Goal: Task Accomplishment & Management: Manage account settings

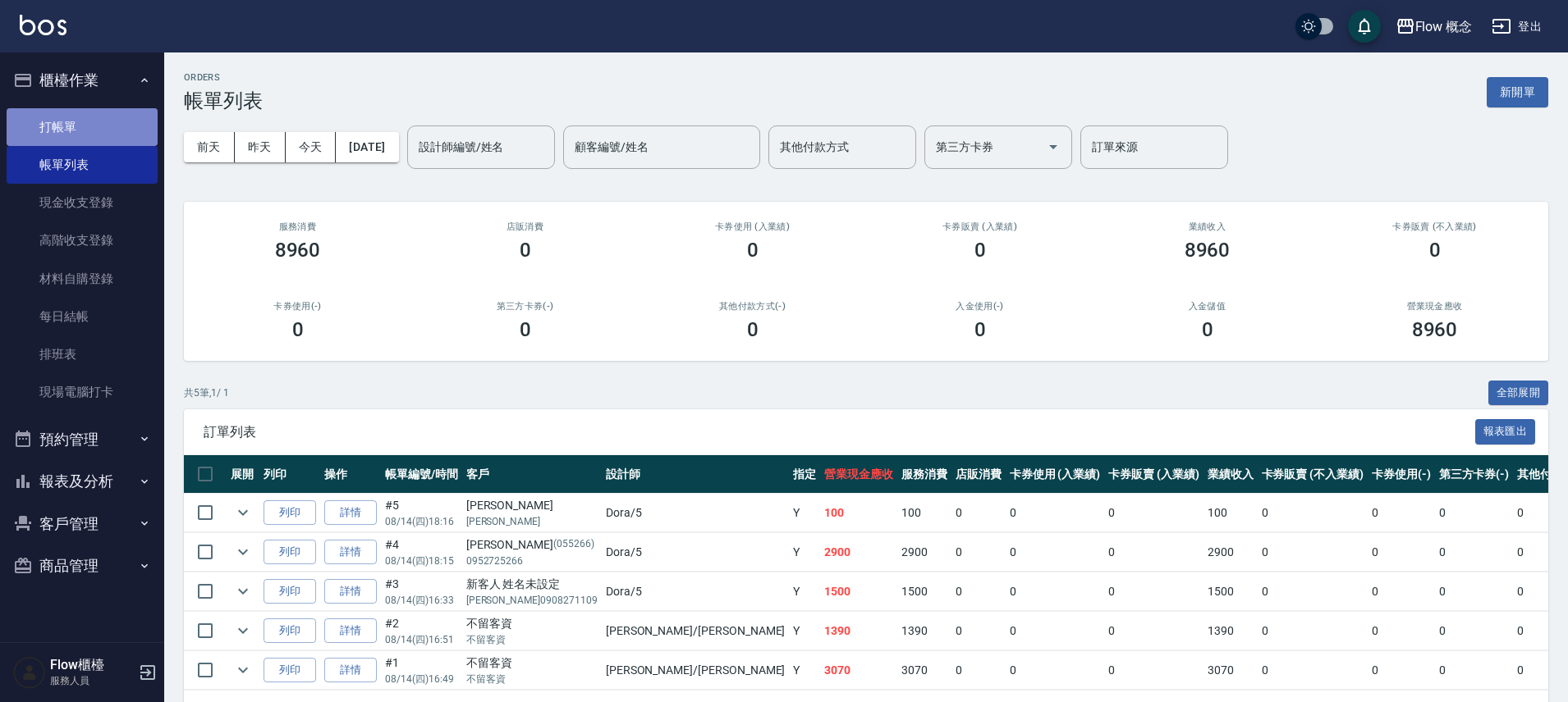
click at [117, 129] on link "打帳單" at bounding box center [82, 127] width 151 height 38
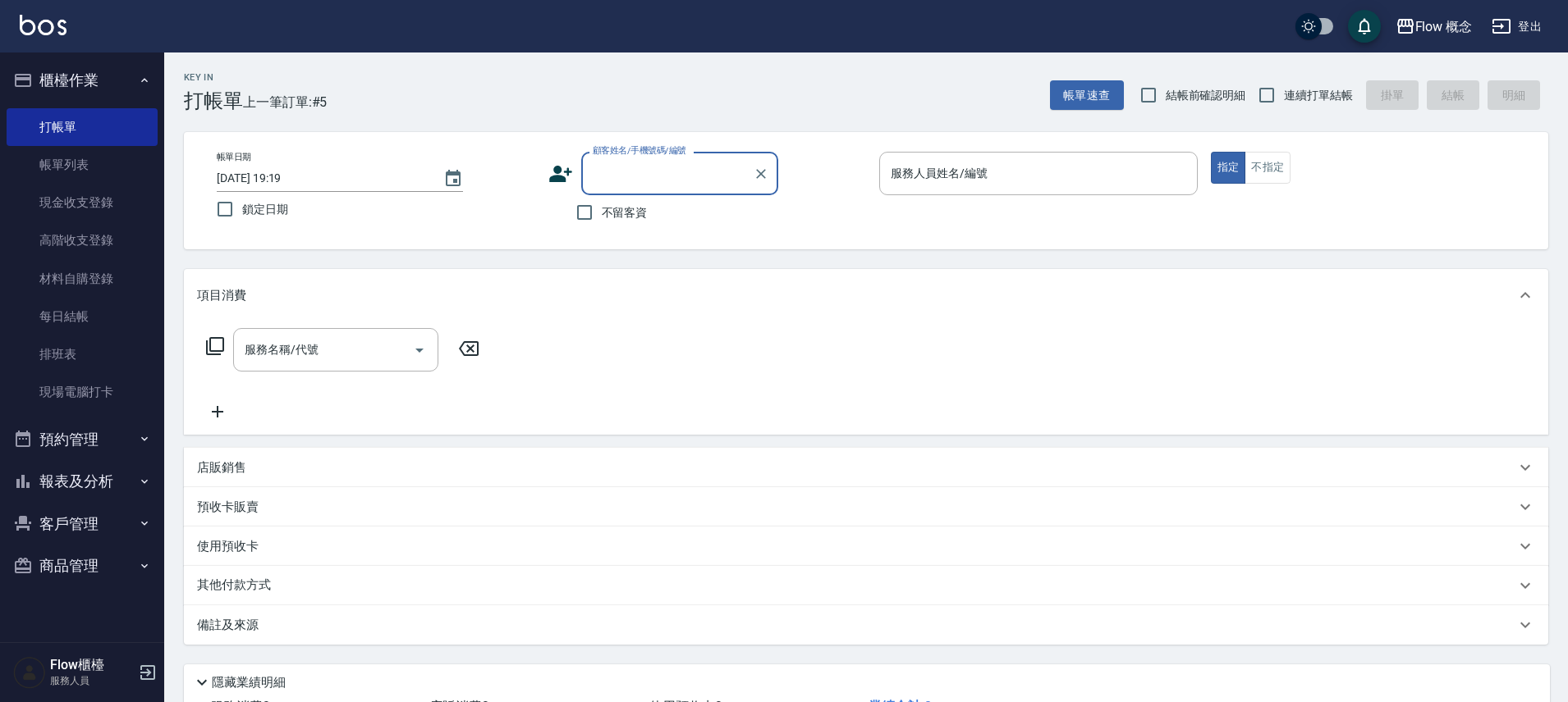
click at [561, 173] on icon at bounding box center [561, 173] width 25 height 25
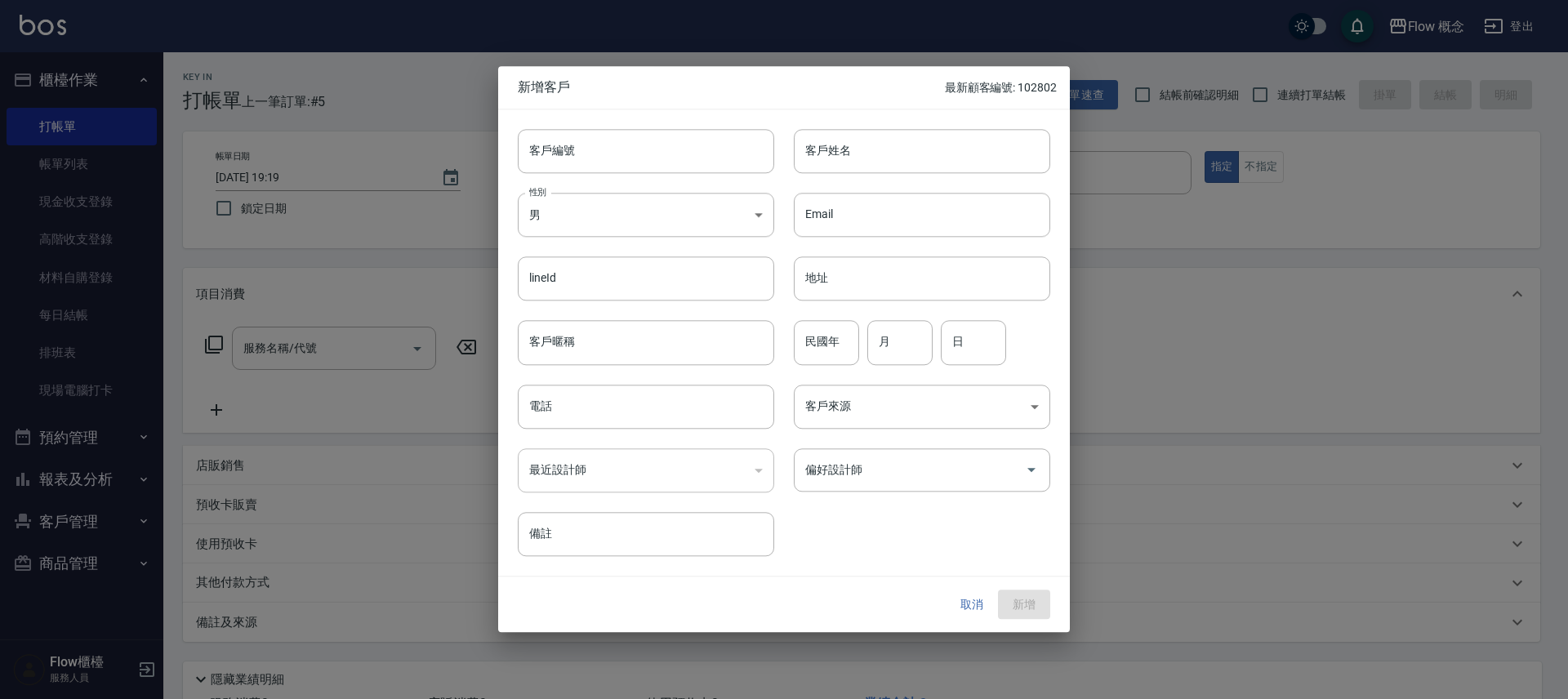
click at [1199, 231] on div at bounding box center [784, 350] width 1568 height 699
click at [957, 595] on button "取消" at bounding box center [971, 605] width 52 height 31
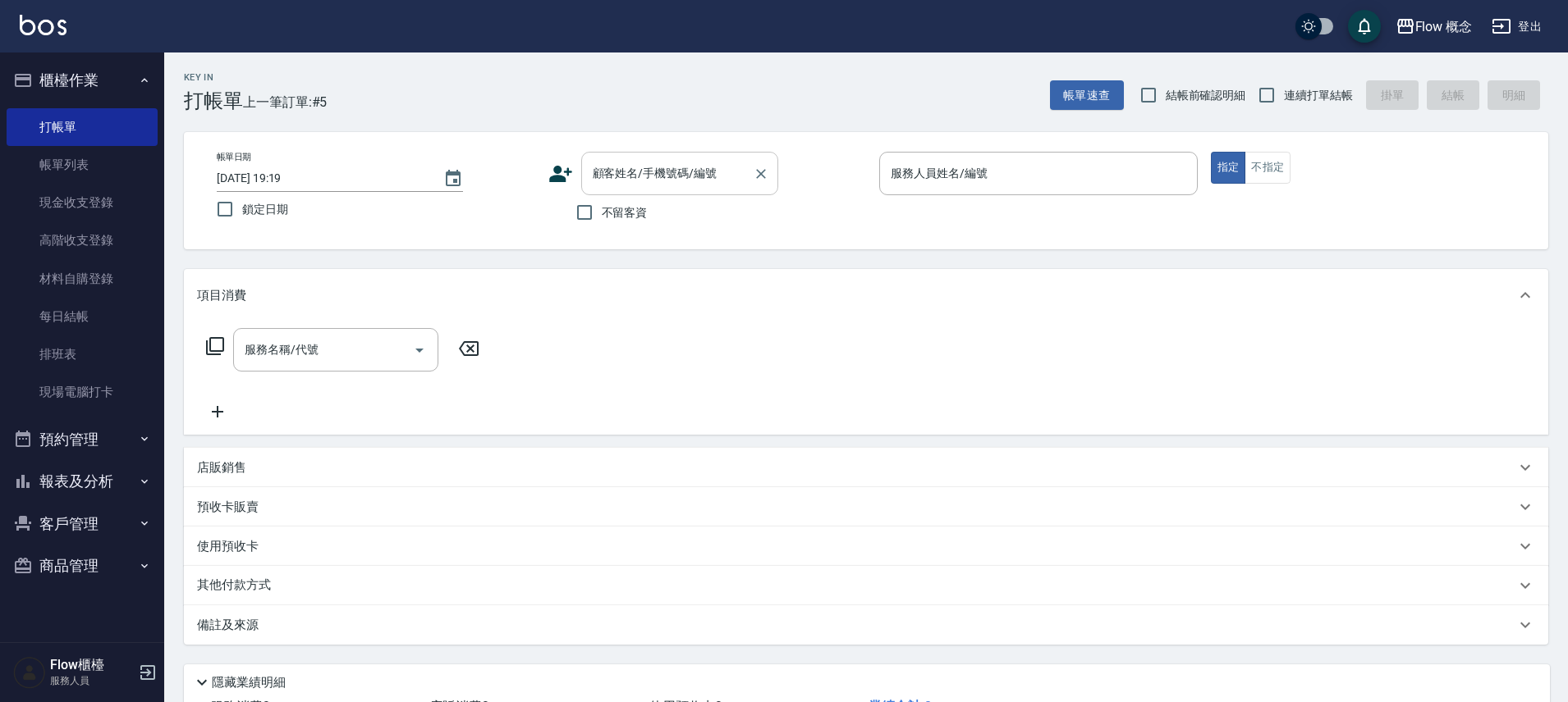
click at [645, 173] on input "顧客姓名/手機號碼/編號" at bounding box center [667, 173] width 157 height 29
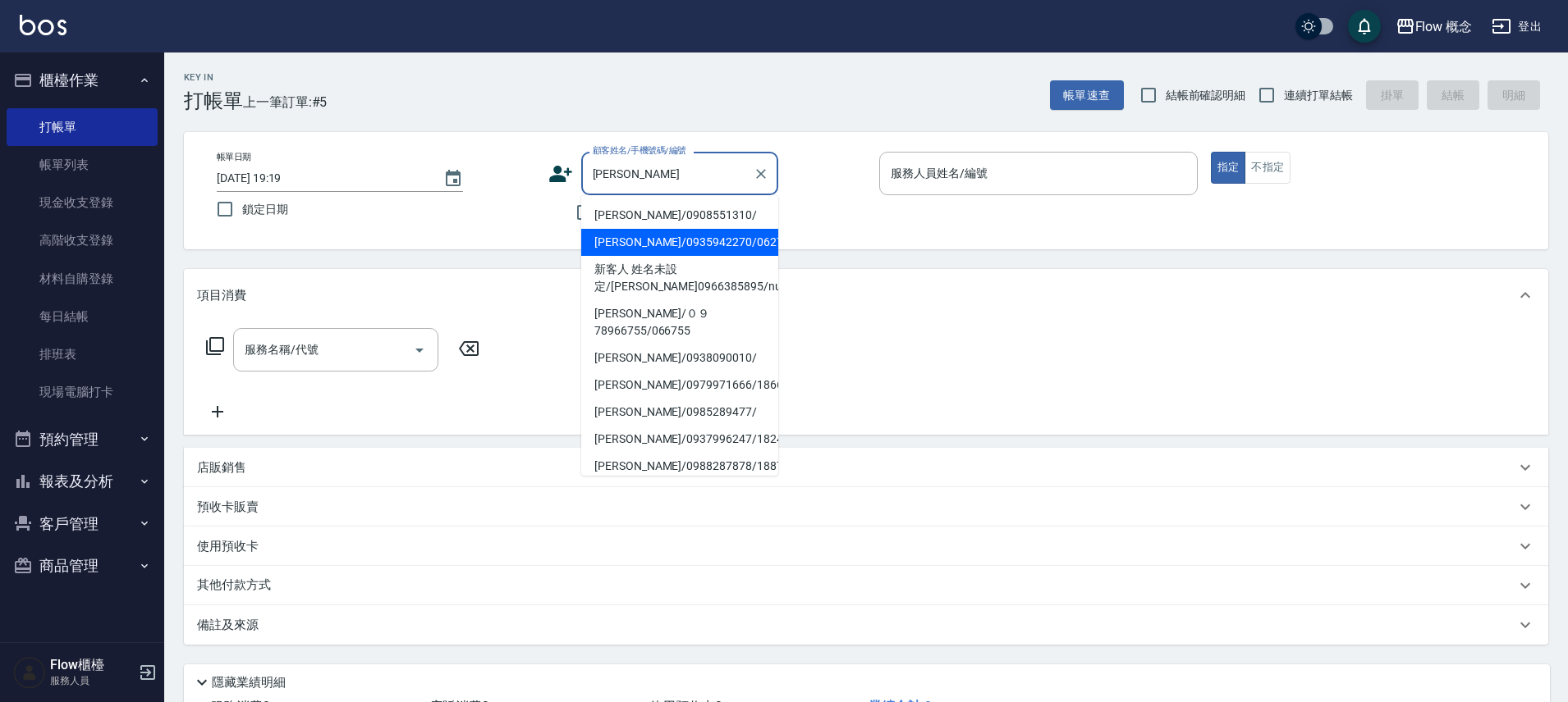
click at [632, 243] on li "[PERSON_NAME]/0935942270/06270" at bounding box center [679, 243] width 197 height 27
type input "[PERSON_NAME]/0935942270/06270"
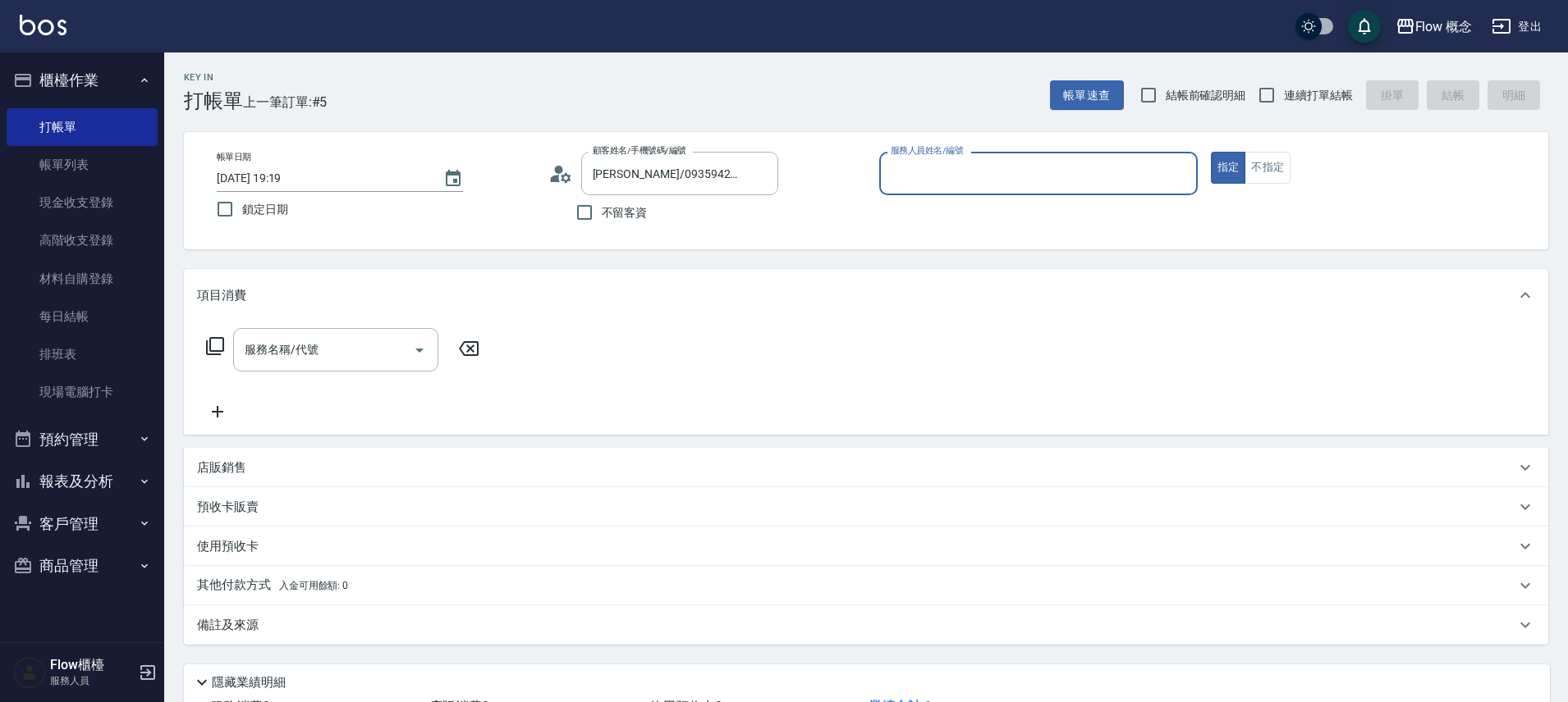
click at [962, 163] on input "服務人員姓名/編號" at bounding box center [1037, 173] width 303 height 29
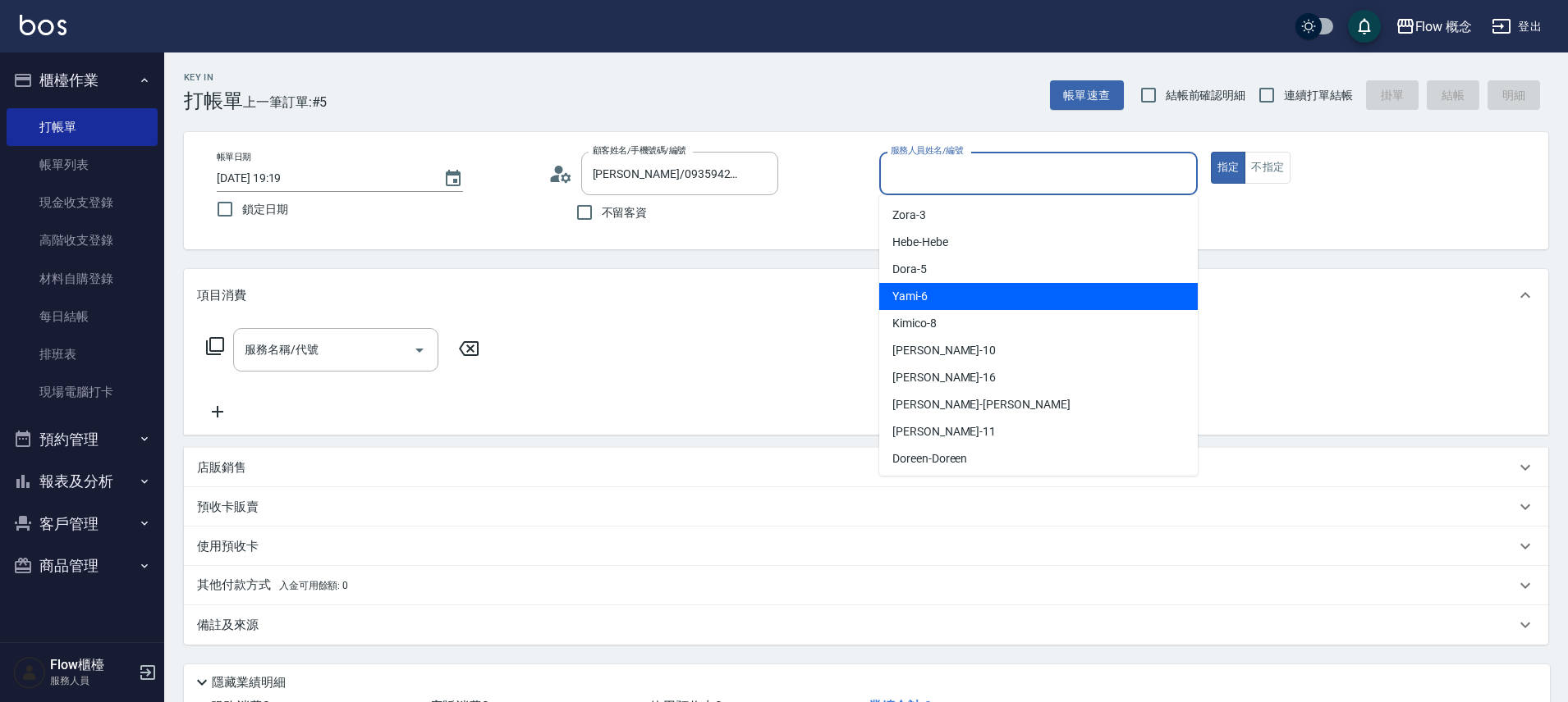
click at [944, 307] on div "Yami -6" at bounding box center [1038, 296] width 319 height 27
type input "Yami-6"
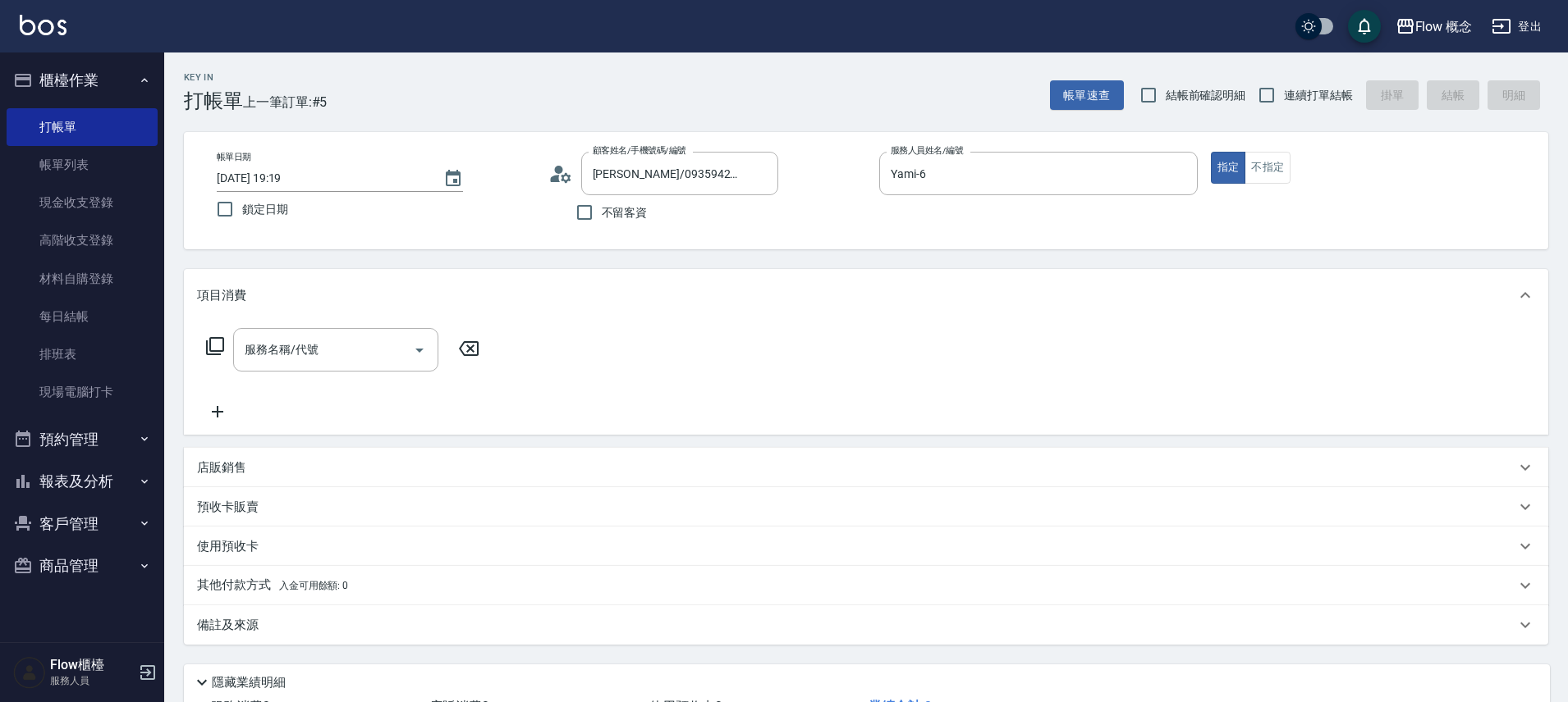
click at [205, 343] on icon at bounding box center [214, 346] width 20 height 20
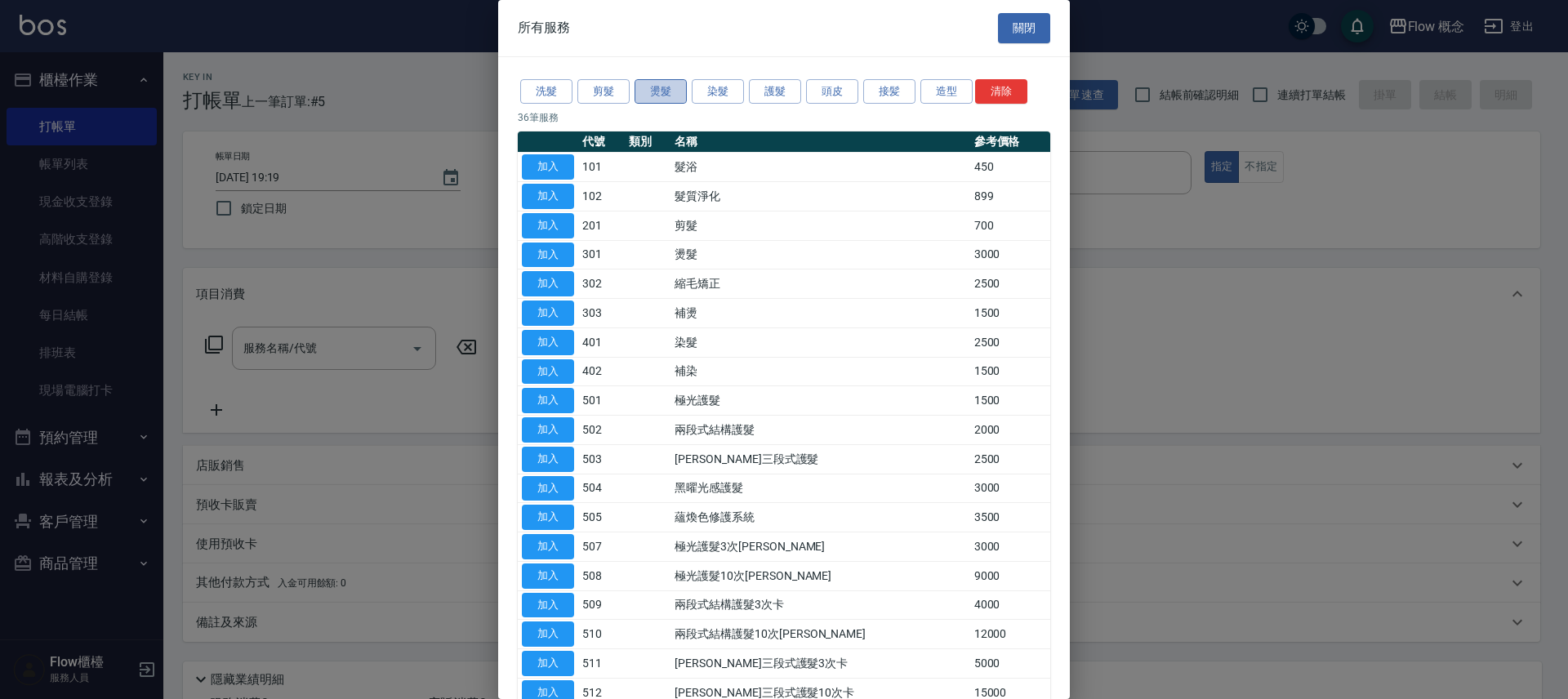
click at [655, 96] on button "燙髮" at bounding box center [660, 92] width 52 height 26
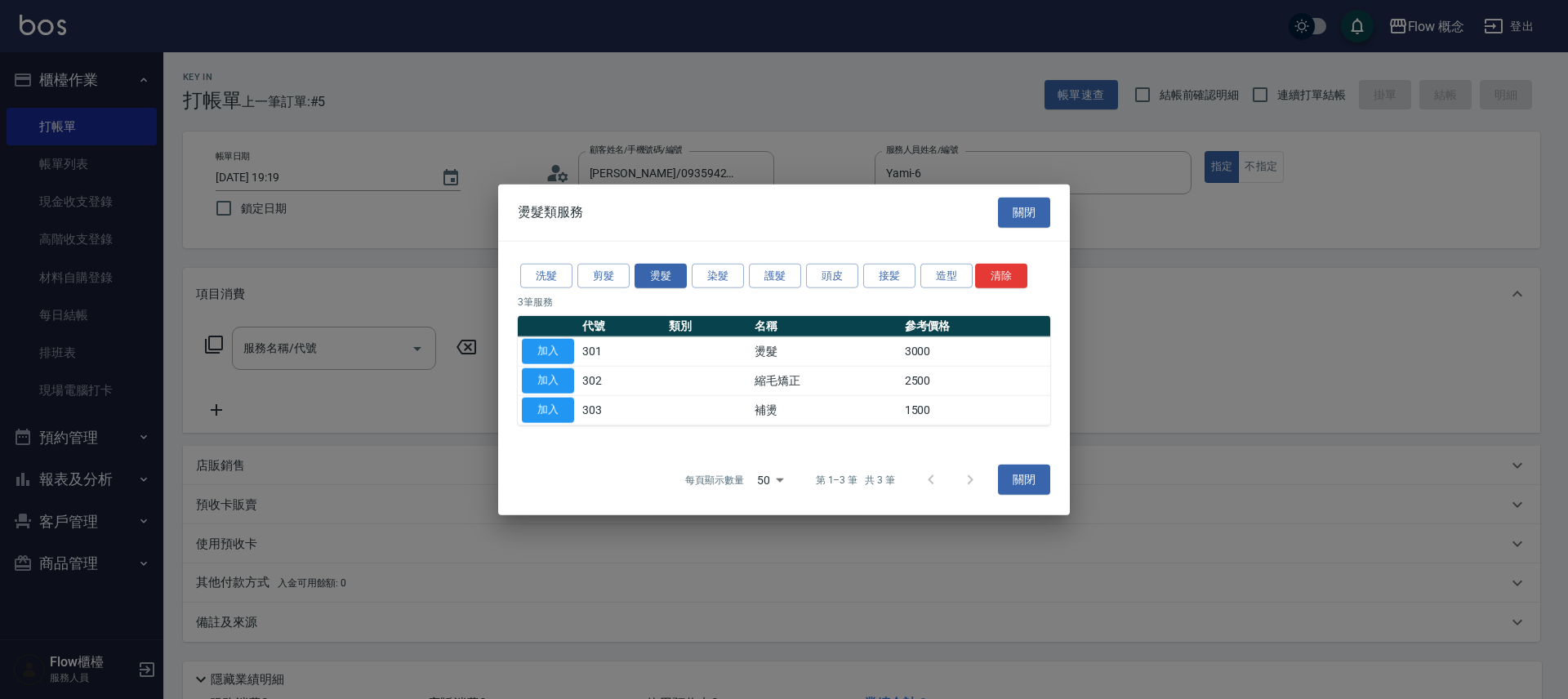
click at [549, 393] on td "加入" at bounding box center [548, 380] width 60 height 30
click at [573, 382] on button "加入" at bounding box center [548, 381] width 52 height 26
type input "縮毛矯正 (302)"
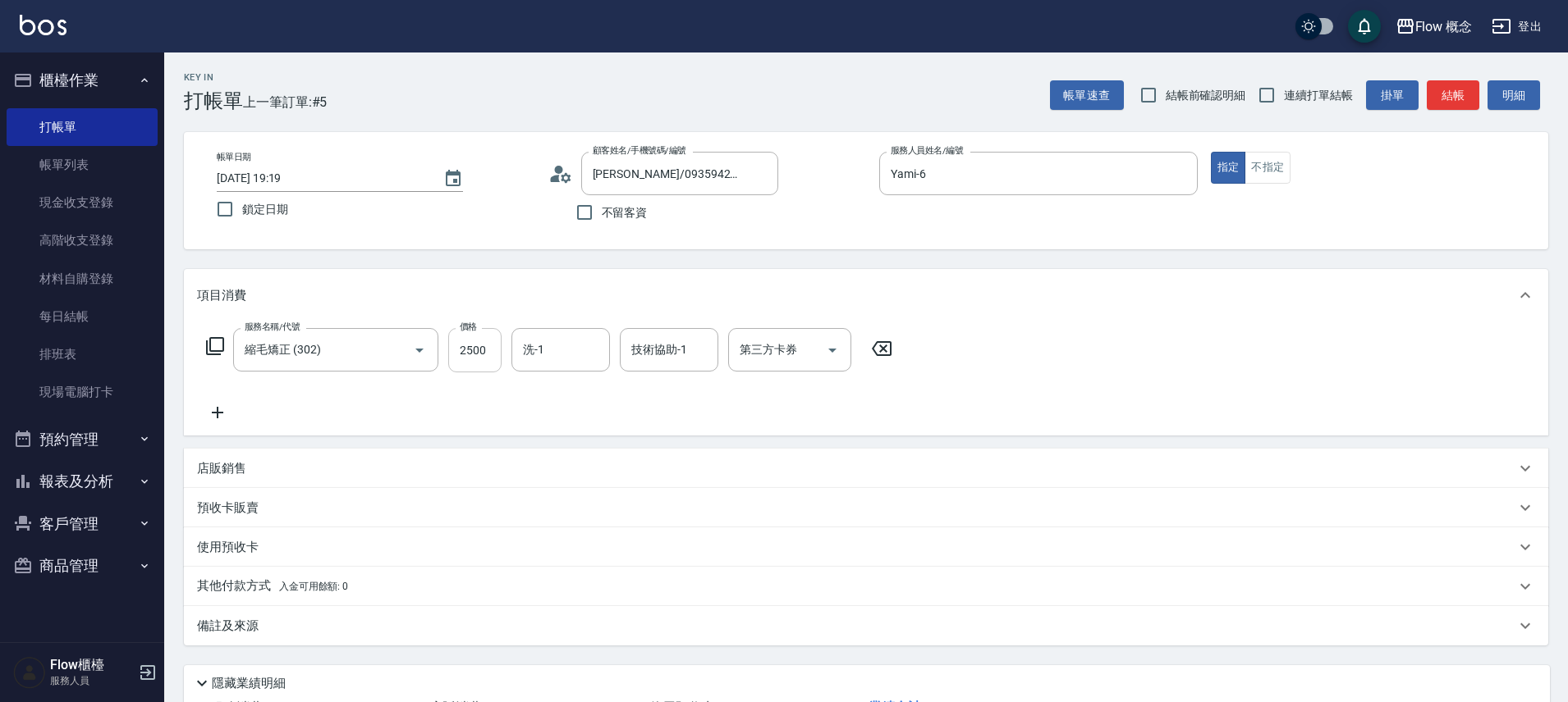
click at [476, 347] on input "2500" at bounding box center [474, 350] width 53 height 44
type input "800"
click at [218, 349] on icon at bounding box center [214, 346] width 20 height 20
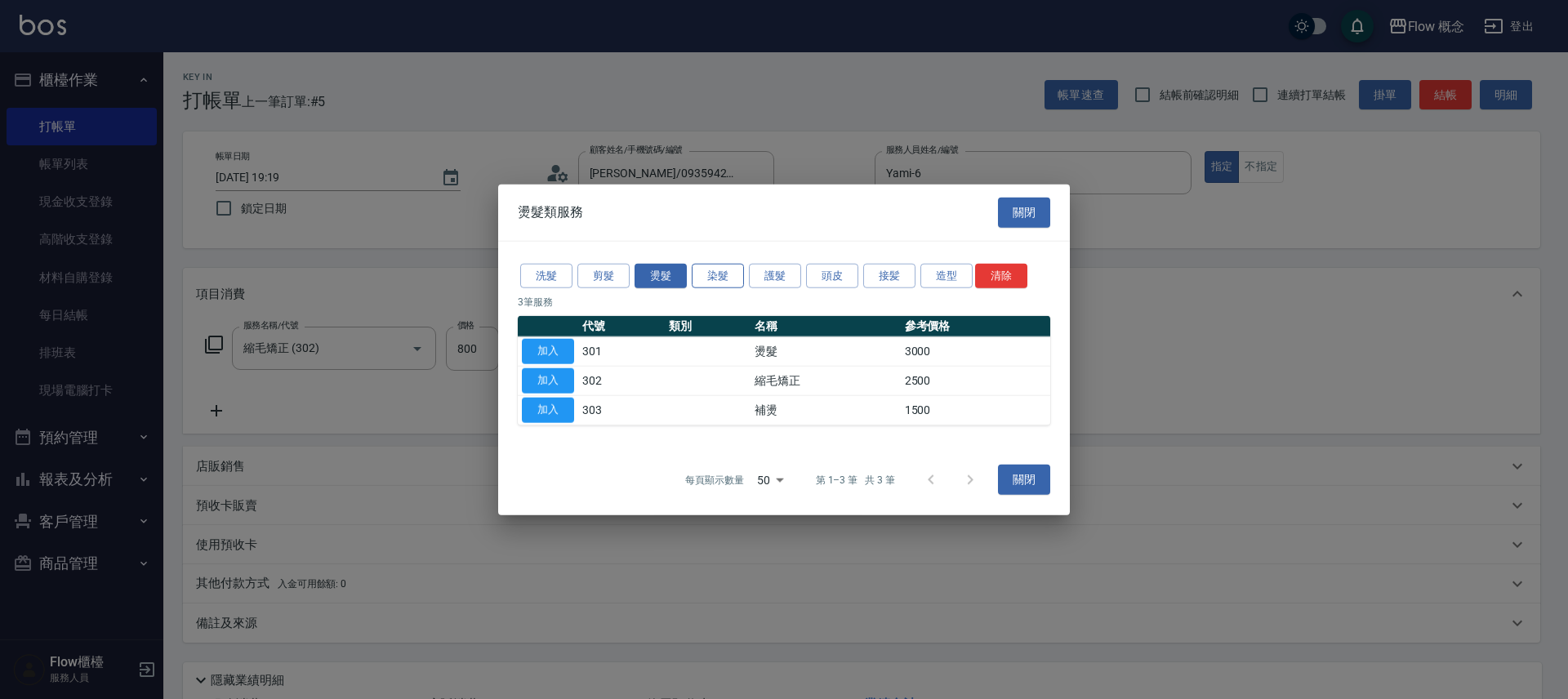
click at [711, 279] on button "染髮" at bounding box center [718, 276] width 52 height 26
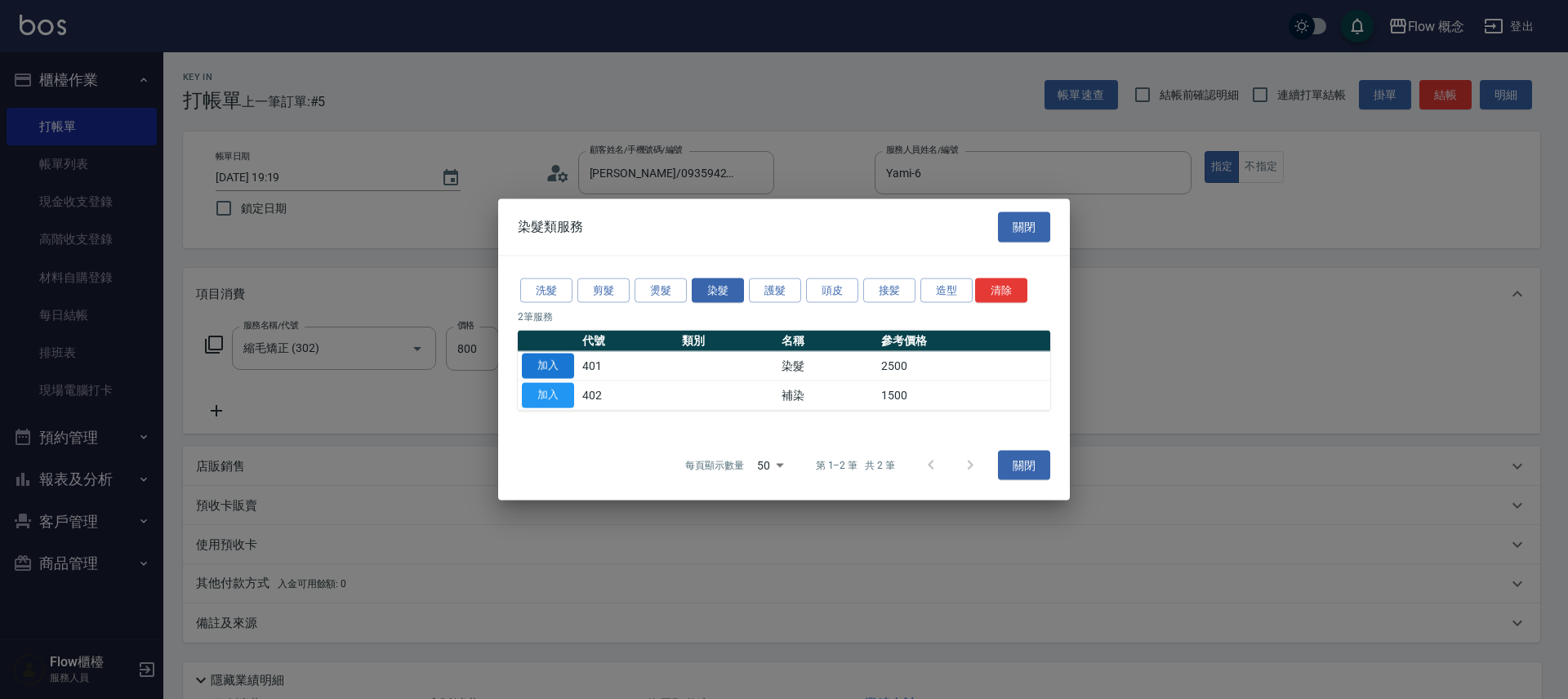
click at [536, 361] on button "加入" at bounding box center [548, 367] width 52 height 26
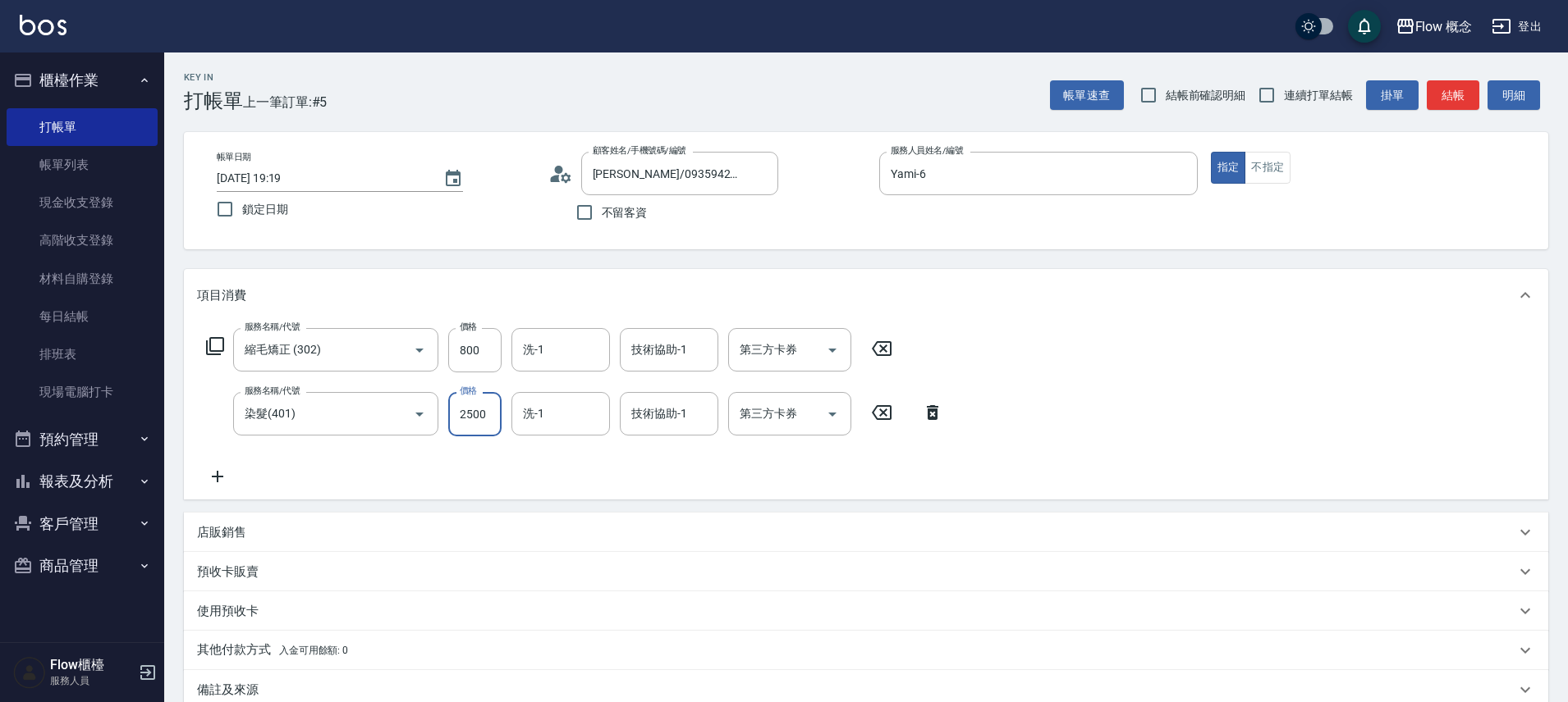
click at [489, 412] on input "2500" at bounding box center [474, 414] width 53 height 44
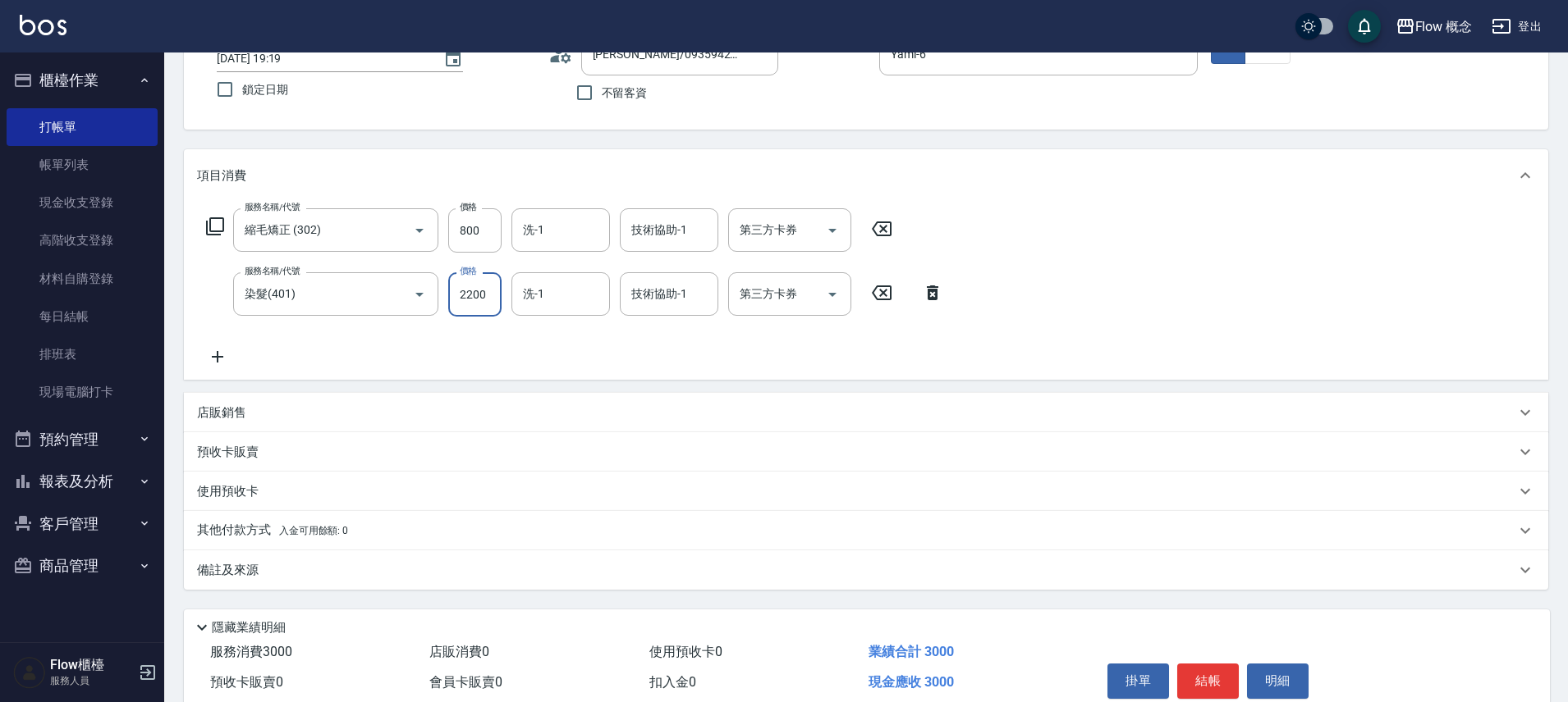
scroll to position [193, 0]
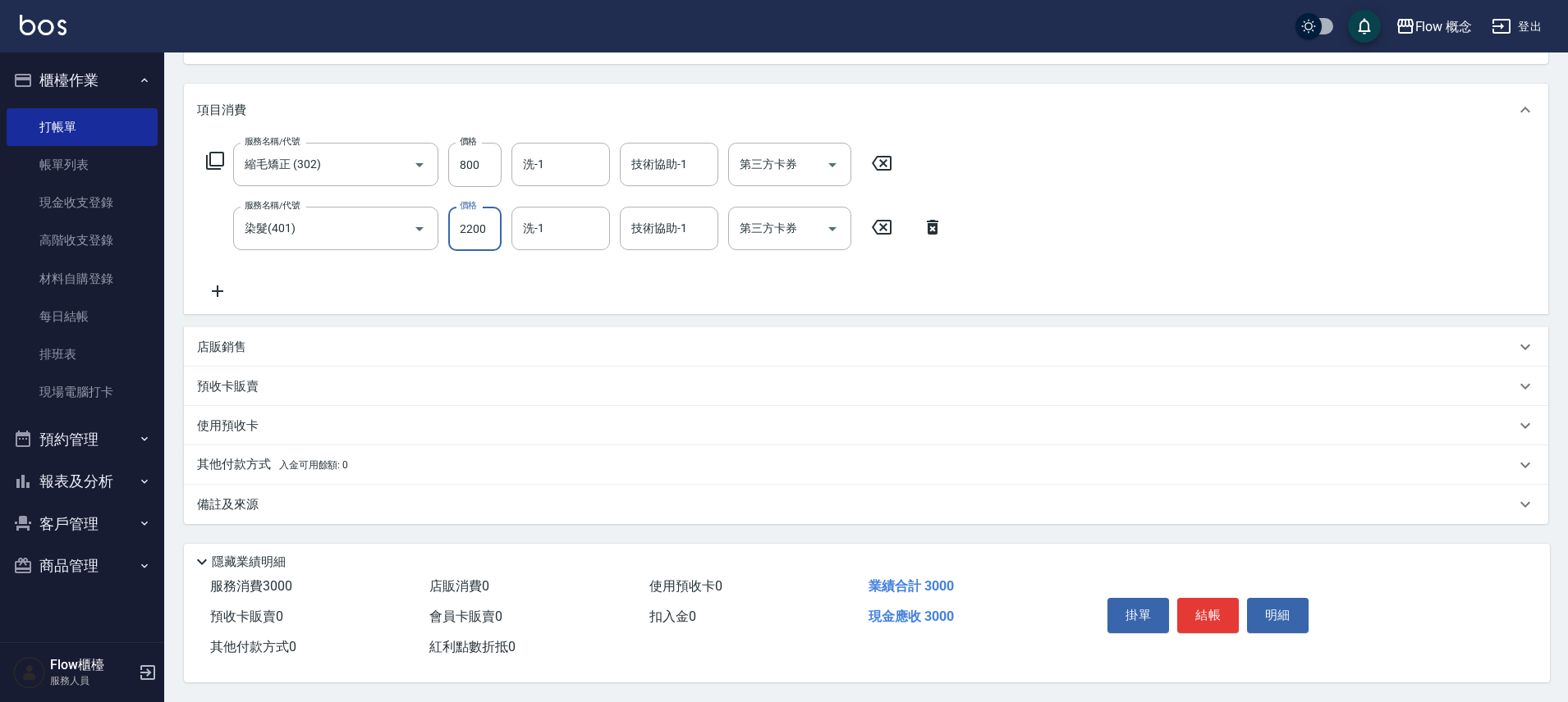
type input "2200"
click at [250, 456] on p "其他付款方式 入金可用餘額: 0" at bounding box center [273, 465] width 151 height 18
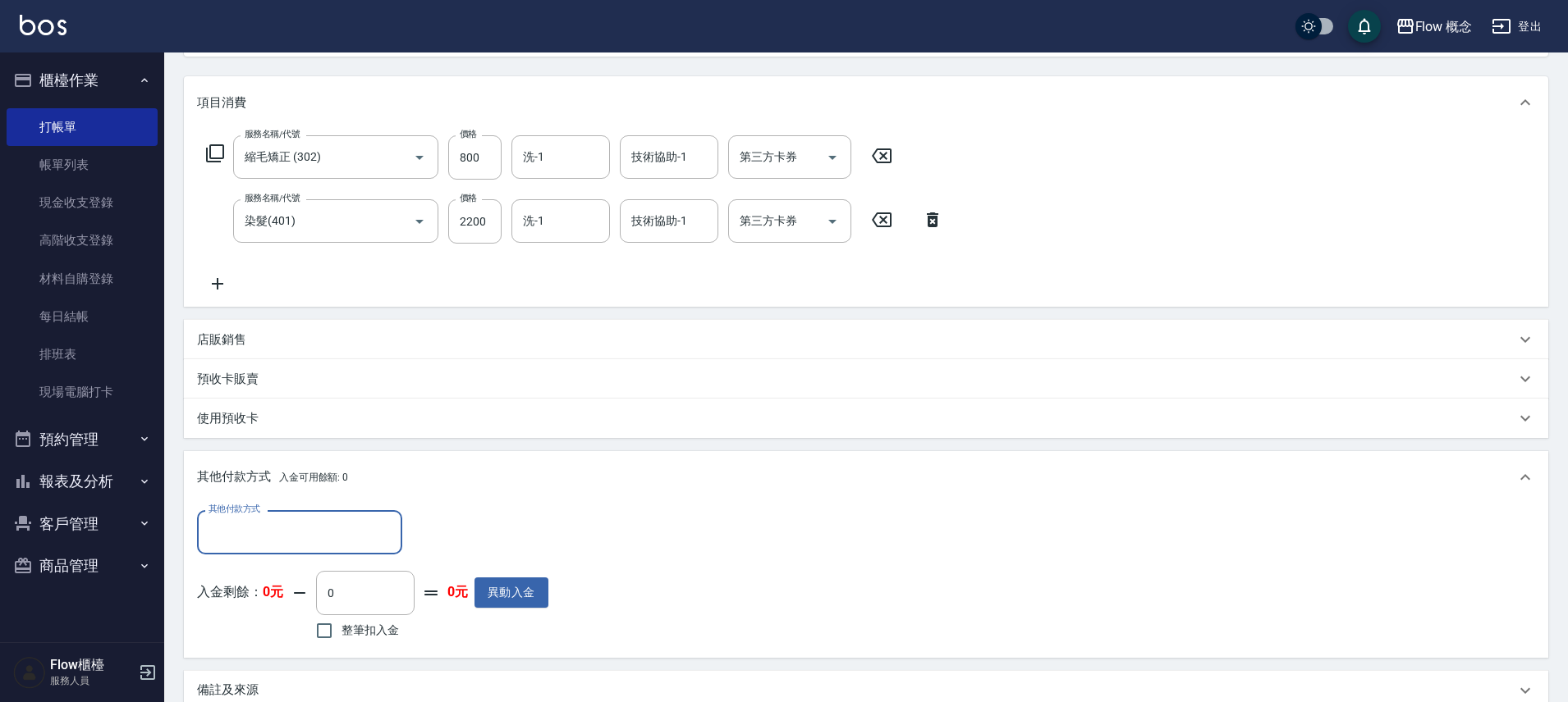
scroll to position [0, 0]
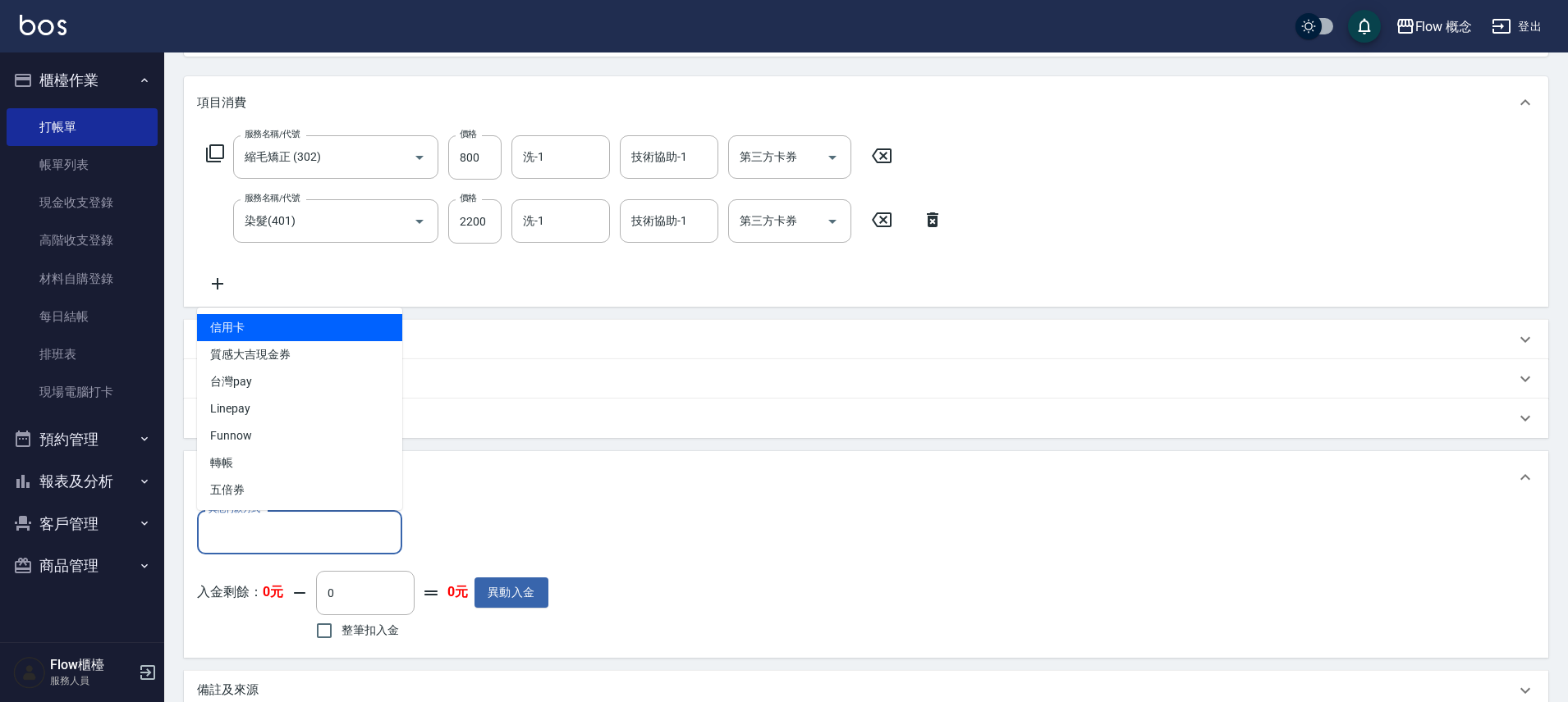
click at [268, 543] on input "其他付款方式" at bounding box center [299, 532] width 191 height 29
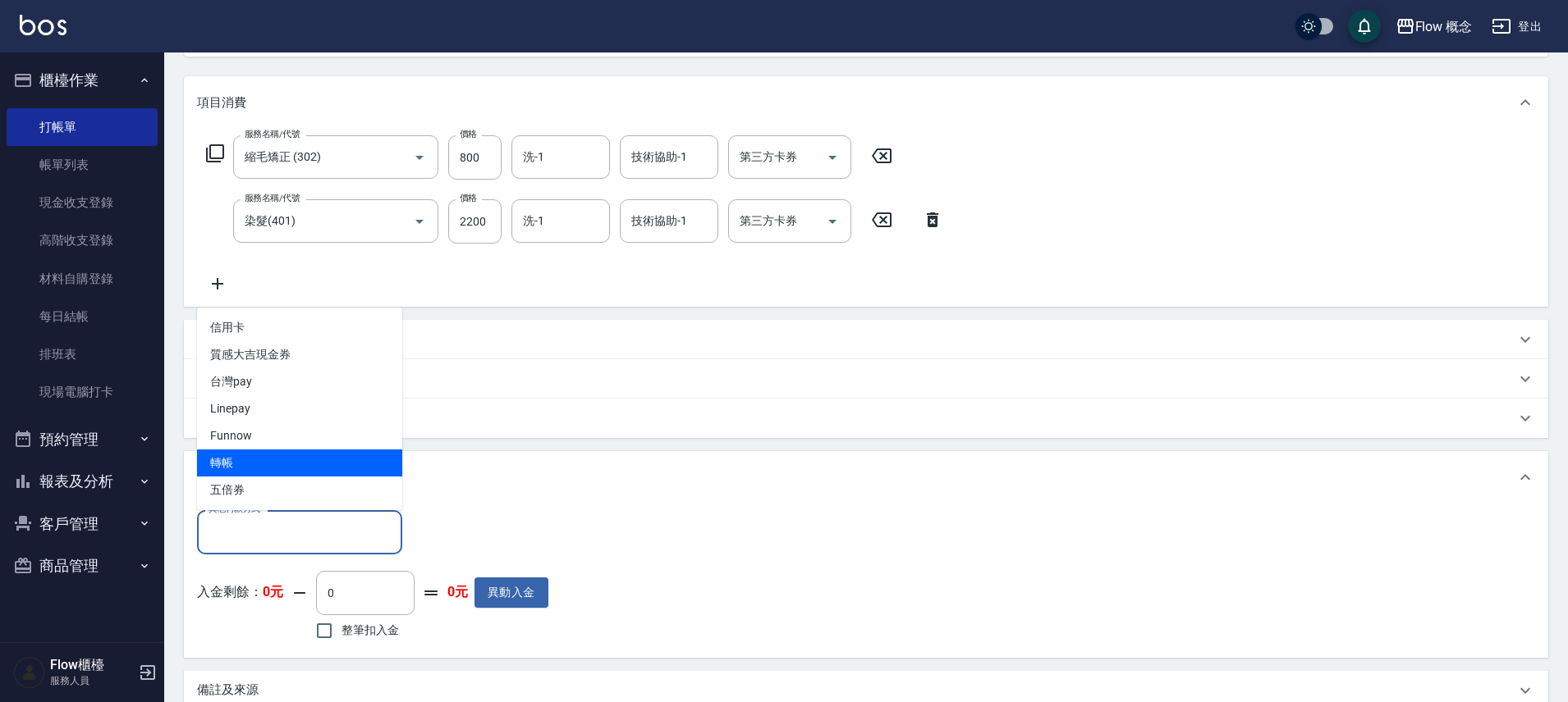
click at [250, 452] on span "轉帳" at bounding box center [300, 463] width 205 height 27
type input "轉帳"
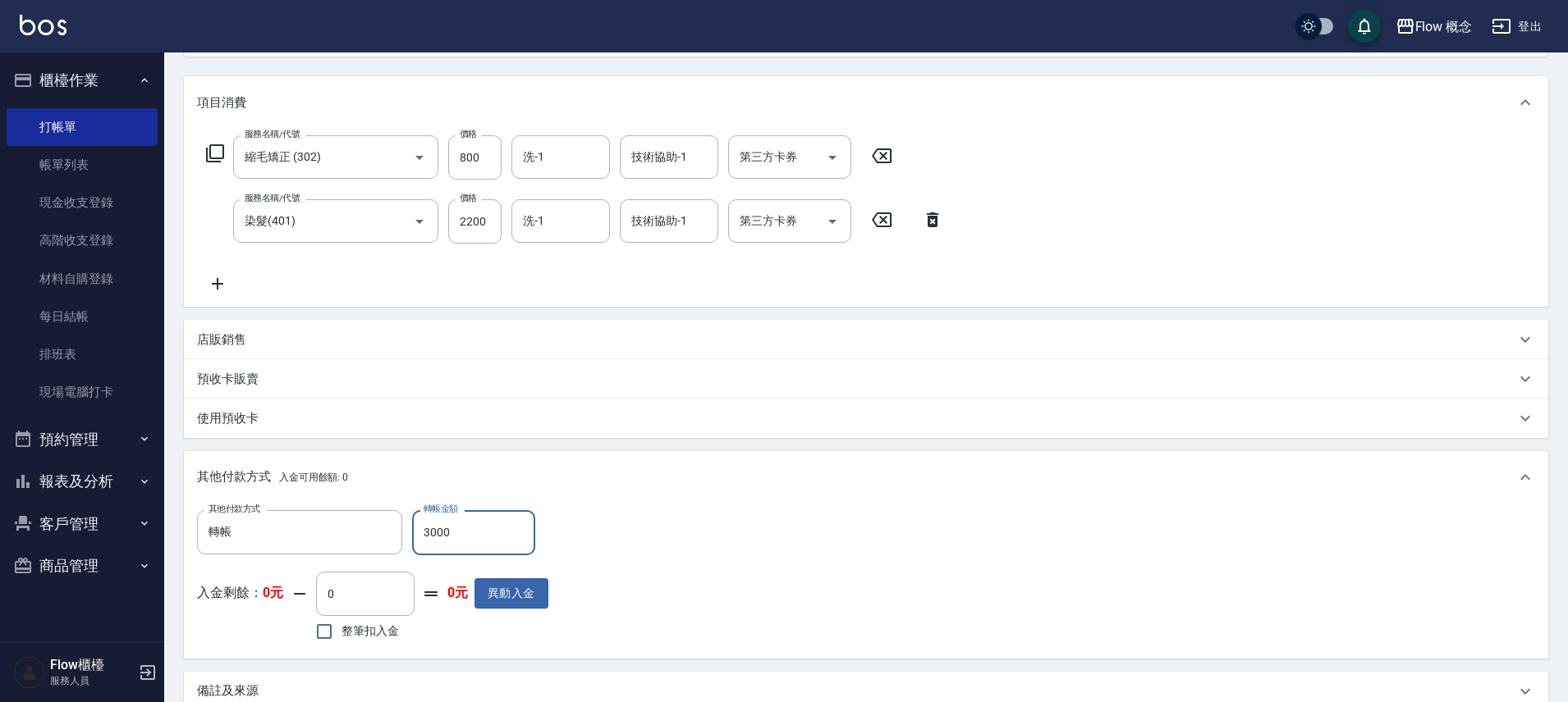
type input "3000"
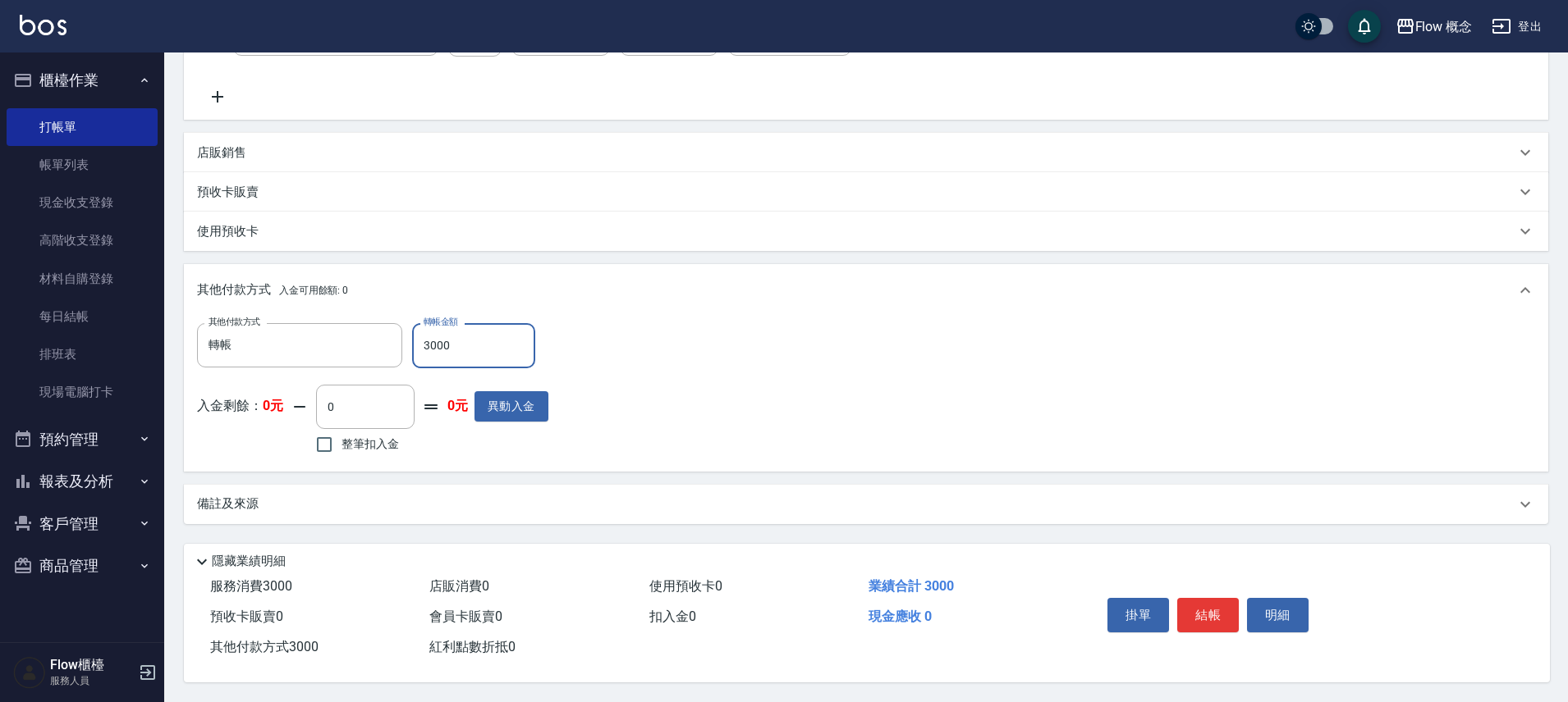
scroll to position [387, 0]
click at [1219, 605] on button "結帳" at bounding box center [1208, 615] width 62 height 34
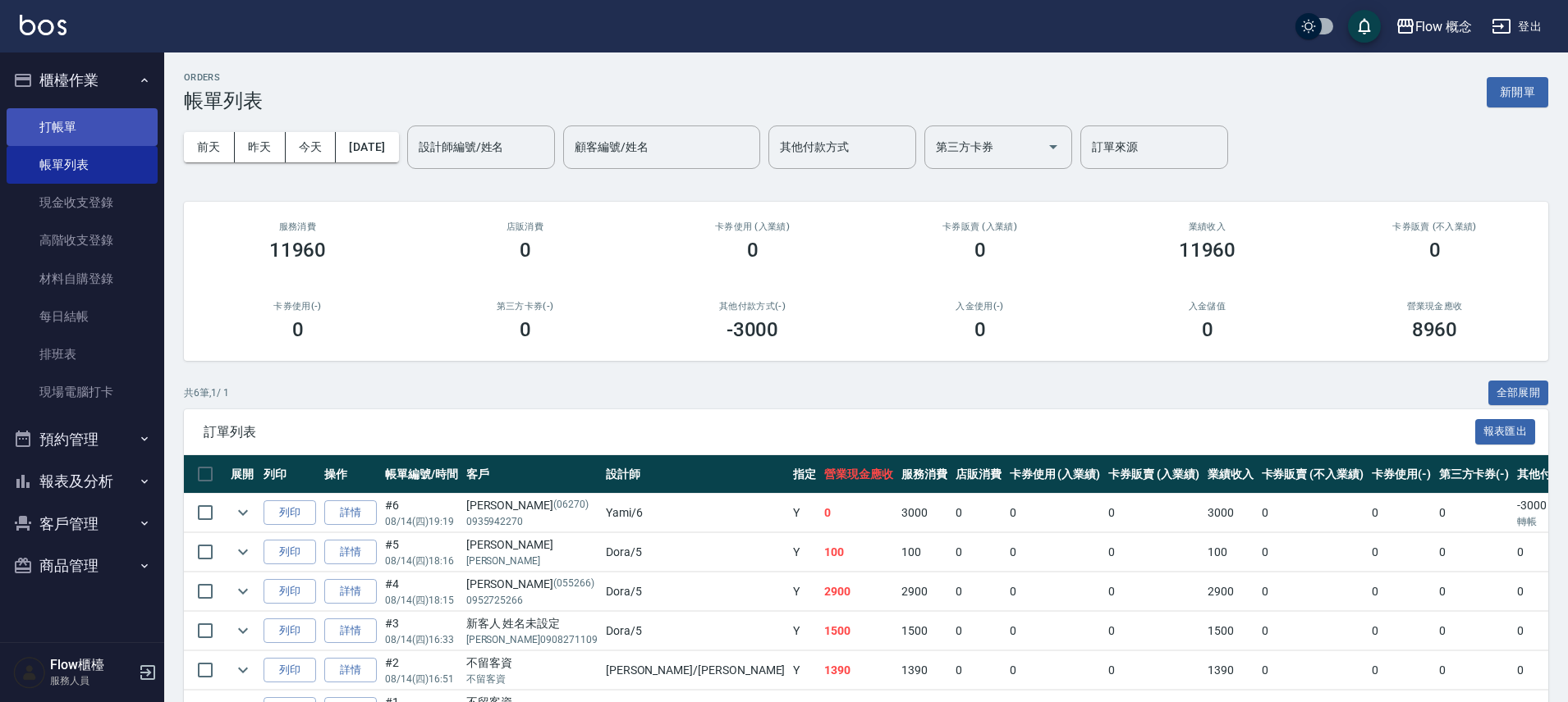
click at [99, 123] on link "打帳單" at bounding box center [82, 127] width 151 height 38
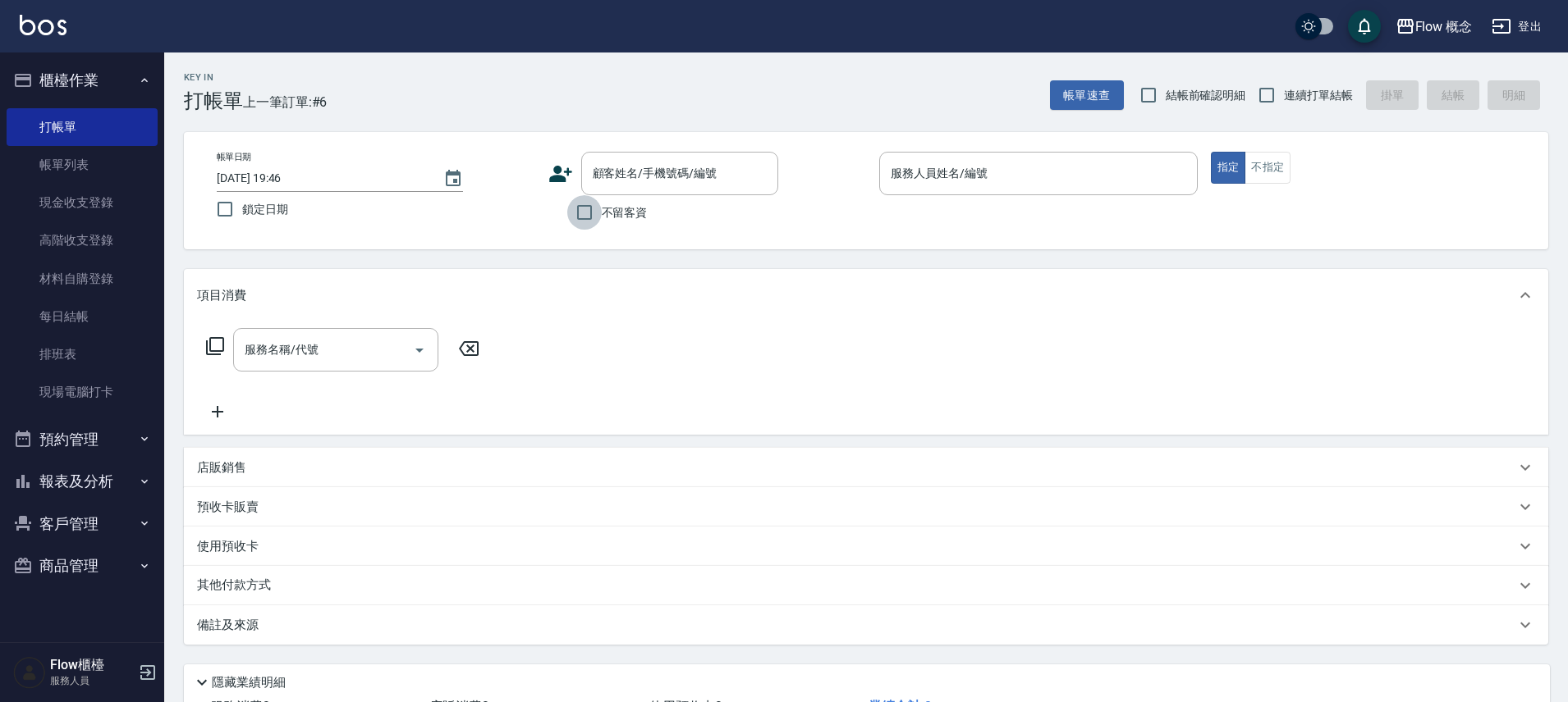
click at [570, 211] on input "不留客資" at bounding box center [584, 213] width 34 height 34
checkbox input "true"
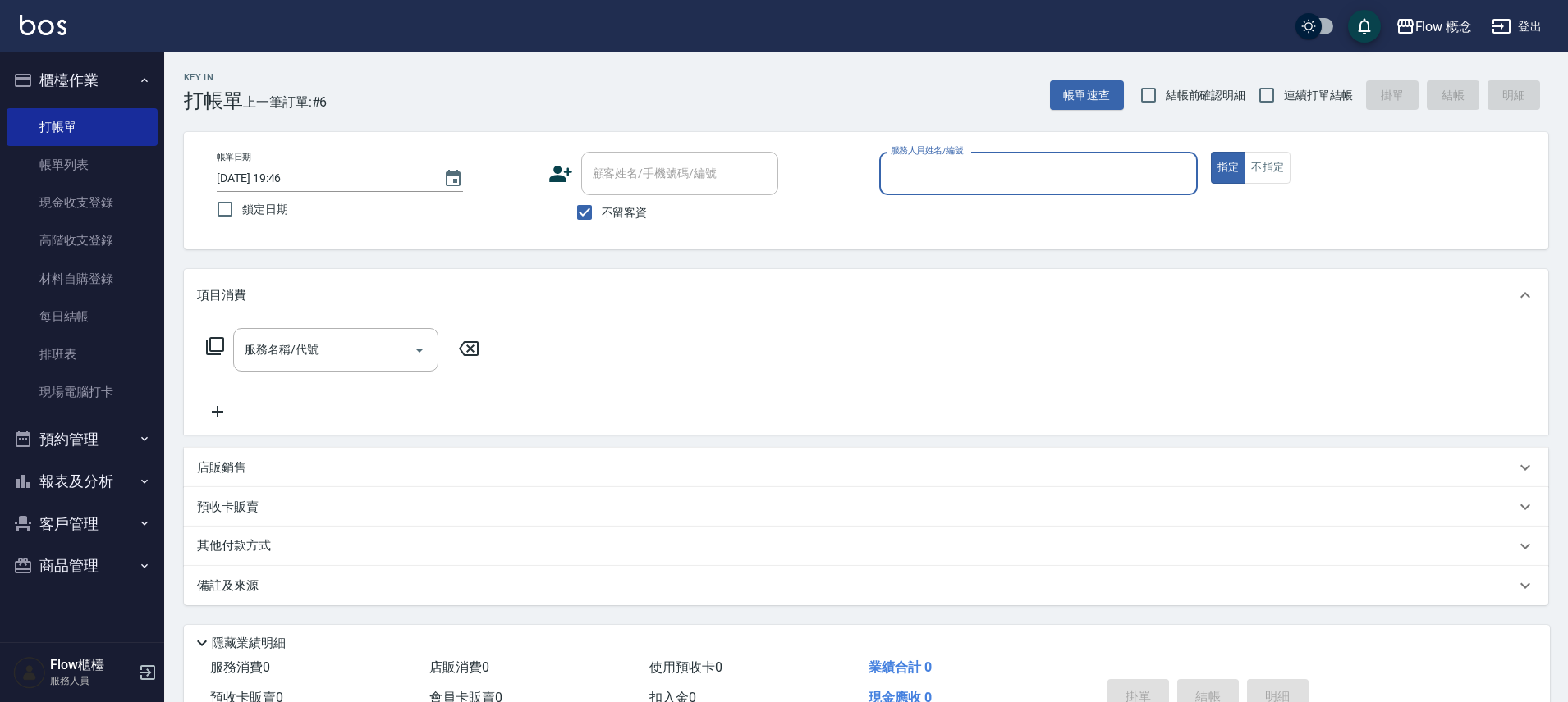
click at [913, 165] on input "服務人員姓名/編號" at bounding box center [1037, 173] width 303 height 29
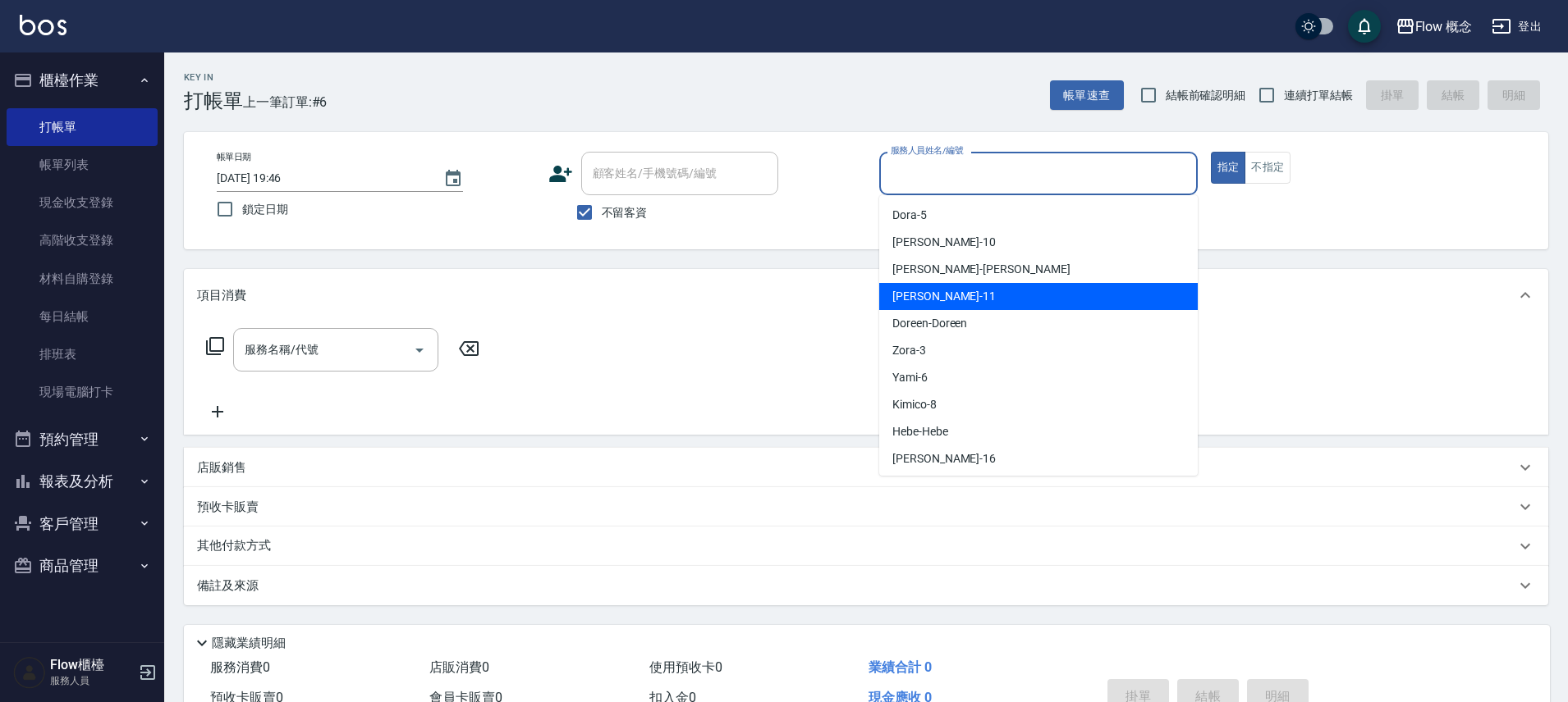
click at [930, 301] on span "[PERSON_NAME] -11" at bounding box center [943, 296] width 103 height 17
type input "[PERSON_NAME]-11"
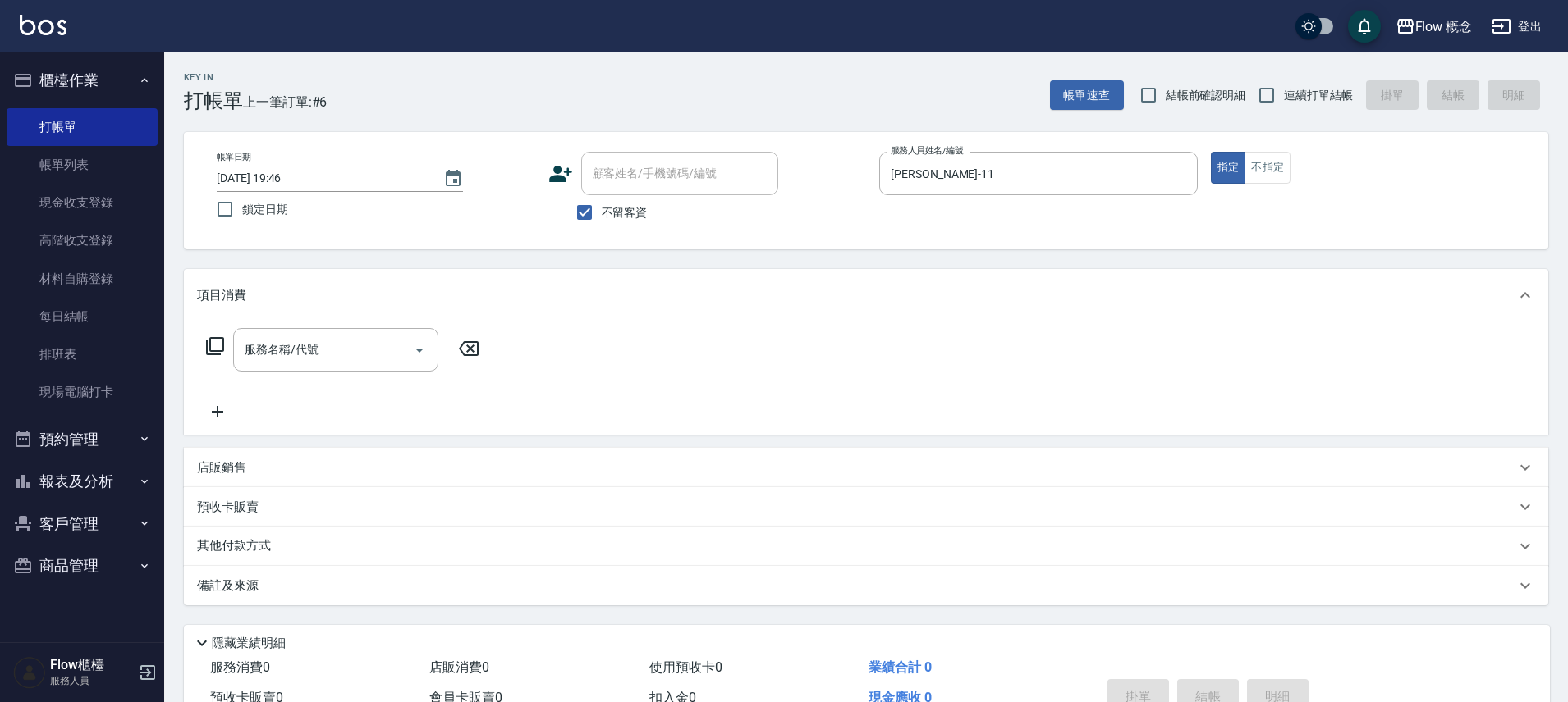
click at [208, 350] on icon at bounding box center [214, 346] width 20 height 20
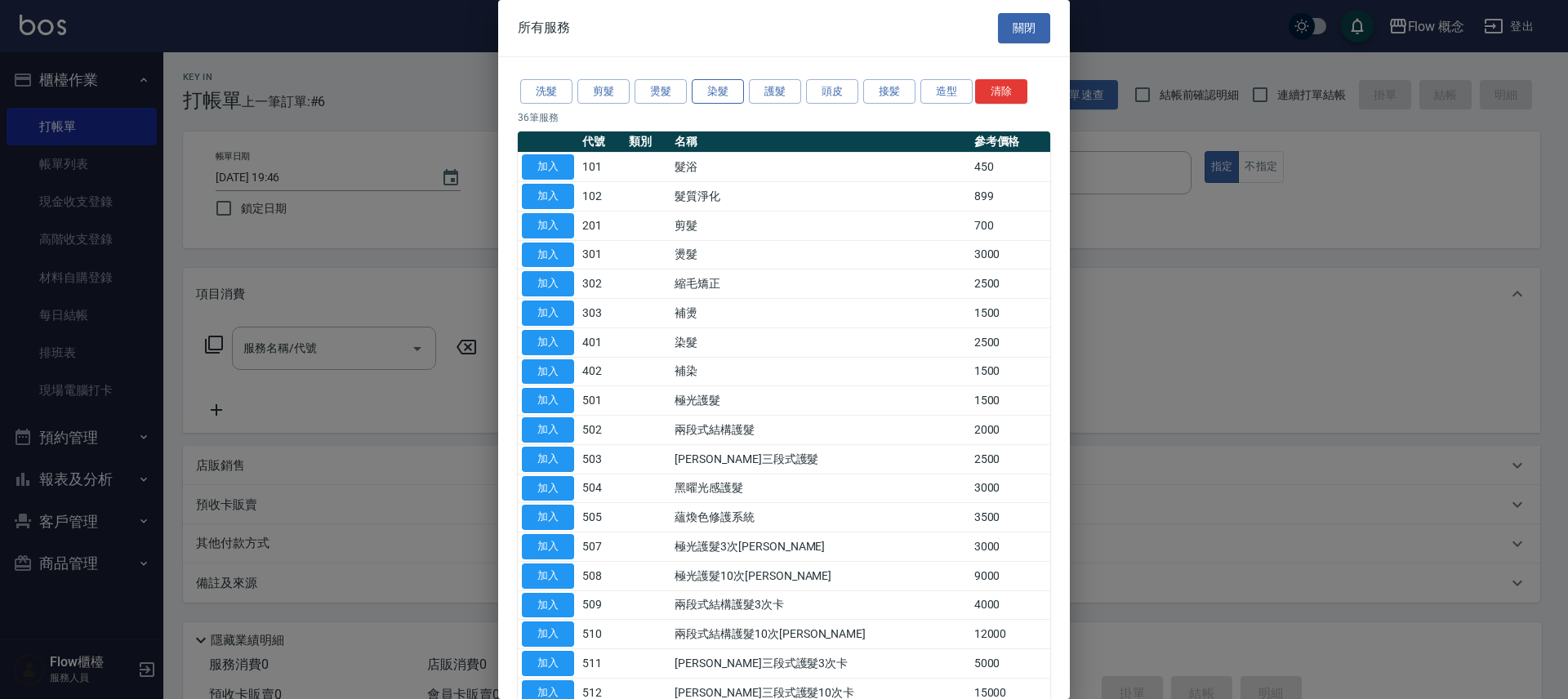
click at [727, 89] on button "染髮" at bounding box center [718, 92] width 52 height 26
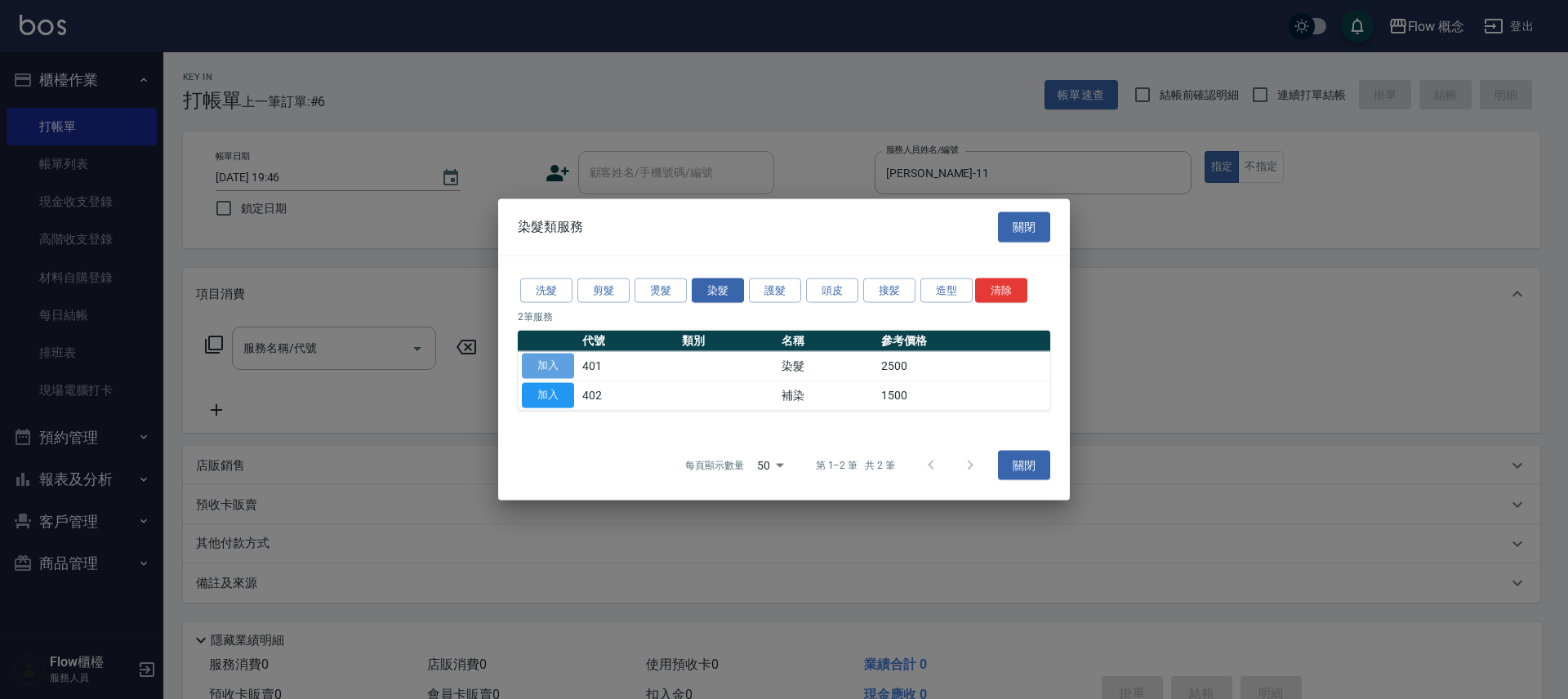
click at [564, 370] on button "加入" at bounding box center [548, 367] width 52 height 26
type input "染髮(401)"
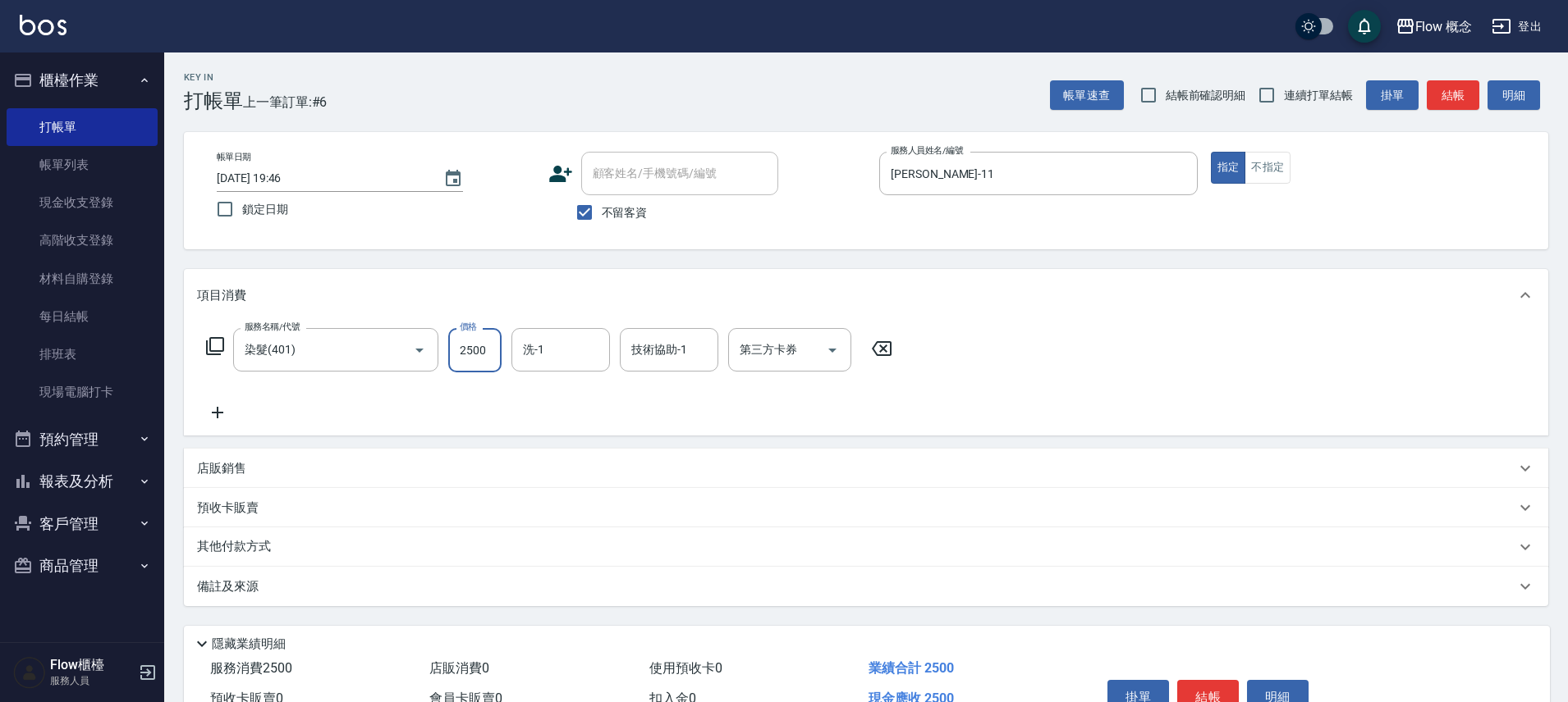
click at [470, 345] on input "2500" at bounding box center [474, 350] width 53 height 44
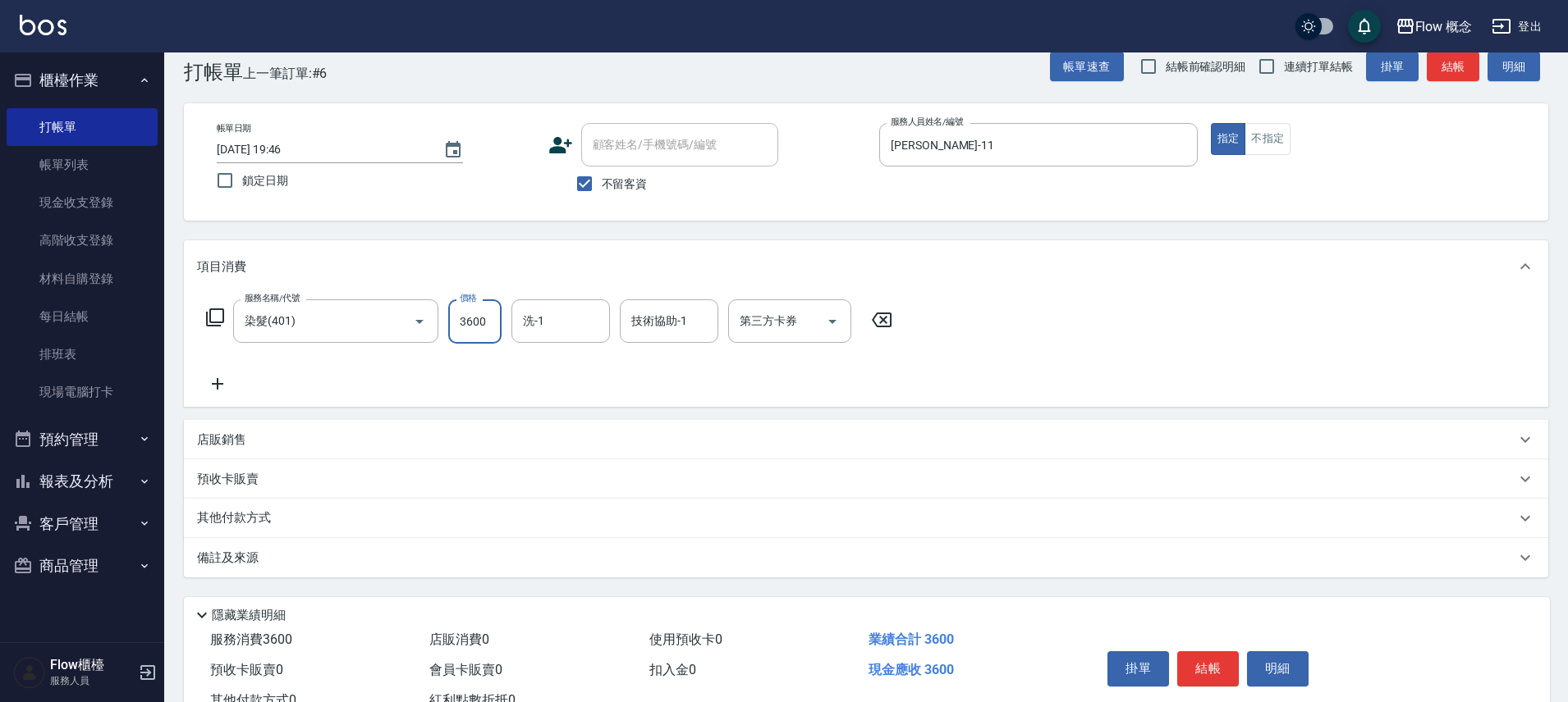
scroll to position [32, 0]
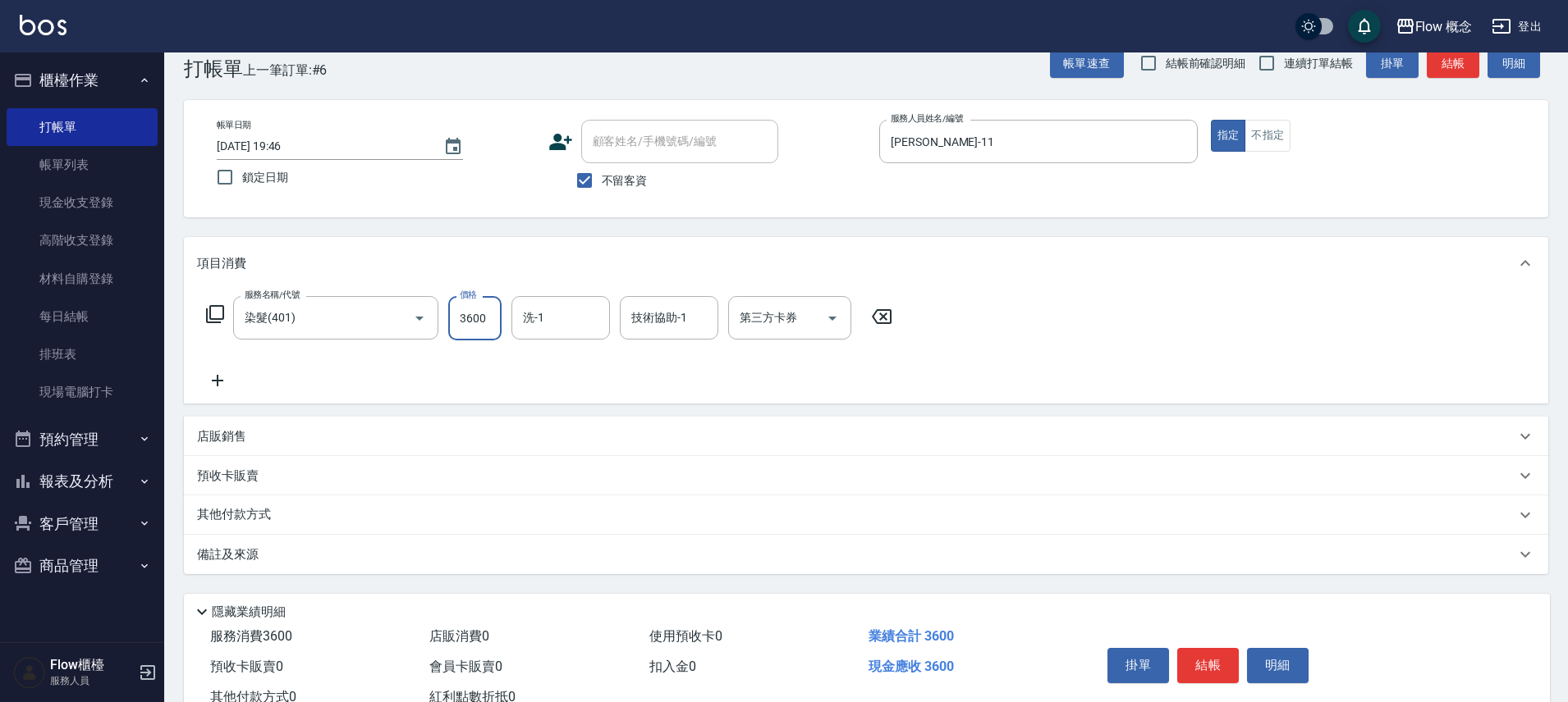
type input "3600"
click at [822, 636] on div "使用預收卡 0" at bounding box center [752, 637] width 219 height 31
click at [559, 512] on div "其他付款方式" at bounding box center [856, 515] width 1318 height 18
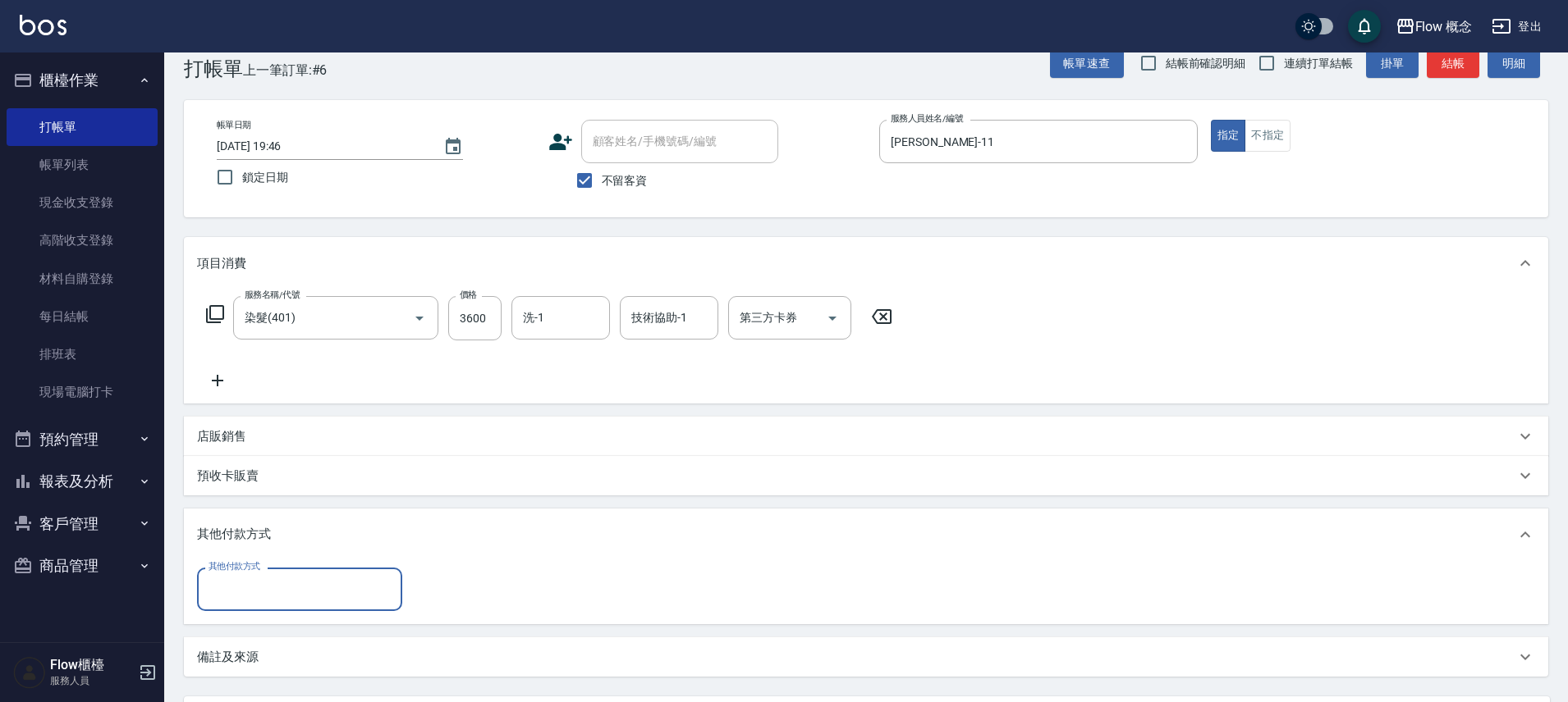
scroll to position [0, 0]
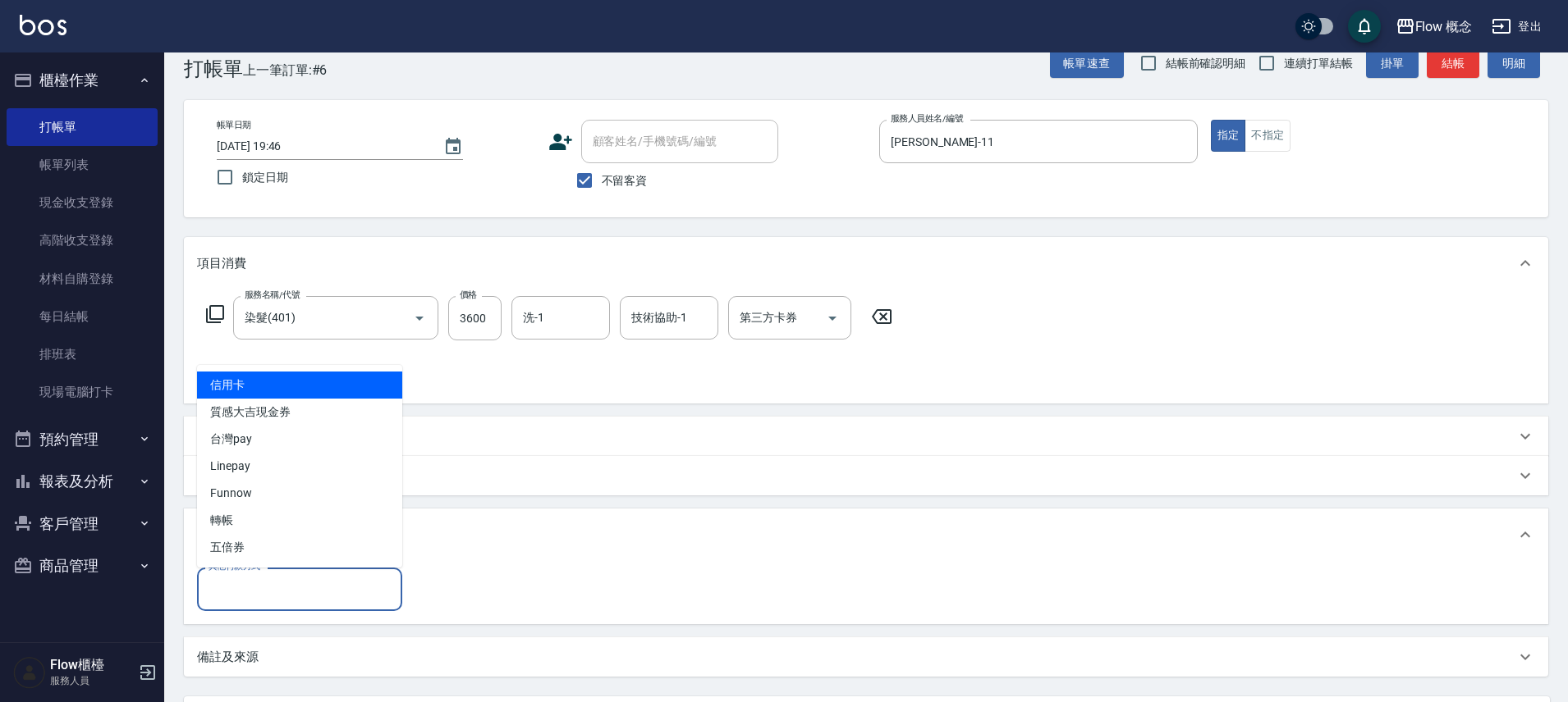
click at [254, 585] on input "其他付款方式" at bounding box center [299, 589] width 191 height 29
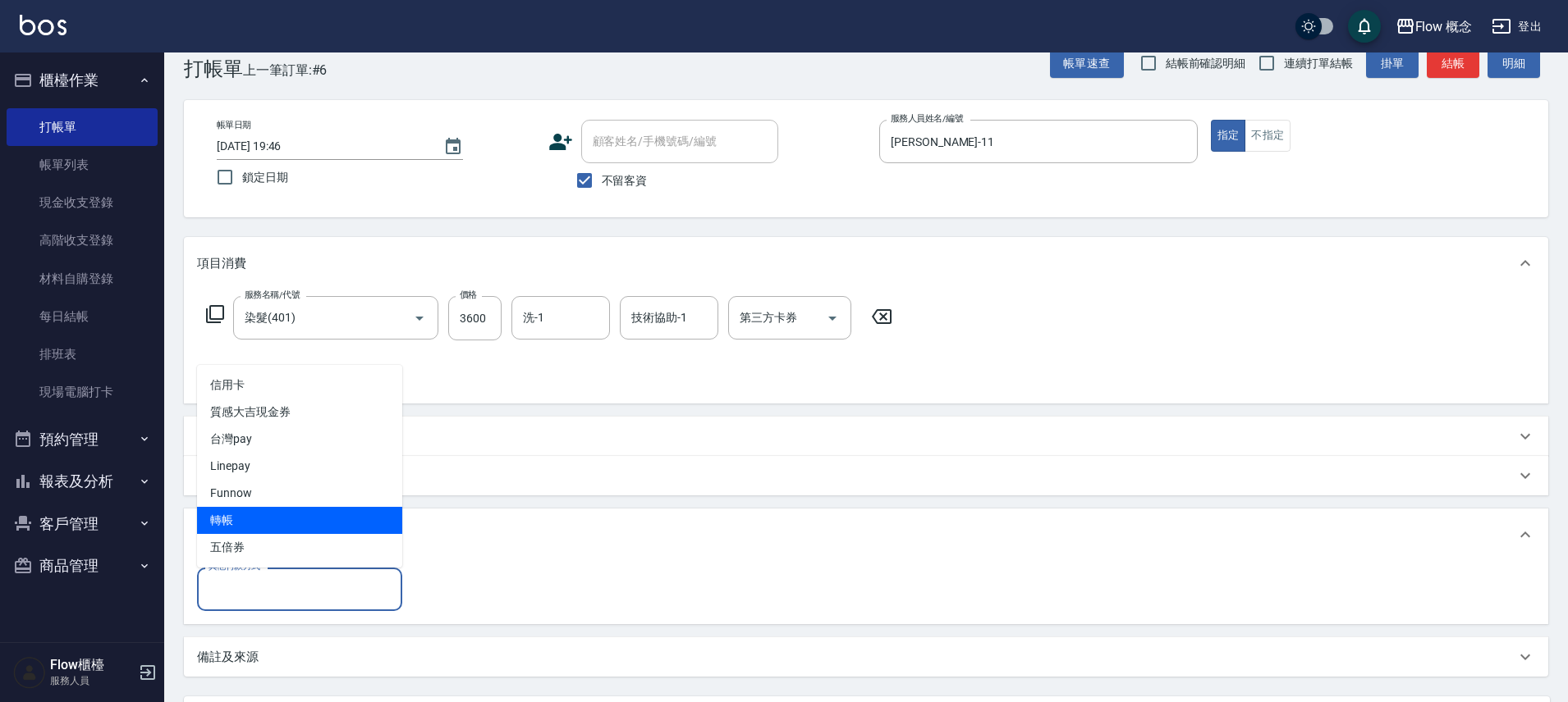
click at [283, 521] on span "轉帳" at bounding box center [300, 521] width 205 height 27
type input "轉帳"
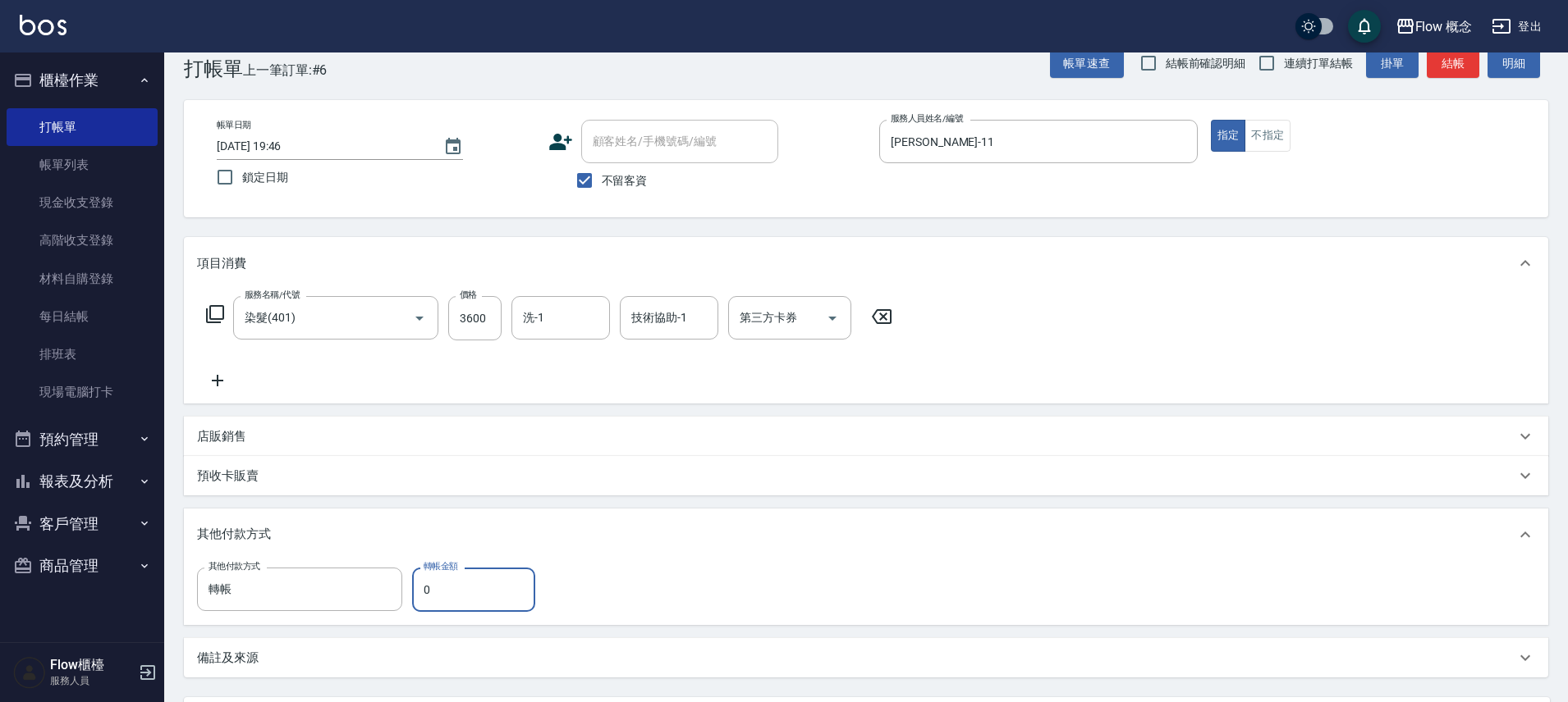
click at [440, 582] on input "0" at bounding box center [473, 590] width 123 height 44
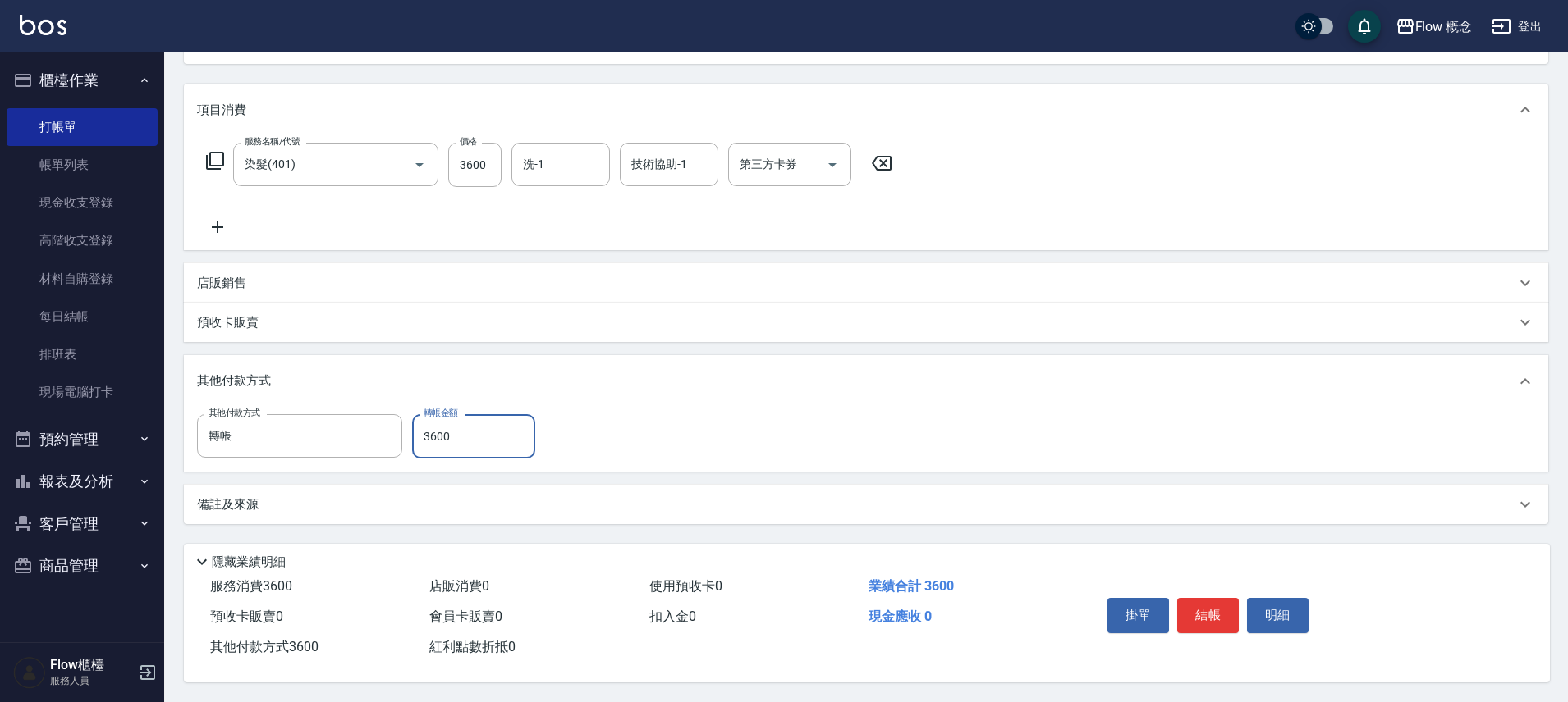
scroll to position [193, 0]
type input "3600"
click at [663, 506] on div "備註及來源" at bounding box center [866, 505] width 1365 height 39
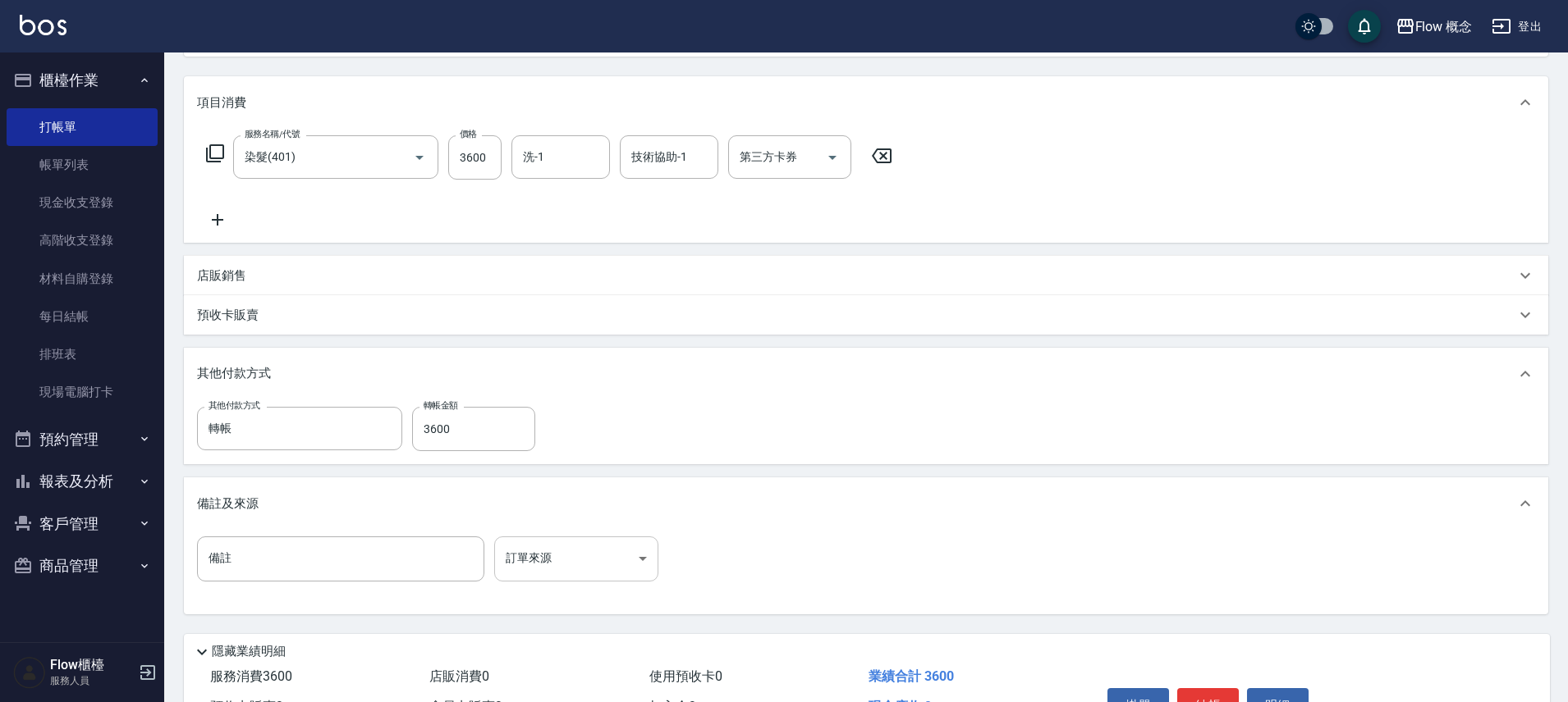
click at [523, 572] on body "Flow 概念 登出 櫃檯作業 打帳單 帳單列表 現金收支登錄 高階收支登錄 材料自購登錄 每日結帳 排班表 現場電腦打卡 預約管理 預約管理 單日預約紀錄 …" at bounding box center [784, 300] width 1568 height 986
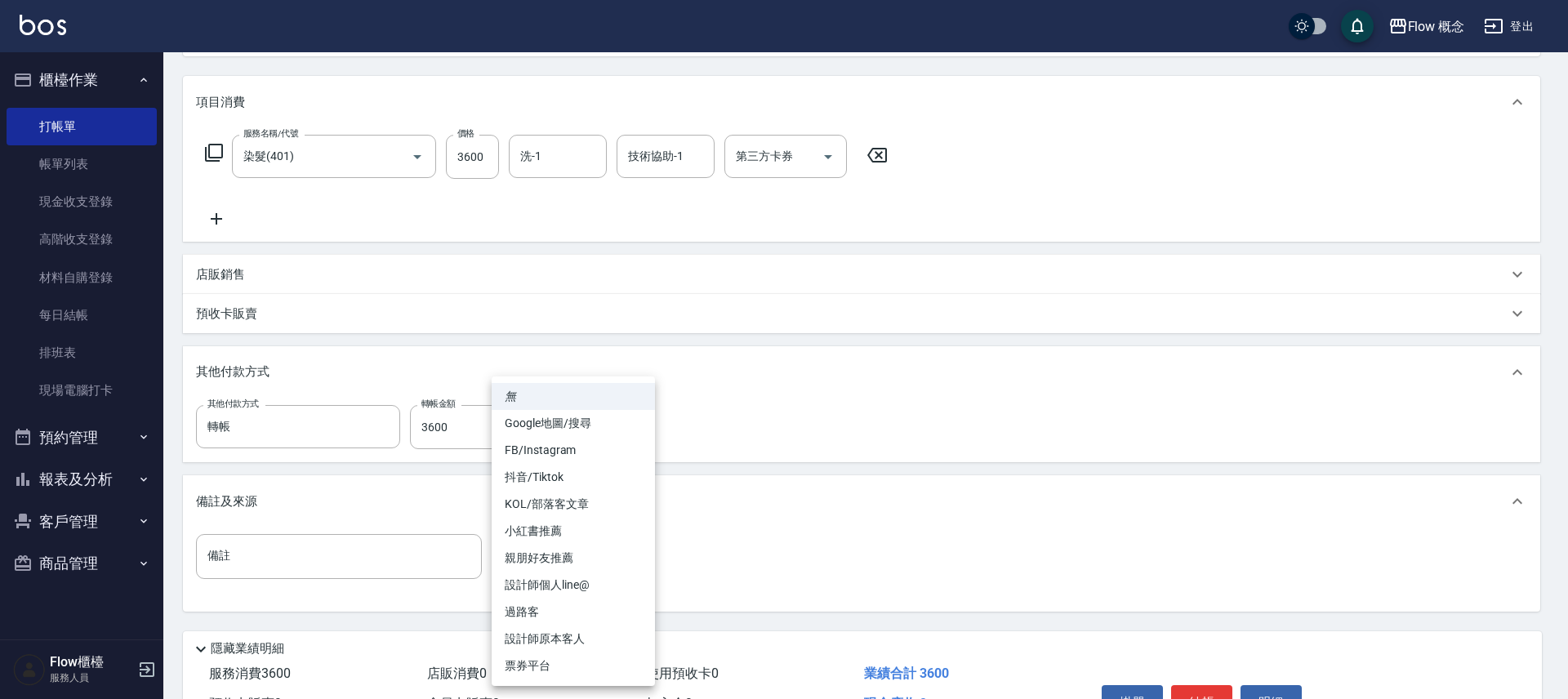
click at [853, 563] on div at bounding box center [784, 350] width 1568 height 699
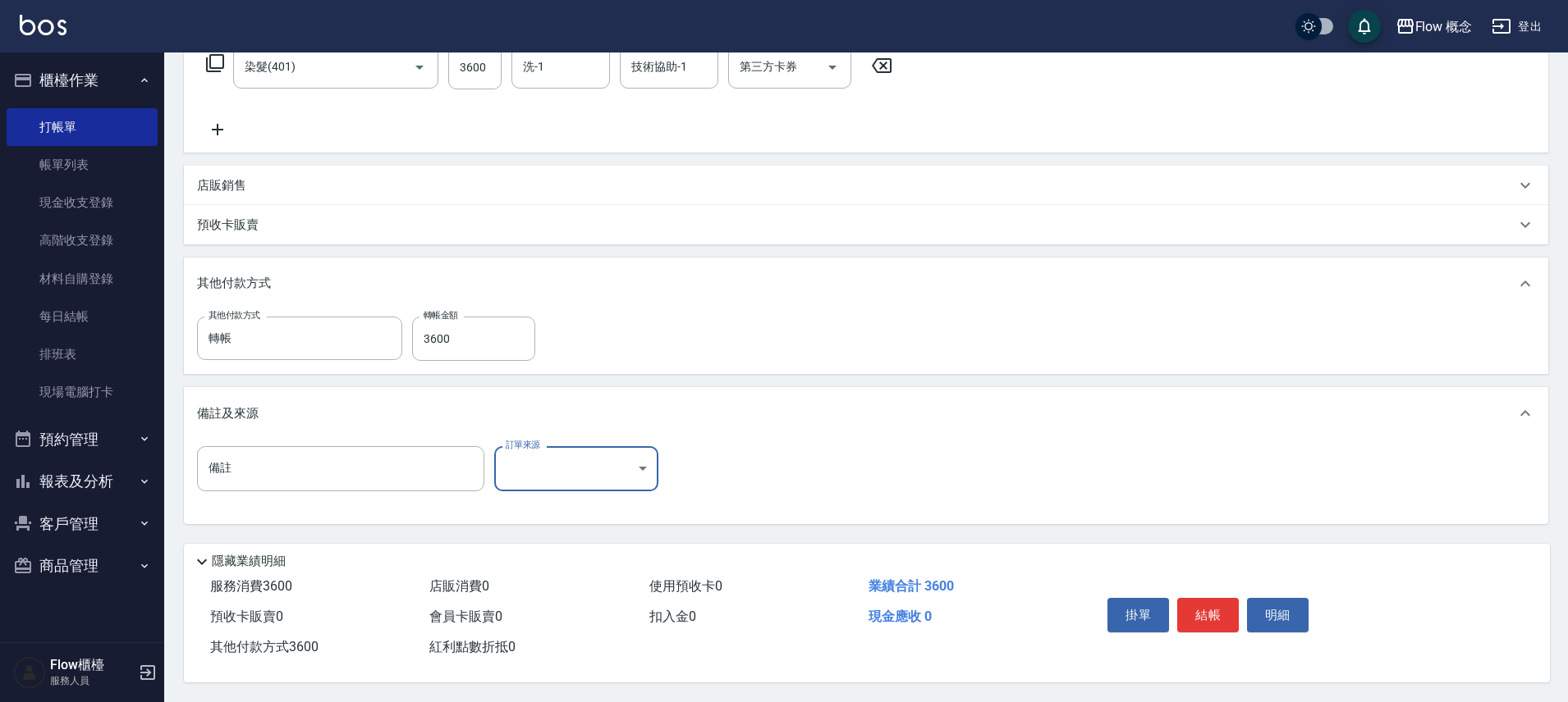
scroll to position [290, 0]
click at [1208, 600] on button "結帳" at bounding box center [1208, 615] width 62 height 34
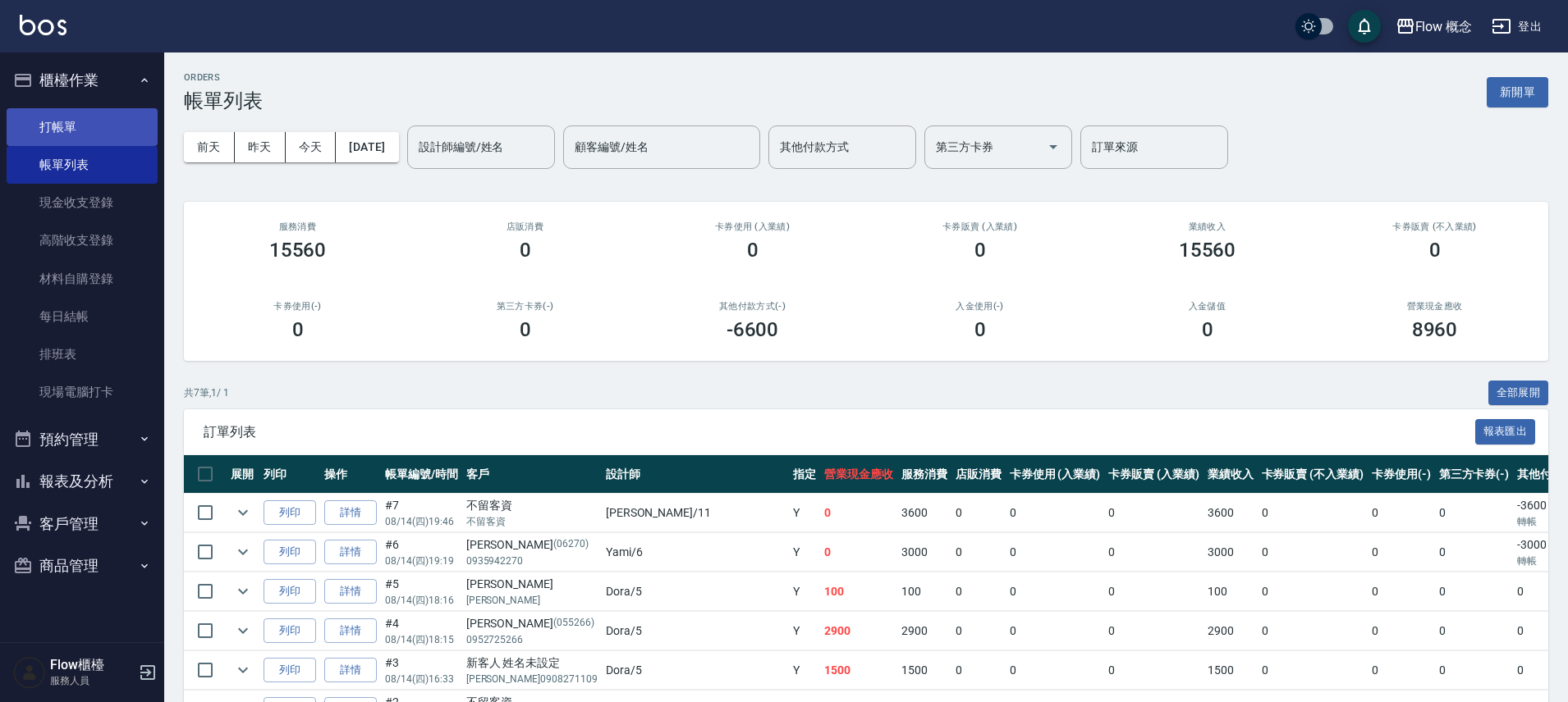
click at [9, 124] on nav "櫃檯作業 打帳單 帳單列表 現金收支登錄 高階收支登錄 材料自購登錄 每日結帳 排班表 現場電腦打卡 預約管理 預約管理 單日預約紀錄 單週預約紀錄 報表及分…" at bounding box center [82, 347] width 164 height 590
click at [115, 132] on link "打帳單" at bounding box center [82, 127] width 151 height 38
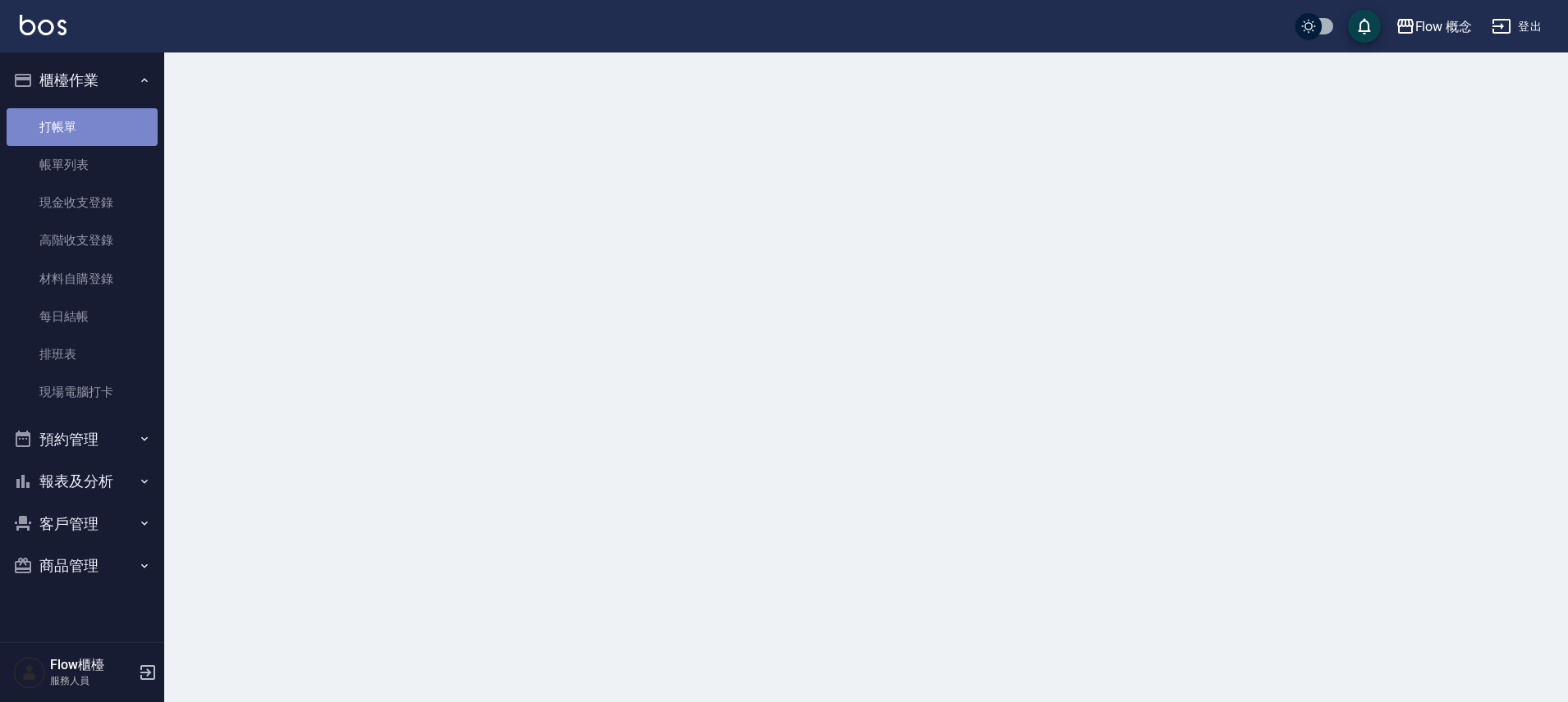
click at [115, 132] on link "打帳單" at bounding box center [82, 127] width 151 height 38
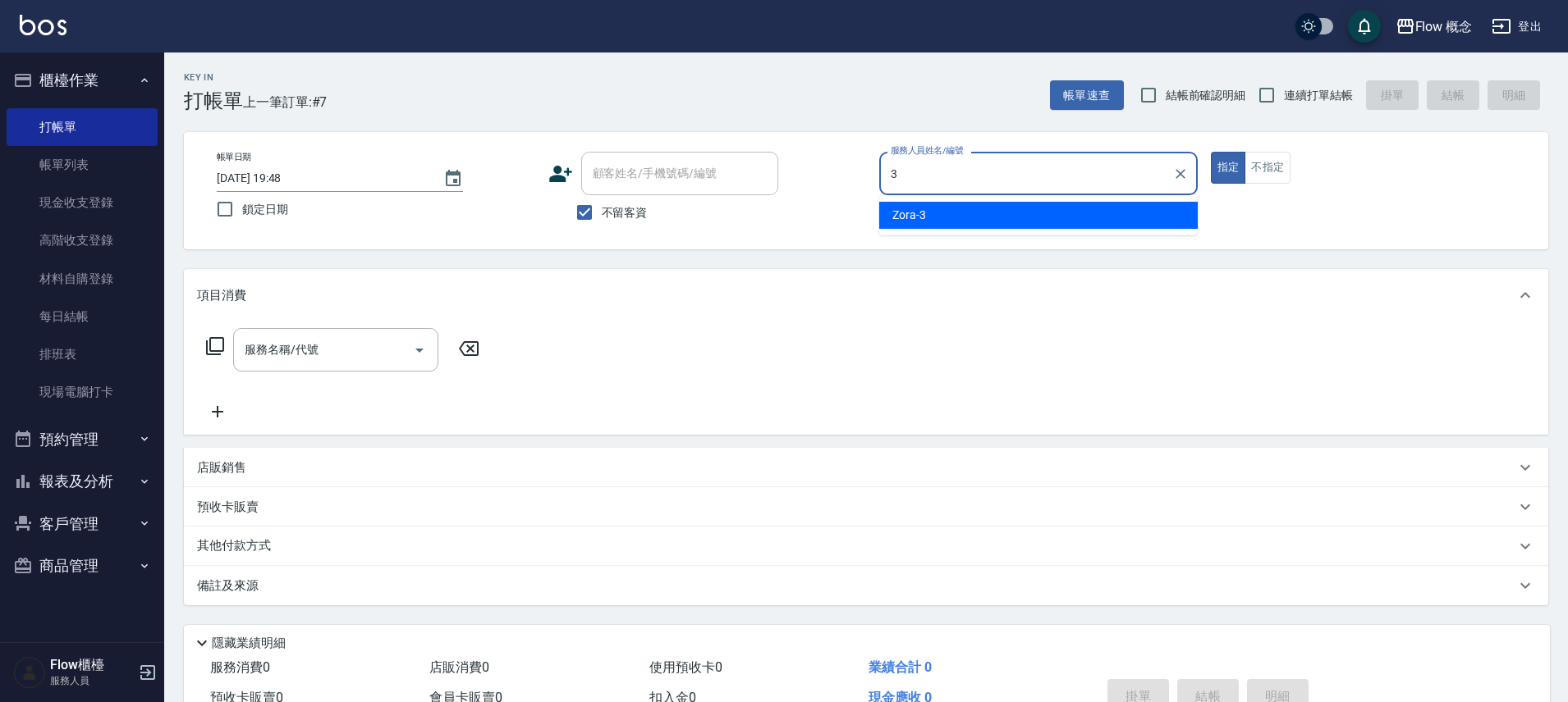
type input "Zora-3"
type button "true"
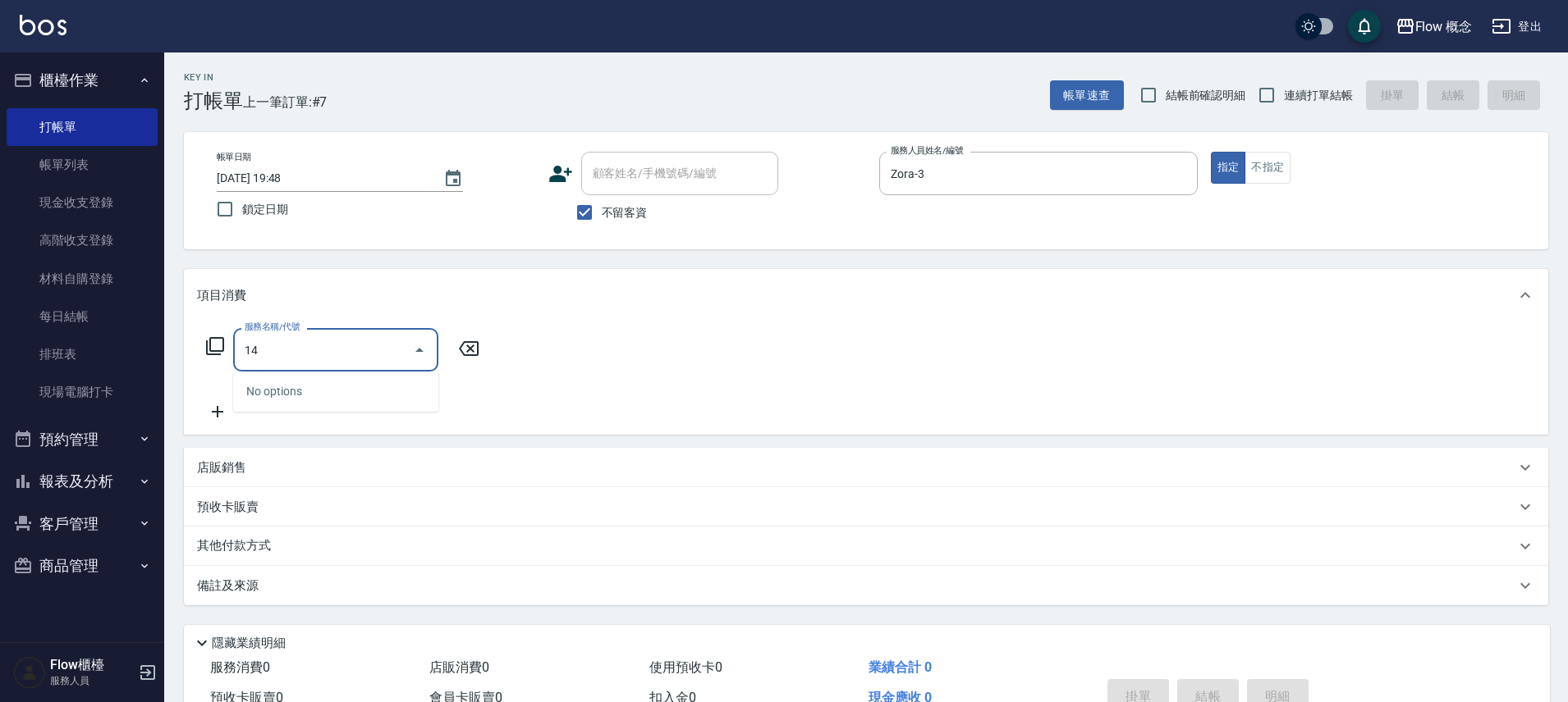
type input "1"
type input "染髮(401)"
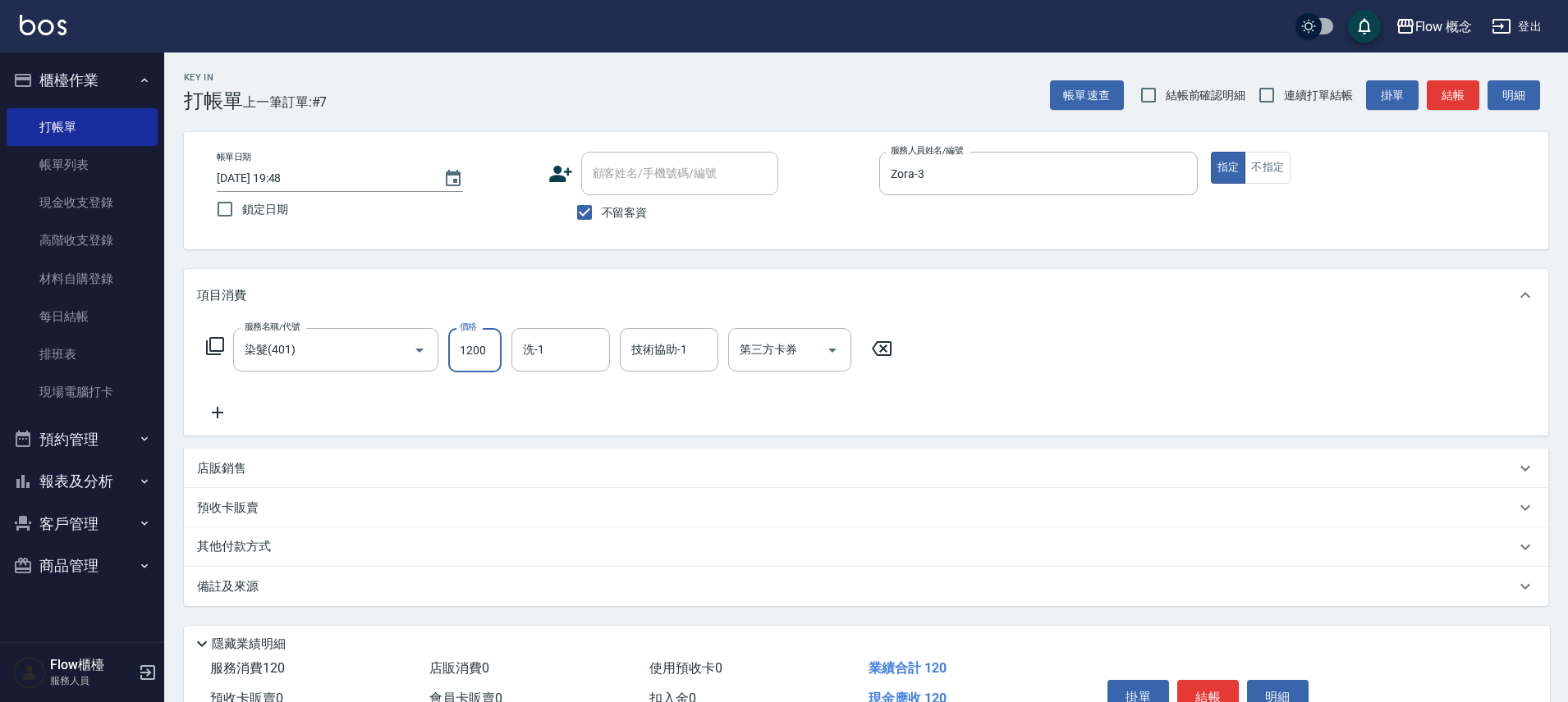
type input "1200"
click at [341, 546] on div "其他付款方式" at bounding box center [856, 547] width 1318 height 18
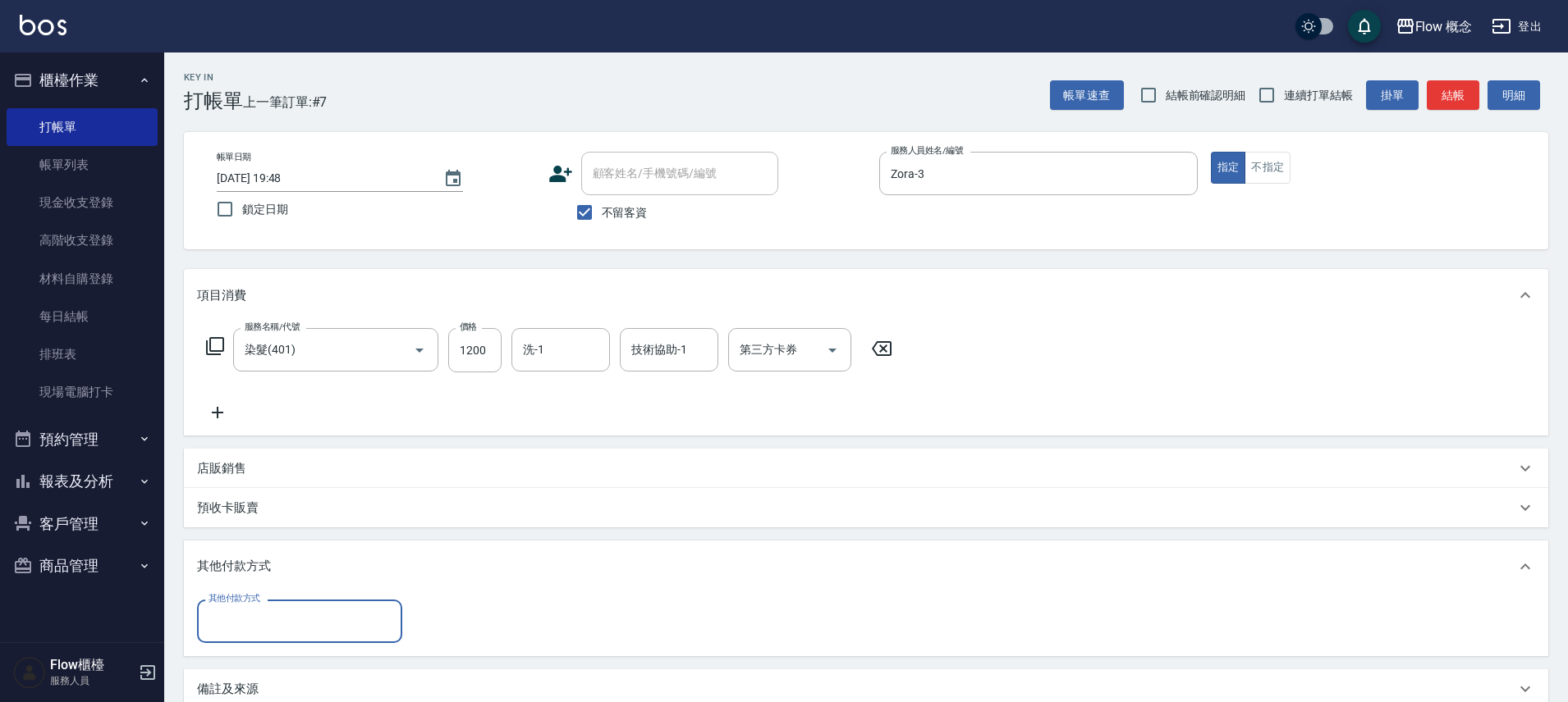
click at [284, 634] on input "其他付款方式" at bounding box center [299, 622] width 191 height 29
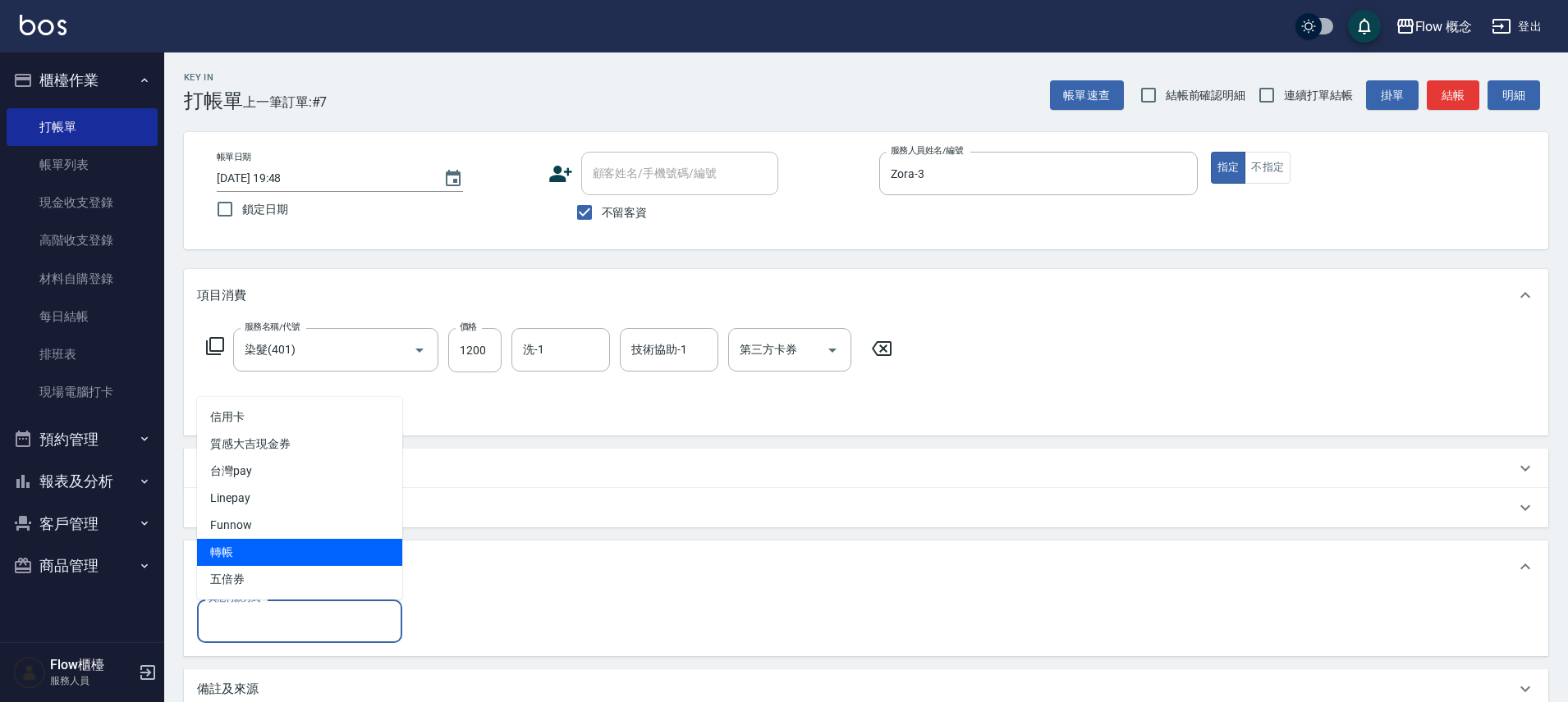
click at [315, 547] on span "轉帳" at bounding box center [300, 553] width 205 height 27
type input "轉帳"
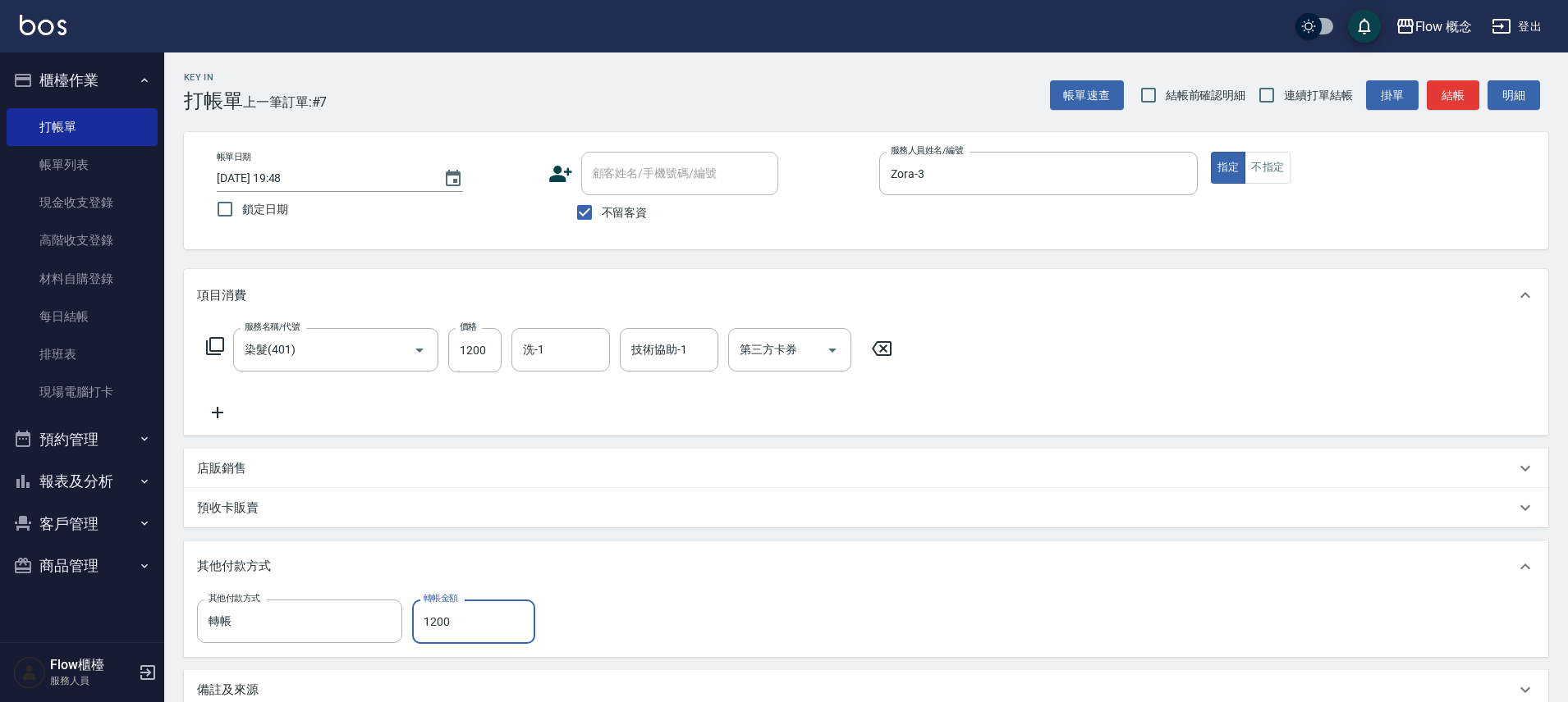
type input "1200"
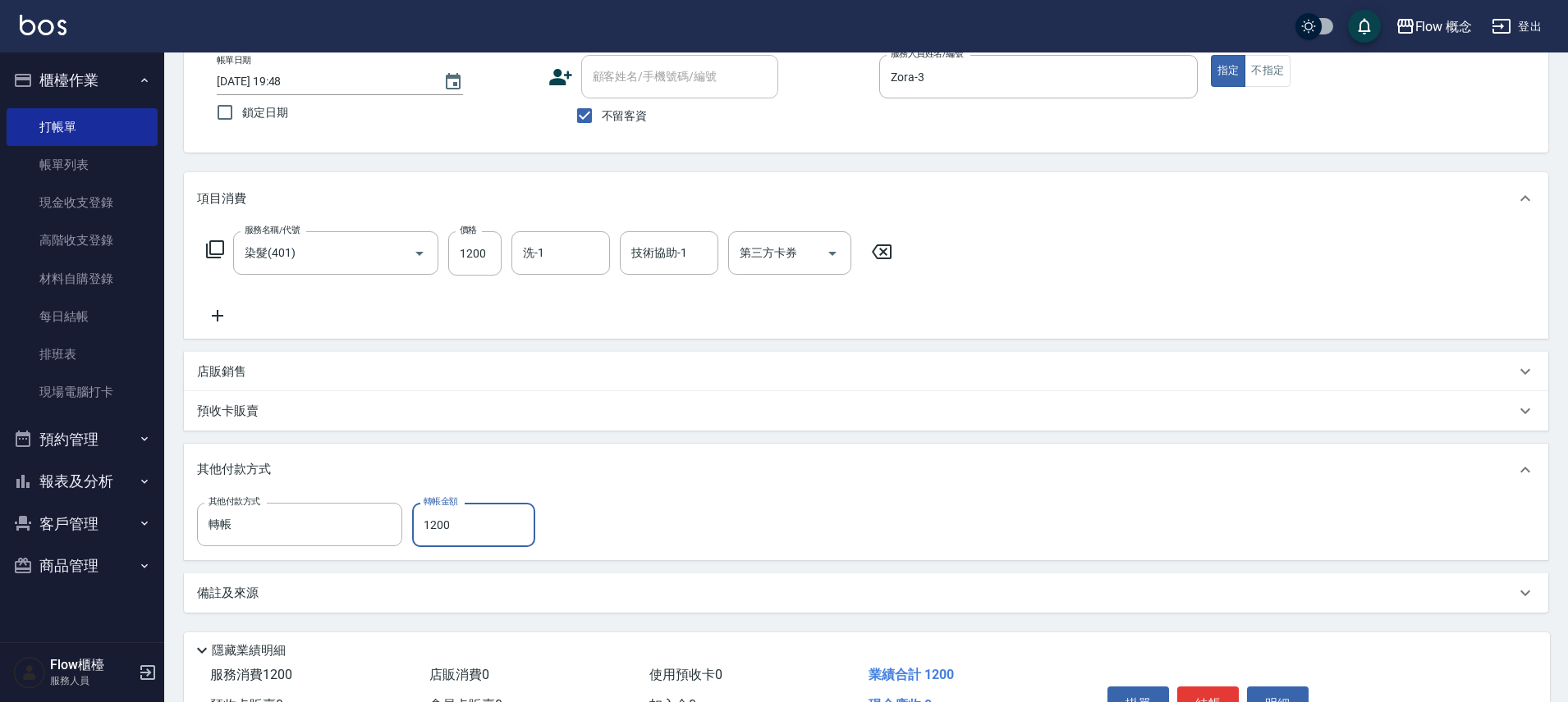
scroll to position [193, 0]
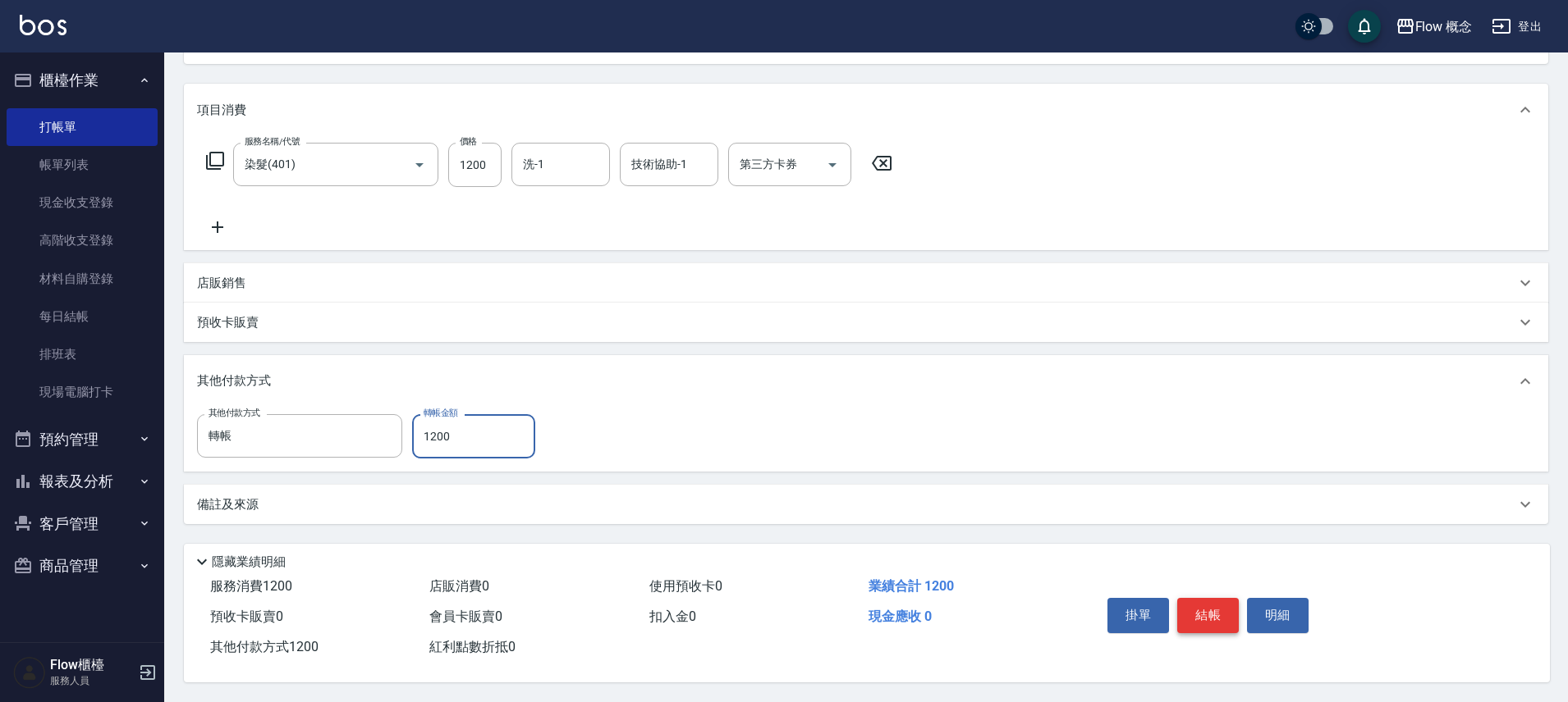
click at [1214, 617] on button "結帳" at bounding box center [1208, 615] width 62 height 34
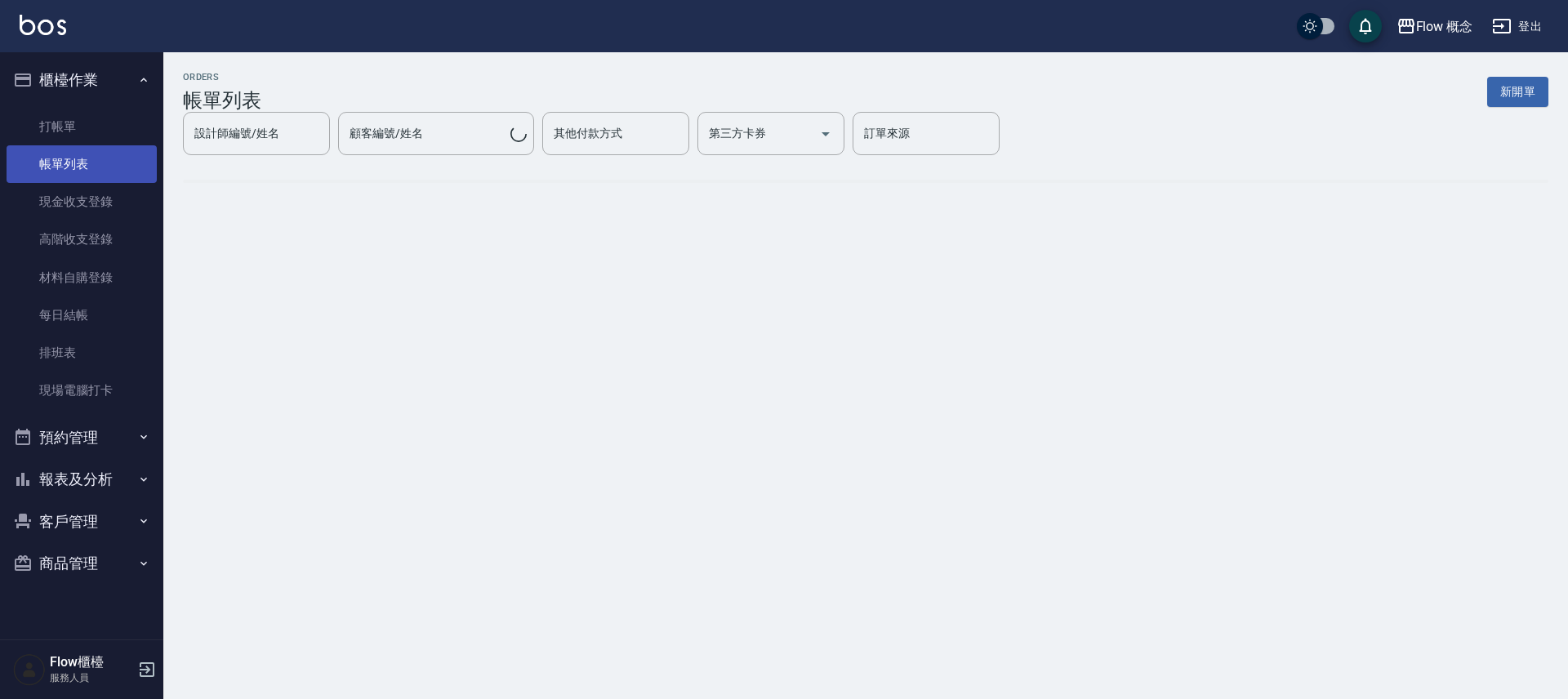
click at [77, 172] on link "帳單列表" at bounding box center [82, 164] width 151 height 37
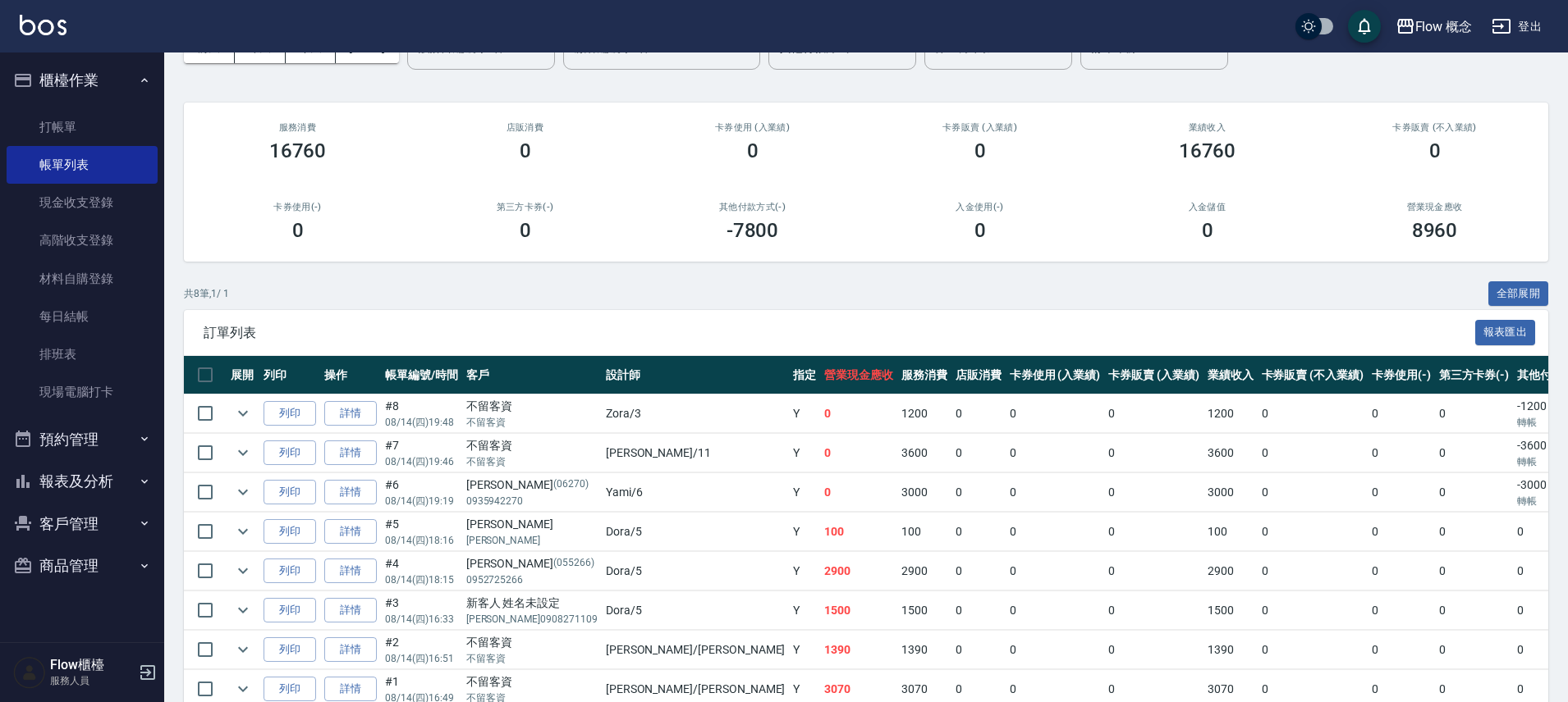
scroll to position [183, 0]
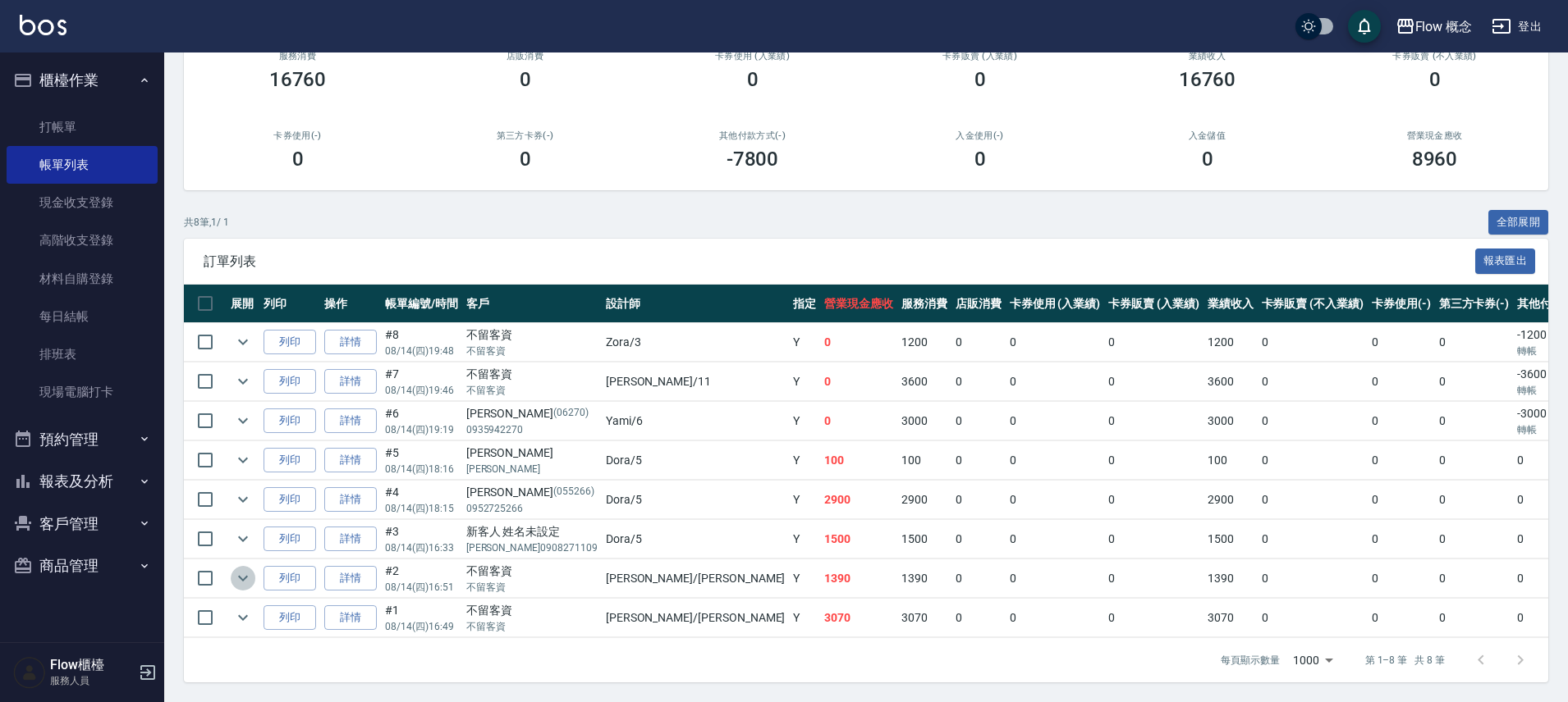
click at [249, 572] on icon "expand row" at bounding box center [243, 578] width 20 height 20
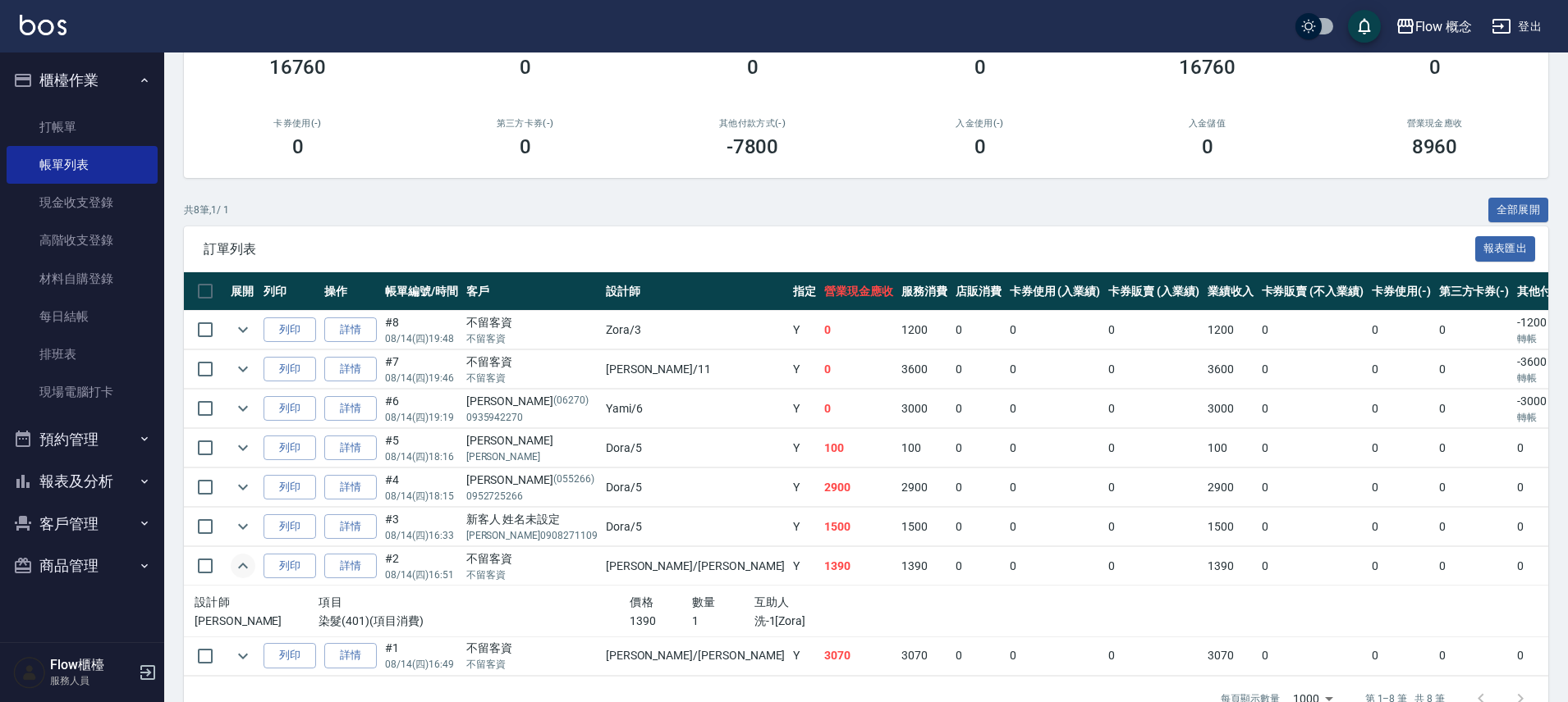
click at [249, 572] on icon "expand row" at bounding box center [243, 565] width 20 height 20
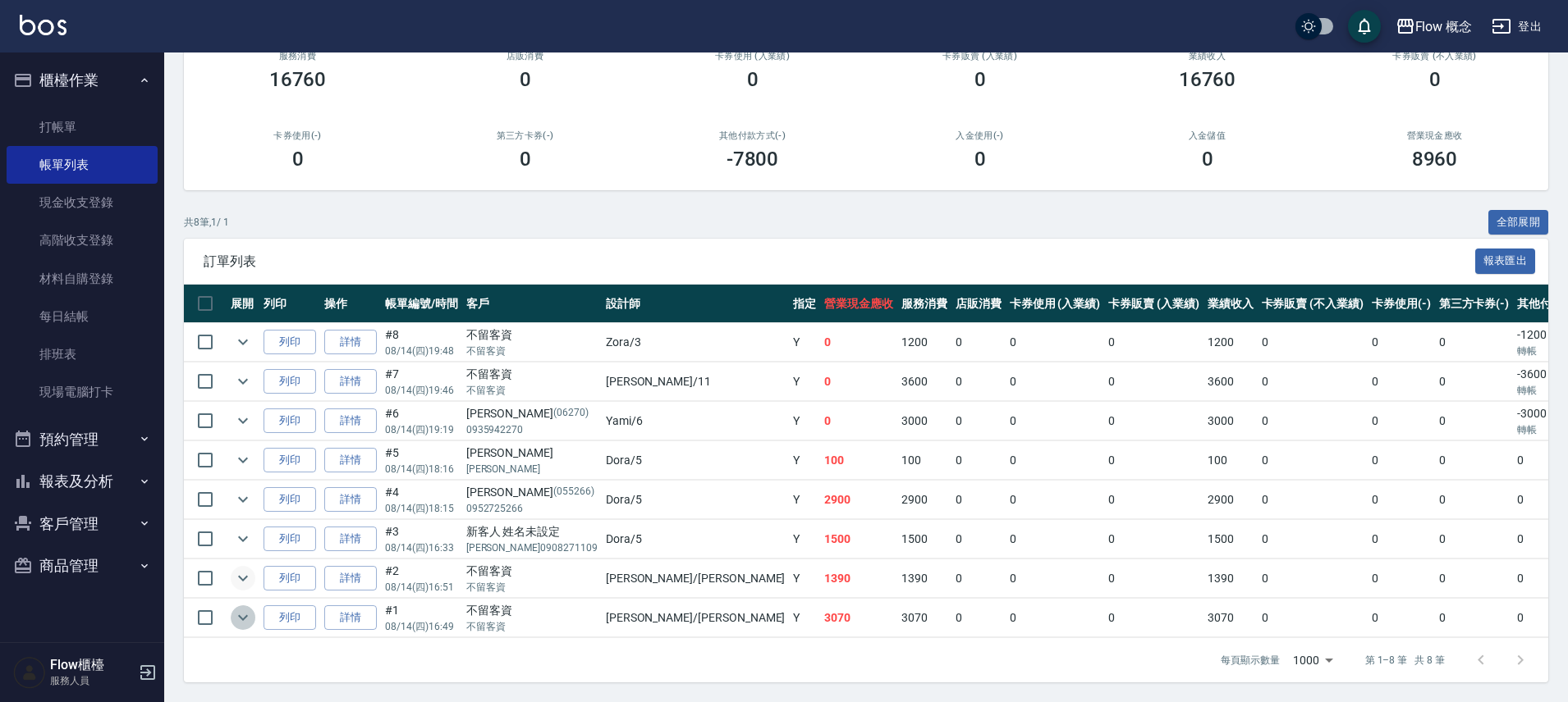
click at [248, 608] on icon "expand row" at bounding box center [243, 617] width 20 height 20
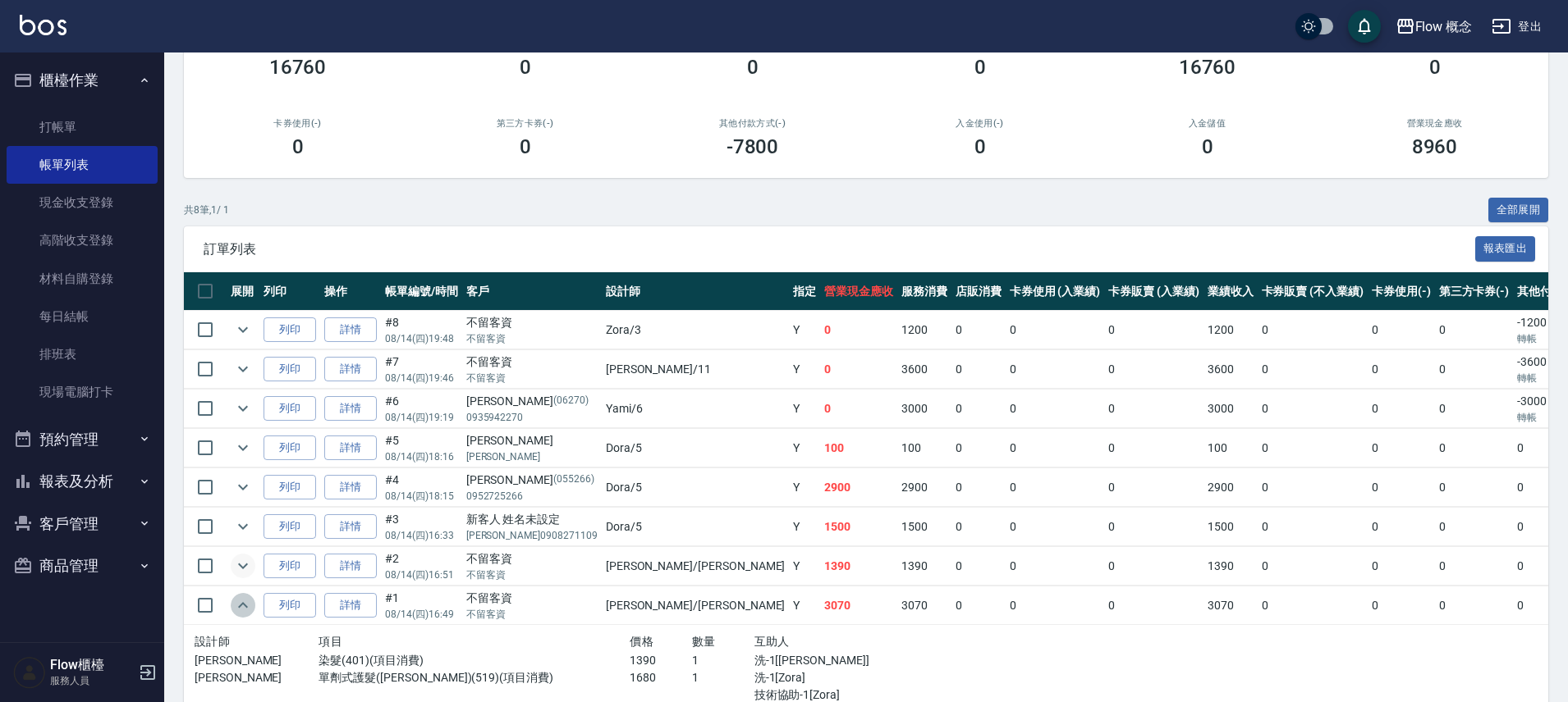
click at [248, 603] on icon "expand row" at bounding box center [243, 605] width 20 height 20
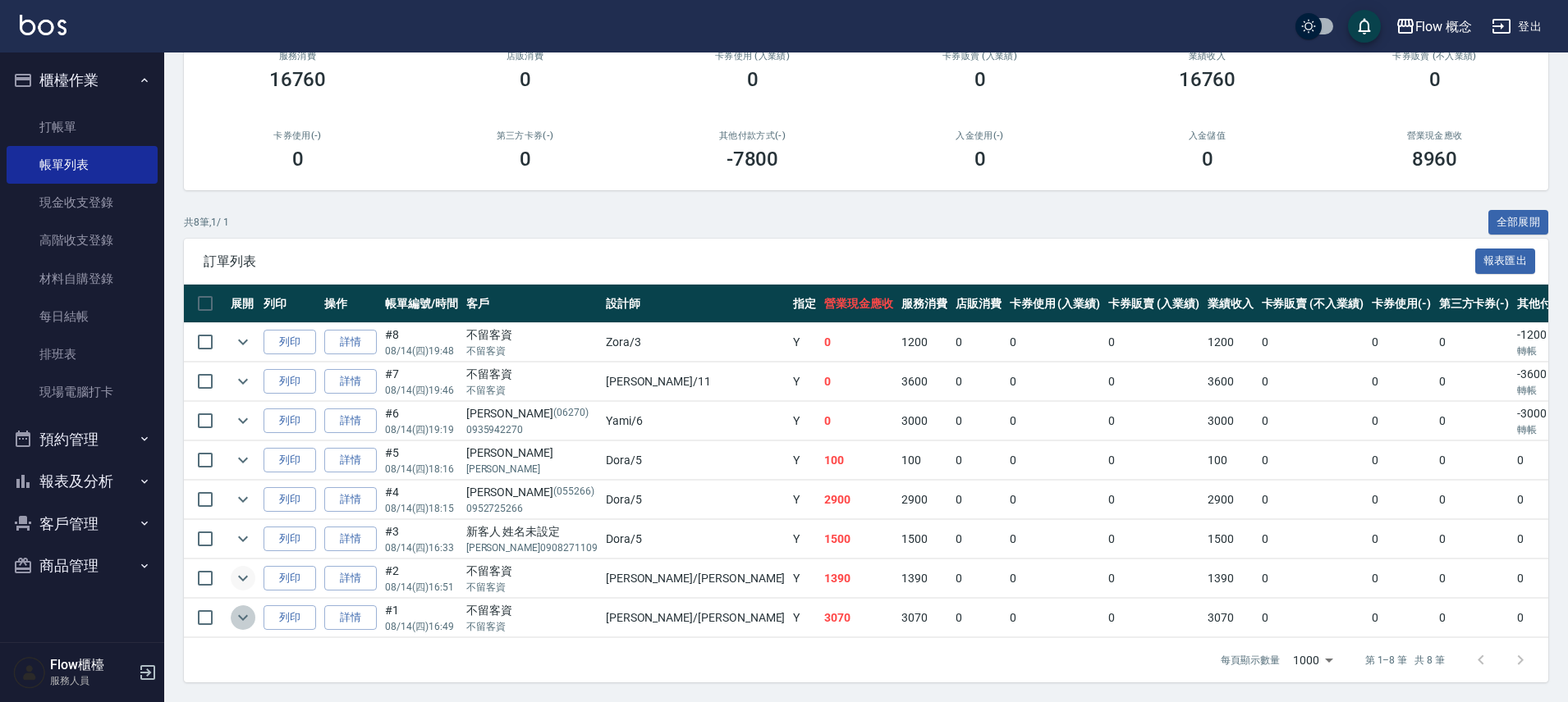
click at [247, 611] on icon "expand row" at bounding box center [243, 617] width 20 height 20
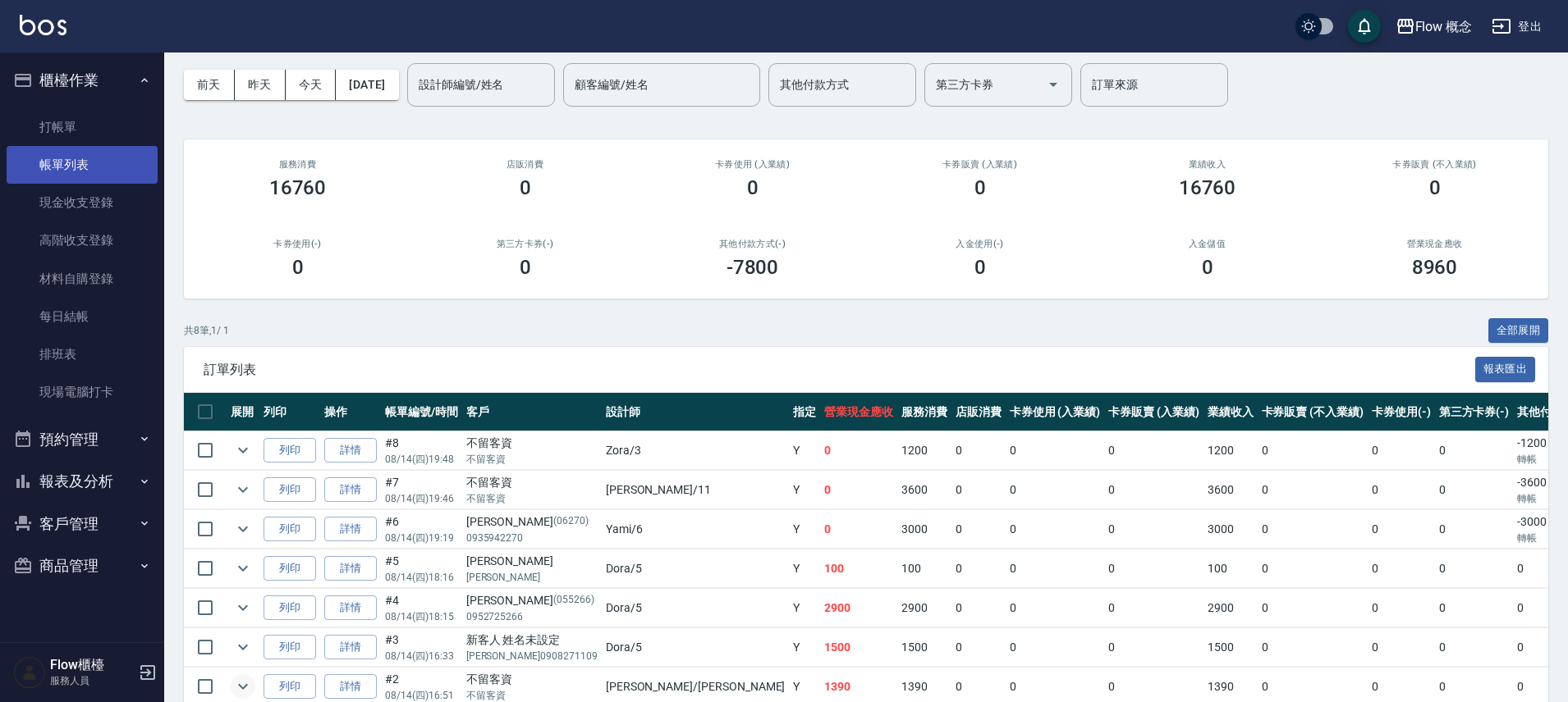
scroll to position [0, 0]
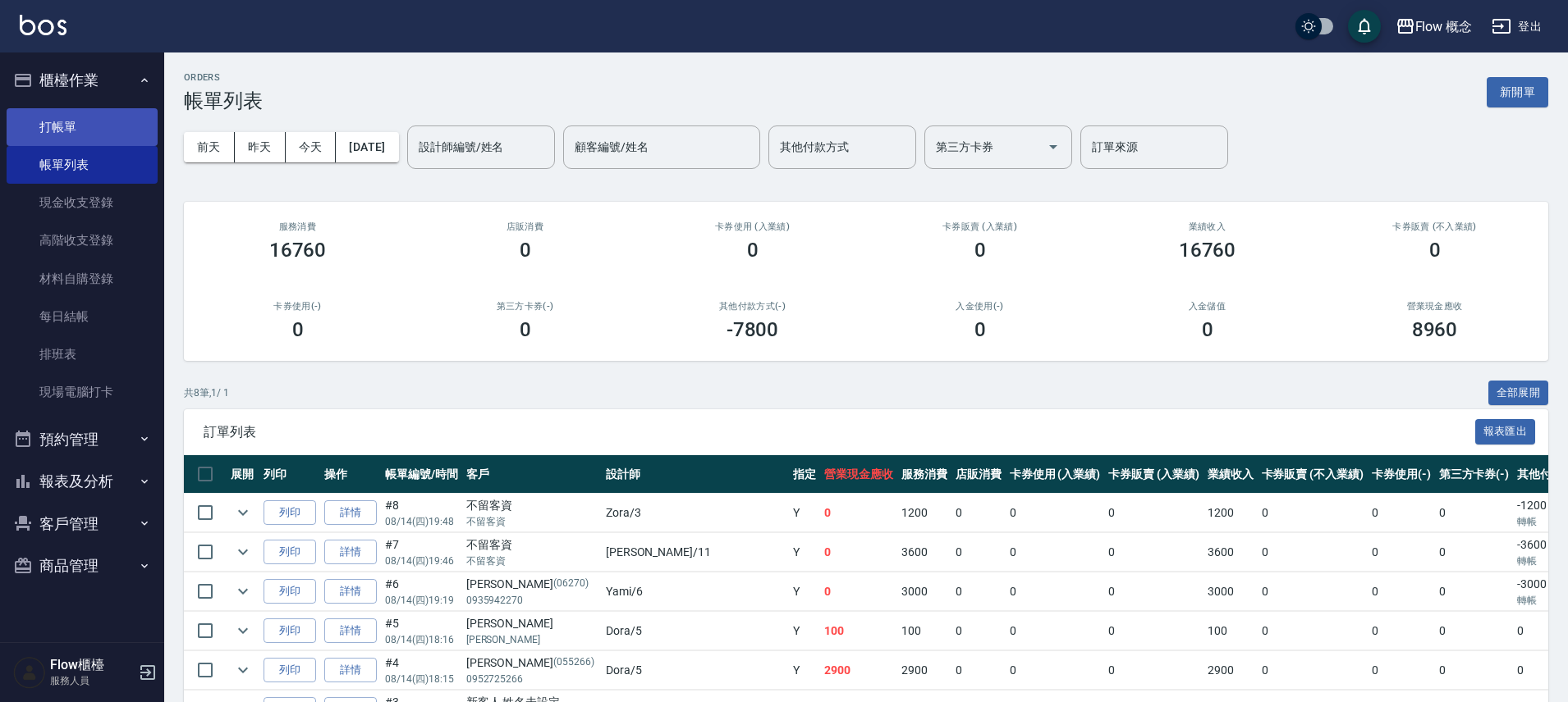
click at [72, 120] on link "打帳單" at bounding box center [82, 127] width 151 height 38
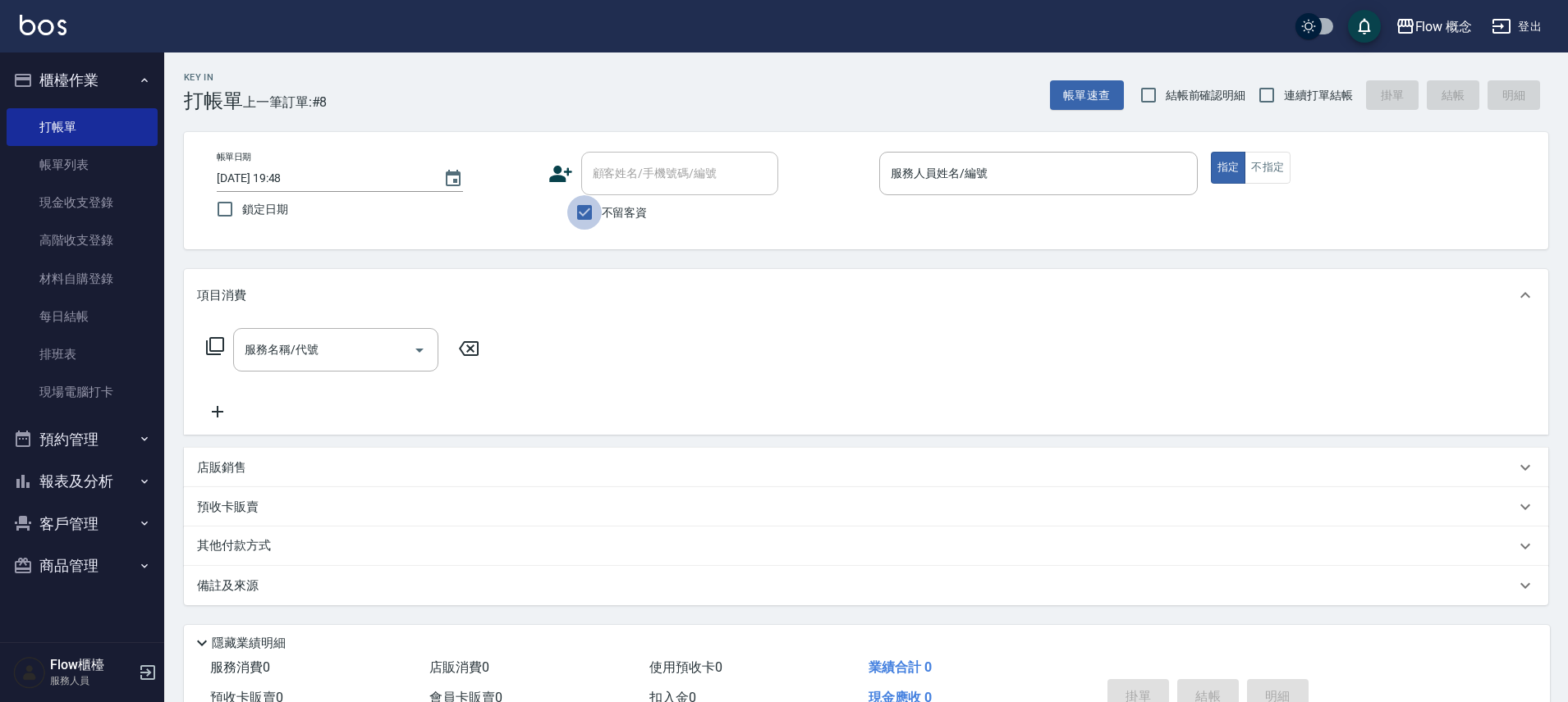
click at [575, 212] on input "不留客資" at bounding box center [584, 213] width 34 height 34
checkbox input "false"
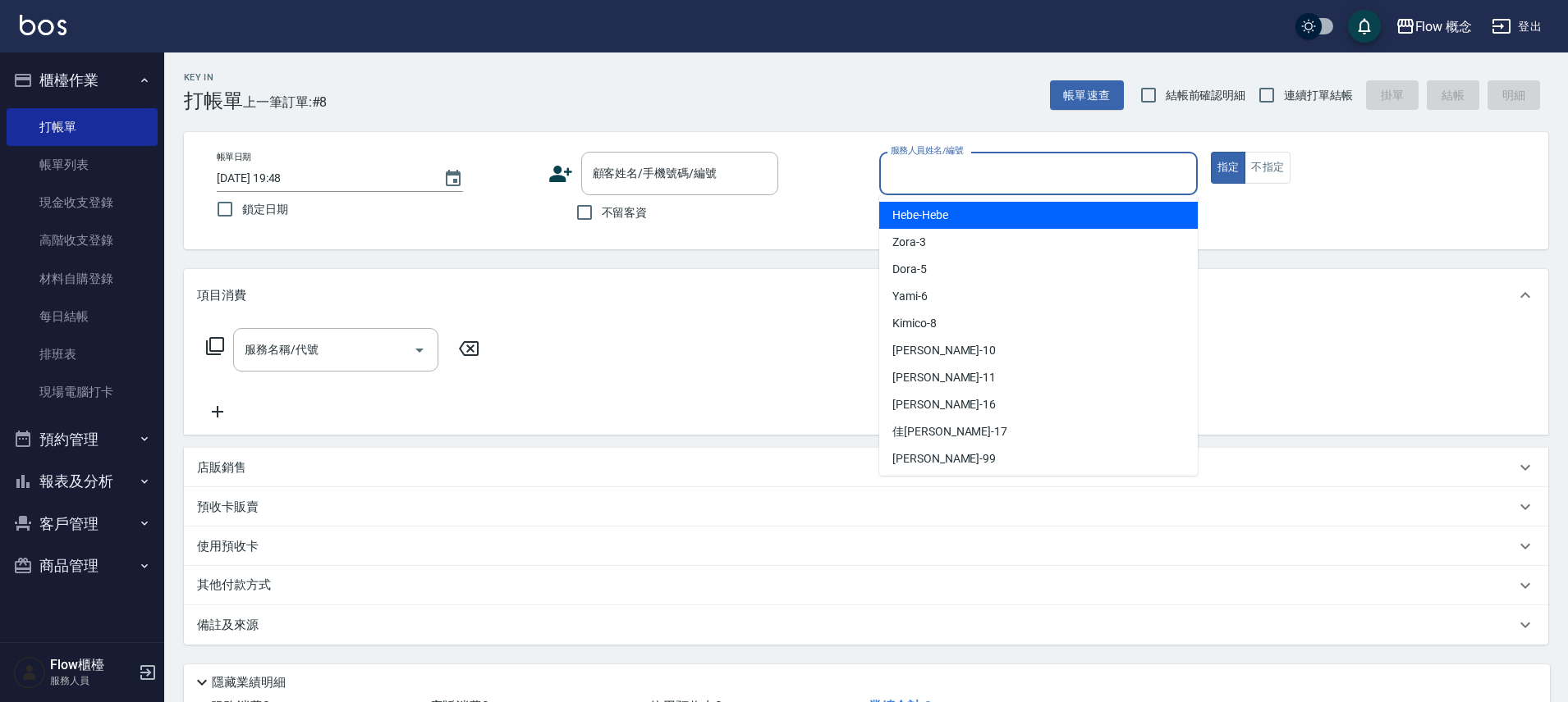
click at [992, 176] on input "服務人員姓名/編號" at bounding box center [1037, 173] width 303 height 29
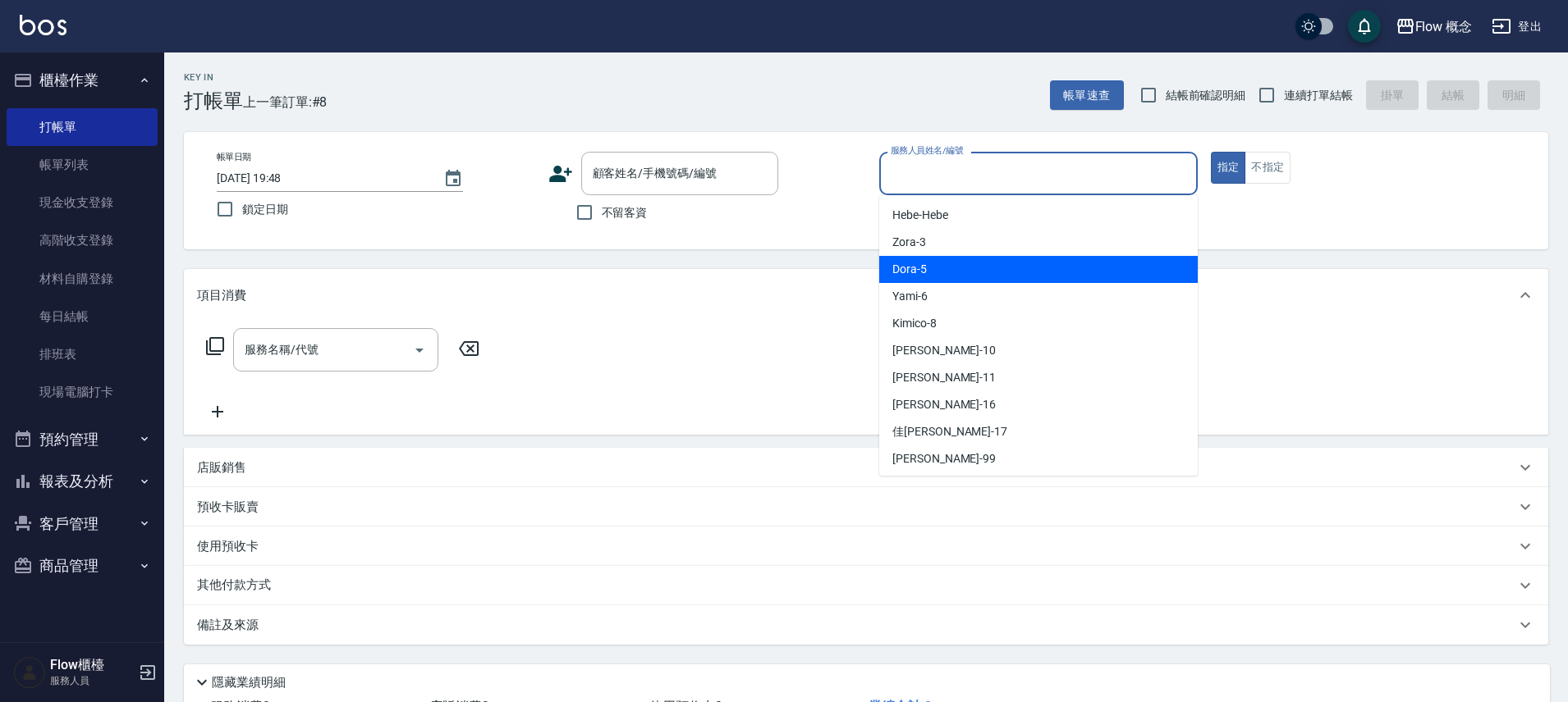
click at [941, 274] on div "Dora -5" at bounding box center [1038, 270] width 319 height 27
type input "Dora-5"
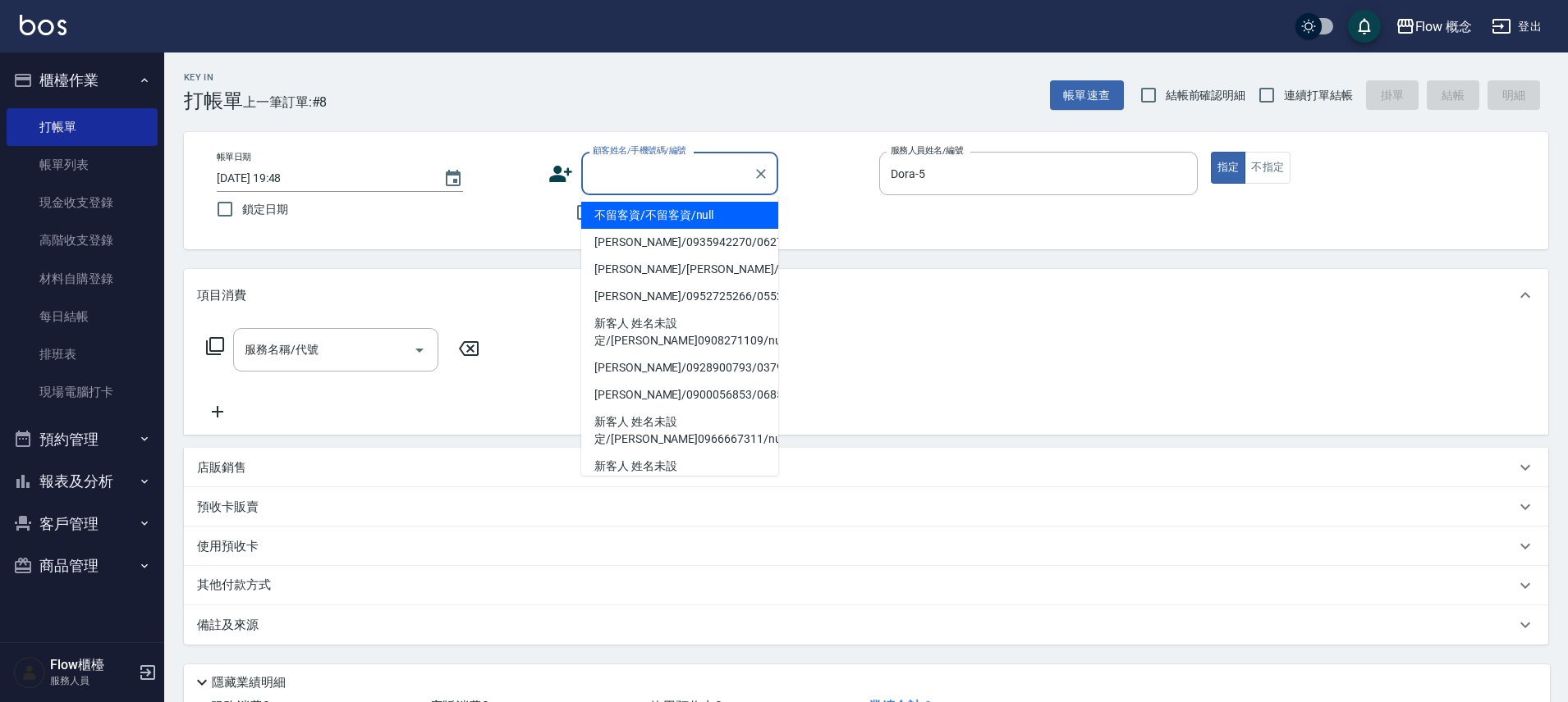
click at [614, 182] on input "顧客姓名/手機號碼/編號" at bounding box center [667, 173] width 157 height 29
type input "q"
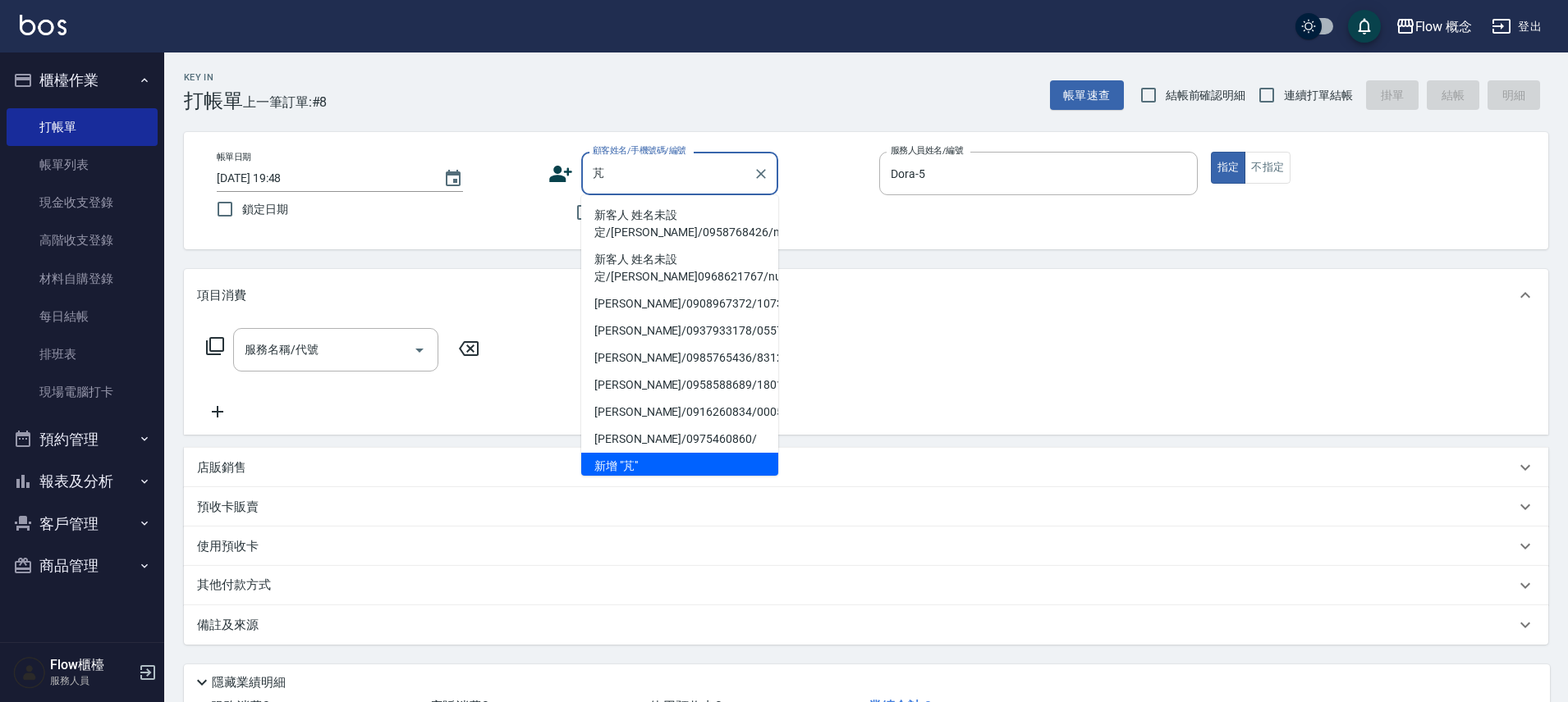
click at [658, 217] on li "新客人 姓名未設定/[PERSON_NAME]/0958768426/null" at bounding box center [679, 224] width 197 height 44
type input "新客人 姓名未設定/[PERSON_NAME]/0958768426/null"
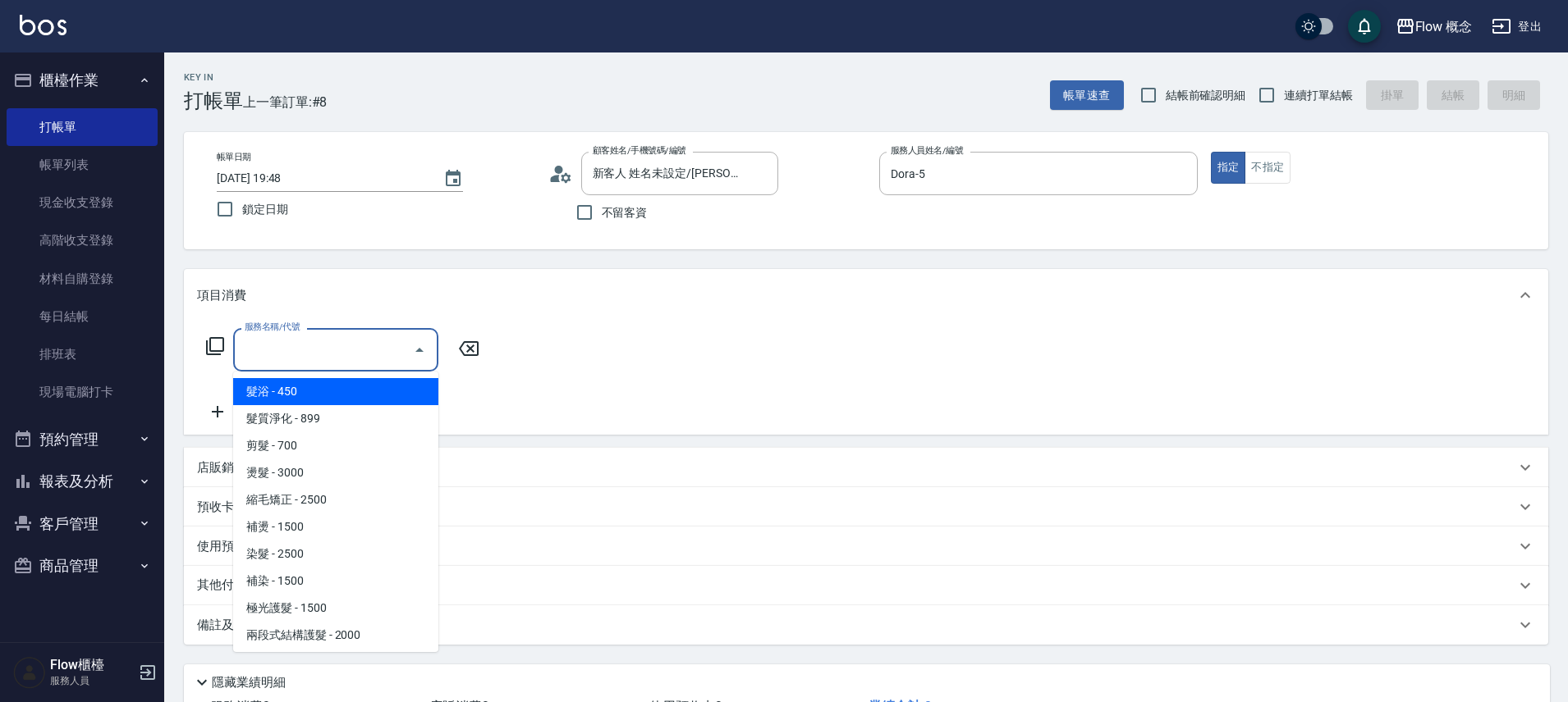
click at [281, 356] on input "服務名稱/代號" at bounding box center [323, 350] width 166 height 29
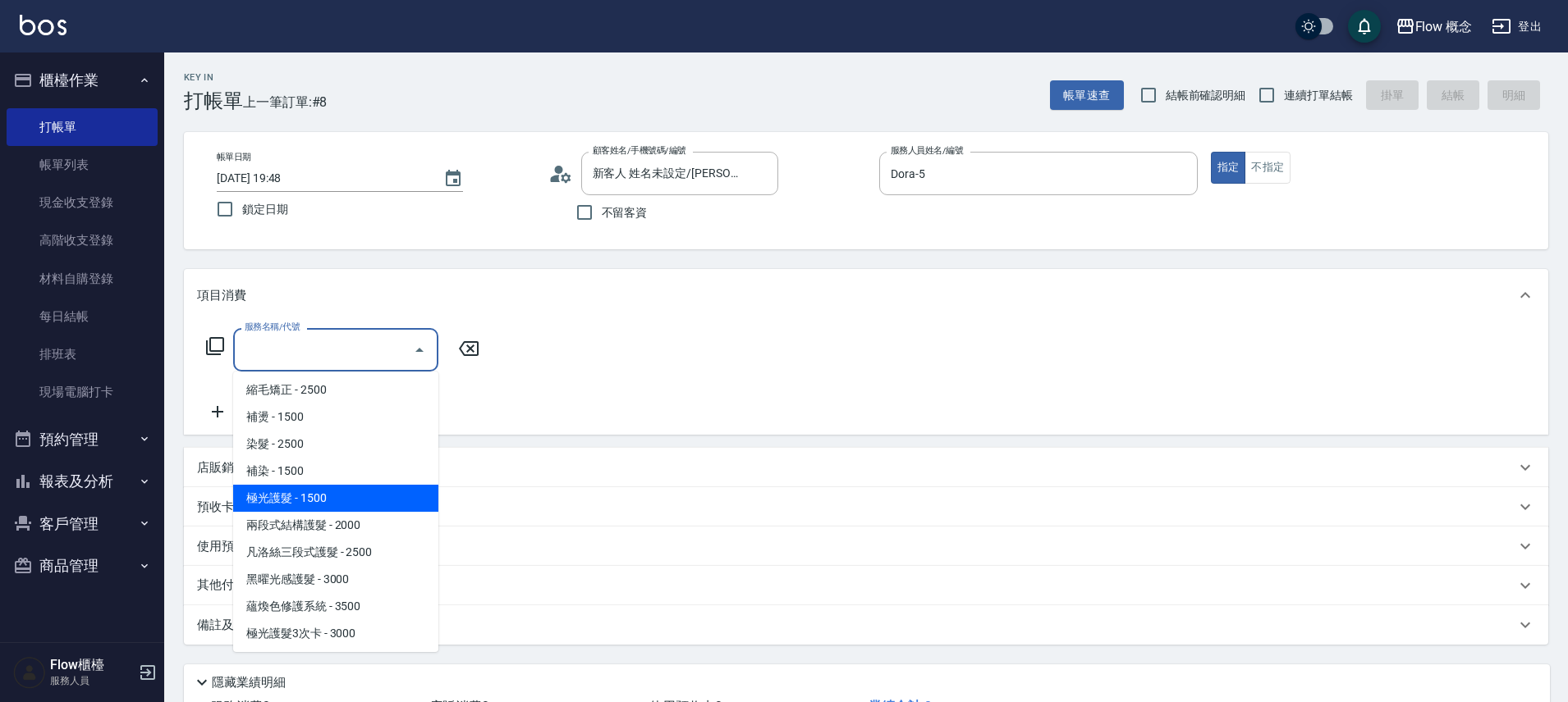
scroll to position [114, 0]
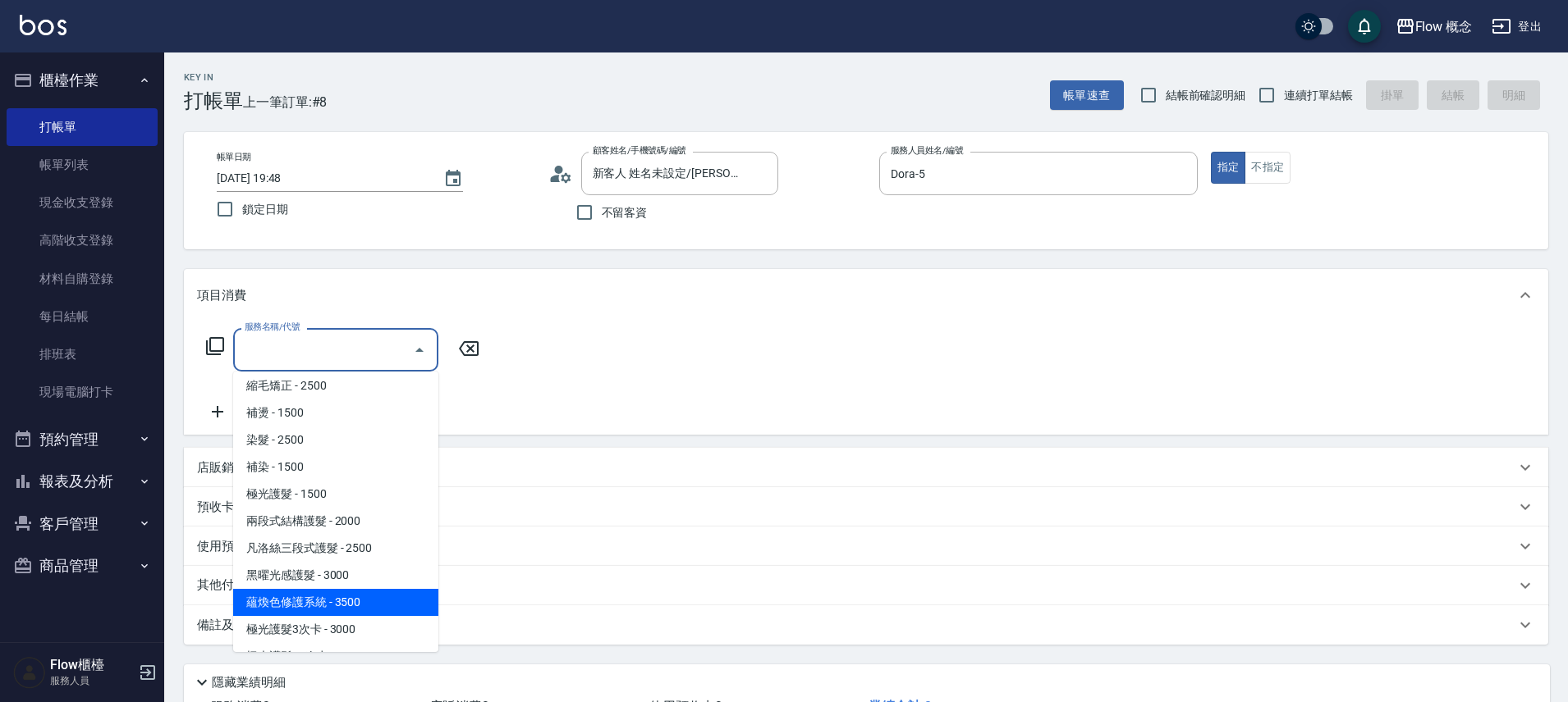
click at [287, 608] on span "蘊煥色修護系統 - 3500" at bounding box center [336, 603] width 205 height 27
type input "蘊煥色修護系統(505)"
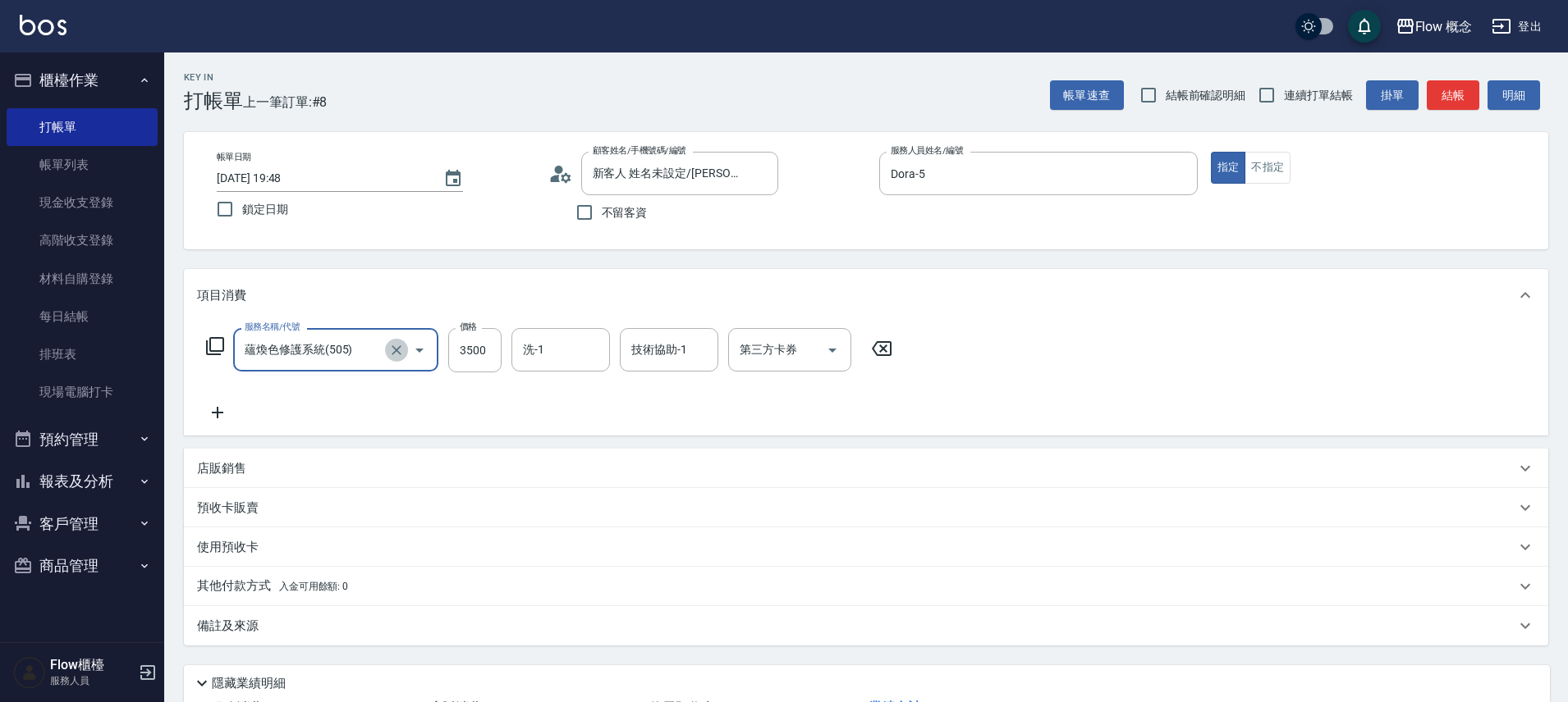
click at [393, 360] on button "Clear" at bounding box center [396, 350] width 23 height 23
click at [353, 349] on input "服務名稱/代號" at bounding box center [312, 350] width 144 height 29
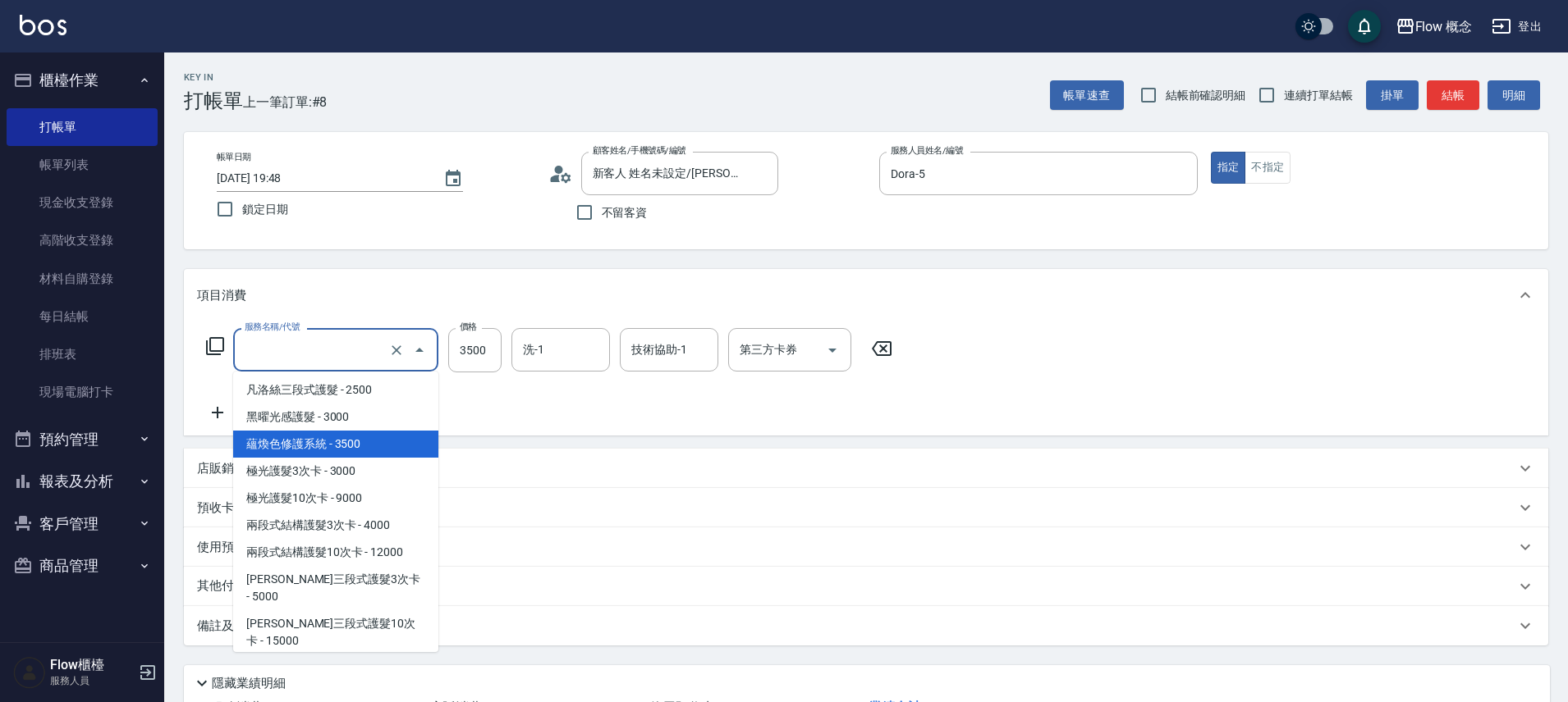
scroll to position [296, 0]
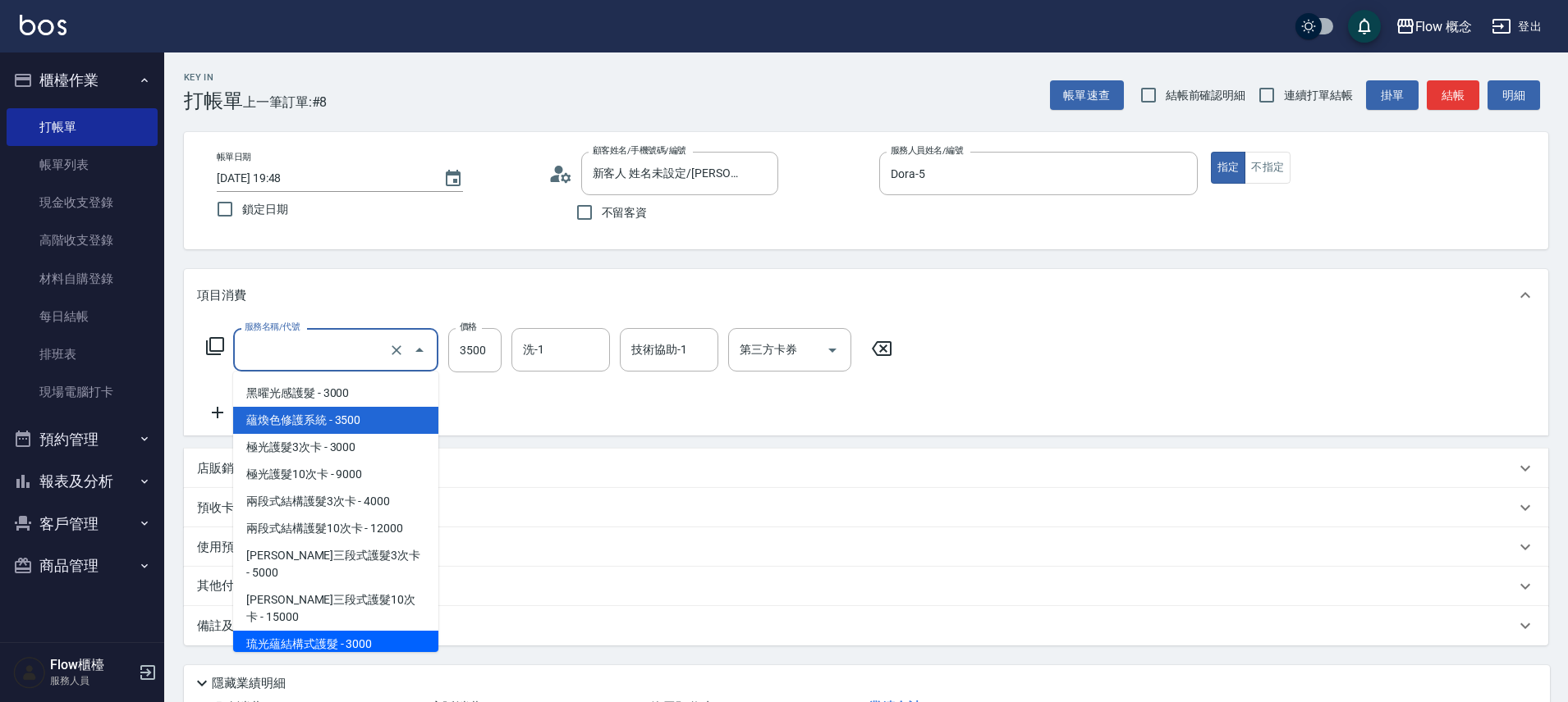
click at [384, 631] on span "琉光蘊結構式護髮 - 3000" at bounding box center [336, 645] width 205 height 27
type input "琉光蘊結構式護髮(513)"
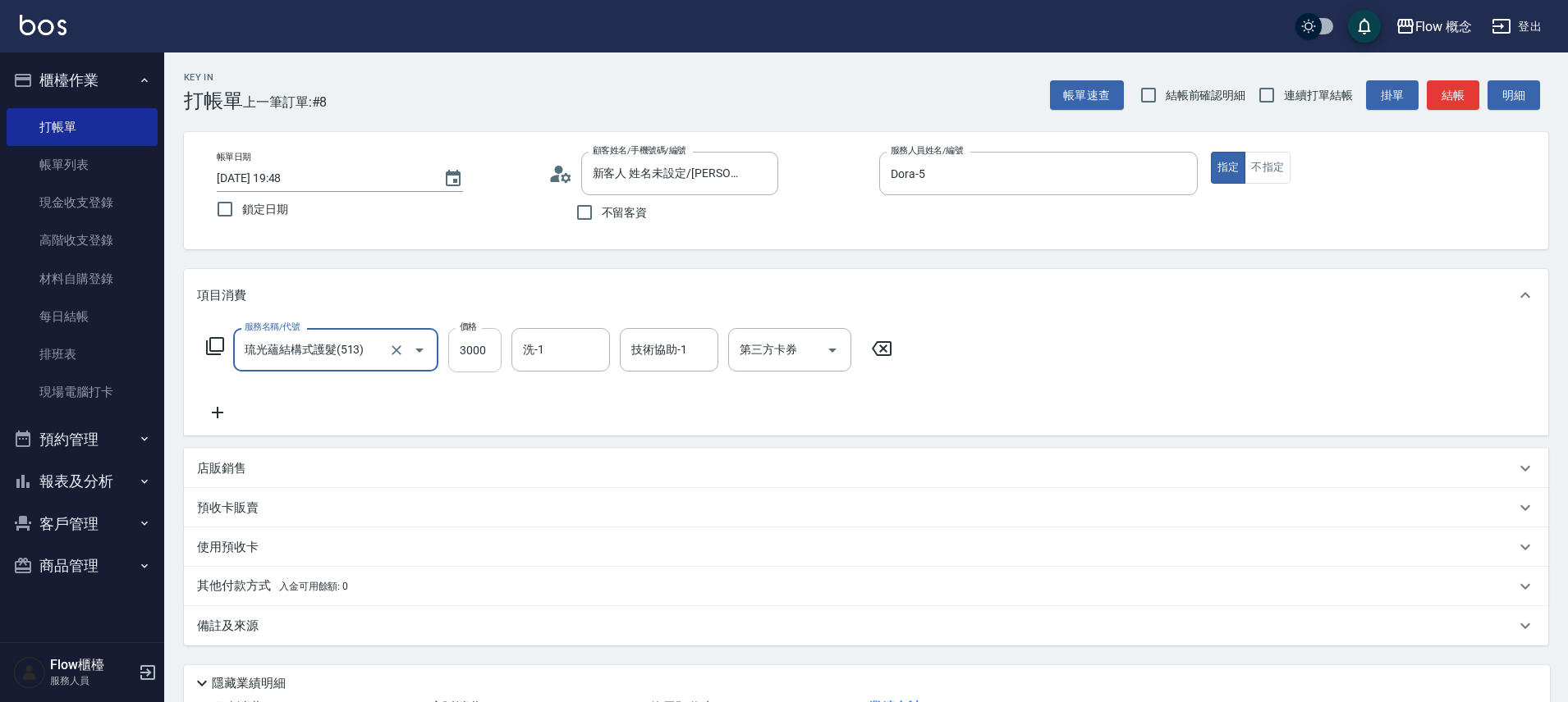
click at [488, 344] on input "3000" at bounding box center [474, 350] width 53 height 44
type input "2200"
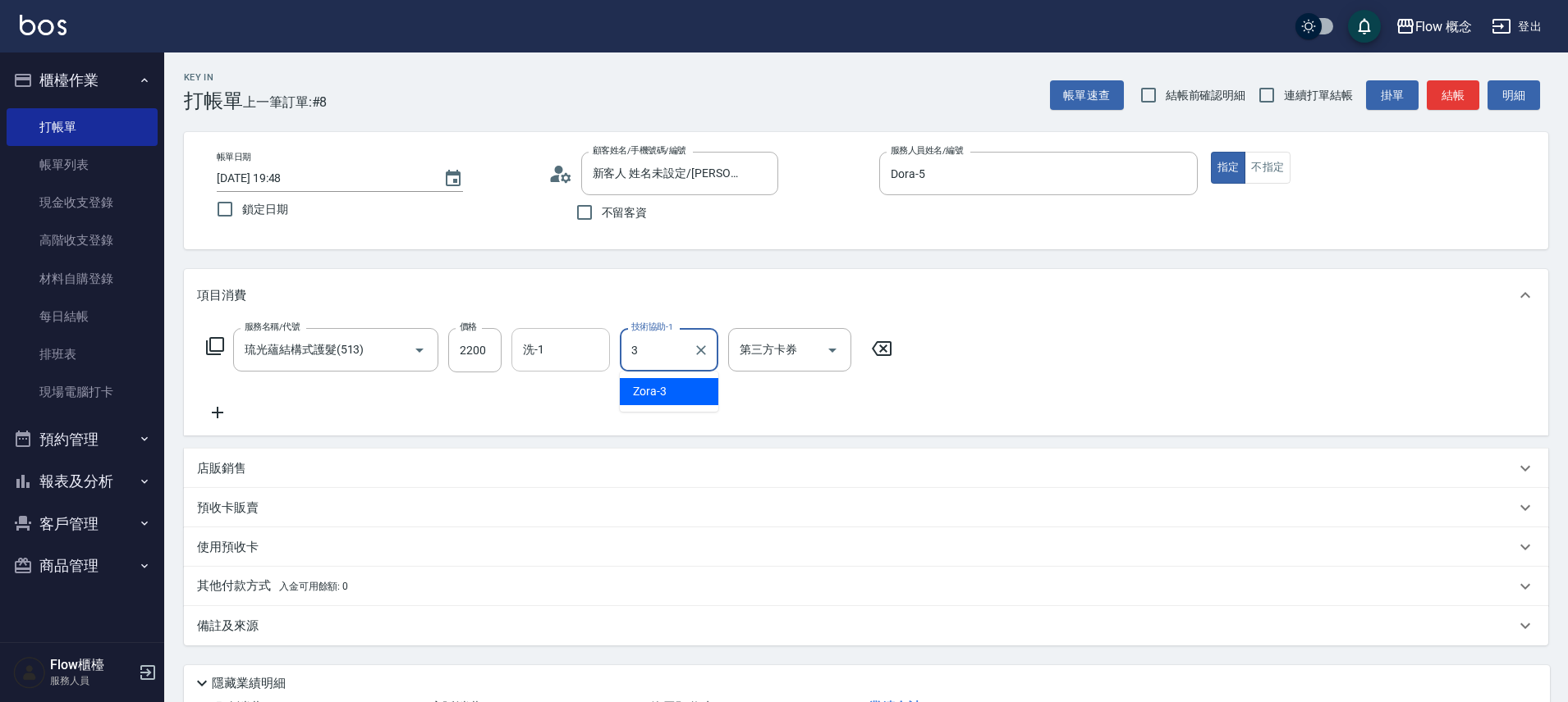
type input "Zora-3"
click at [237, 408] on icon at bounding box center [218, 412] width 41 height 20
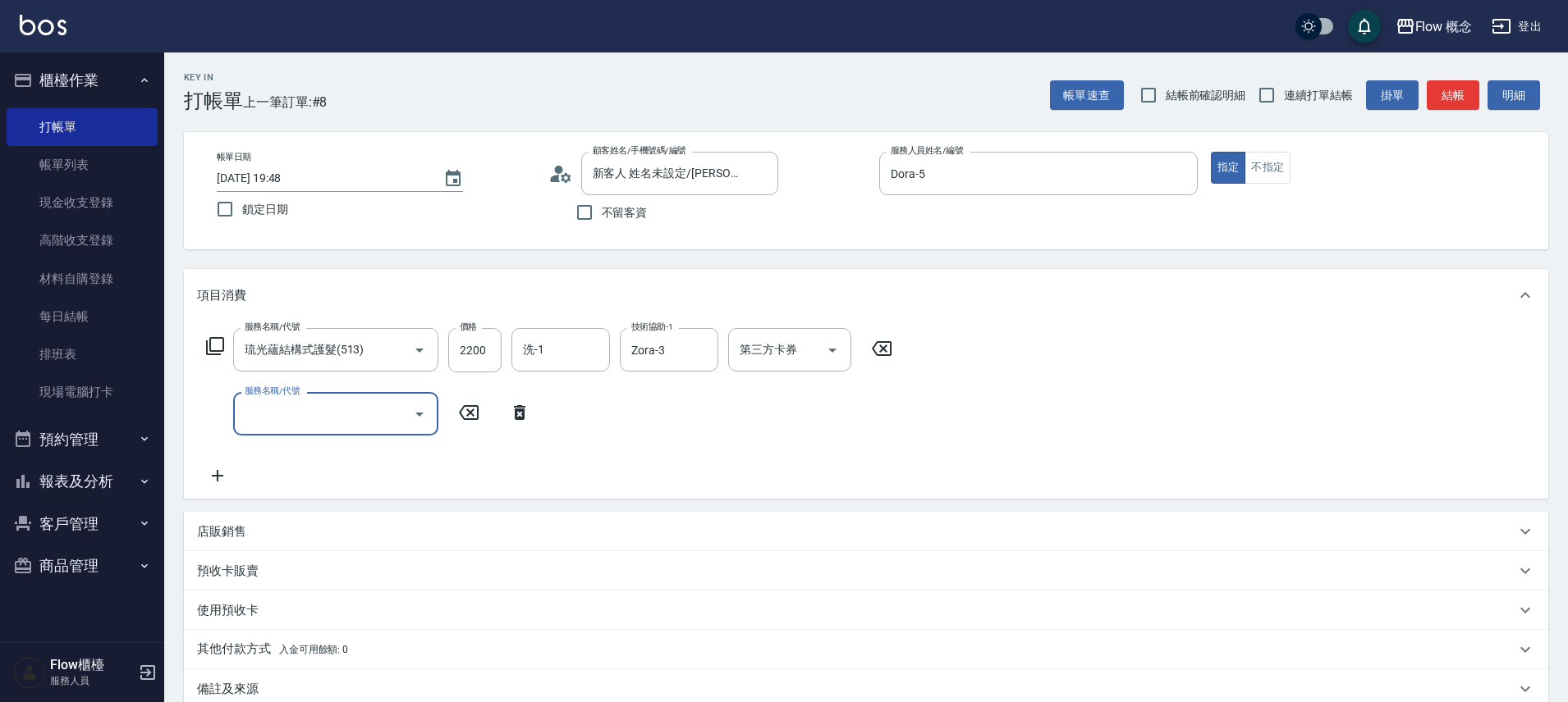
click at [281, 425] on input "服務名稱/代號" at bounding box center [323, 414] width 166 height 29
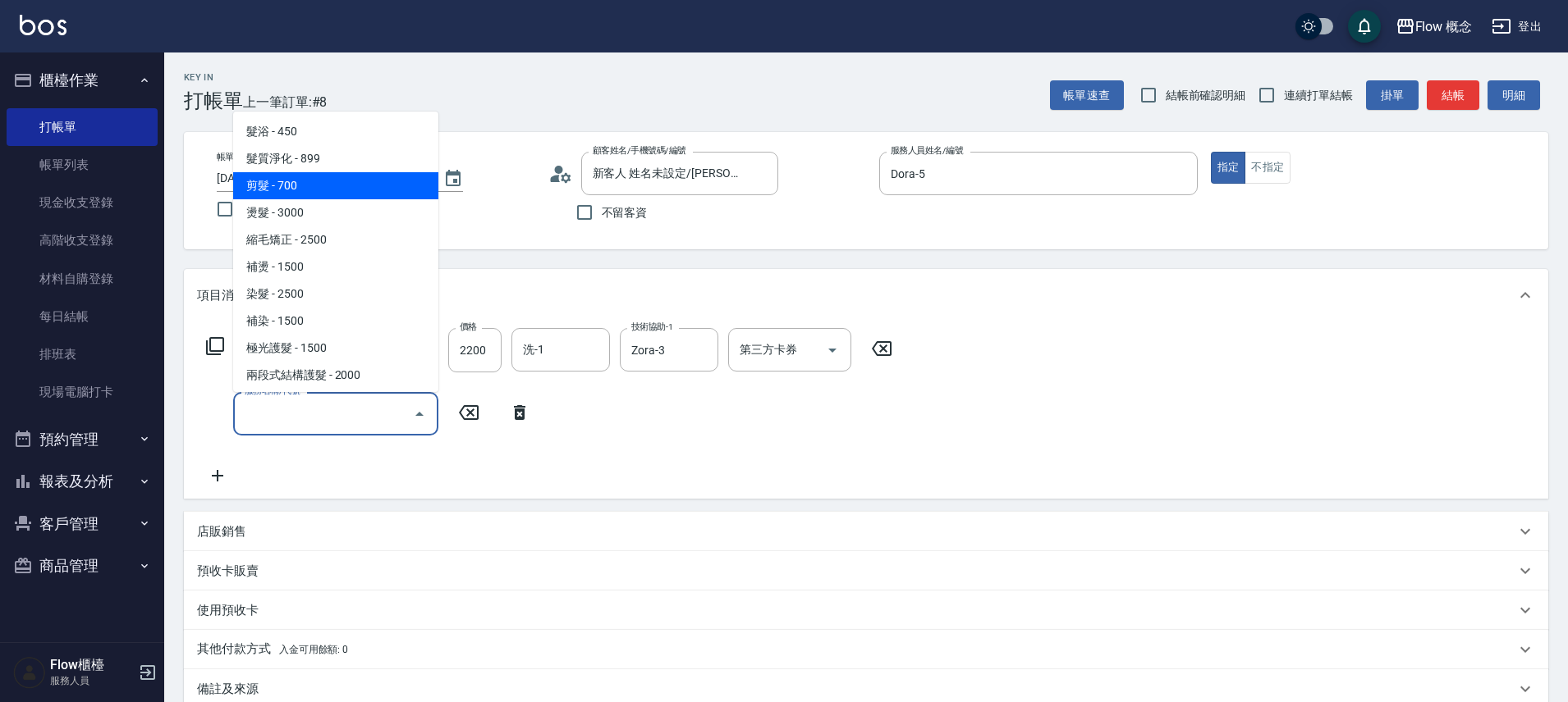
click at [281, 192] on span "剪髮 - 700" at bounding box center [336, 186] width 205 height 27
type input "剪髮(201)"
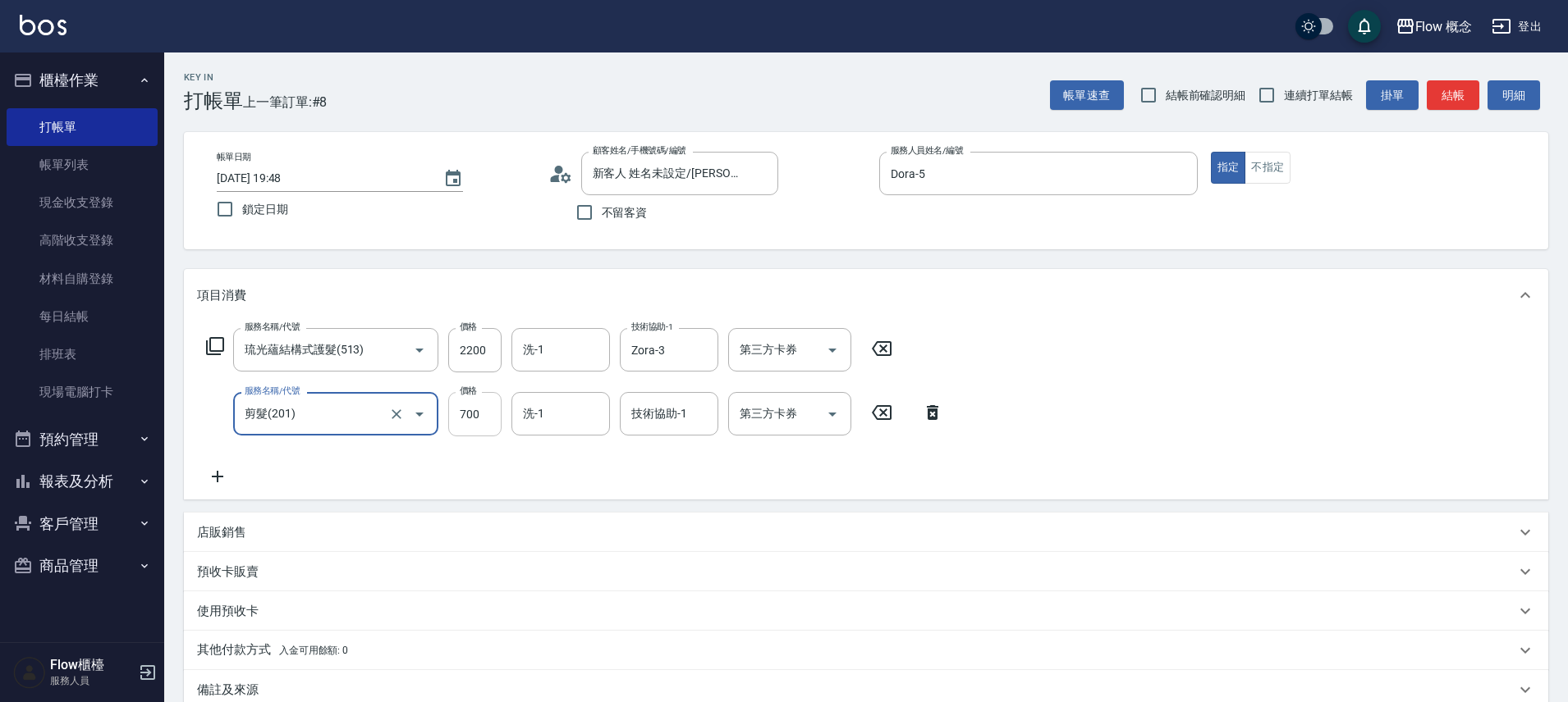
click at [470, 412] on input "700" at bounding box center [474, 414] width 53 height 44
type input "400"
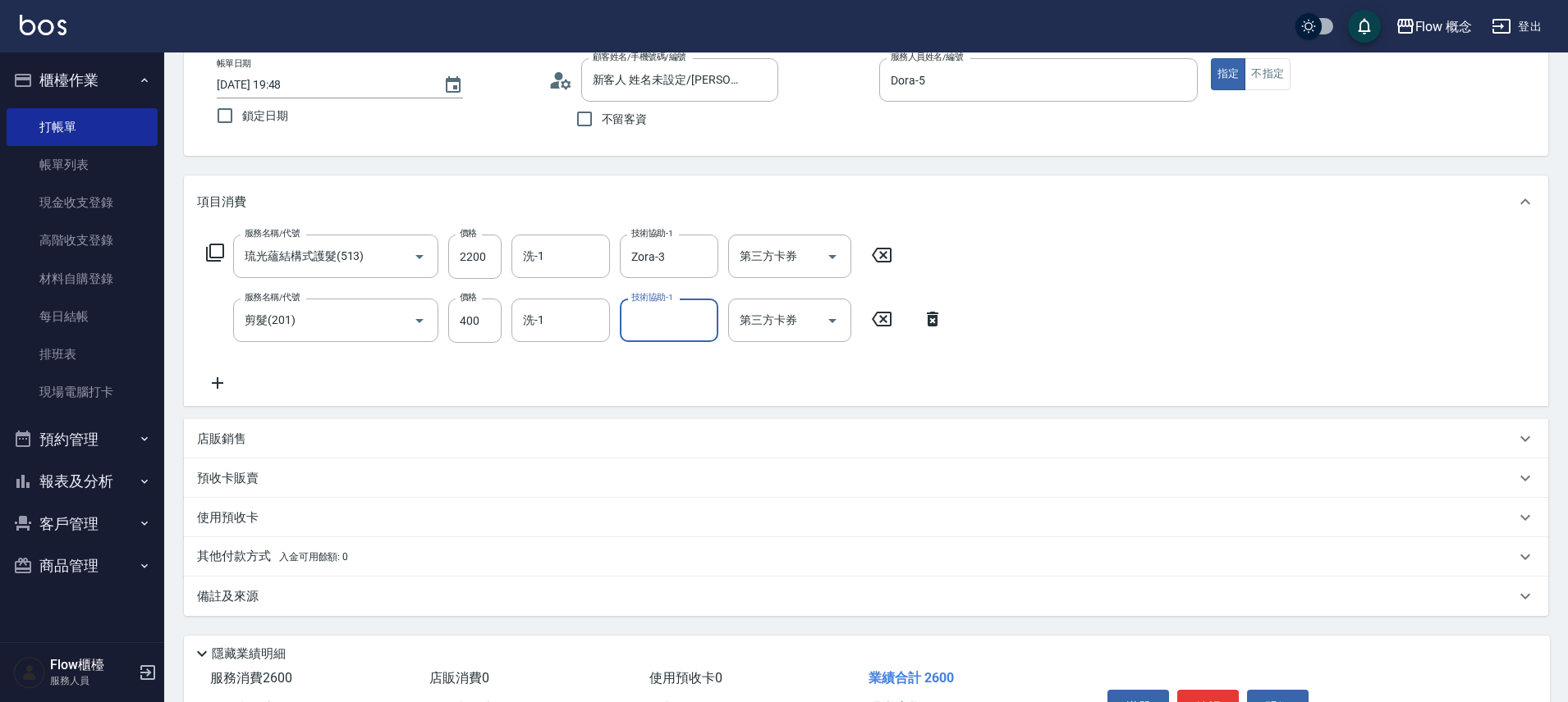
scroll to position [193, 0]
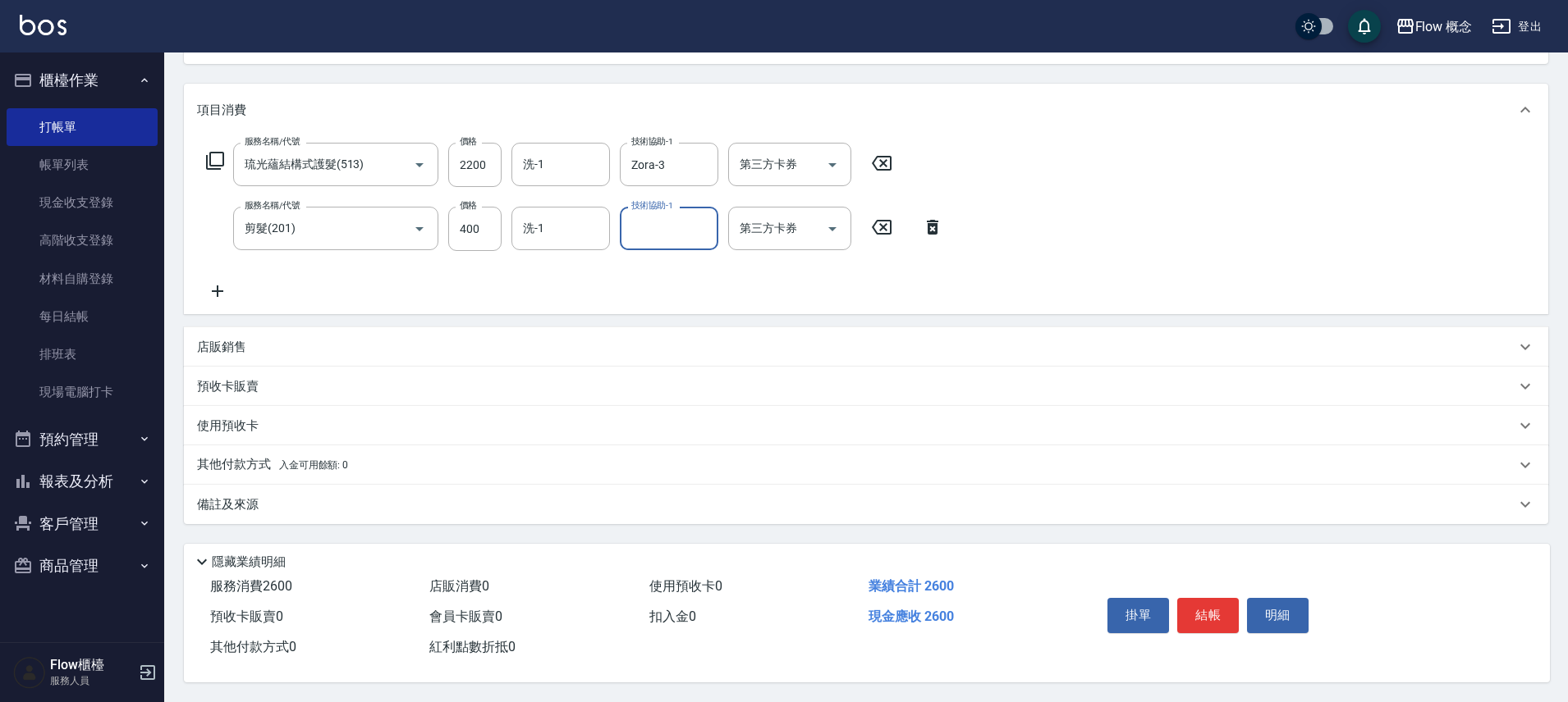
click at [306, 503] on div "備註及來源" at bounding box center [856, 505] width 1318 height 17
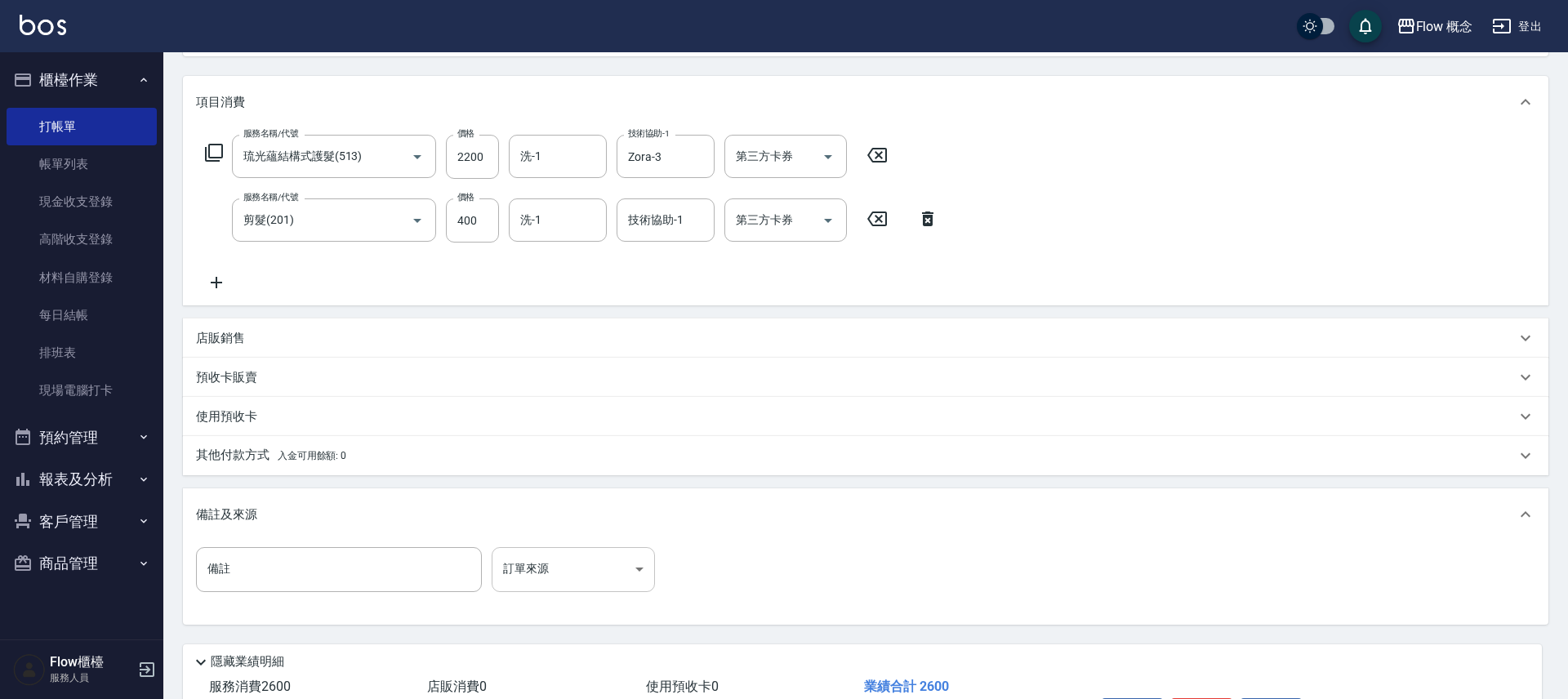
click at [599, 572] on body "Flow 概念 登出 櫃檯作業 打帳單 帳單列表 現金收支登錄 高階收支登錄 材料自購登錄 每日結帳 排班表 現場電腦打卡 預約管理 預約管理 單日預約紀錄 …" at bounding box center [784, 304] width 1568 height 994
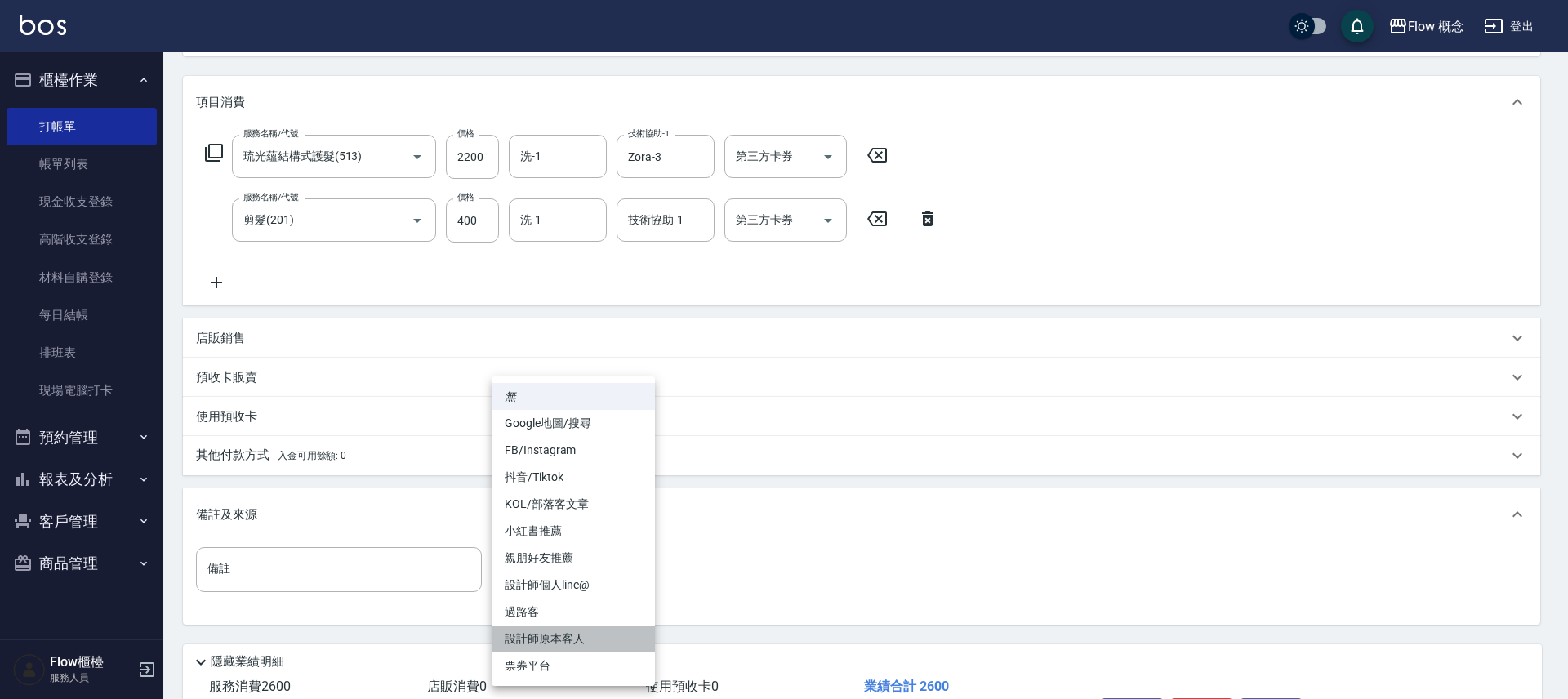
click at [590, 627] on li "設計師原本客人" at bounding box center [573, 639] width 163 height 27
type input "設計師原本客人"
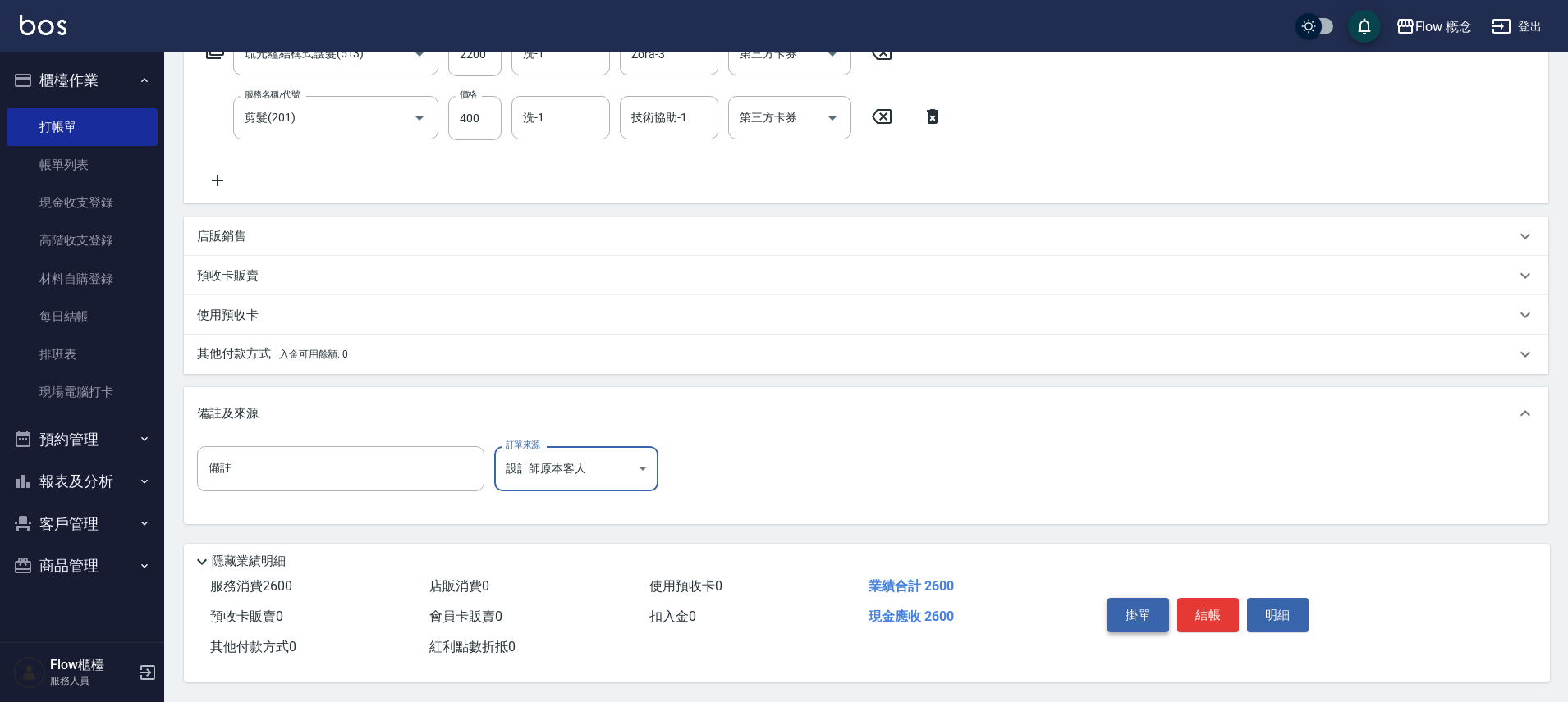
scroll to position [303, 0]
click at [1221, 617] on button "結帳" at bounding box center [1208, 615] width 62 height 34
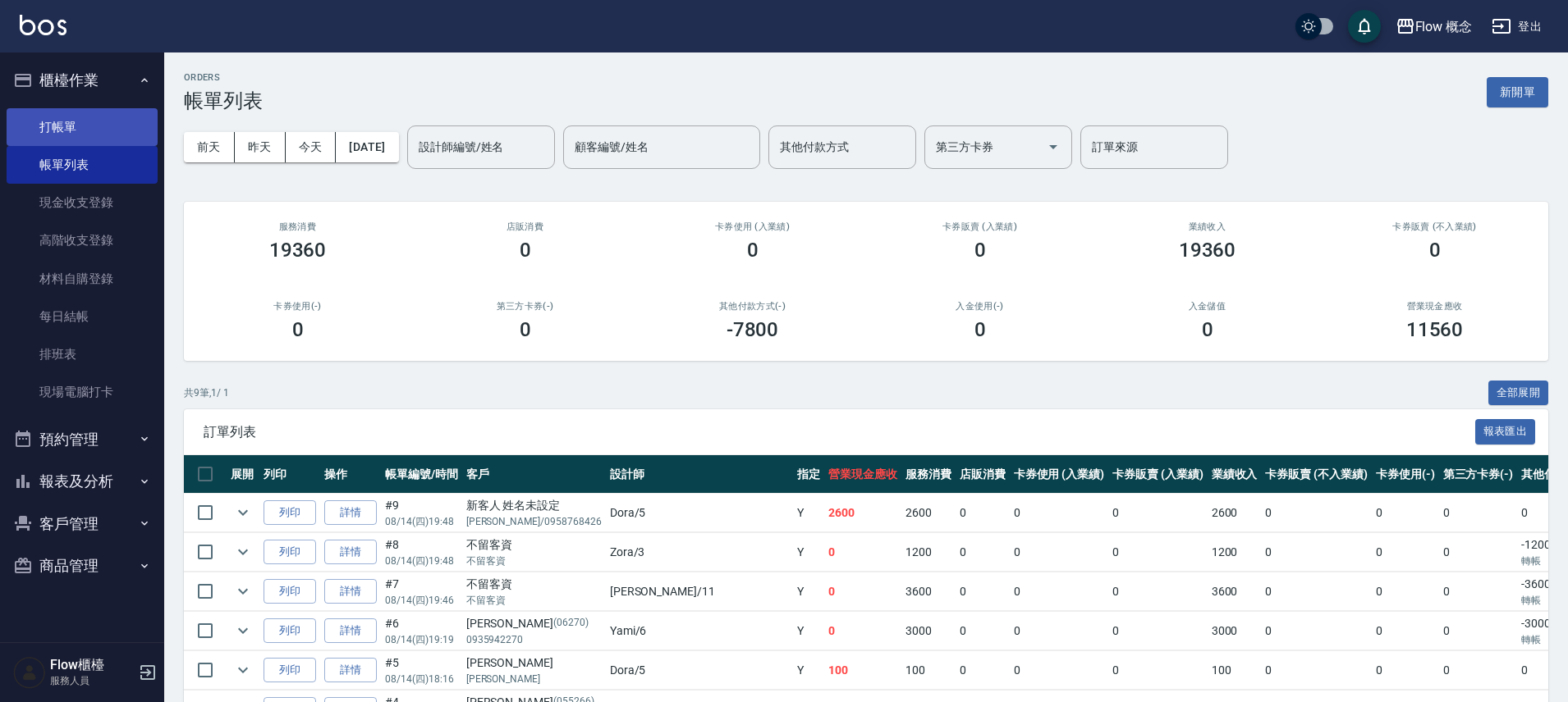
click at [106, 135] on link "打帳單" at bounding box center [82, 127] width 151 height 38
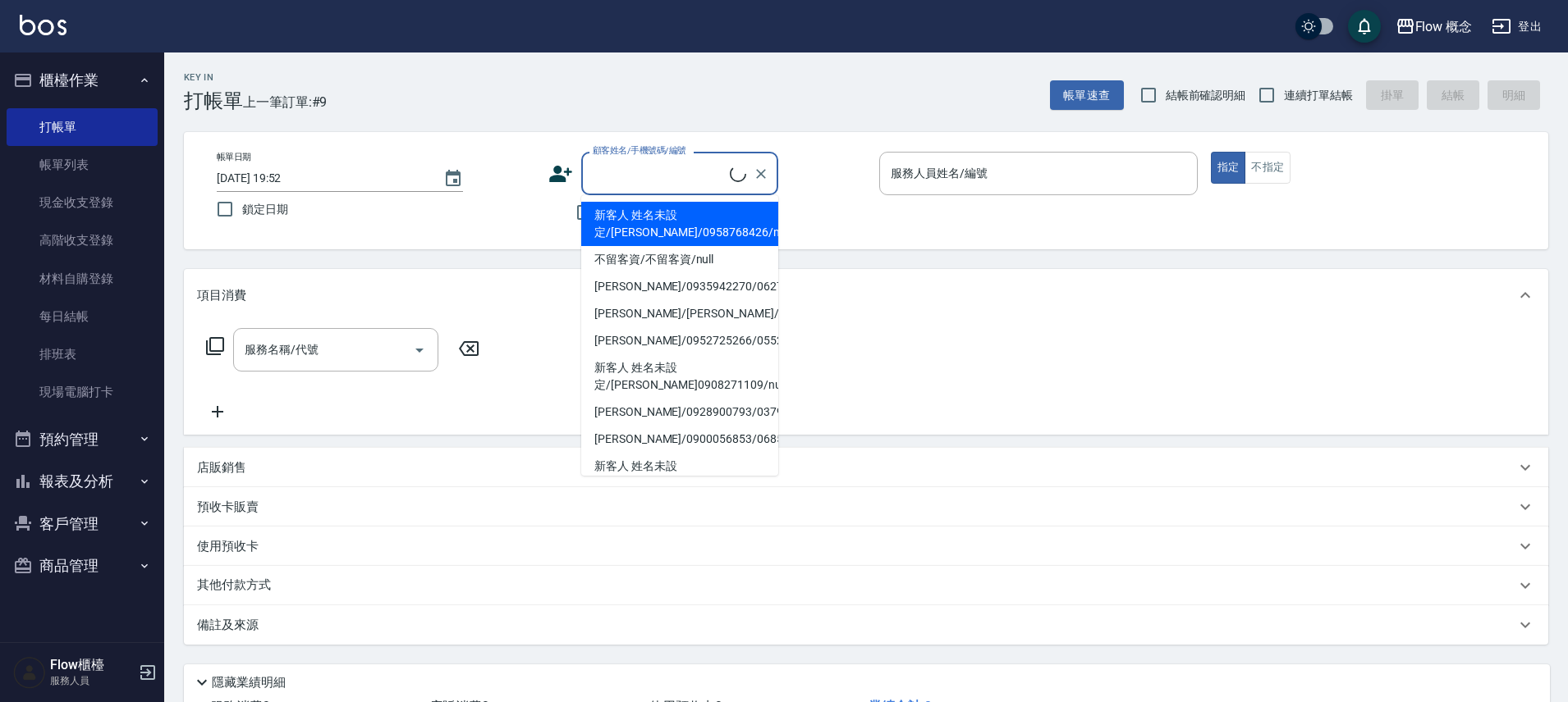
click at [653, 169] on input "顧客姓名/手機號碼/編號" at bounding box center [659, 173] width 141 height 29
click at [956, 178] on input "服務人員姓名/編號" at bounding box center [1037, 173] width 303 height 29
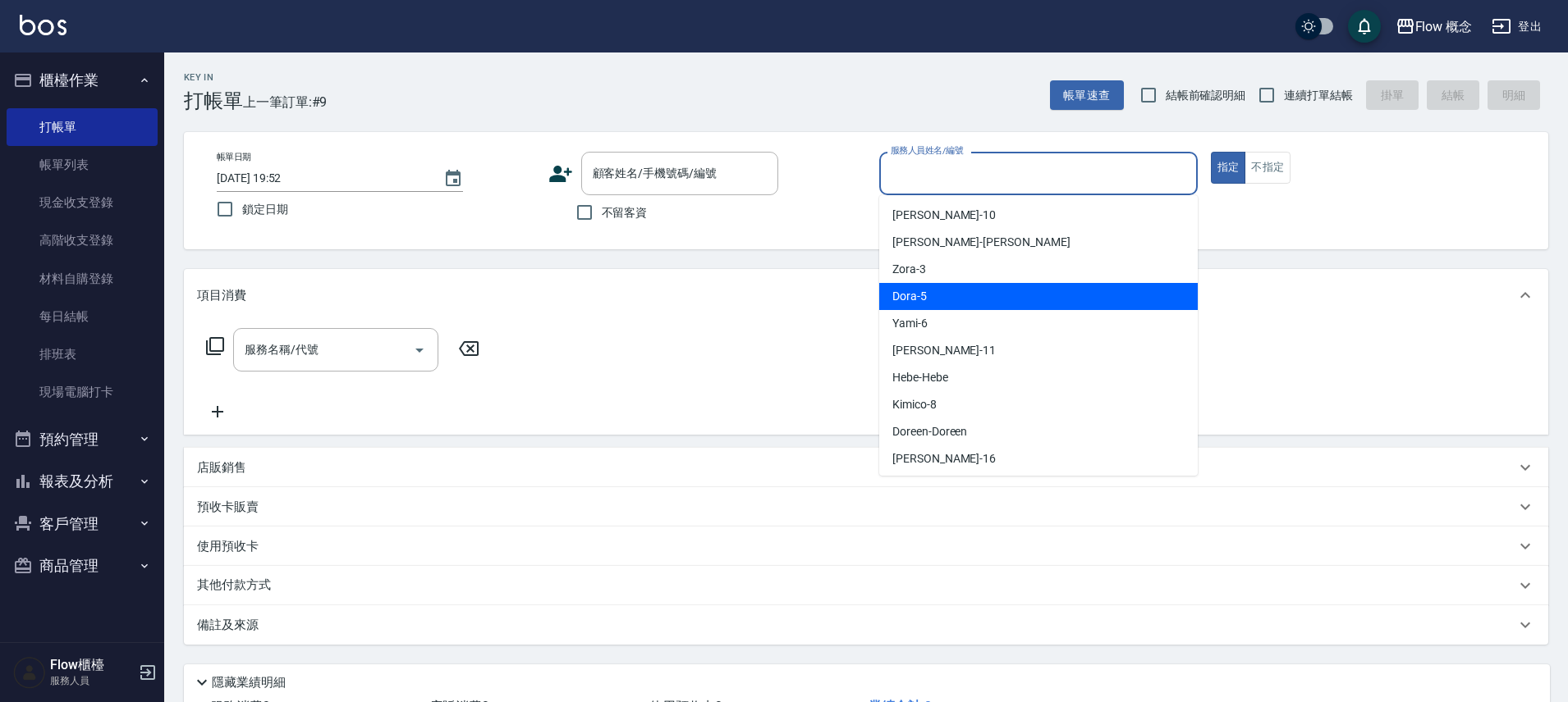
click at [907, 299] on span "Dora -5" at bounding box center [909, 296] width 34 height 17
type input "Dora-5"
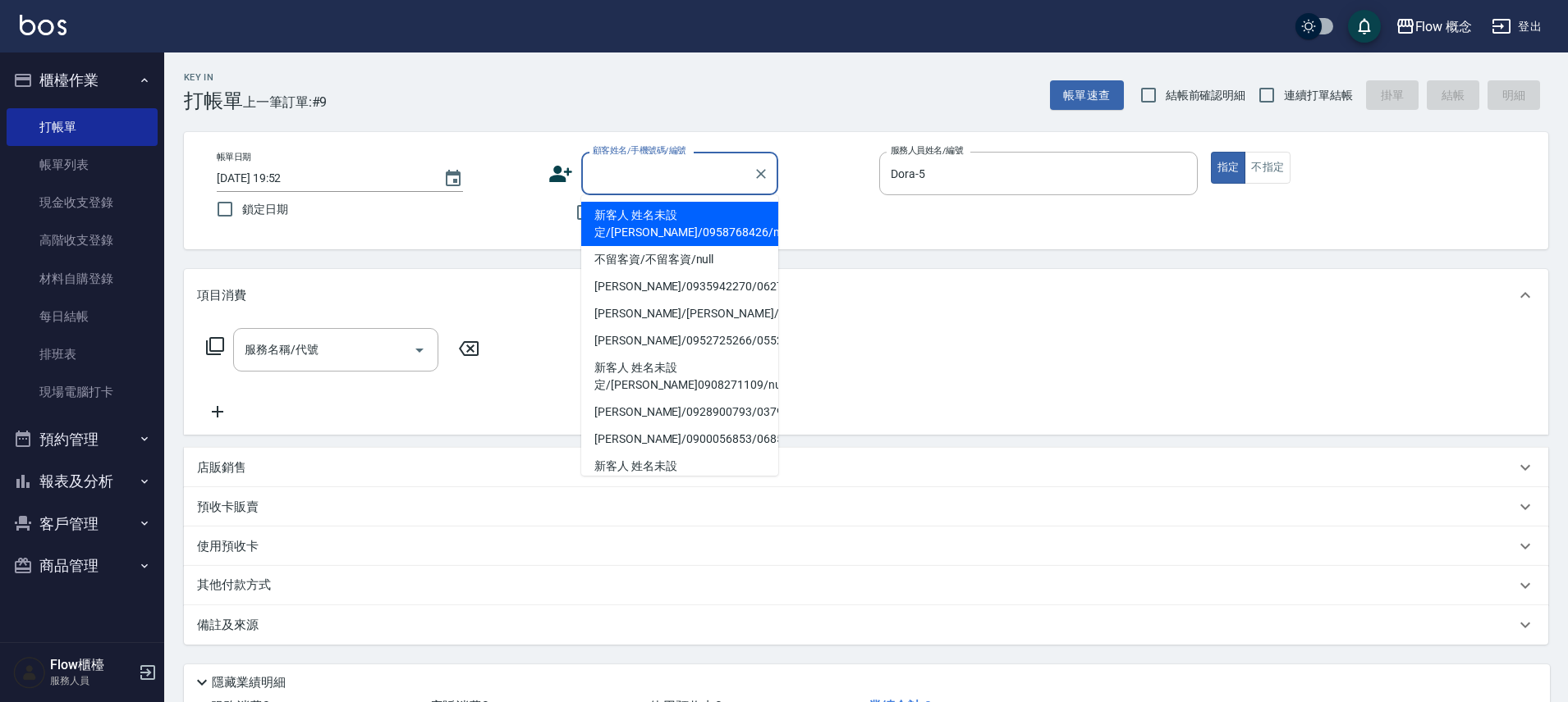
click at [596, 167] on input "顧客姓名/手機號碼/編號" at bounding box center [667, 173] width 157 height 29
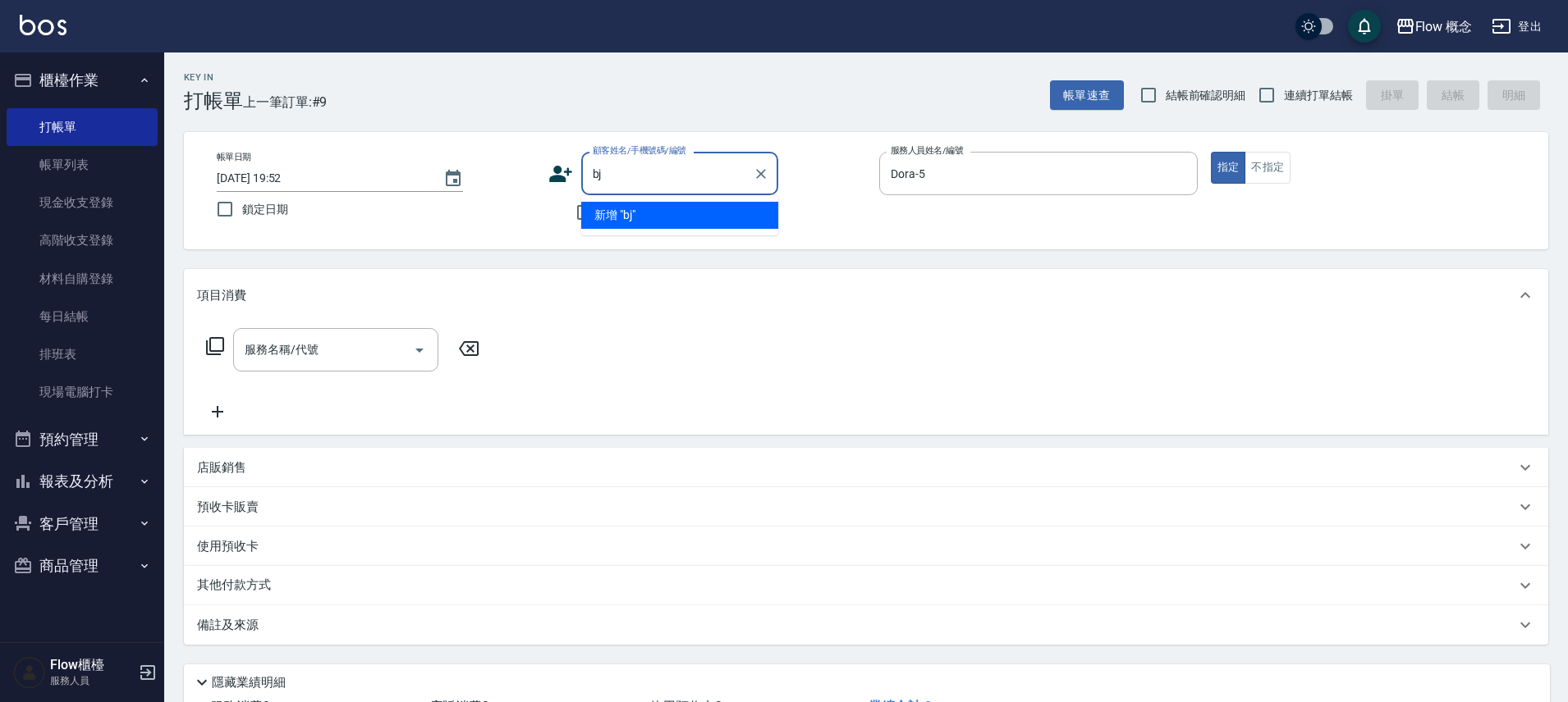
type input "b"
type input "n"
type input "ㄜ"
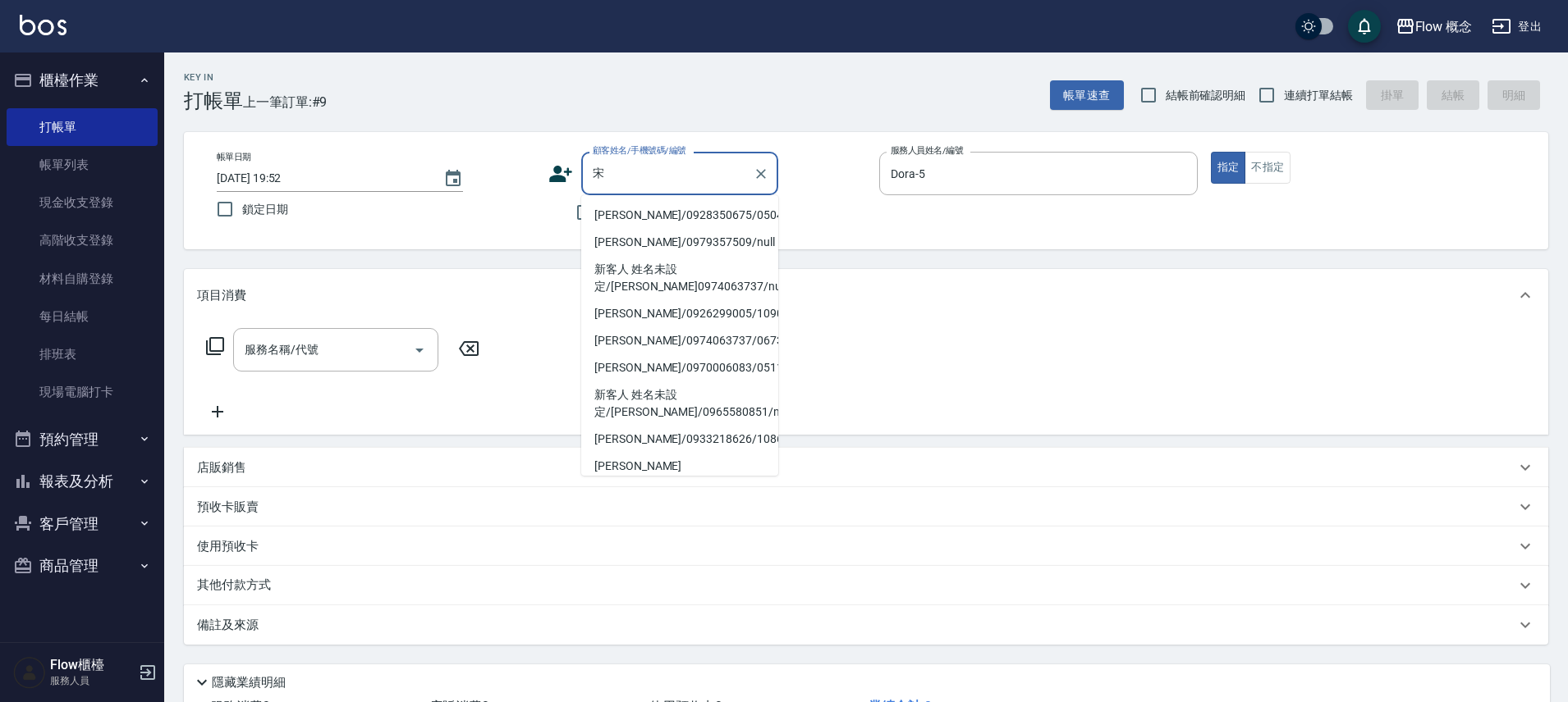
click at [636, 213] on li "[PERSON_NAME]/0928350675/05041175" at bounding box center [679, 215] width 197 height 27
type input "[PERSON_NAME]/0928350675/05041175"
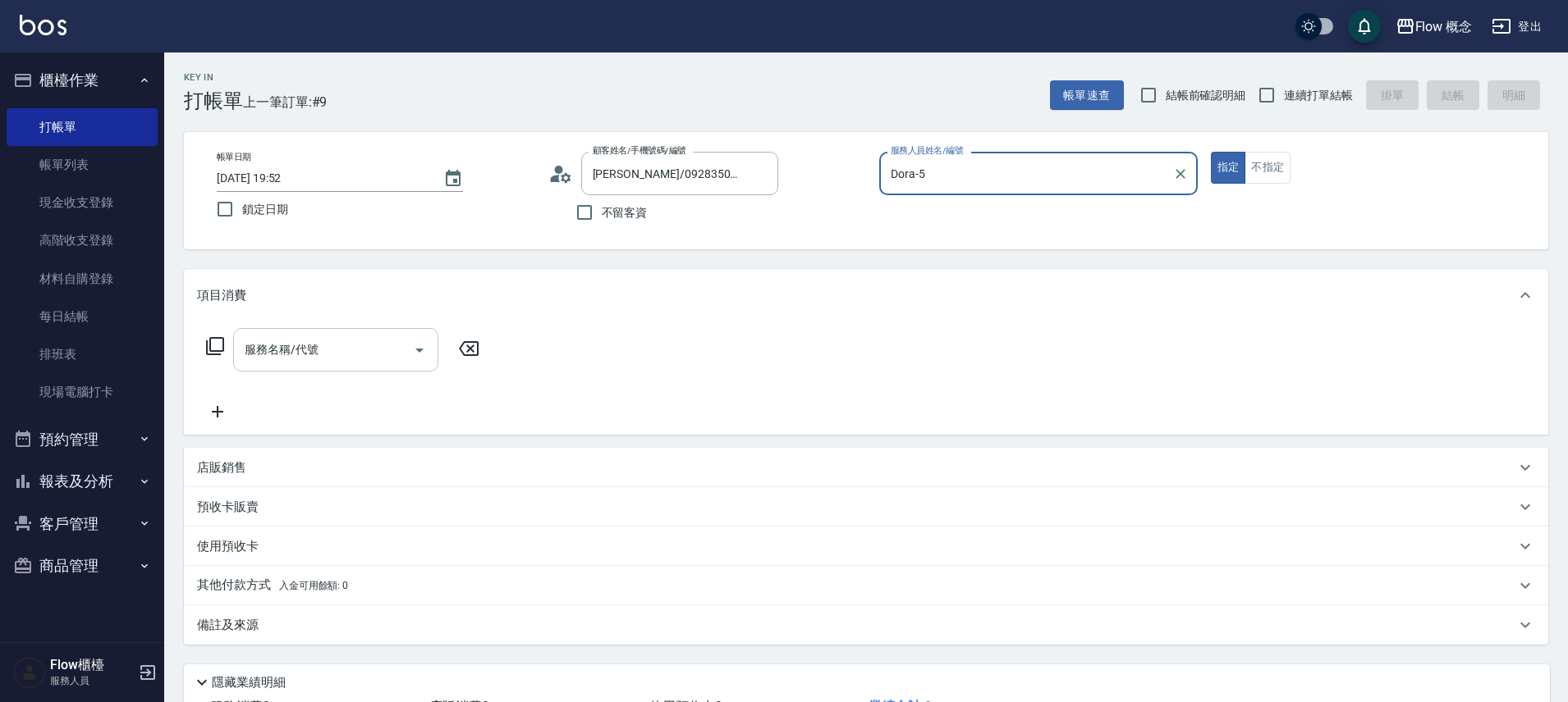
click at [328, 330] on div "服務名稱/代號" at bounding box center [336, 349] width 205 height 44
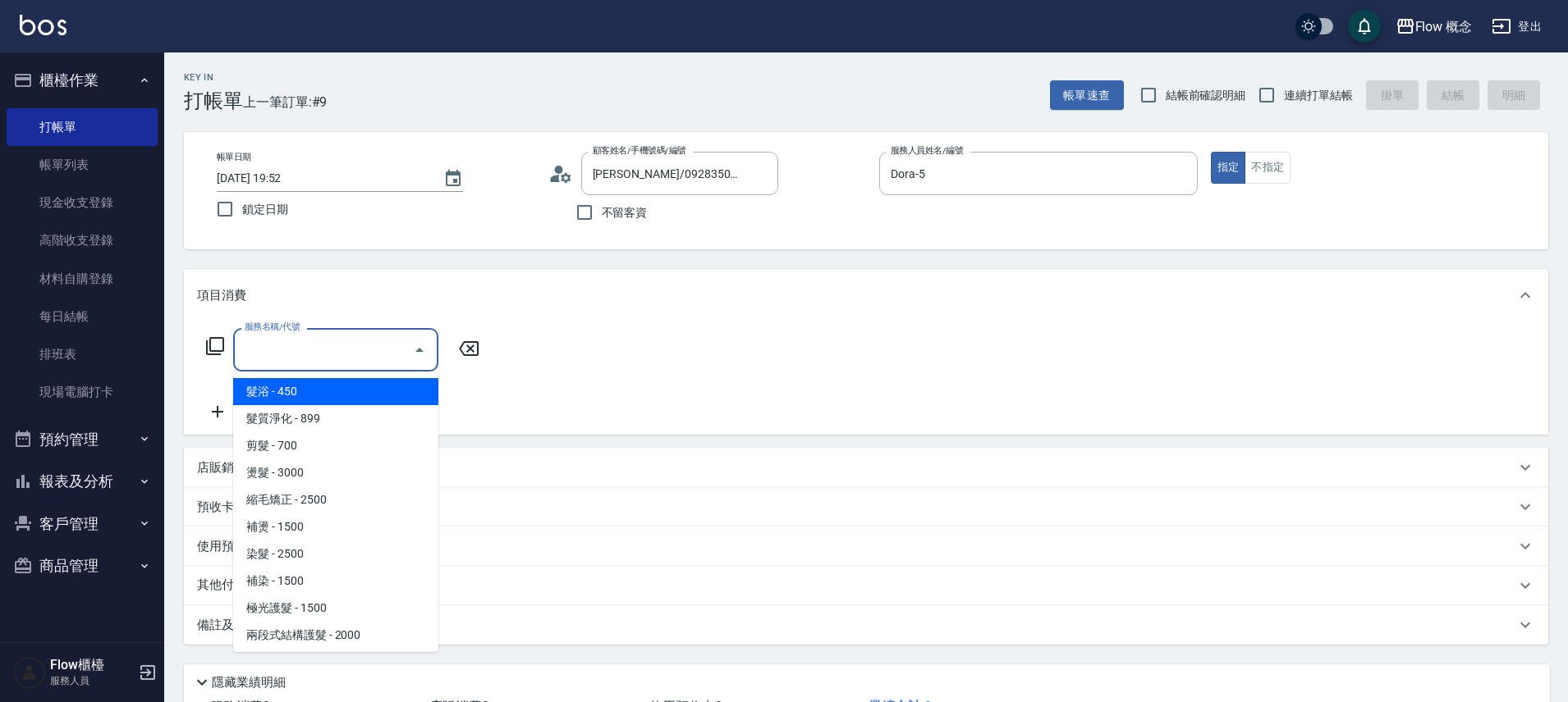
click at [286, 392] on span "髮浴 - 450" at bounding box center [336, 392] width 205 height 27
type input "髮浴 (101)"
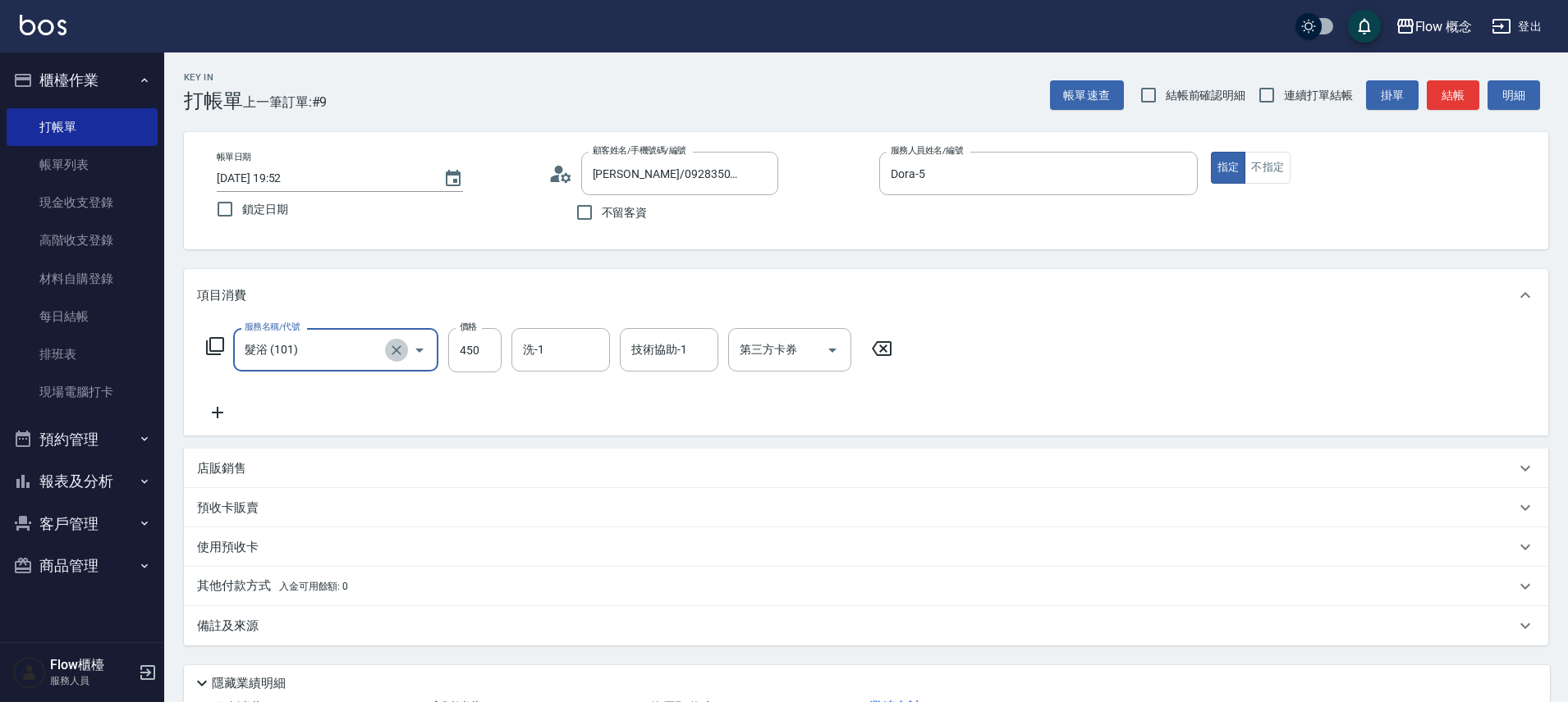
click at [390, 355] on icon "Clear" at bounding box center [396, 350] width 16 height 16
click at [308, 354] on input "服務名稱/代號" at bounding box center [312, 350] width 144 height 29
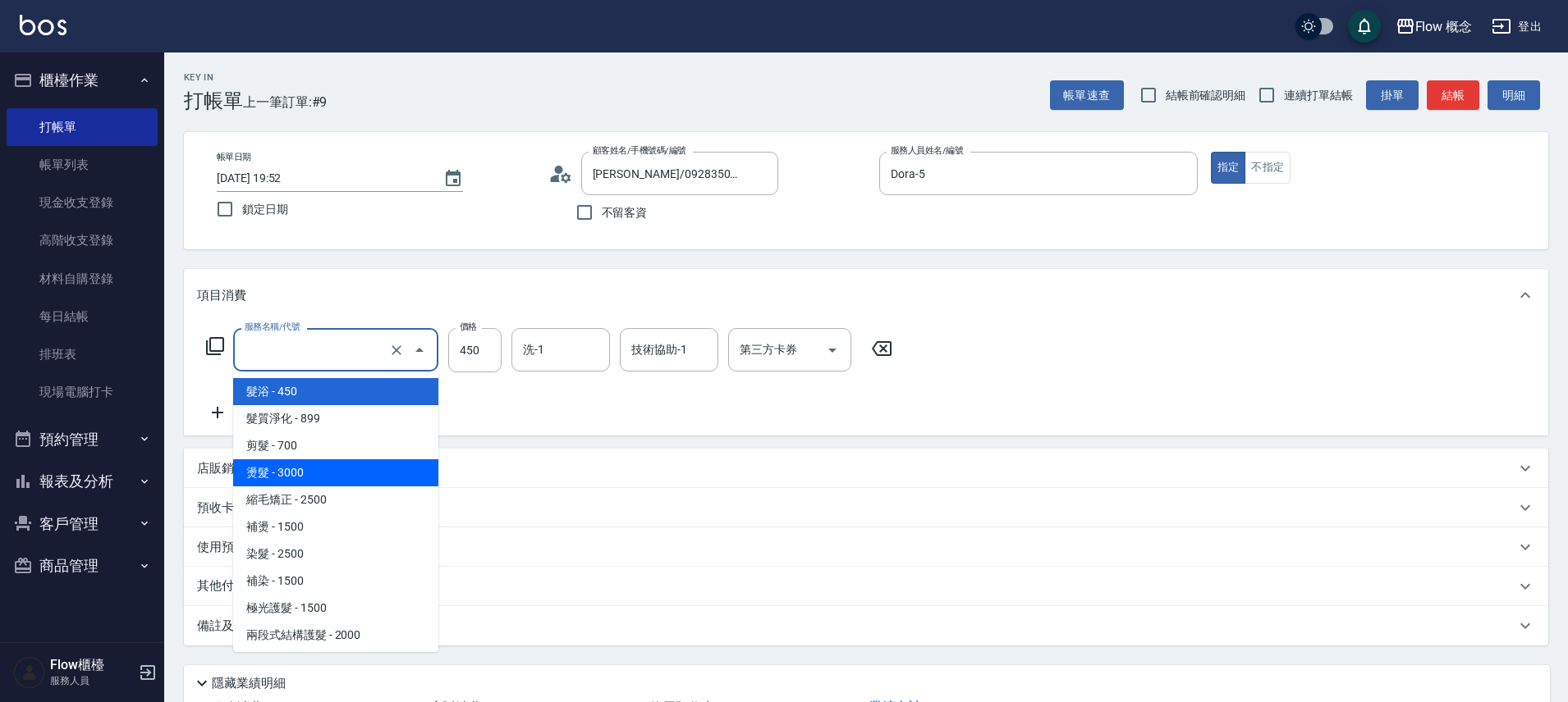
click at [272, 475] on span "燙髮 - 3000" at bounding box center [336, 473] width 205 height 27
type input "燙髮(301)"
type input "3000"
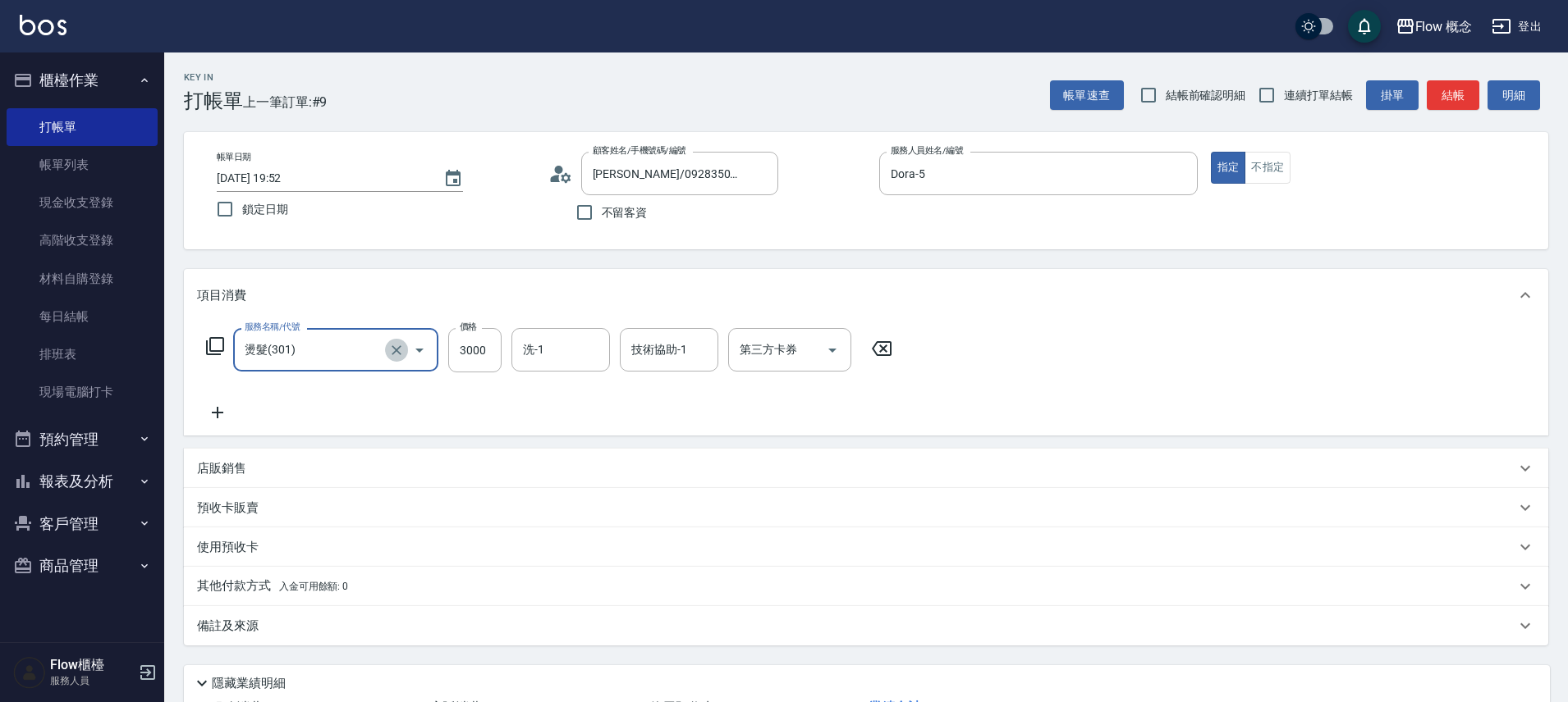
click at [400, 354] on icon "Clear" at bounding box center [396, 350] width 10 height 10
click at [361, 358] on input "服務名稱/代號" at bounding box center [312, 350] width 144 height 29
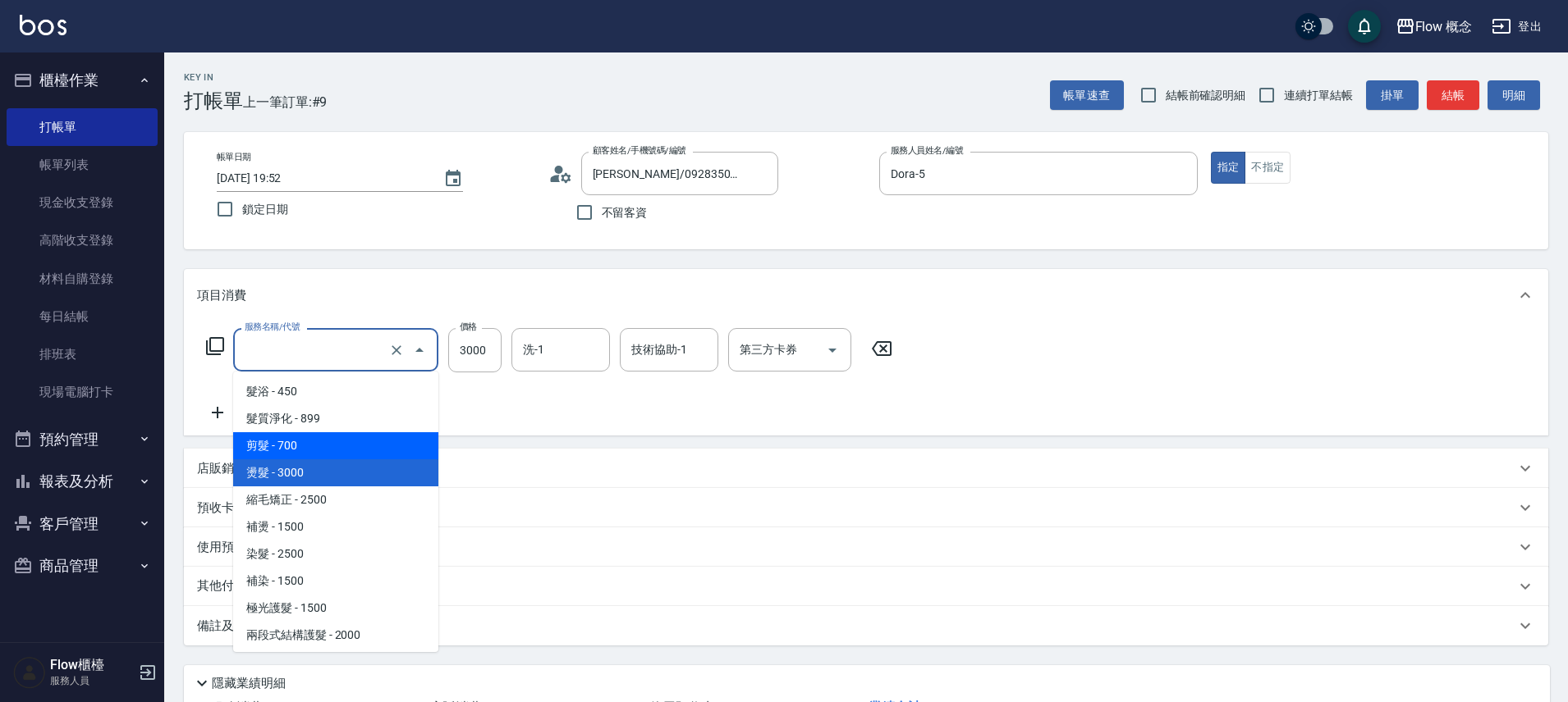
click at [311, 449] on span "剪髮 - 700" at bounding box center [336, 446] width 205 height 27
type input "剪髮(201)"
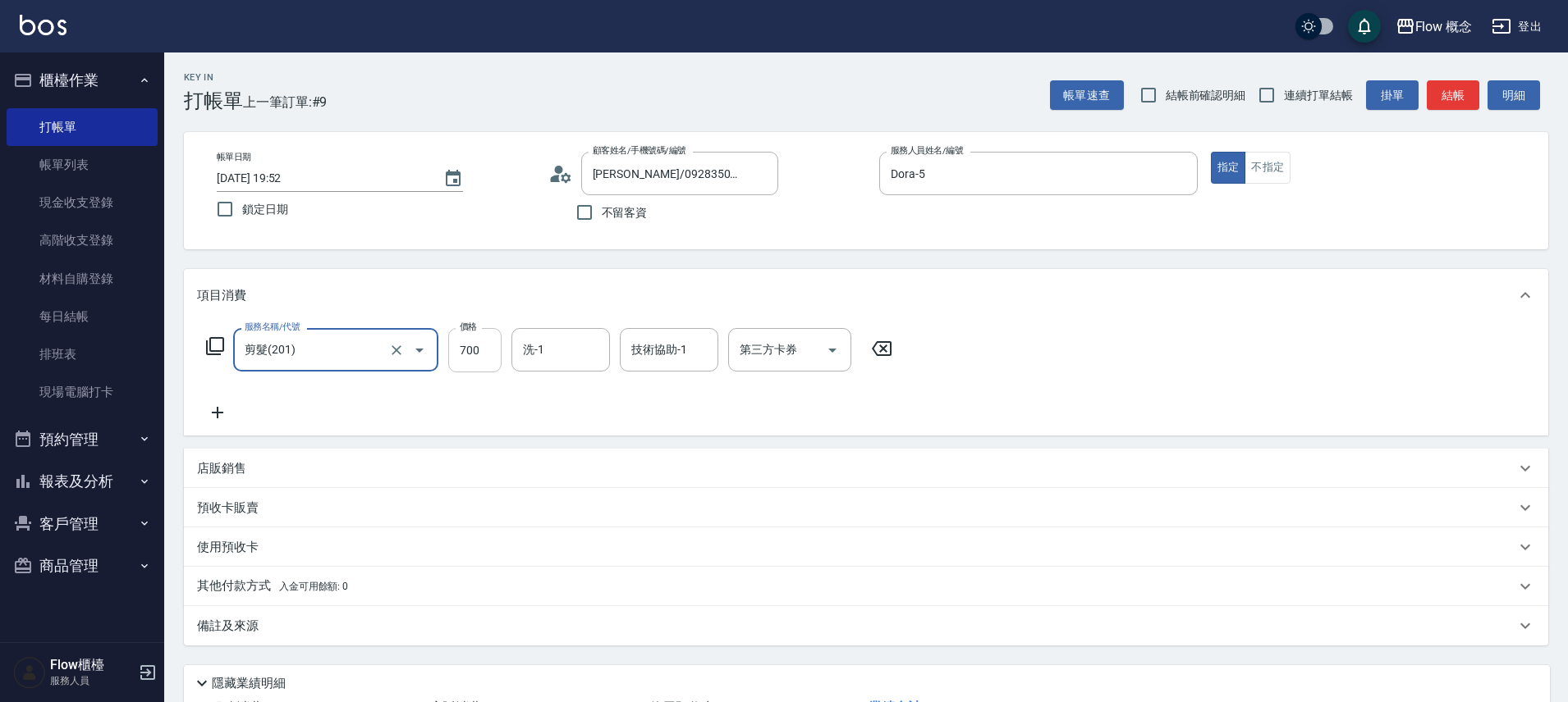
click at [452, 343] on input "700" at bounding box center [474, 350] width 53 height 44
type input "650"
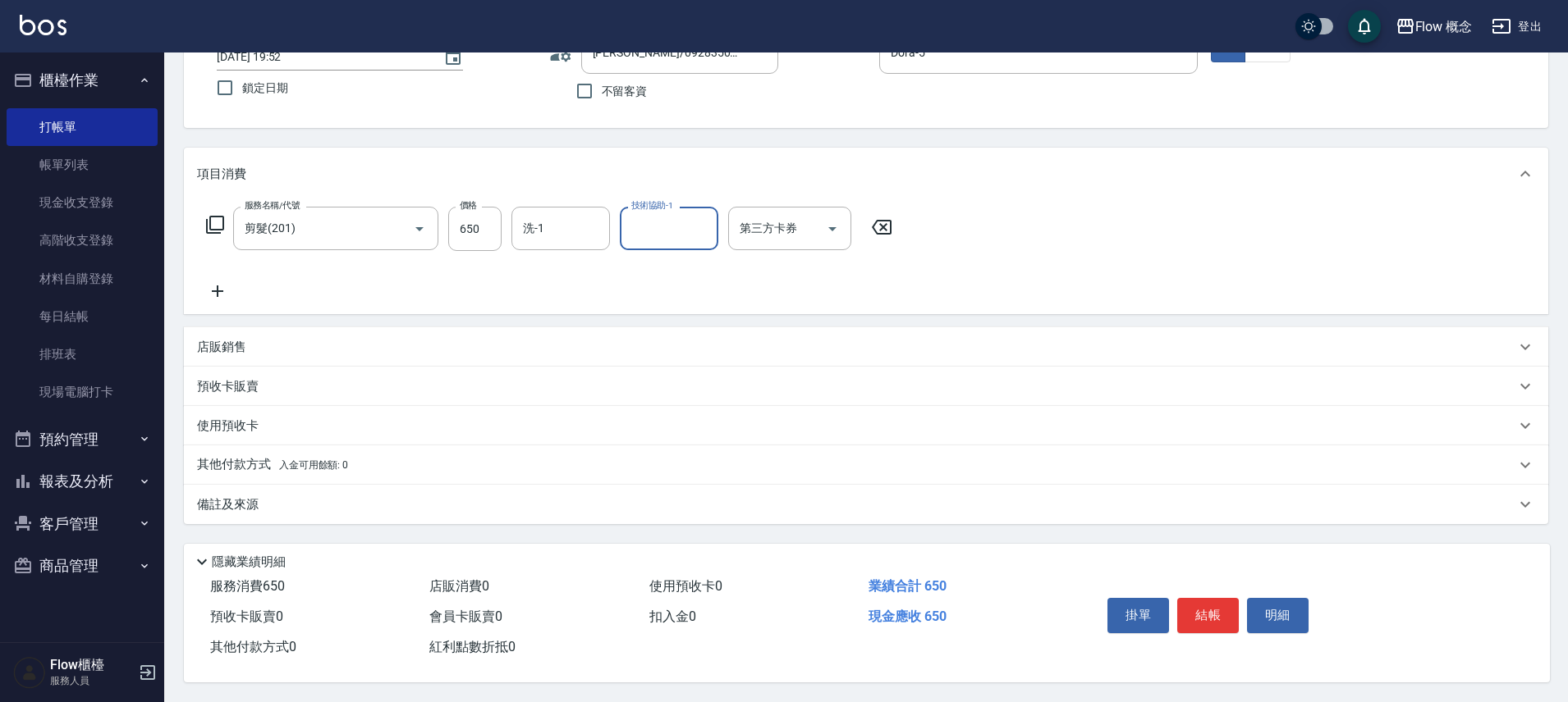
scroll to position [129, 0]
click at [310, 504] on div "備註及來源" at bounding box center [856, 505] width 1318 height 17
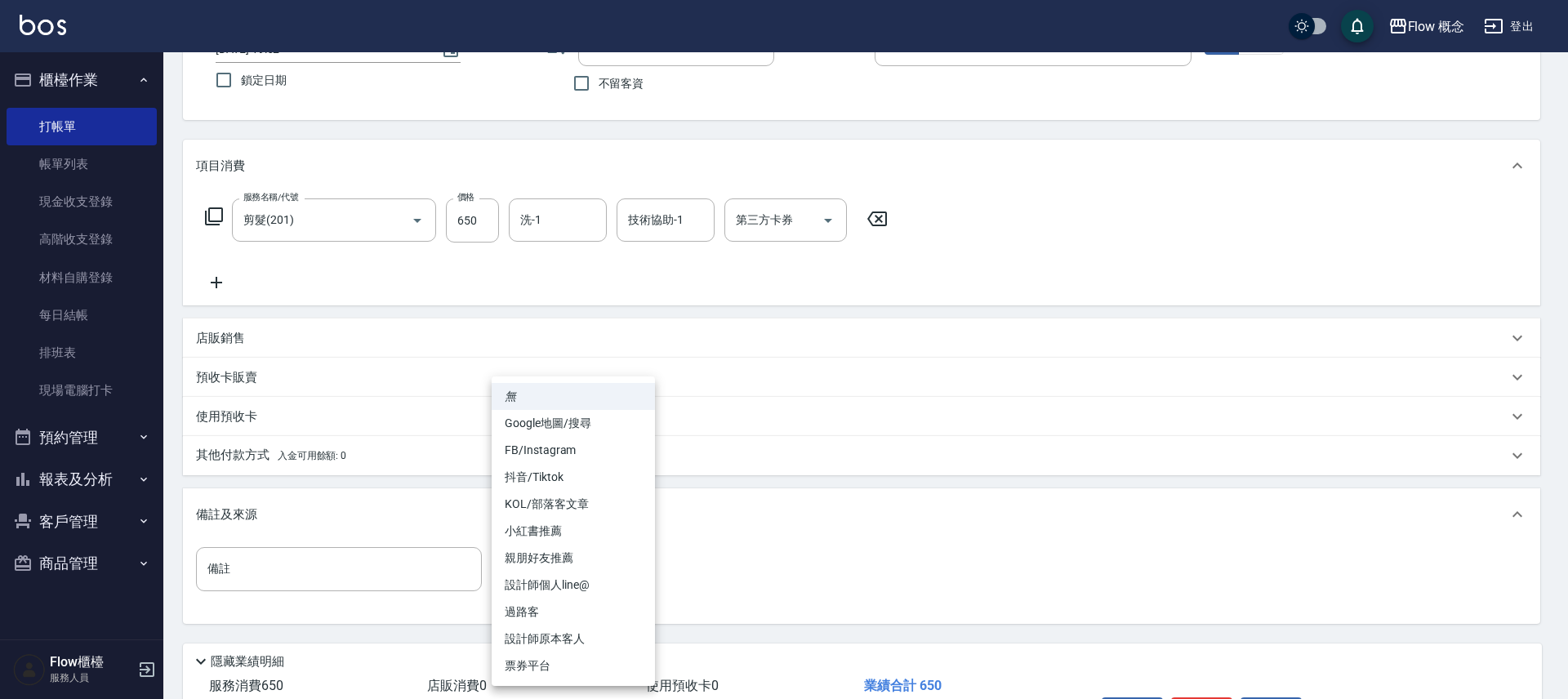
click at [636, 587] on body "Flow 概念 登出 櫃檯作業 打帳單 帳單列表 現金收支登錄 高階收支登錄 材料自購登錄 每日結帳 排班表 現場電腦打卡 預約管理 預約管理 單日預約紀錄 …" at bounding box center [784, 336] width 1568 height 929
click at [617, 633] on li "設計師原本客人" at bounding box center [573, 639] width 163 height 27
type input "設計師原本客人"
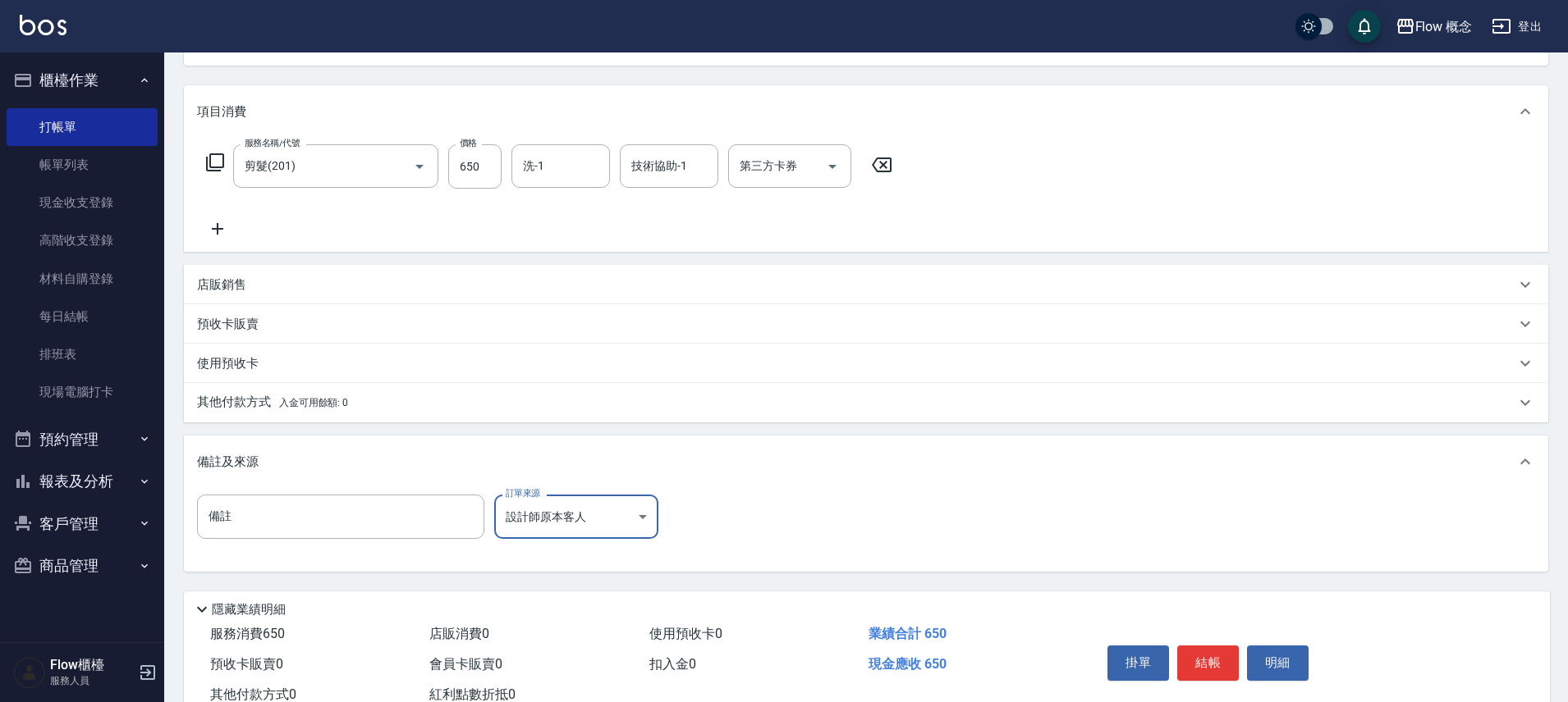
scroll to position [239, 0]
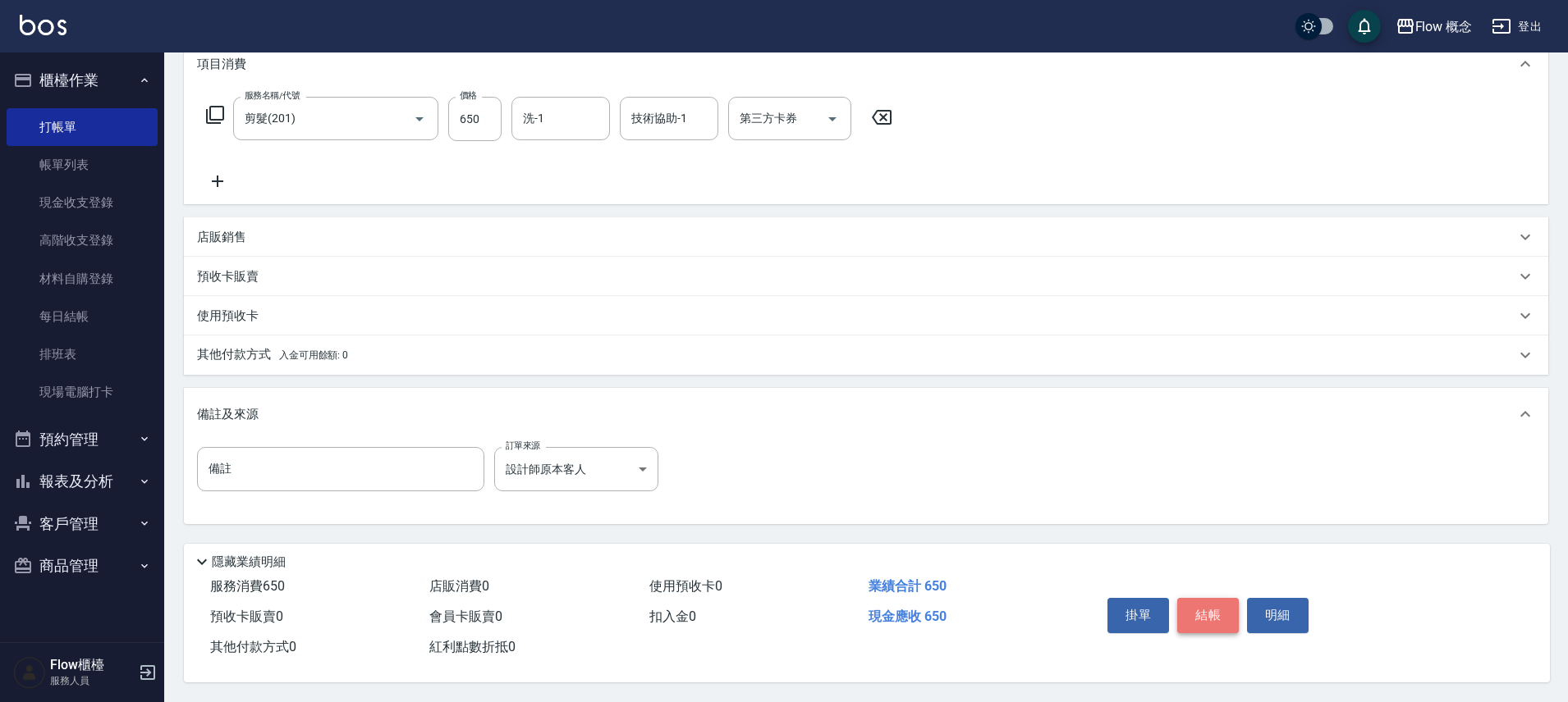
click at [1214, 608] on button "結帳" at bounding box center [1208, 615] width 62 height 34
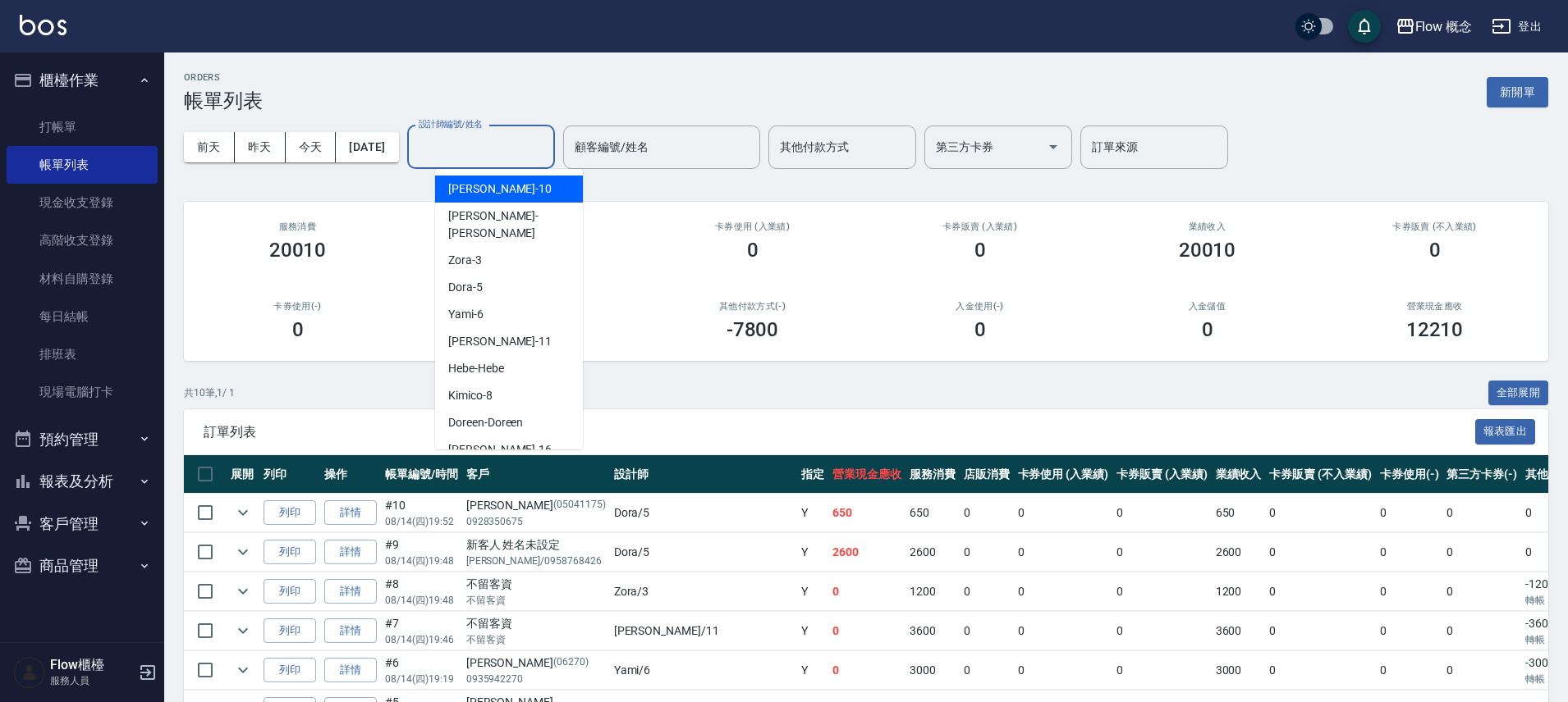
click at [485, 143] on input "設計師編號/姓名" at bounding box center [481, 148] width 133 height 29
click at [498, 274] on div "Dora -5" at bounding box center [508, 288] width 148 height 27
type input "Dora-5"
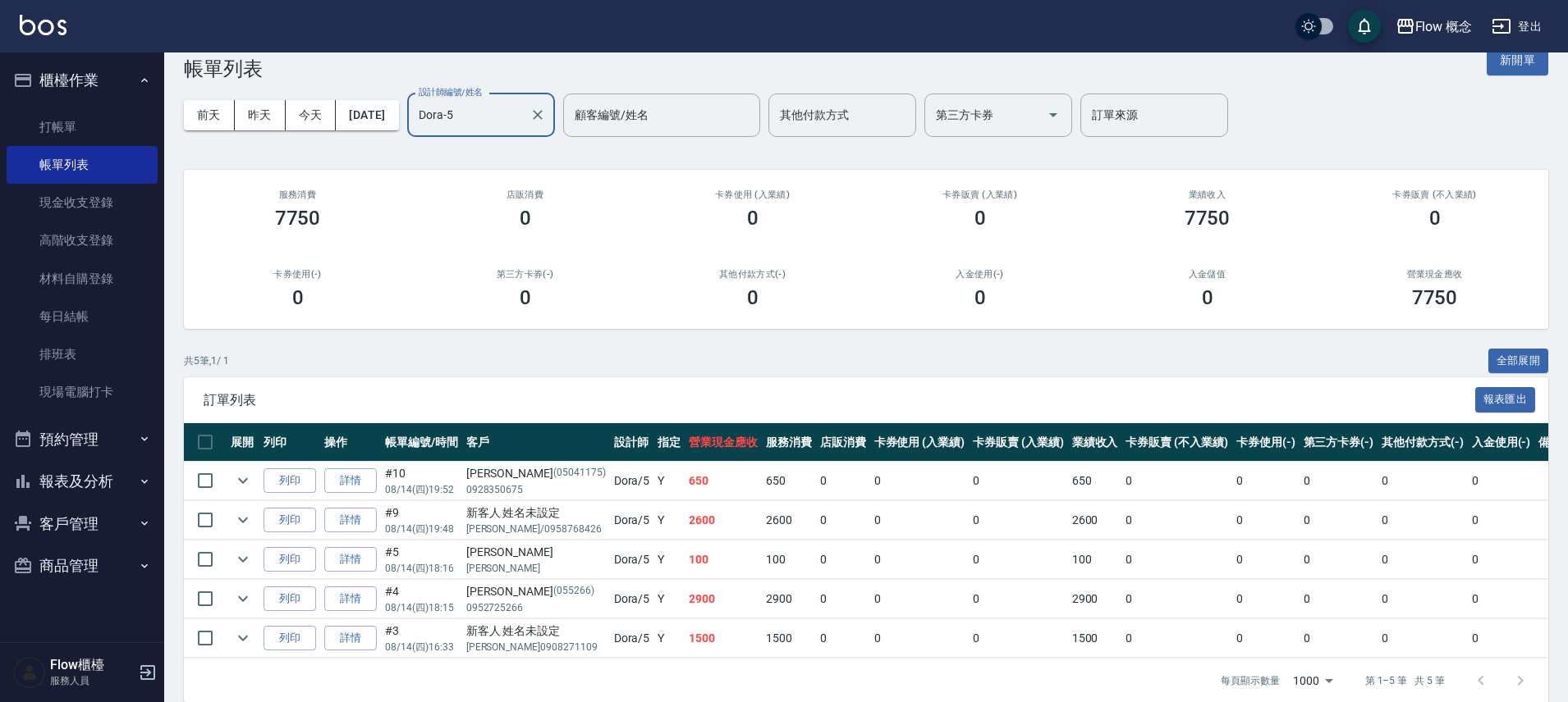
scroll to position [65, 0]
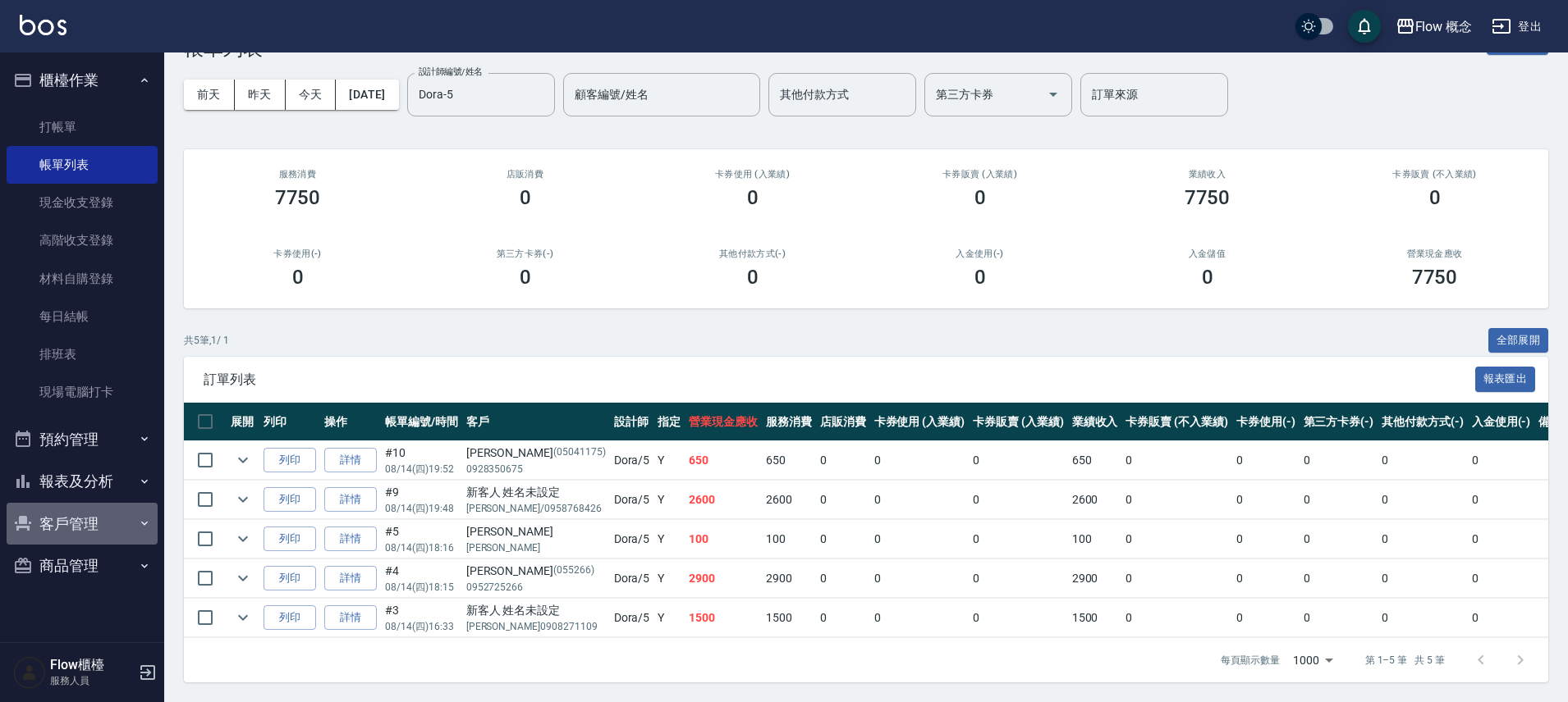
click at [79, 520] on button "客戶管理" at bounding box center [82, 524] width 151 height 43
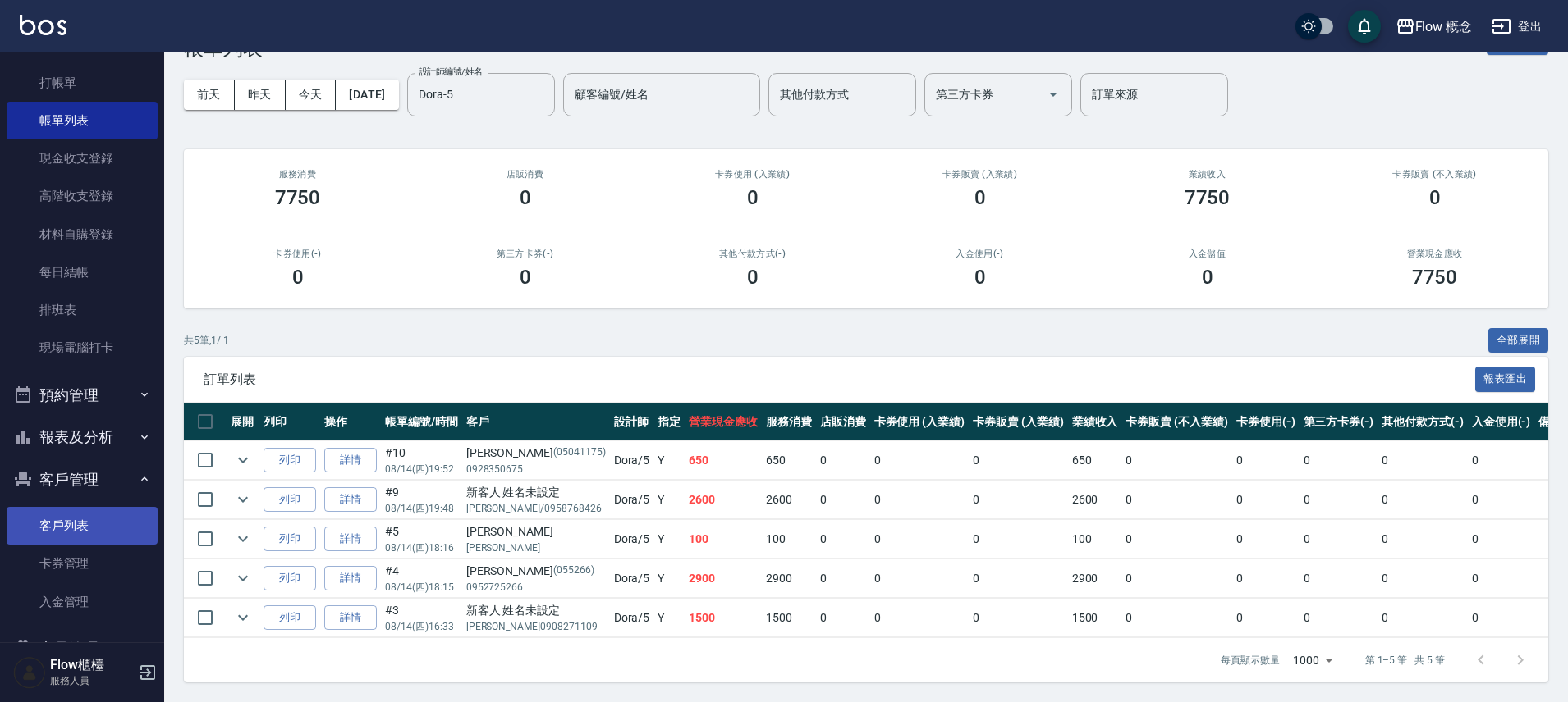
scroll to position [91, 0]
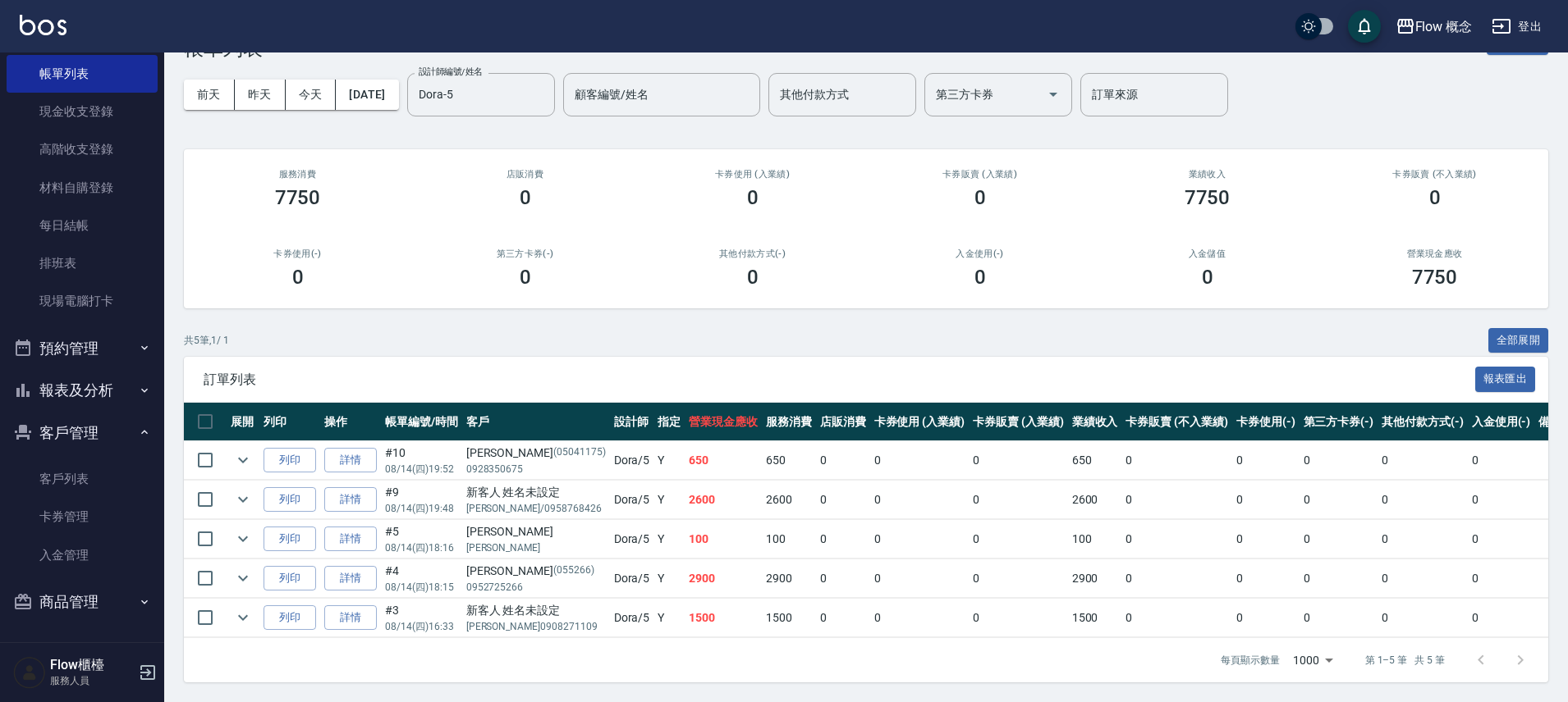
click at [94, 601] on button "商品管理" at bounding box center [82, 602] width 151 height 43
click at [58, 470] on link "客戶列表" at bounding box center [82, 479] width 151 height 38
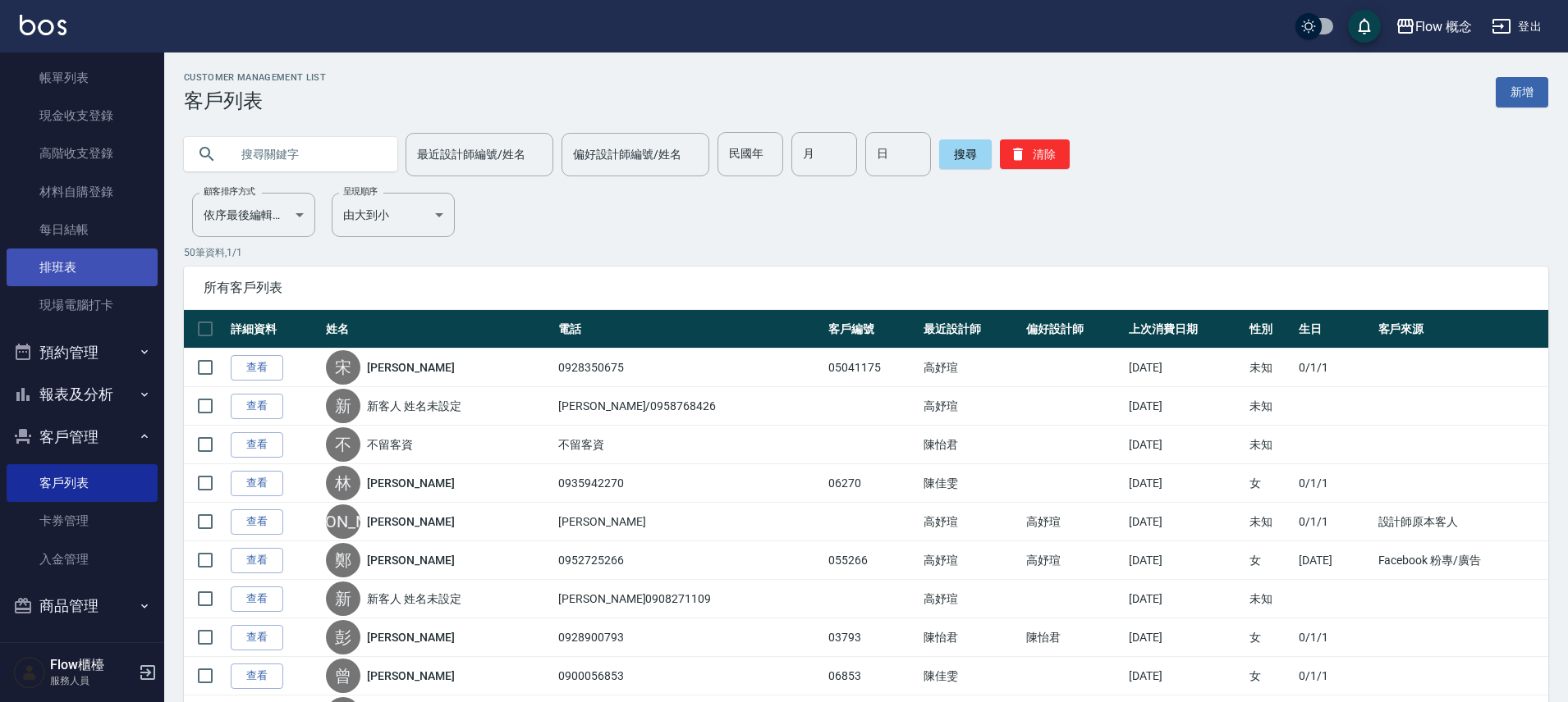
scroll to position [91, 0]
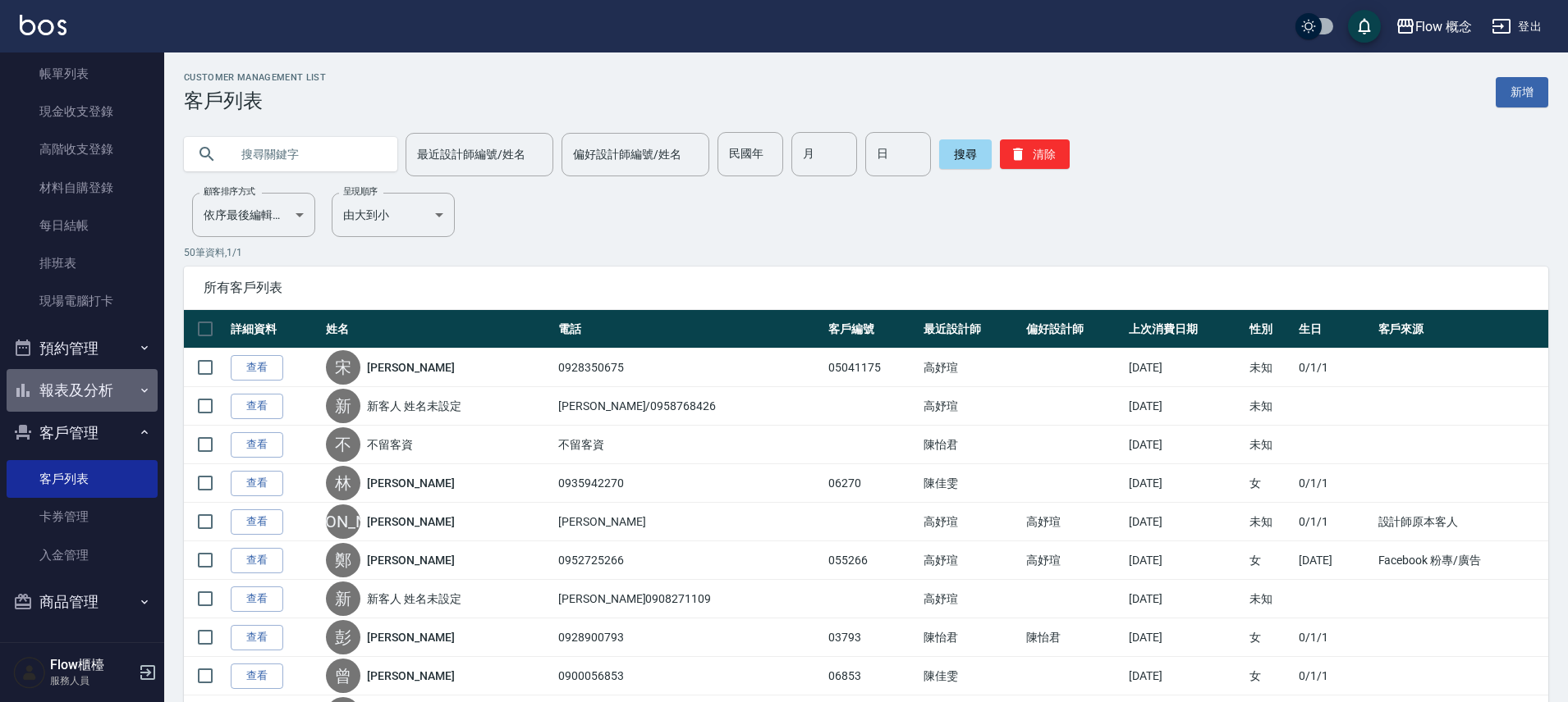
click at [99, 399] on button "報表及分析" at bounding box center [82, 390] width 151 height 43
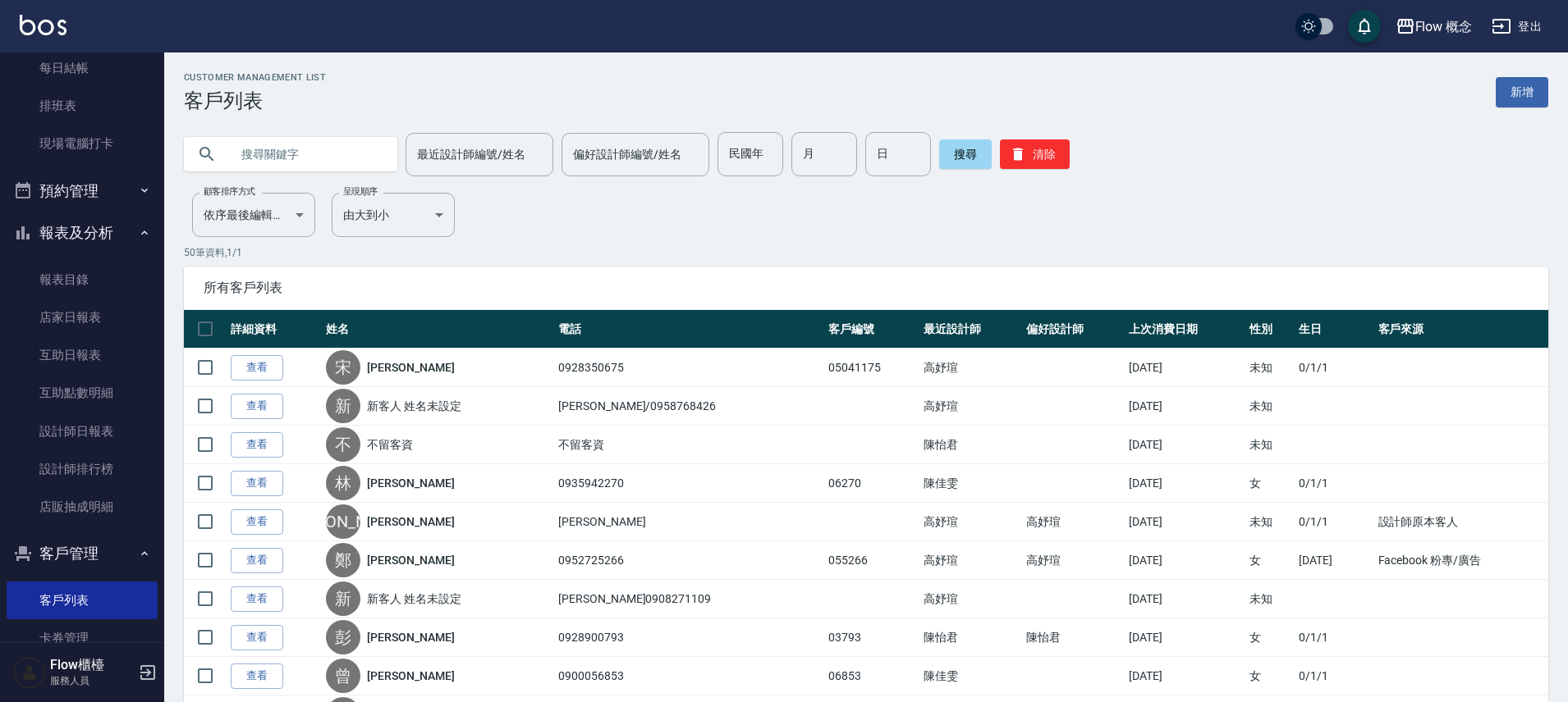
scroll to position [354, 0]
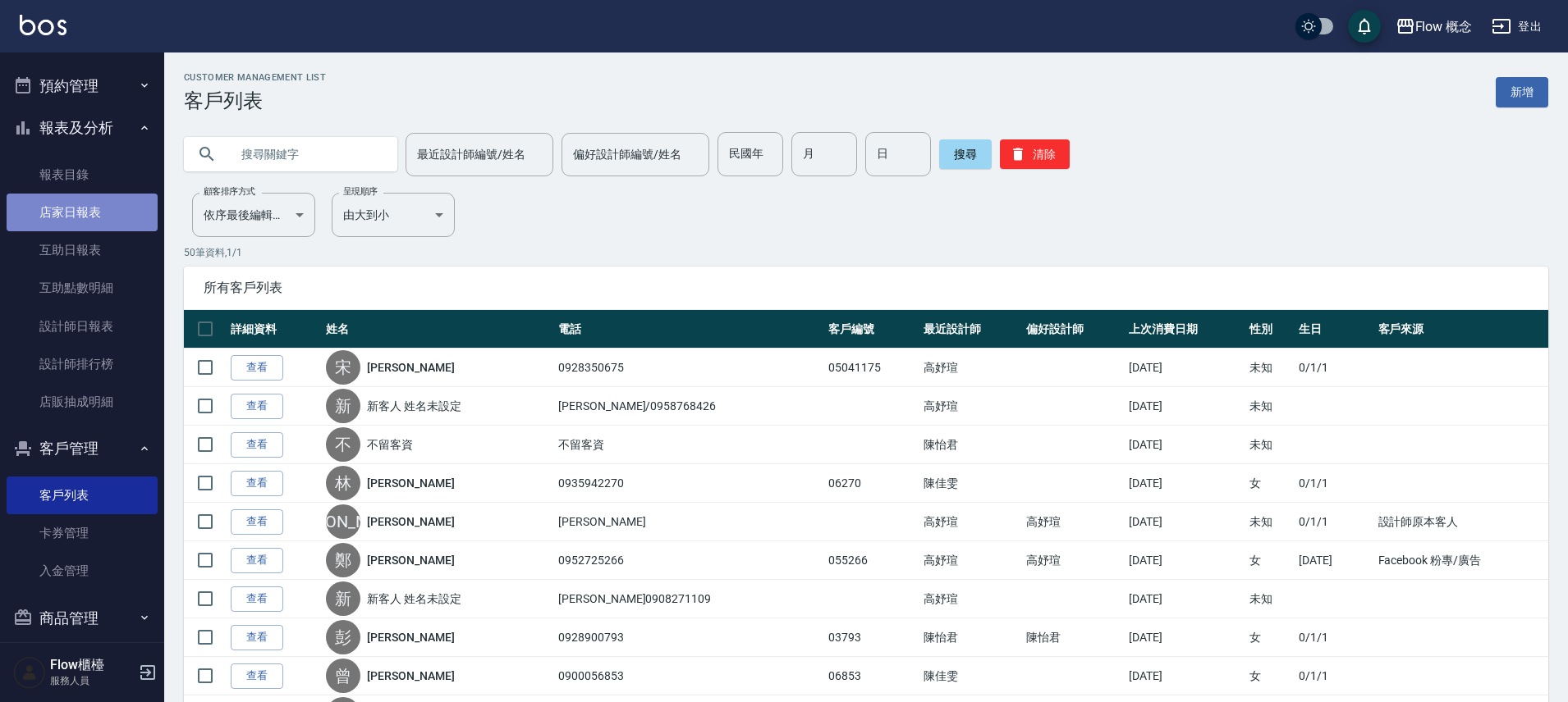
click at [103, 218] on link "店家日報表" at bounding box center [82, 213] width 151 height 38
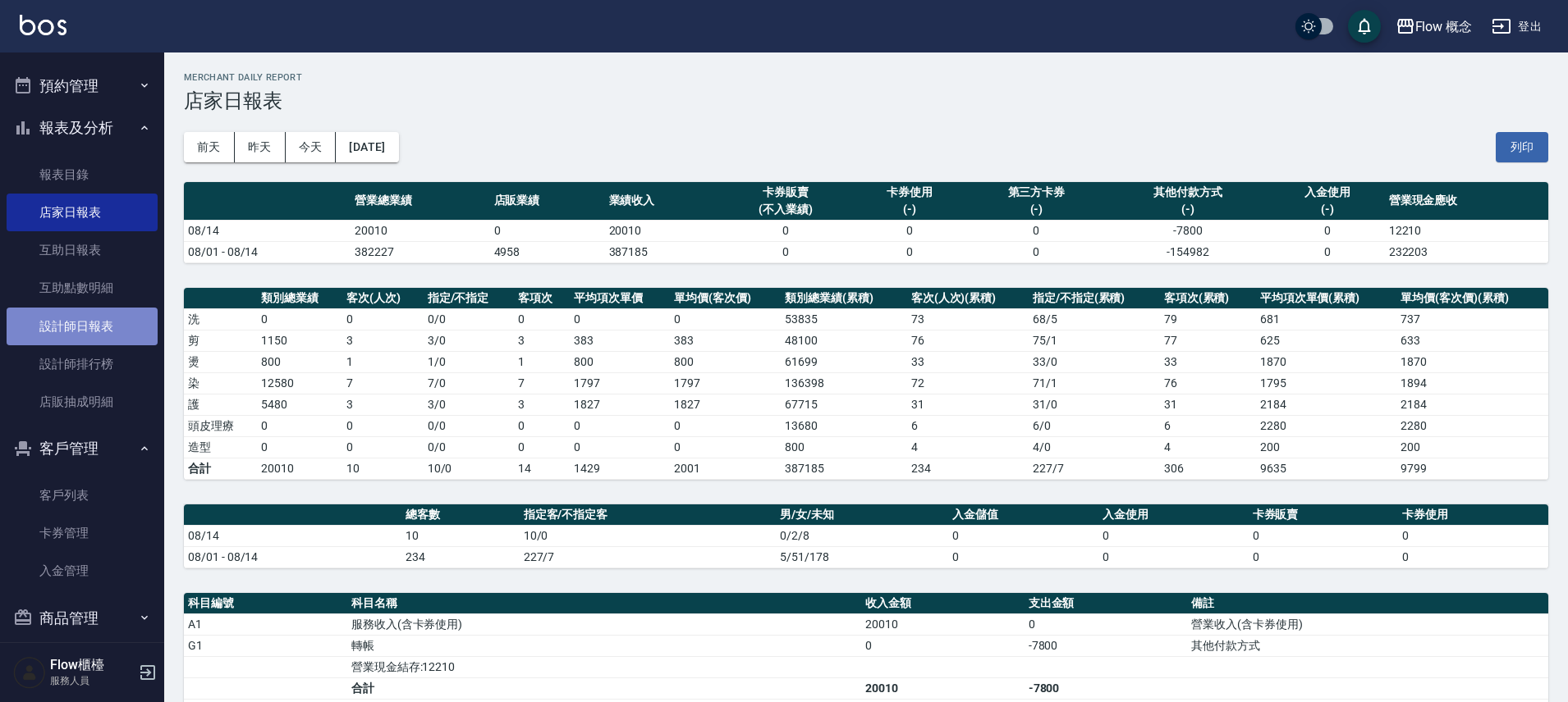
click at [100, 323] on link "設計師日報表" at bounding box center [82, 326] width 151 height 38
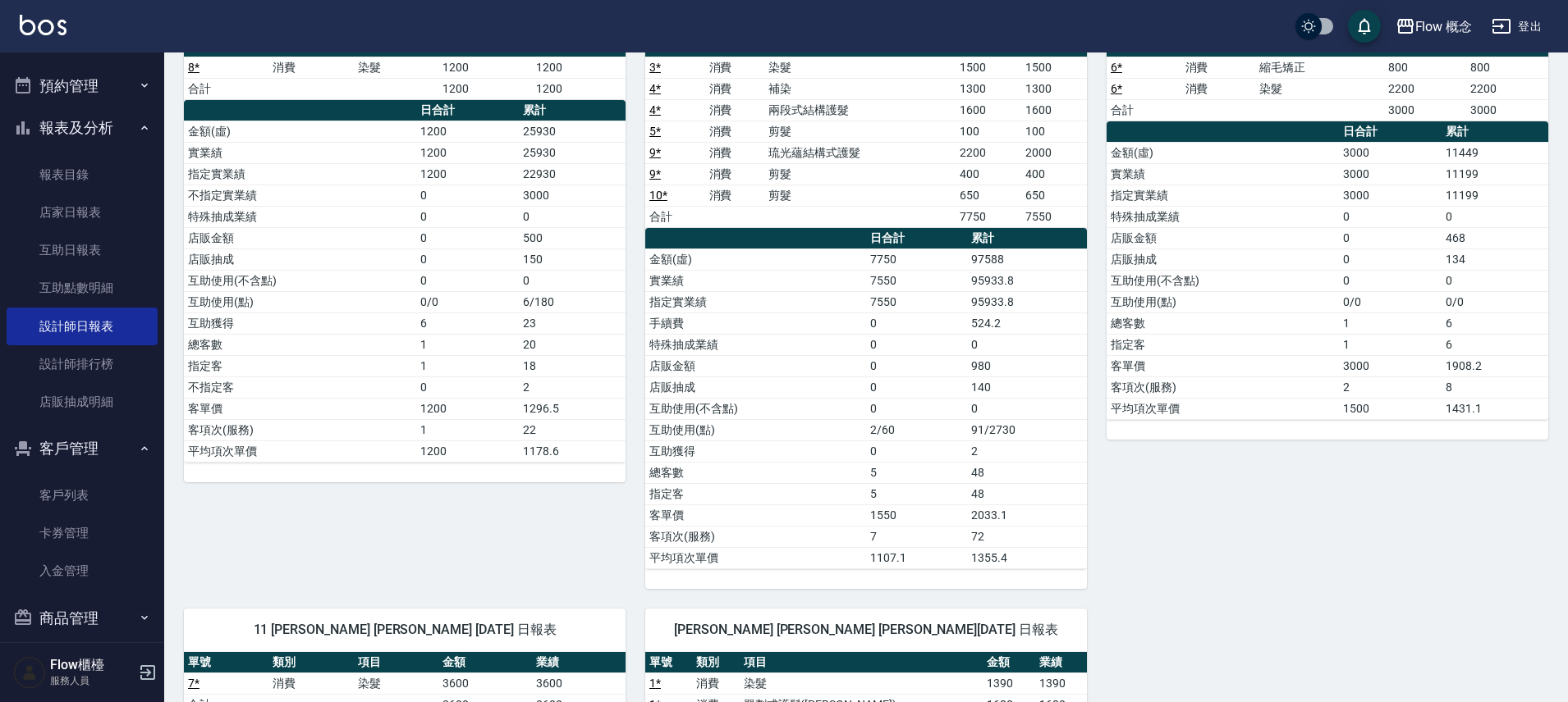
scroll to position [88, 0]
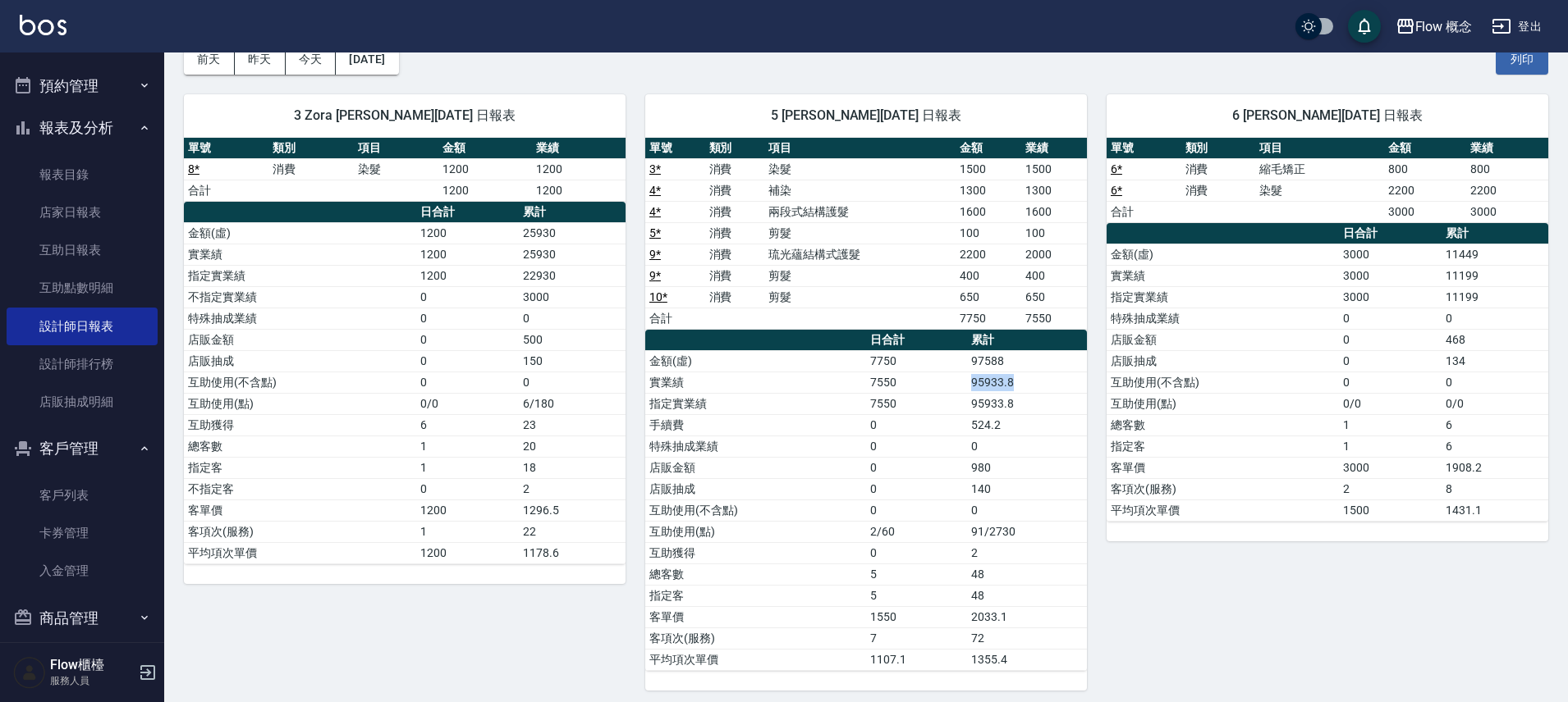
drag, startPoint x: 1057, startPoint y: 377, endPoint x: 952, endPoint y: 382, distance: 105.1
click at [952, 382] on tr "實業績 7550 95933.8" at bounding box center [866, 382] width 442 height 21
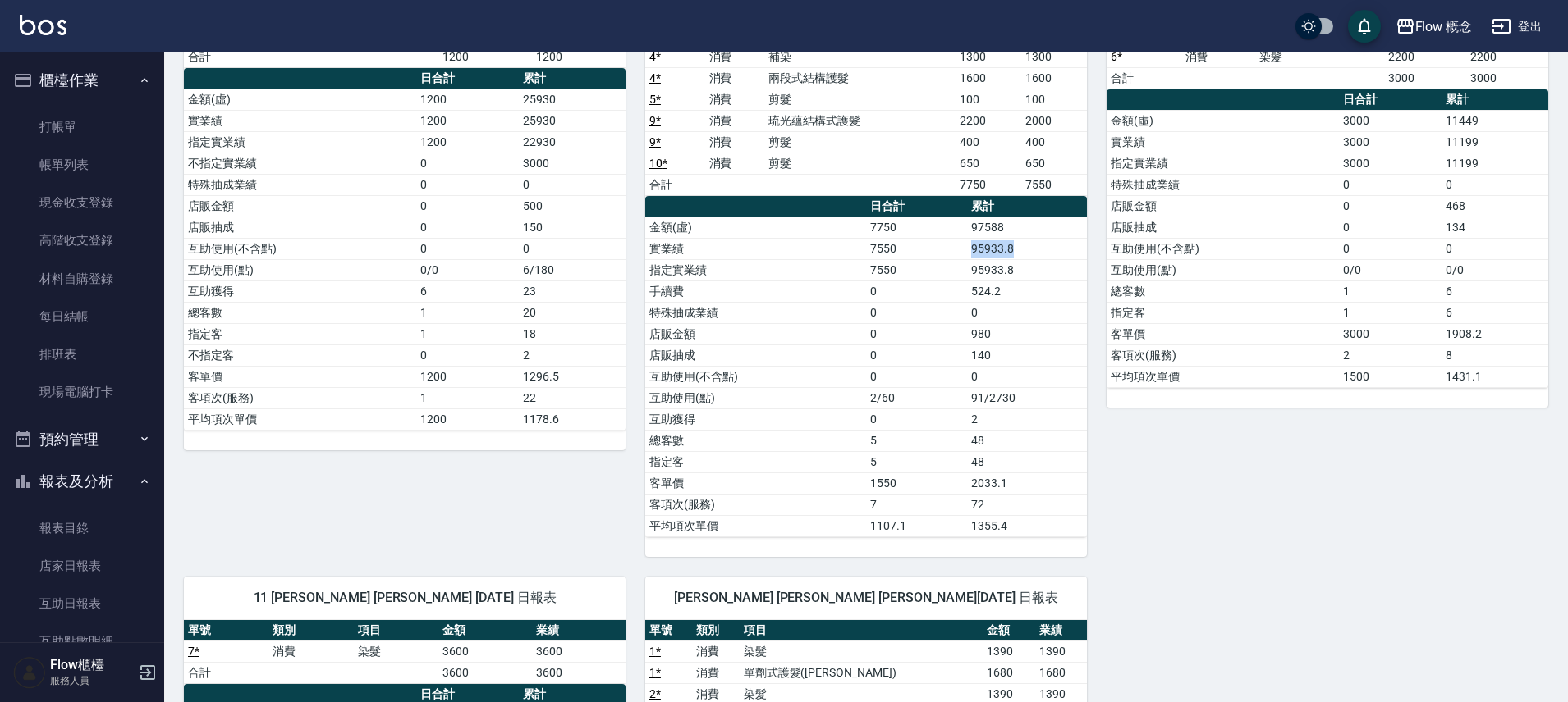
scroll to position [0, 0]
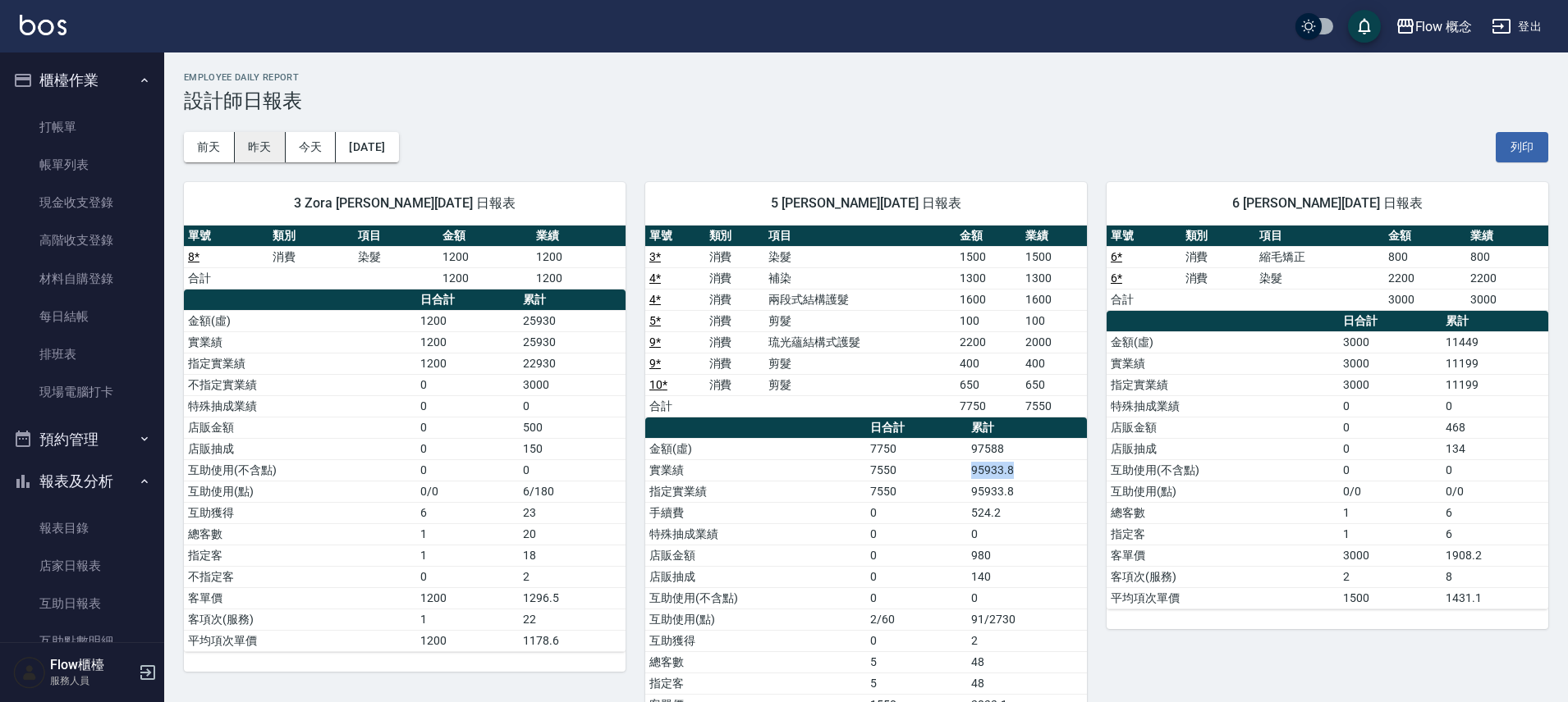
click at [261, 143] on button "昨天" at bounding box center [261, 148] width 51 height 31
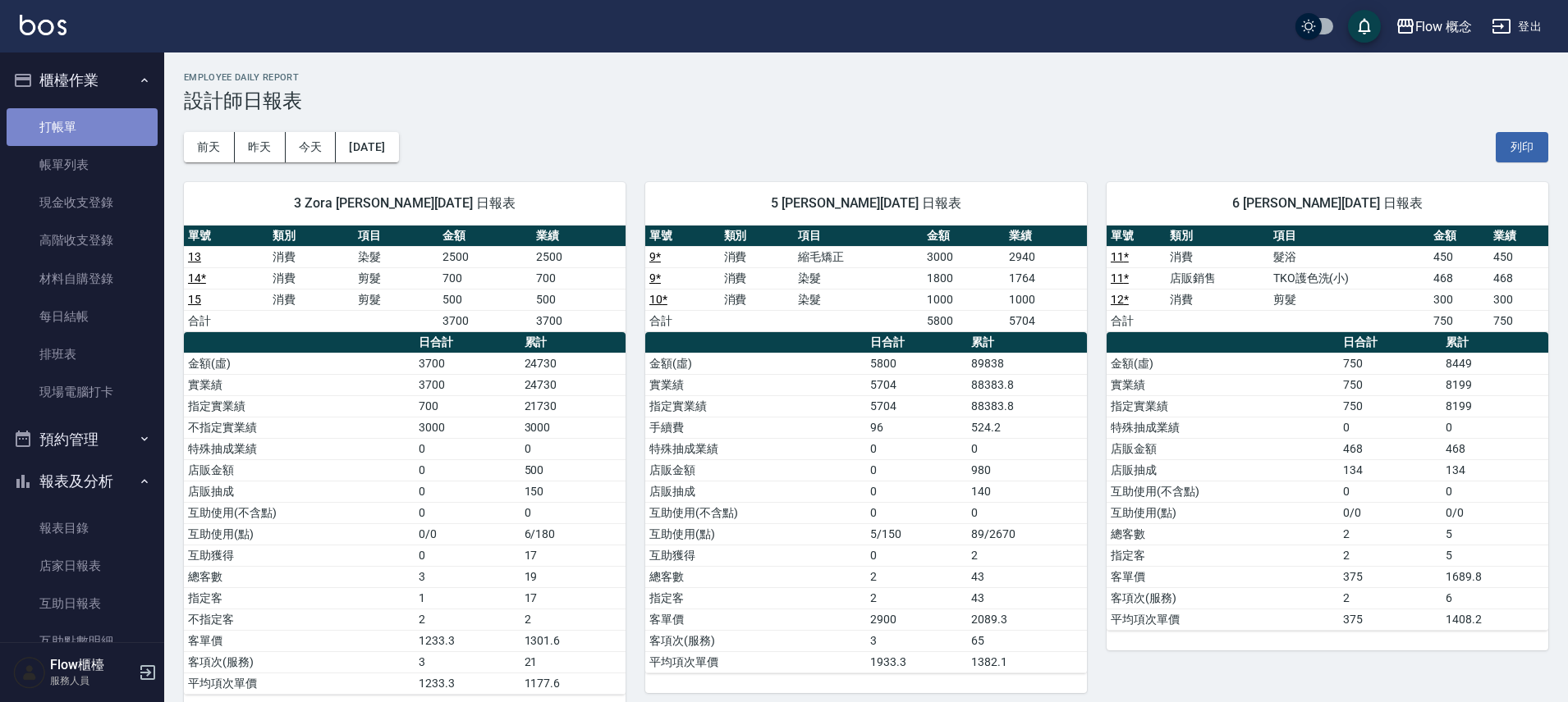
click at [84, 127] on link "打帳單" at bounding box center [82, 127] width 151 height 38
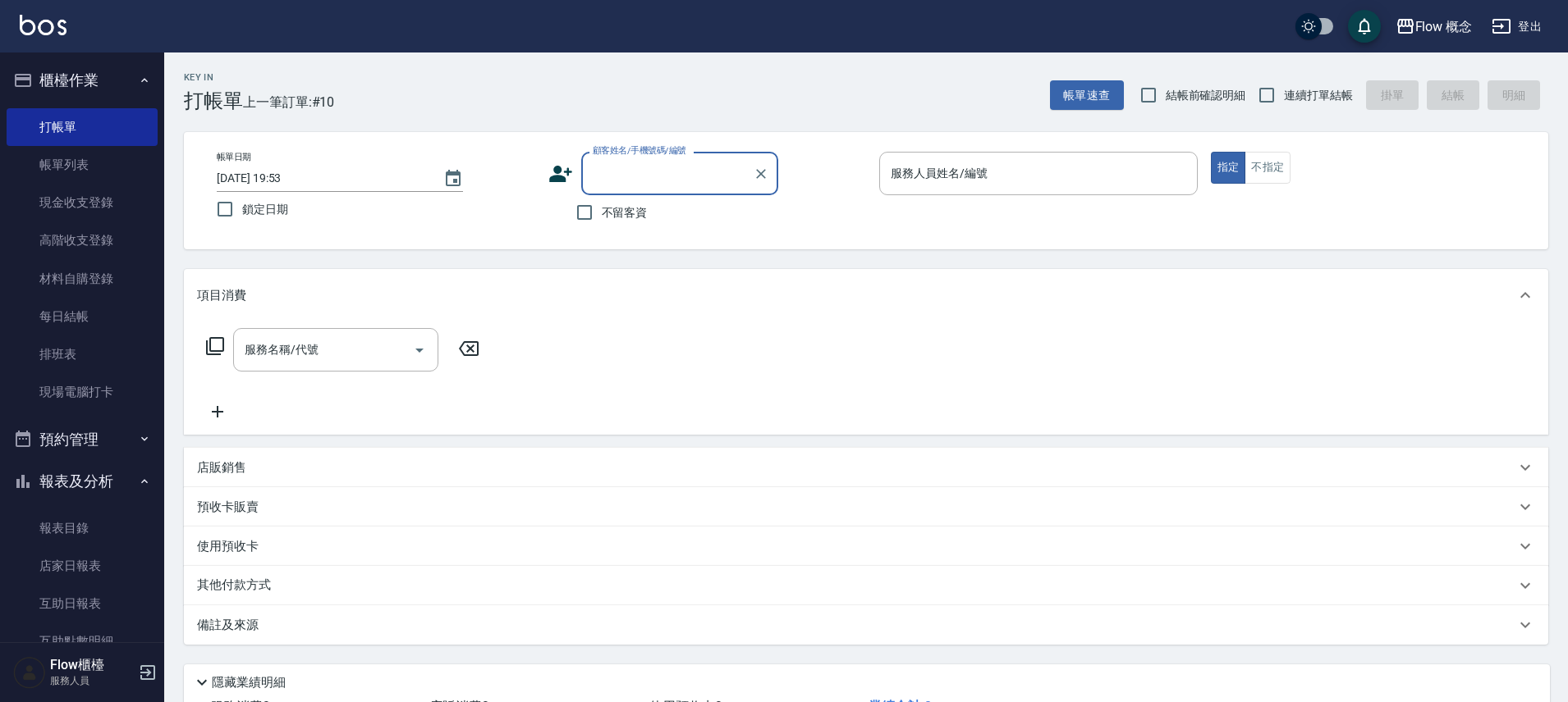
click at [562, 175] on icon at bounding box center [561, 173] width 25 height 25
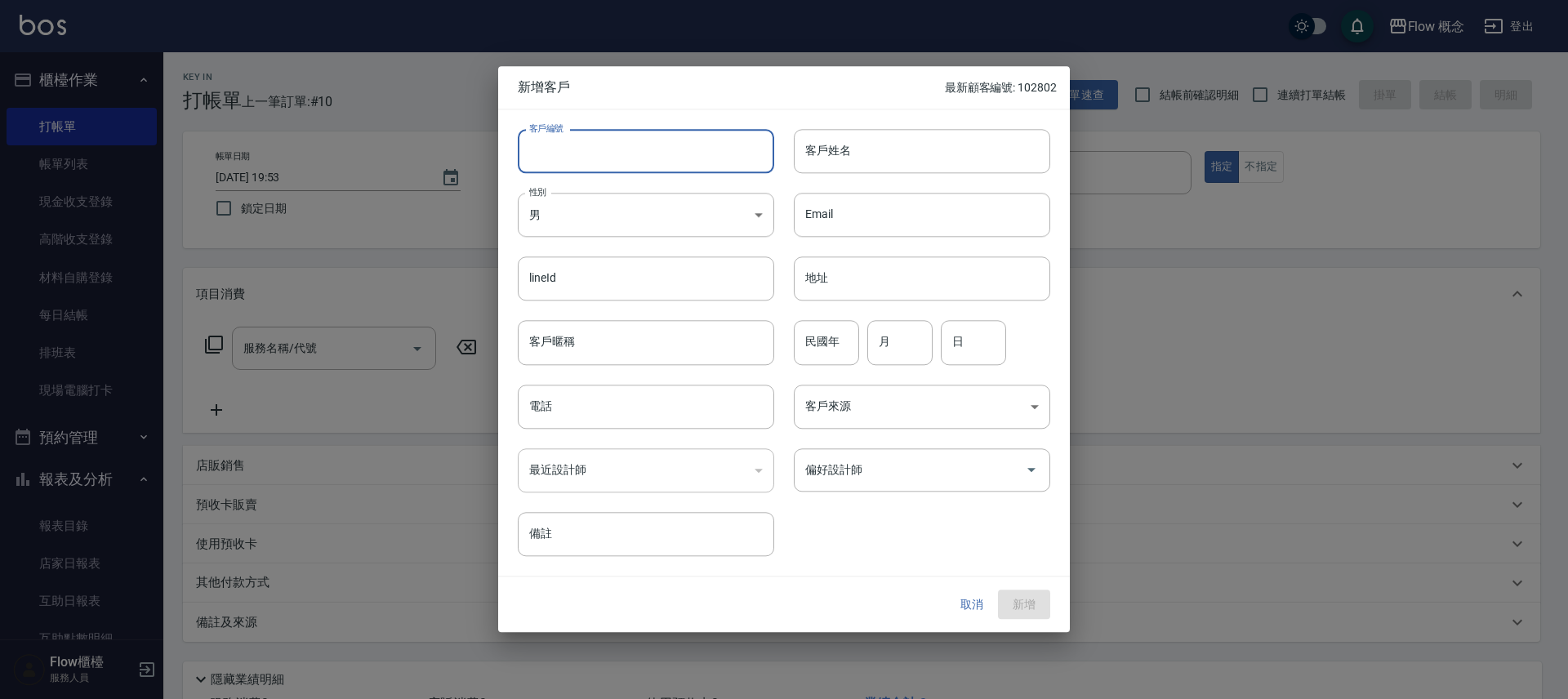
click at [571, 162] on input "客戶編號" at bounding box center [646, 151] width 257 height 44
click at [593, 143] on input "10" at bounding box center [627, 151] width 219 height 44
click at [601, 163] on input "10" at bounding box center [627, 151] width 219 height 44
type input "104199"
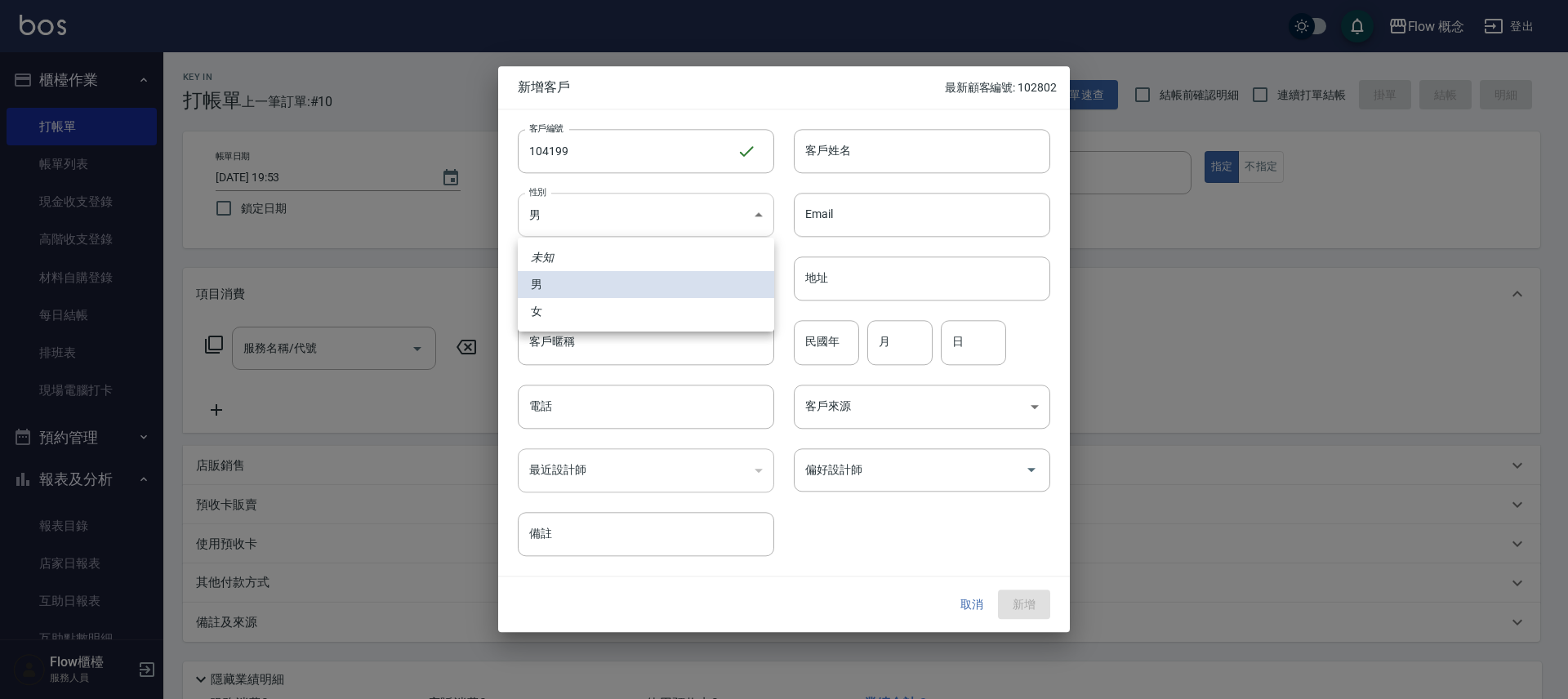
click at [550, 206] on body "Flow 概念 登出 櫃檯作業 打帳單 帳單列表 現金收支登錄 高階收支登錄 材料自購登錄 每日結帳 排班表 現場電腦打卡 預約管理 預約管理 單日預約紀錄 …" at bounding box center [784, 409] width 1568 height 819
click at [571, 315] on li "女" at bounding box center [646, 312] width 257 height 27
type input "[DEMOGRAPHIC_DATA]"
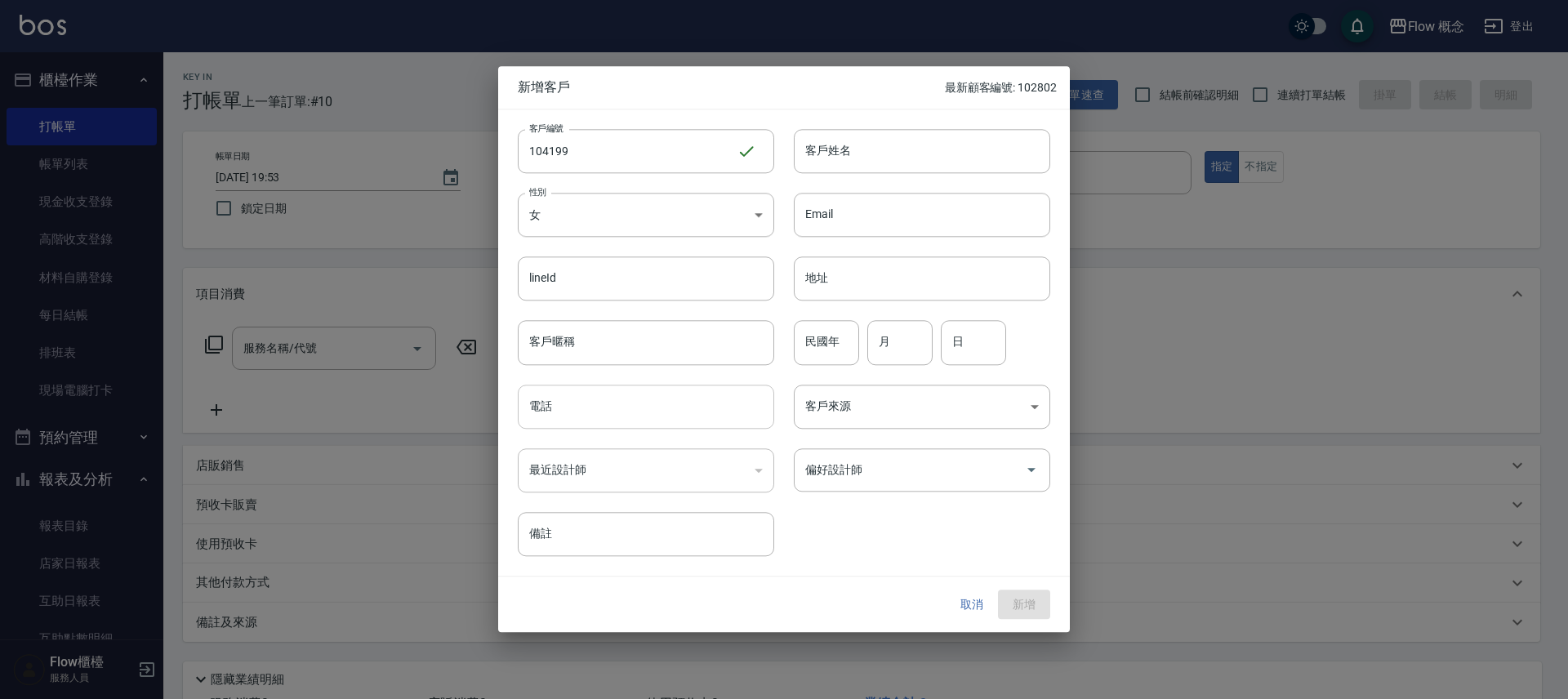
click at [588, 414] on input "電話" at bounding box center [646, 406] width 257 height 44
type input "0911264199"
click at [895, 166] on input "客戶姓名" at bounding box center [923, 151] width 257 height 44
type input "t"
type input "陳瑄堉"
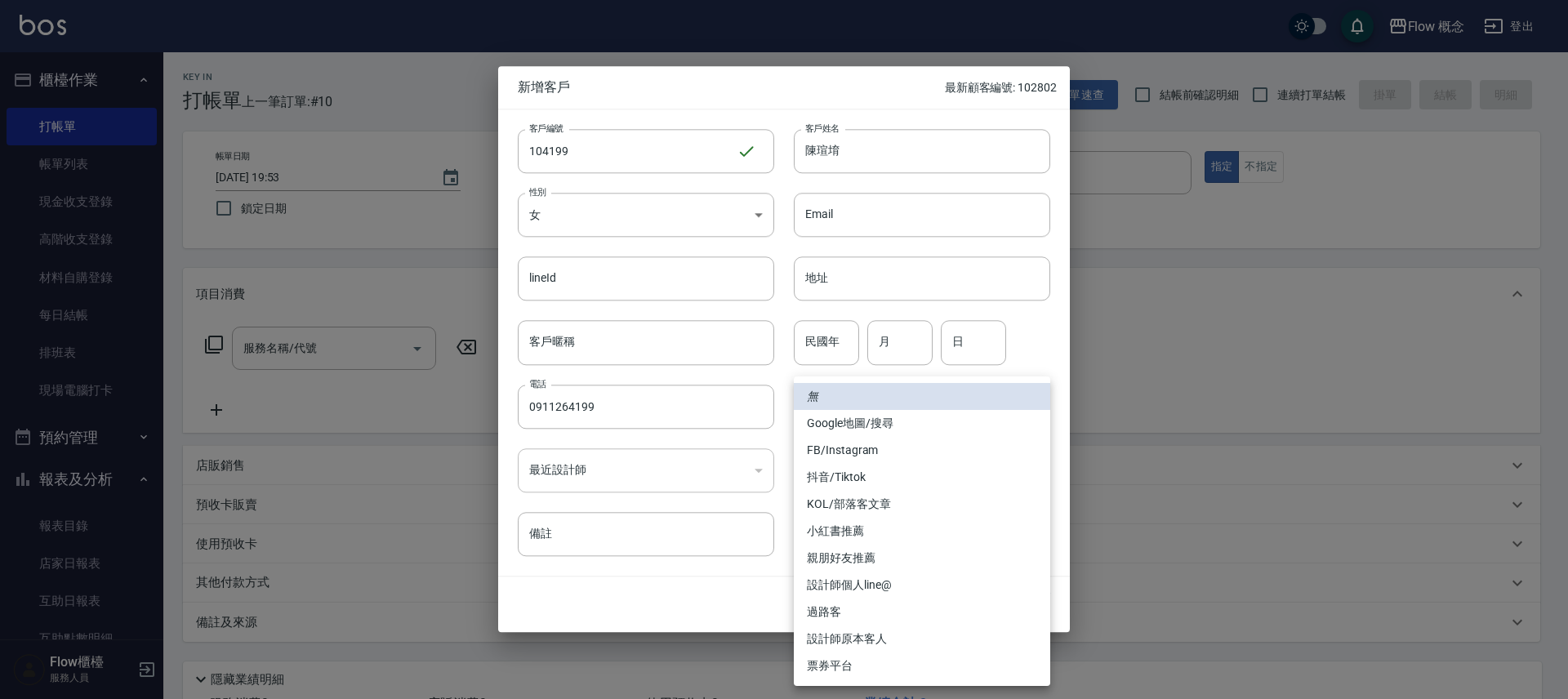
click at [925, 401] on body "Flow 概念 登出 櫃檯作業 打帳單 帳單列表 現金收支登錄 高階收支登錄 材料自購登錄 每日結帳 排班表 現場電腦打卡 預約管理 預約管理 單日預約紀錄 …" at bounding box center [784, 409] width 1568 height 819
click at [885, 453] on li "FB/Instagram" at bounding box center [923, 451] width 257 height 27
type input "FB/Instagram"
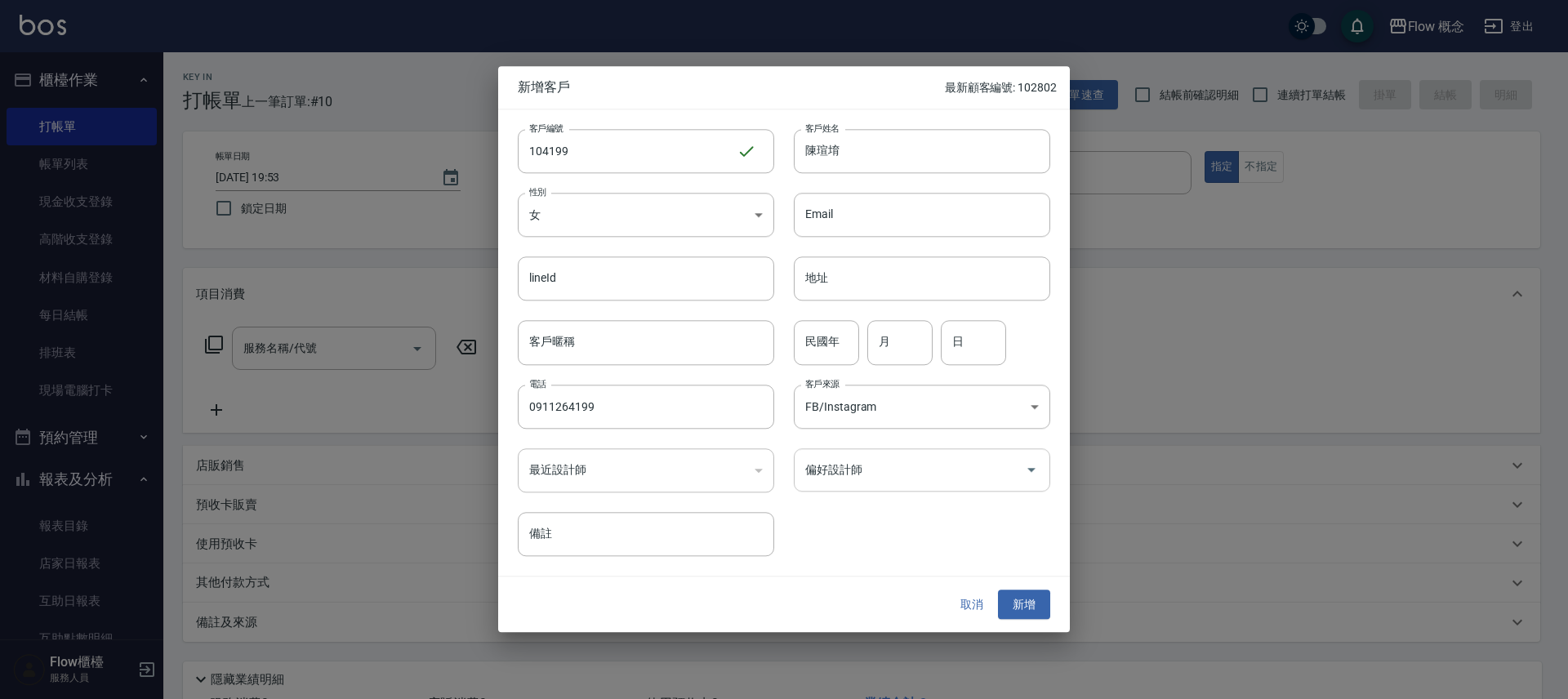
click at [890, 470] on input "偏好設計師" at bounding box center [910, 470] width 218 height 29
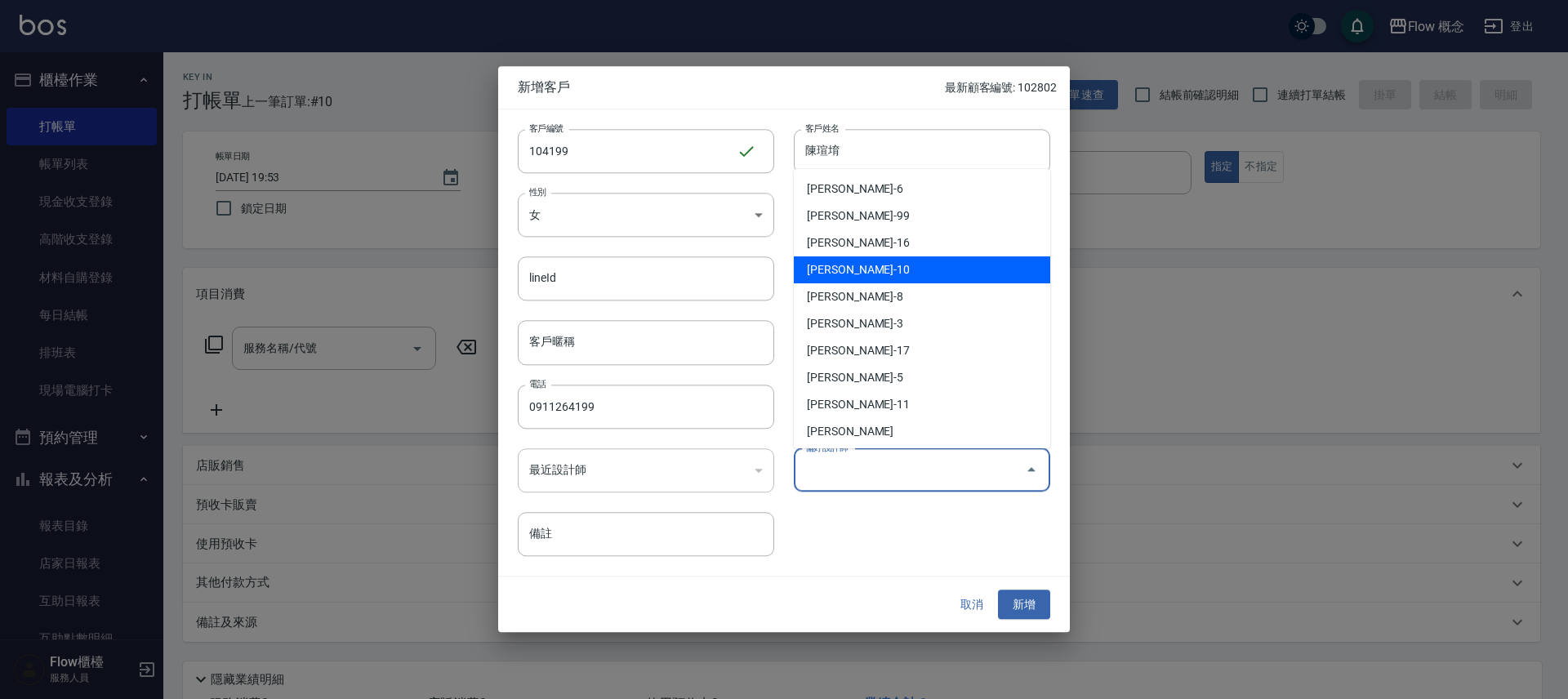
click at [908, 272] on li "[PERSON_NAME]-10" at bounding box center [923, 270] width 257 height 27
type input "翁佩君"
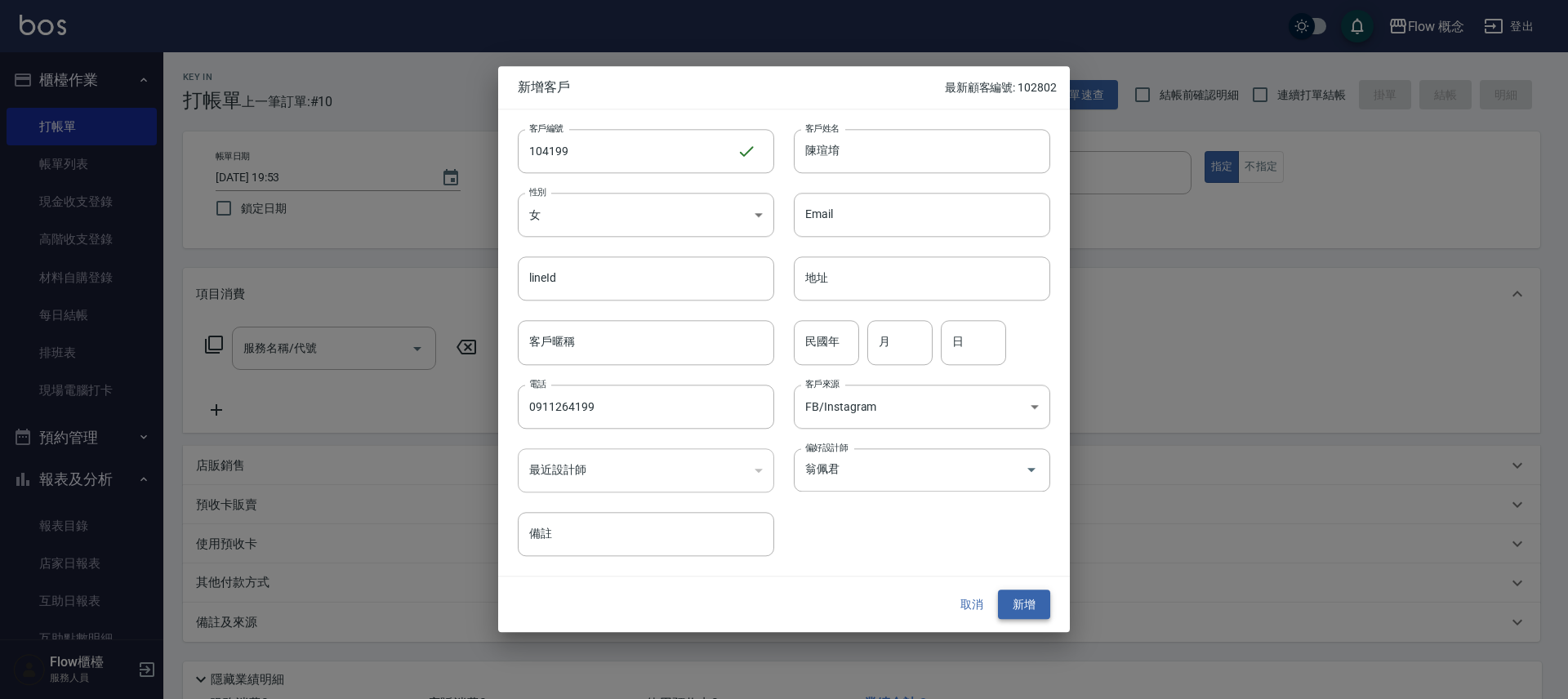
click at [1035, 596] on button "新增" at bounding box center [1024, 605] width 52 height 31
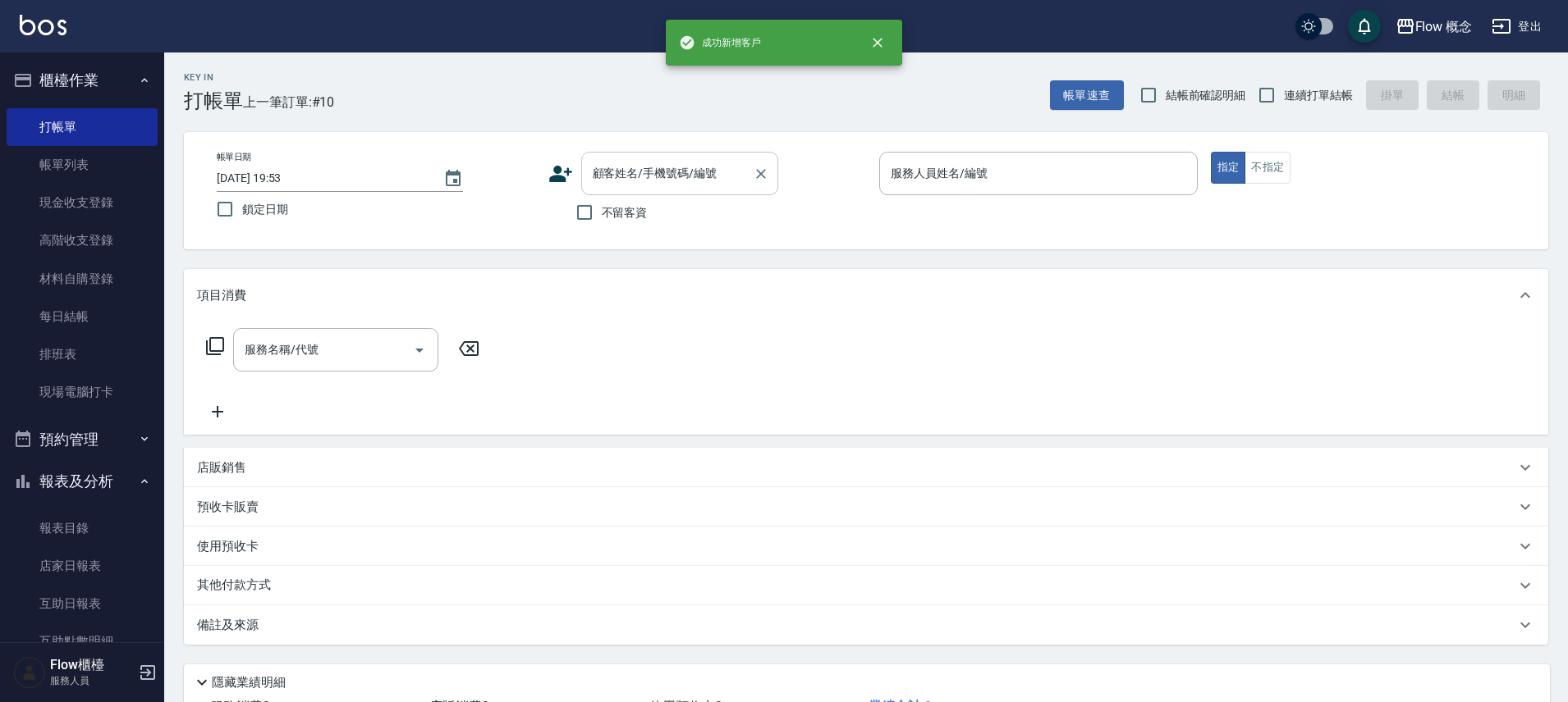
click at [668, 171] on input "顧客姓名/手機號碼/編號" at bounding box center [667, 173] width 157 height 29
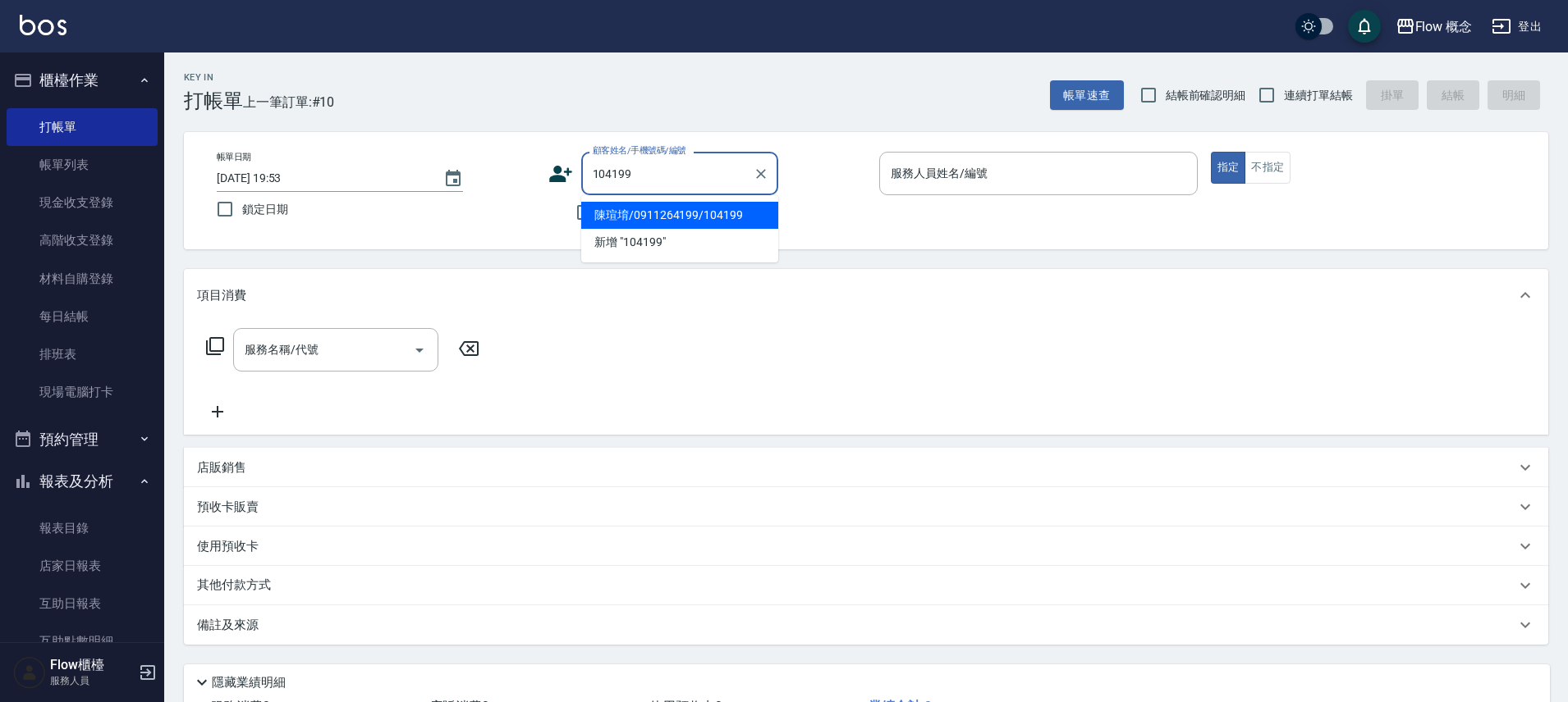
click at [700, 214] on li "陳瑄堉/0911264199/104199" at bounding box center [679, 215] width 197 height 27
type input "陳瑄堉/0911264199/104199"
type input "[PERSON_NAME]-10"
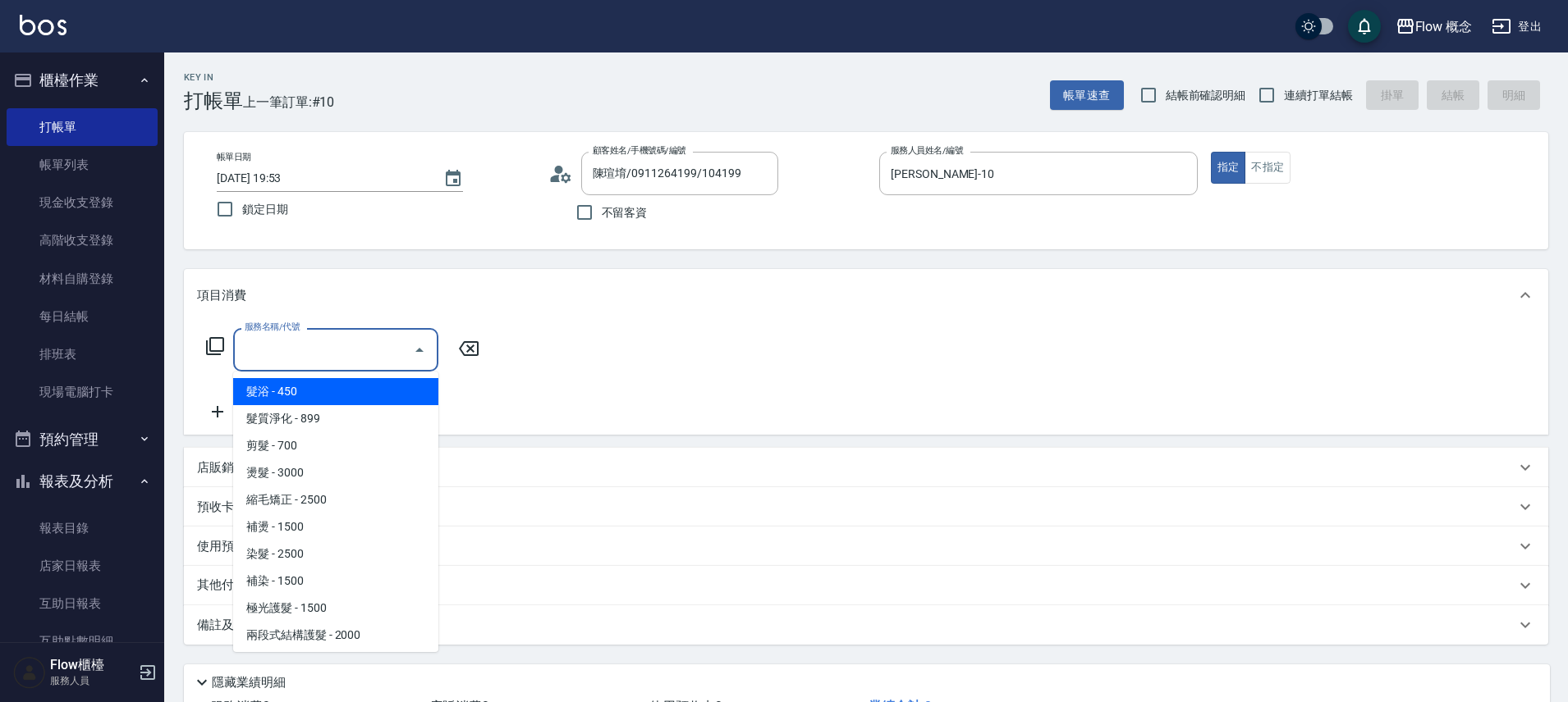
click at [321, 364] on input "服務名稱/代號" at bounding box center [323, 350] width 166 height 29
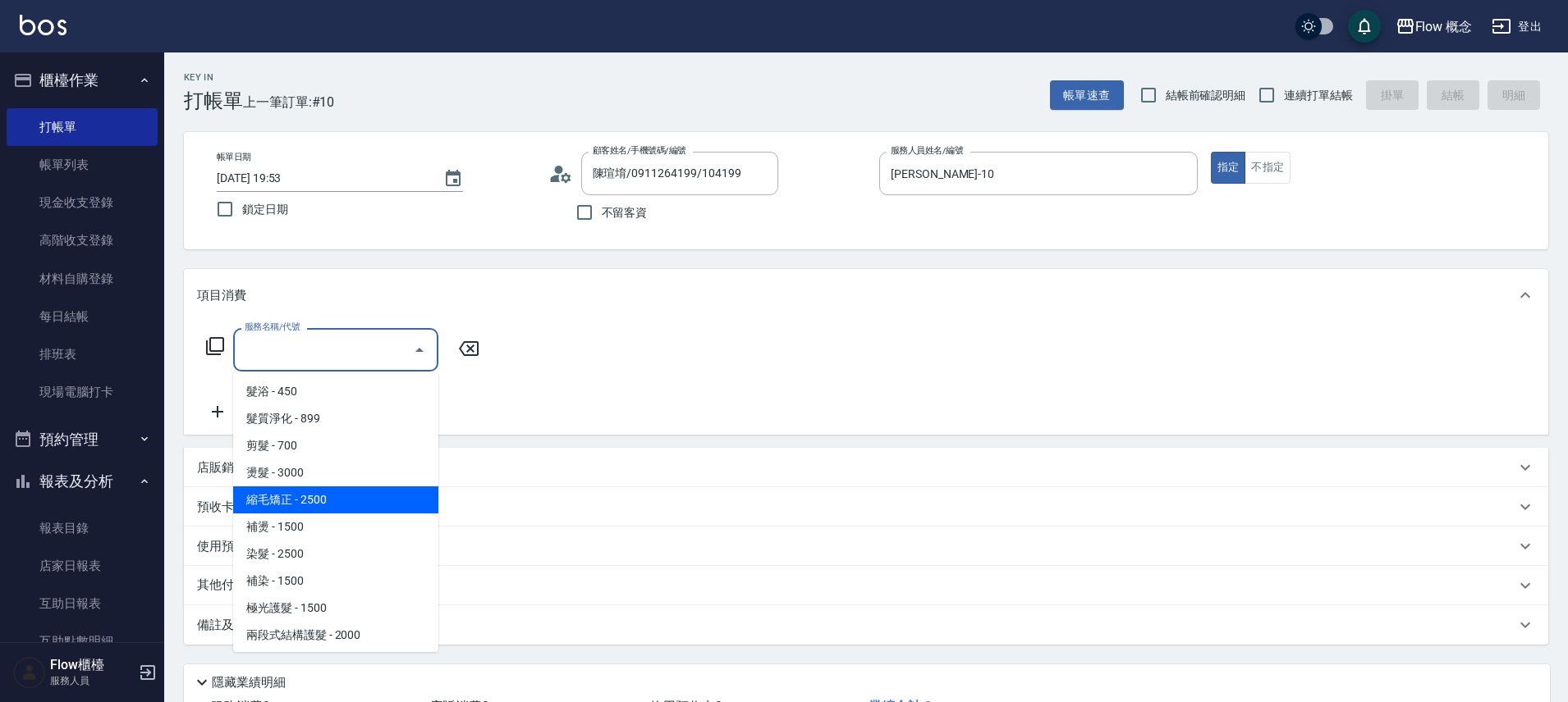
click at [326, 498] on span "縮毛矯正 - 2500" at bounding box center [336, 500] width 205 height 27
type input "縮毛矯正 (302)"
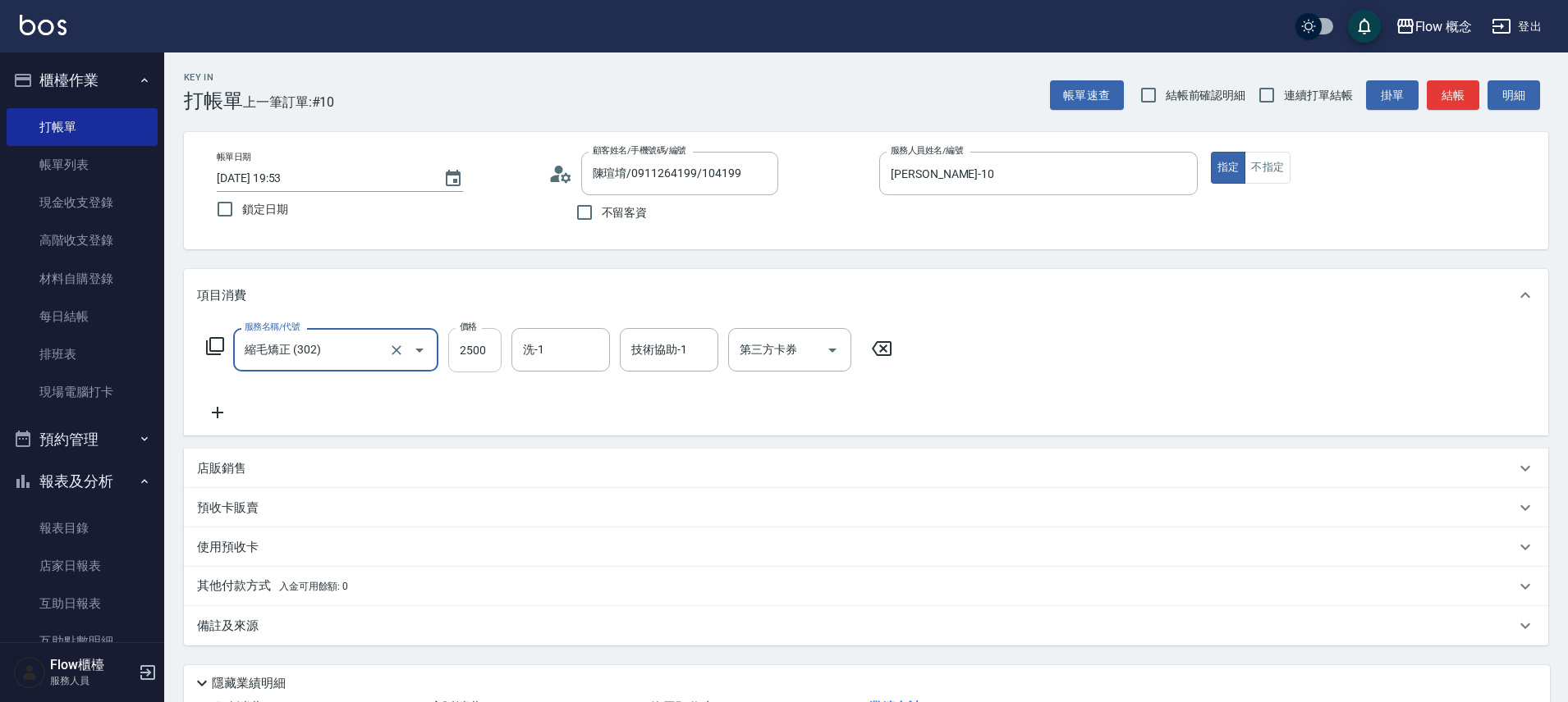
click at [472, 356] on input "2500" at bounding box center [474, 350] width 53 height 44
type input "1480"
click at [239, 586] on p "其他付款方式 入金可用餘額: 0" at bounding box center [273, 586] width 151 height 18
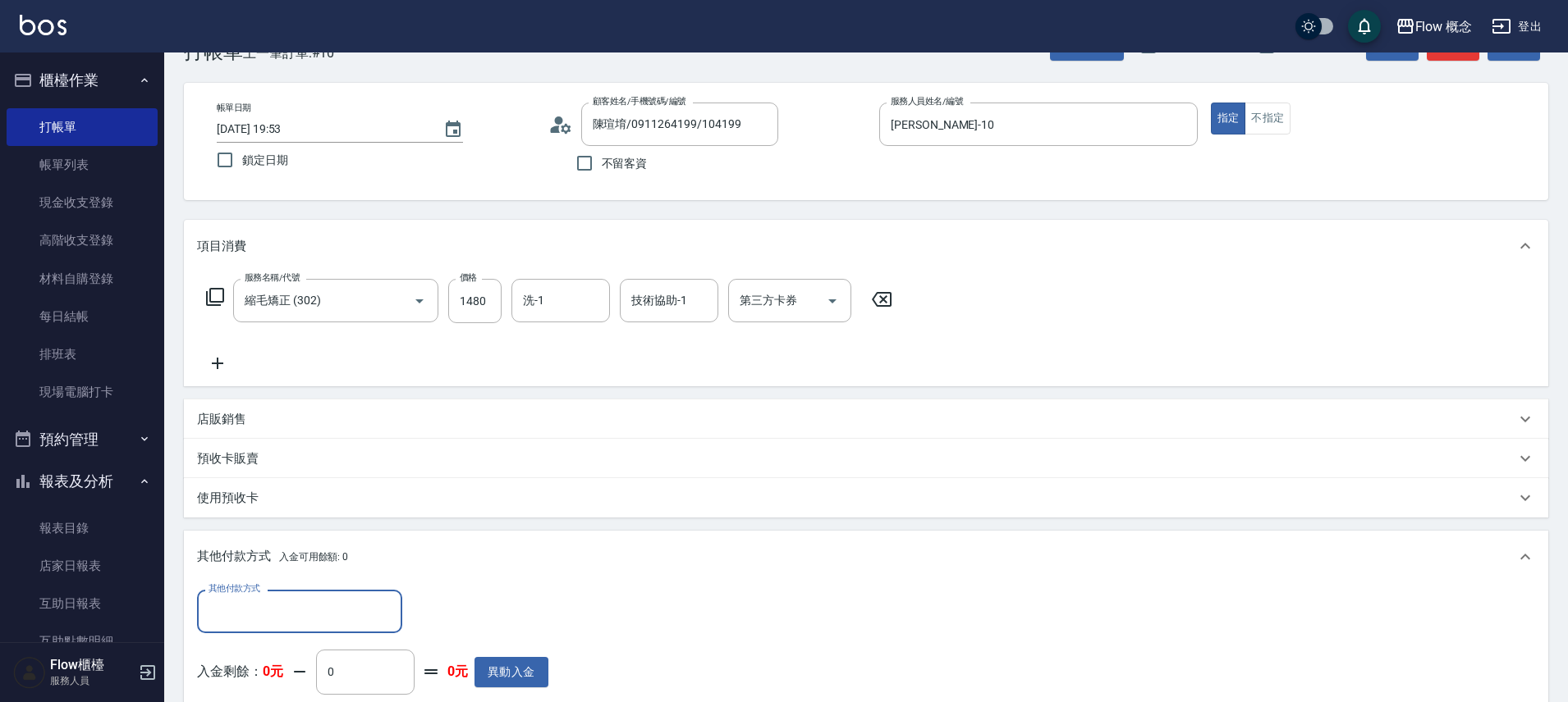
scroll to position [290, 0]
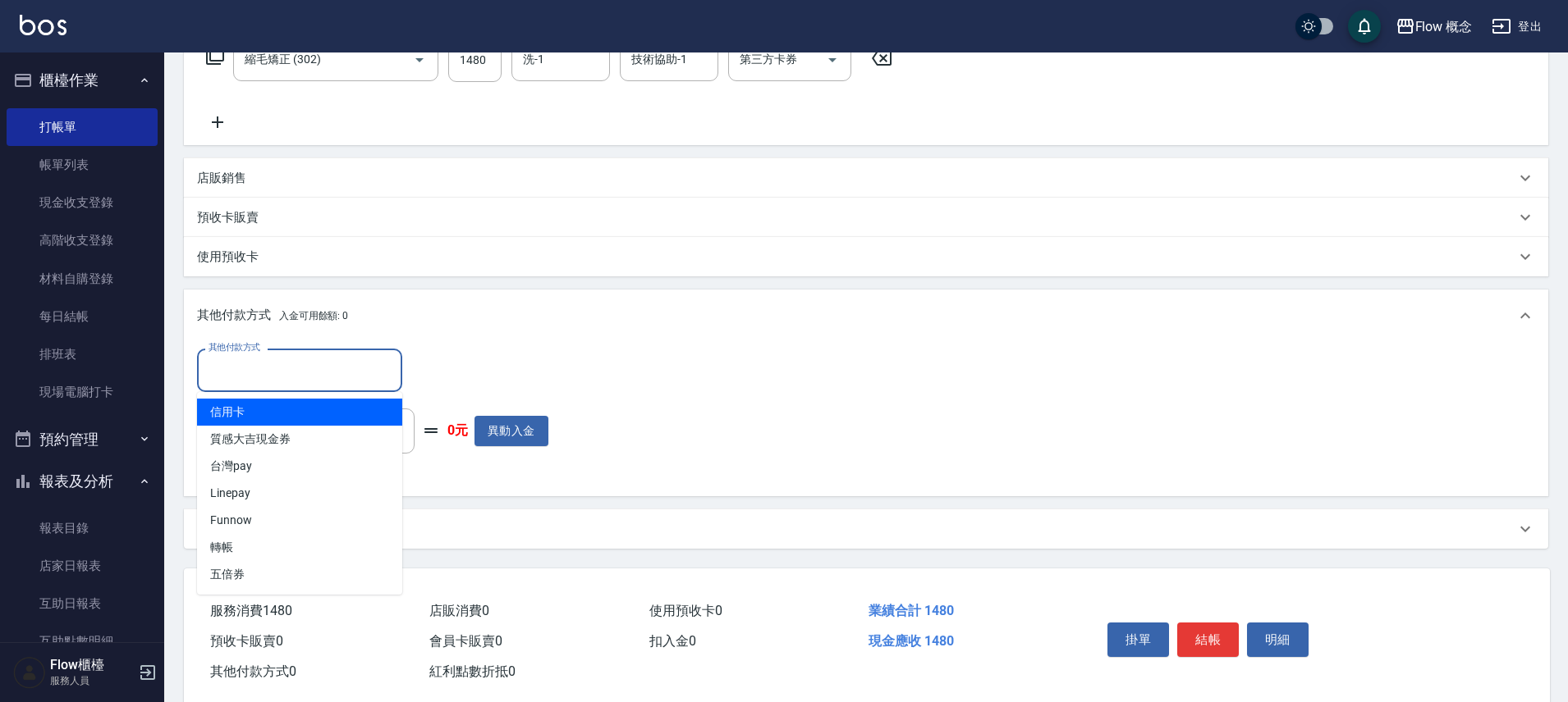
click at [290, 383] on input "其他付款方式" at bounding box center [299, 371] width 191 height 29
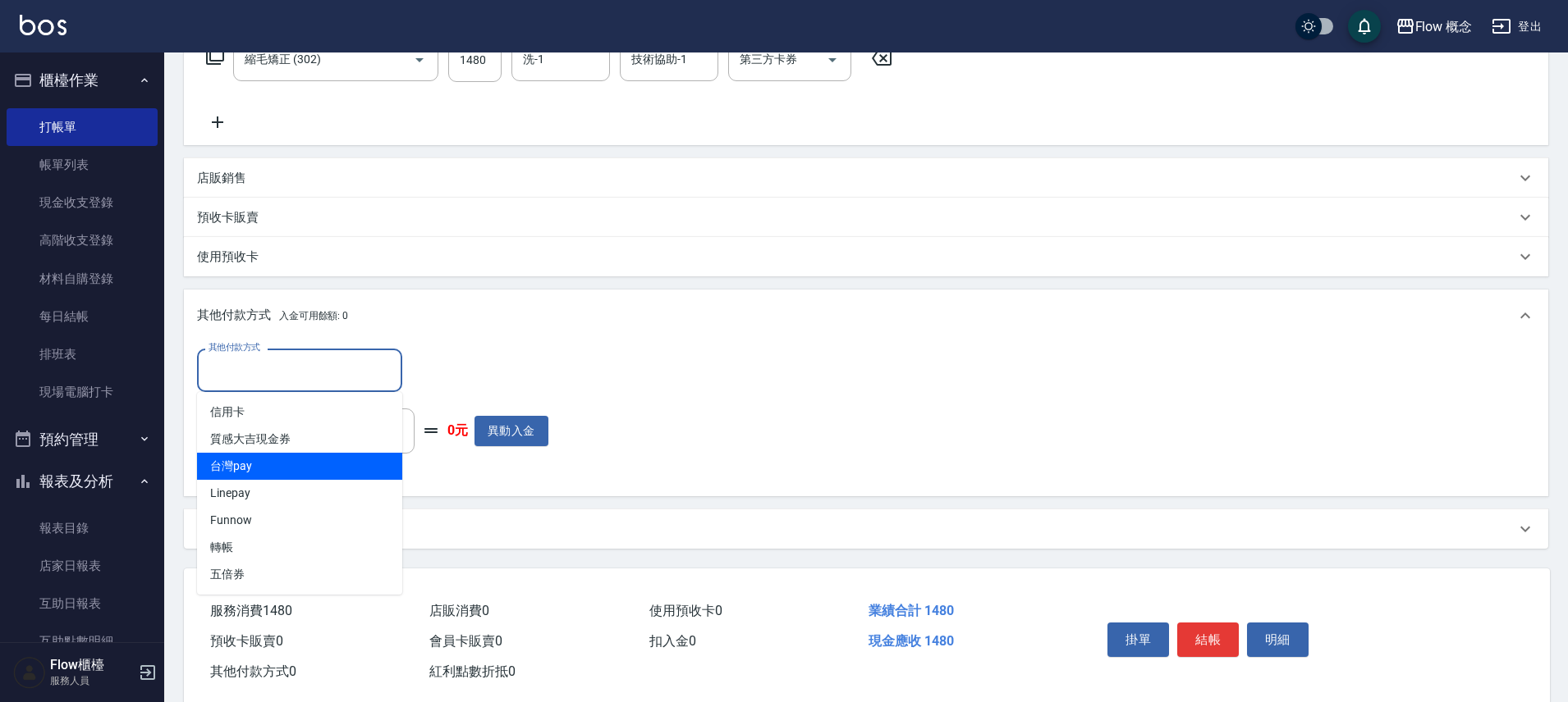
click at [246, 462] on span "台灣pay" at bounding box center [300, 466] width 205 height 27
type input "台灣pay"
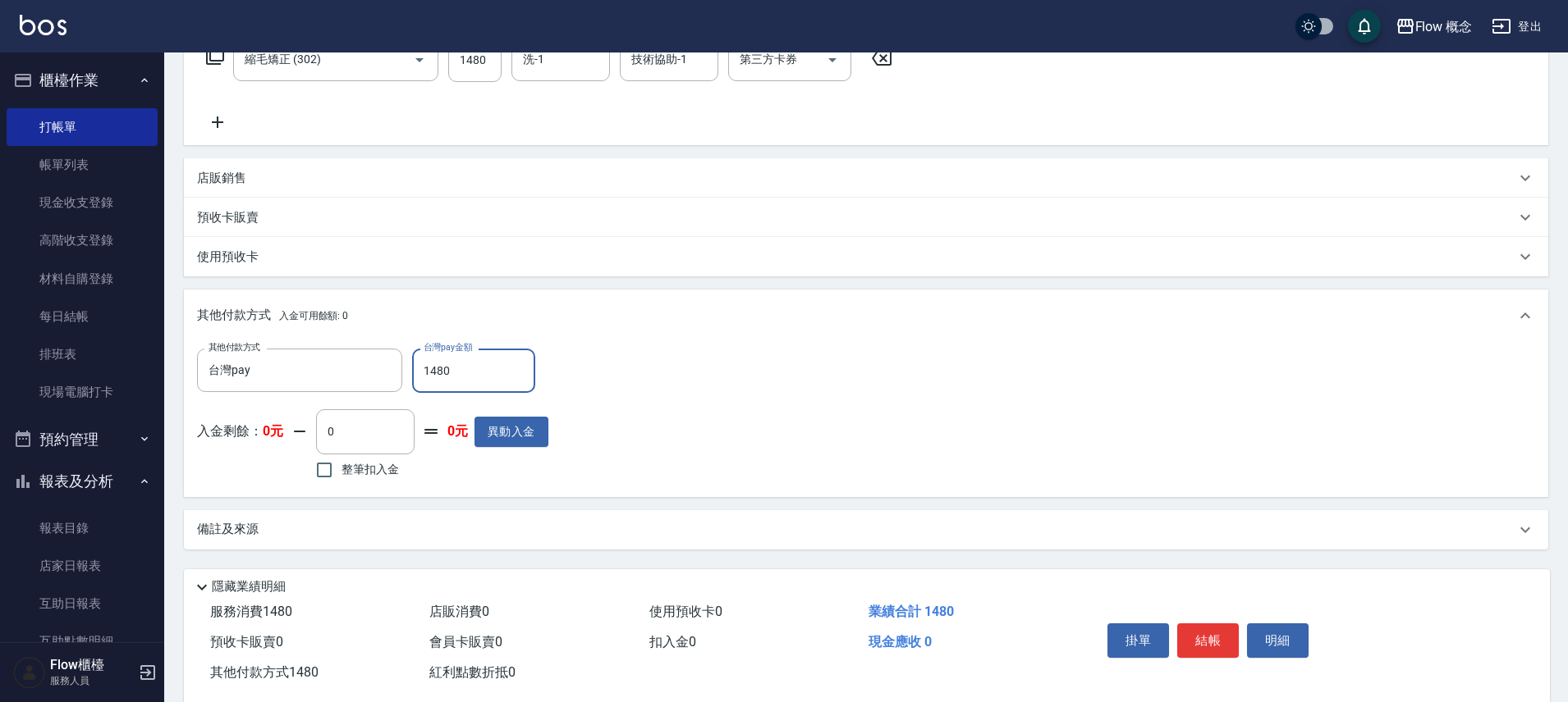
type input "1480"
click at [1208, 638] on button "結帳" at bounding box center [1208, 641] width 62 height 34
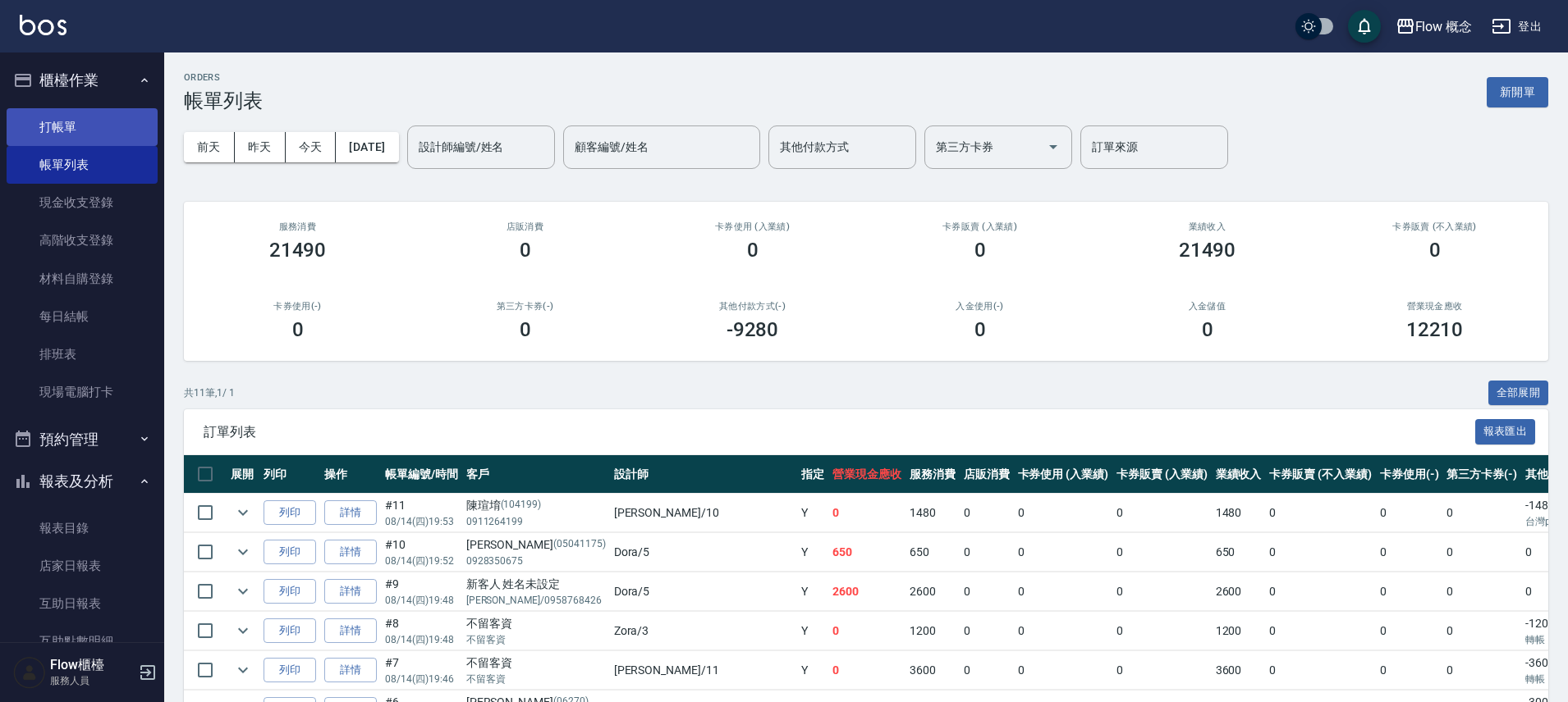
click at [61, 126] on link "打帳單" at bounding box center [82, 127] width 151 height 38
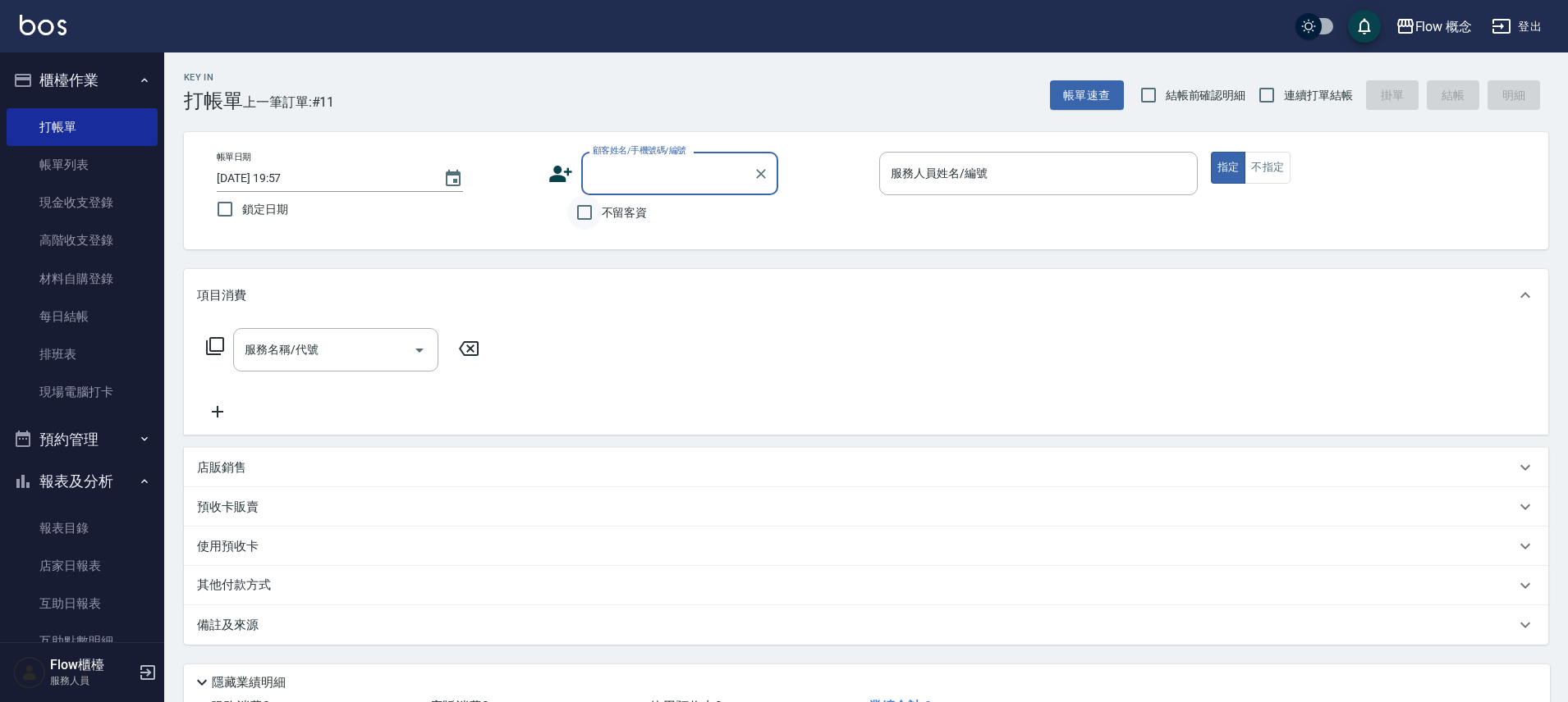
click at [587, 203] on input "不留客資" at bounding box center [584, 213] width 34 height 34
checkbox input "true"
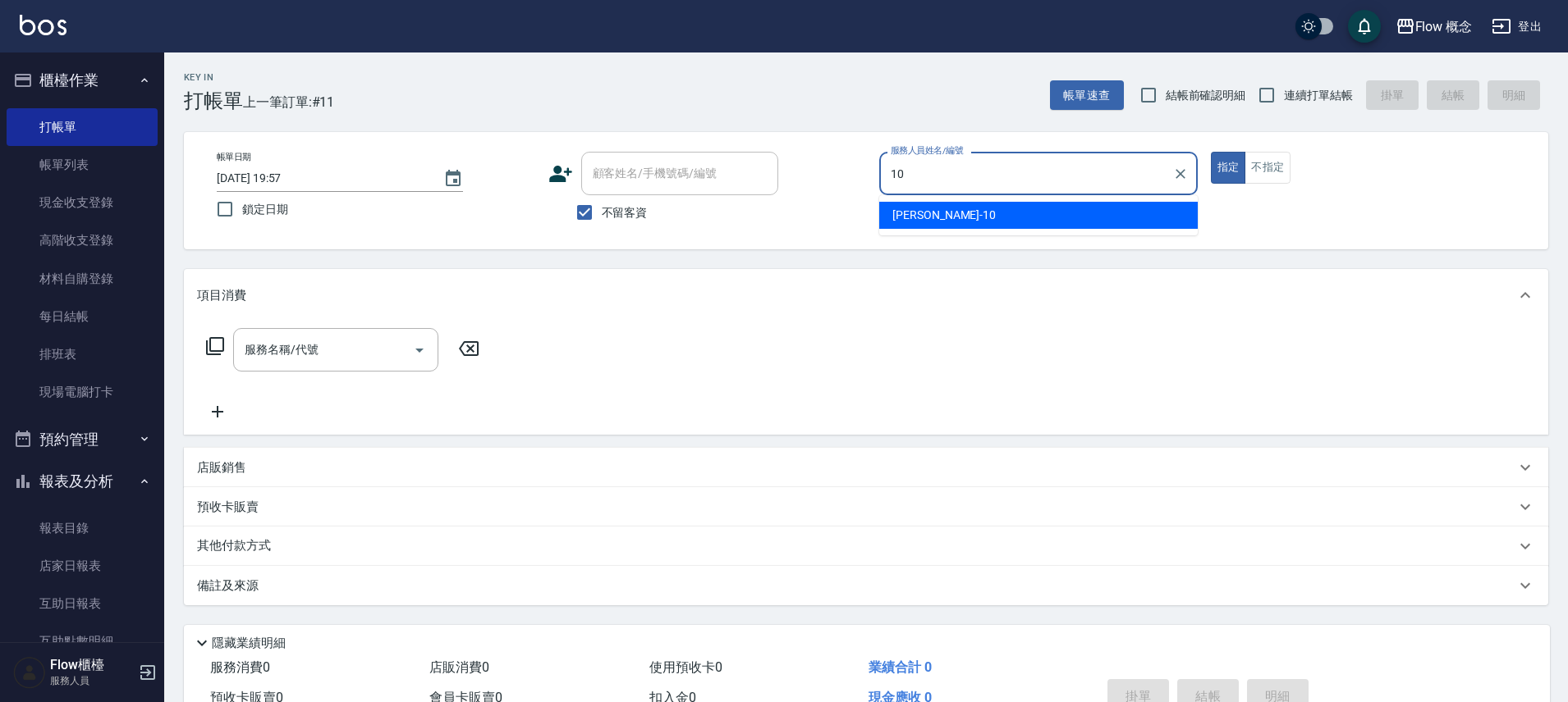
type input "[PERSON_NAME]-10"
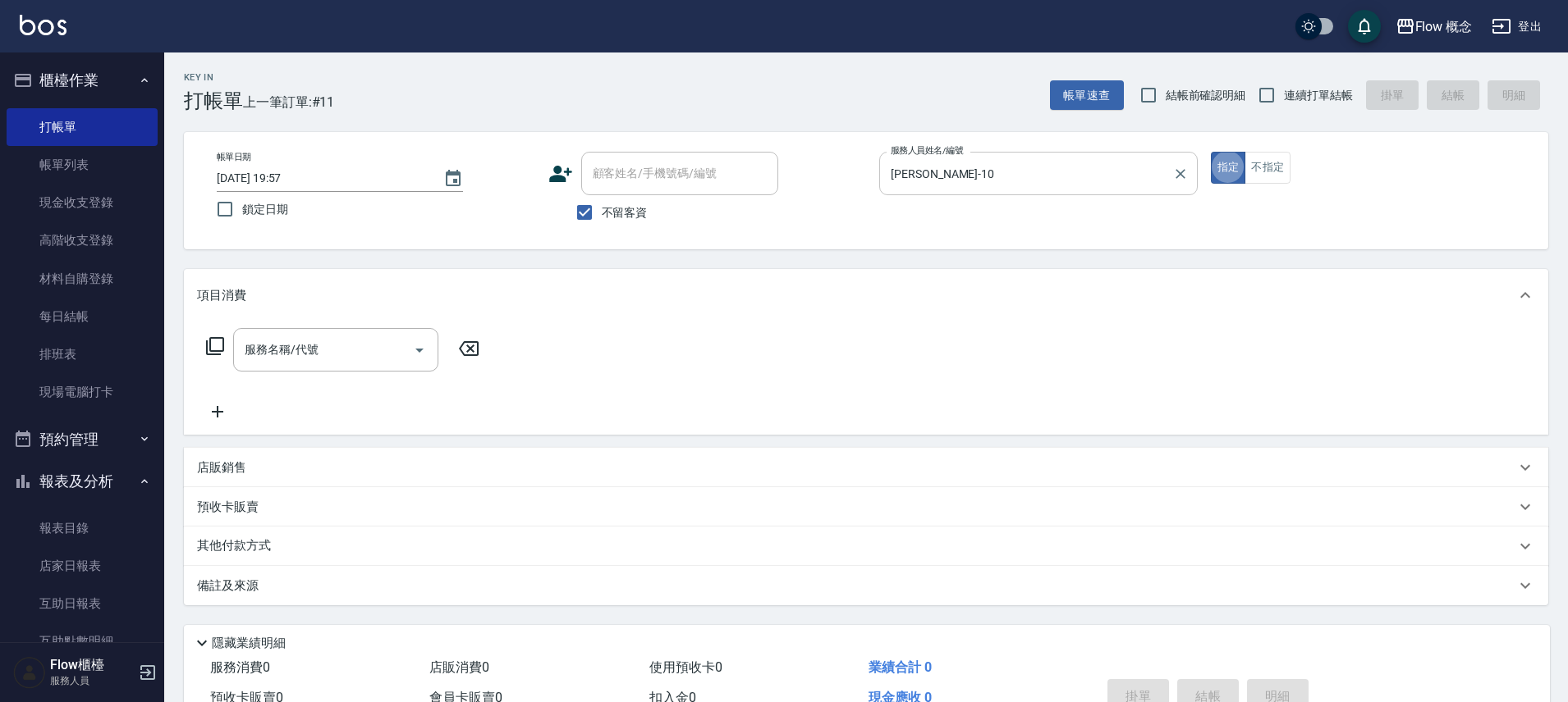
type button "true"
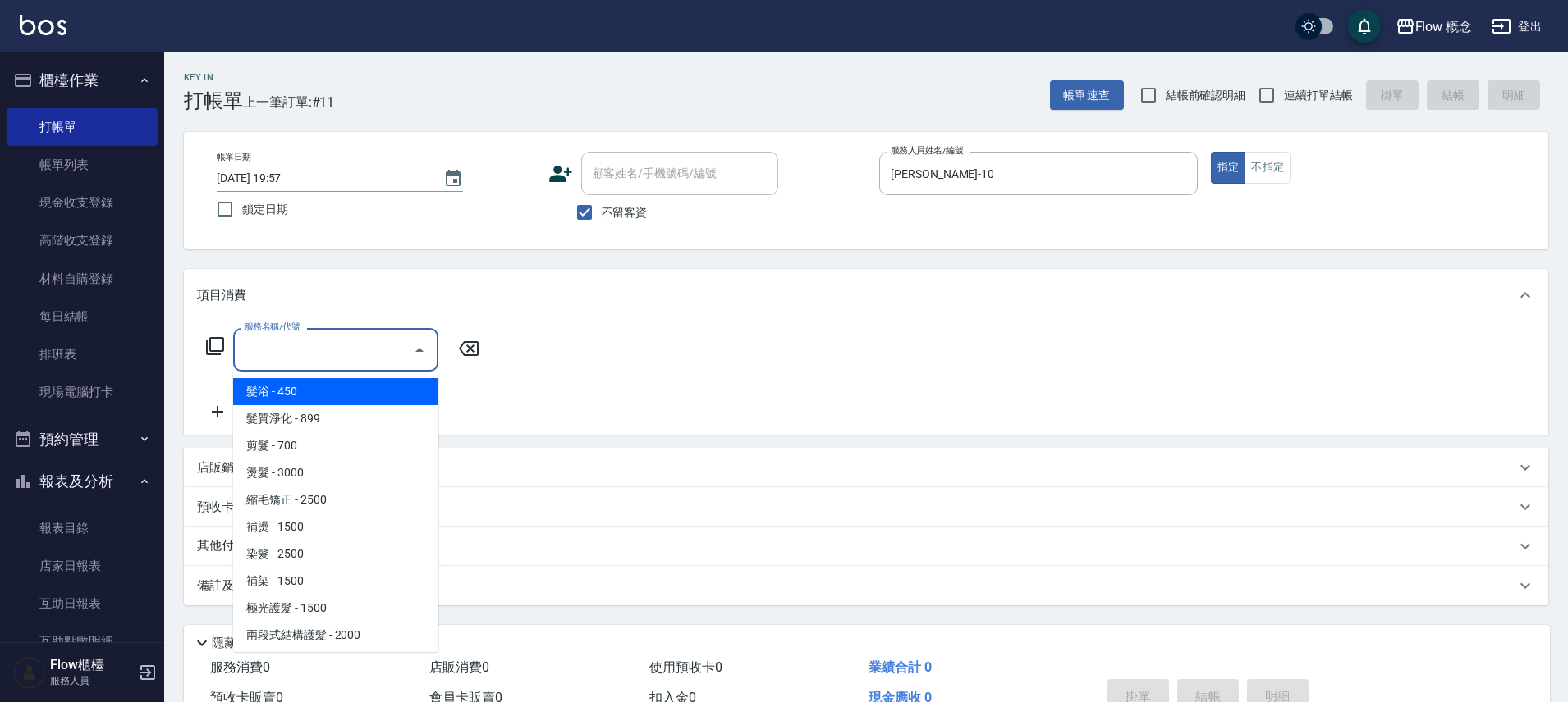
click at [391, 341] on input "服務名稱/代號" at bounding box center [323, 350] width 166 height 29
click at [375, 396] on span "髮浴 - 450" at bounding box center [336, 392] width 205 height 27
type input "髮浴 (101)"
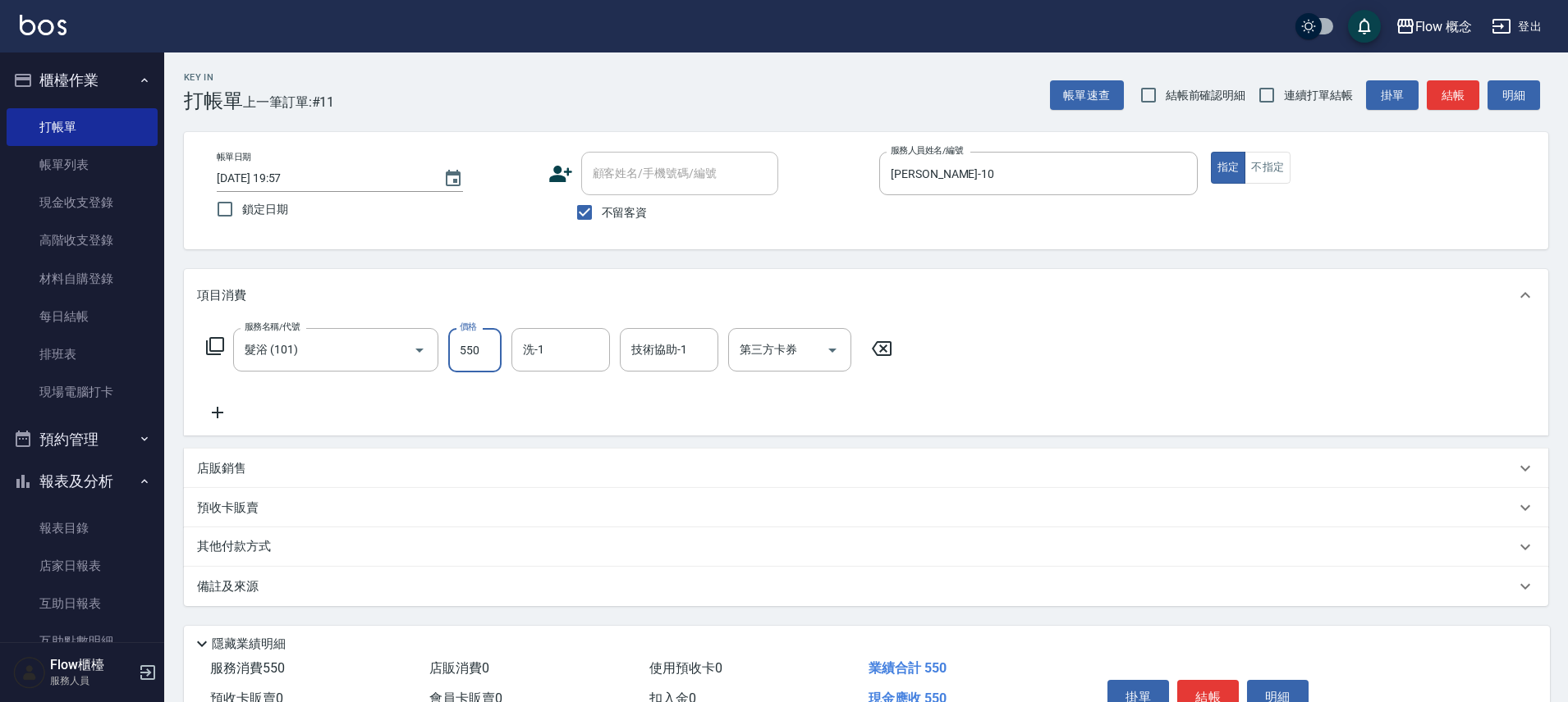
type input "550"
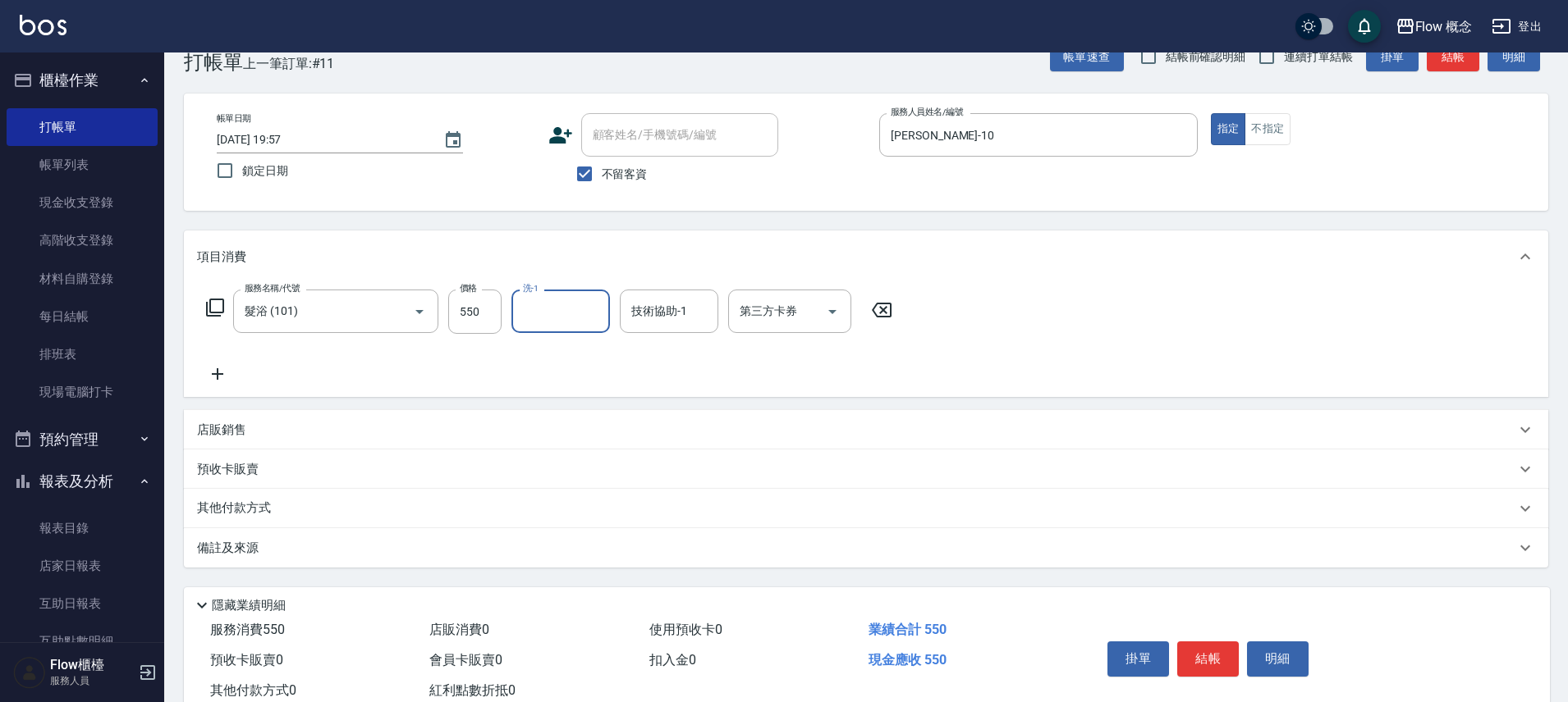
scroll to position [90, 0]
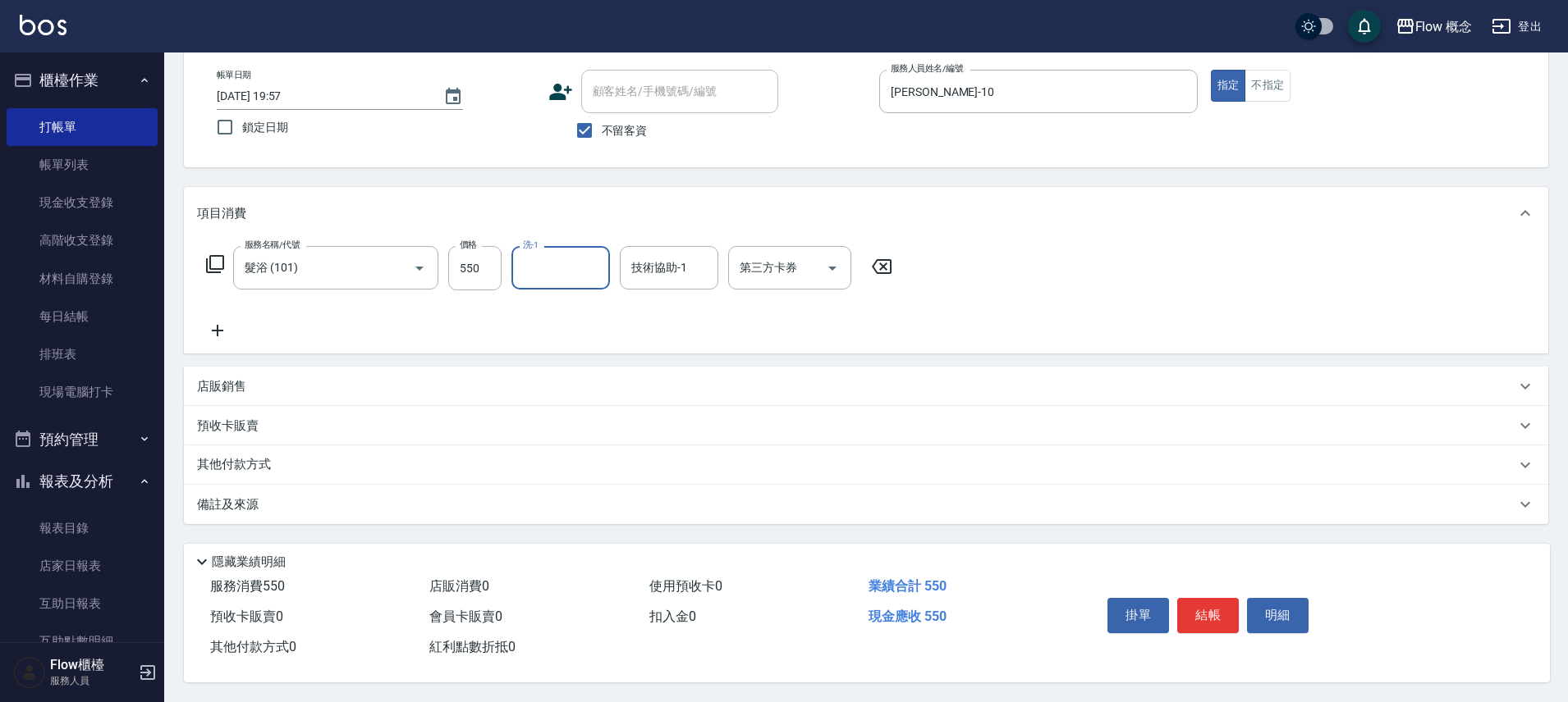
click at [226, 463] on p "其他付款方式" at bounding box center [238, 465] width 82 height 18
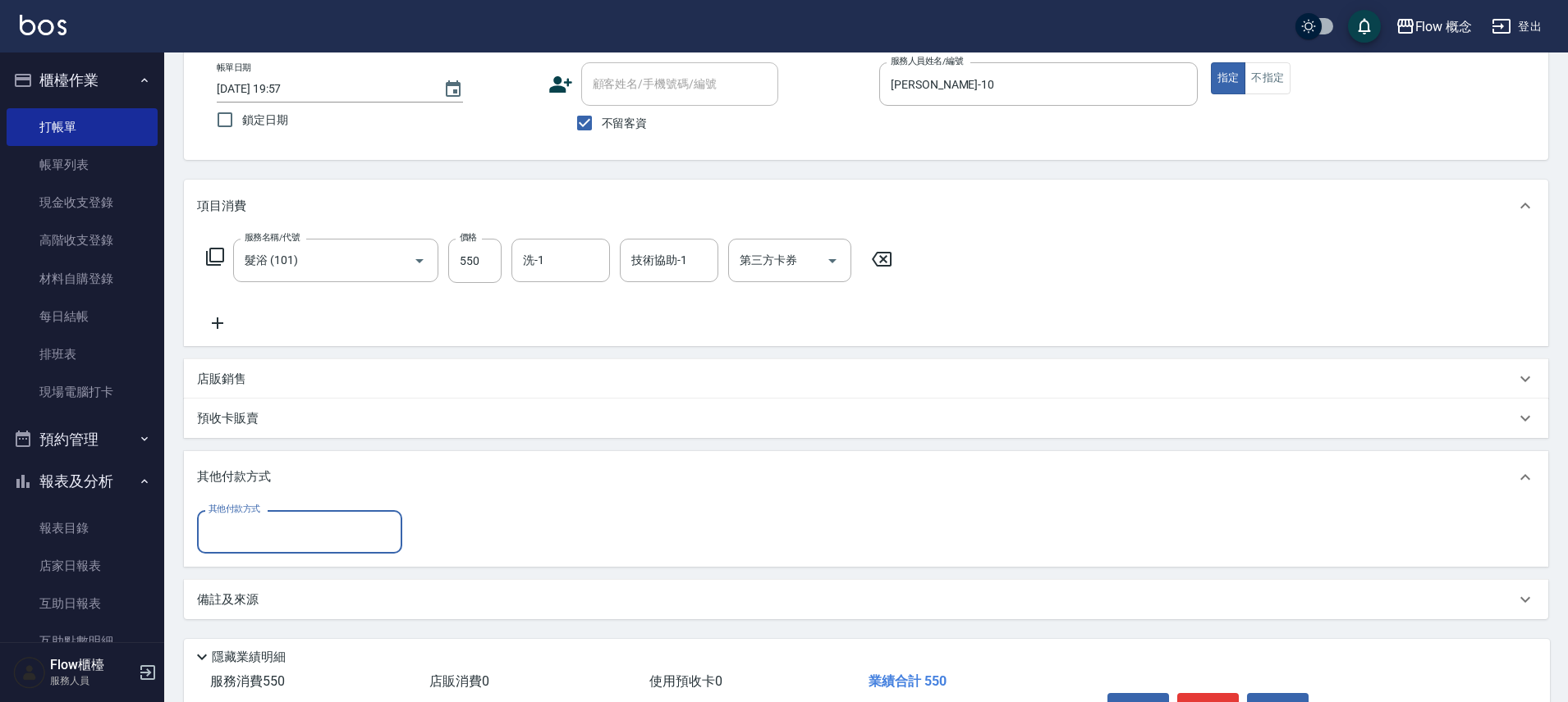
scroll to position [0, 0]
click at [270, 531] on input "其他付款方式" at bounding box center [299, 532] width 191 height 29
click at [269, 527] on input "其他付款方式" at bounding box center [299, 532] width 191 height 29
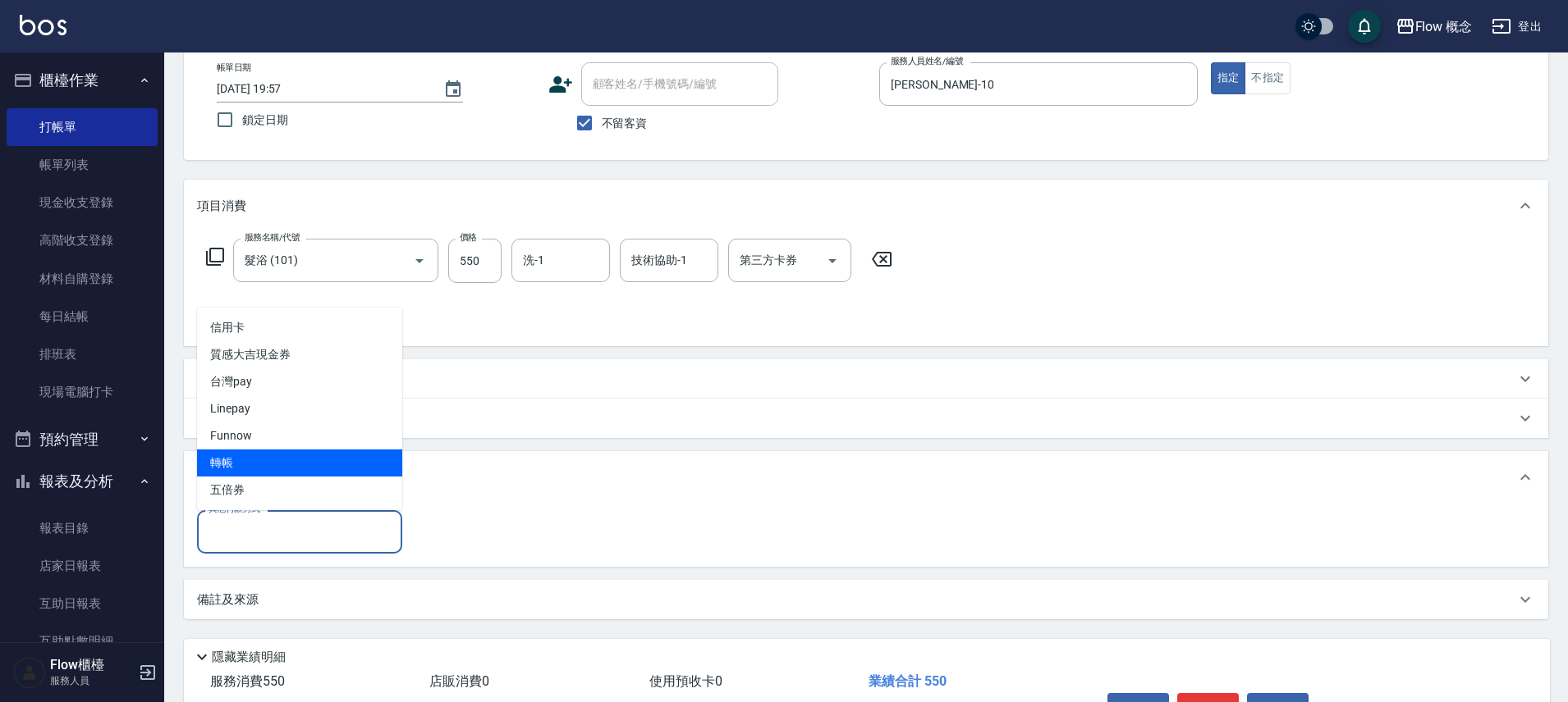
click at [238, 457] on span "轉帳" at bounding box center [300, 463] width 205 height 27
type input "轉帳"
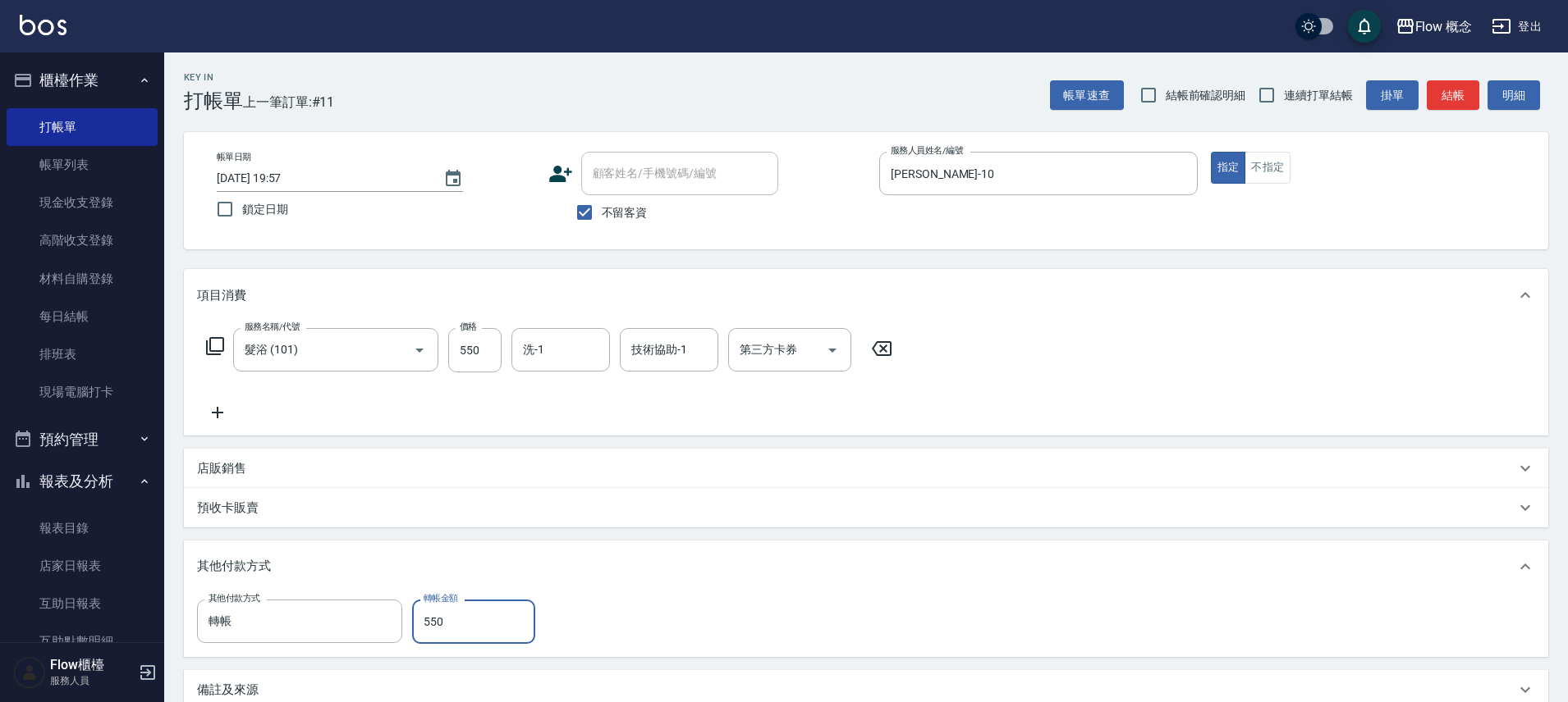
scroll to position [193, 0]
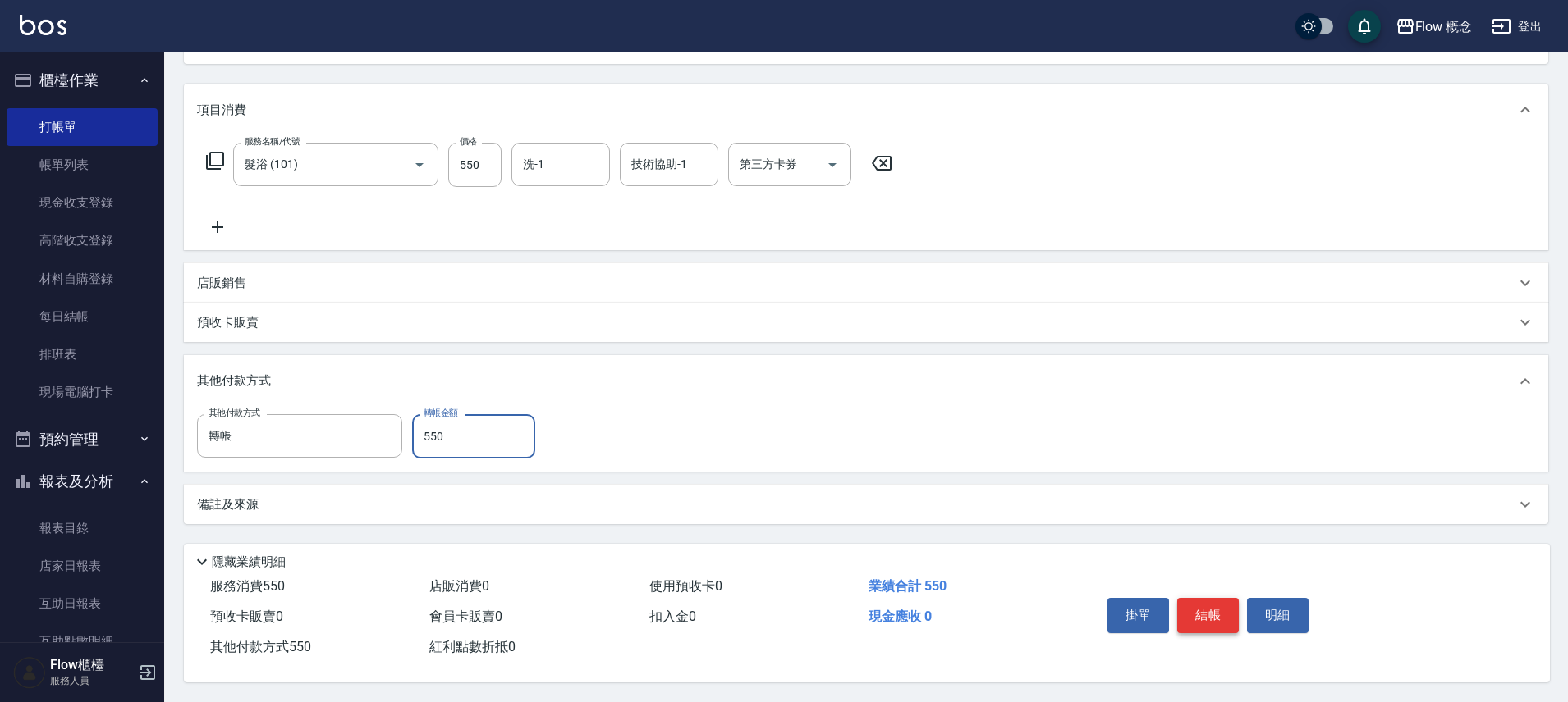
type input "550"
click at [1209, 616] on button "結帳" at bounding box center [1208, 615] width 62 height 34
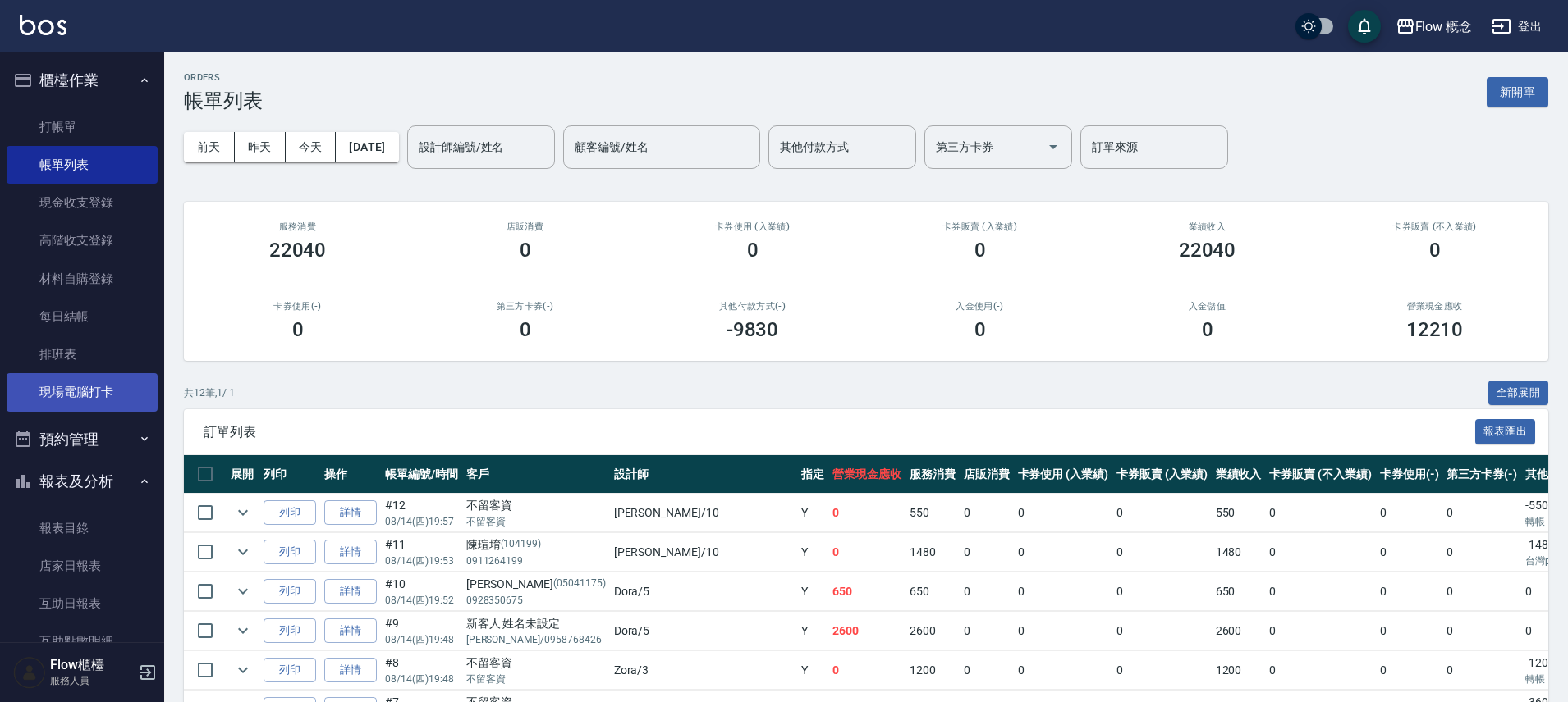
click at [96, 395] on link "現場電腦打卡" at bounding box center [82, 392] width 151 height 38
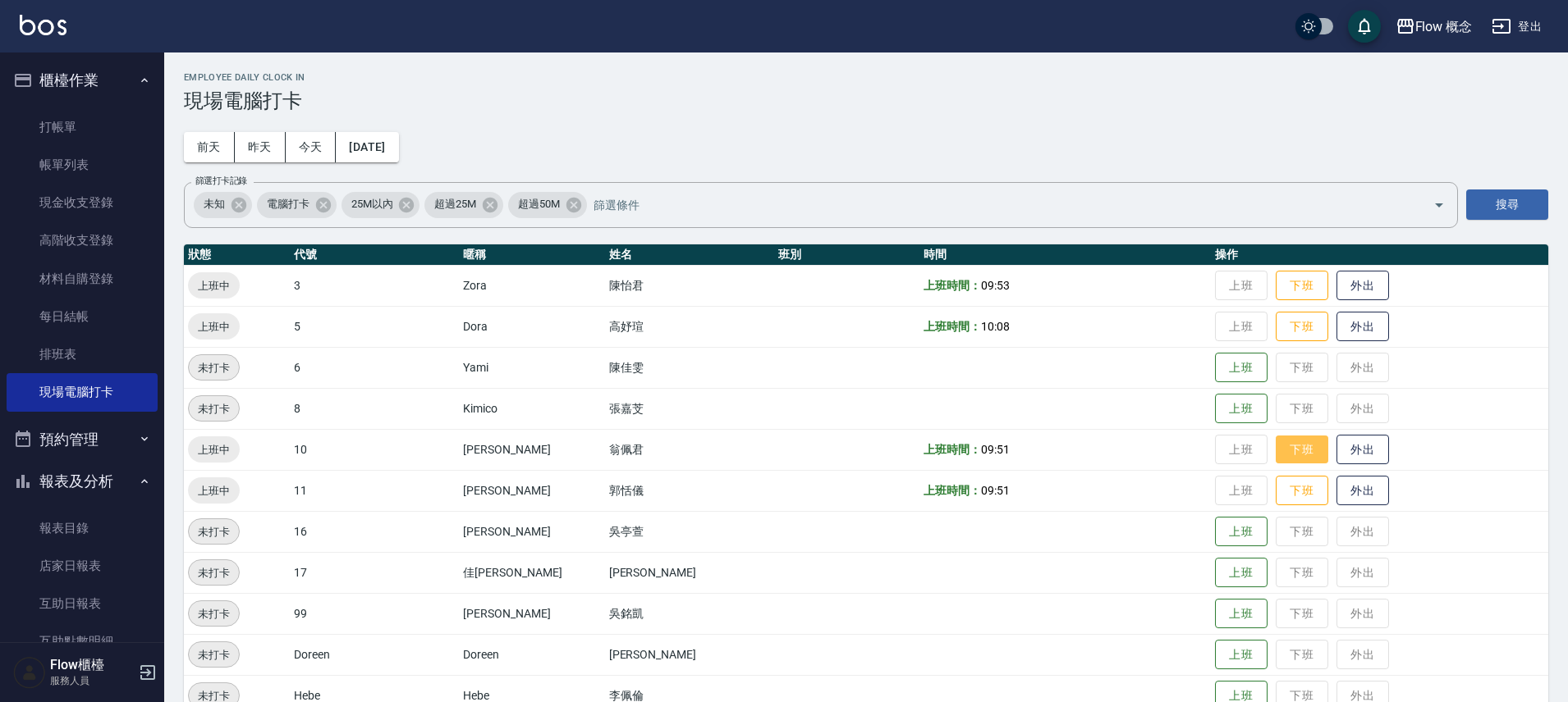
click at [1276, 450] on button "下班" at bounding box center [1301, 450] width 52 height 29
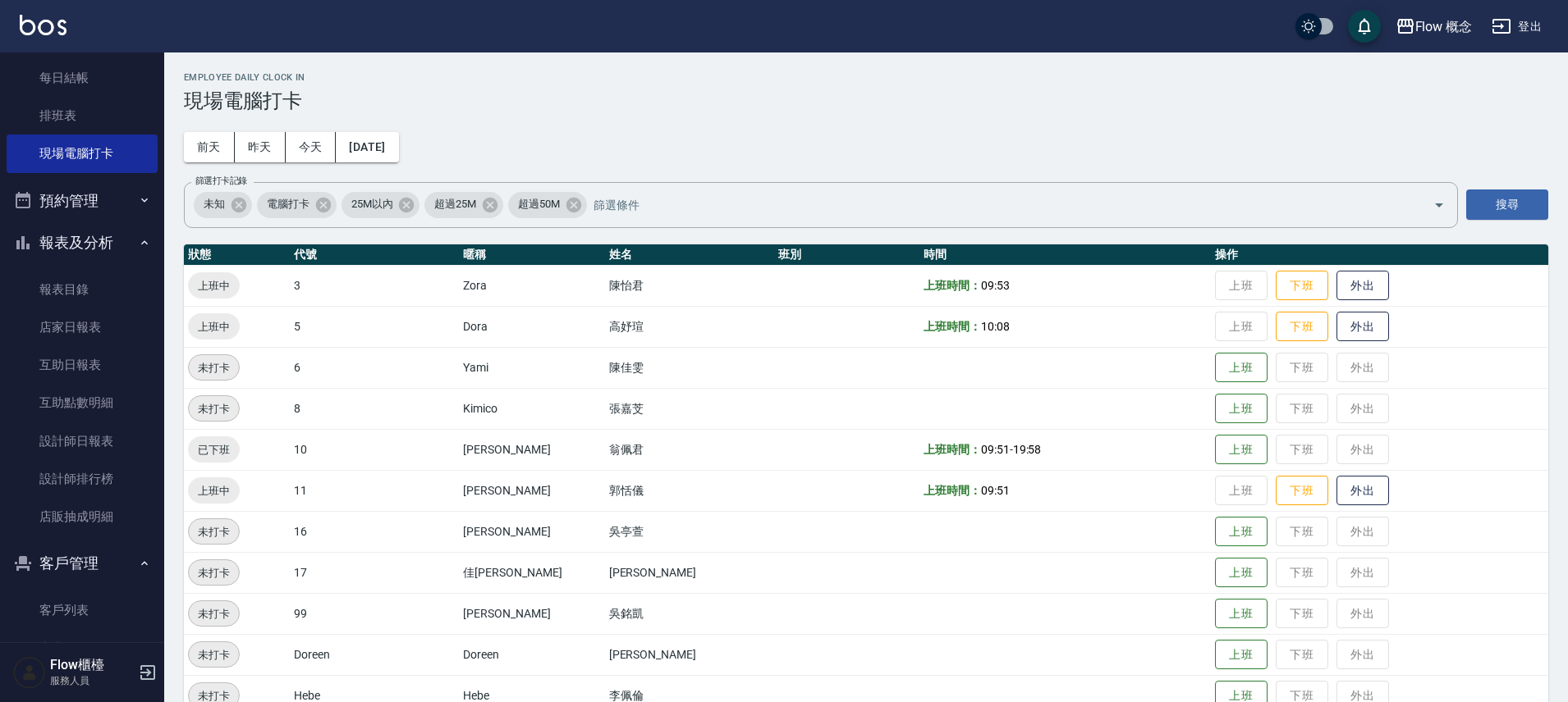
scroll to position [242, 0]
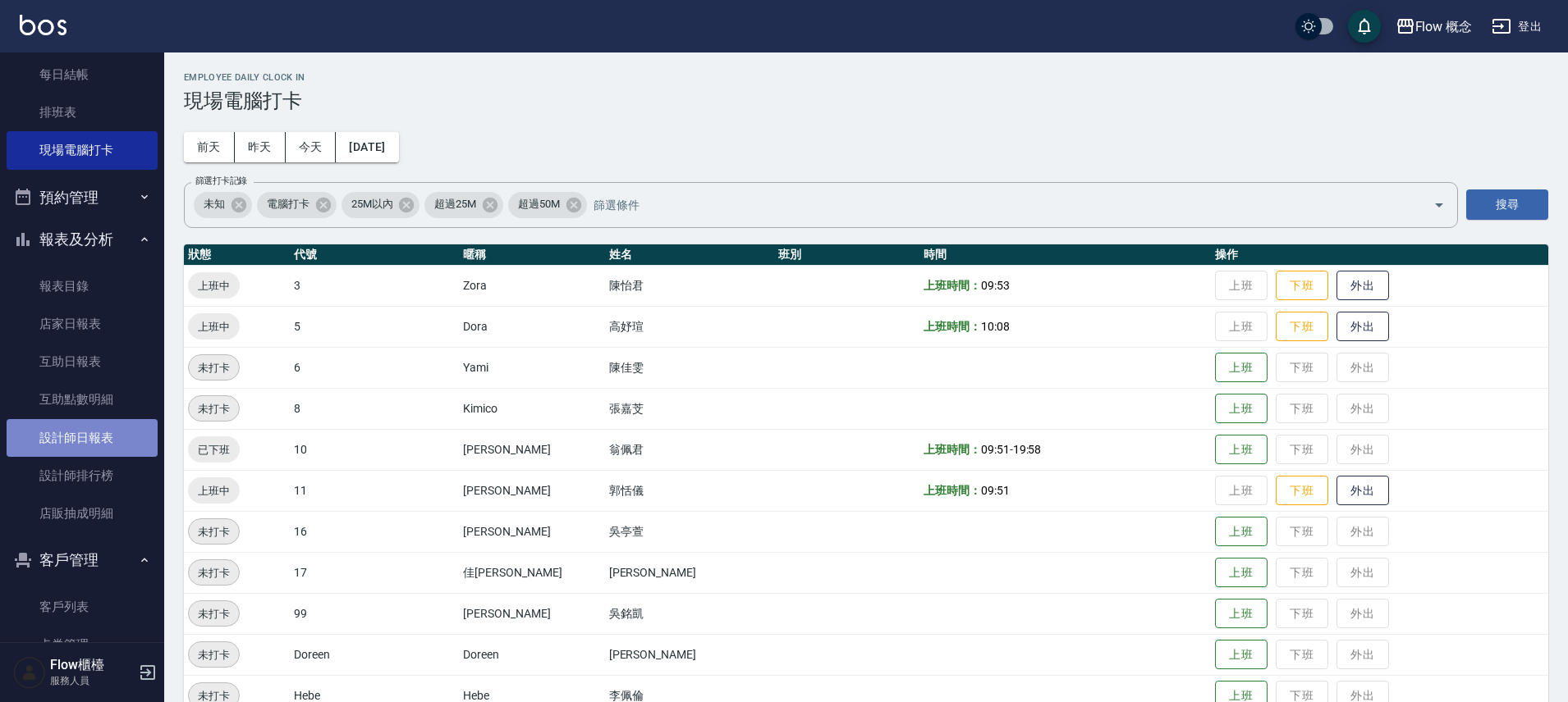
click at [94, 435] on link "設計師日報表" at bounding box center [82, 438] width 151 height 38
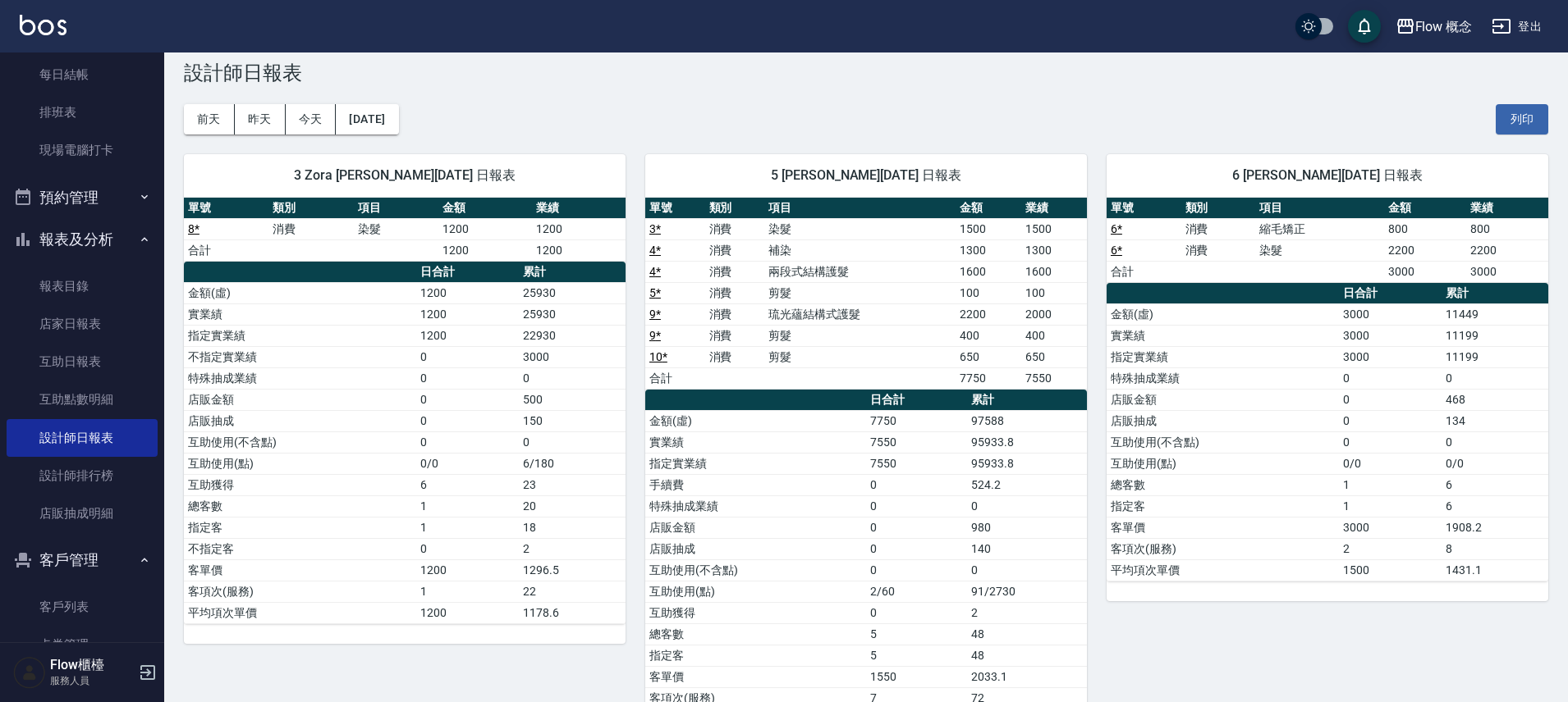
scroll to position [25, 0]
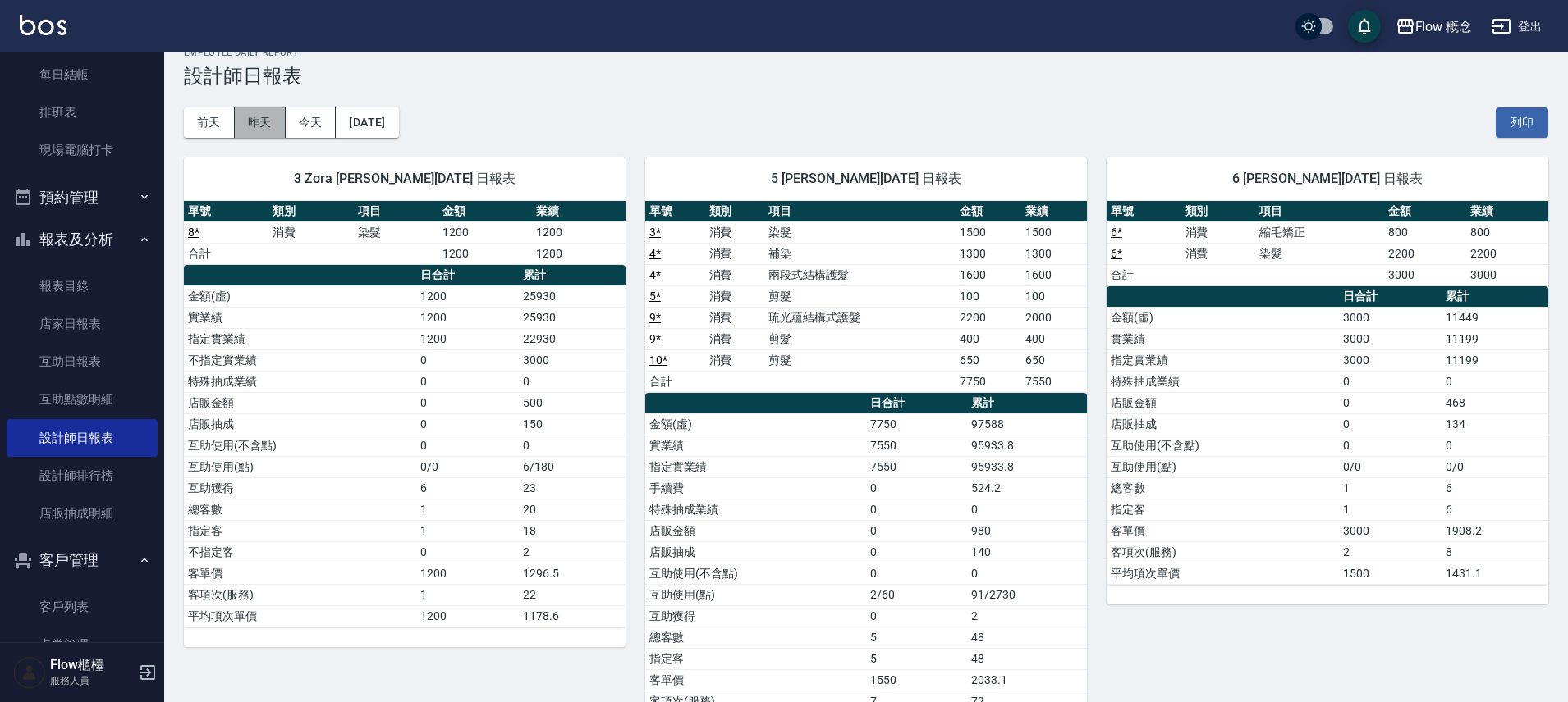
click at [254, 127] on button "昨天" at bounding box center [261, 123] width 51 height 31
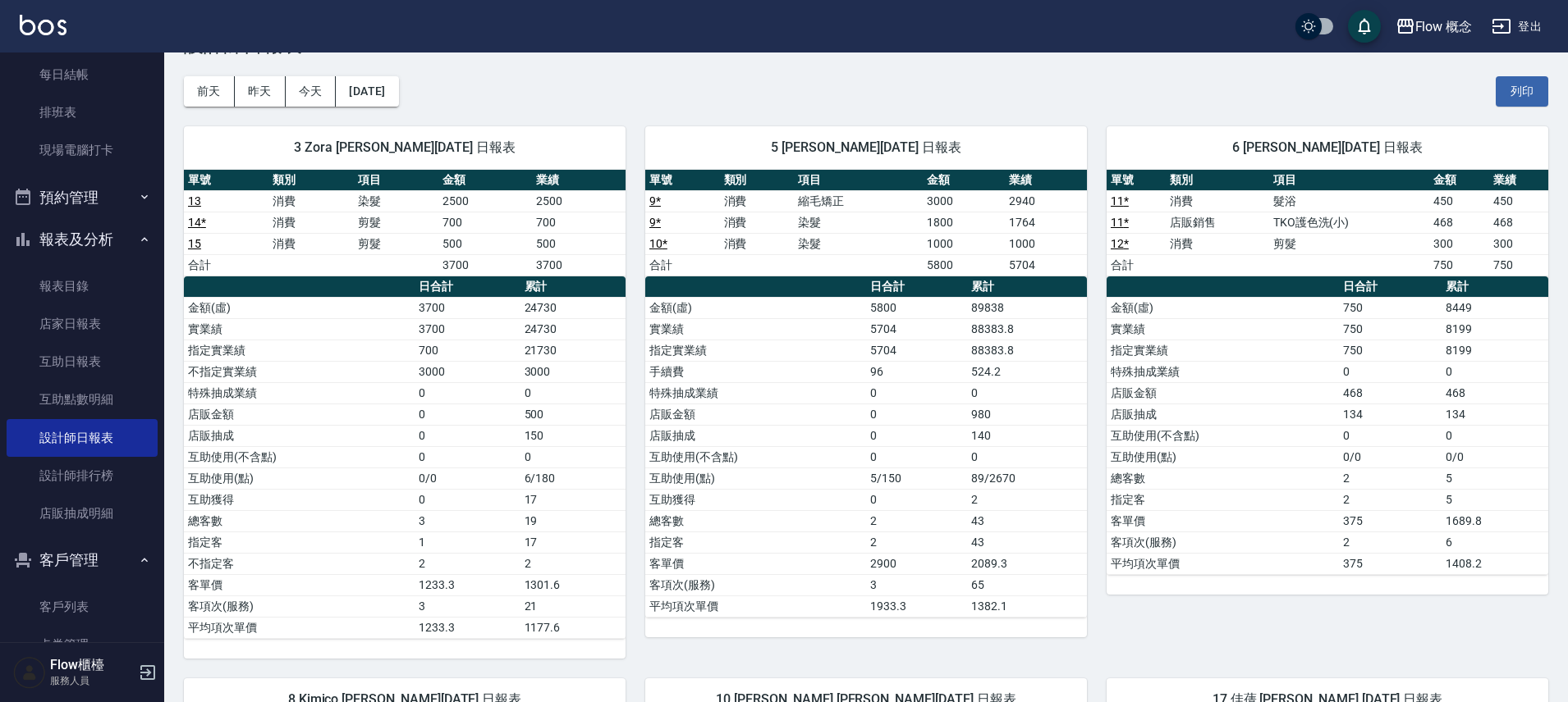
scroll to position [55, 0]
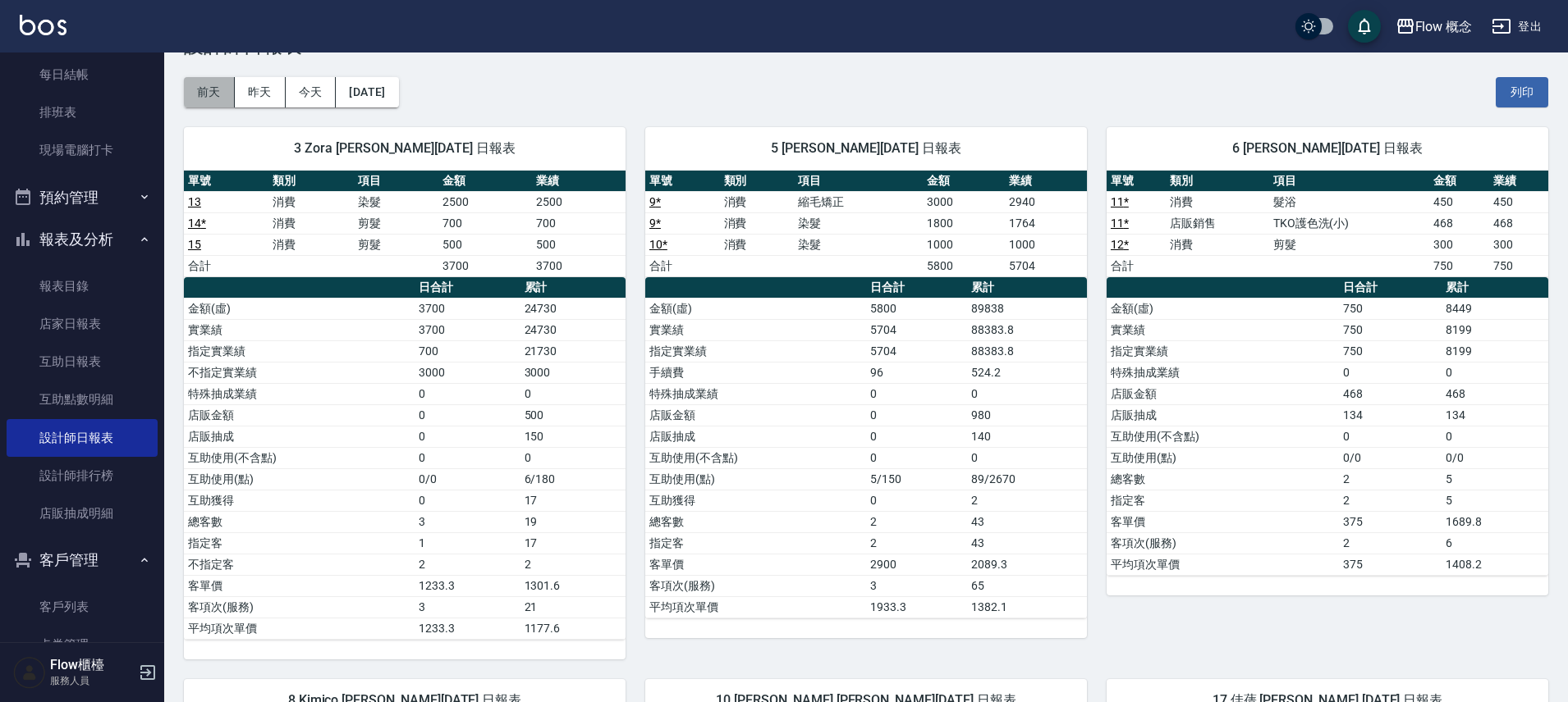
click at [203, 95] on button "前天" at bounding box center [209, 92] width 51 height 31
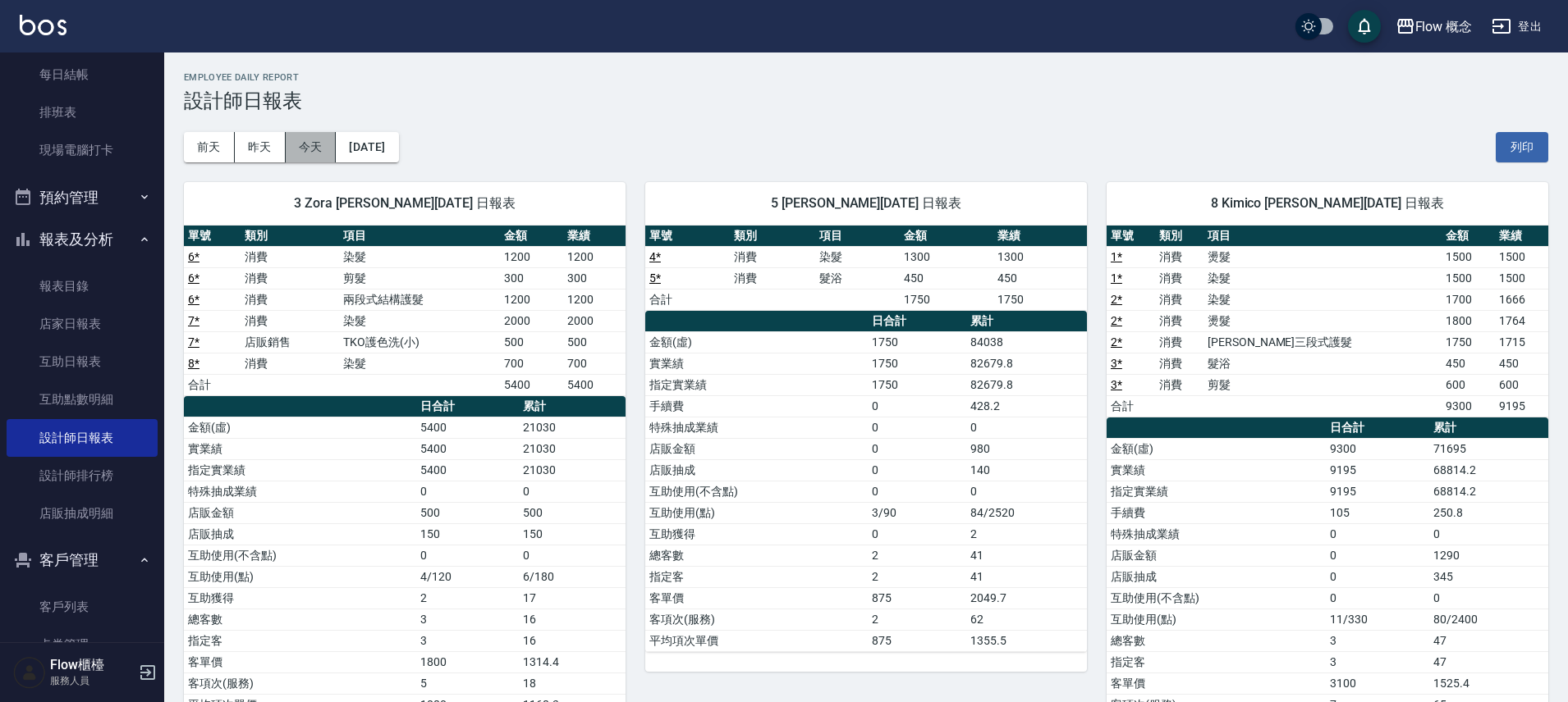
click at [316, 156] on button "今天" at bounding box center [311, 148] width 51 height 31
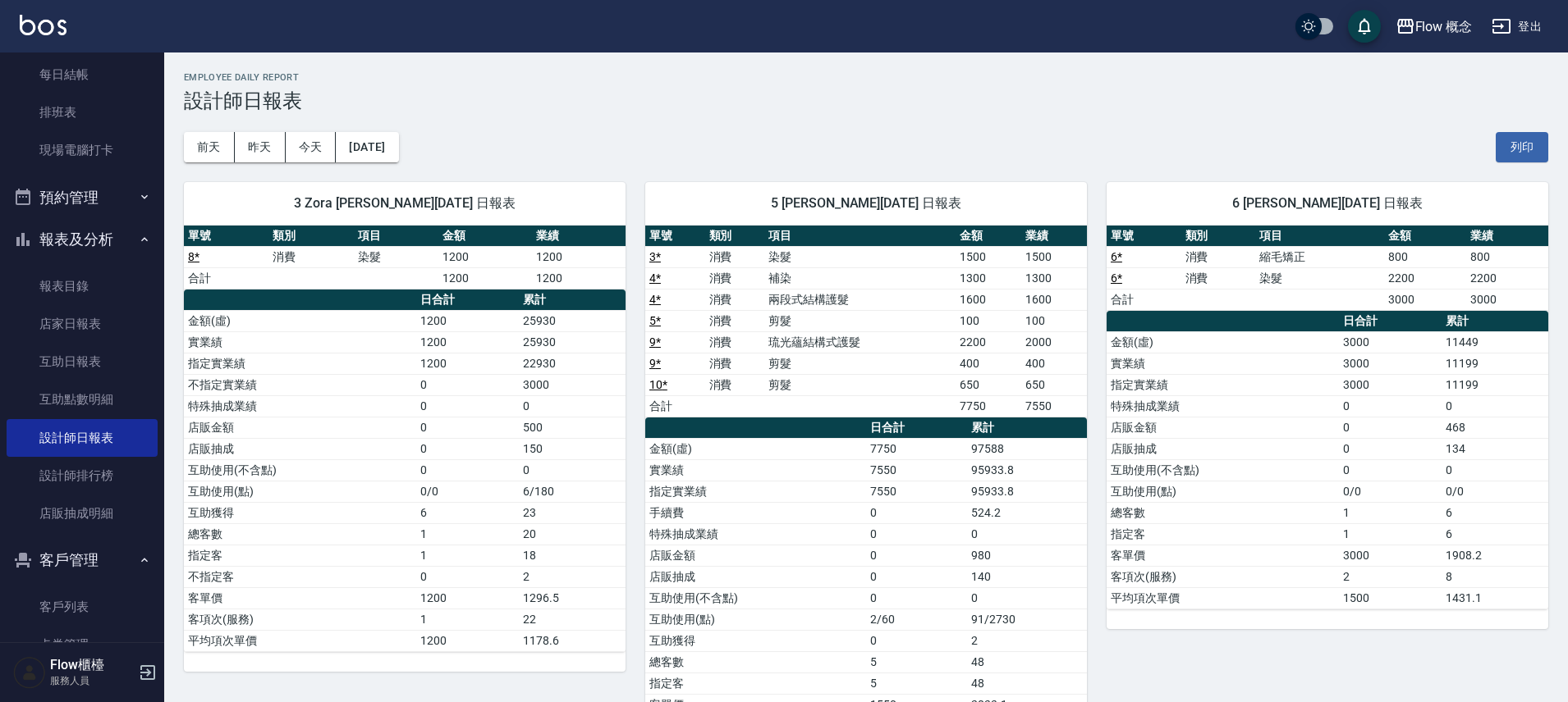
scroll to position [3, 0]
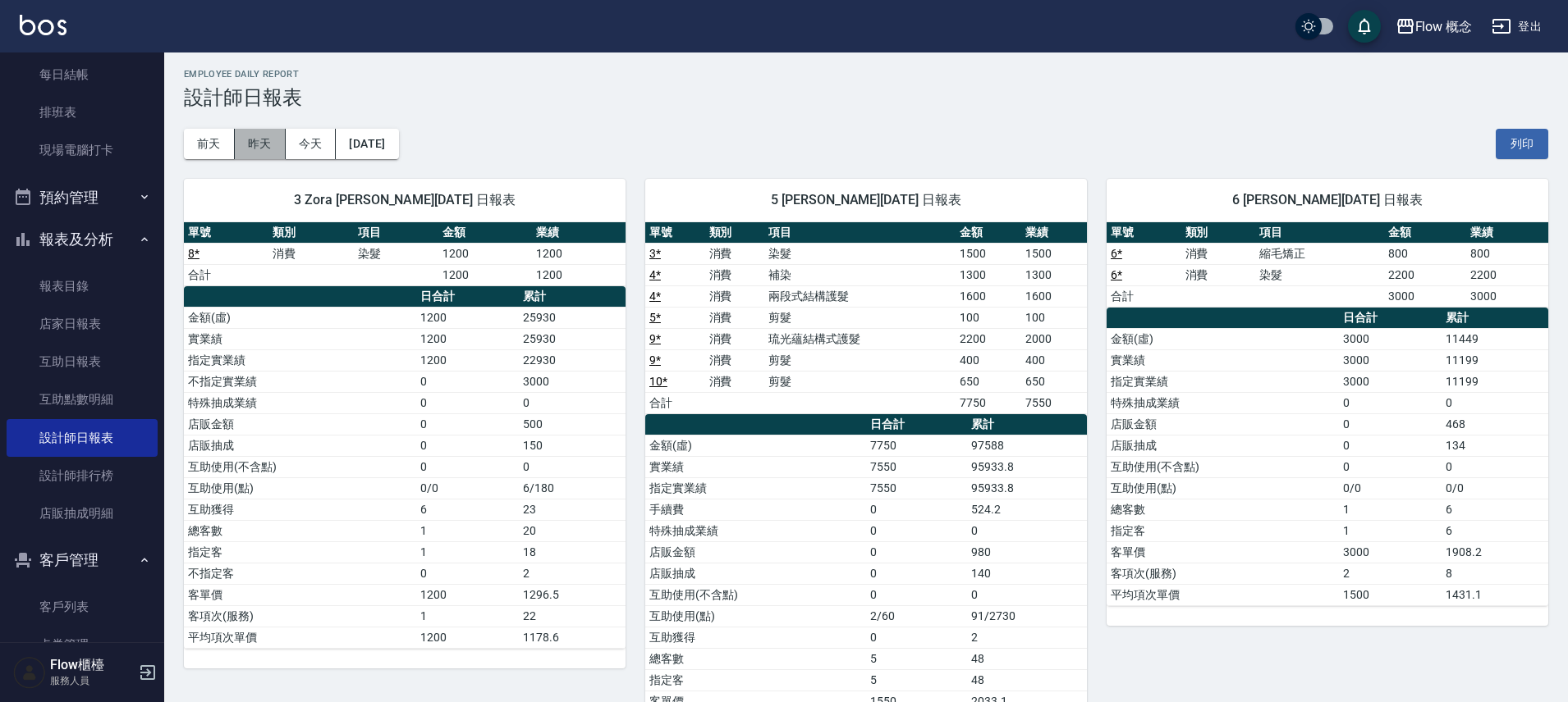
click at [263, 134] on button "昨天" at bounding box center [261, 144] width 51 height 31
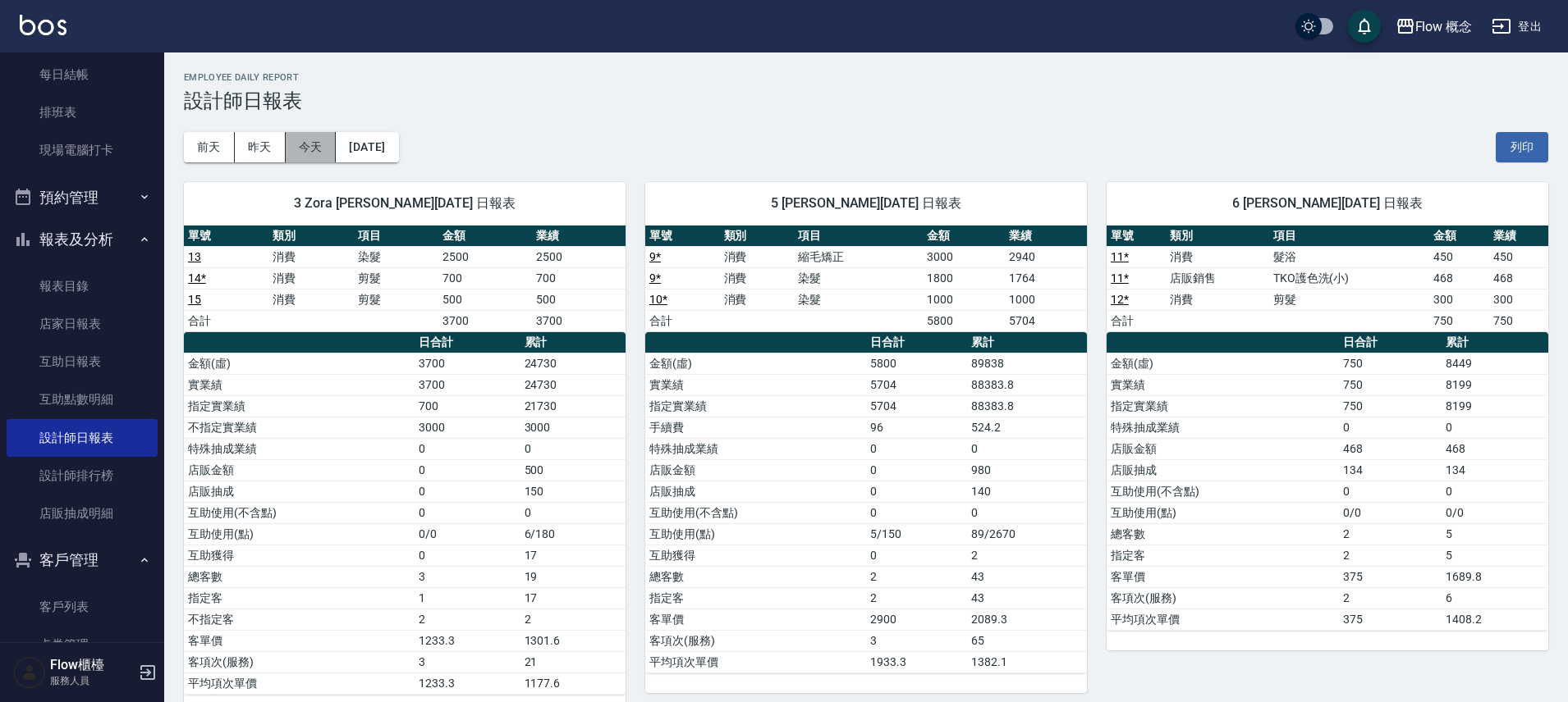
click at [326, 156] on button "今天" at bounding box center [311, 148] width 51 height 31
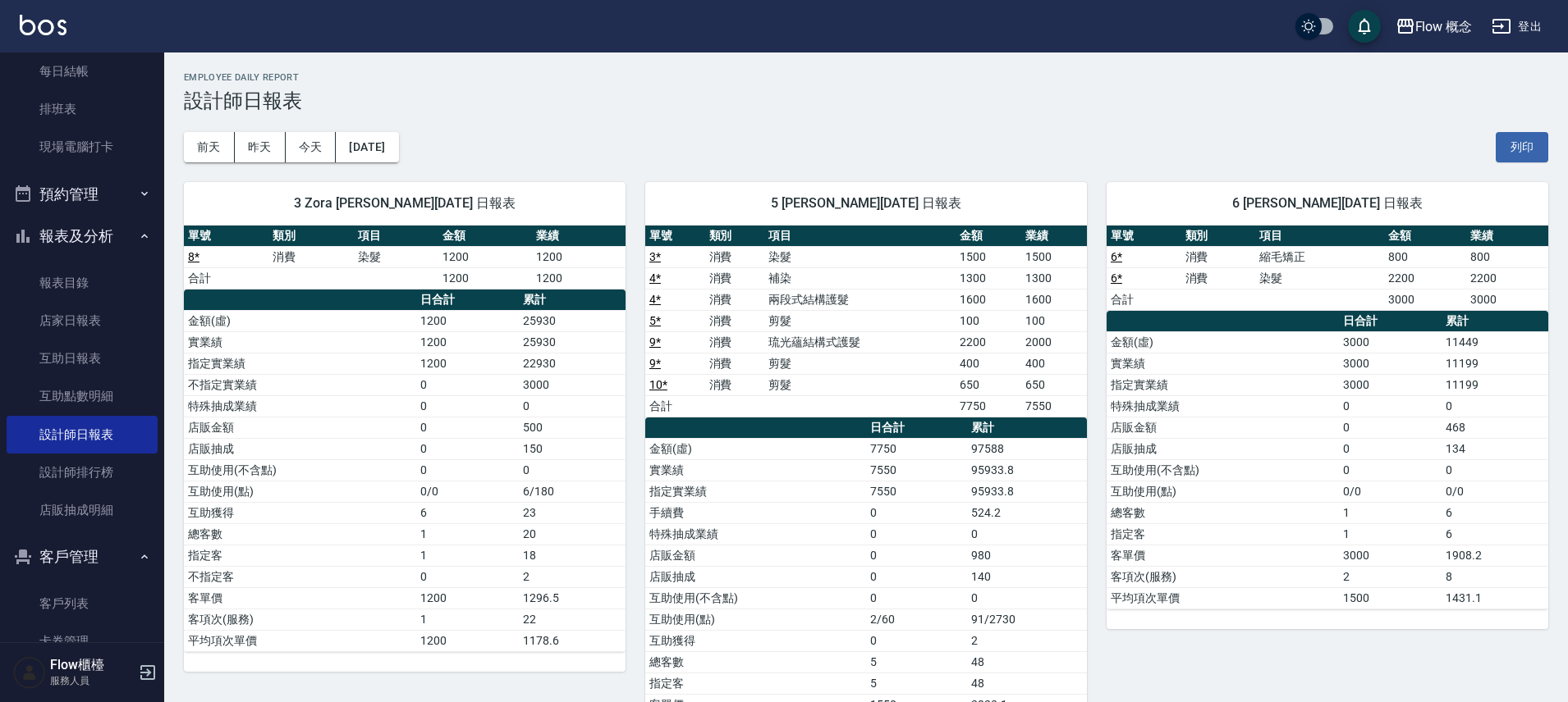
scroll to position [243, 0]
click at [281, 91] on h3 "設計師日報表" at bounding box center [866, 101] width 1365 height 23
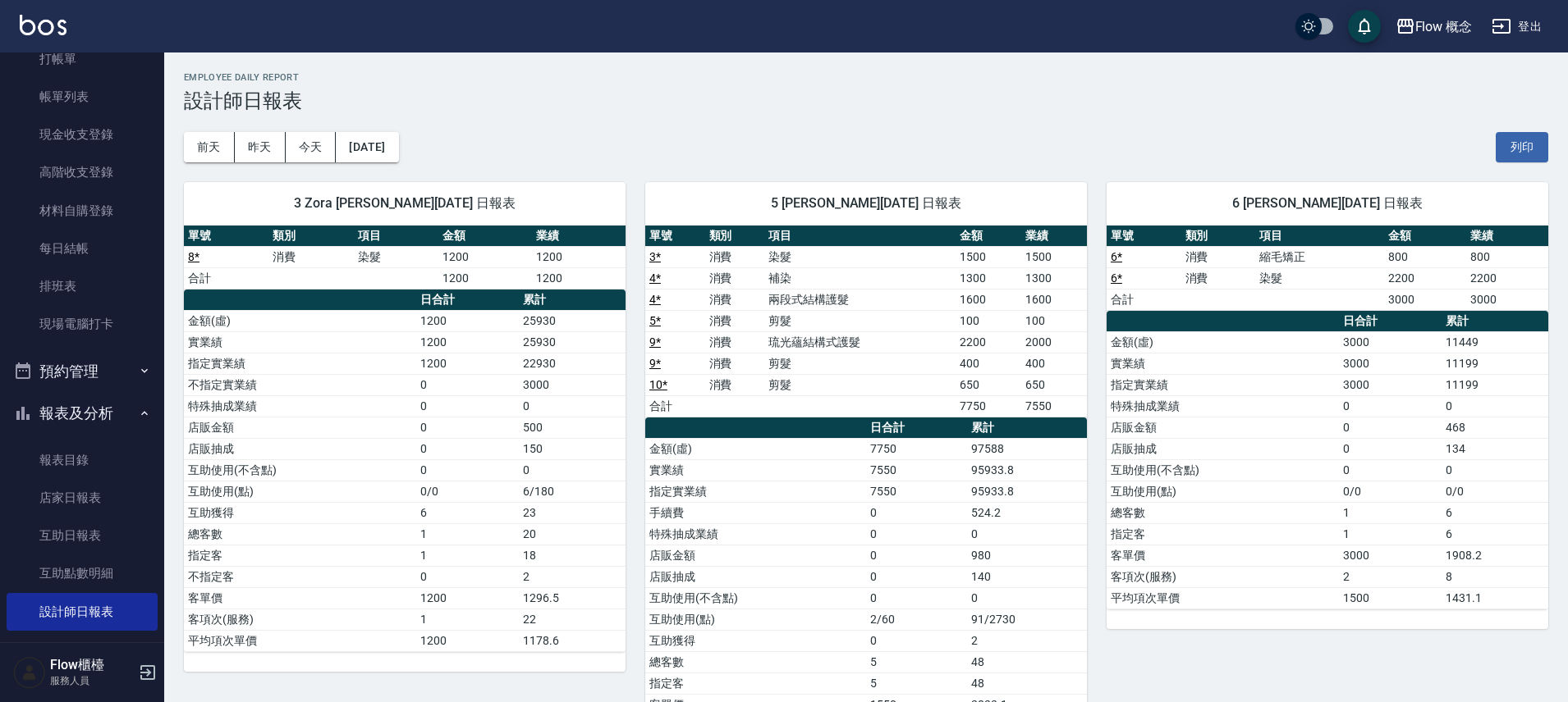
scroll to position [0, 0]
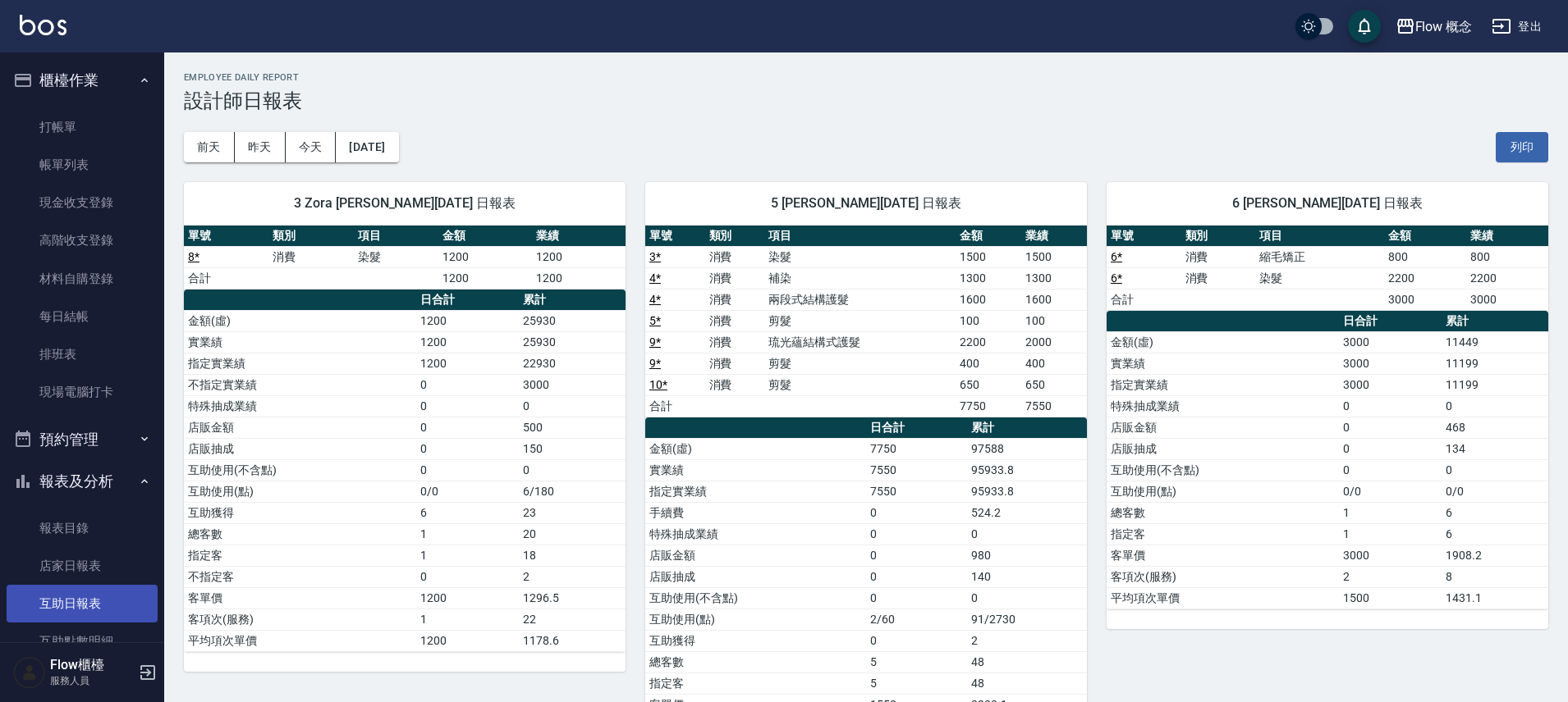
click at [115, 594] on link "互助日報表" at bounding box center [82, 604] width 151 height 38
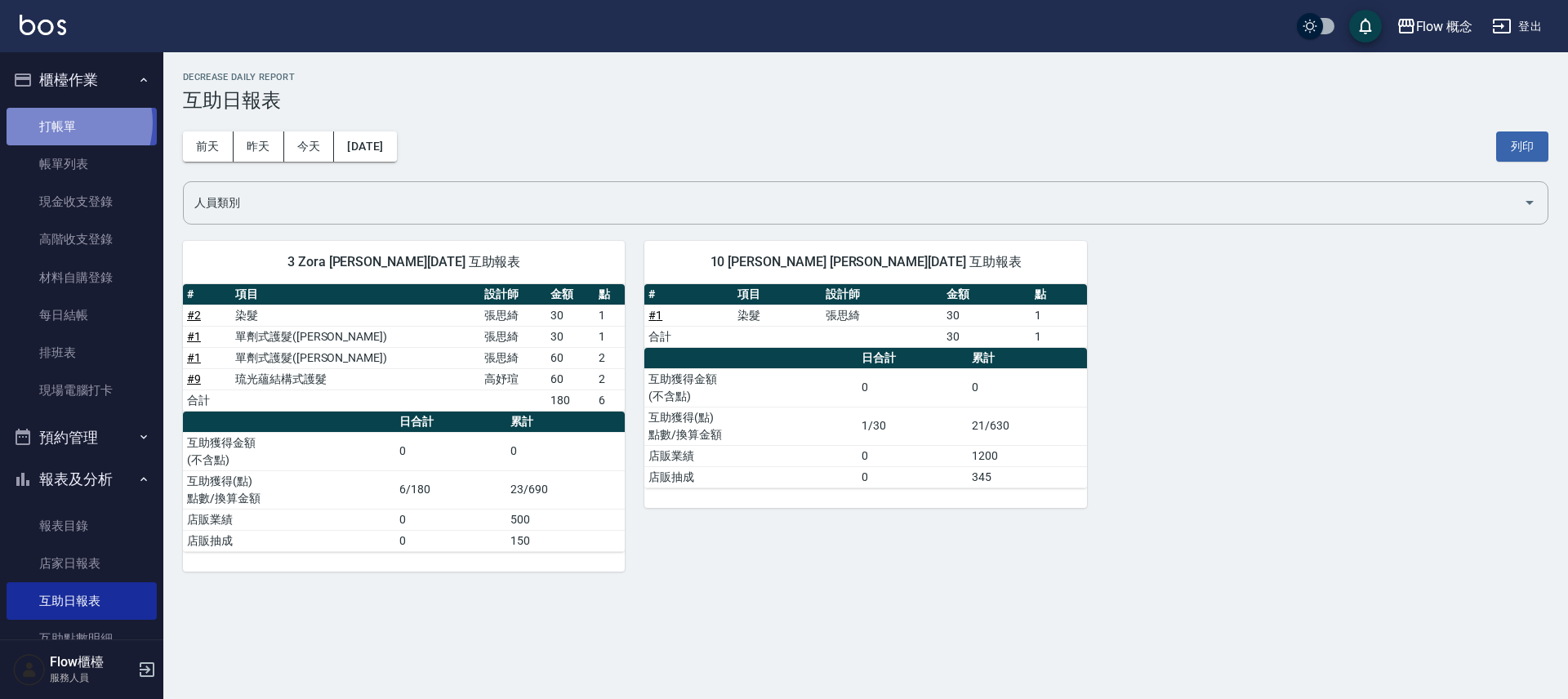
click at [63, 122] on link "打帳單" at bounding box center [82, 127] width 151 height 37
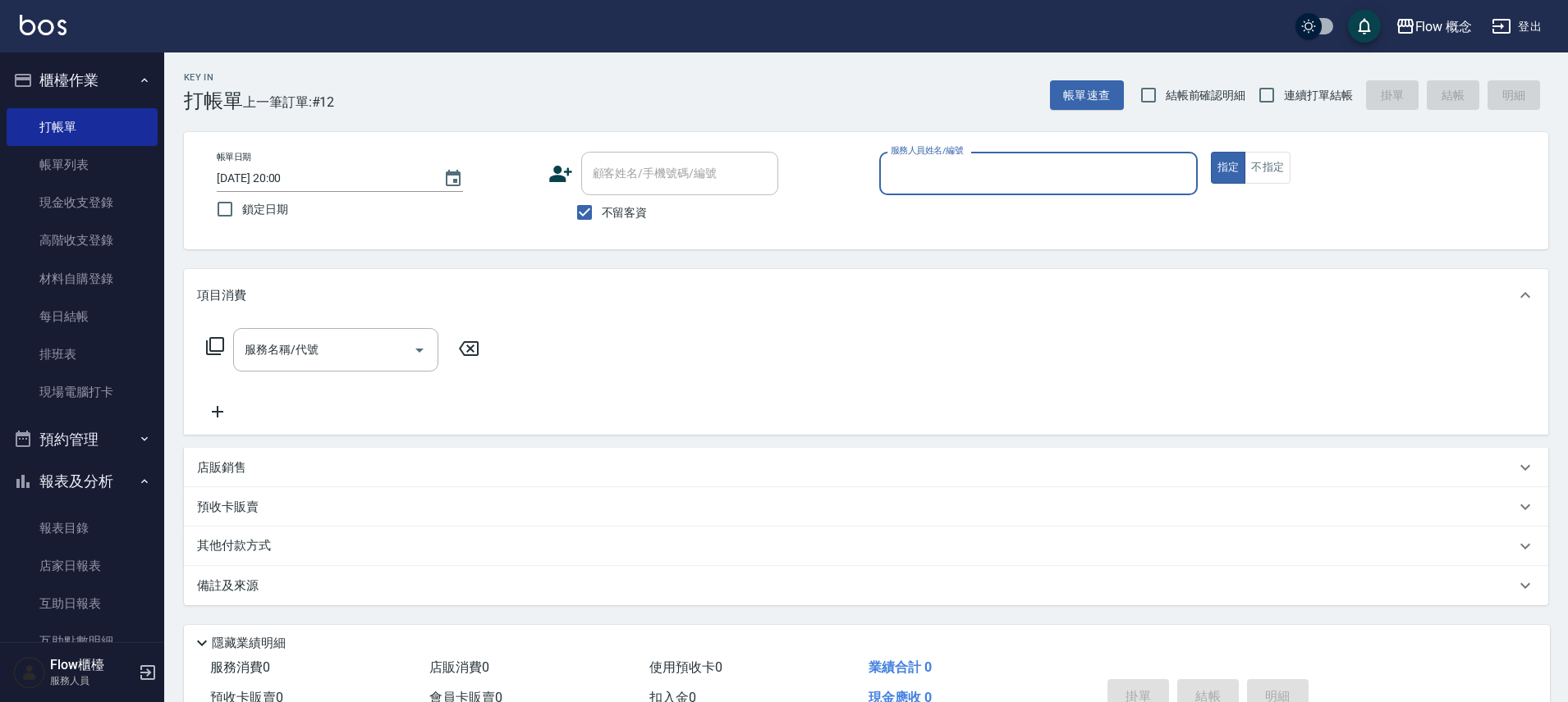
type input "８"
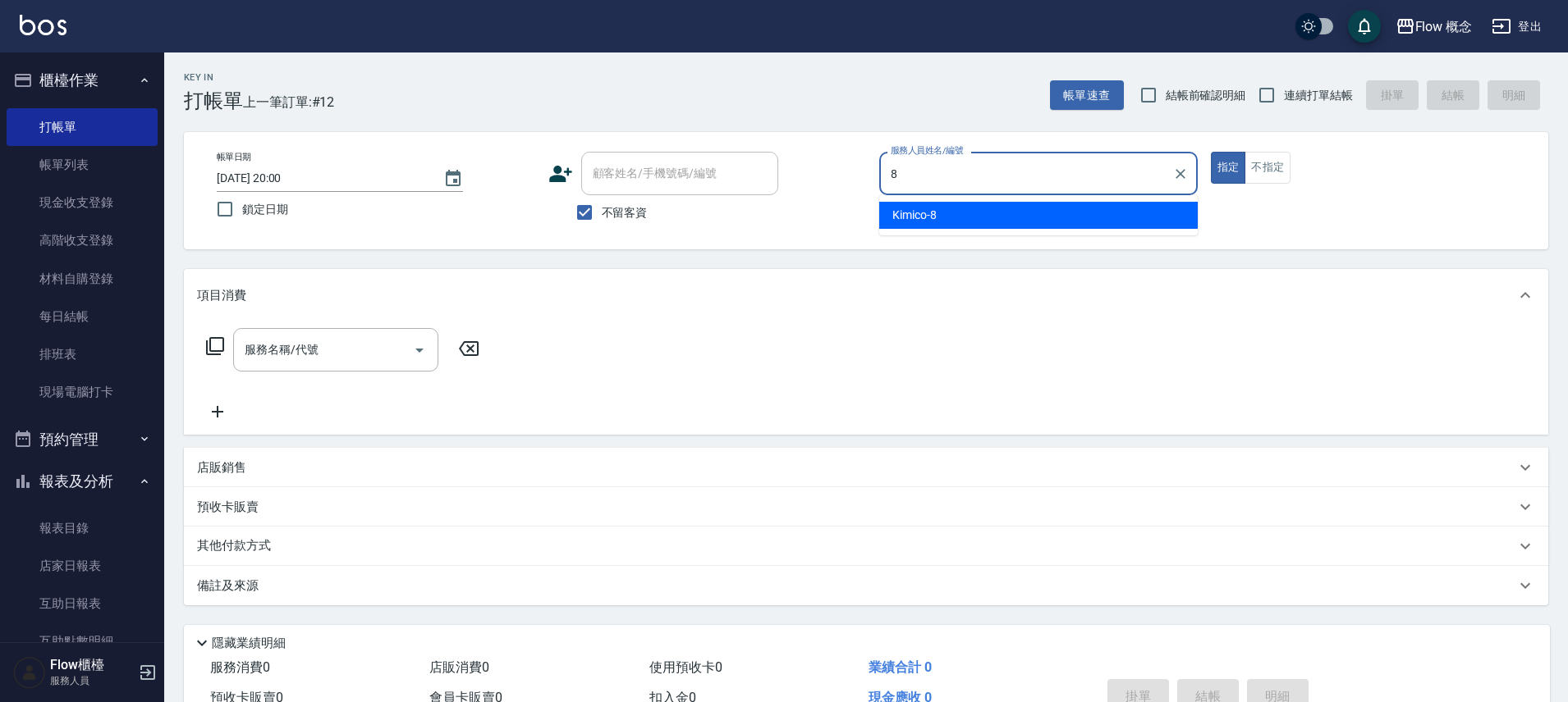
type input "Kimico-8"
type button "true"
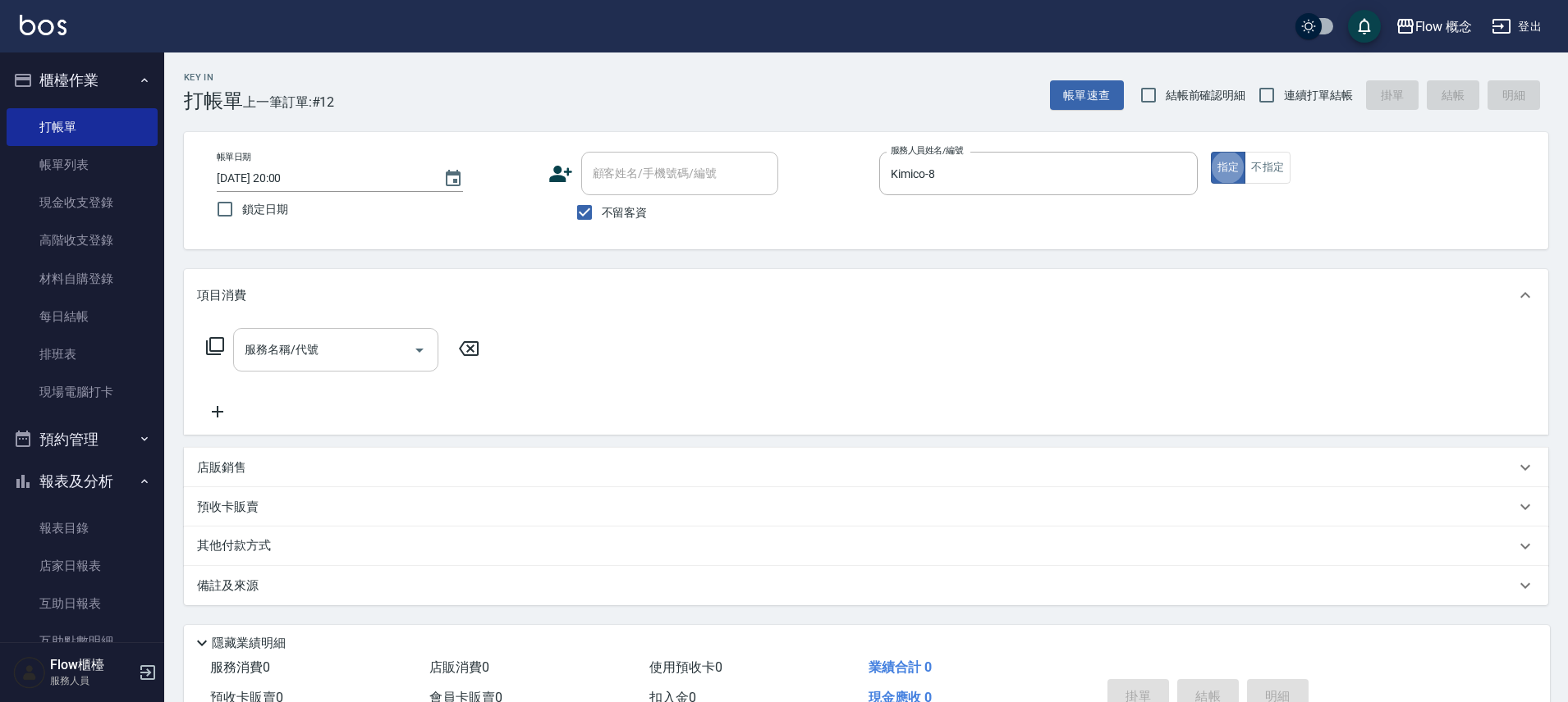
click at [385, 357] on input "服務名稱/代號" at bounding box center [323, 350] width 166 height 29
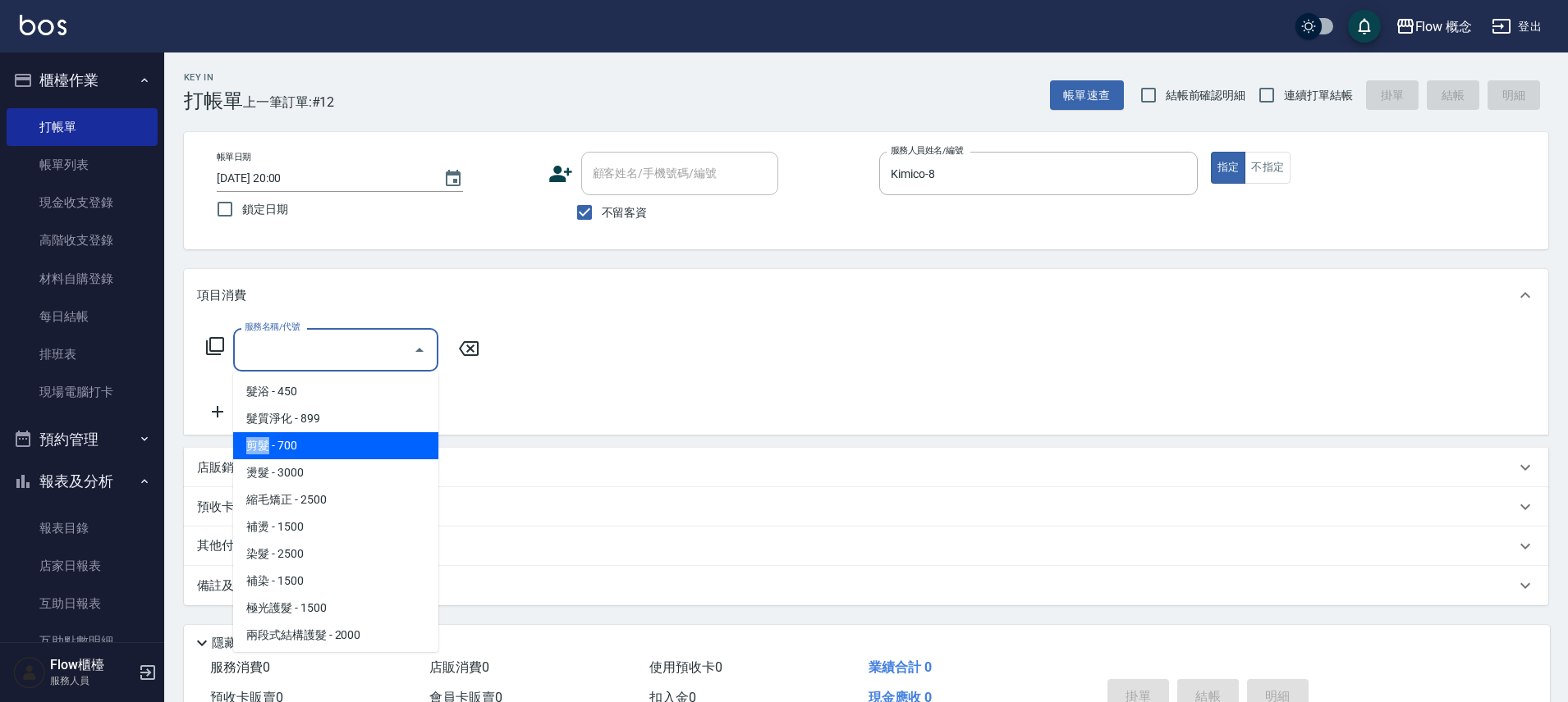
click at [300, 452] on span "剪髮 - 700" at bounding box center [336, 446] width 205 height 27
type input "剪髮(201)"
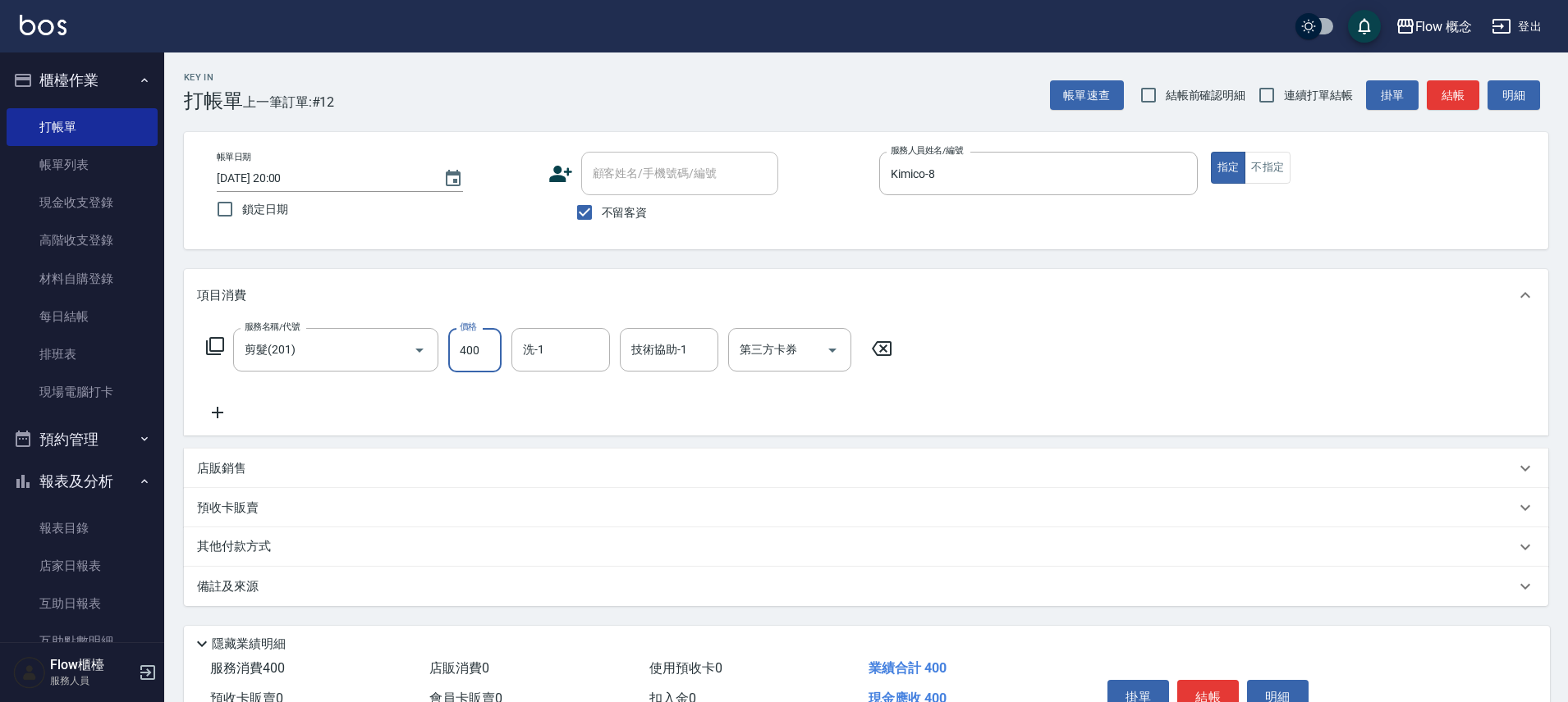
scroll to position [3, 0]
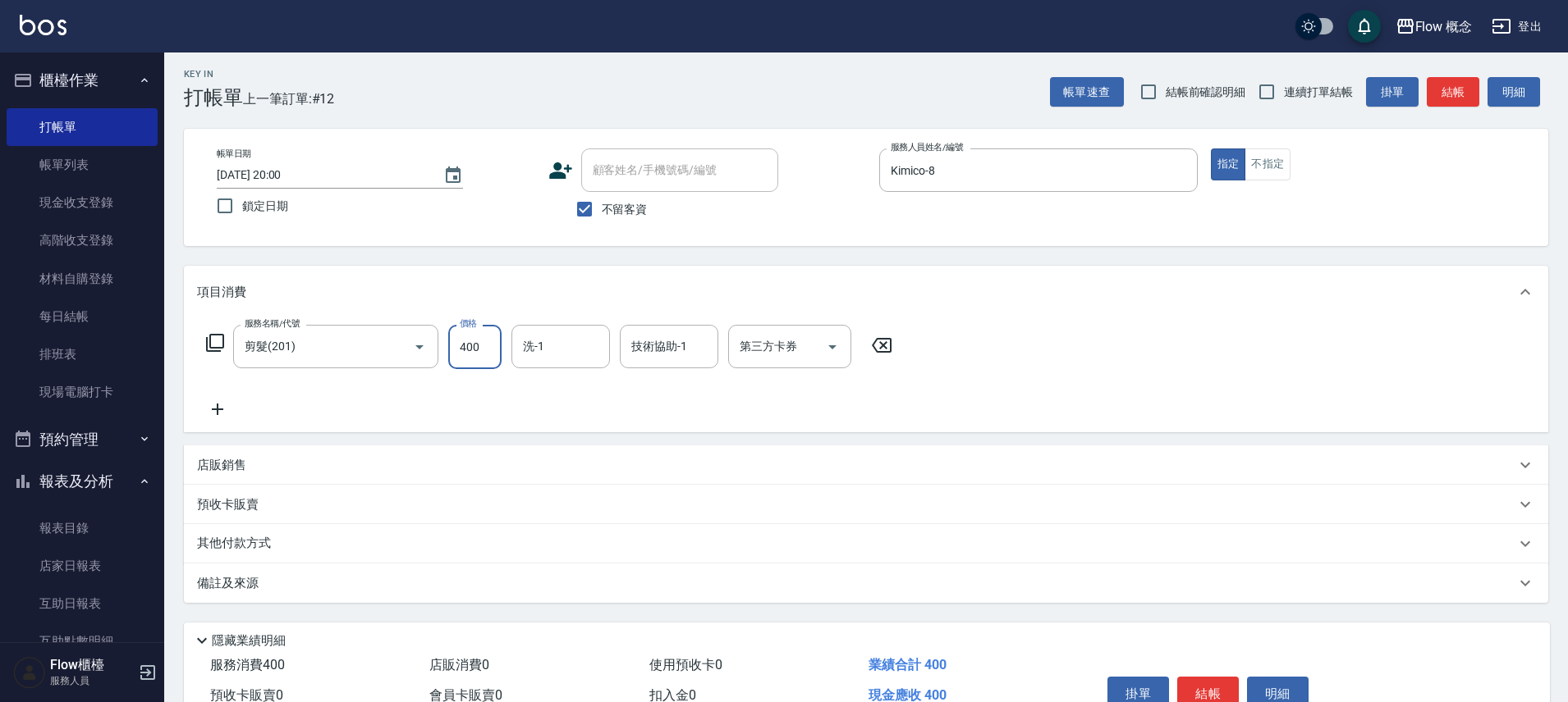
type input "400"
click at [341, 552] on div "其他付款方式" at bounding box center [856, 543] width 1318 height 18
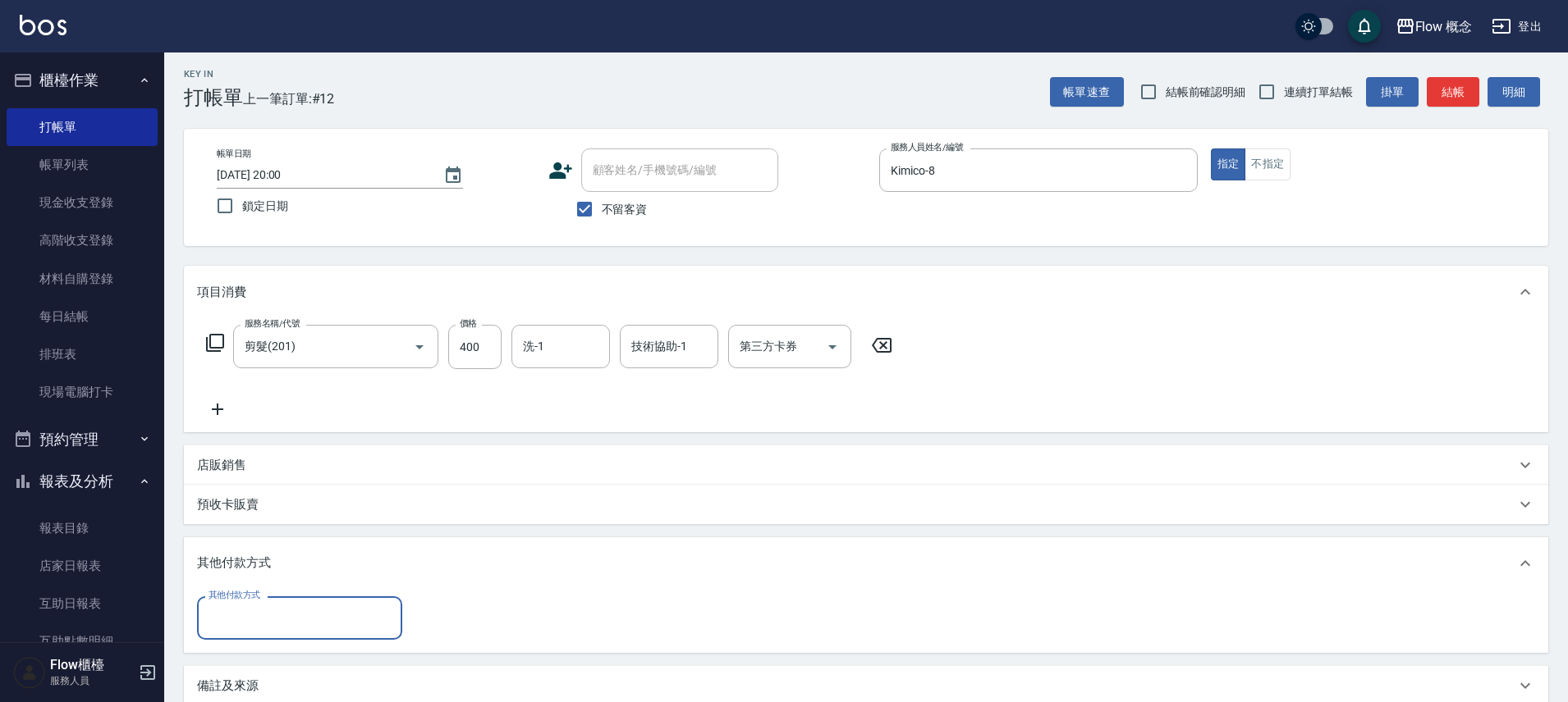
scroll to position [0, 0]
click at [231, 635] on div "其他付款方式" at bounding box center [300, 617] width 205 height 44
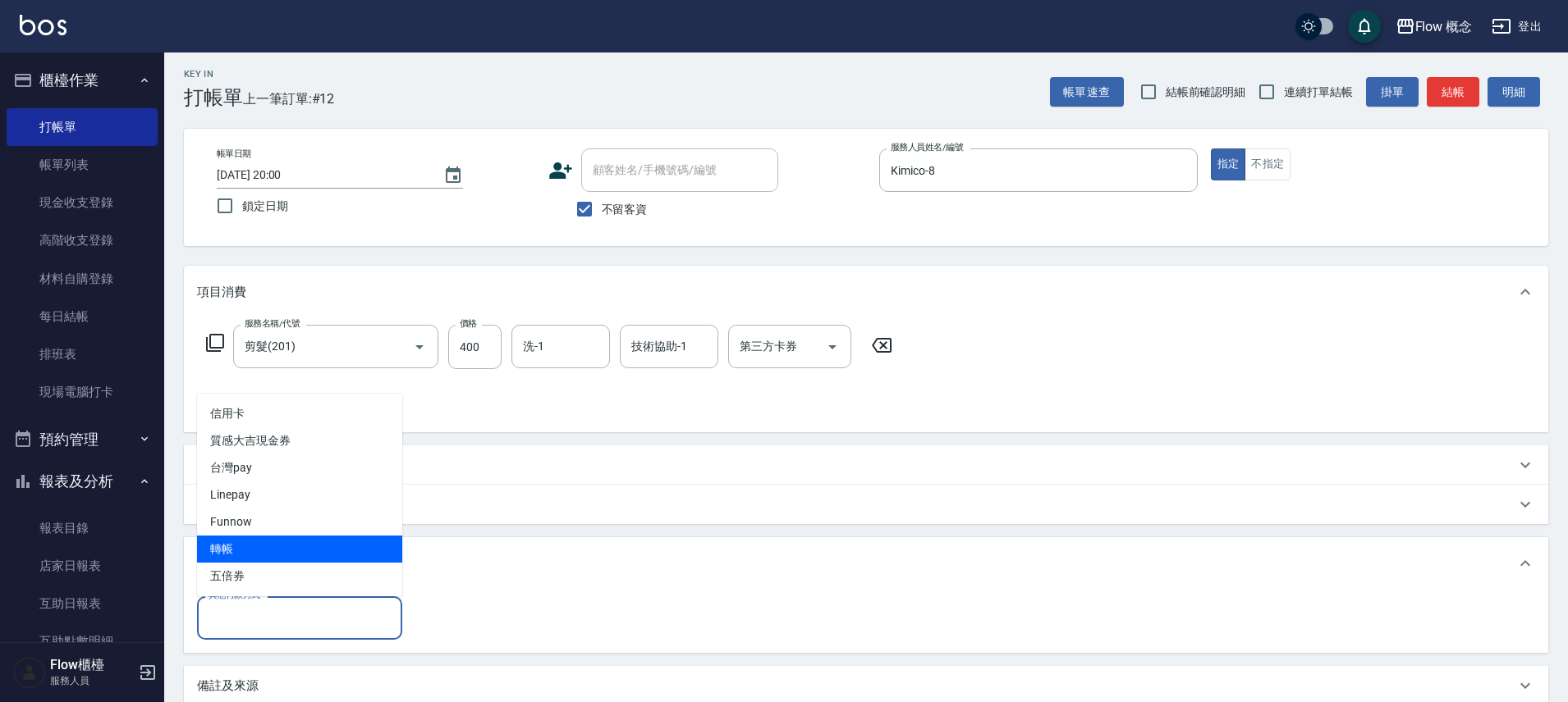
click at [219, 546] on span "轉帳" at bounding box center [300, 549] width 205 height 27
type input "轉帳"
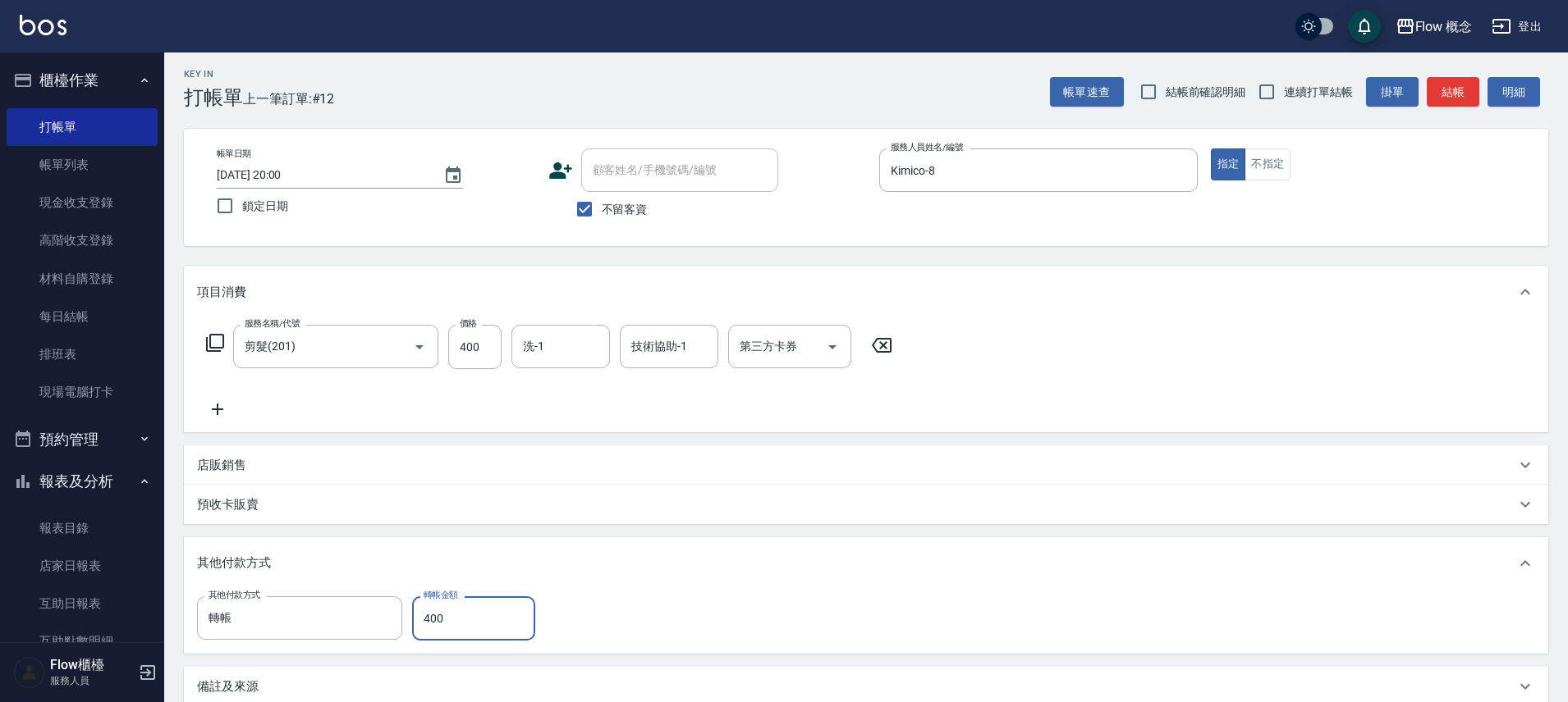
scroll to position [193, 0]
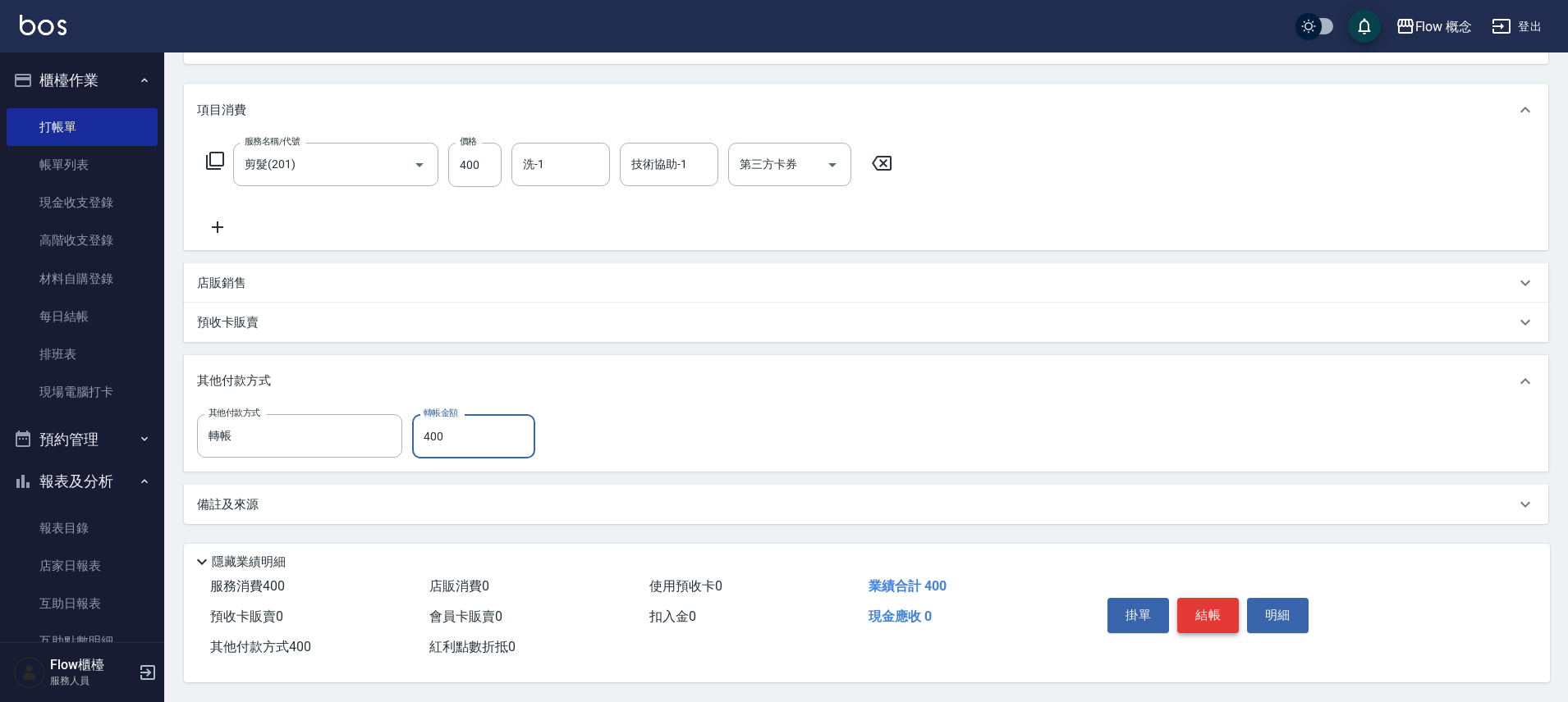
type input "400"
click at [1197, 605] on button "結帳" at bounding box center [1208, 615] width 62 height 34
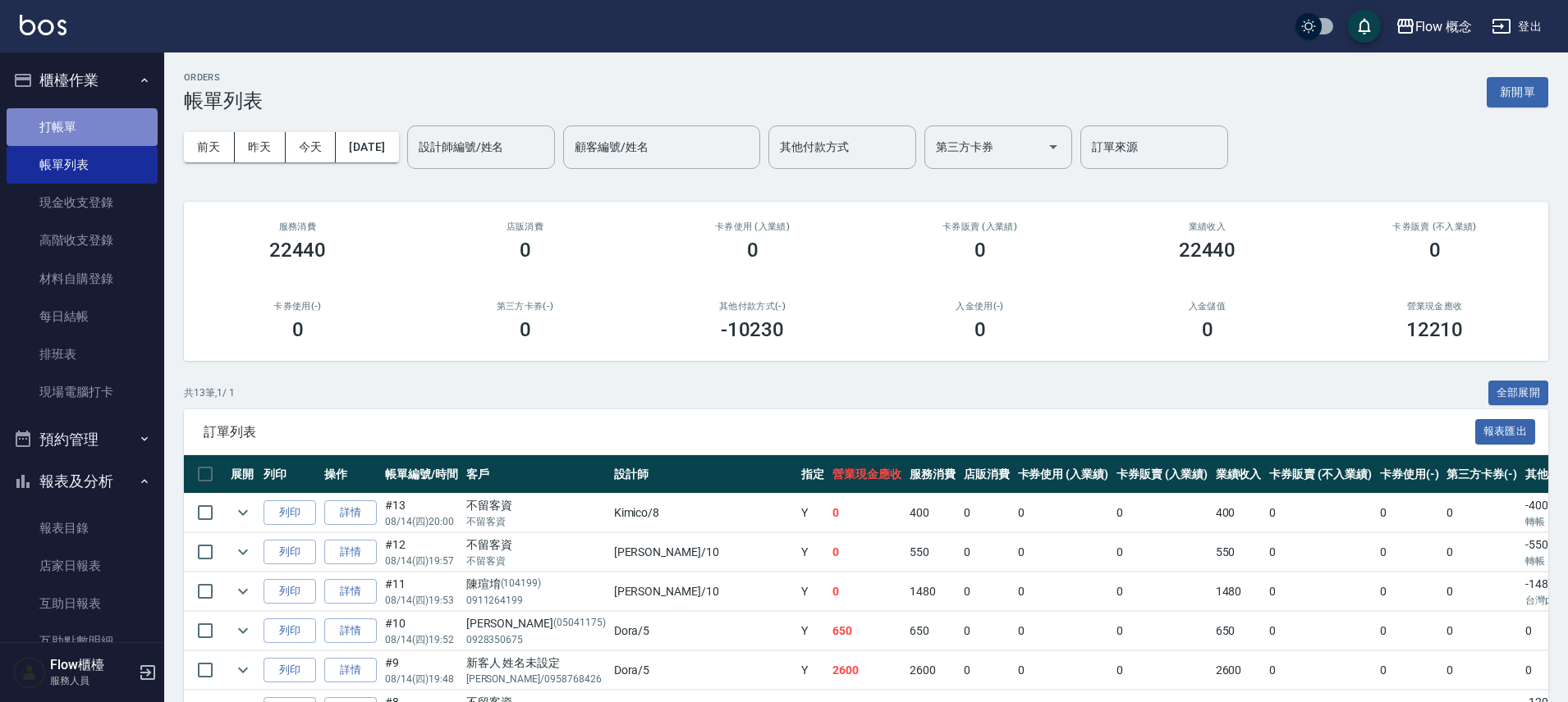
click at [80, 143] on link "打帳單" at bounding box center [82, 127] width 151 height 38
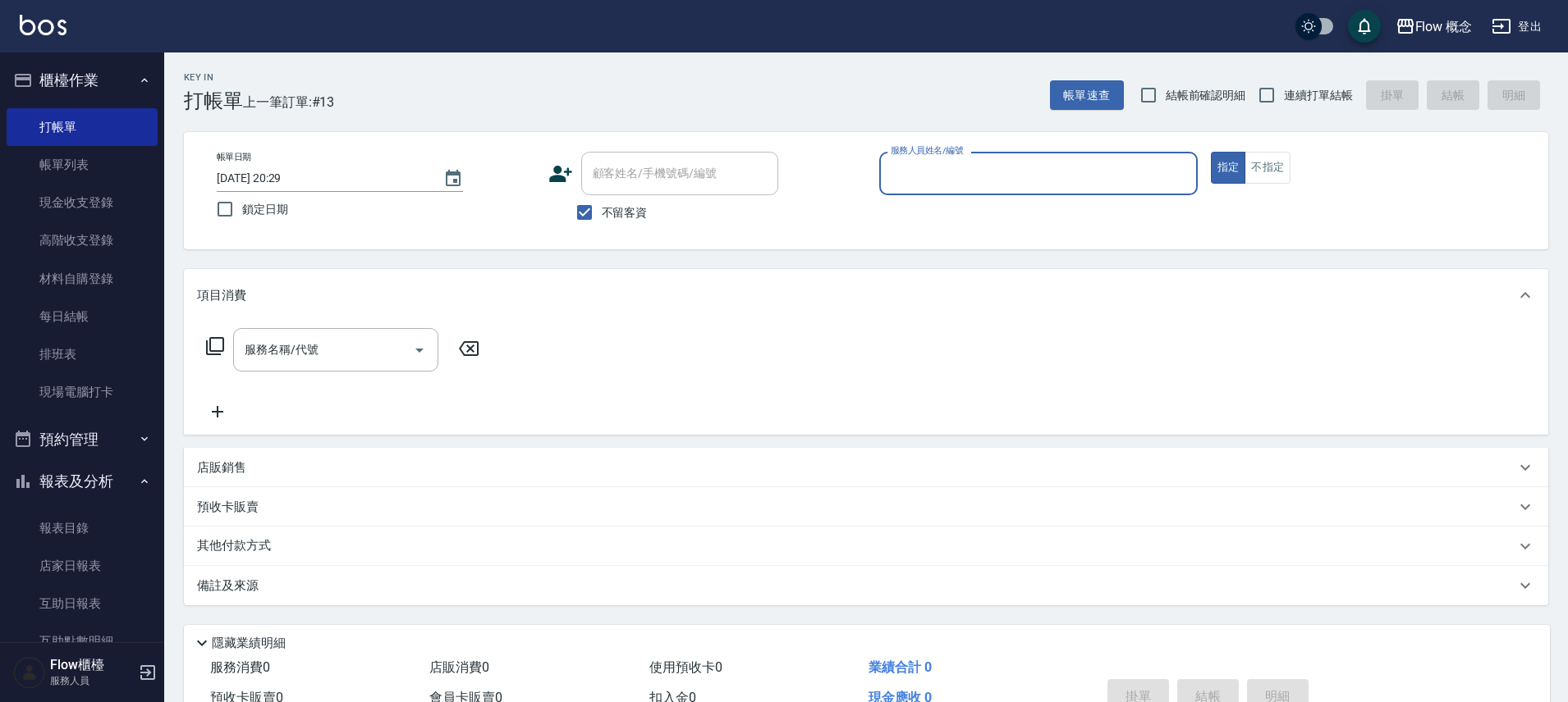
click at [631, 200] on label "不留客資" at bounding box center [608, 213] width 80 height 34
click at [602, 200] on input "不留客資" at bounding box center [584, 213] width 34 height 34
checkbox input "false"
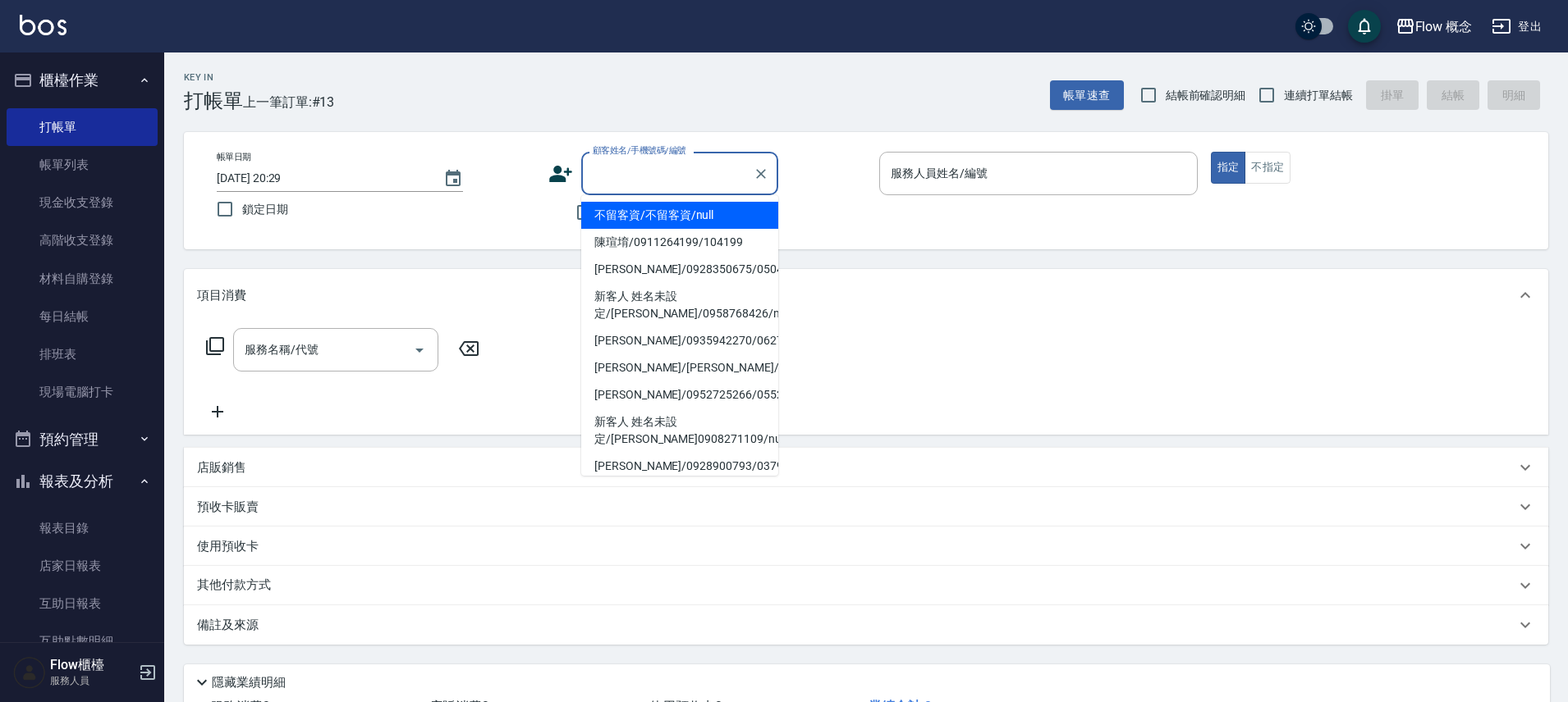
click at [651, 177] on input "顧客姓名/手機號碼/編號" at bounding box center [667, 173] width 157 height 29
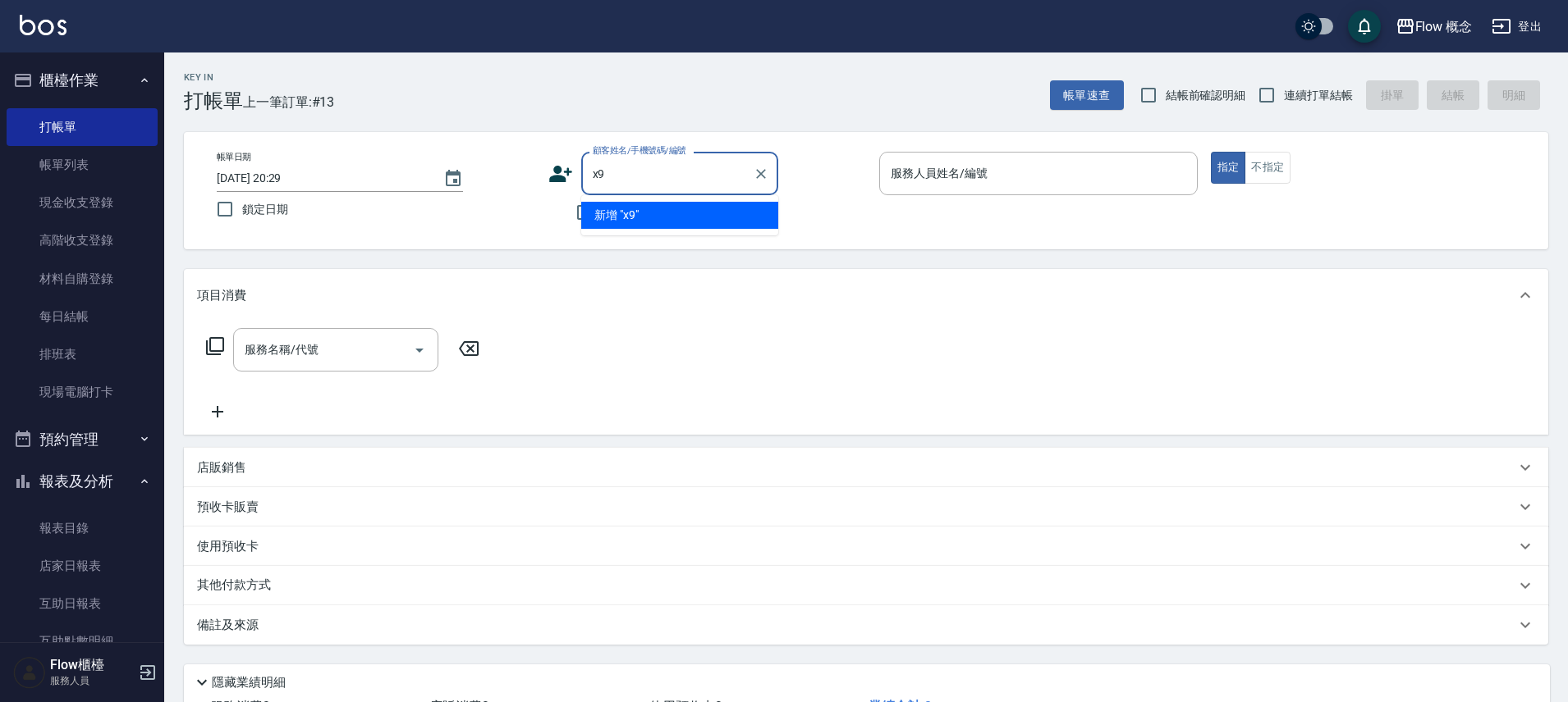
type input "x"
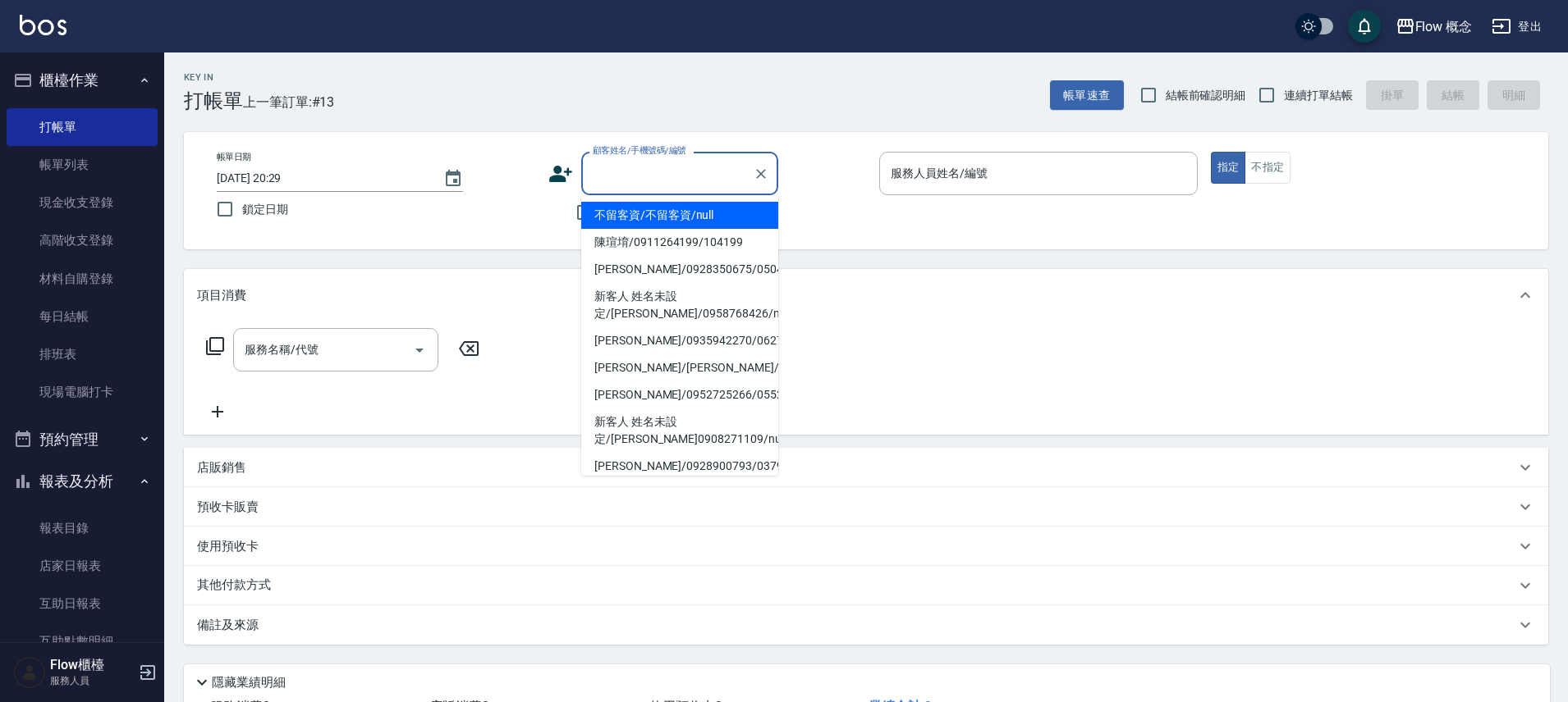
type input "x"
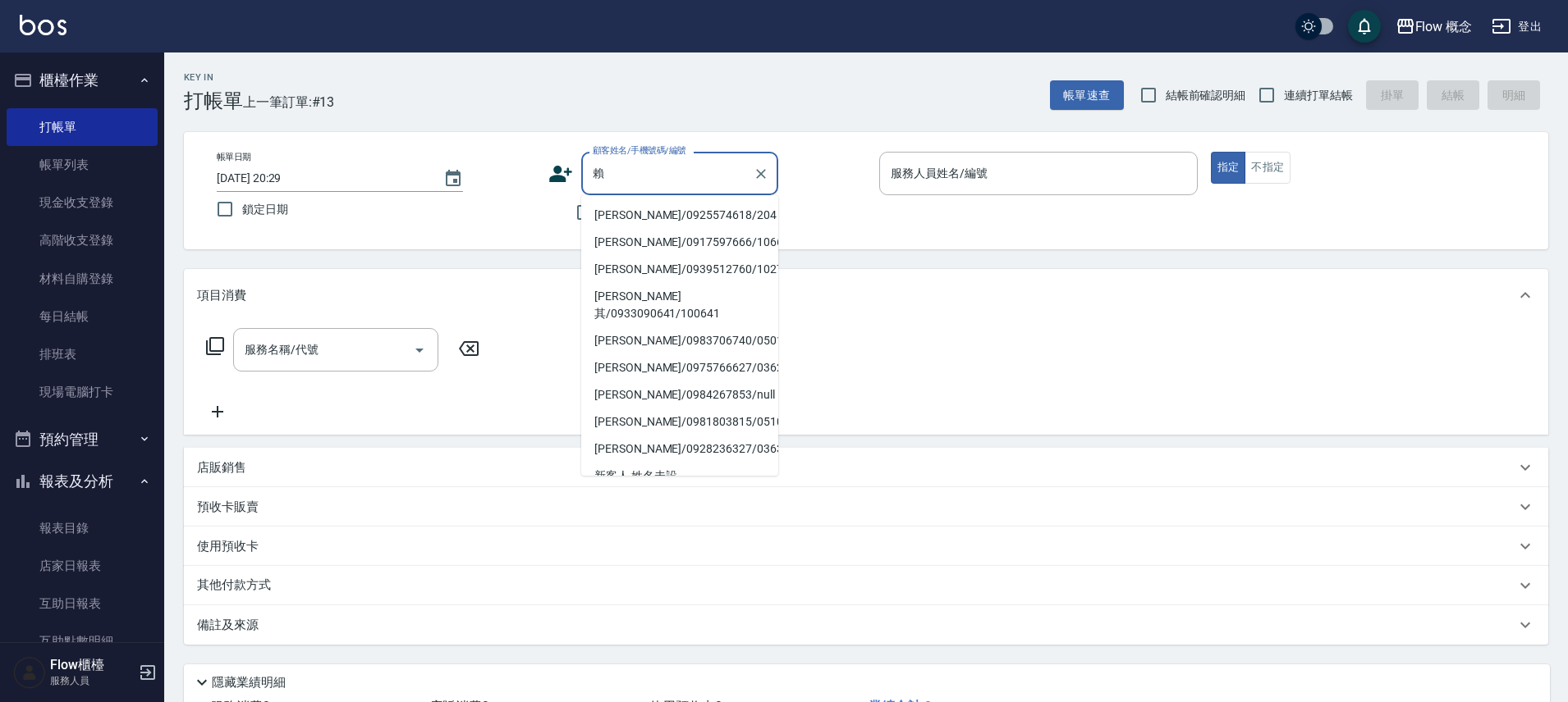
click at [661, 208] on li "[PERSON_NAME]/0925574618/204" at bounding box center [679, 215] width 197 height 27
type input "[PERSON_NAME]/0925574618/204"
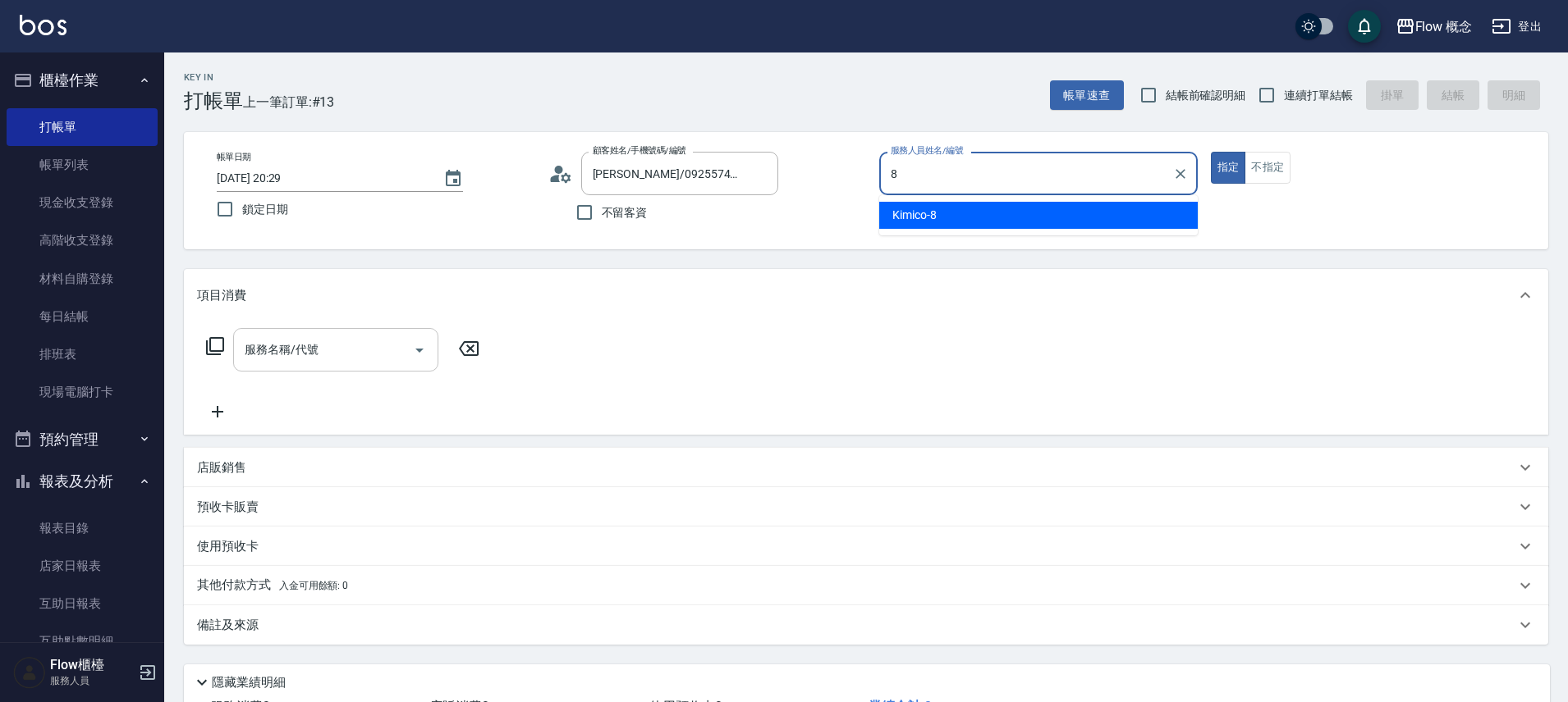
type input "8"
click at [336, 353] on input "服務名稱/代號" at bounding box center [323, 350] width 166 height 29
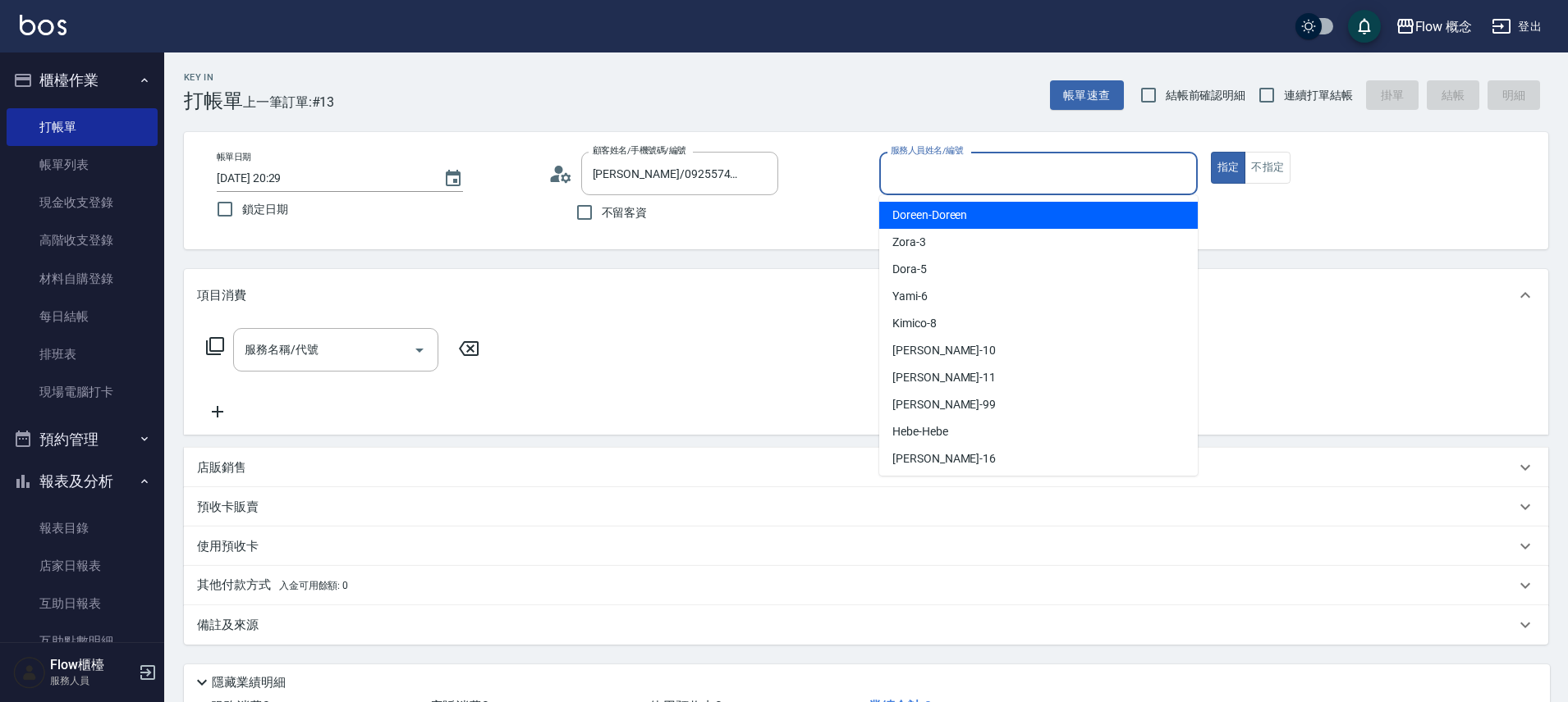
click at [1105, 161] on input "服務人員姓名/編號" at bounding box center [1037, 173] width 303 height 29
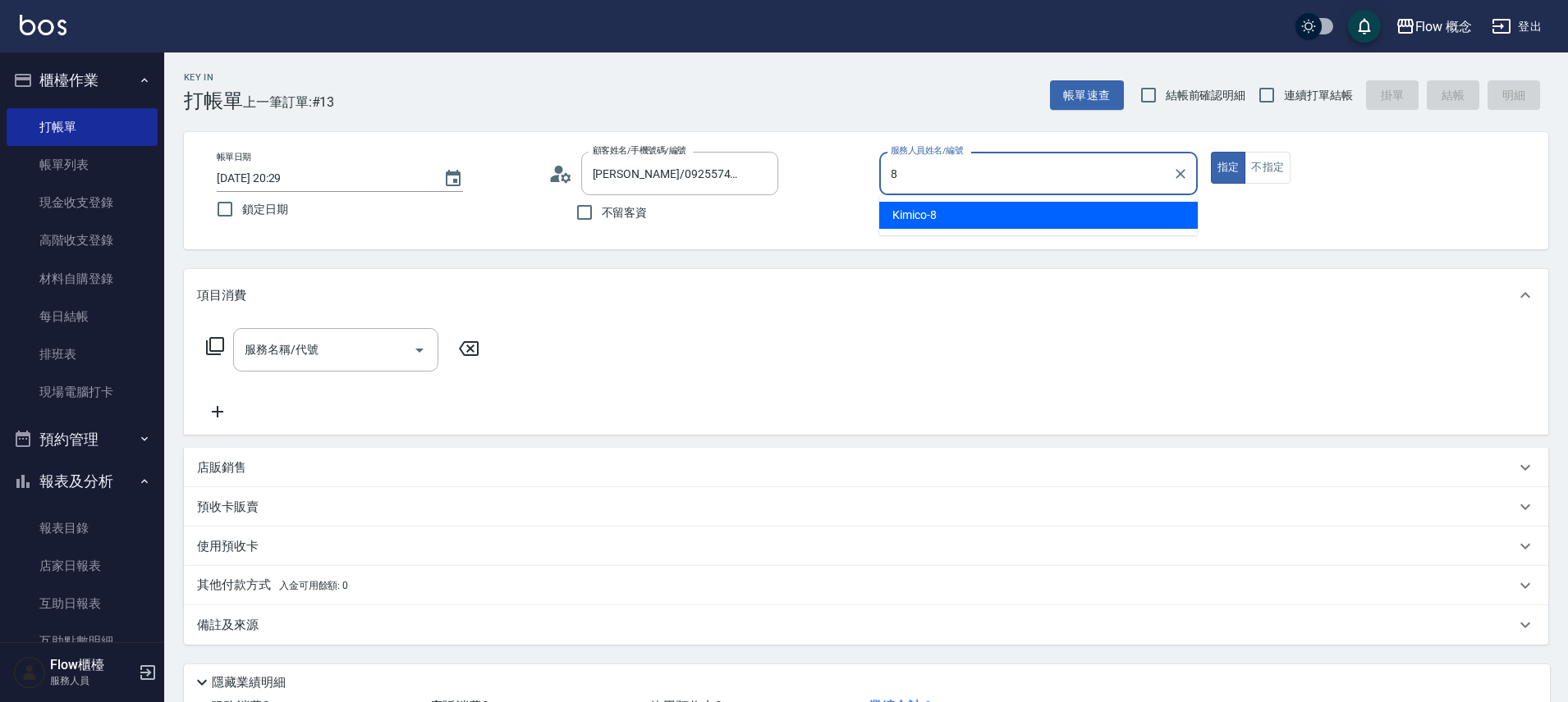
type input "Kimico-8"
type button "true"
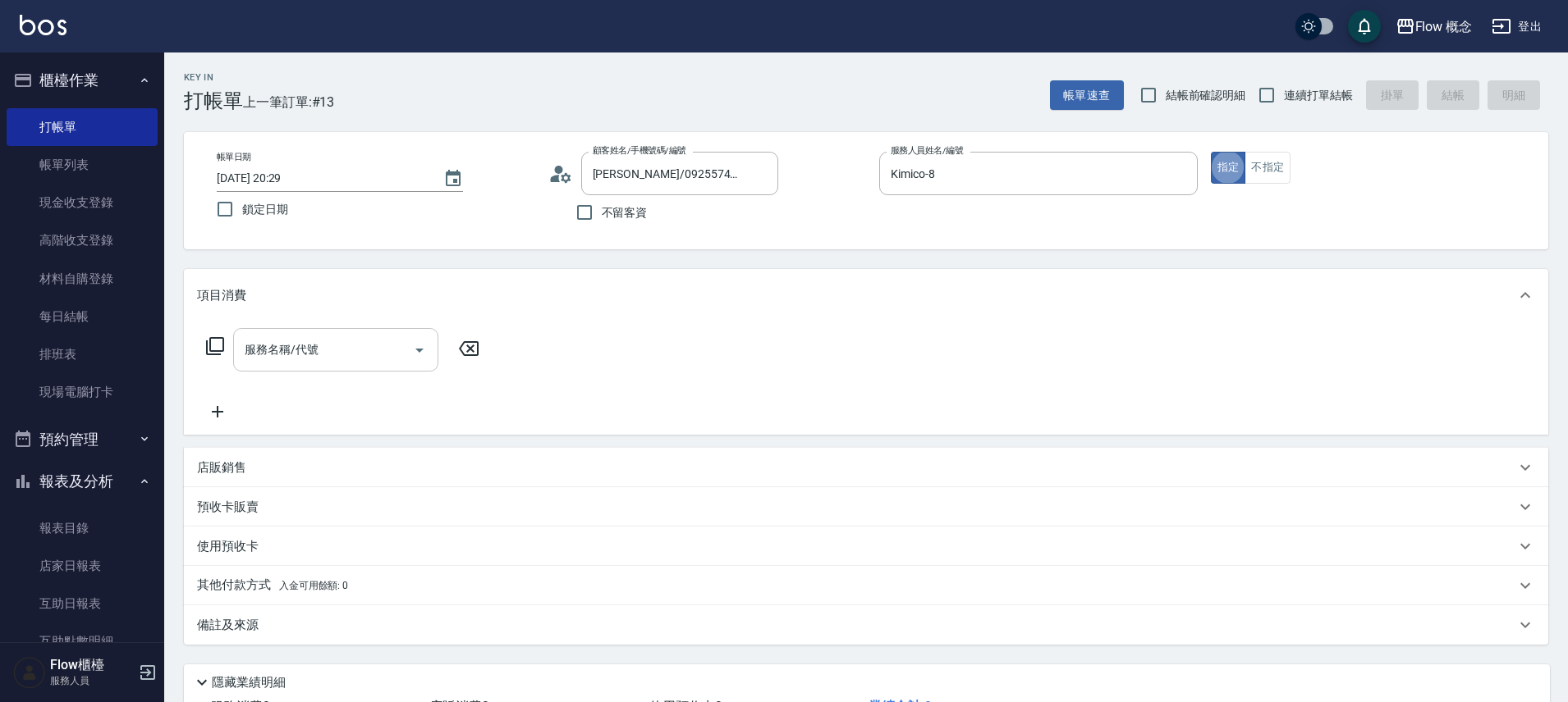
click at [333, 354] on input "服務名稱/代號" at bounding box center [323, 350] width 166 height 29
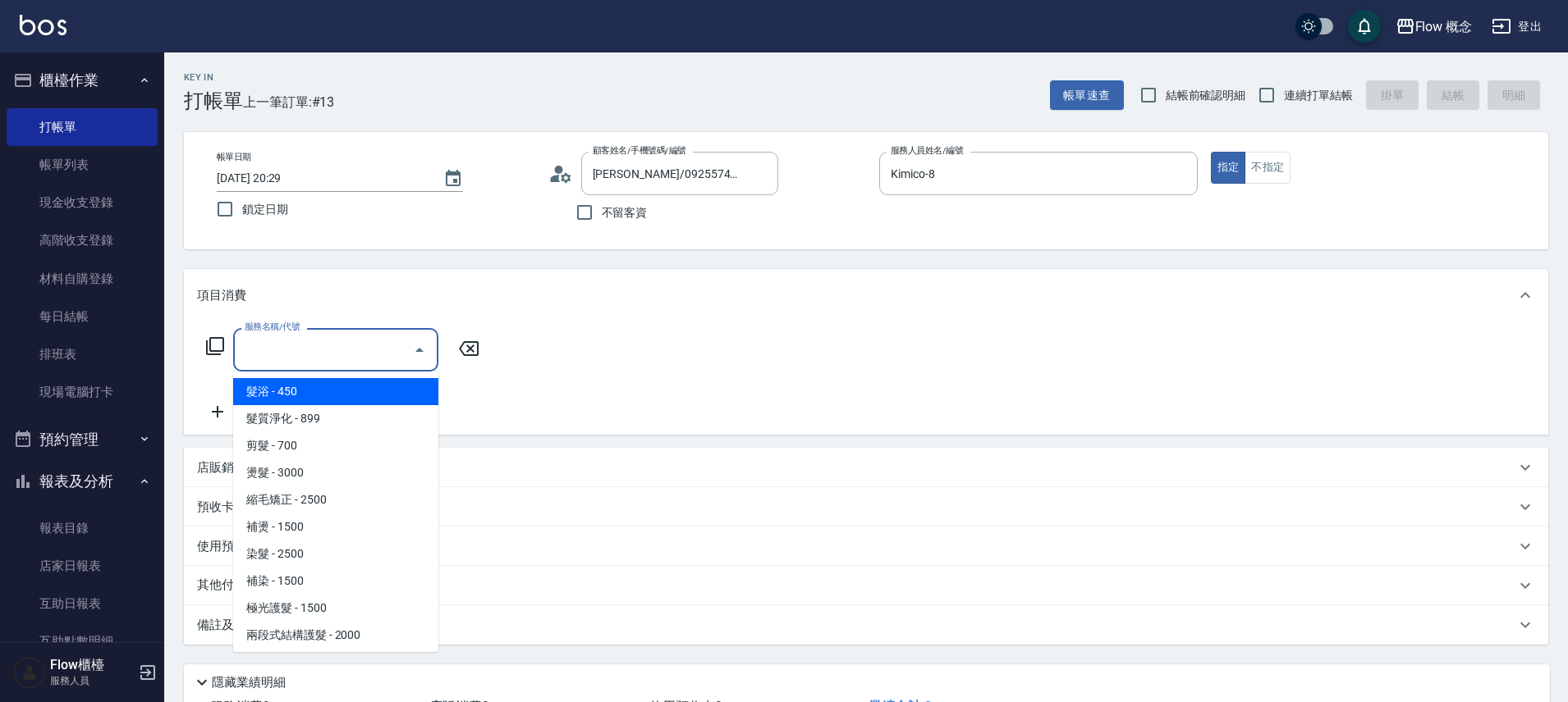
click at [300, 395] on span "髮浴 - 450" at bounding box center [336, 392] width 205 height 27
type input "髮浴 (101)"
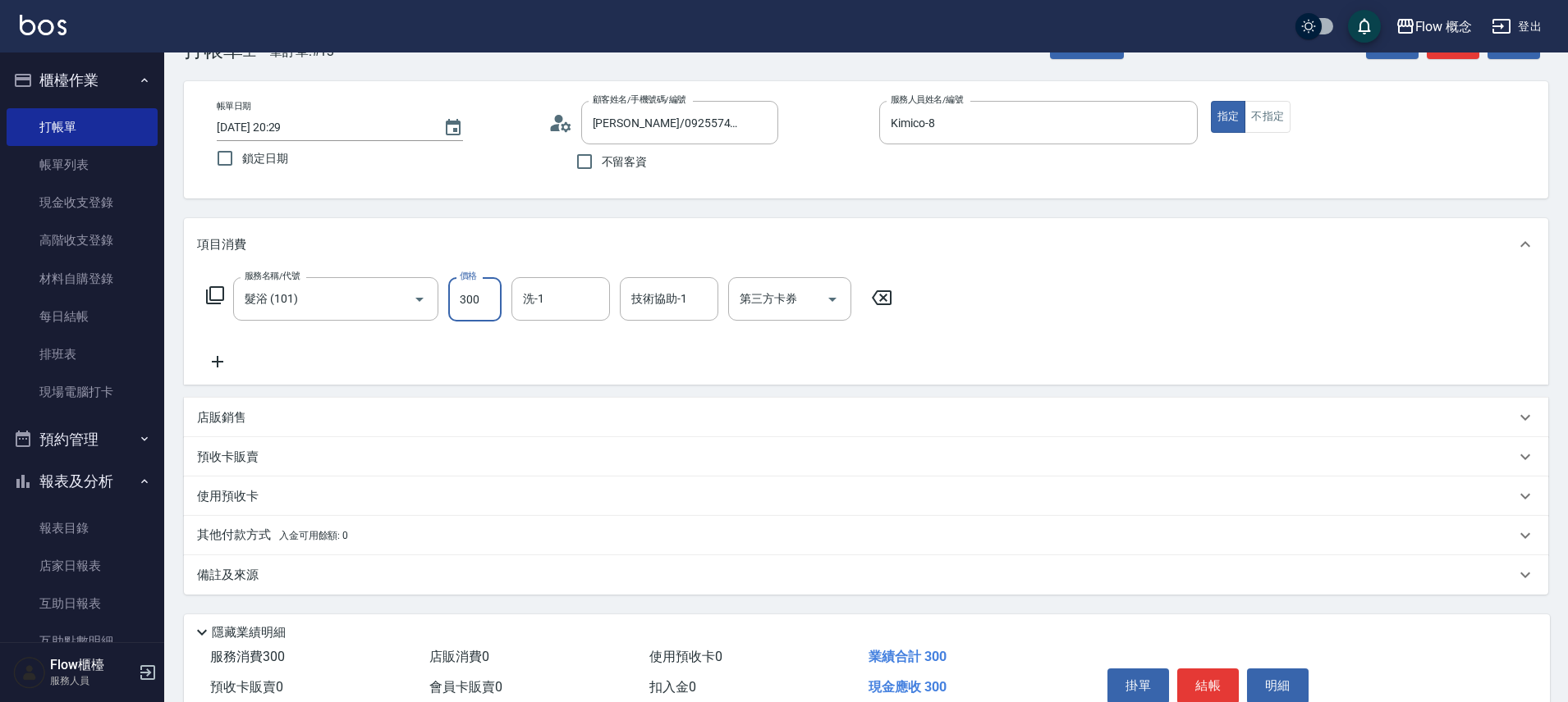
scroll to position [129, 0]
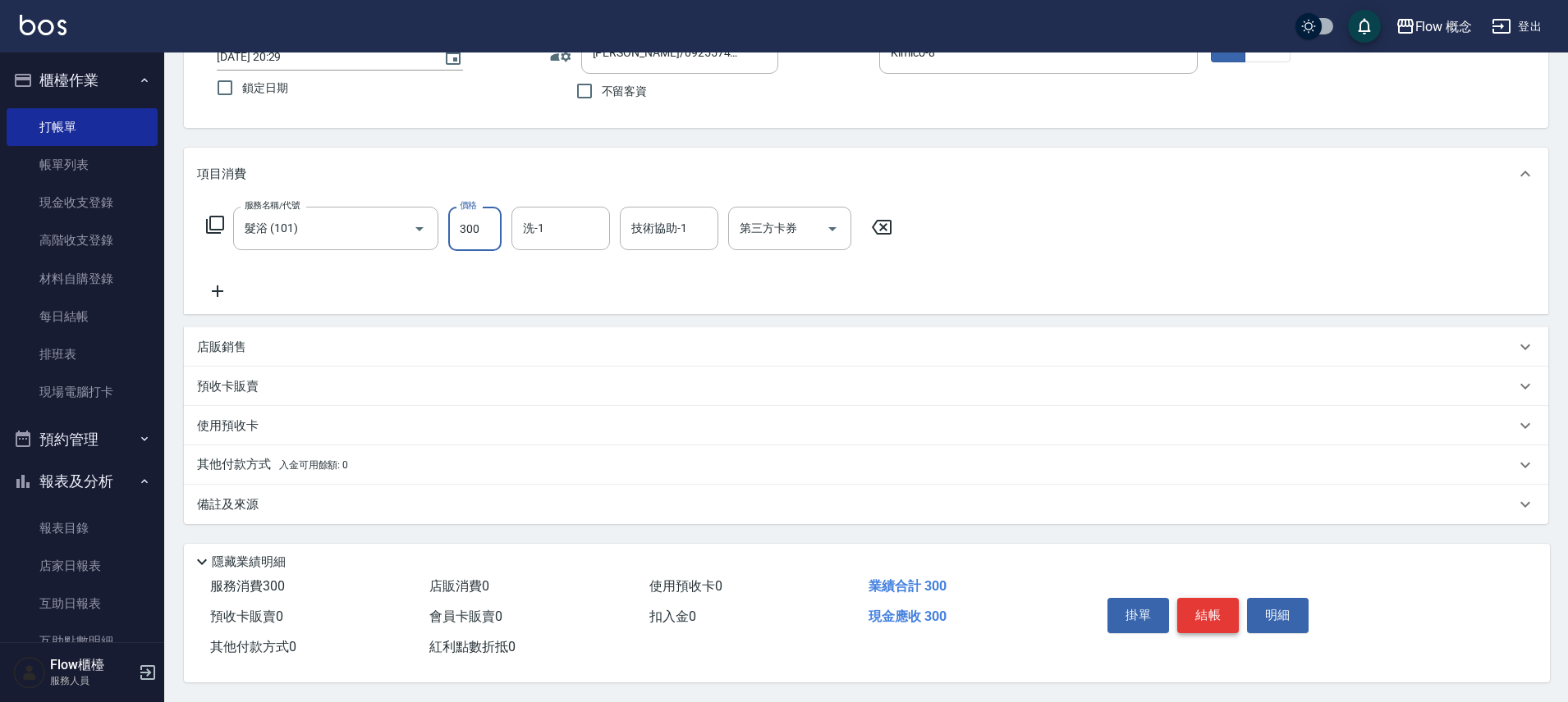
type input "300"
click at [1187, 612] on button "結帳" at bounding box center [1208, 615] width 62 height 34
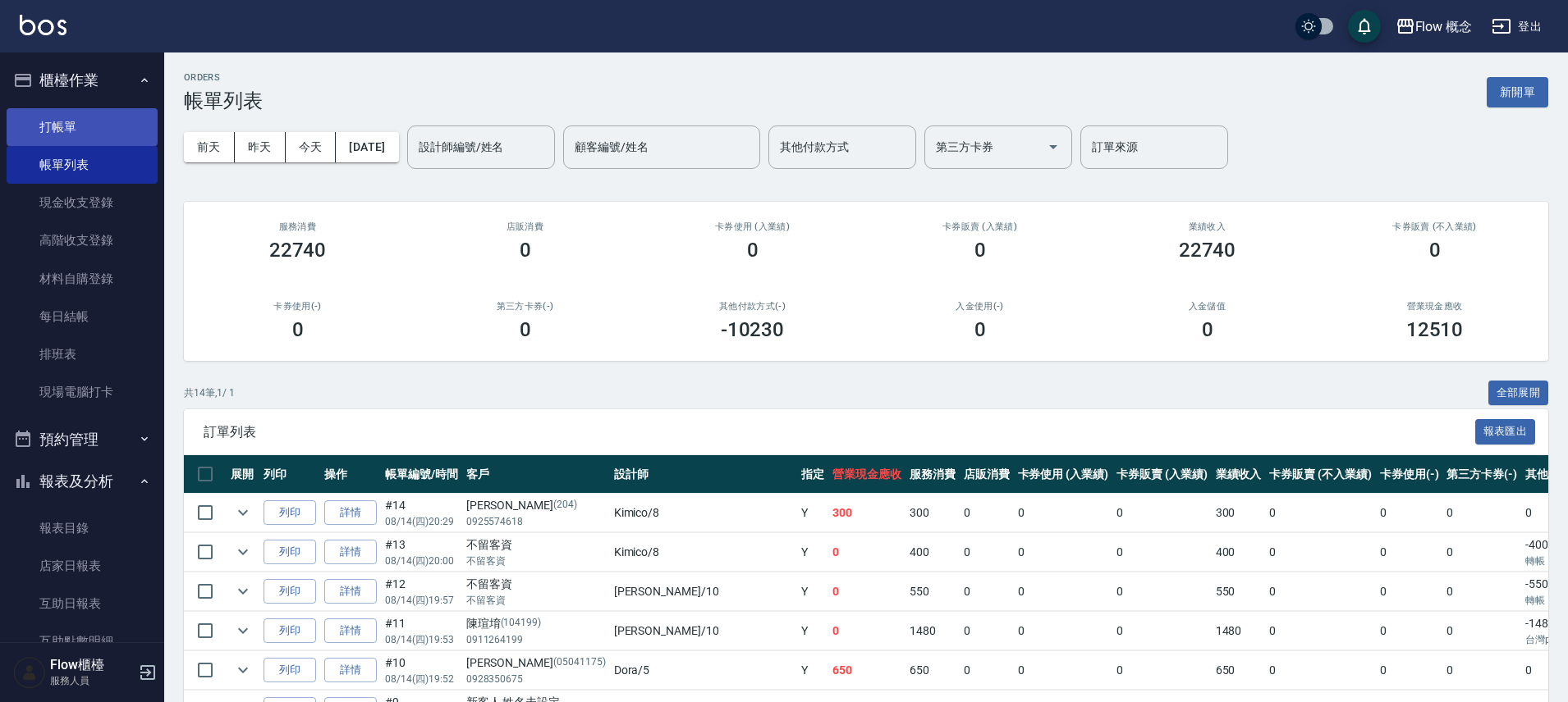
click at [116, 131] on link "打帳單" at bounding box center [82, 127] width 151 height 38
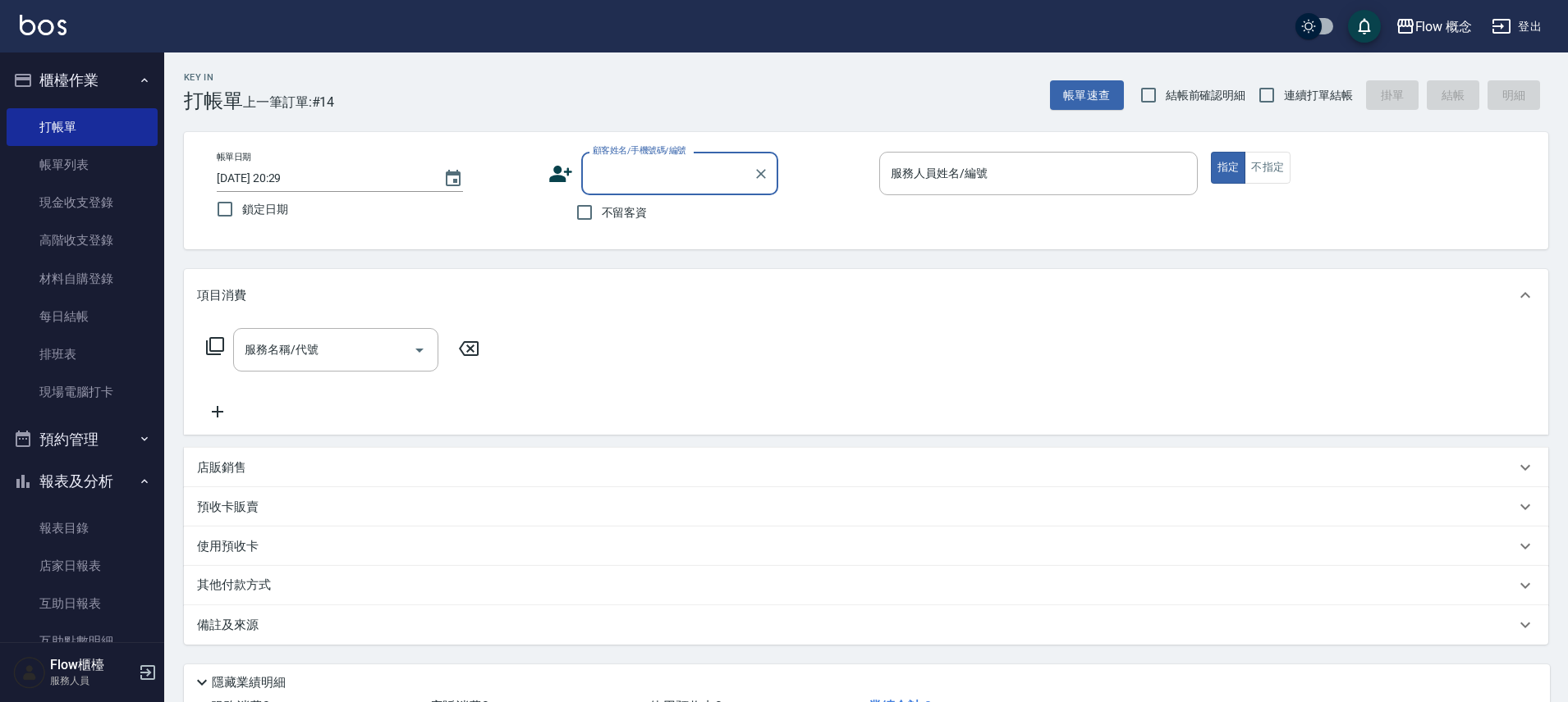
click at [693, 181] on input "顧客姓名/手機號碼/編號" at bounding box center [667, 173] width 157 height 29
click at [651, 208] on li "[PERSON_NAME]/0933589944/0810161" at bounding box center [679, 215] width 197 height 27
type input "[PERSON_NAME]/0933589944/0810161"
type input "Kimico-8"
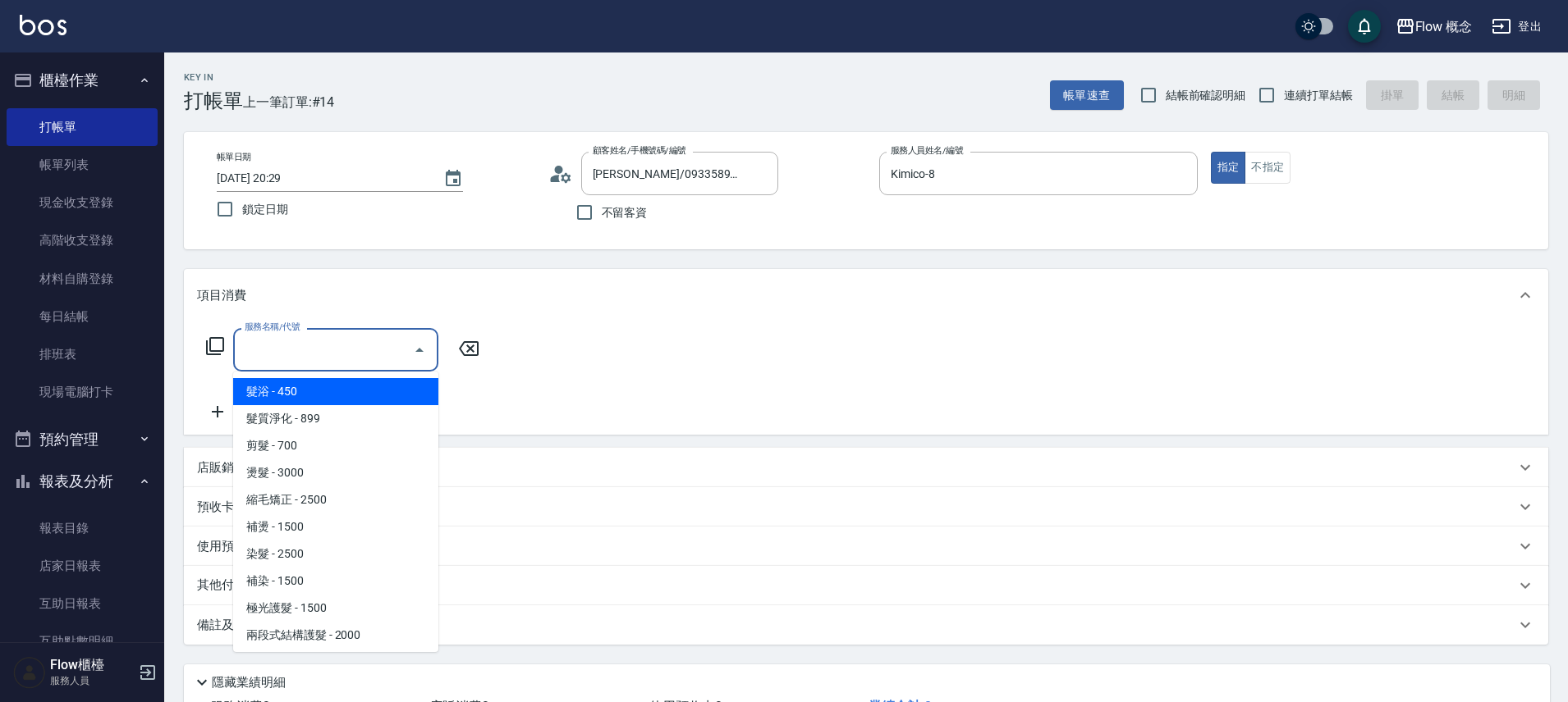
click at [355, 351] on input "服務名稱/代號" at bounding box center [323, 350] width 166 height 29
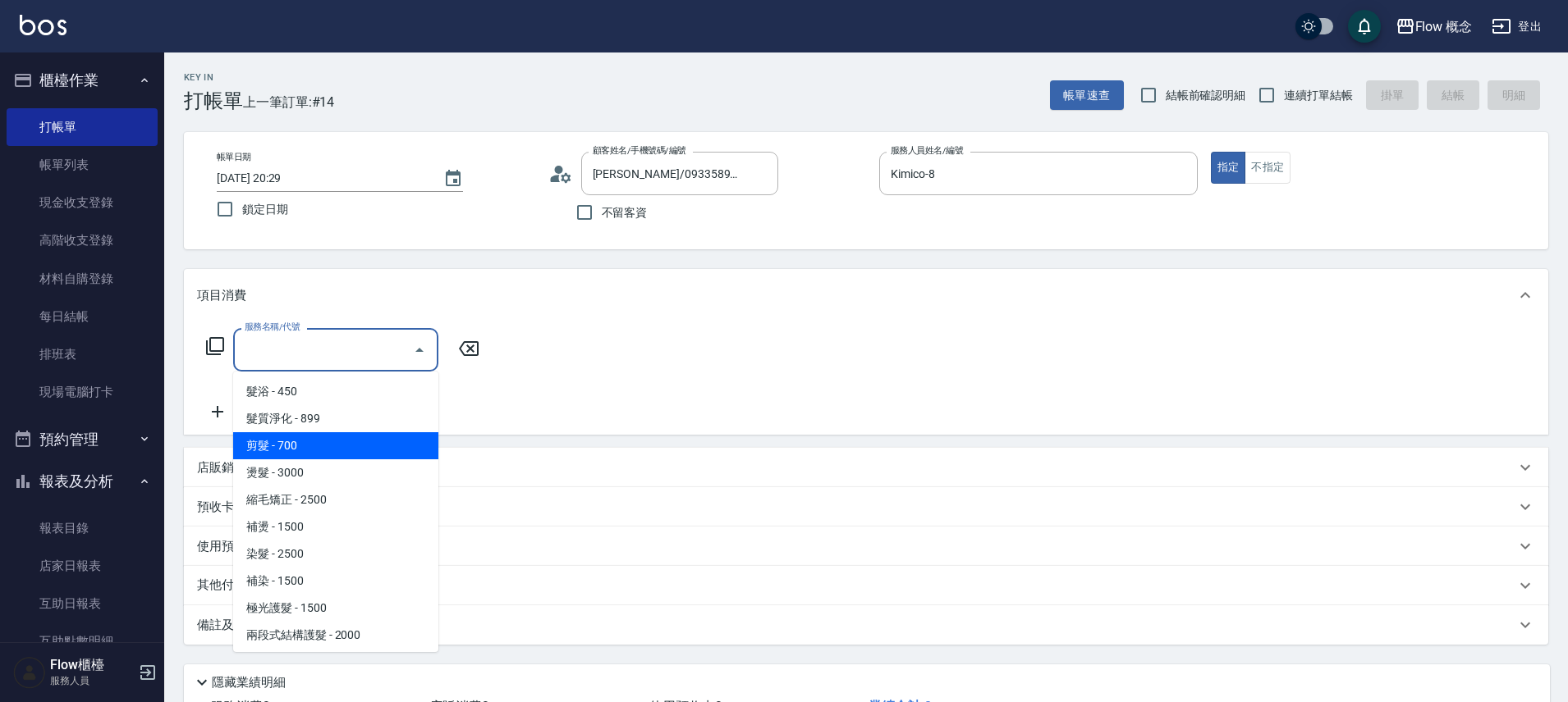
click at [285, 442] on span "剪髮 - 700" at bounding box center [336, 446] width 205 height 27
type input "剪髮(201)"
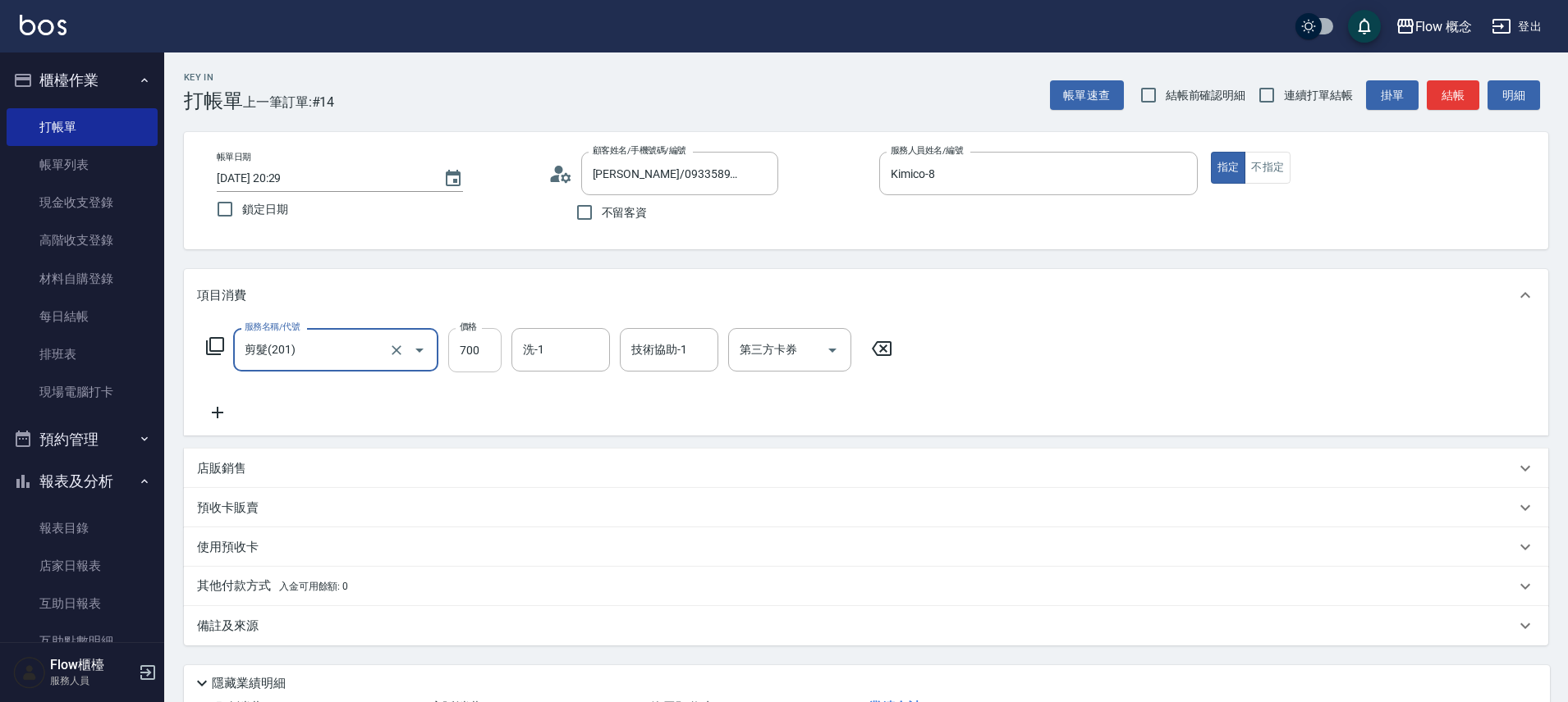
click at [474, 356] on input "700" at bounding box center [474, 350] width 53 height 44
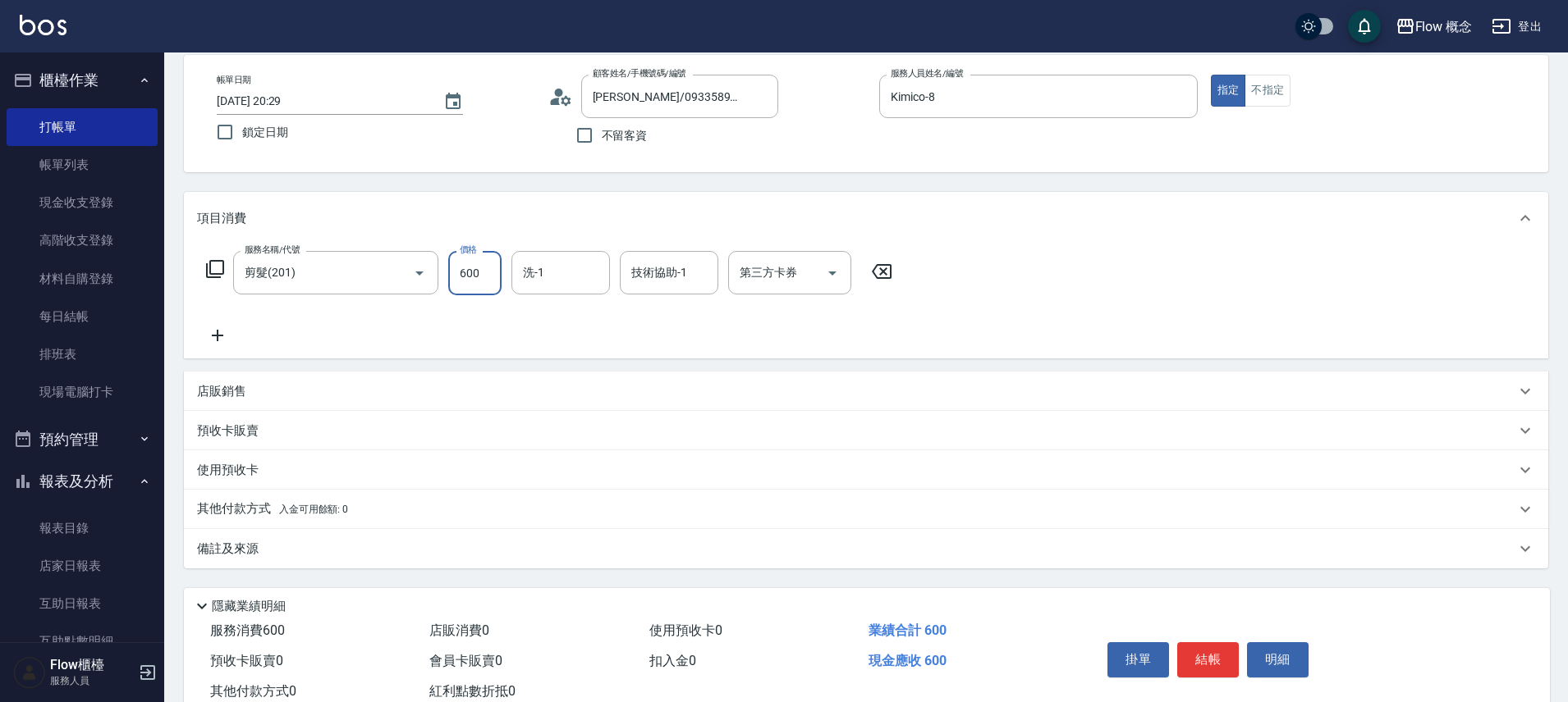
scroll to position [129, 0]
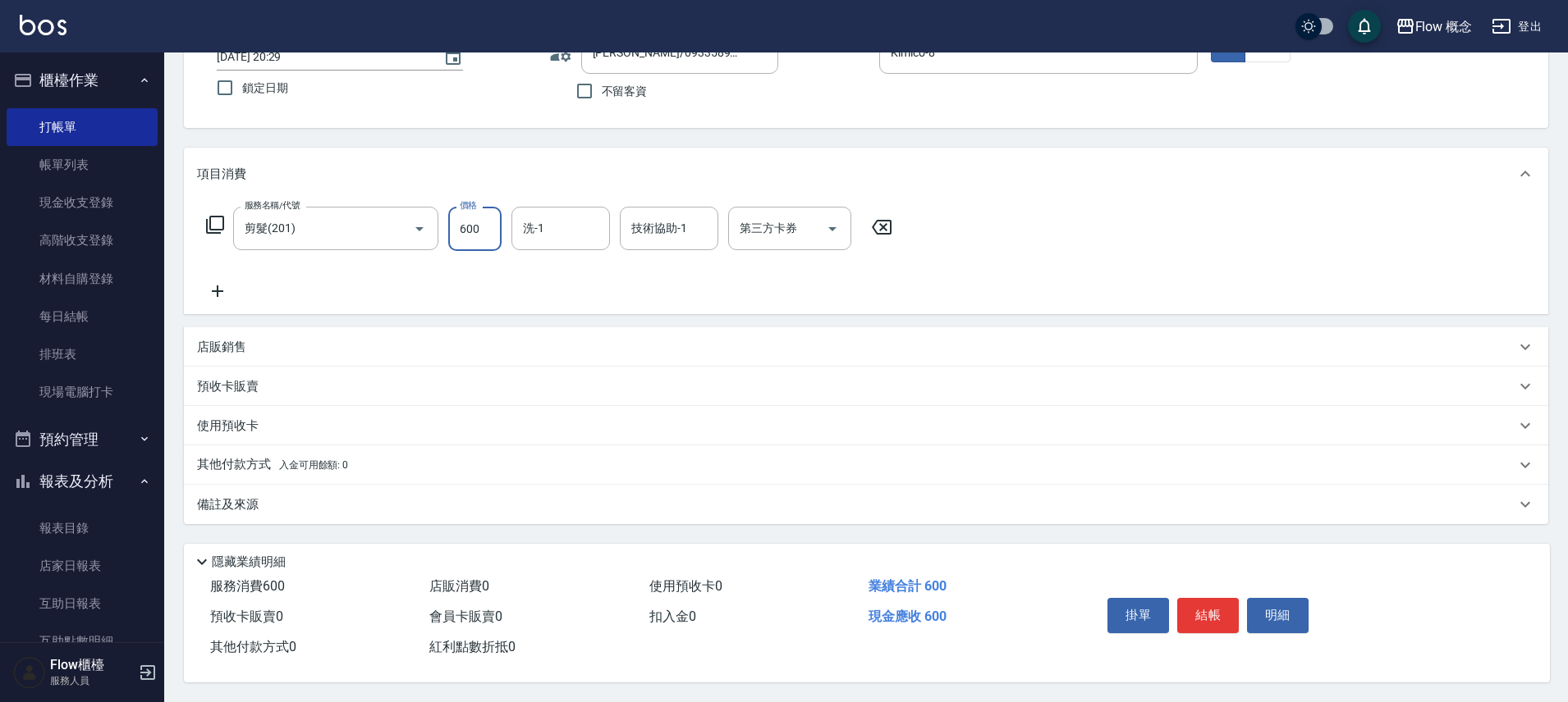
type input "600"
click at [262, 461] on p "其他付款方式 入金可用餘額: 0" at bounding box center [273, 465] width 151 height 18
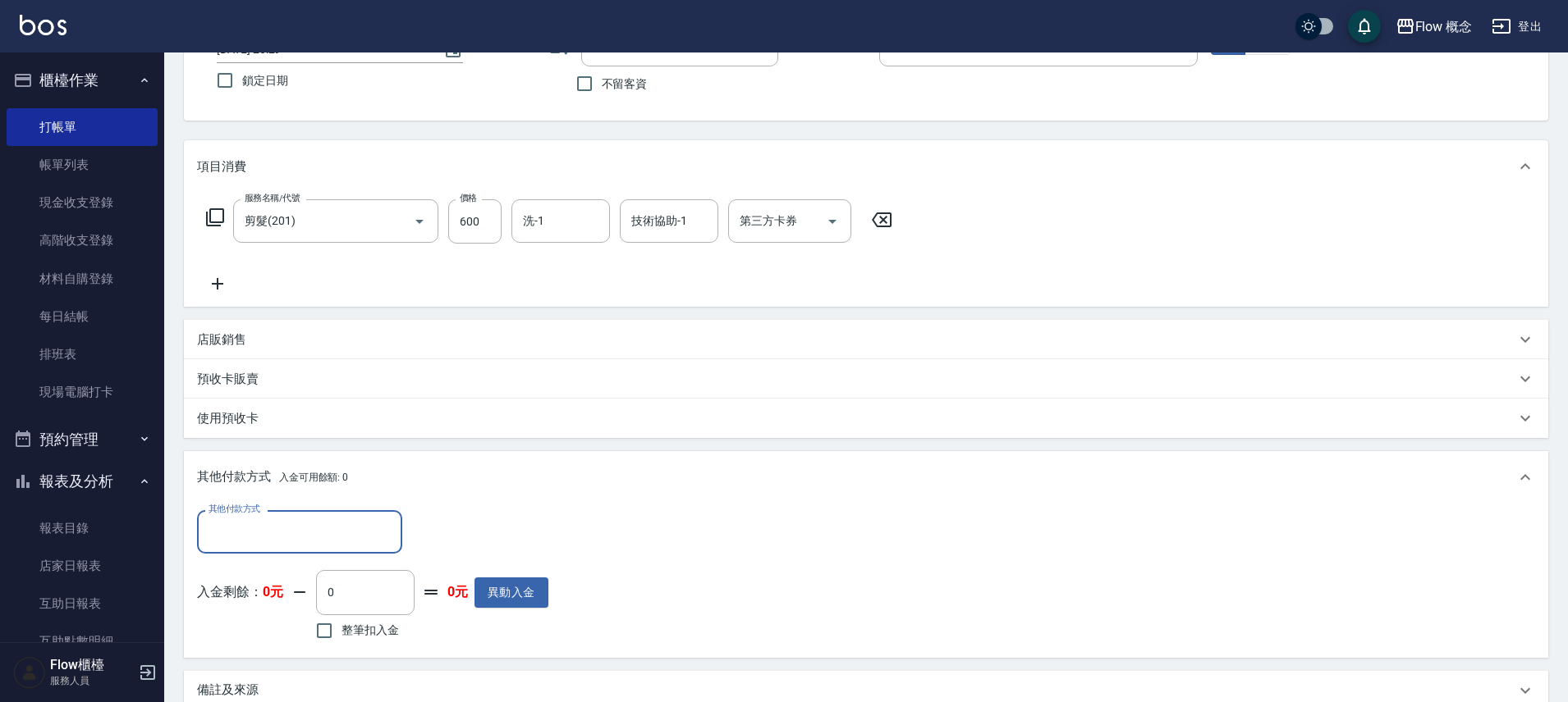
scroll to position [0, 0]
click at [267, 552] on div "其他付款方式" at bounding box center [300, 531] width 205 height 44
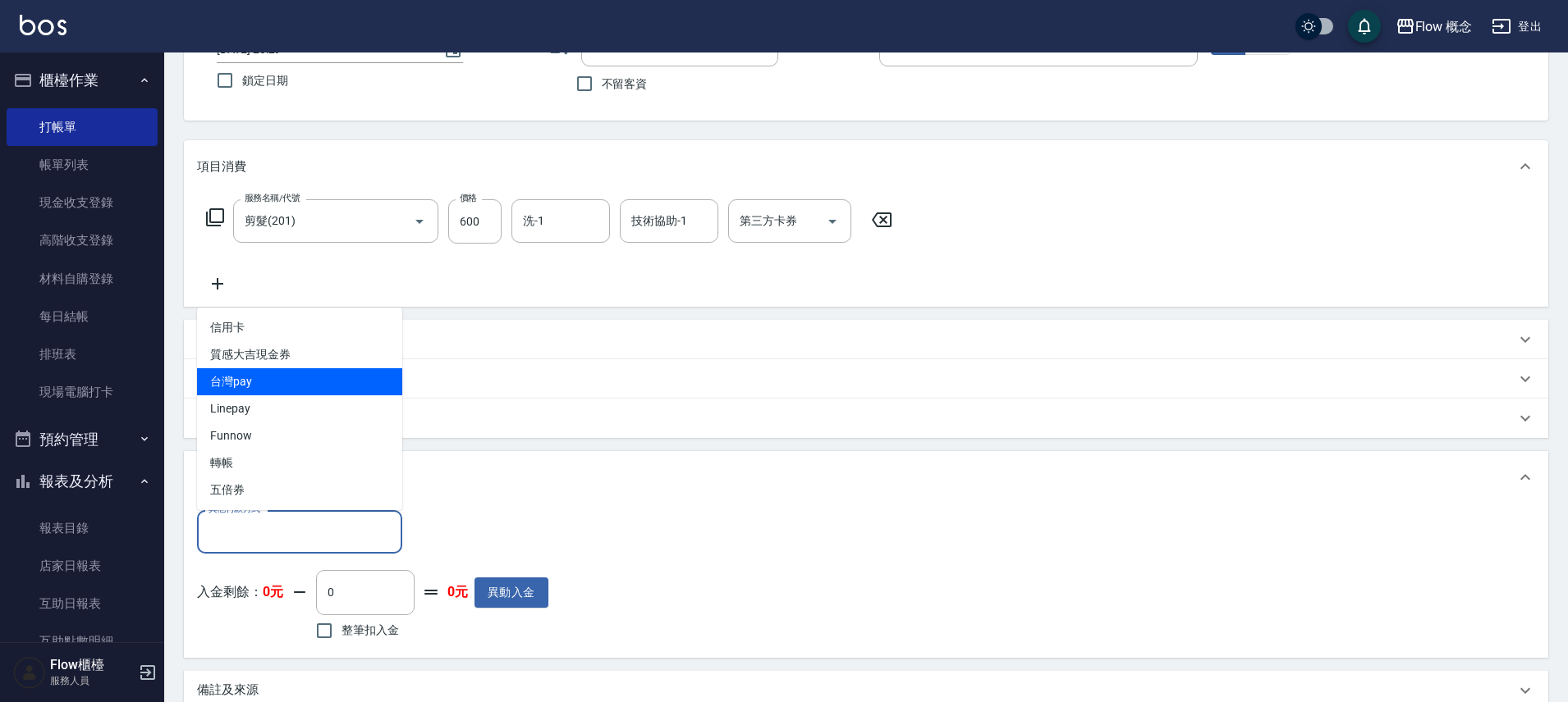
click at [243, 370] on span "台灣pay" at bounding box center [300, 382] width 205 height 27
type input "台灣pay"
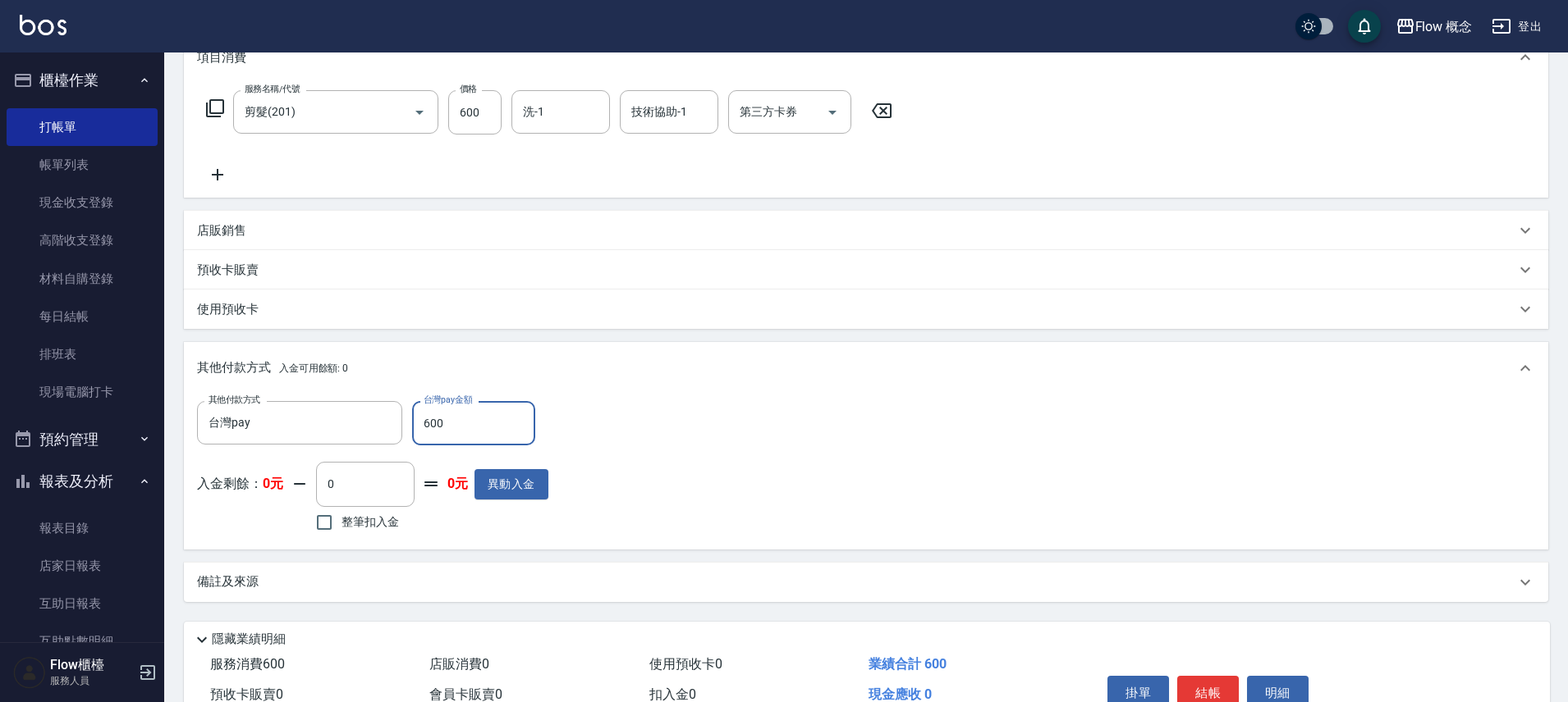
scroll to position [323, 0]
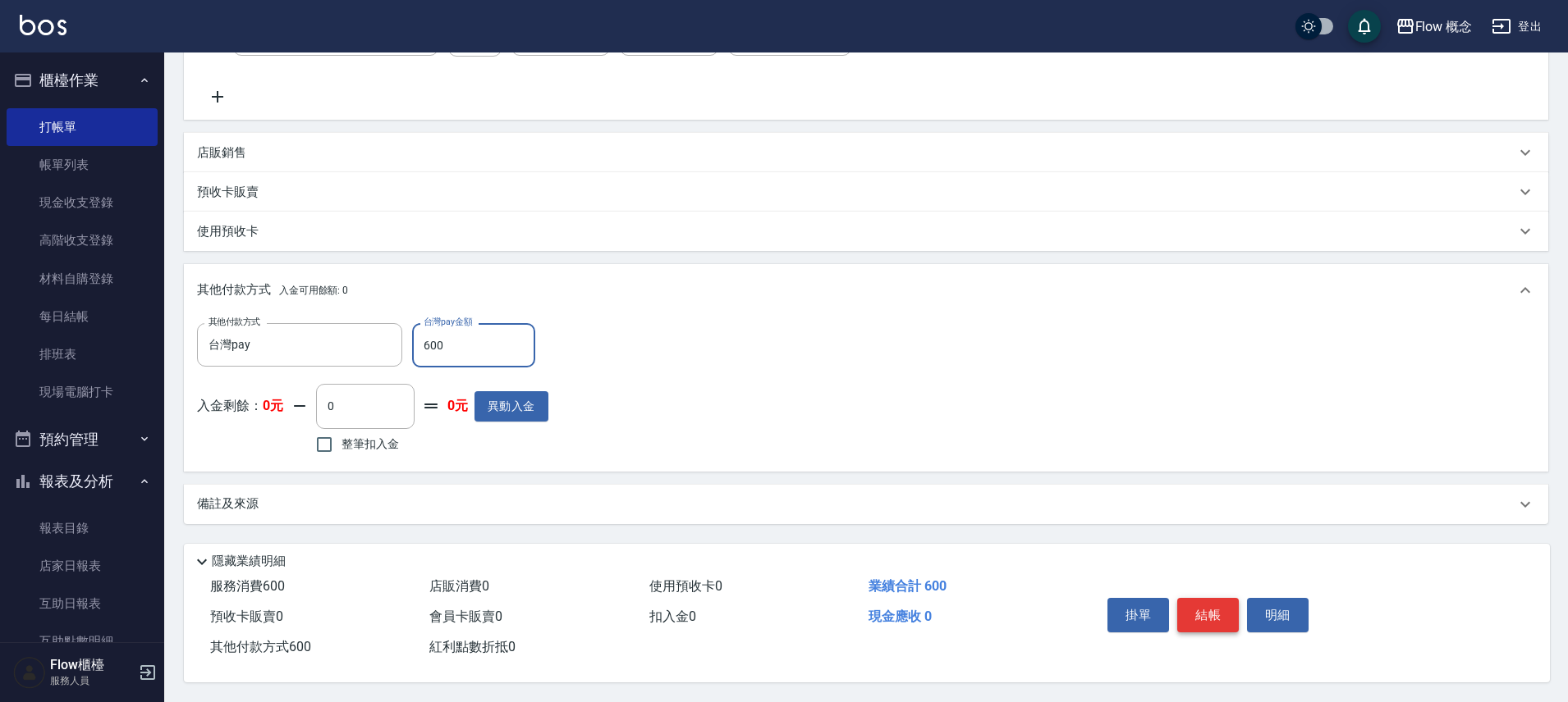
type input "600"
click at [1213, 607] on button "結帳" at bounding box center [1208, 615] width 62 height 34
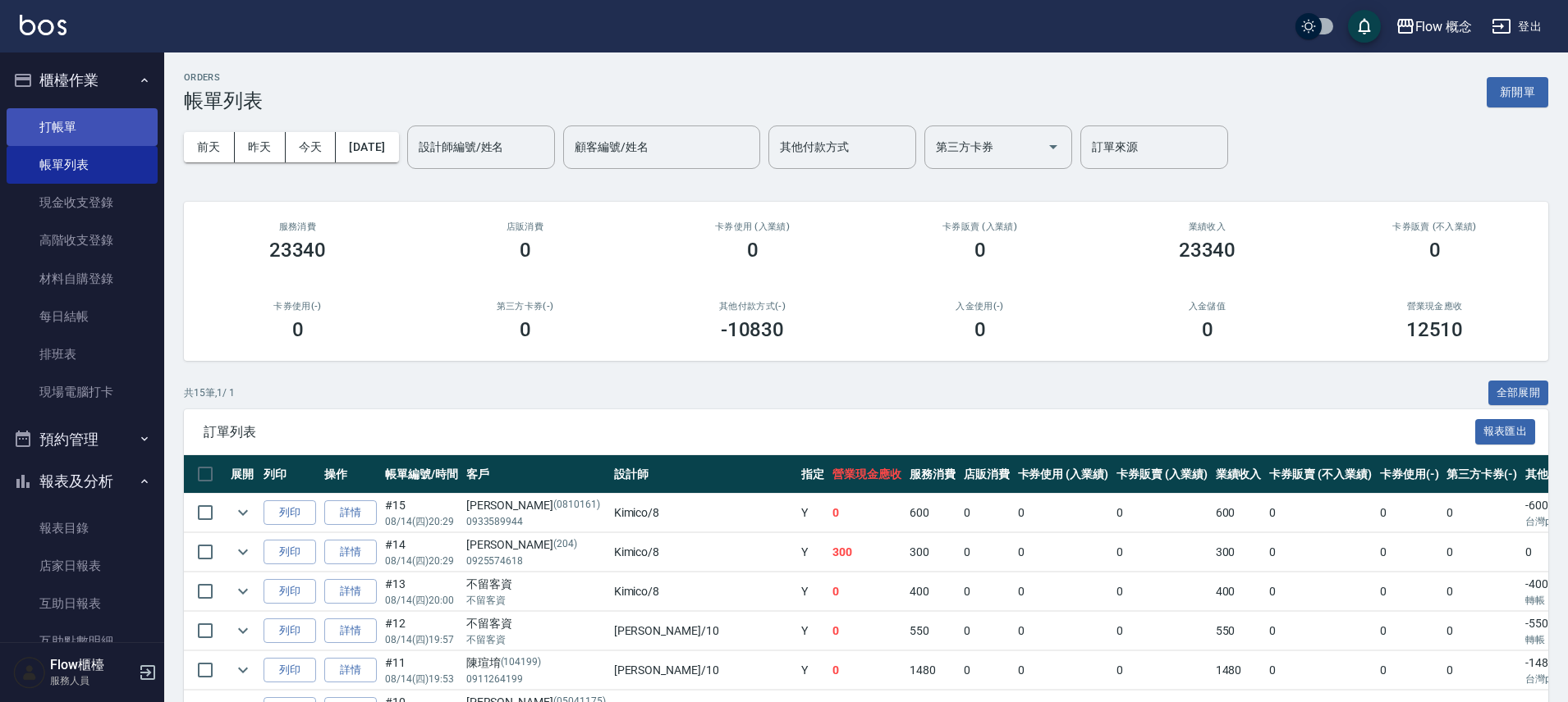
click at [94, 126] on link "打帳單" at bounding box center [82, 127] width 151 height 38
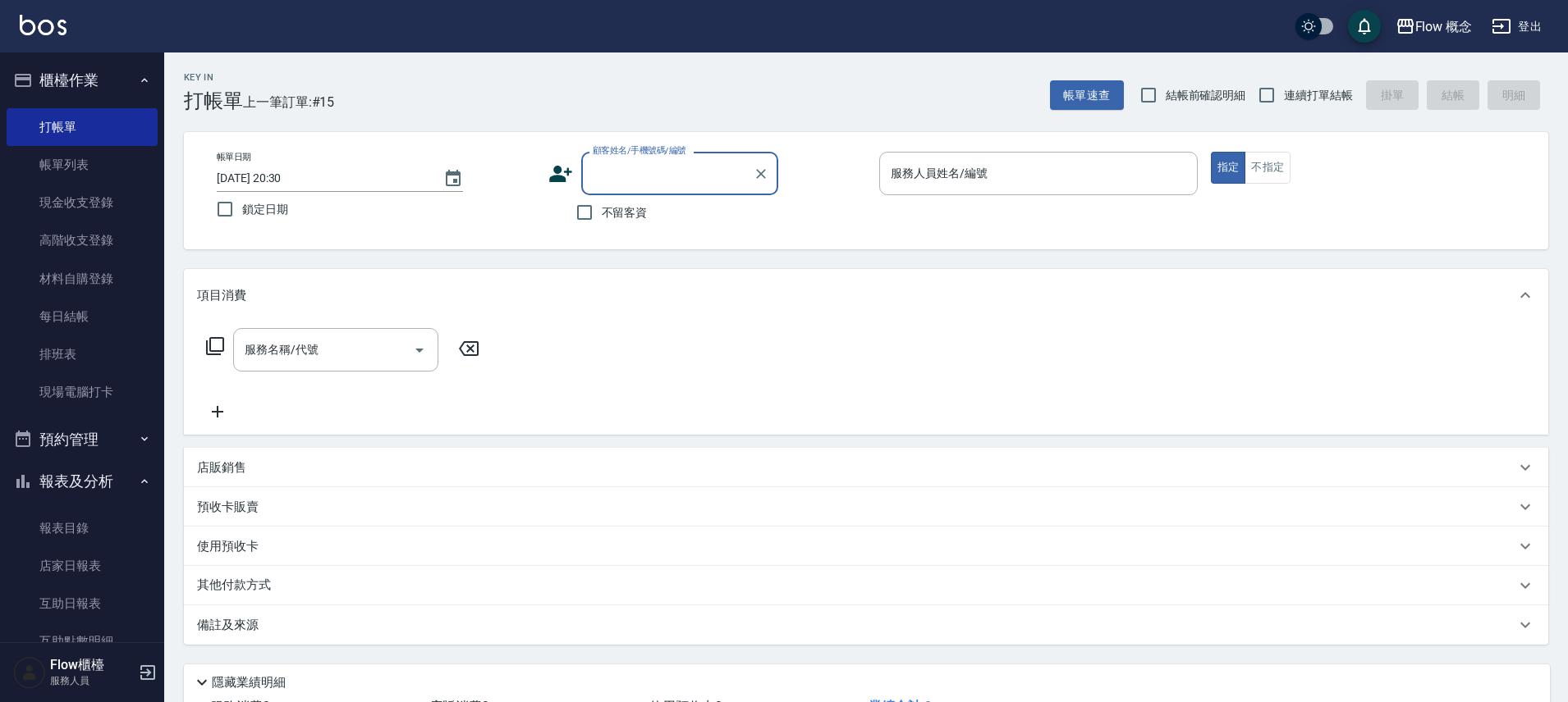
type input "z"
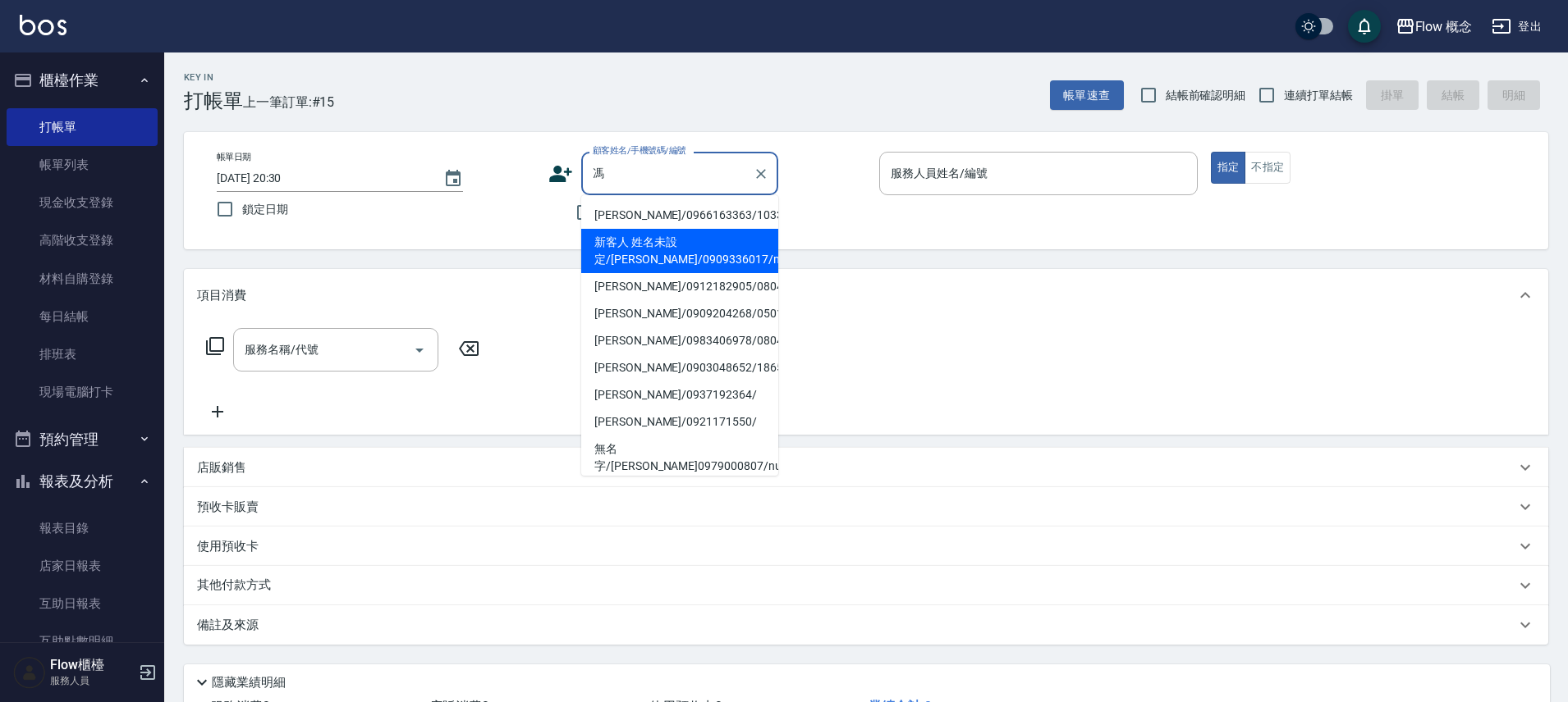
click at [690, 269] on li "新客人 姓名未設定/[PERSON_NAME]/0909336017/null" at bounding box center [679, 251] width 197 height 44
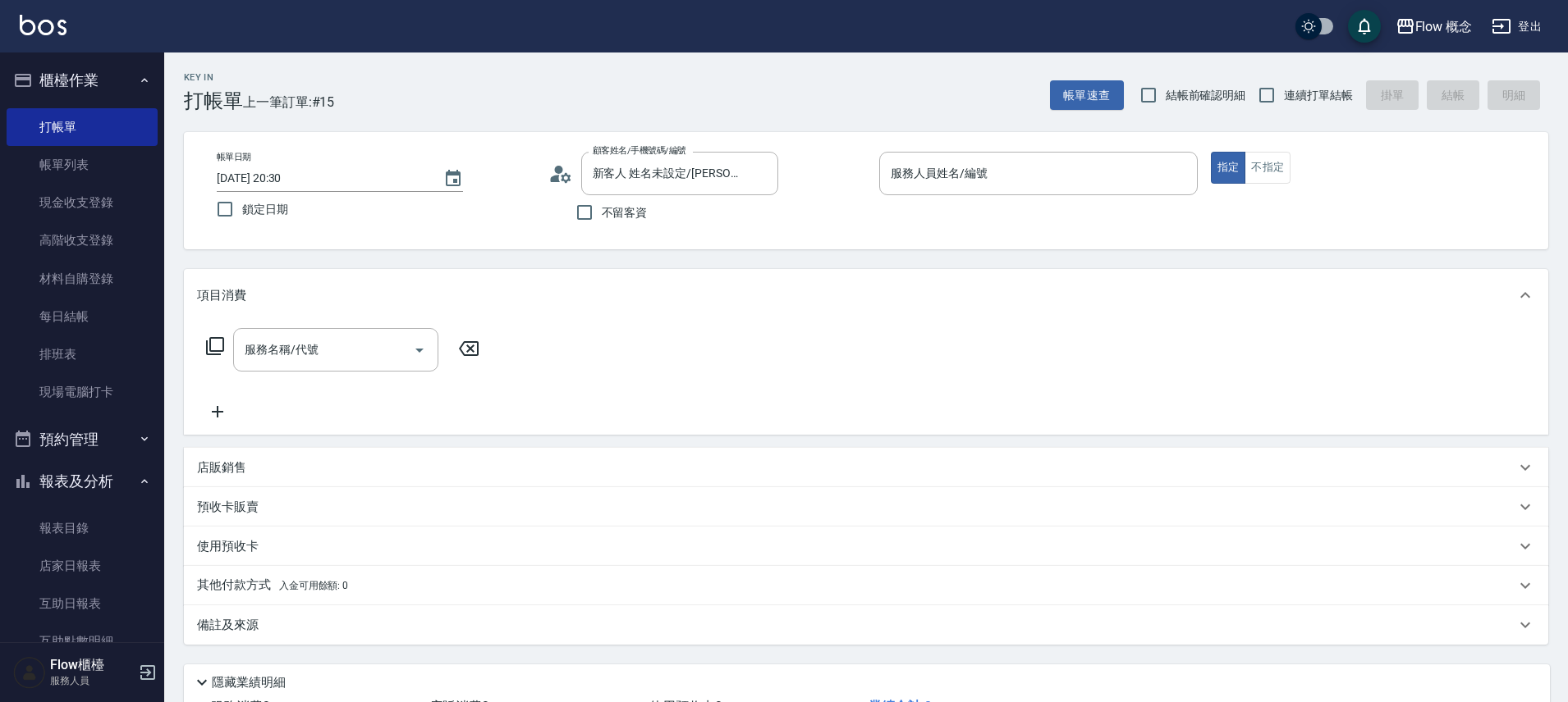
click at [708, 204] on div "不留客資" at bounding box center [663, 213] width 230 height 34
click at [702, 177] on input "新客人 姓名未設定/[PERSON_NAME]/0909336017/null" at bounding box center [667, 173] width 157 height 29
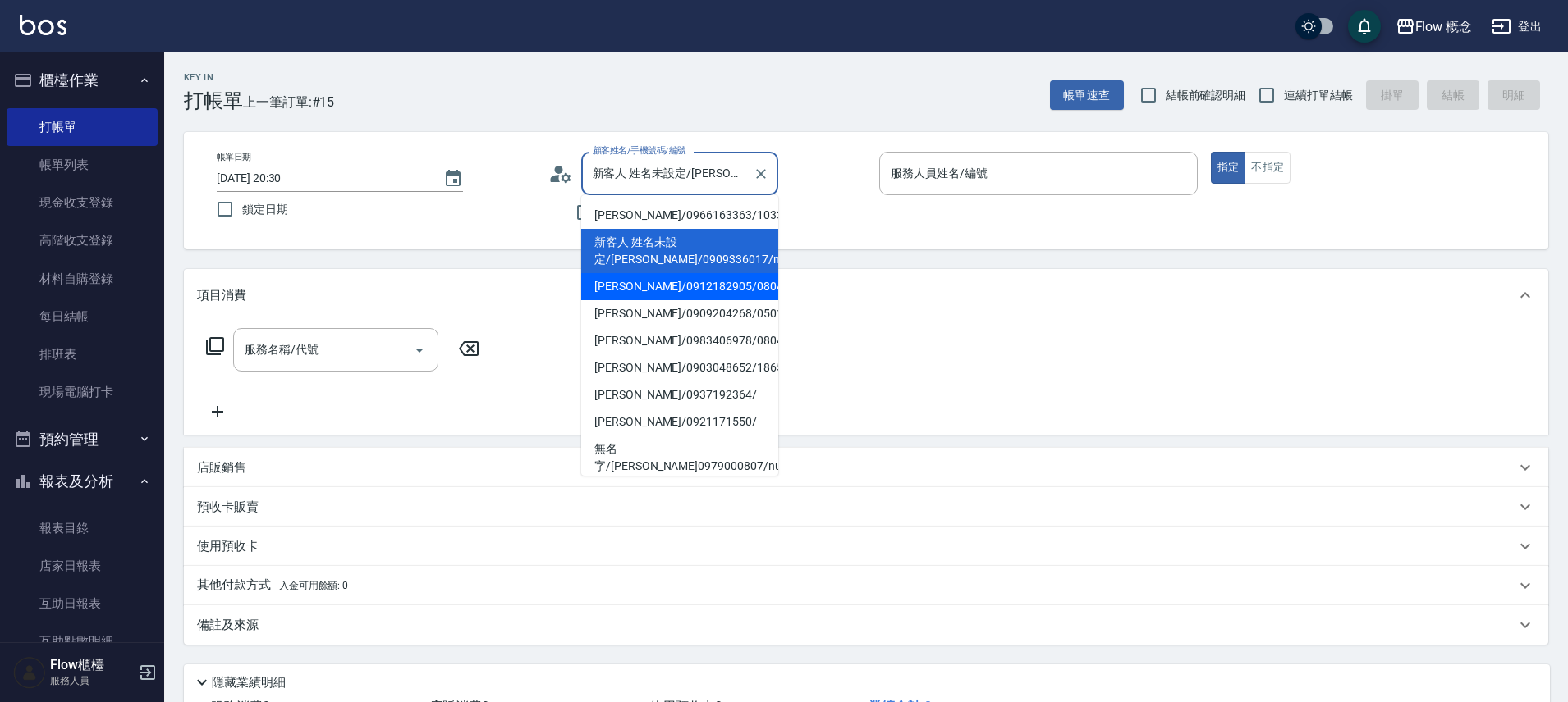
click at [648, 290] on li "[PERSON_NAME]/0912182905/0804081" at bounding box center [679, 287] width 197 height 27
type input "[PERSON_NAME]/0912182905/0804081"
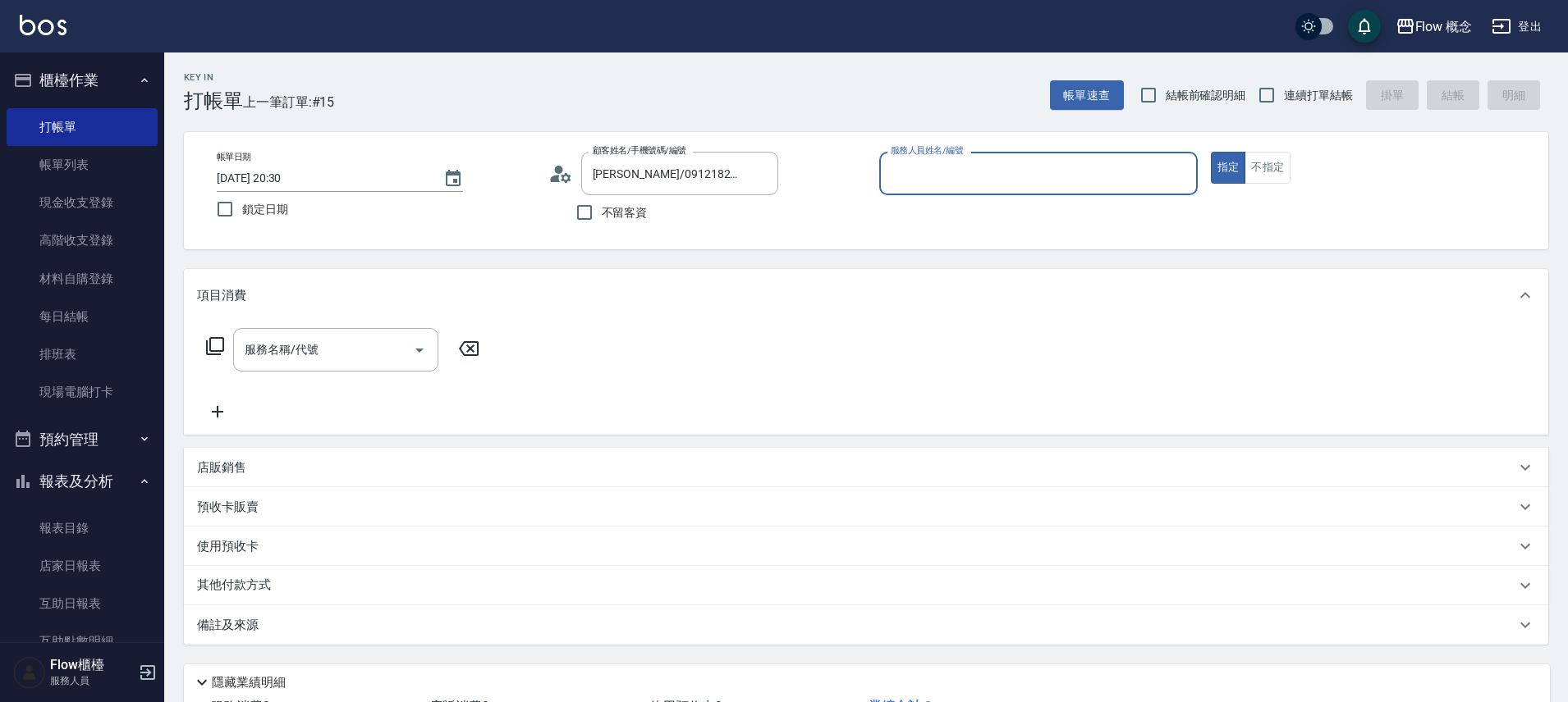
type input "Kimico-8"
click at [320, 359] on input "服務名稱/代號" at bounding box center [323, 350] width 166 height 29
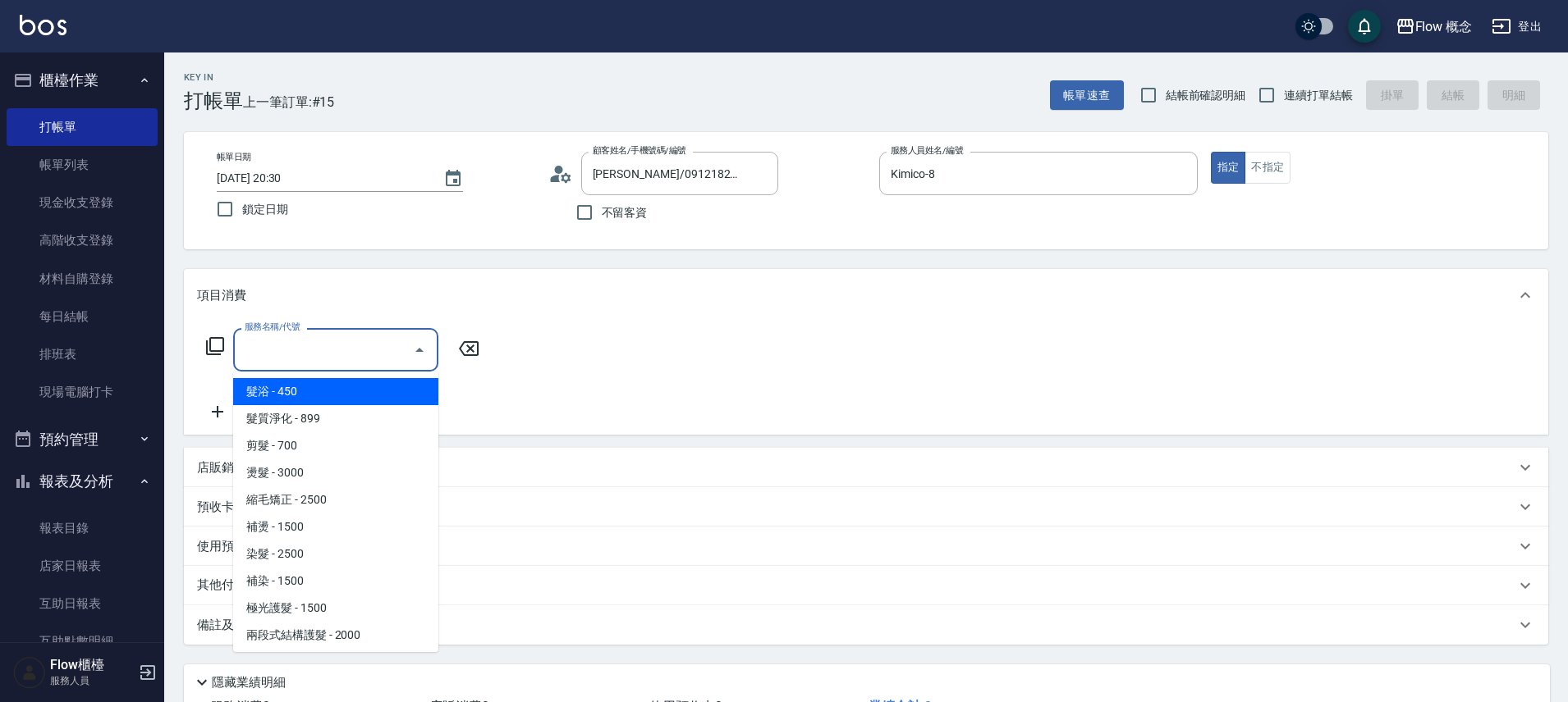
scroll to position [741, 0]
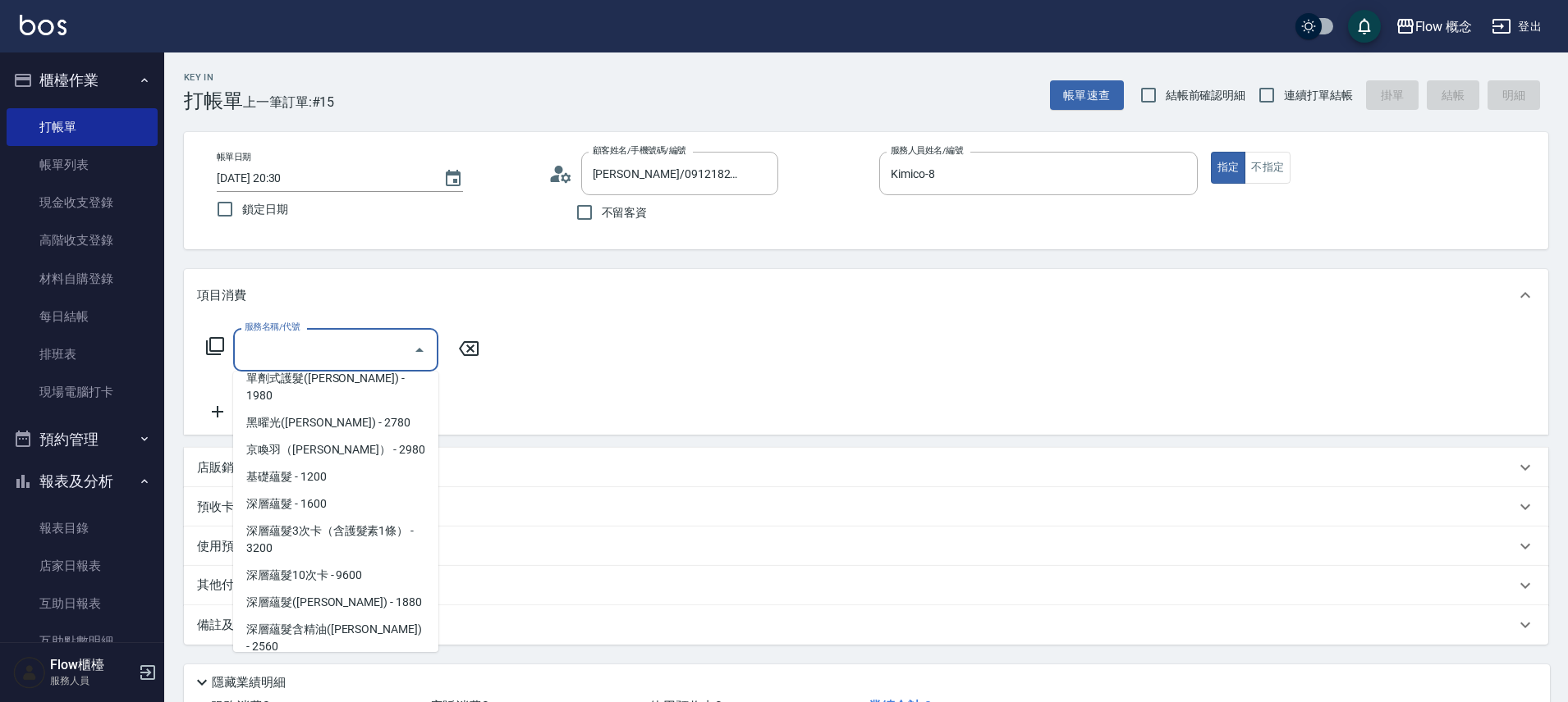
click at [330, 660] on span "接髮 - 6000" at bounding box center [336, 674] width 205 height 27
type input "接髮(701)"
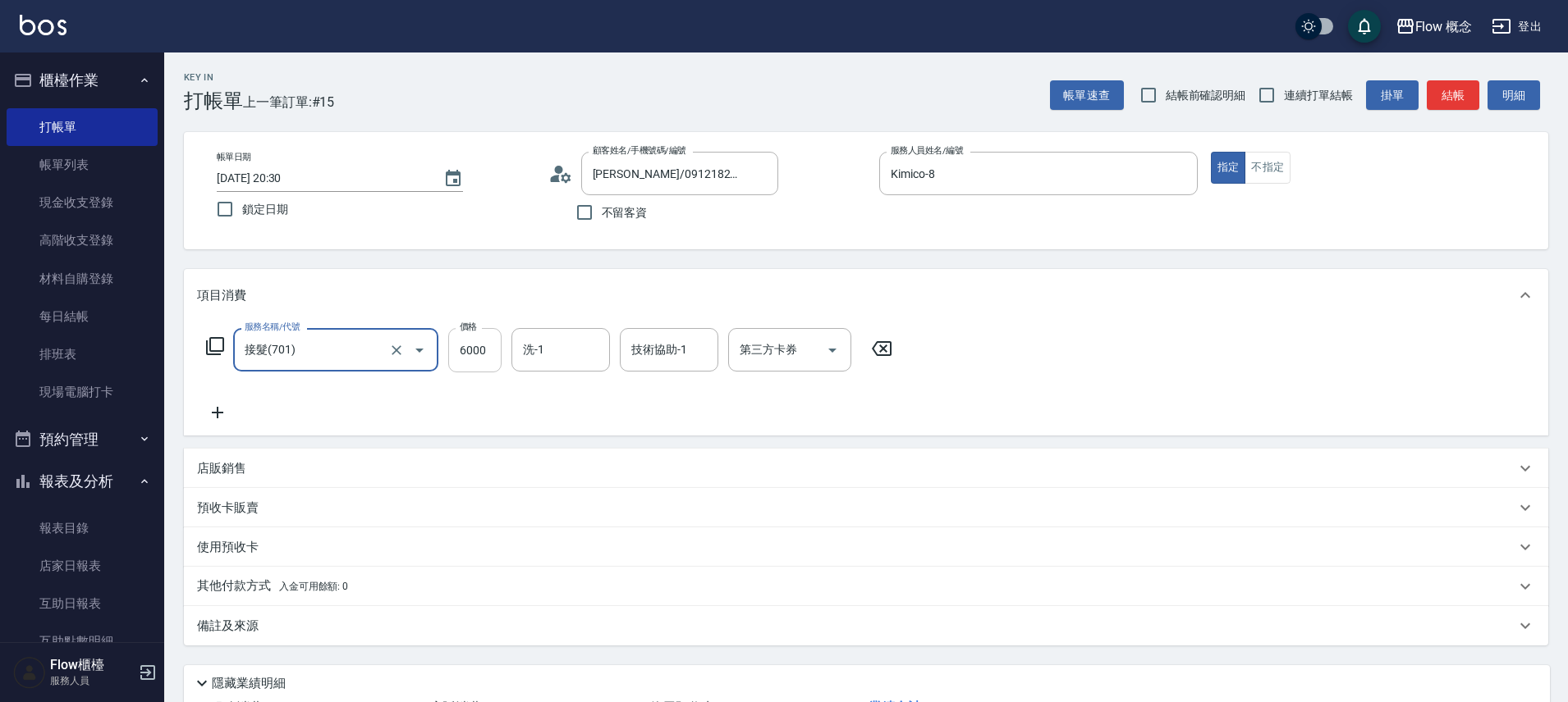
click at [480, 354] on input "6000" at bounding box center [474, 350] width 53 height 44
type input "3000"
click at [226, 414] on icon at bounding box center [218, 412] width 41 height 20
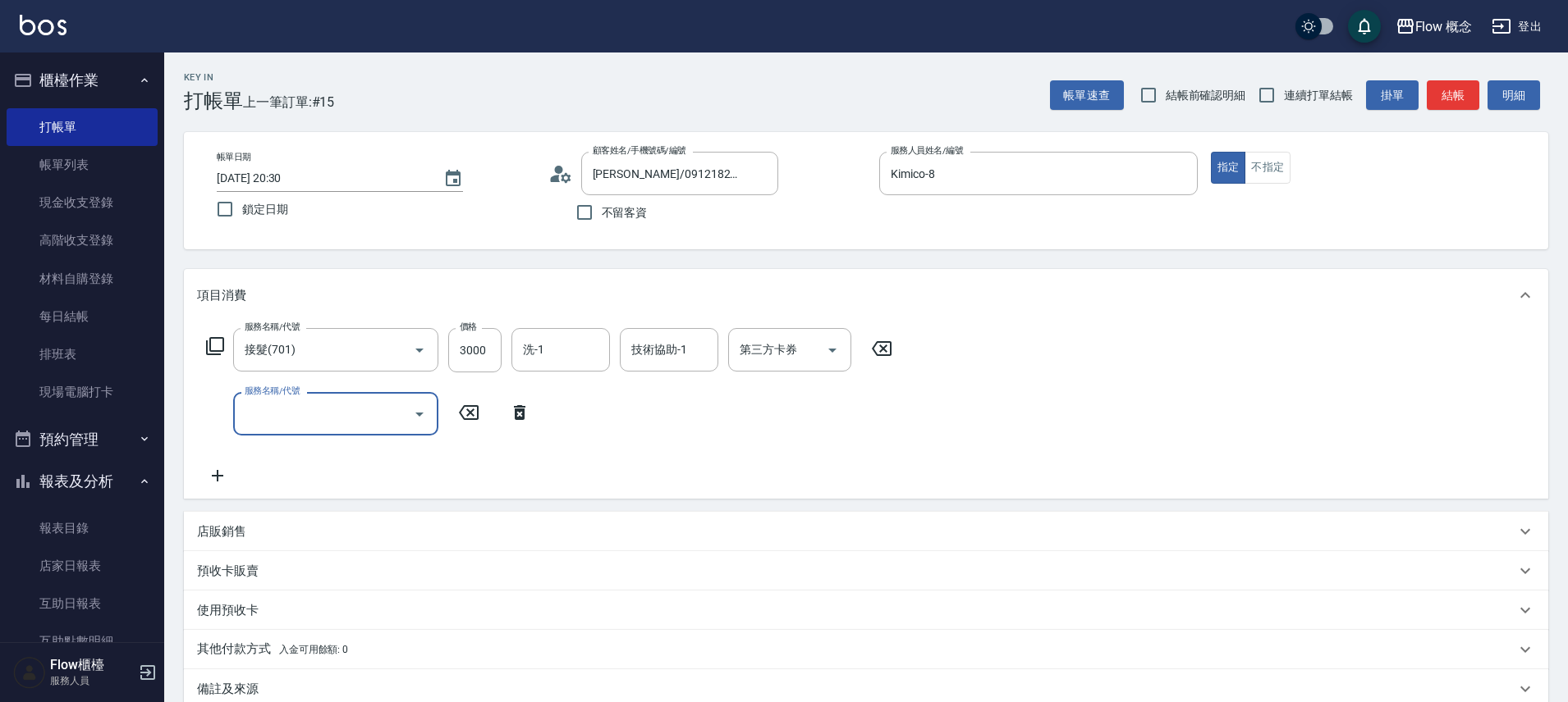
click at [283, 419] on input "服務名稱/代號" at bounding box center [323, 414] width 166 height 29
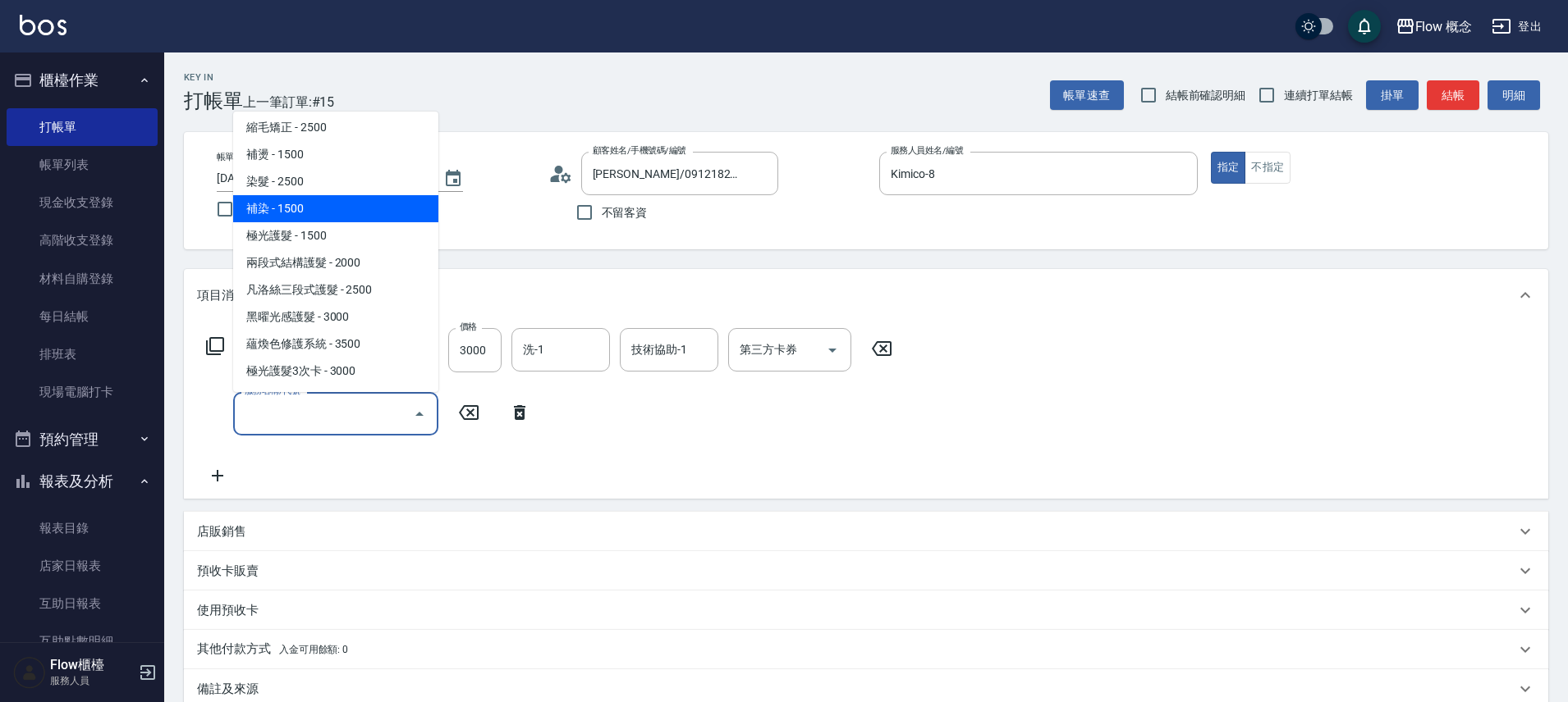
scroll to position [0, 0]
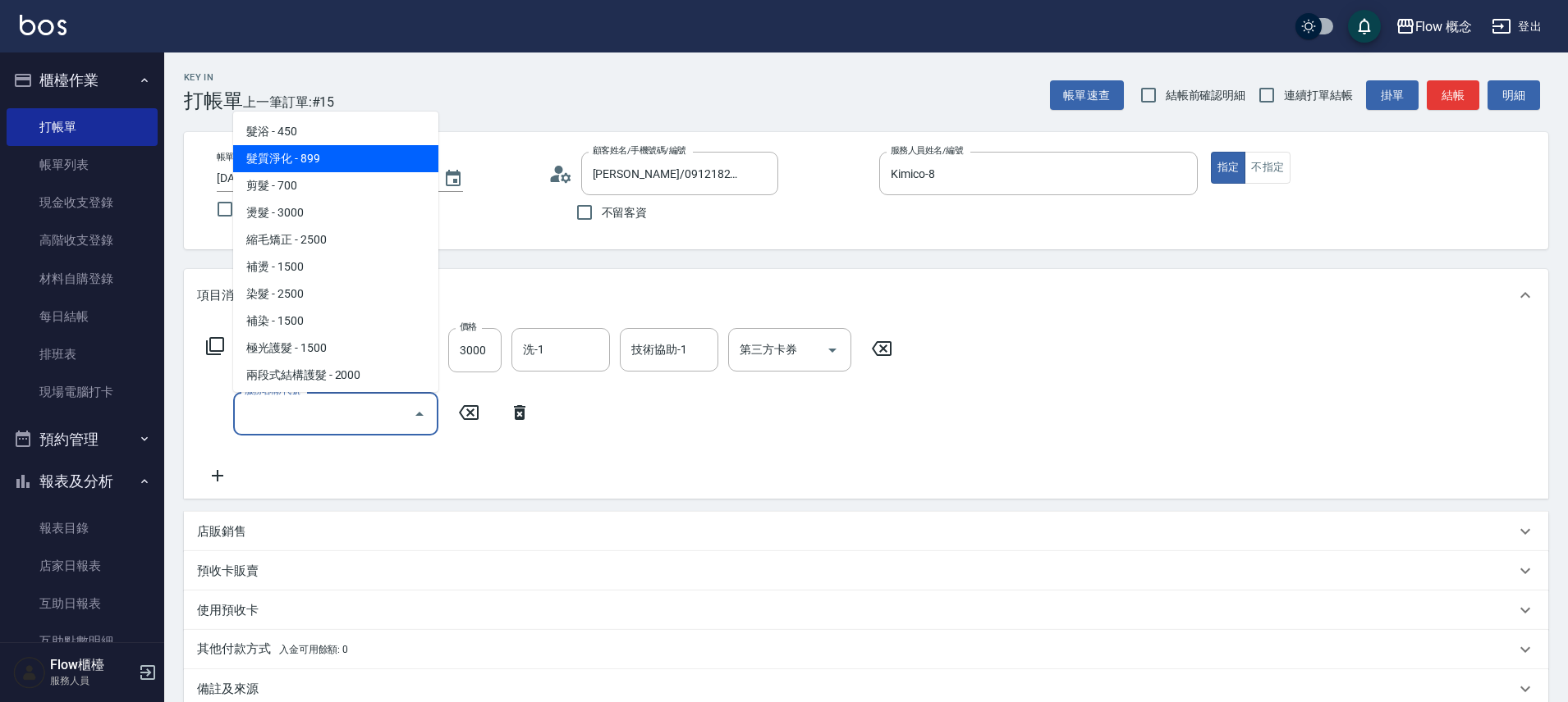
click at [293, 149] on span "髮質淨化 - 899" at bounding box center [336, 159] width 205 height 27
type input "髮質淨化(102)"
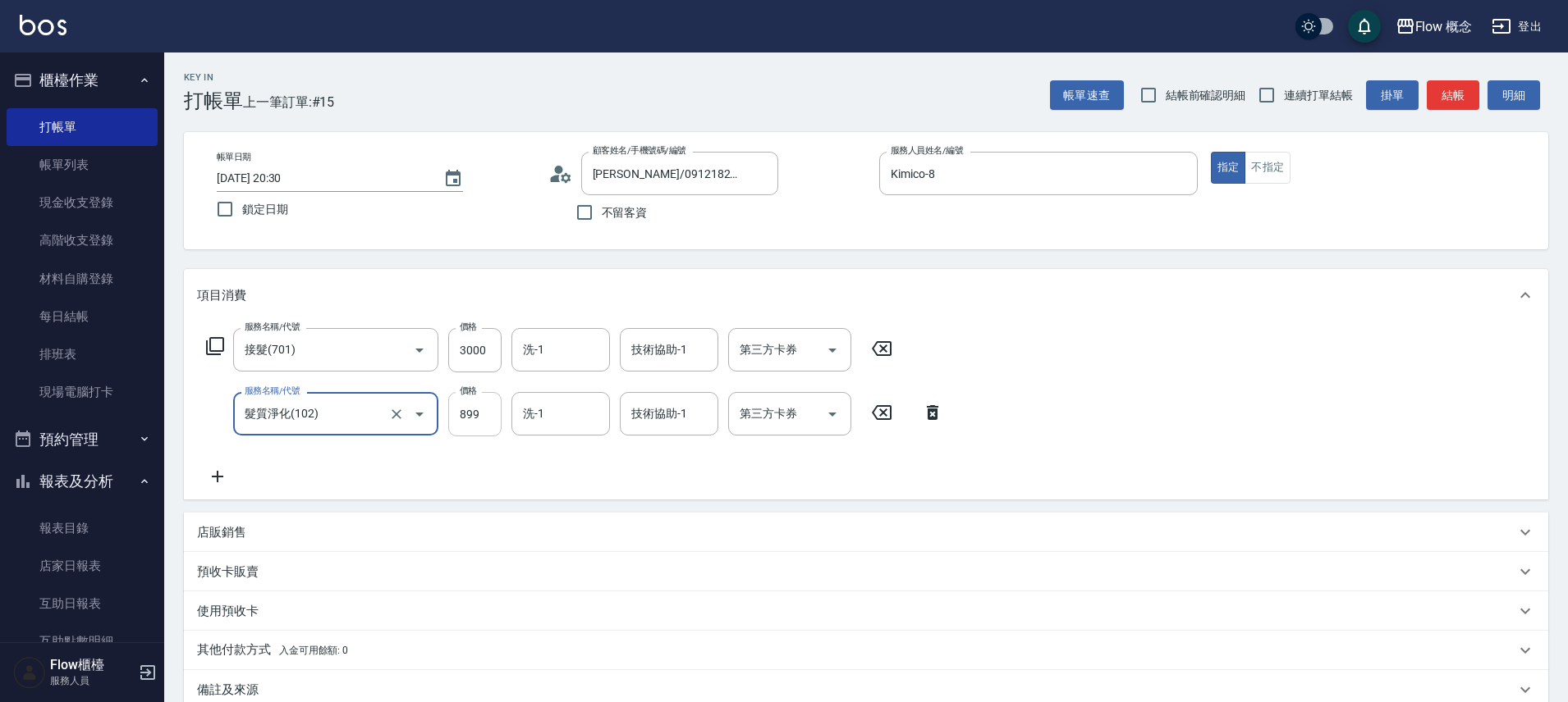
click at [469, 423] on input "899" at bounding box center [474, 414] width 53 height 44
type input "800"
click at [226, 476] on icon at bounding box center [218, 477] width 41 height 20
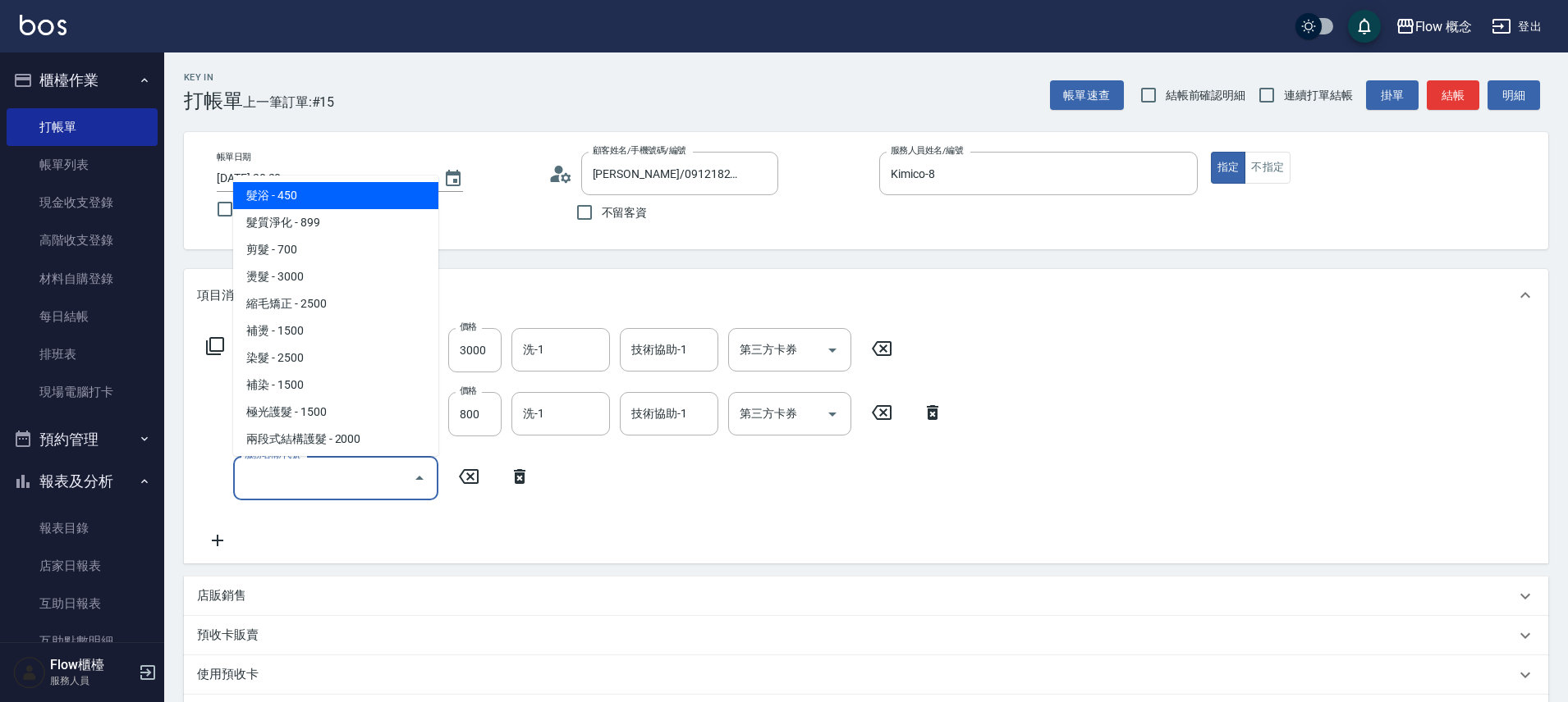
click at [332, 468] on input "服務名稱/代號" at bounding box center [323, 478] width 166 height 29
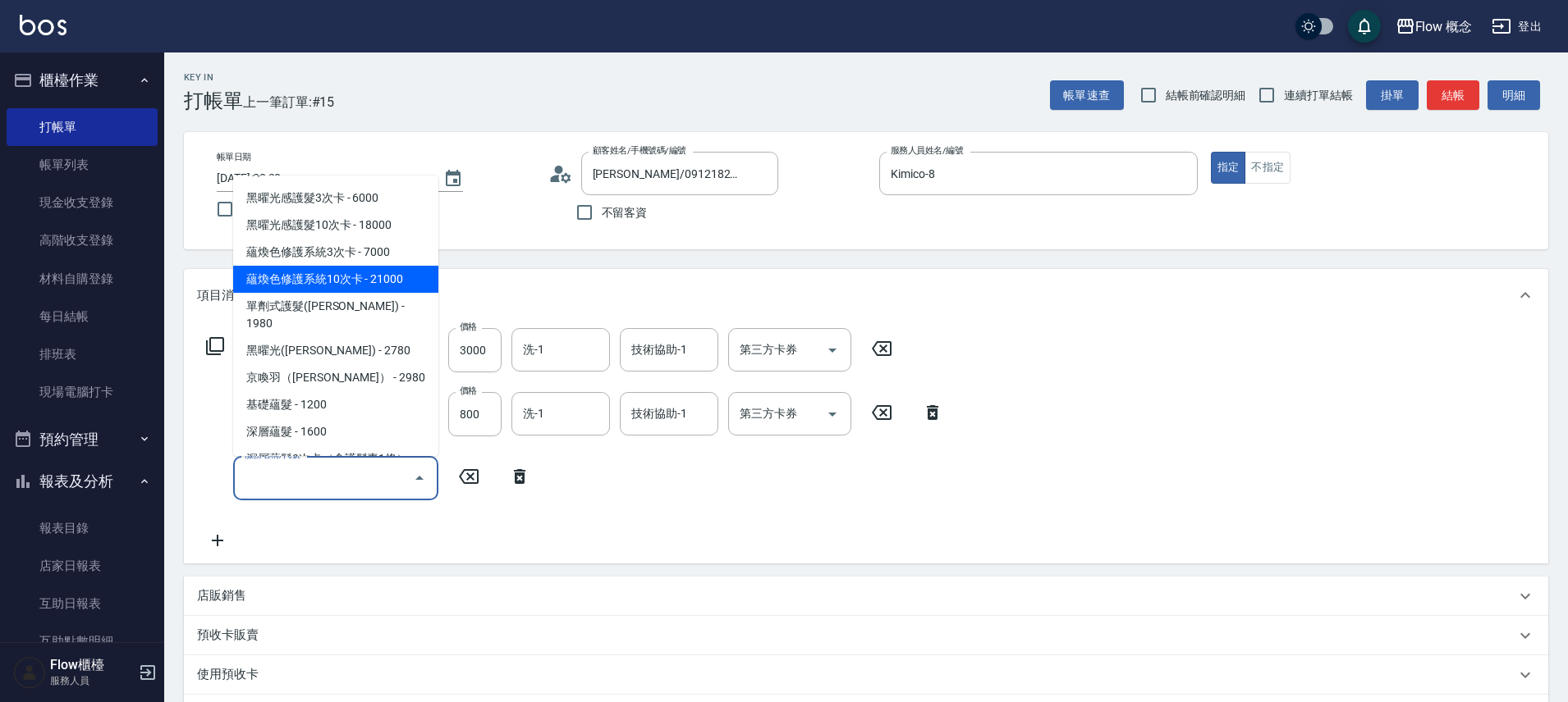
scroll to position [621, 0]
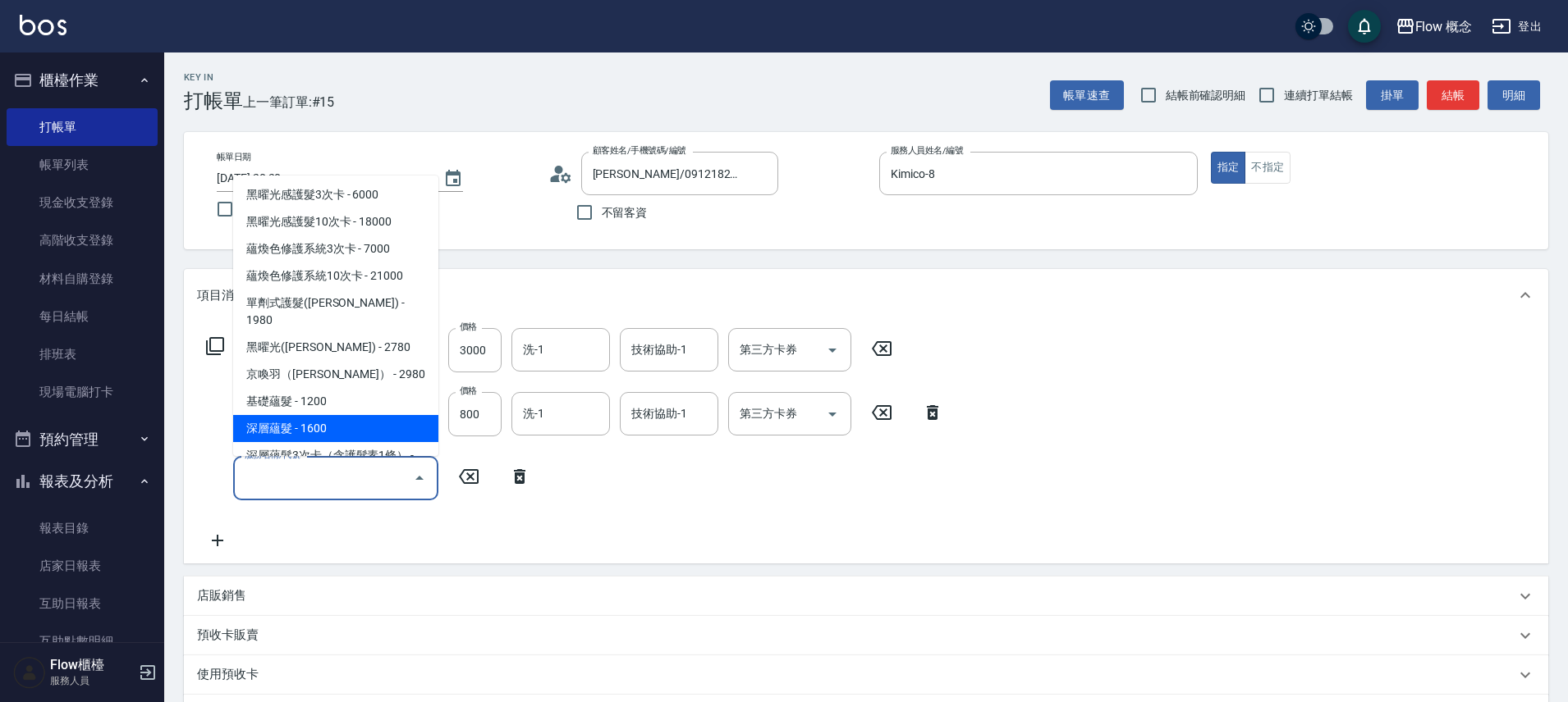
click at [312, 415] on span "深層蘊髮 - 1600" at bounding box center [336, 429] width 205 height 27
type input "深層蘊髮(602)"
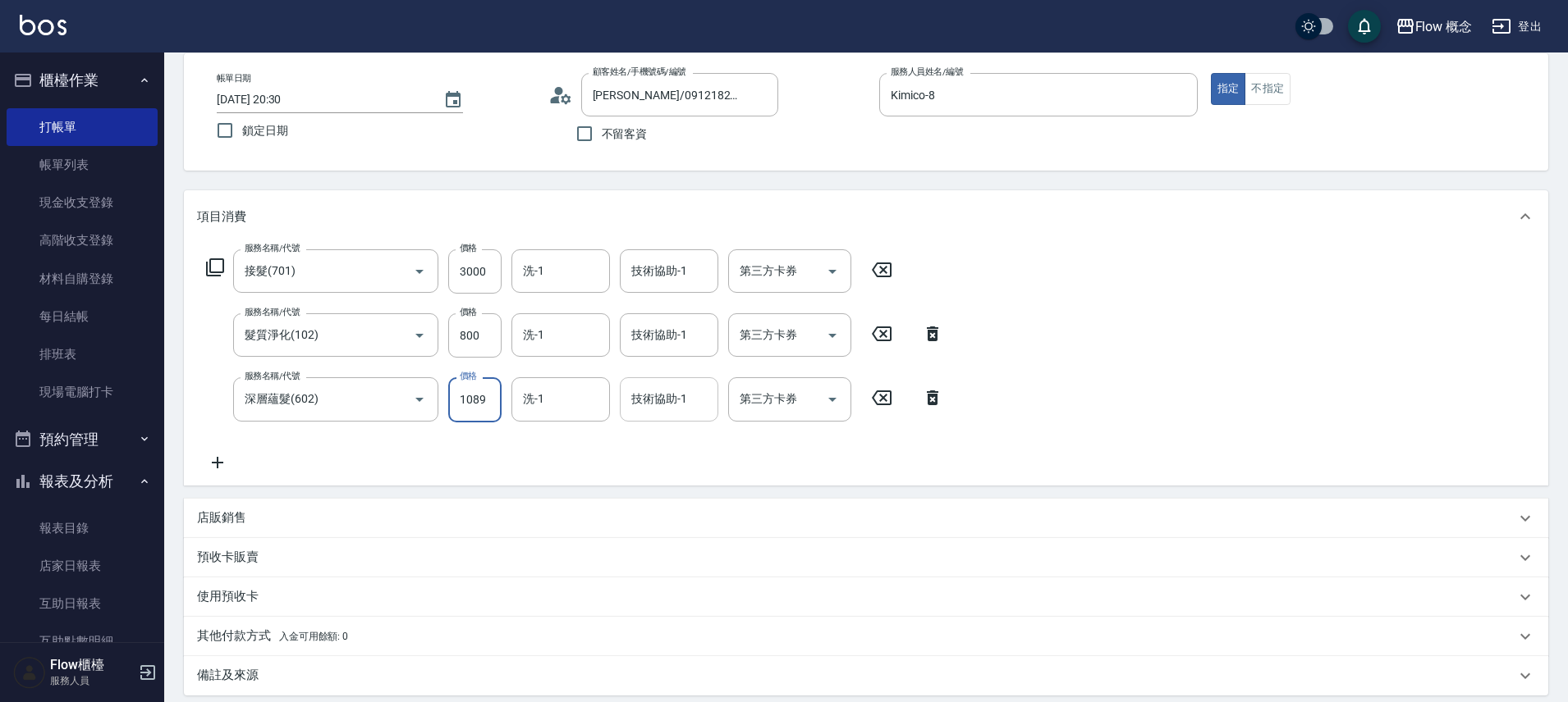
scroll to position [151, 0]
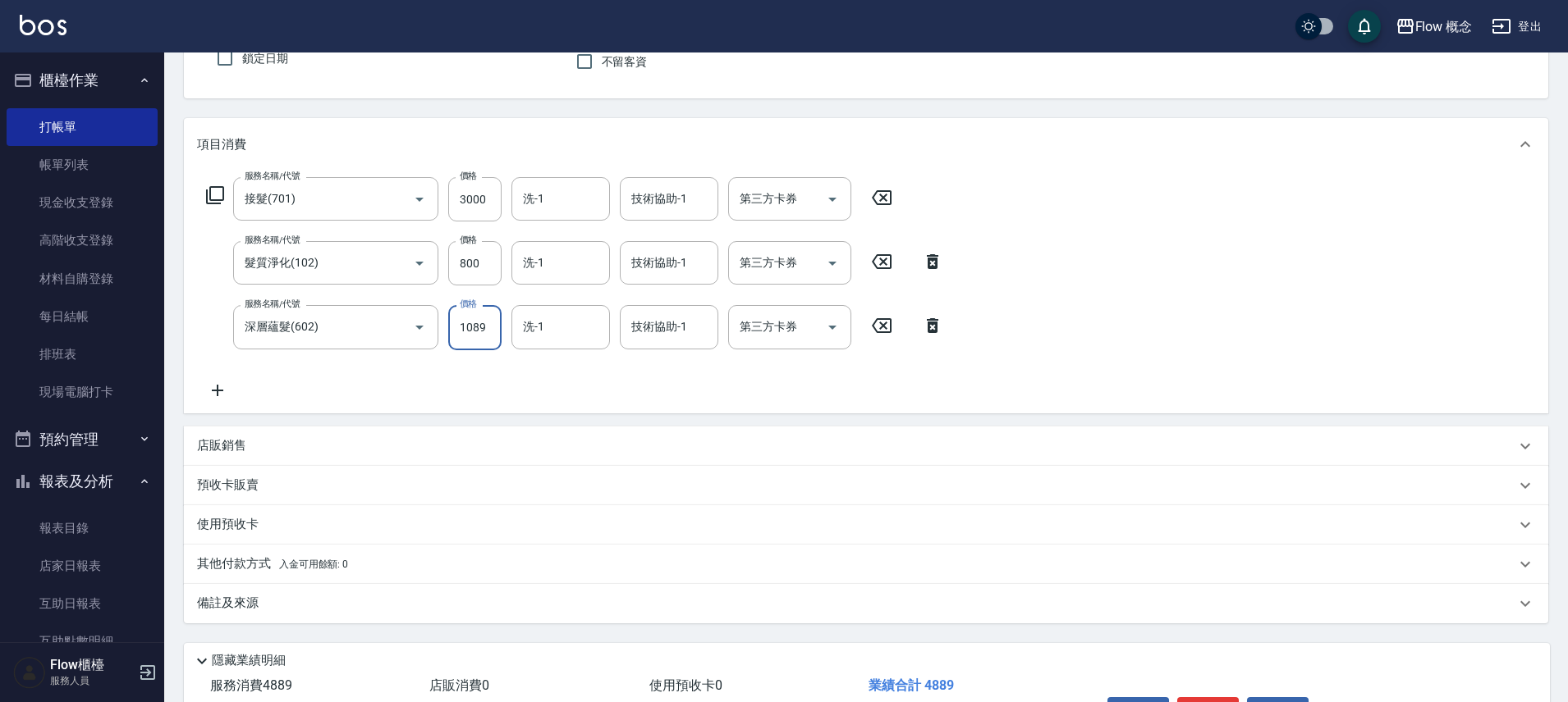
type input "1089"
click at [347, 571] on p "其他付款方式 入金可用餘額: 0" at bounding box center [273, 564] width 151 height 18
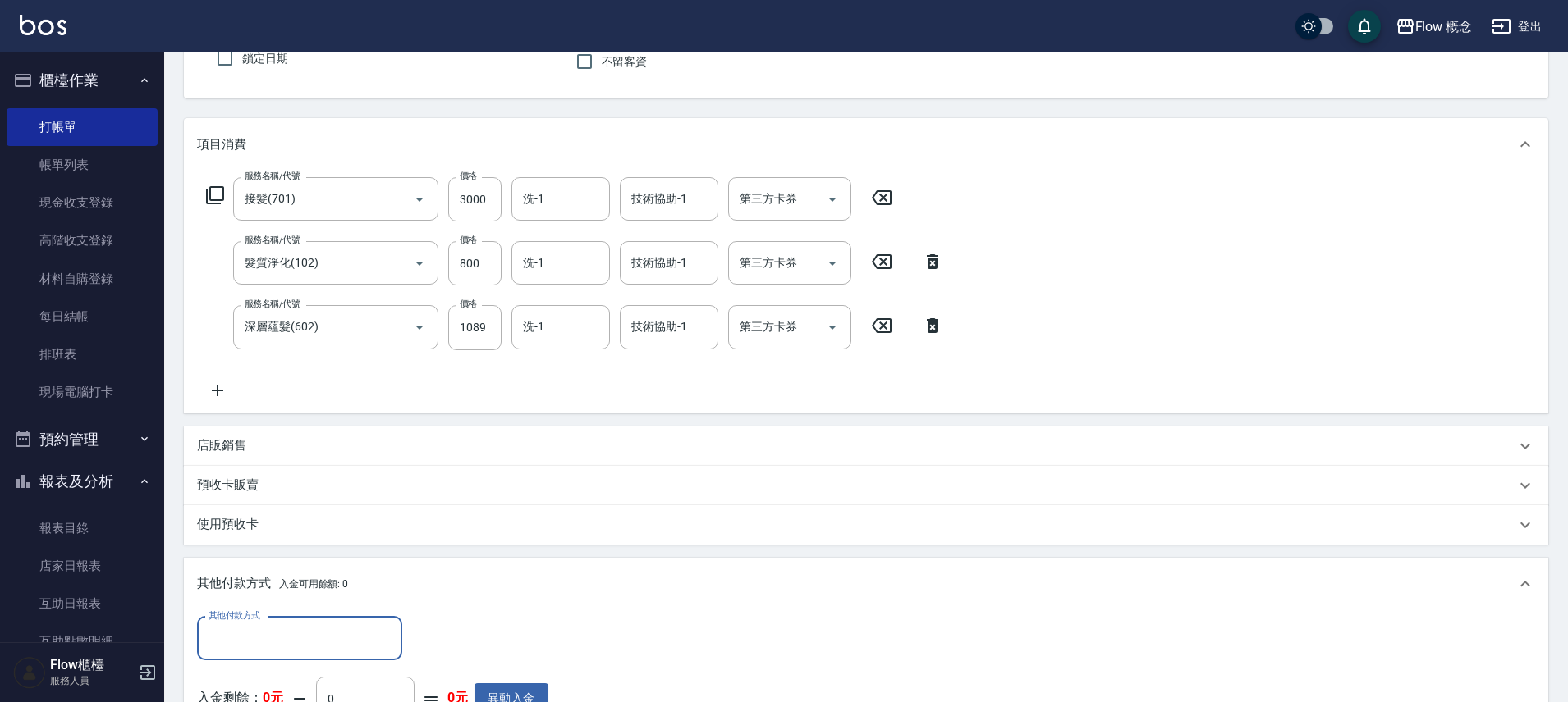
scroll to position [0, 0]
click at [266, 635] on input "其他付款方式" at bounding box center [299, 639] width 191 height 29
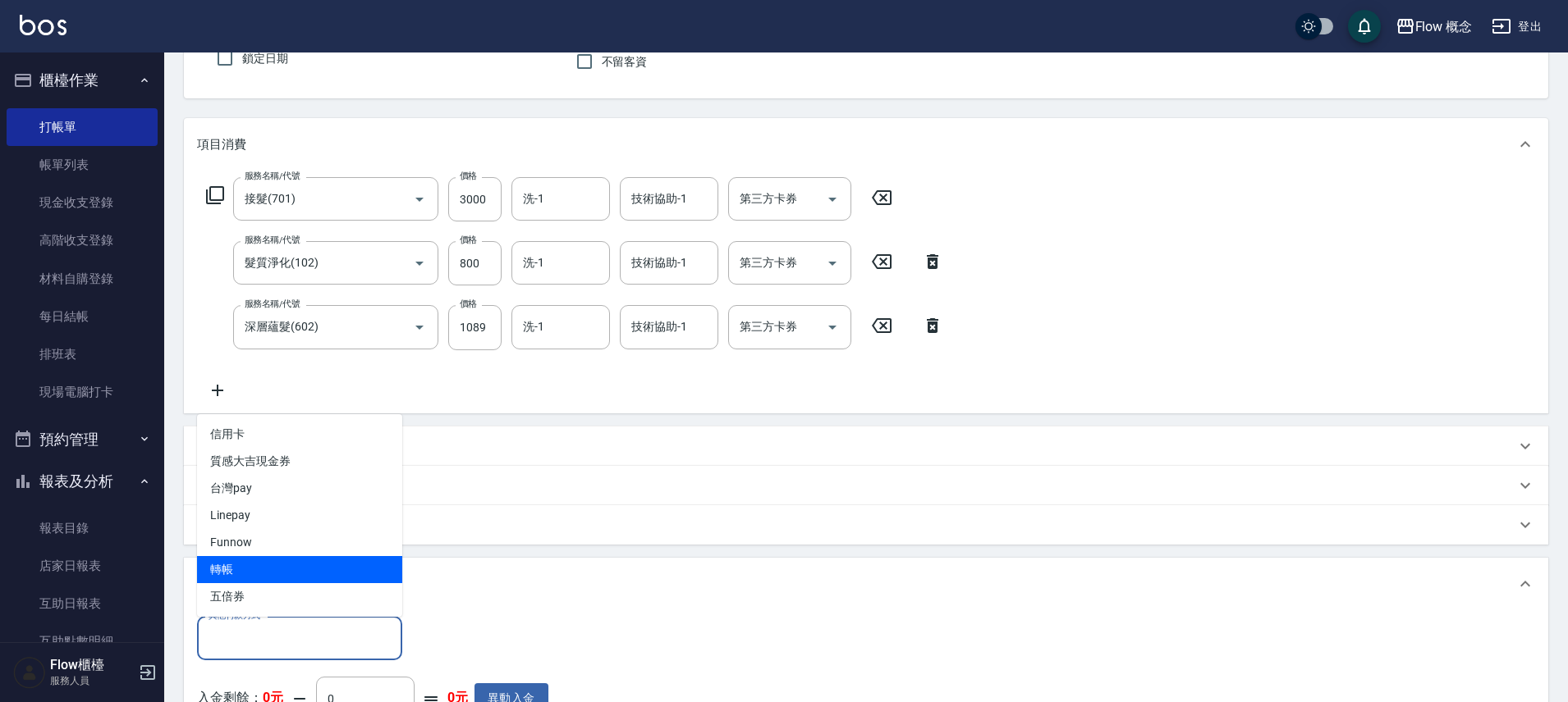
click at [309, 569] on span "轉帳" at bounding box center [300, 570] width 205 height 27
type input "轉帳"
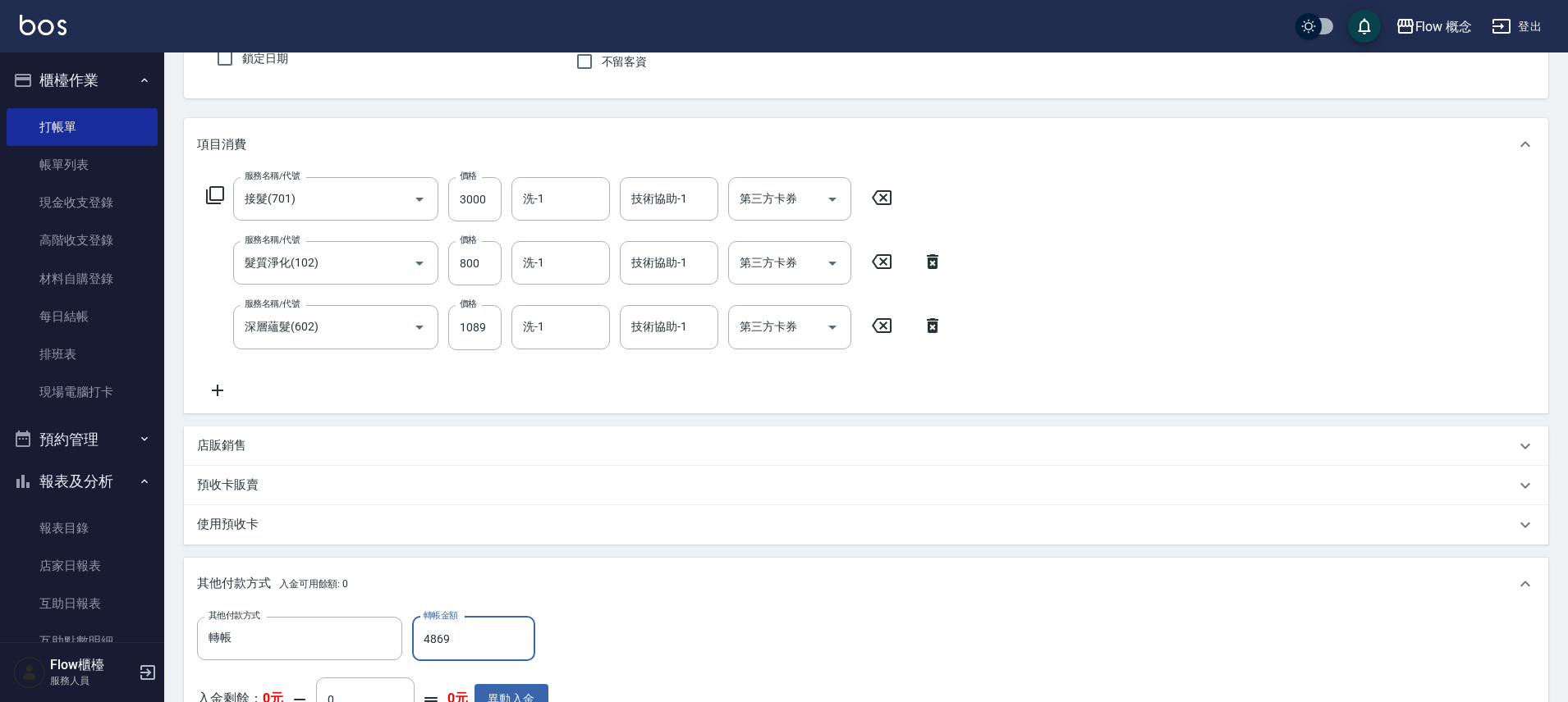
scroll to position [451, 0]
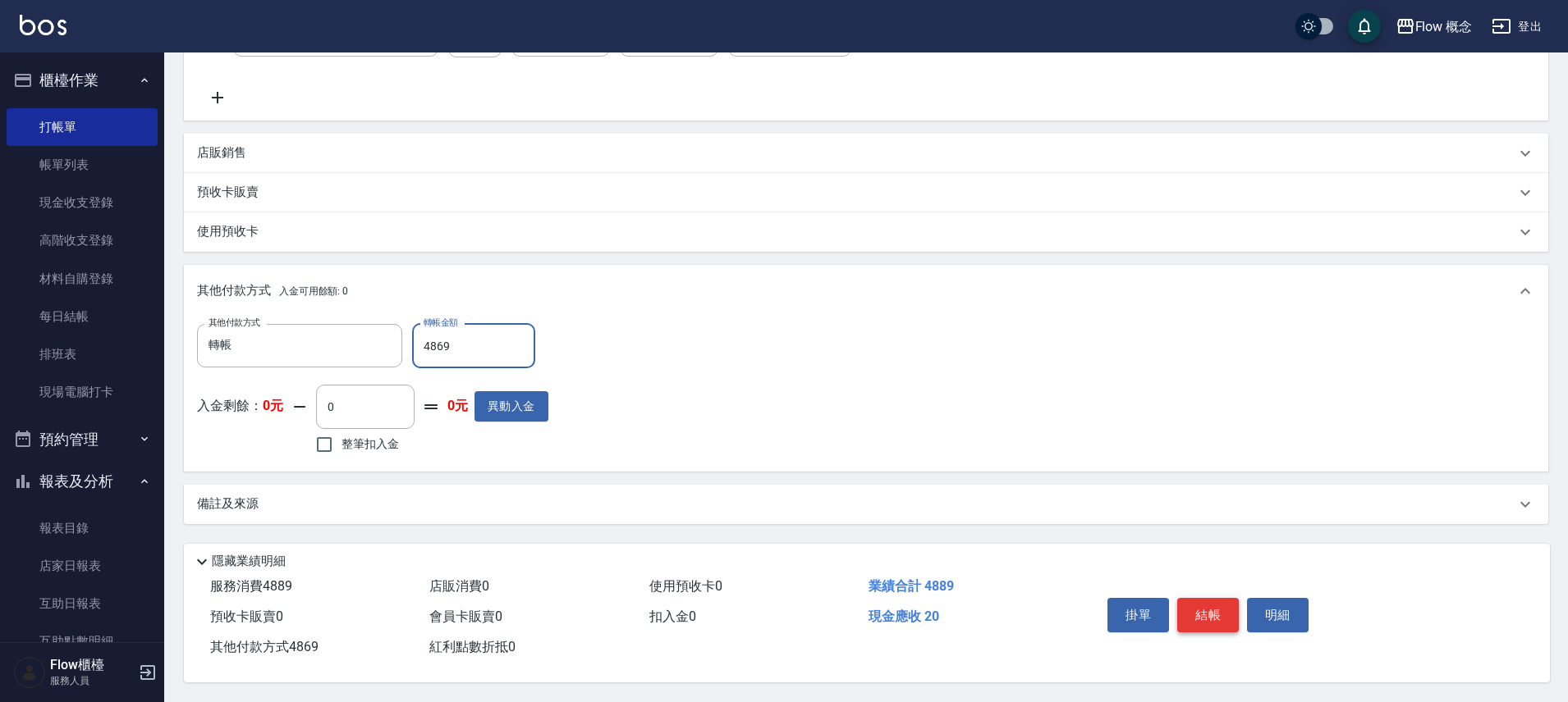
type input "4869"
click at [1219, 605] on button "結帳" at bounding box center [1208, 615] width 62 height 34
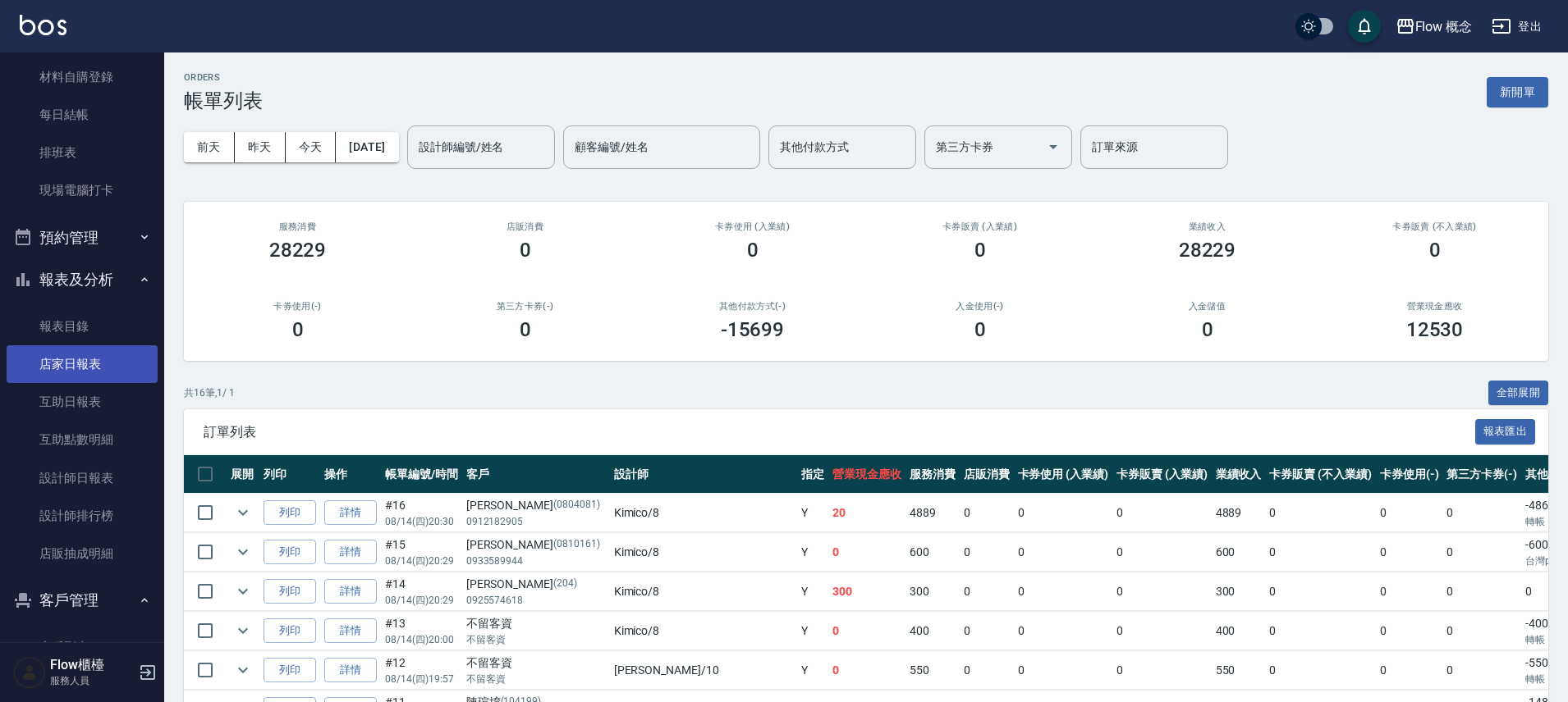
scroll to position [330, 0]
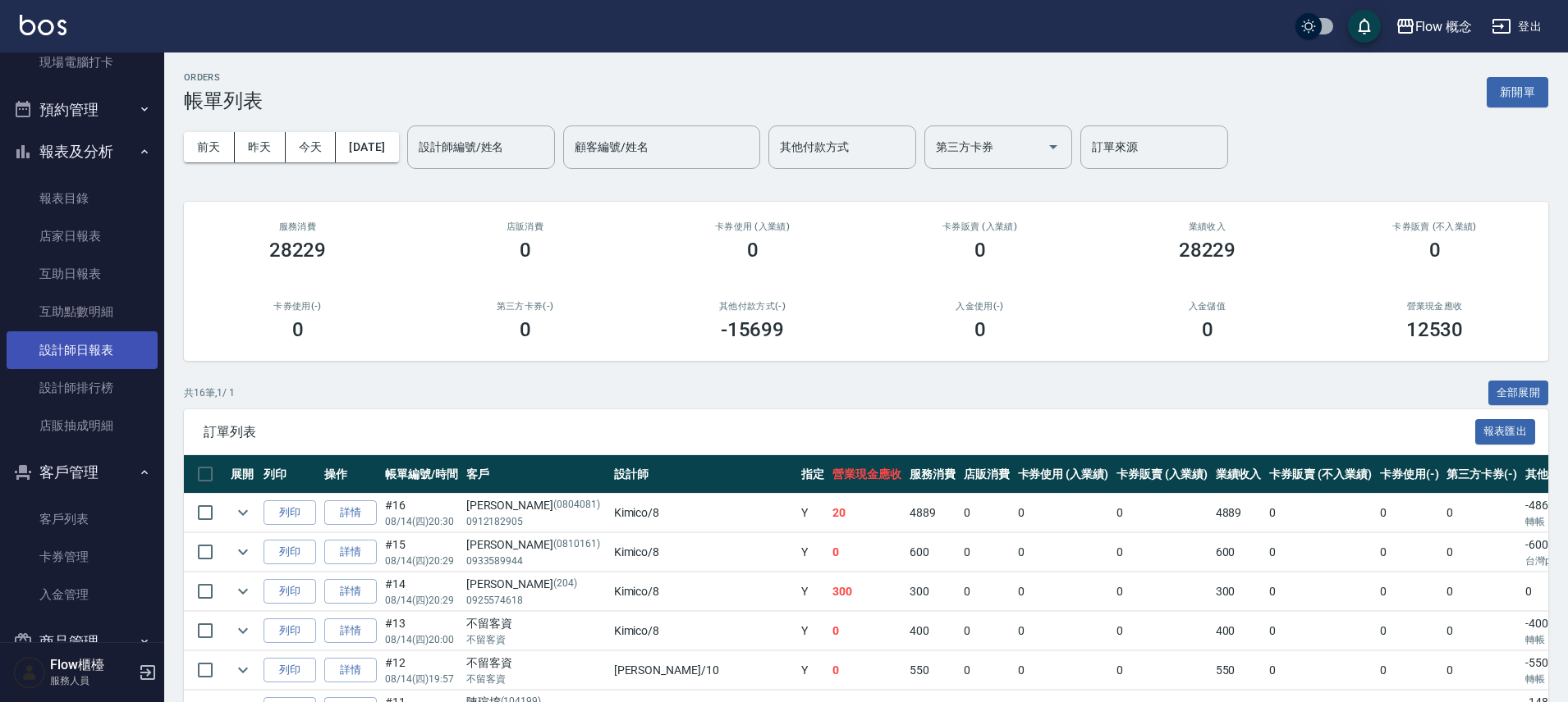
click at [51, 359] on link "設計師日報表" at bounding box center [82, 350] width 151 height 38
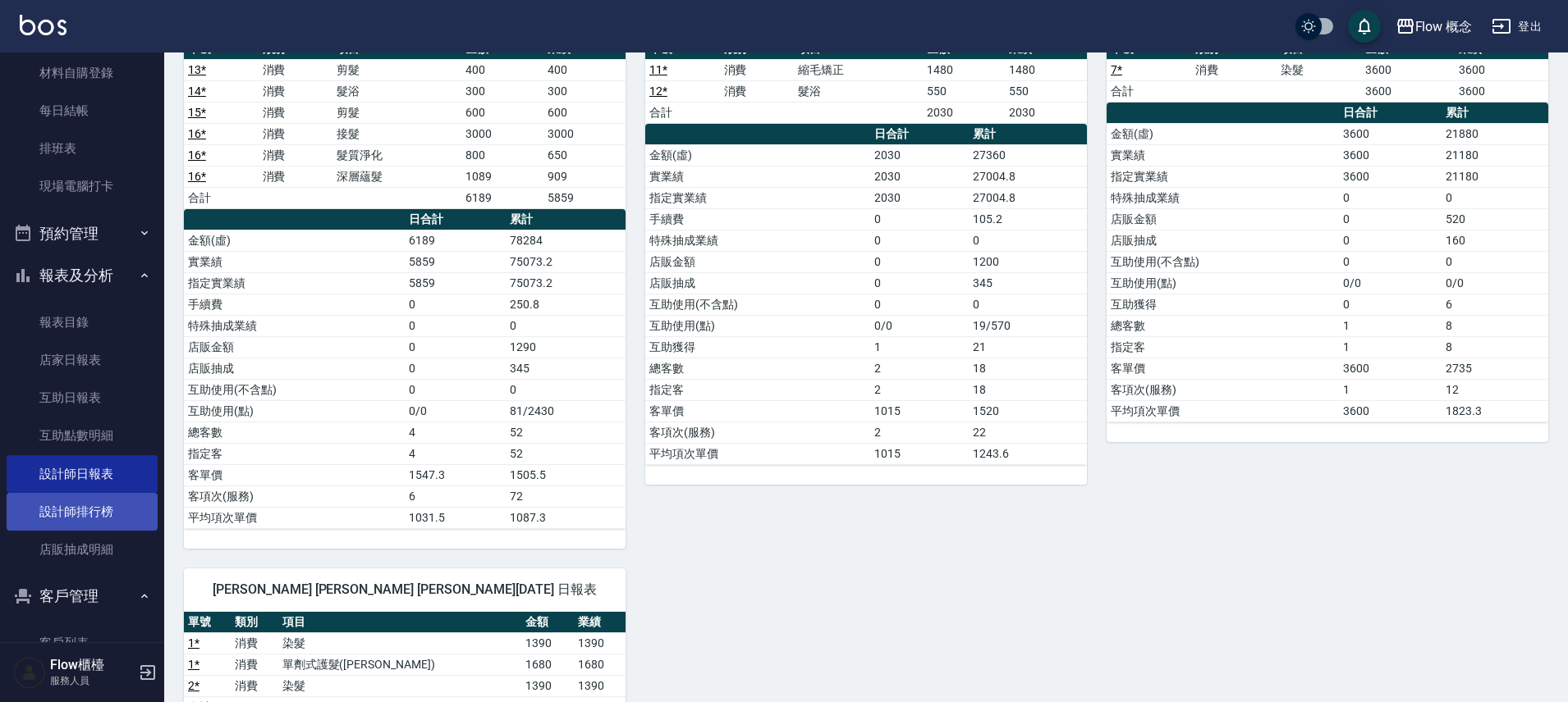
scroll to position [208, 0]
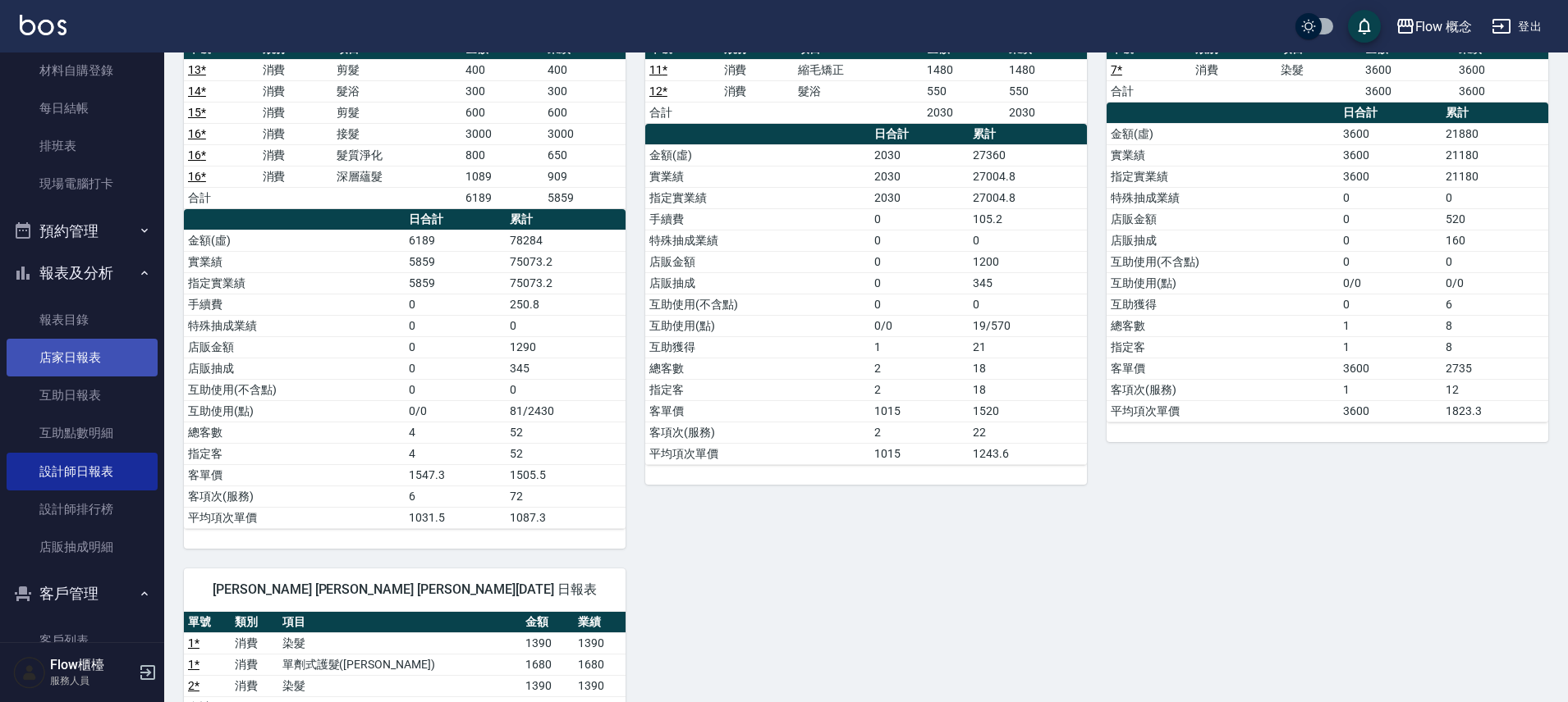
click at [109, 349] on link "店家日報表" at bounding box center [82, 358] width 151 height 38
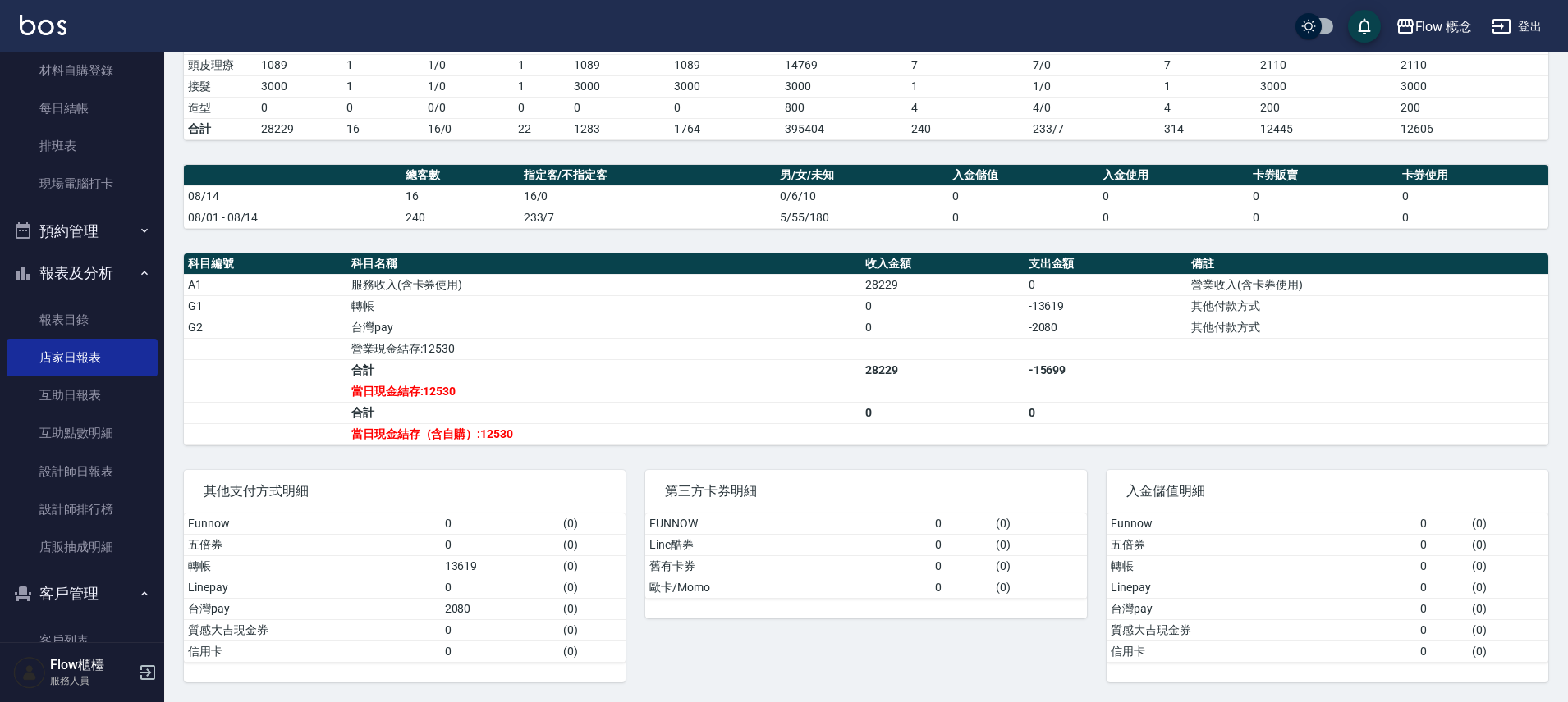
scroll to position [50, 0]
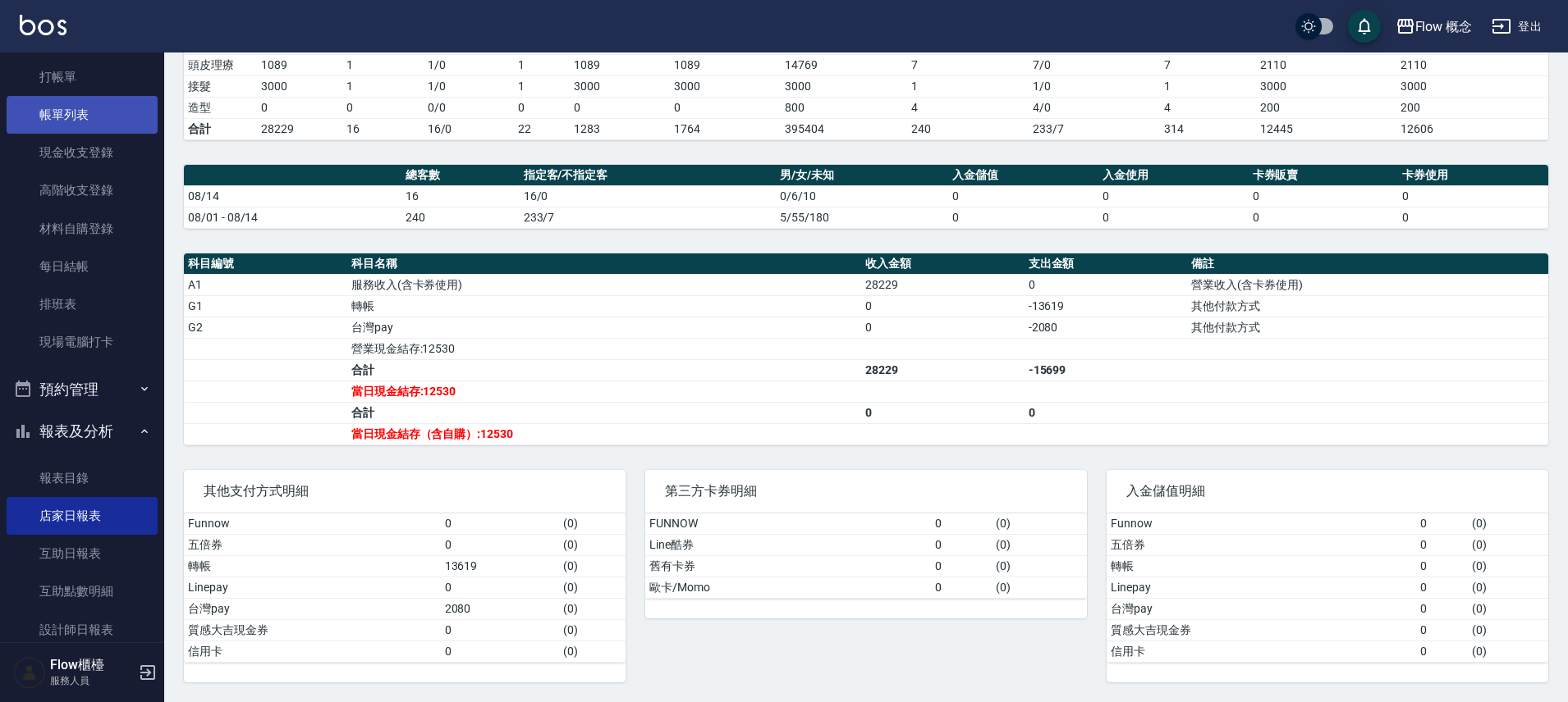
click at [91, 111] on link "帳單列表" at bounding box center [82, 114] width 151 height 38
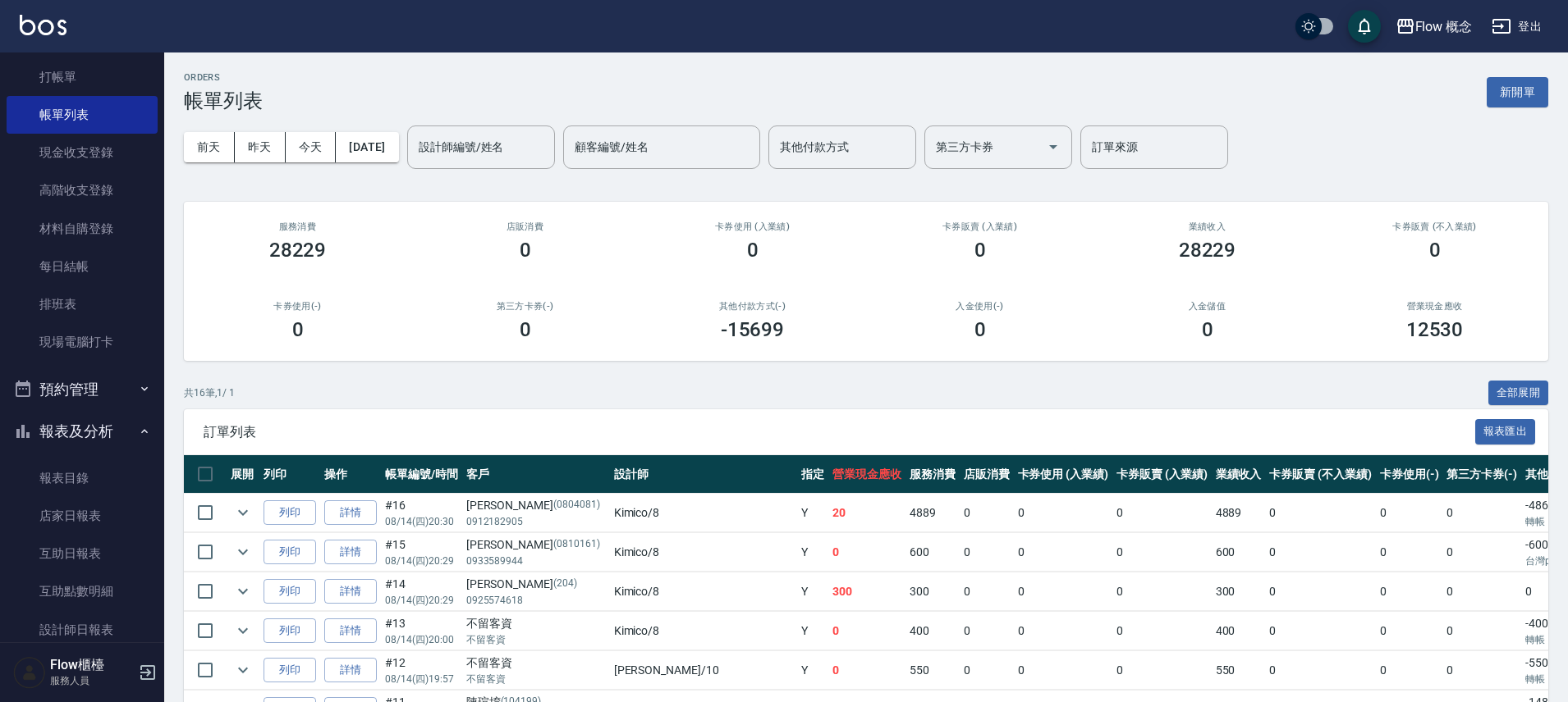
scroll to position [498, 0]
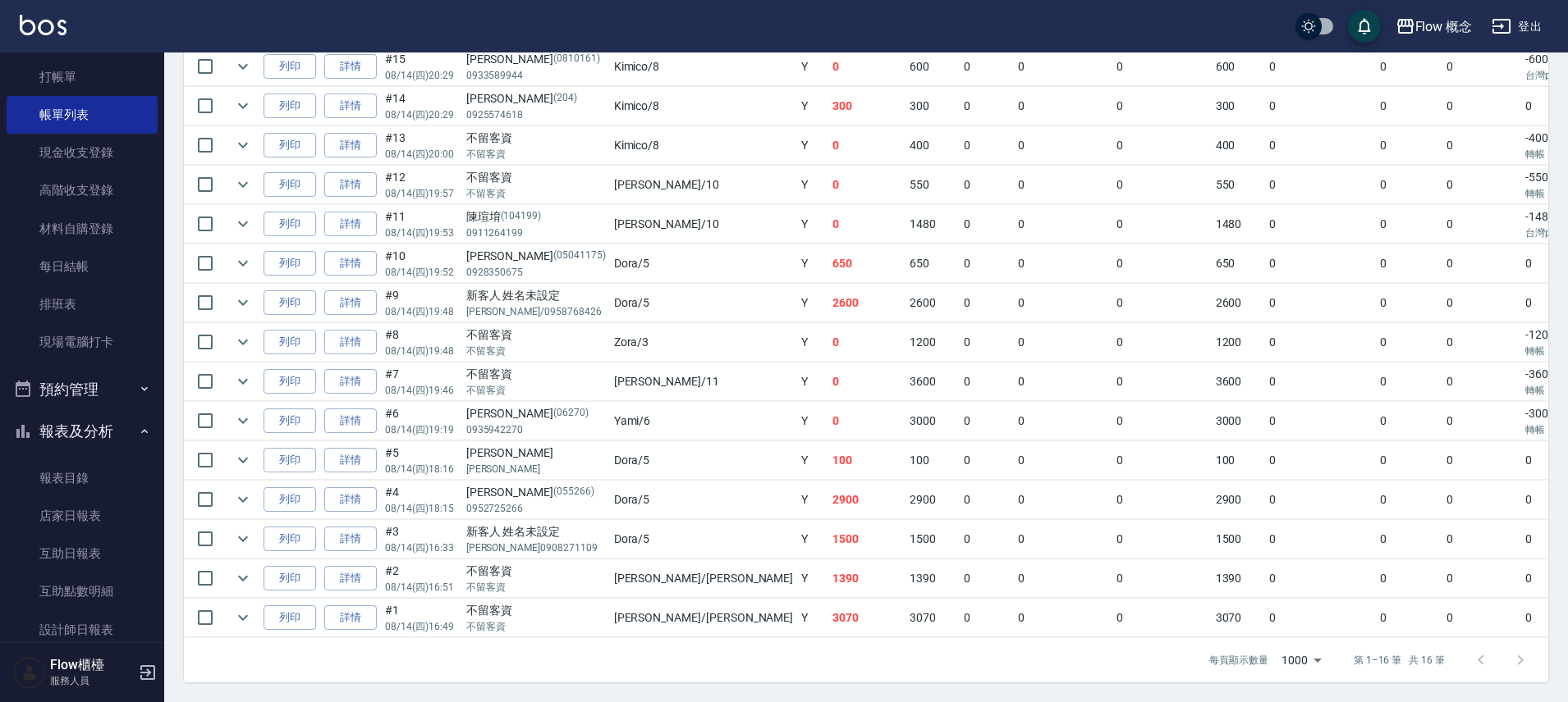
click at [797, 250] on td "Y" at bounding box center [813, 263] width 32 height 38
click at [797, 300] on td "Y" at bounding box center [813, 302] width 32 height 38
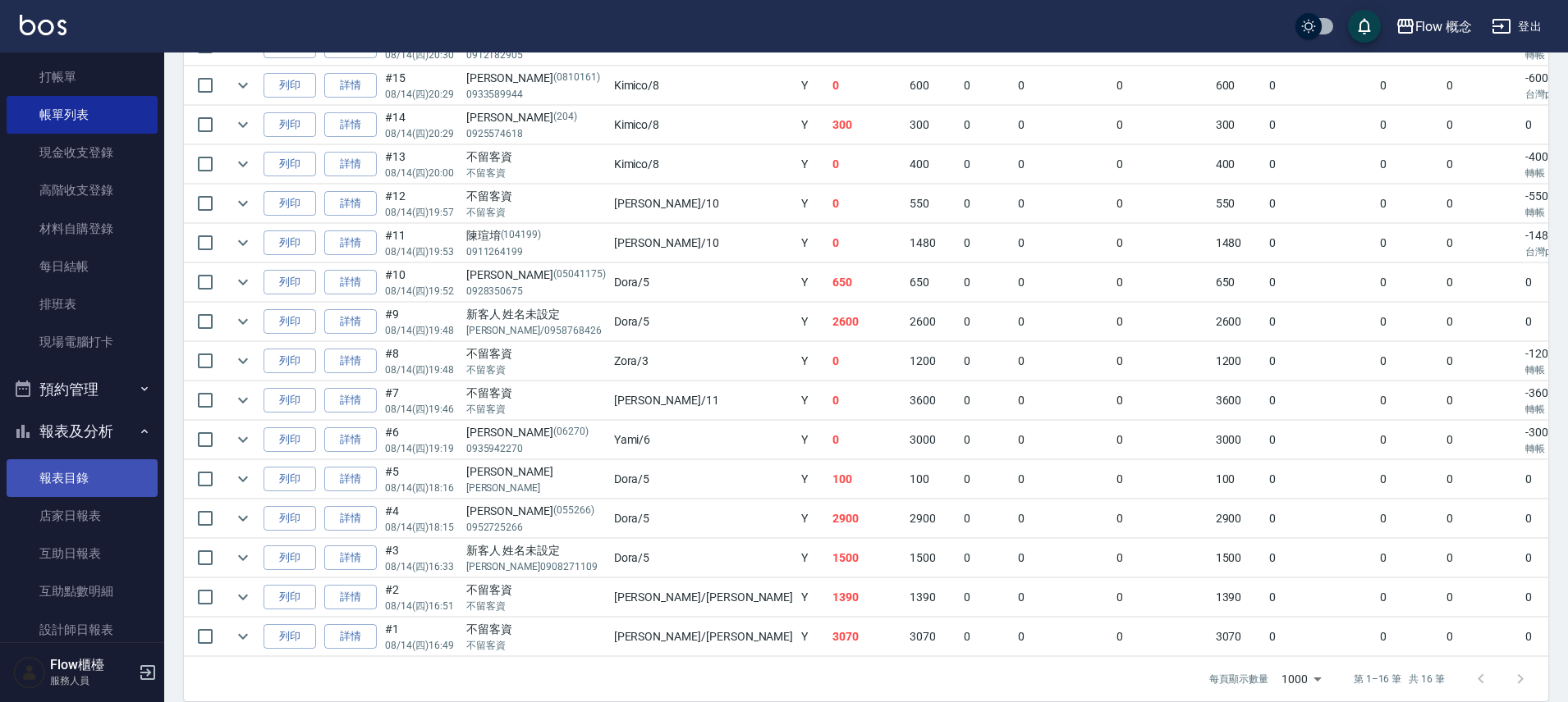
click at [97, 495] on link "報表目錄" at bounding box center [82, 478] width 151 height 38
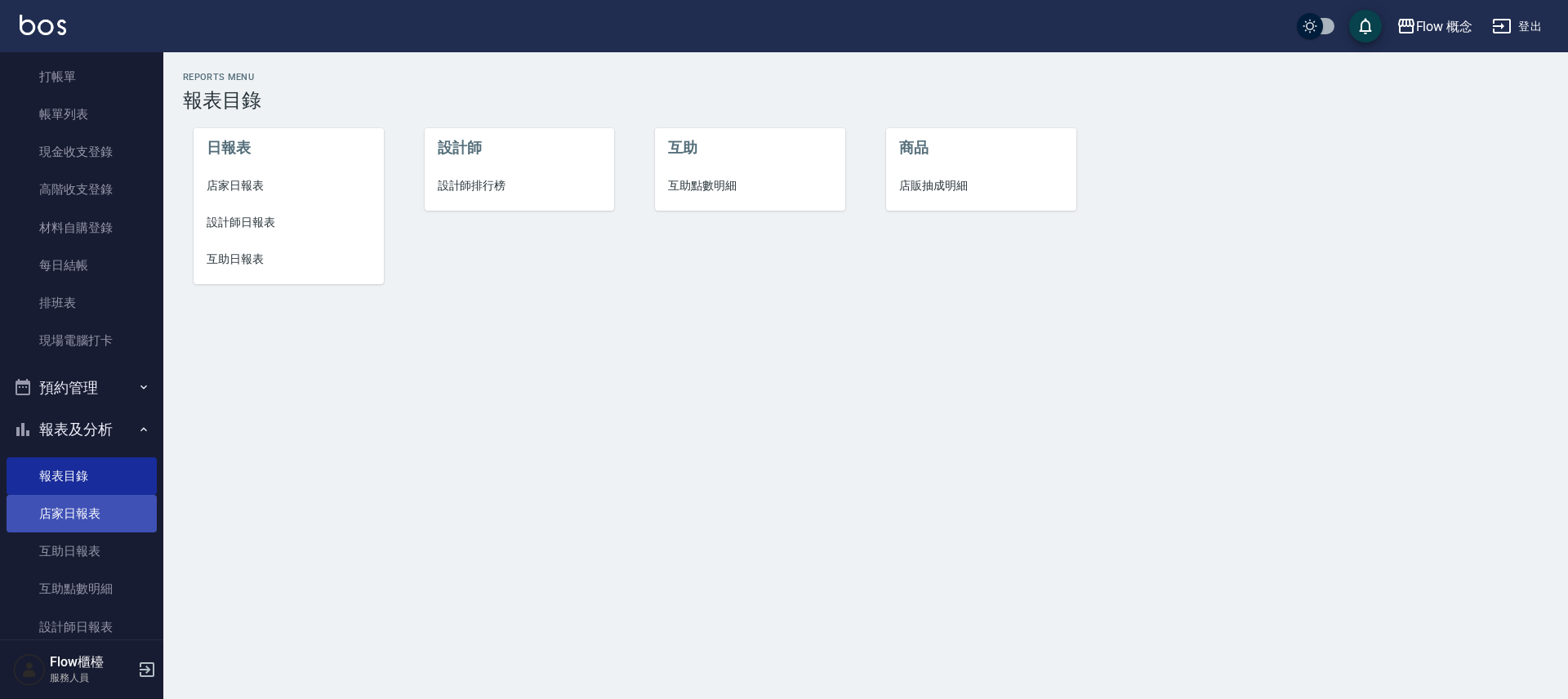
click at [111, 509] on link "店家日報表" at bounding box center [82, 514] width 151 height 37
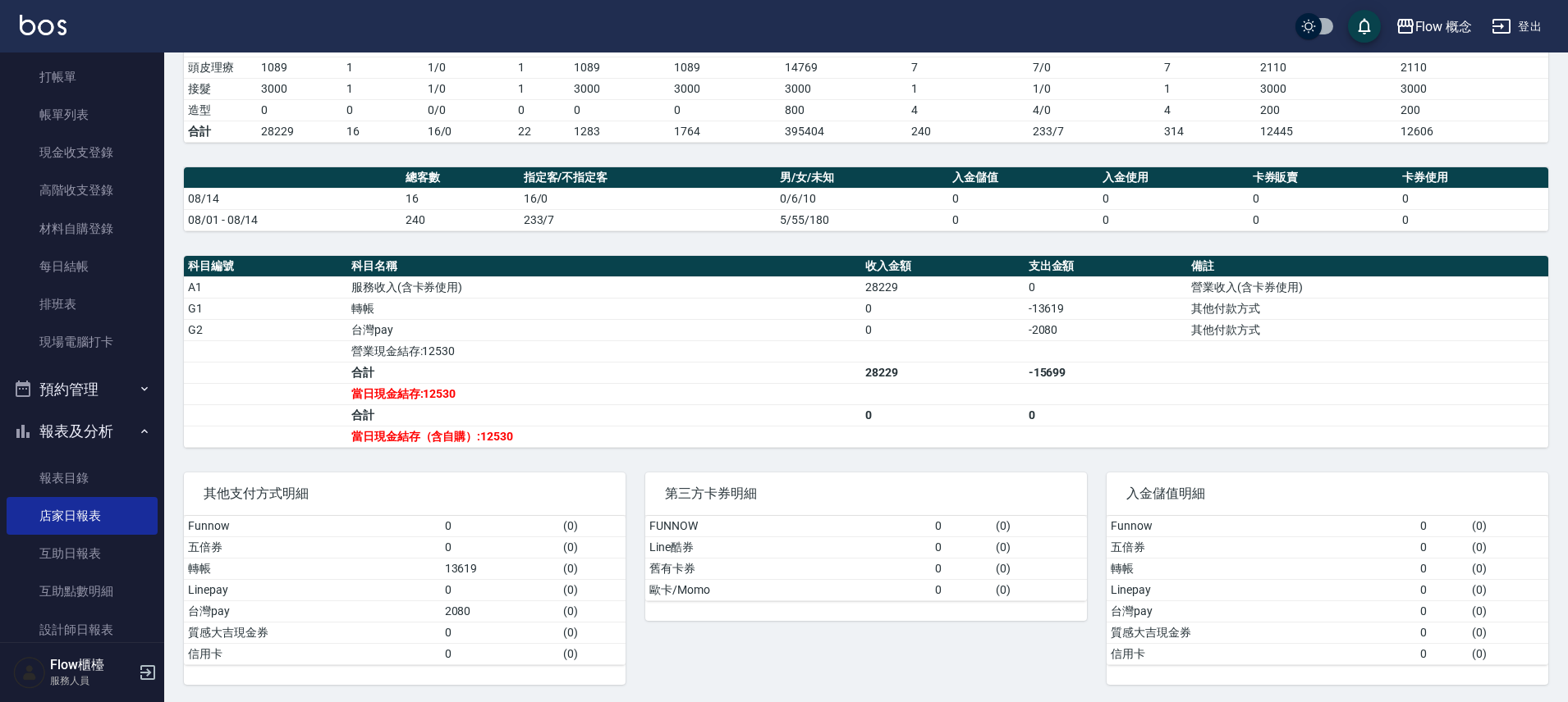
scroll to position [361, 0]
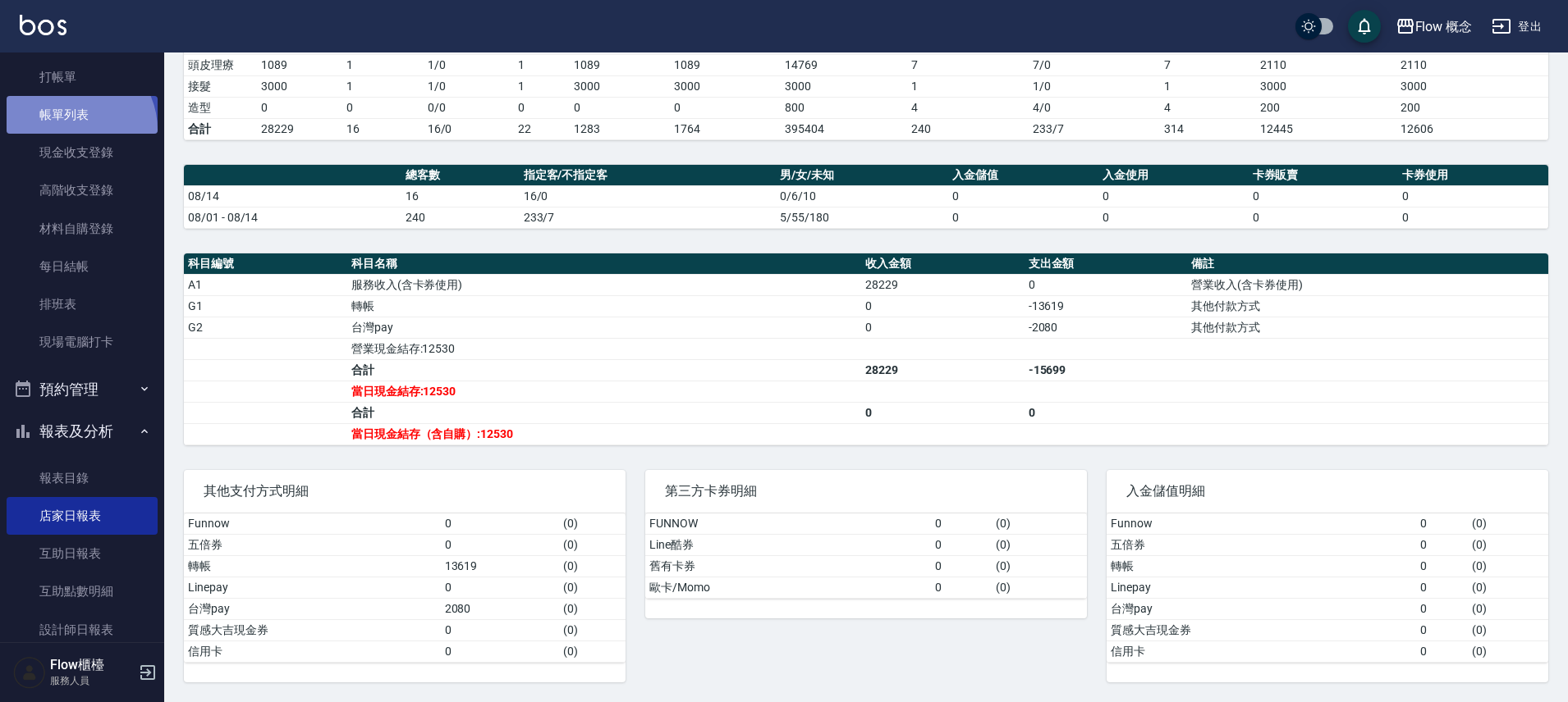
click at [73, 131] on link "帳單列表" at bounding box center [82, 114] width 151 height 38
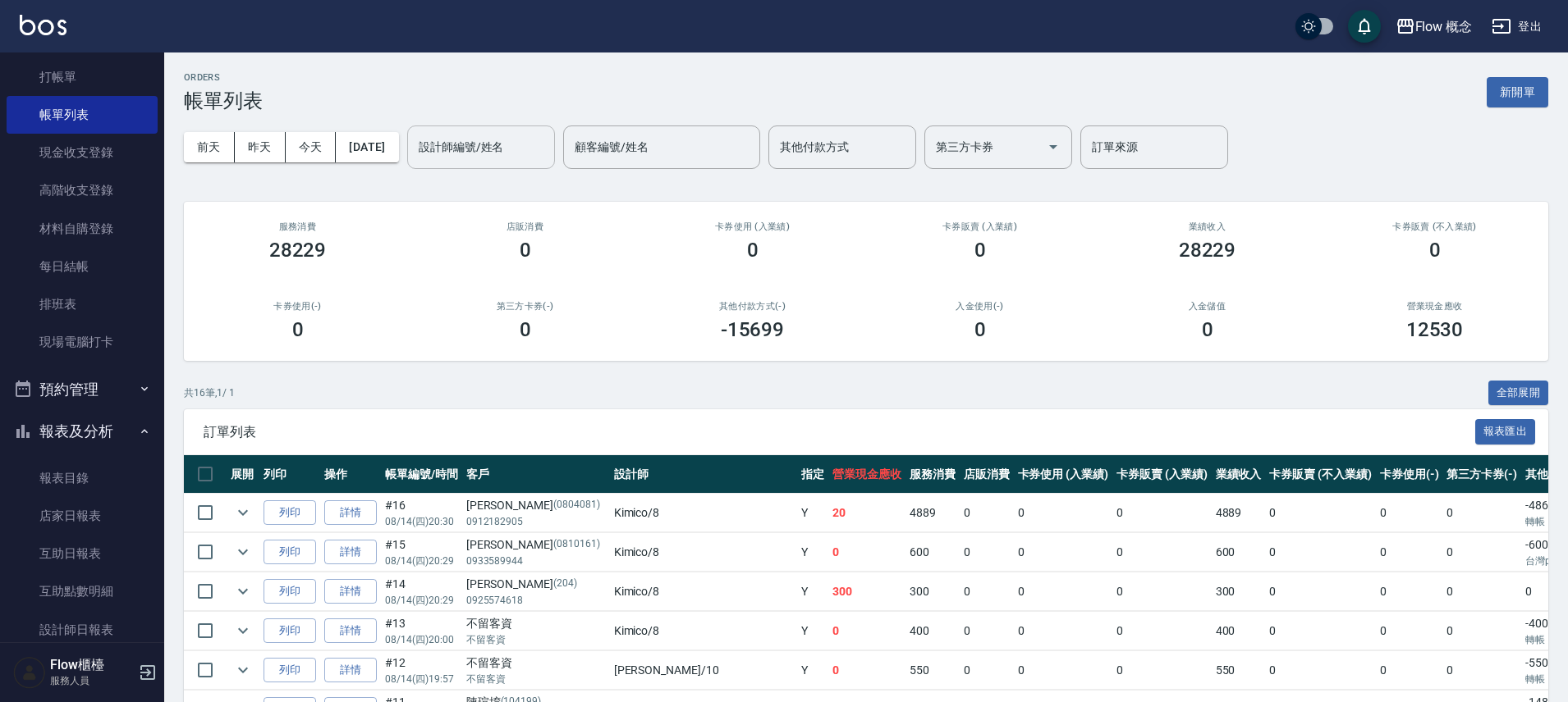
click at [517, 150] on input "設計師編號/姓名" at bounding box center [481, 148] width 133 height 29
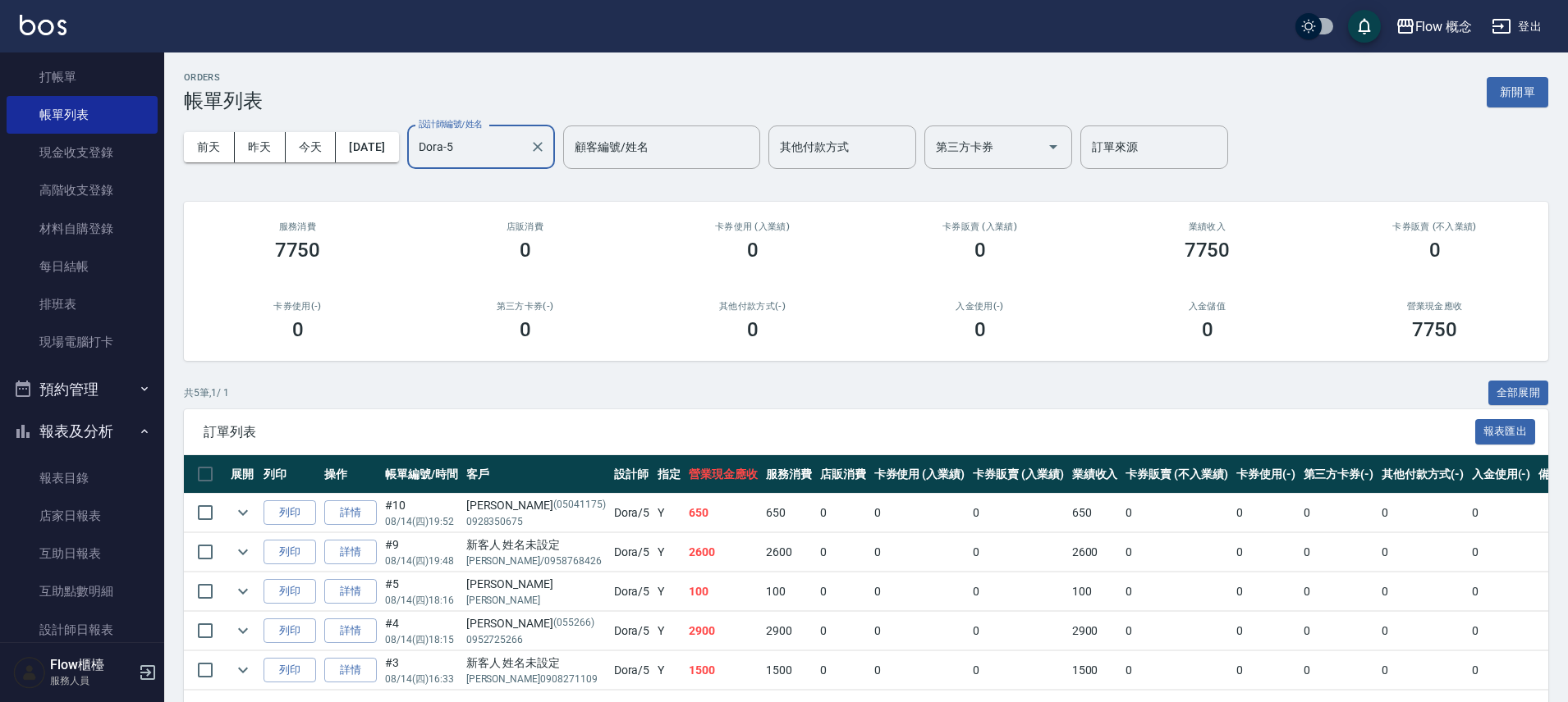
type input "Dora-5"
click at [553, 556] on p "[PERSON_NAME]/0958768426" at bounding box center [536, 560] width 139 height 15
click at [82, 512] on link "店家日報表" at bounding box center [82, 516] width 151 height 38
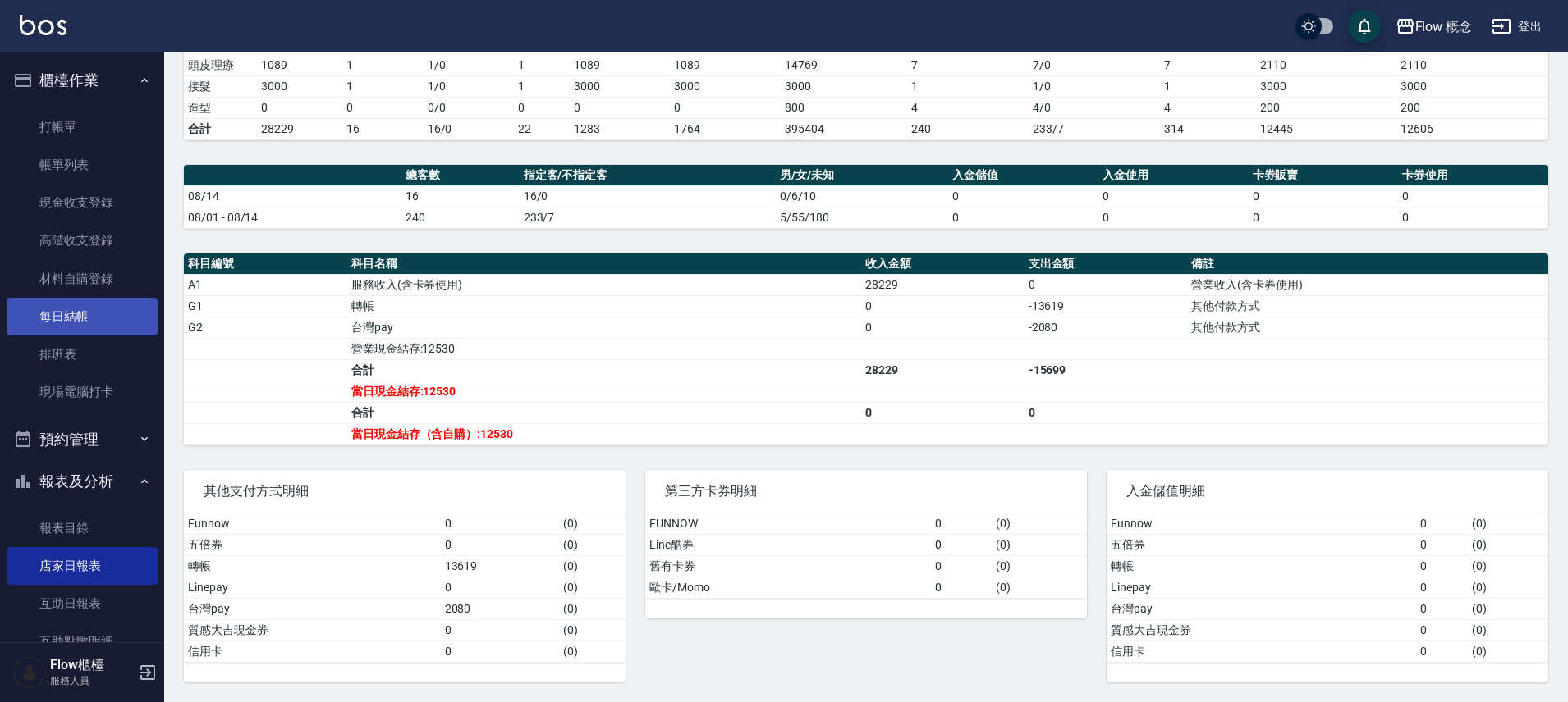
click at [114, 315] on link "每日結帳" at bounding box center [82, 317] width 151 height 38
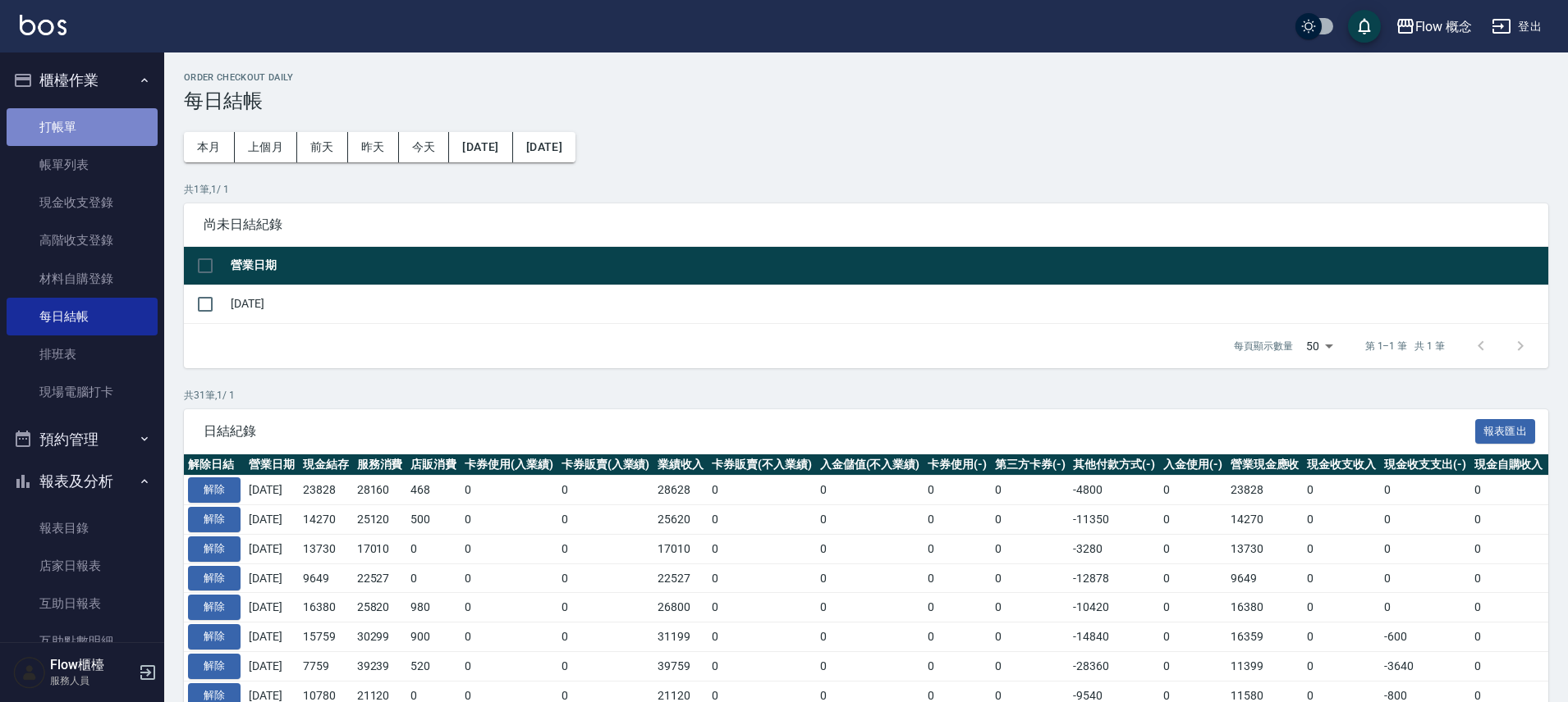
click at [85, 123] on link "打帳單" at bounding box center [82, 127] width 151 height 38
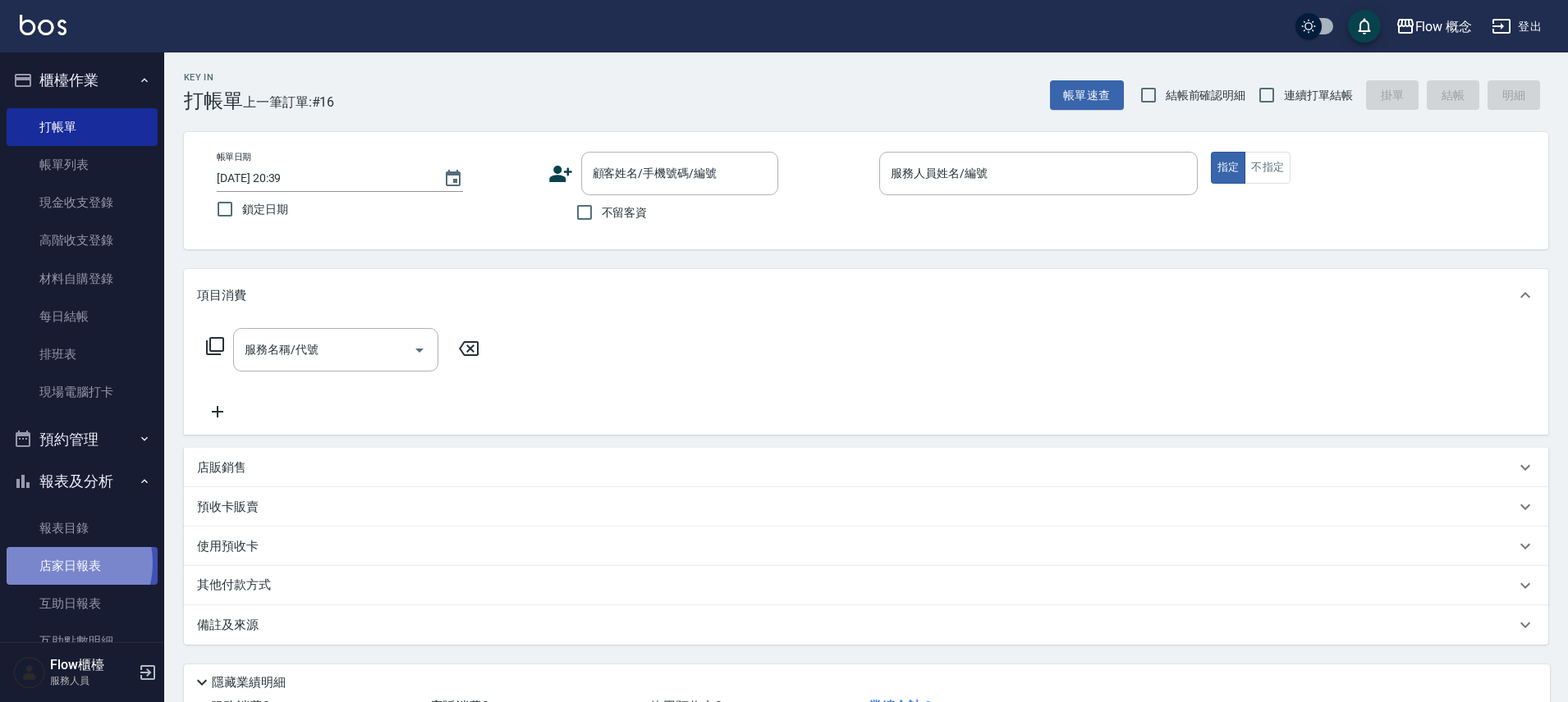
click at [61, 564] on link "店家日報表" at bounding box center [82, 566] width 151 height 38
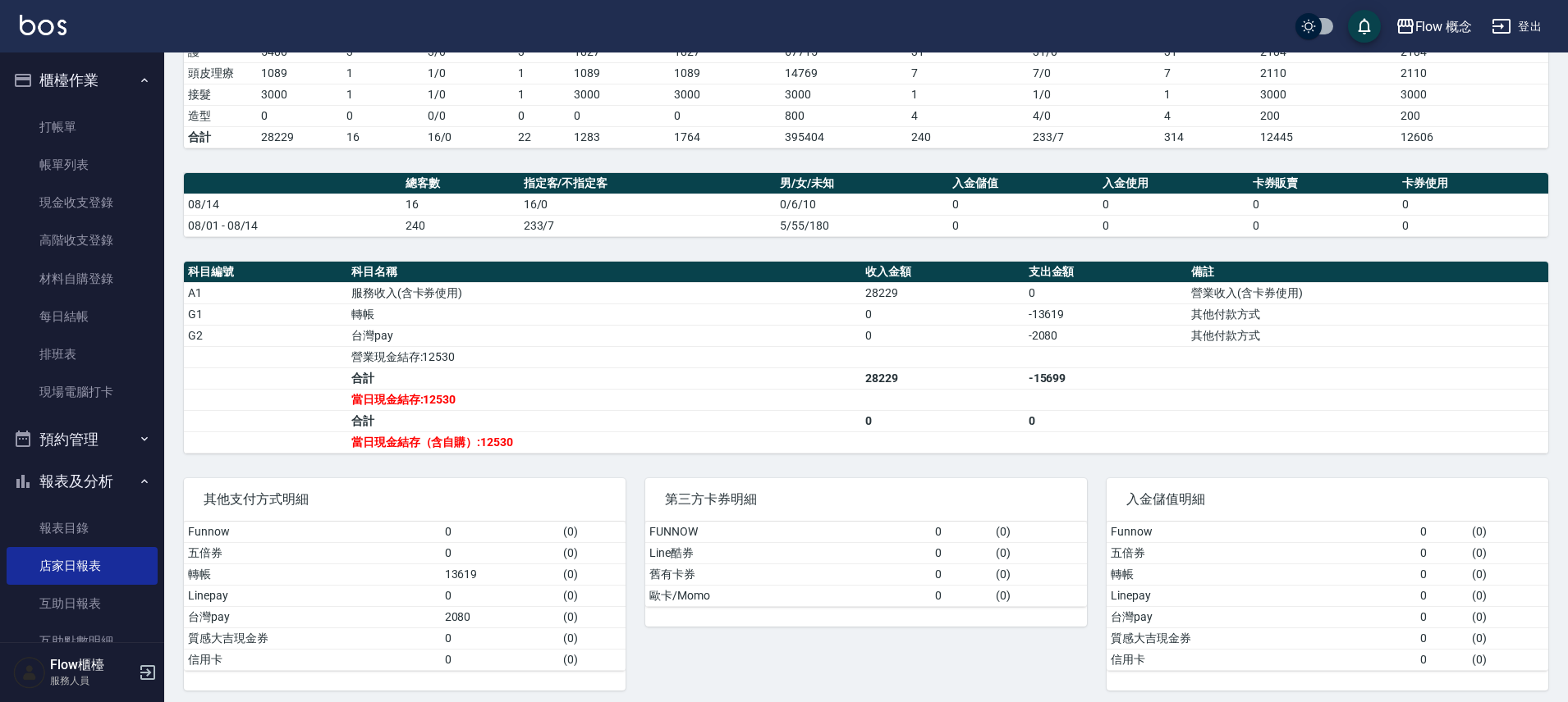
scroll to position [361, 0]
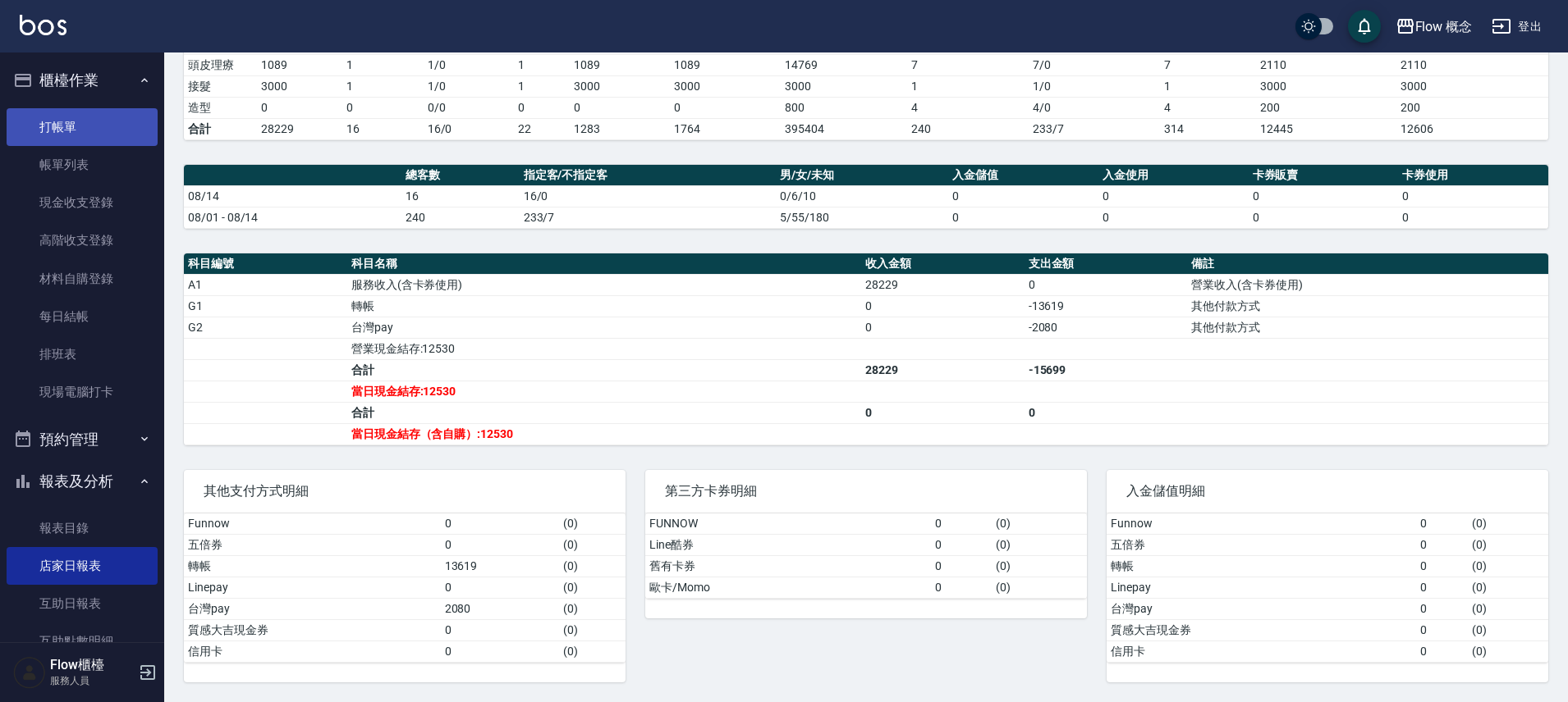
click at [94, 121] on link "打帳單" at bounding box center [82, 127] width 151 height 38
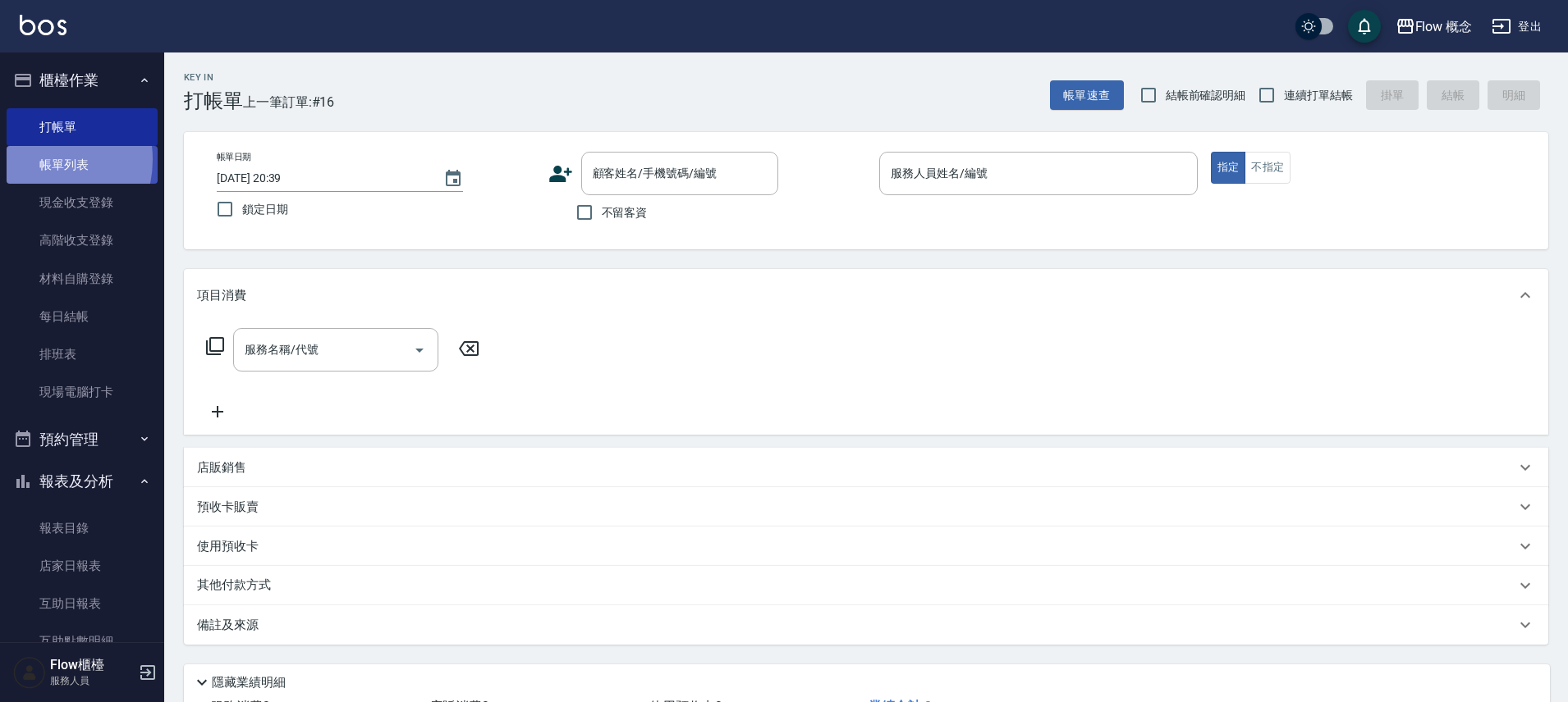
click at [39, 160] on link "帳單列表" at bounding box center [82, 165] width 151 height 38
click at [65, 158] on link "帳單列表" at bounding box center [82, 165] width 151 height 38
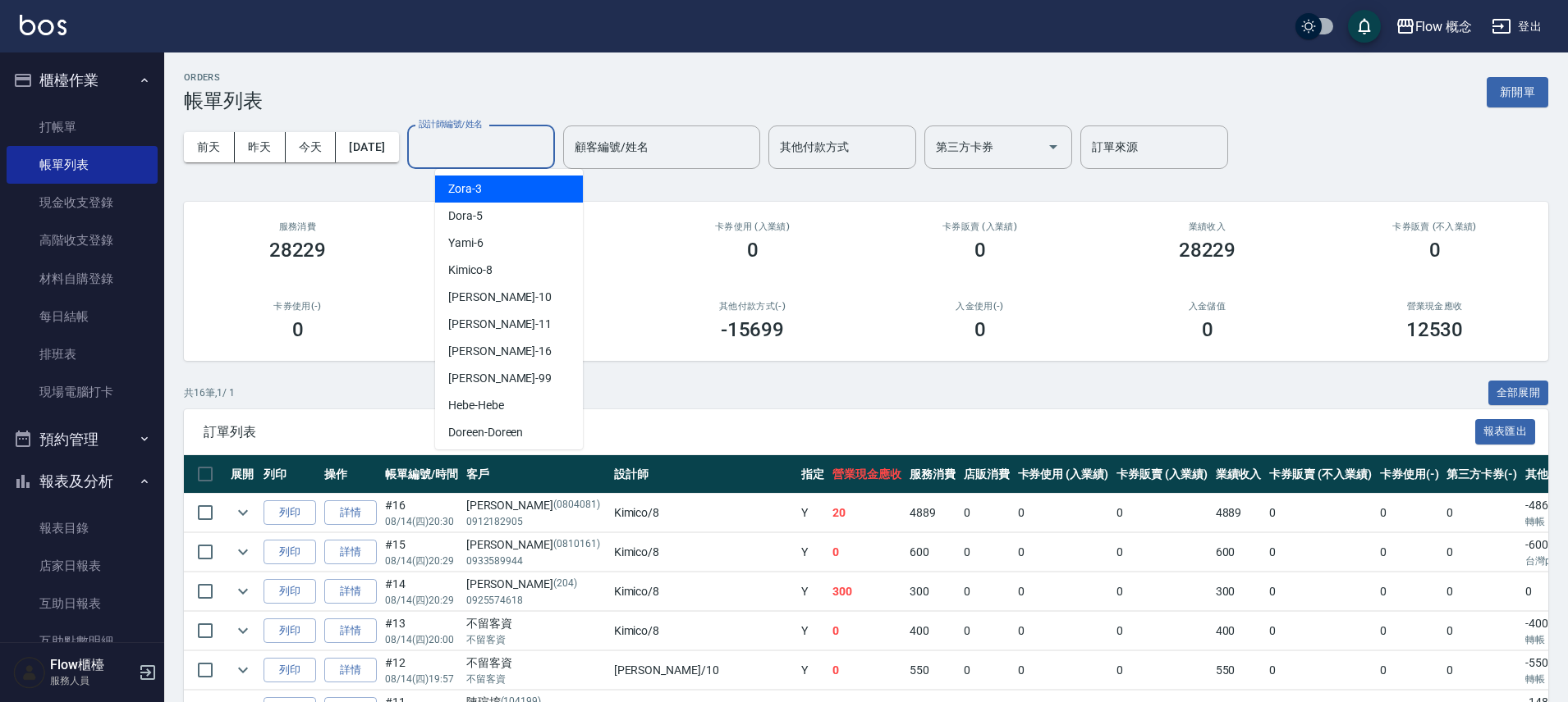
click at [517, 142] on input "設計師編號/姓名" at bounding box center [481, 148] width 133 height 29
click at [496, 208] on div "Dora -5" at bounding box center [508, 216] width 148 height 27
type input "Dora-5"
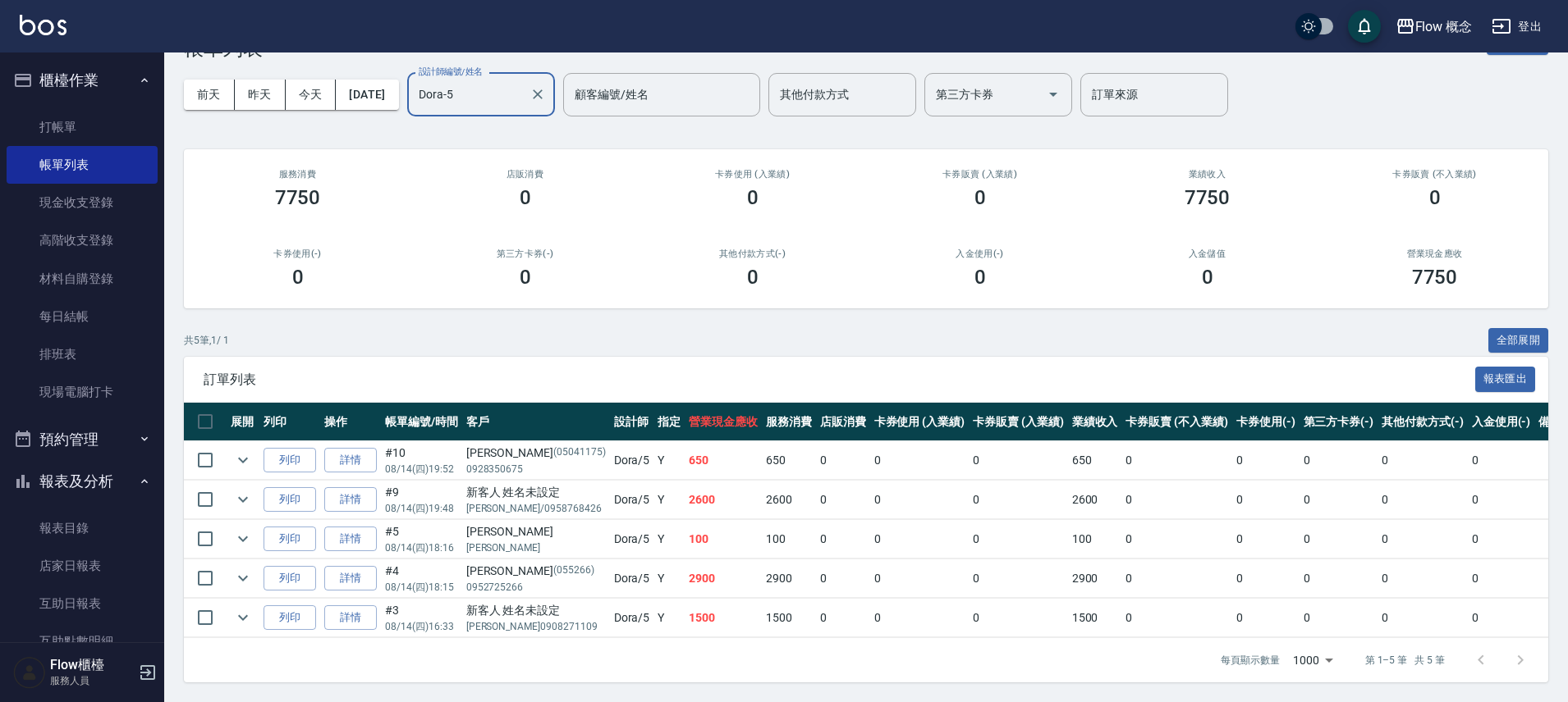
scroll to position [65, 0]
click at [363, 495] on link "詳情" at bounding box center [349, 500] width 52 height 26
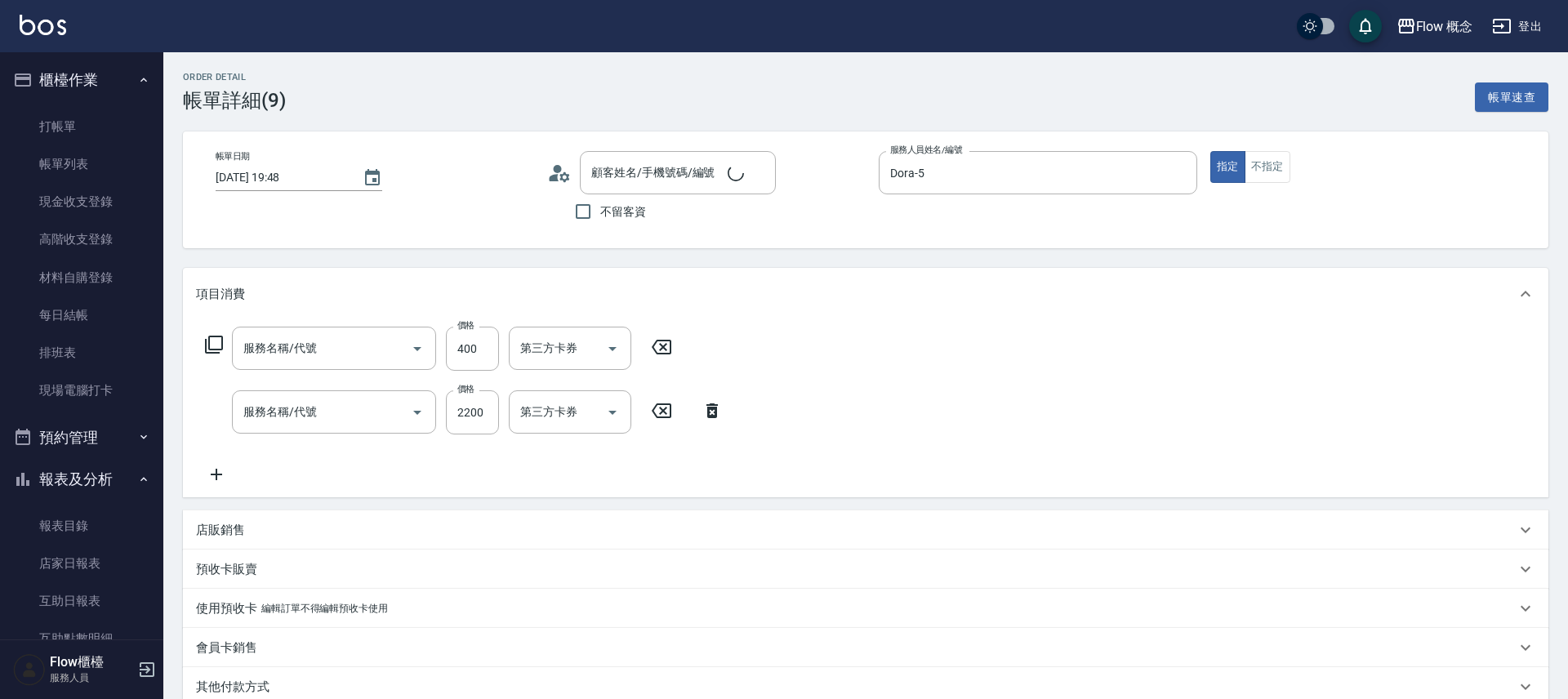
type input "[DATE] 19:48"
type input "Dora-5"
type input "新客人 姓名未設定/[PERSON_NAME]/0958768426/null"
type input "剪髮(201)"
type input "琉光蘊結構式護髮(513)"
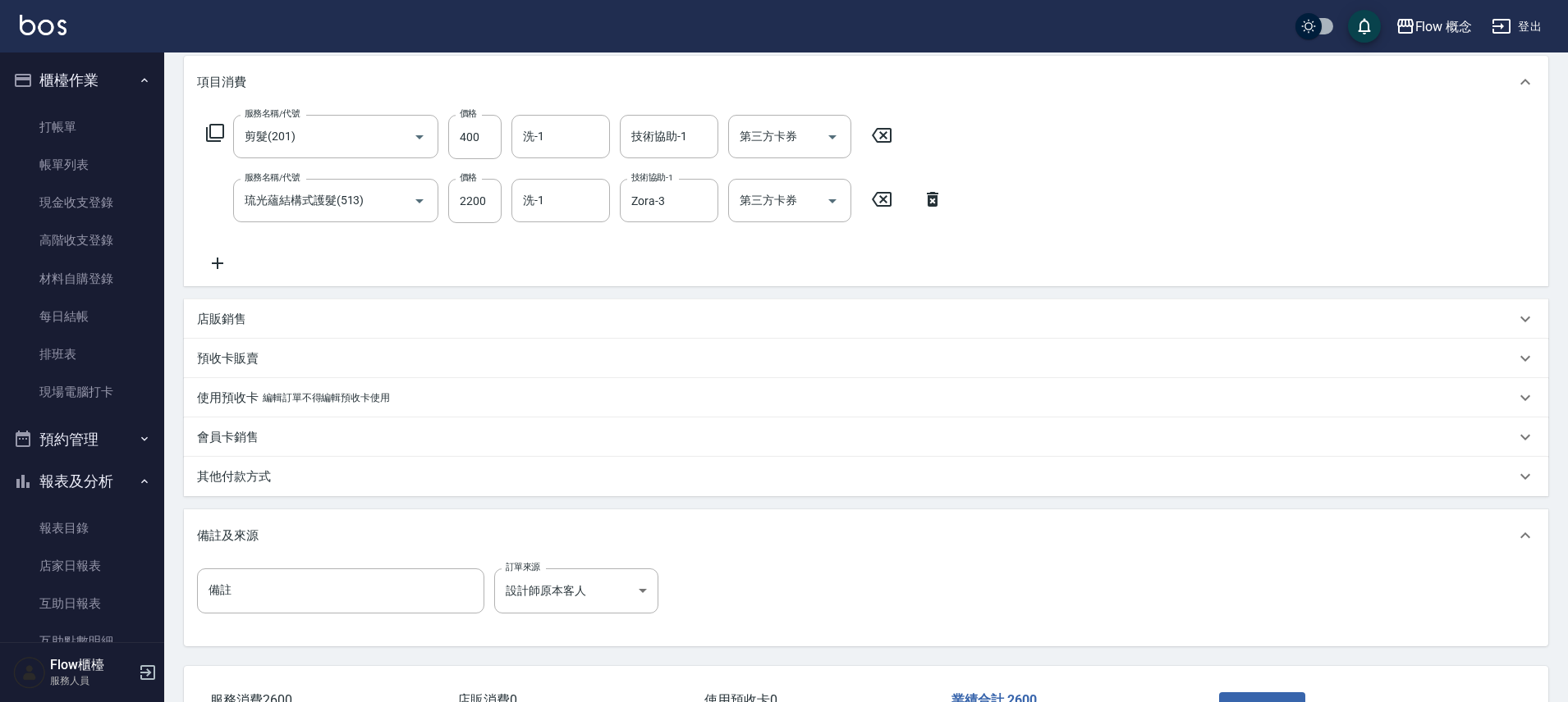
scroll to position [327, 0]
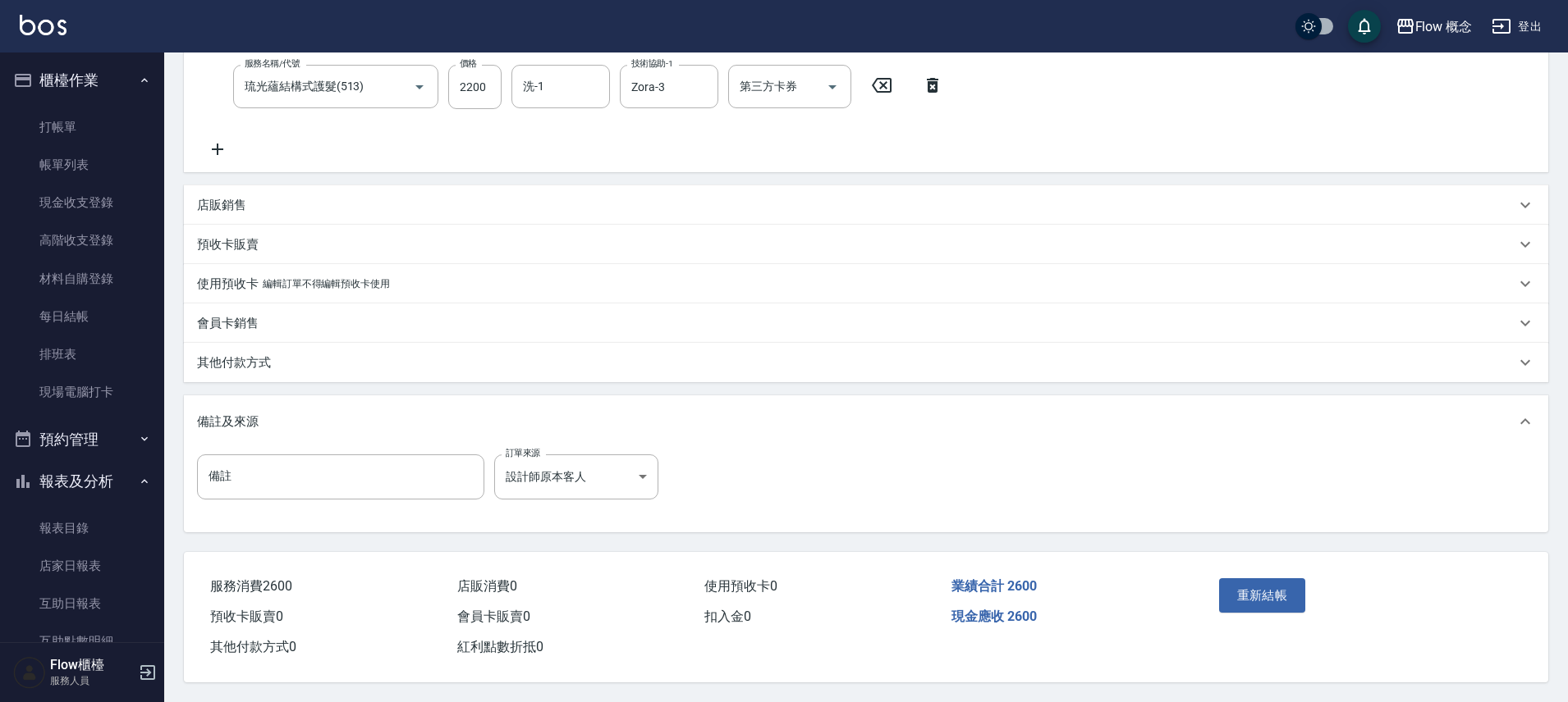
click at [263, 366] on p "其他付款方式" at bounding box center [234, 363] width 73 height 17
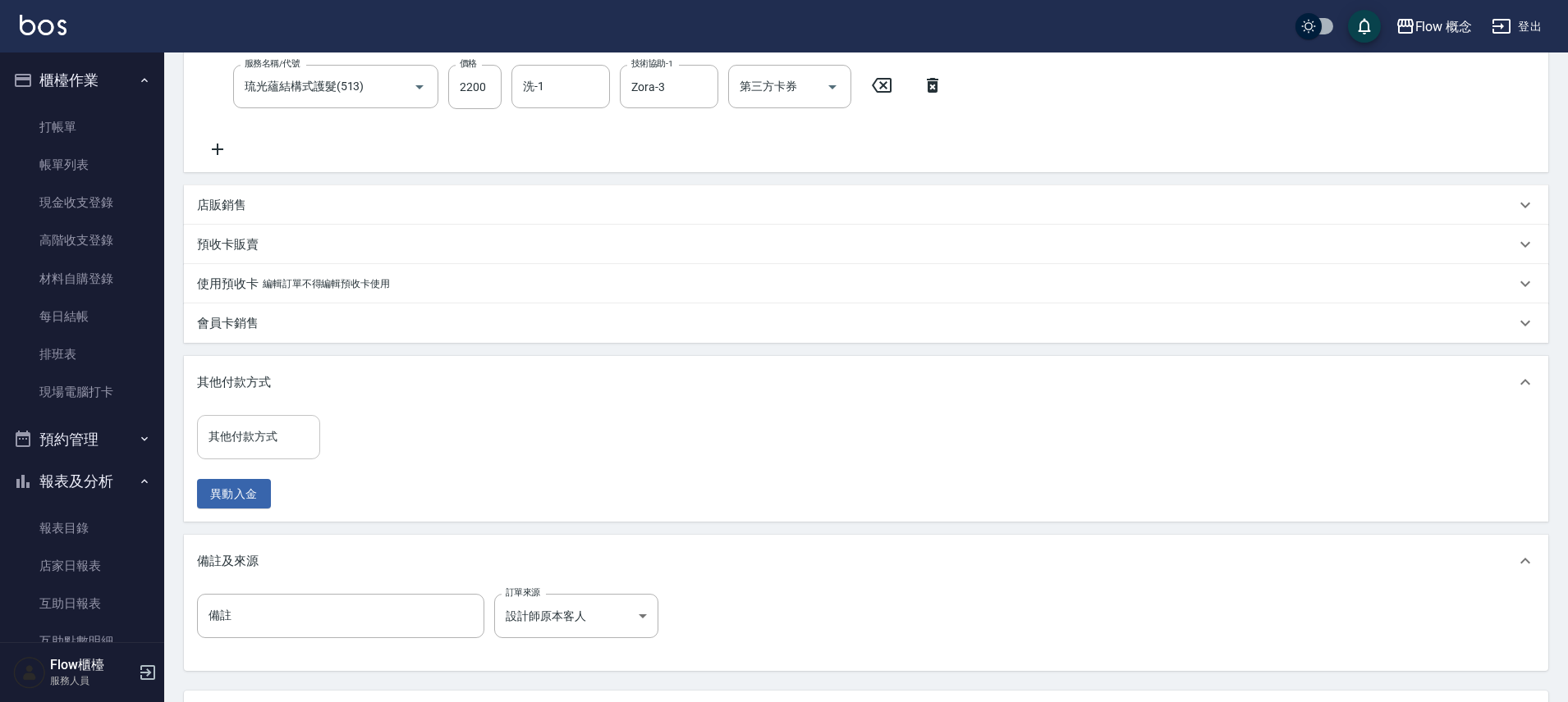
click at [258, 433] on input "其他付款方式" at bounding box center [258, 437] width 109 height 29
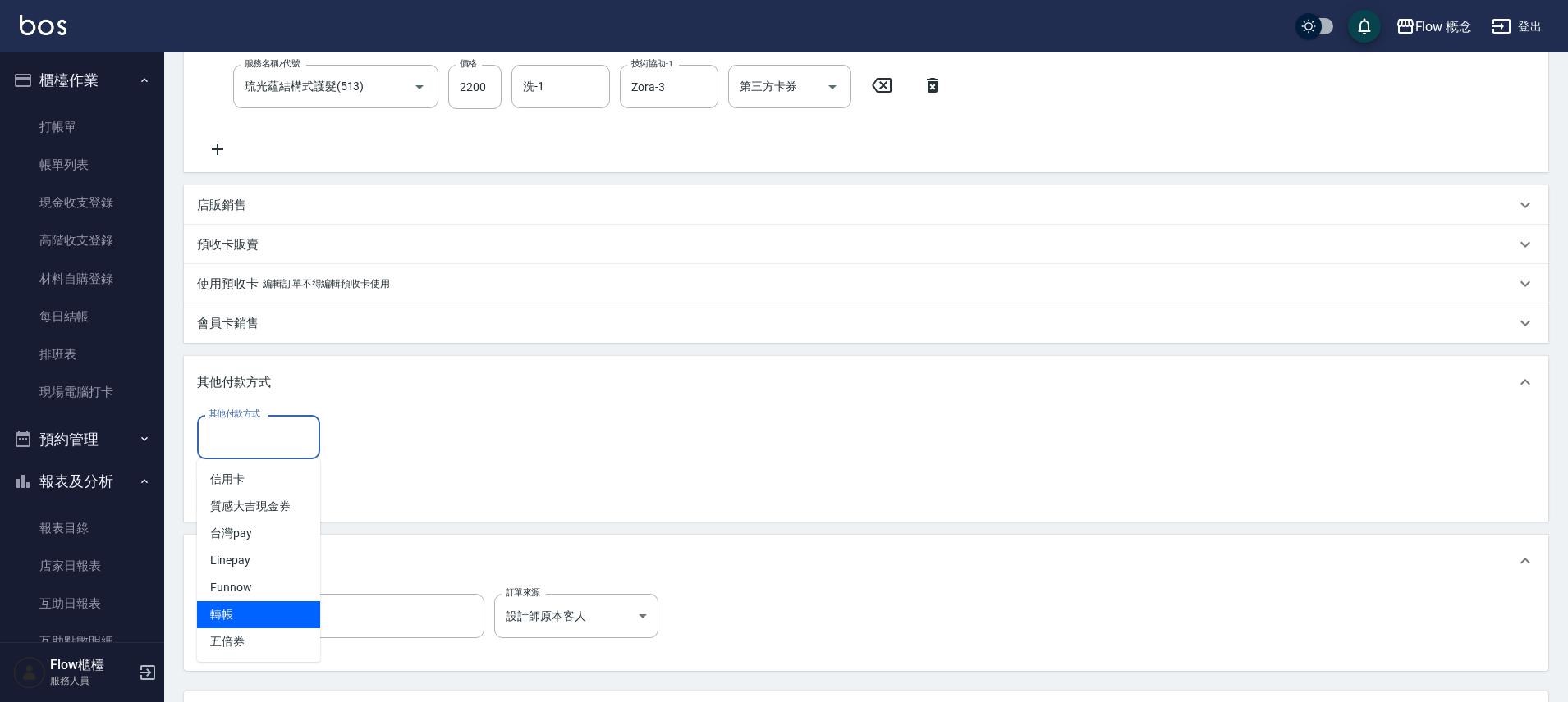
click at [243, 614] on span "轉帳" at bounding box center [259, 615] width 123 height 27
type input "轉帳"
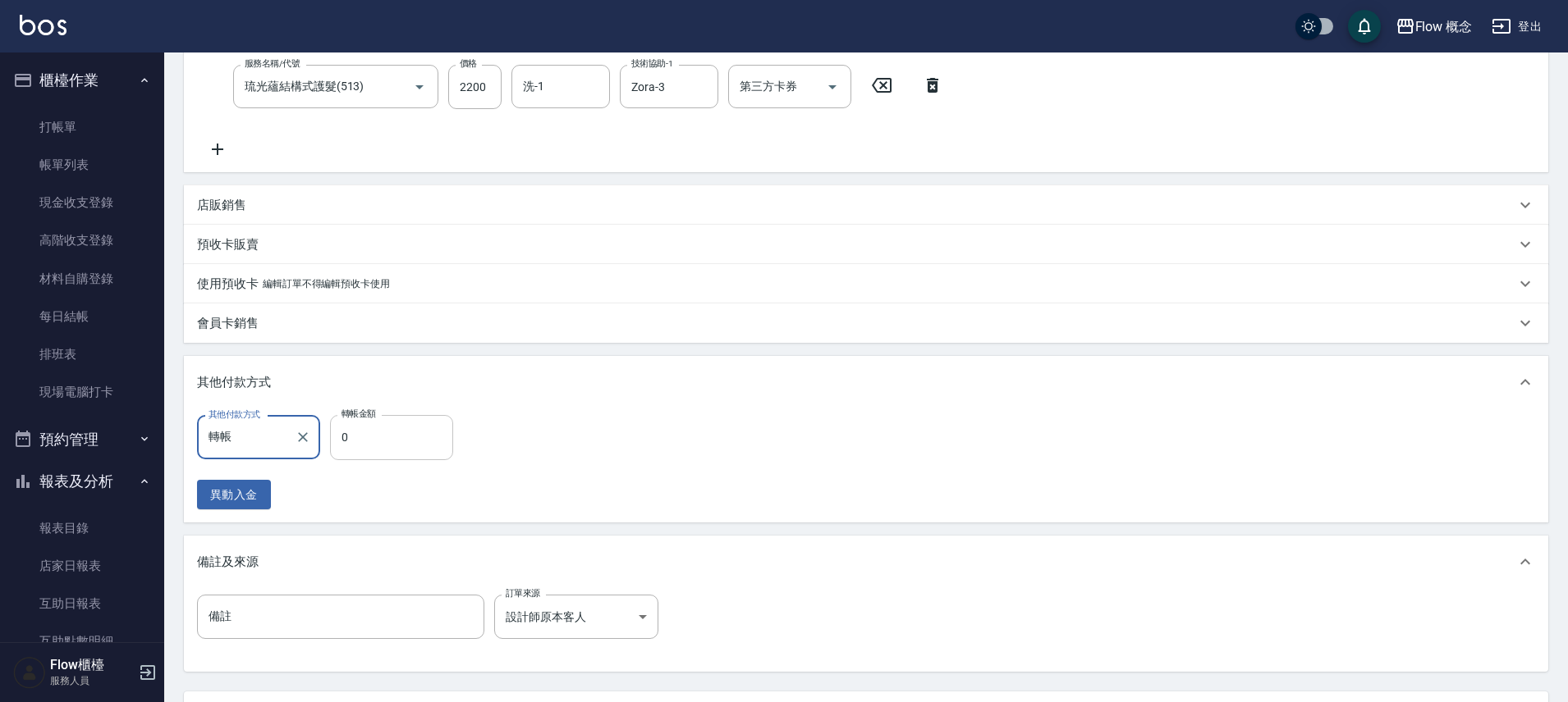
click at [365, 457] on input "0" at bounding box center [391, 437] width 123 height 44
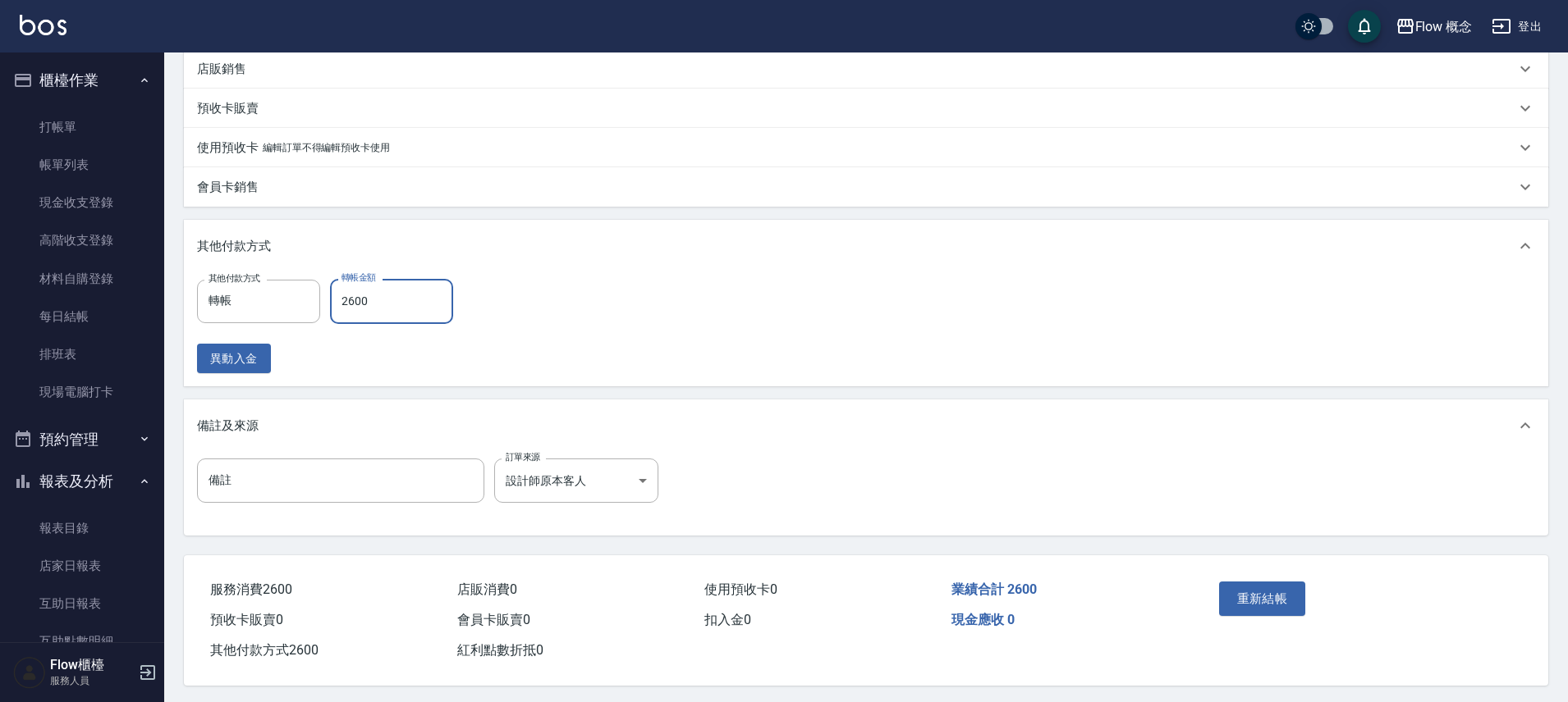
scroll to position [474, 0]
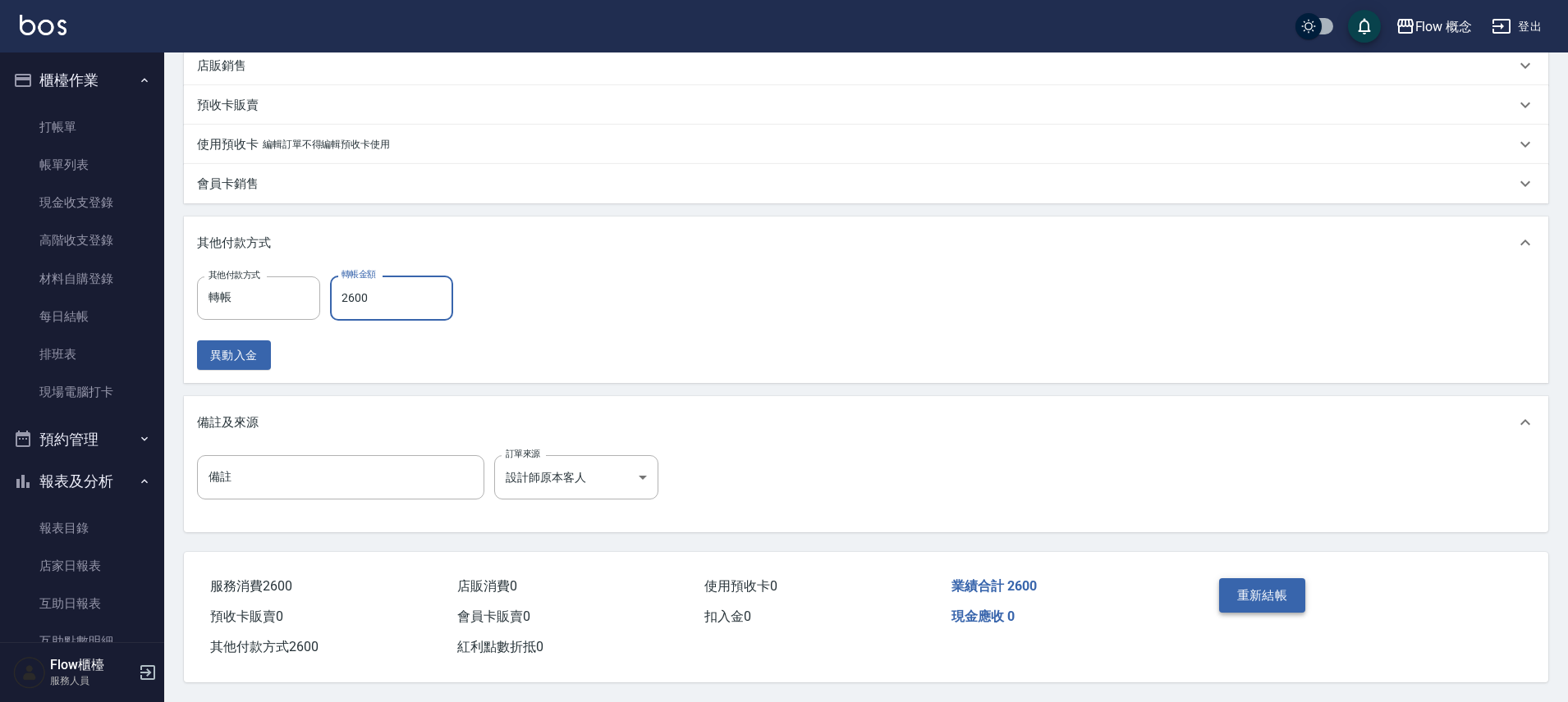
type input "2600"
click at [1242, 582] on button "重新結帳" at bounding box center [1263, 595] width 87 height 34
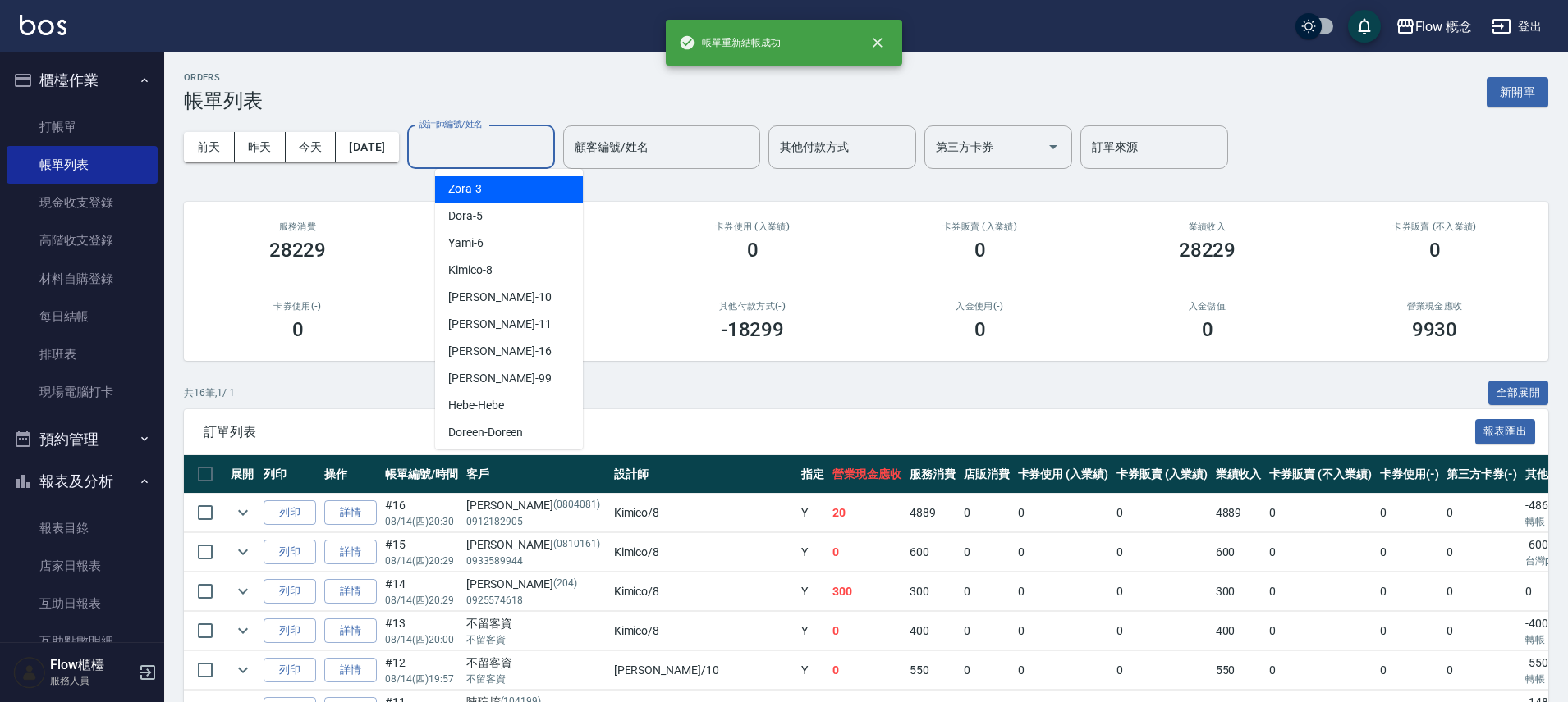
click at [503, 133] on input "設計師編號/姓名" at bounding box center [481, 148] width 133 height 29
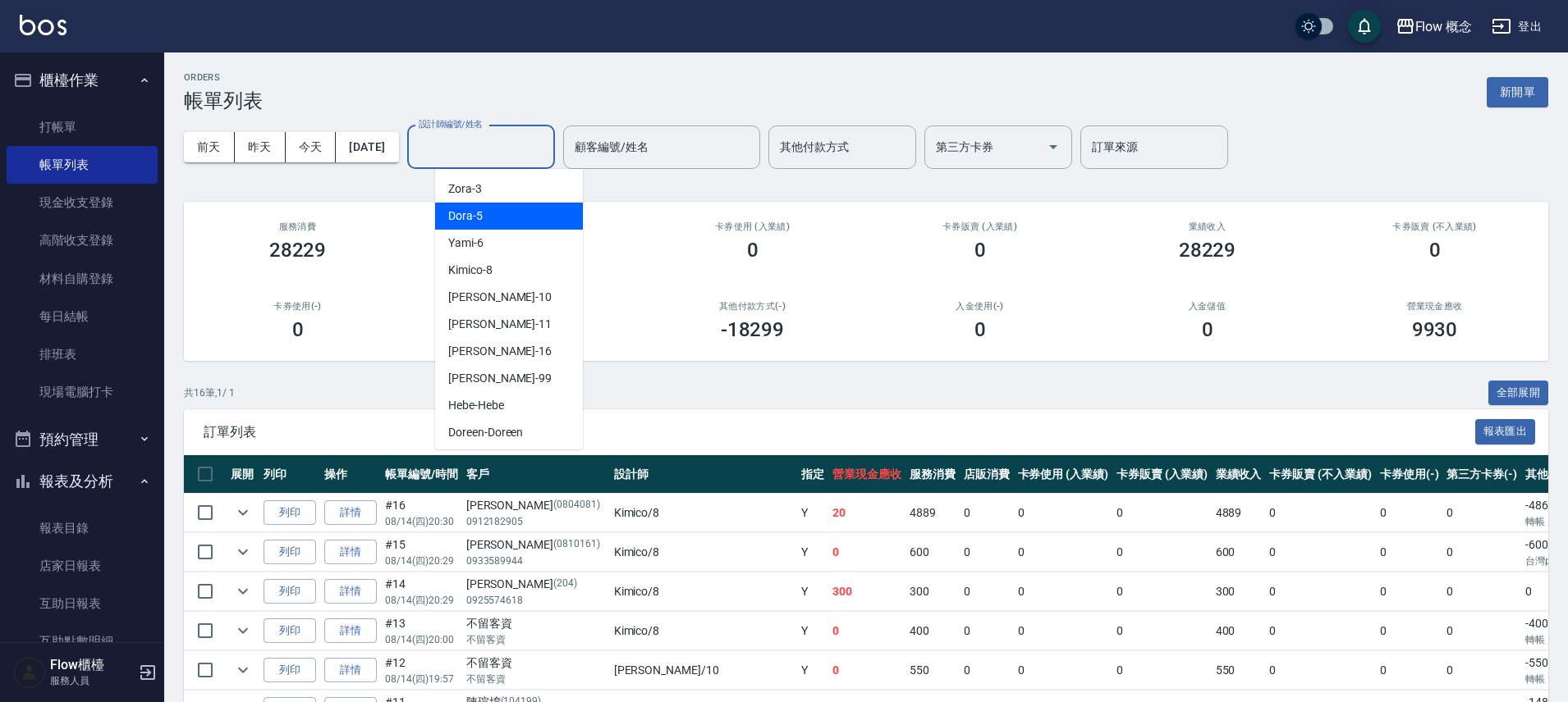
click at [496, 221] on div "Dora -5" at bounding box center [508, 216] width 148 height 27
type input "Dora-5"
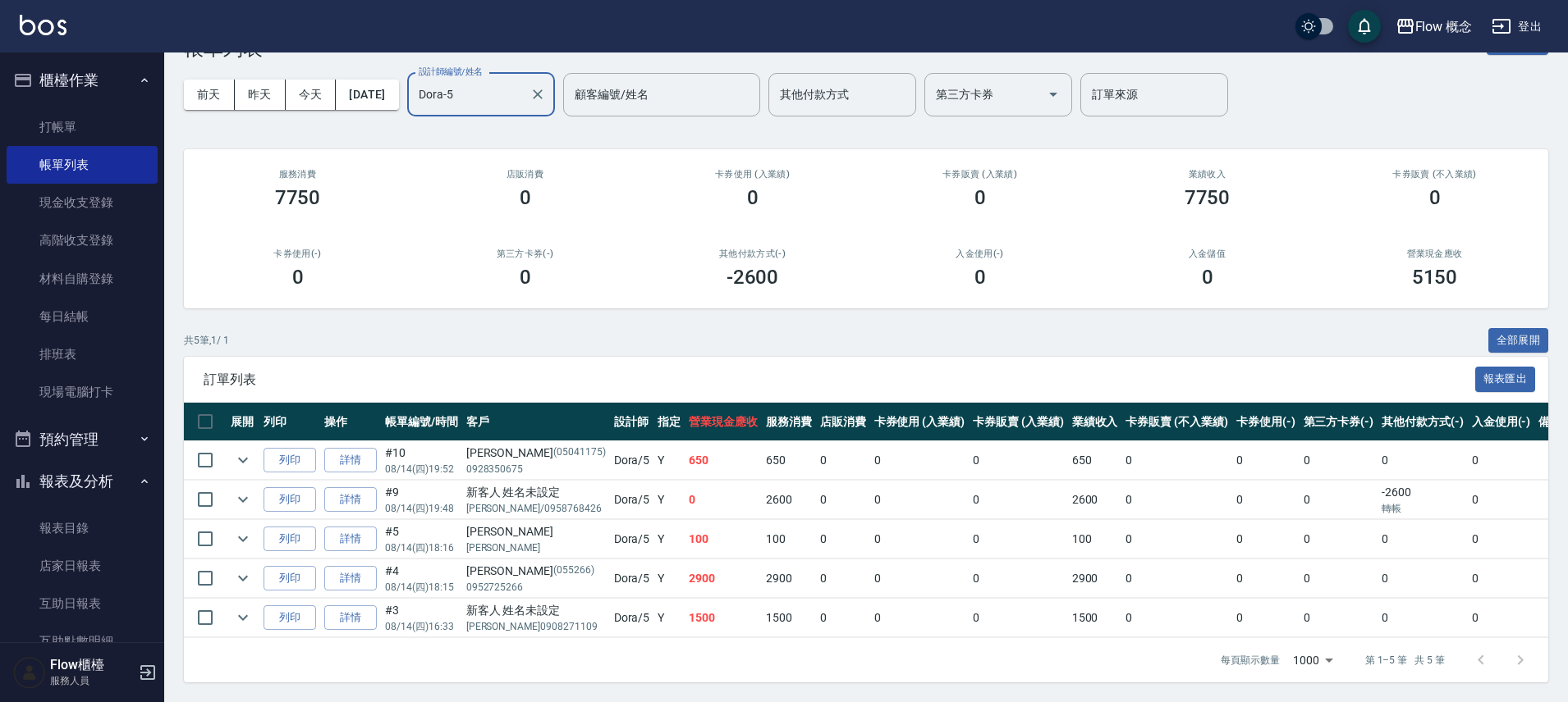
scroll to position [65, 0]
click at [73, 561] on link "店家日報表" at bounding box center [82, 566] width 151 height 38
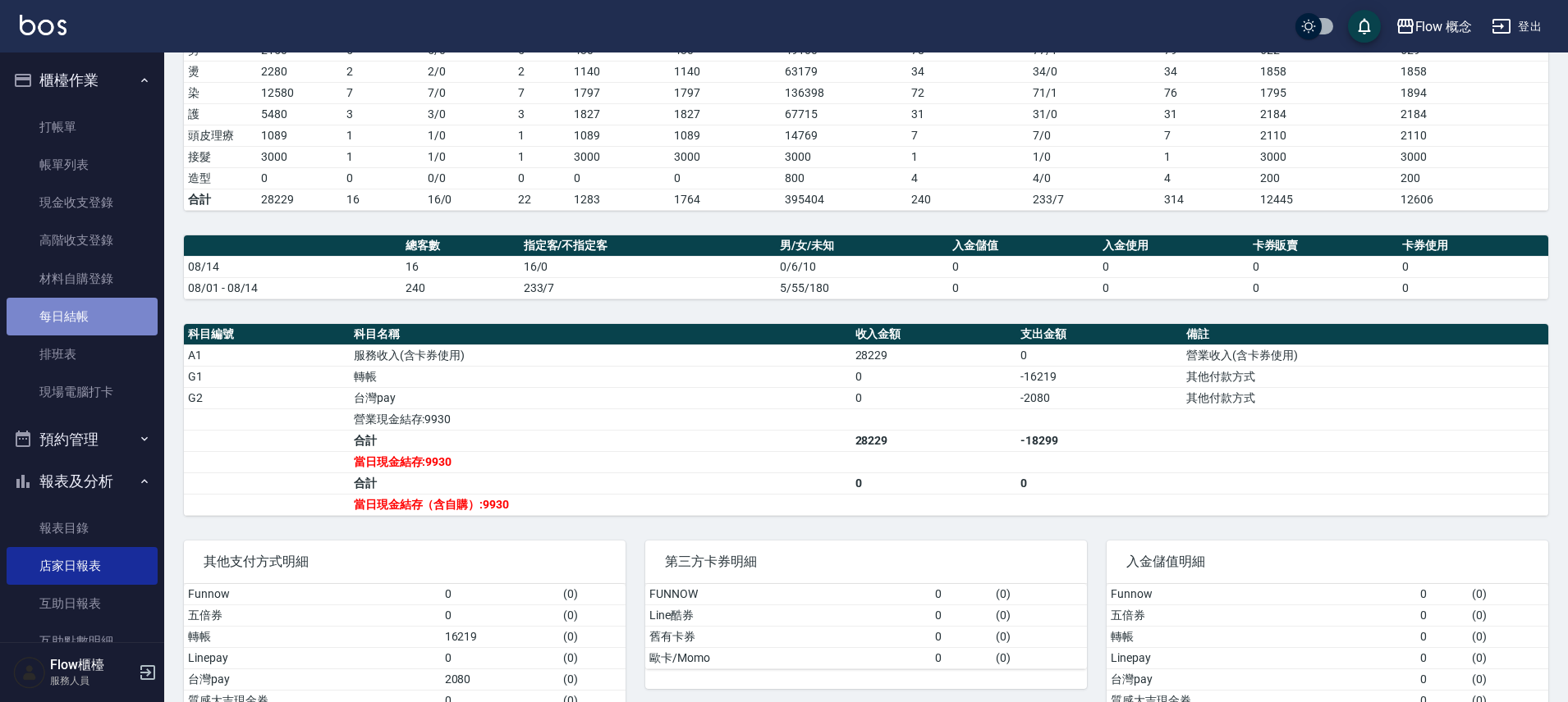
click at [85, 319] on link "每日結帳" at bounding box center [82, 317] width 151 height 38
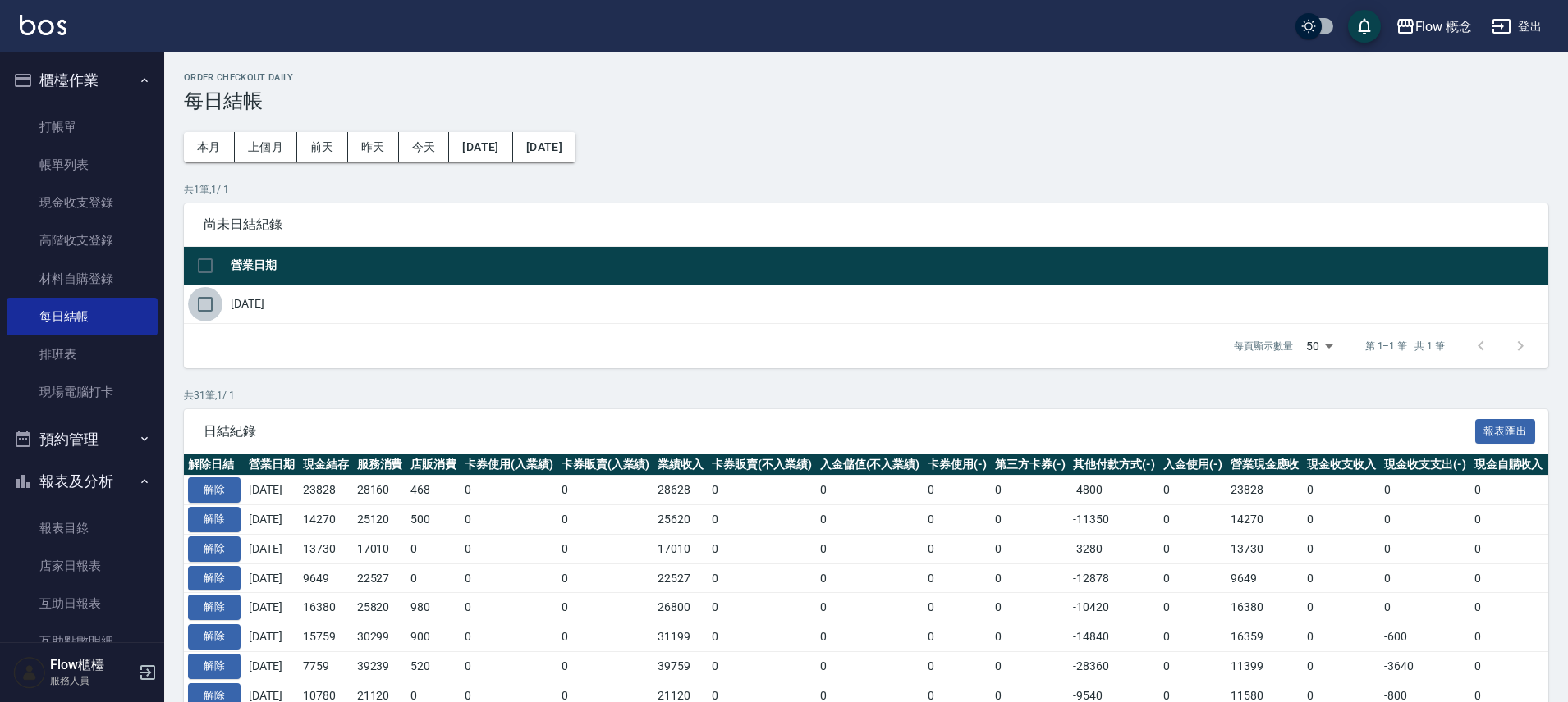
click at [204, 301] on input "checkbox" at bounding box center [205, 304] width 34 height 34
checkbox input "true"
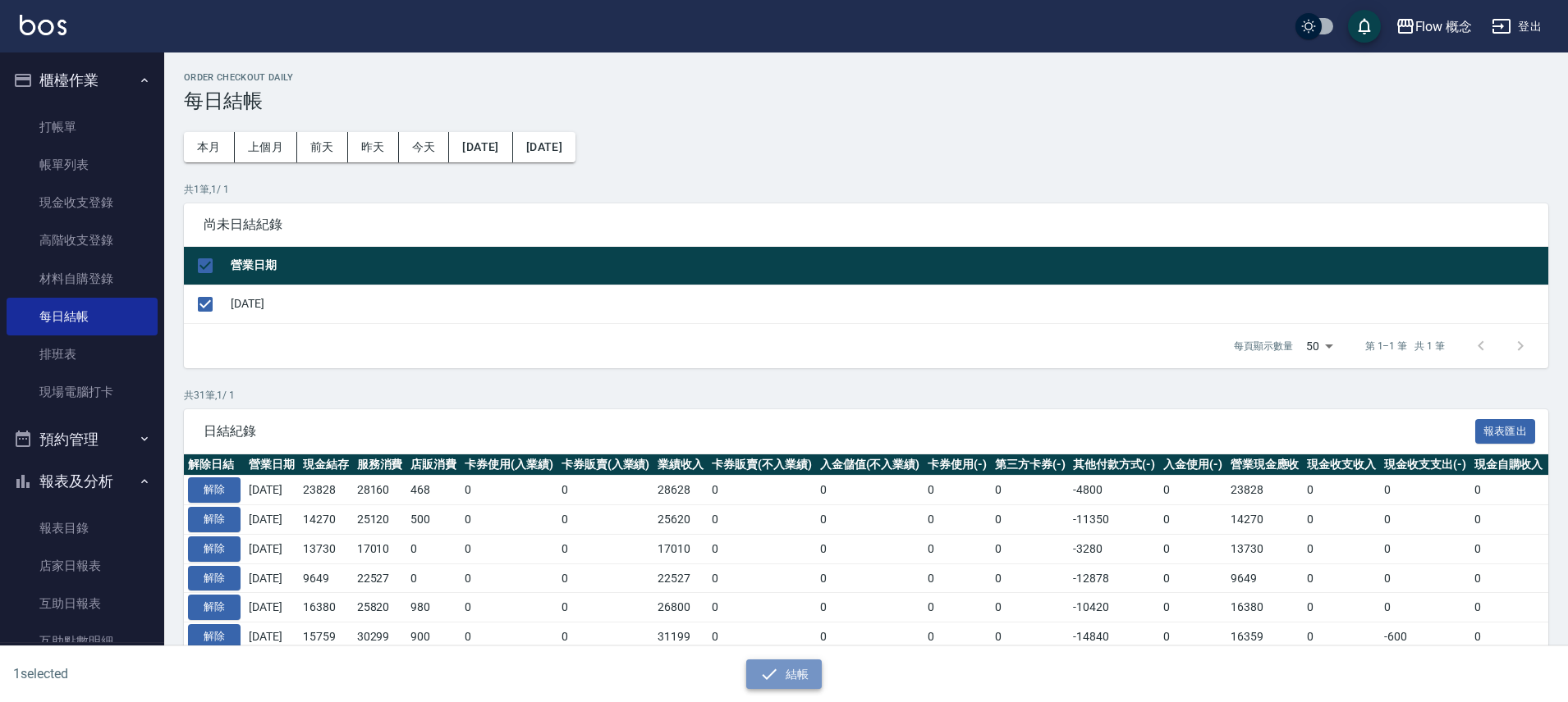
click at [794, 660] on button "結帳" at bounding box center [784, 675] width 76 height 31
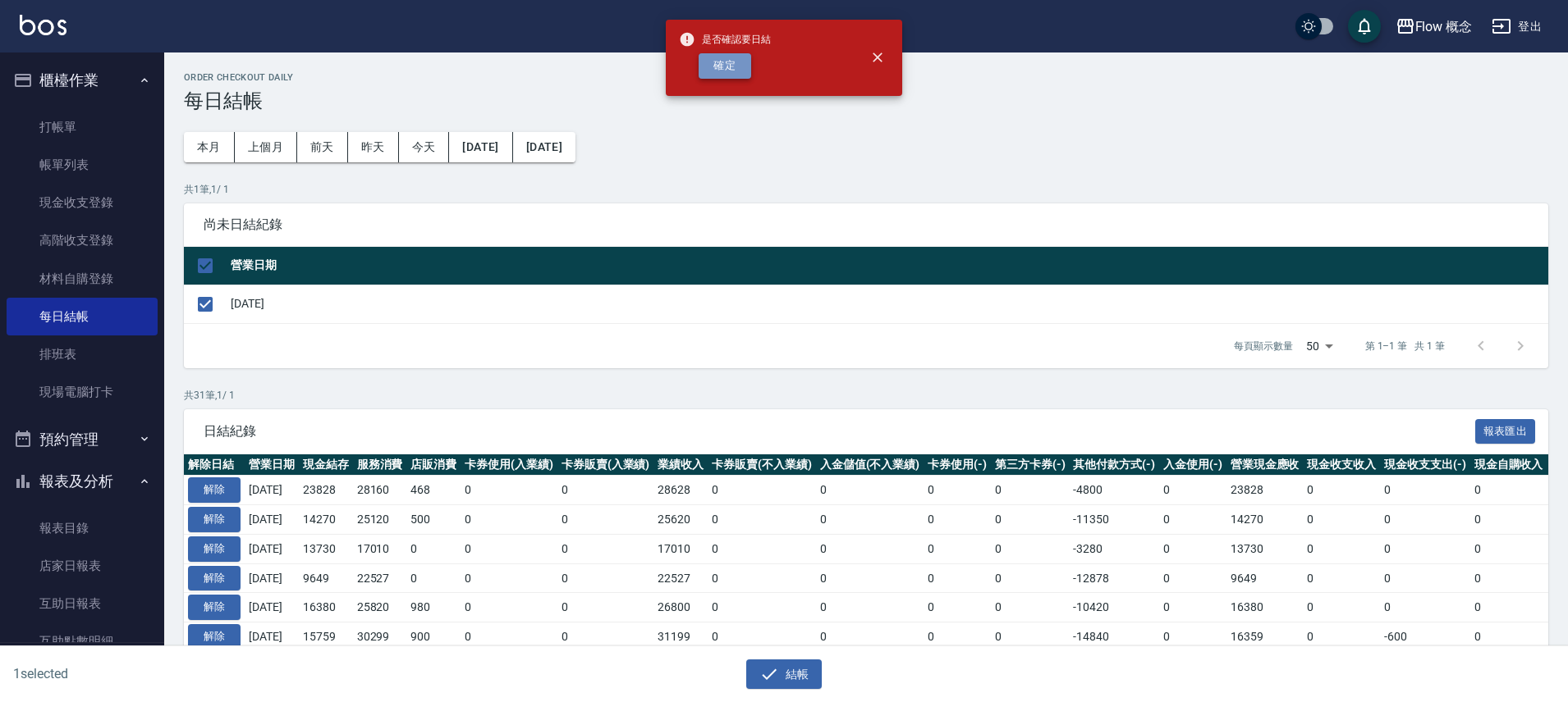
click at [712, 67] on button "確定" at bounding box center [724, 66] width 52 height 26
checkbox input "false"
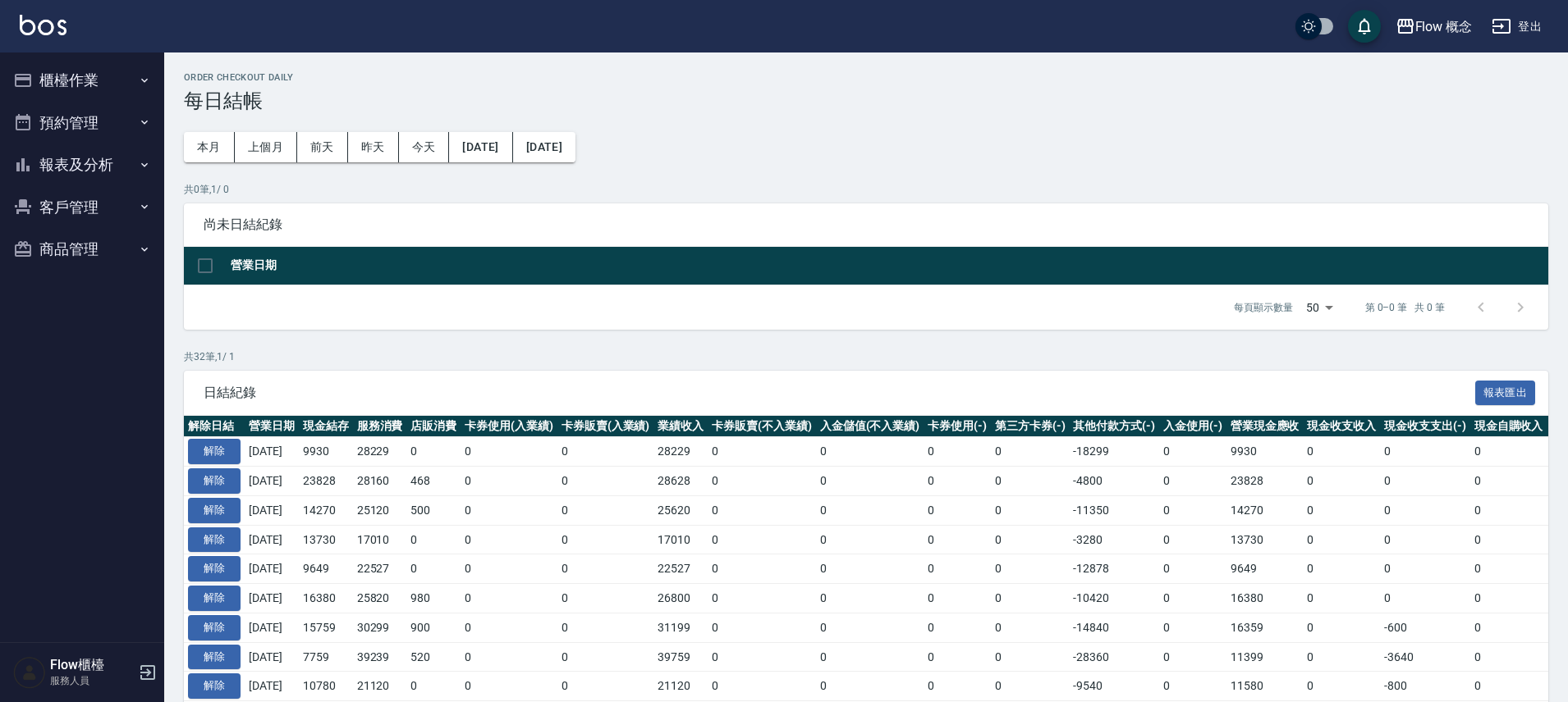
scroll to position [32, 0]
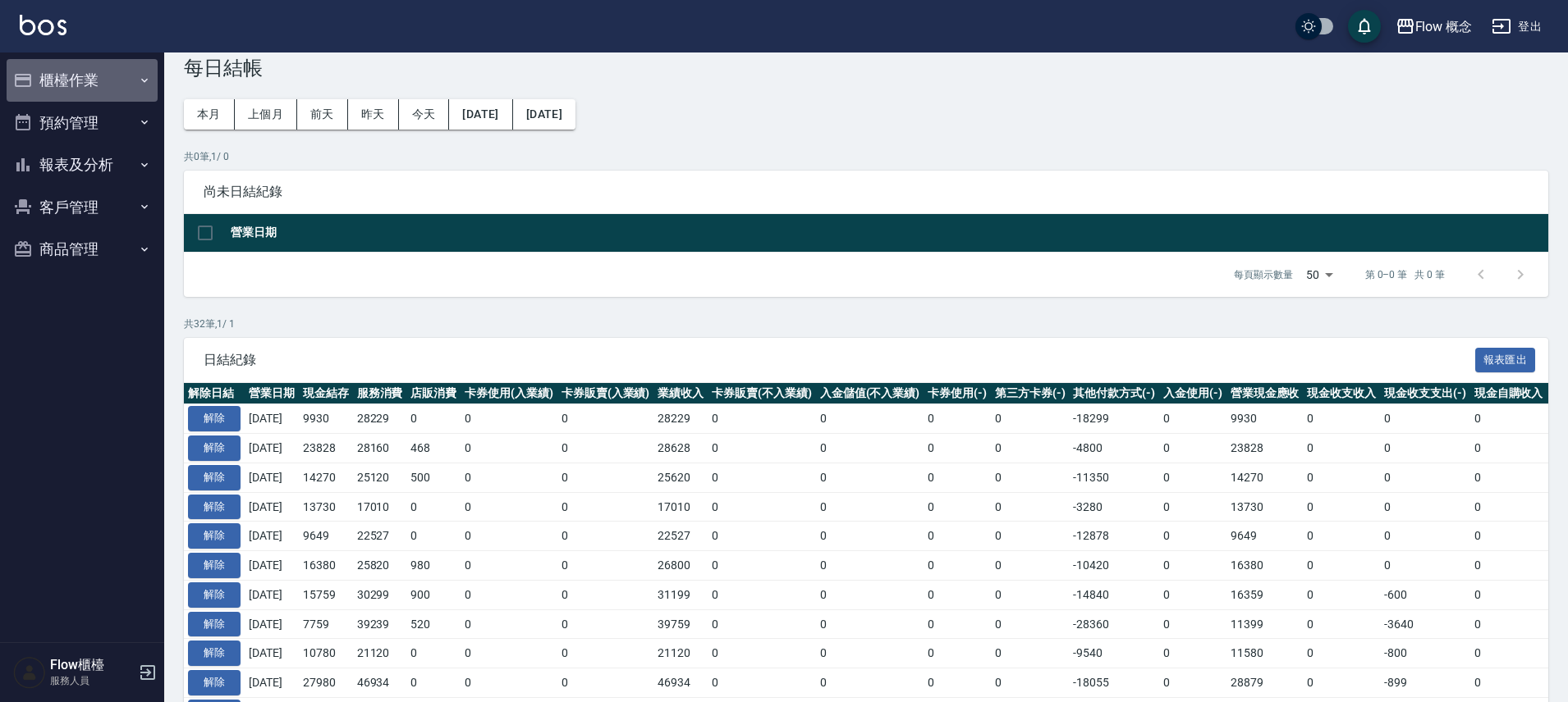
click at [61, 87] on button "櫃檯作業" at bounding box center [82, 80] width 151 height 43
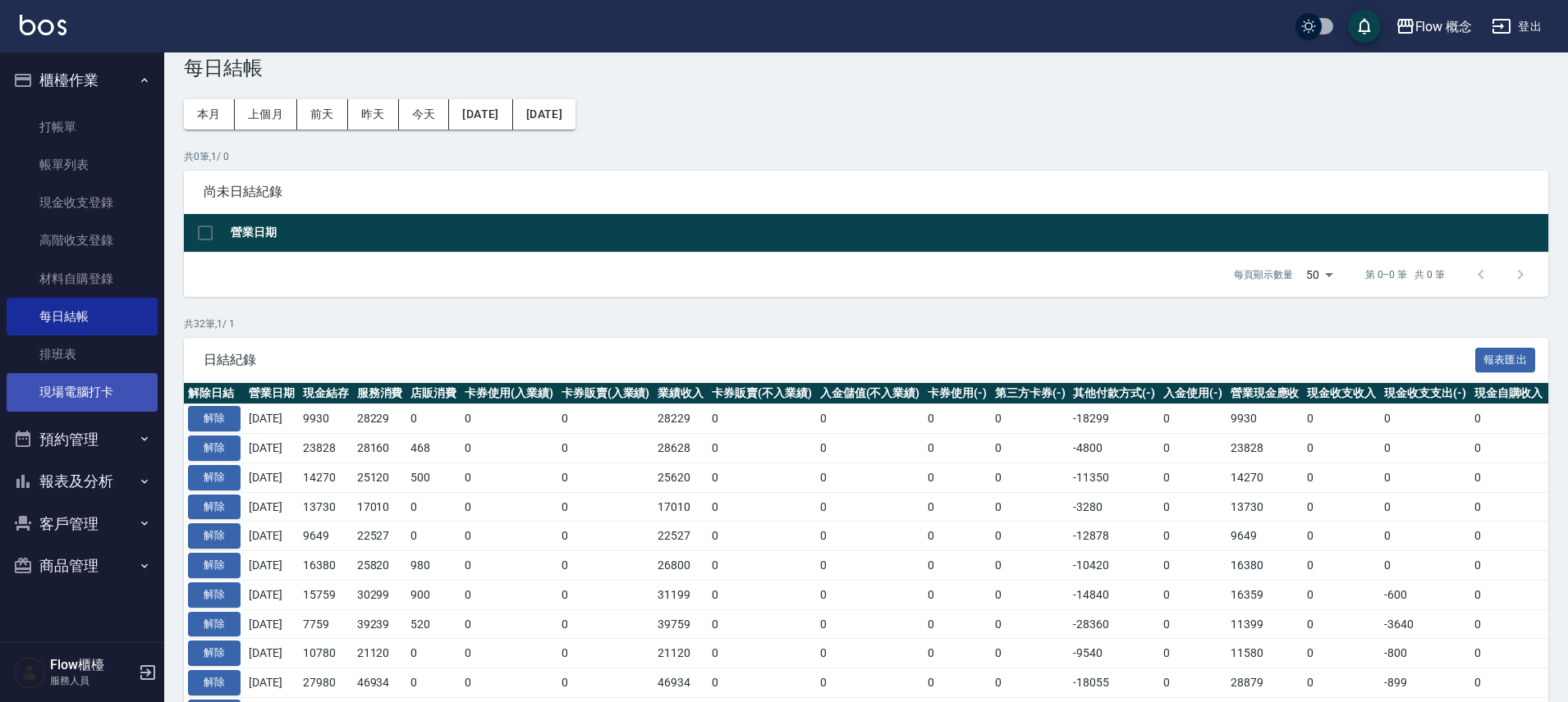
click at [68, 405] on link "現場電腦打卡" at bounding box center [82, 392] width 151 height 38
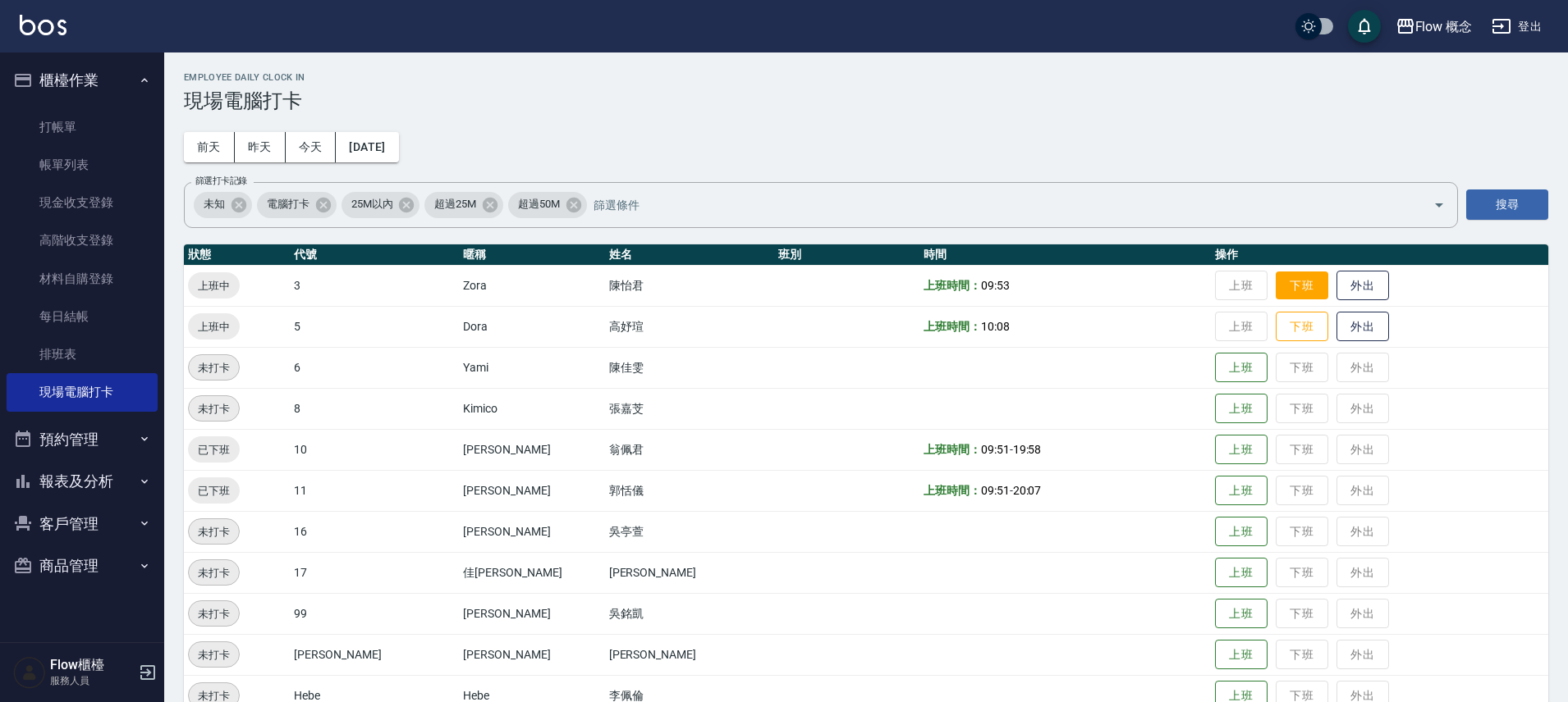
click at [1276, 297] on button "下班" at bounding box center [1301, 286] width 52 height 29
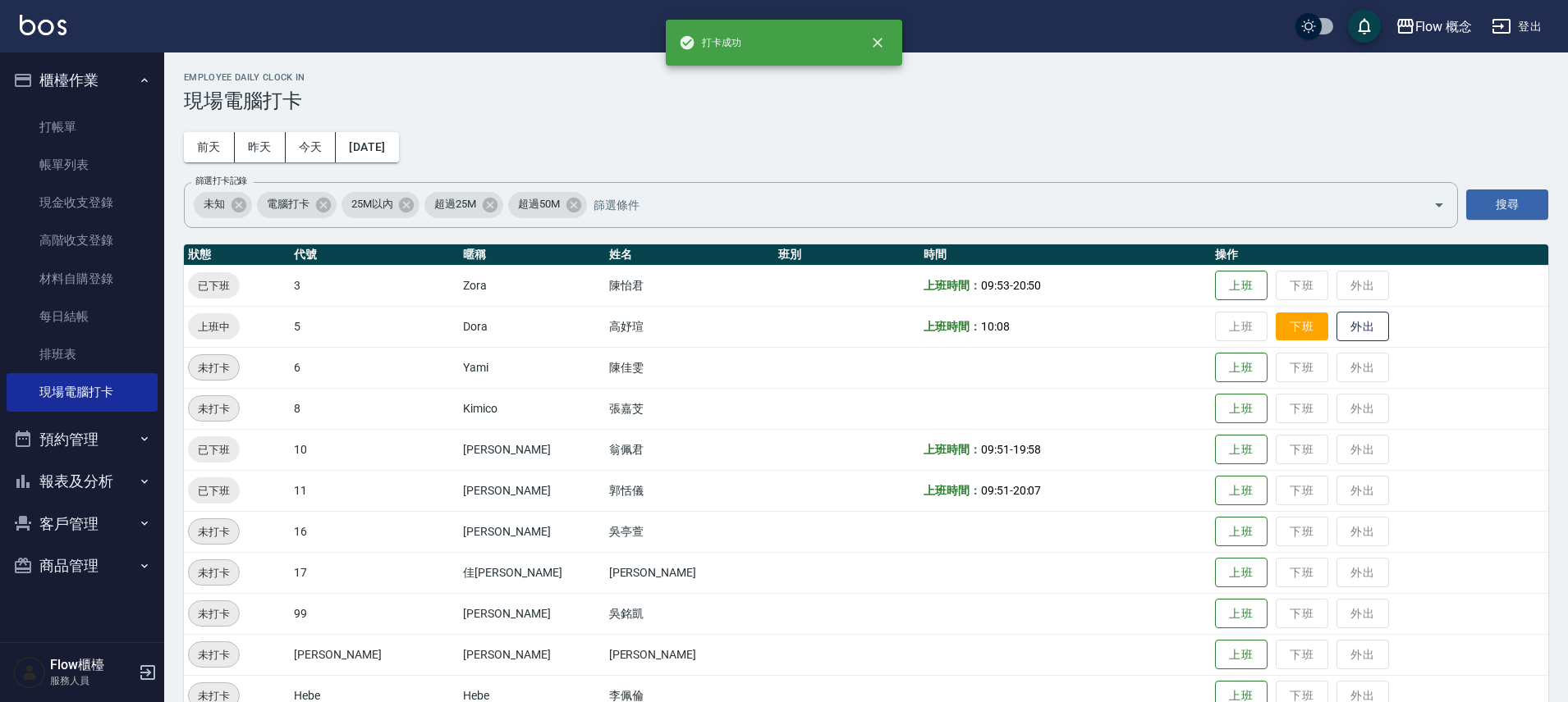
click at [1276, 327] on button "下班" at bounding box center [1301, 327] width 52 height 29
